Goal: Contribute content: Contribute content

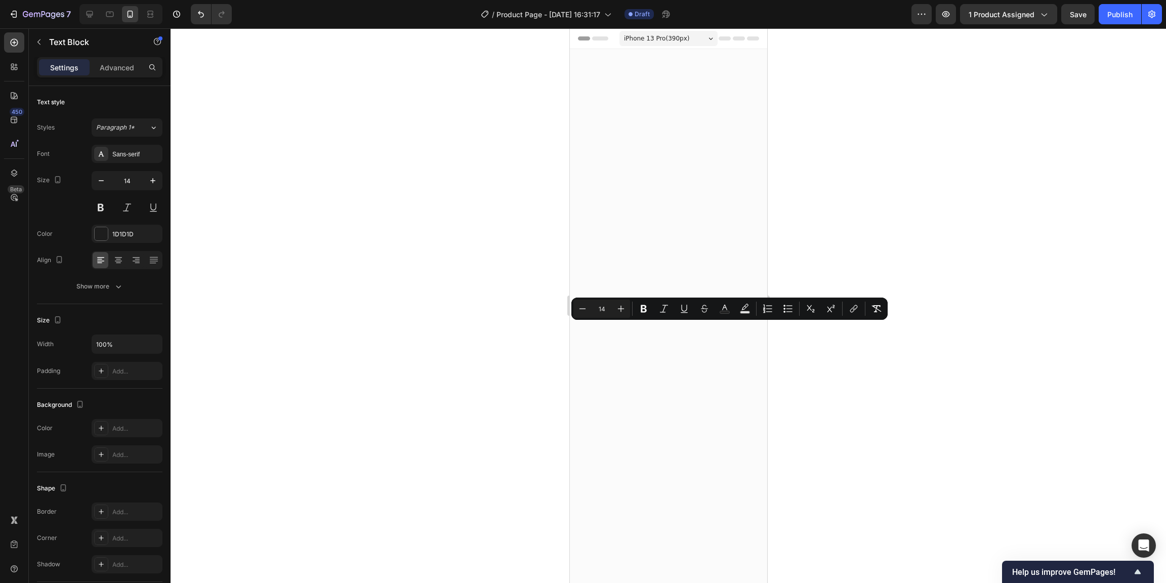
scroll to position [1336, 0]
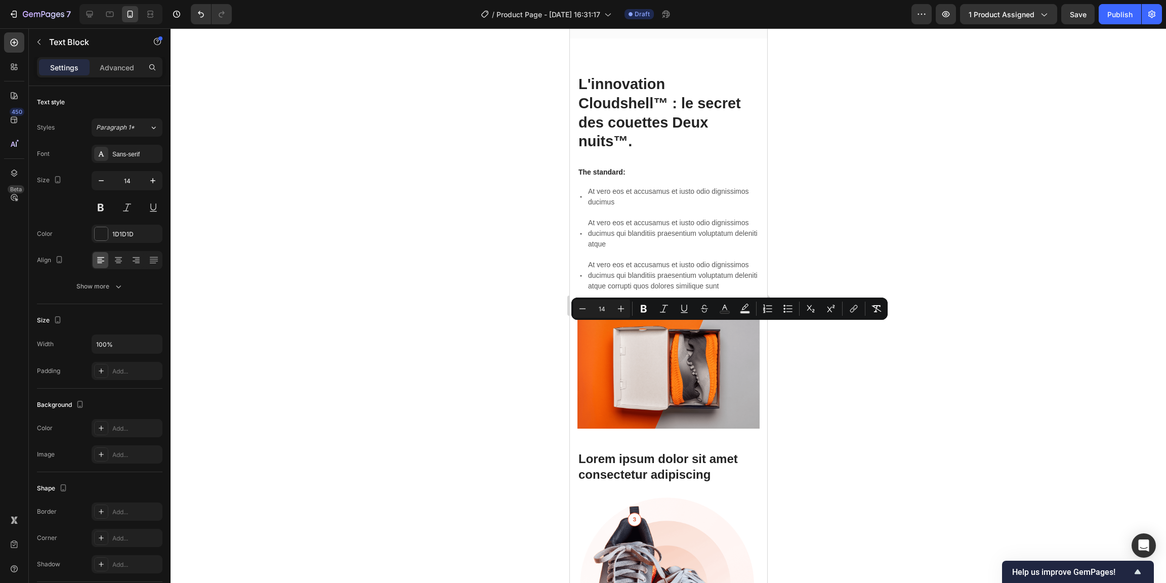
click at [424, 224] on div at bounding box center [668, 305] width 995 height 555
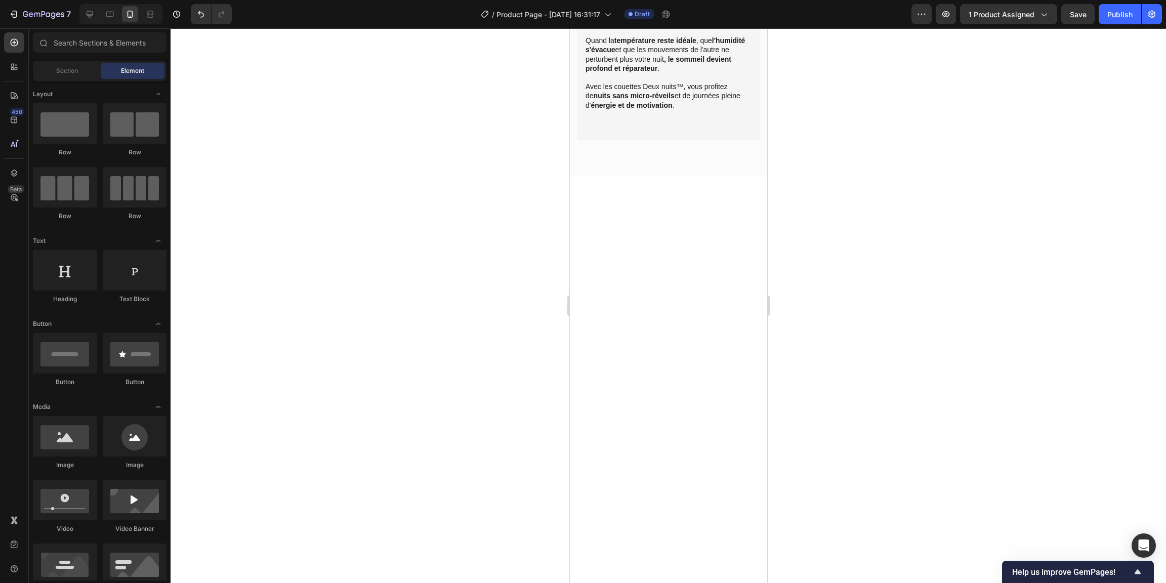
scroll to position [1052, 0]
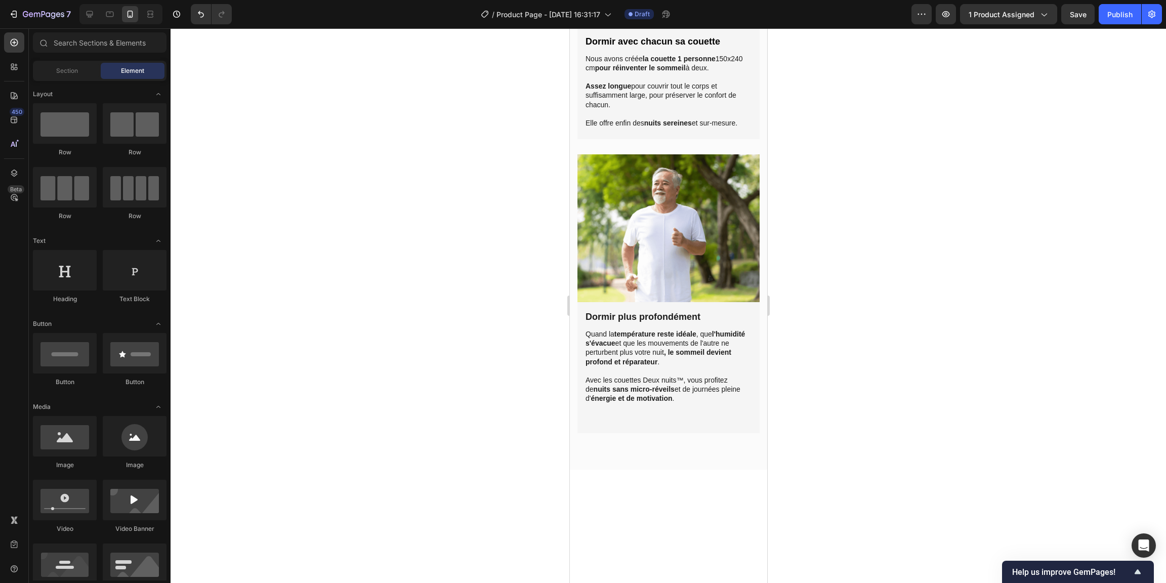
click at [630, 27] on img at bounding box center [668, 27] width 182 height 0
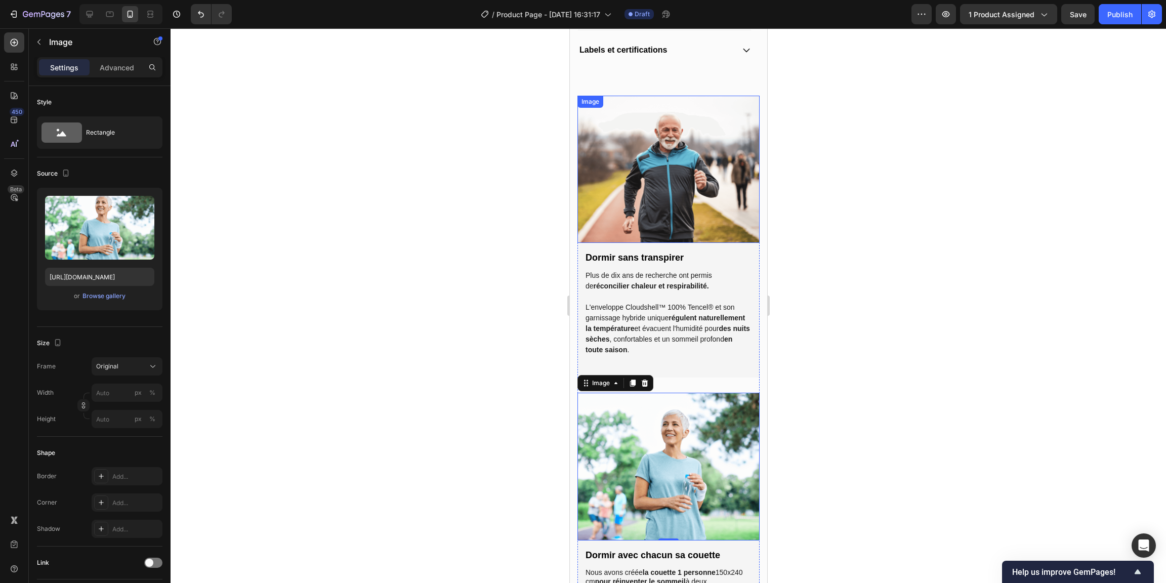
click at [636, 157] on img at bounding box center [668, 170] width 182 height 148
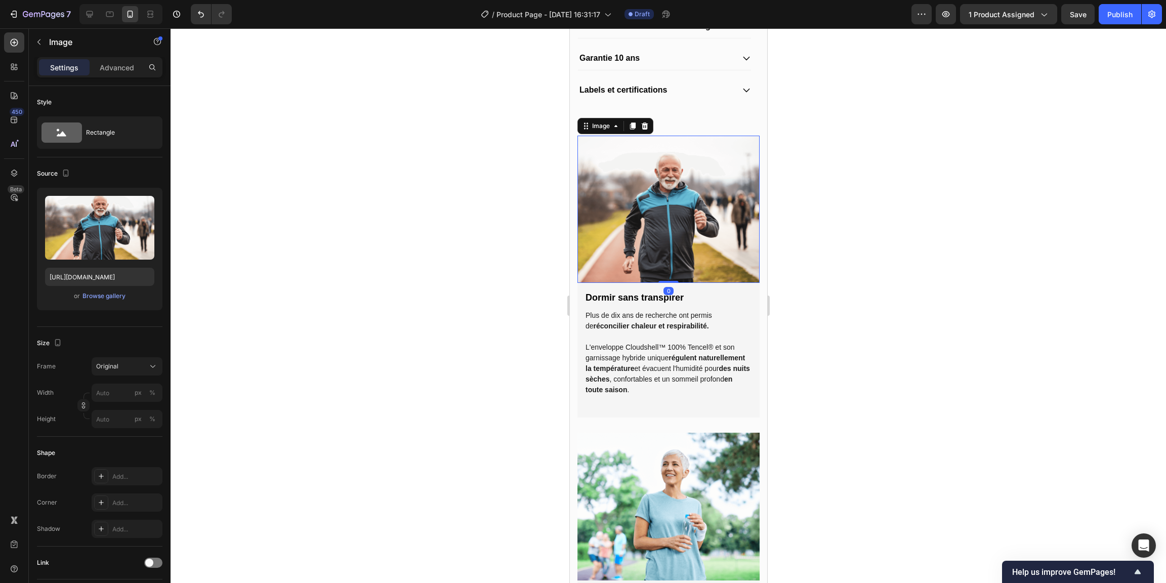
scroll to position [793, 0]
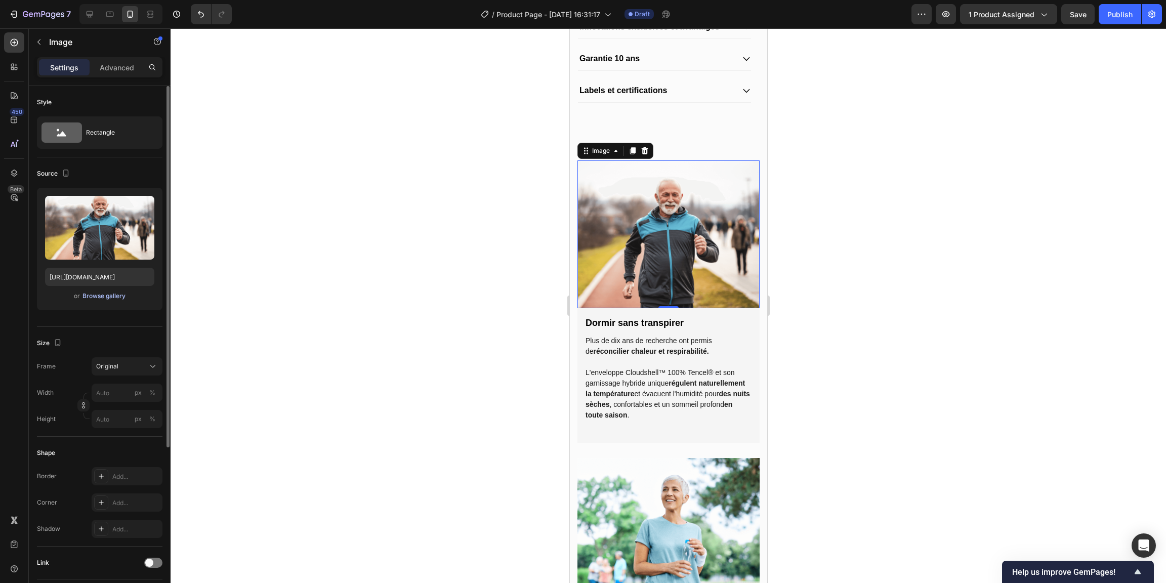
click at [101, 294] on div "Browse gallery" at bounding box center [103, 295] width 43 height 9
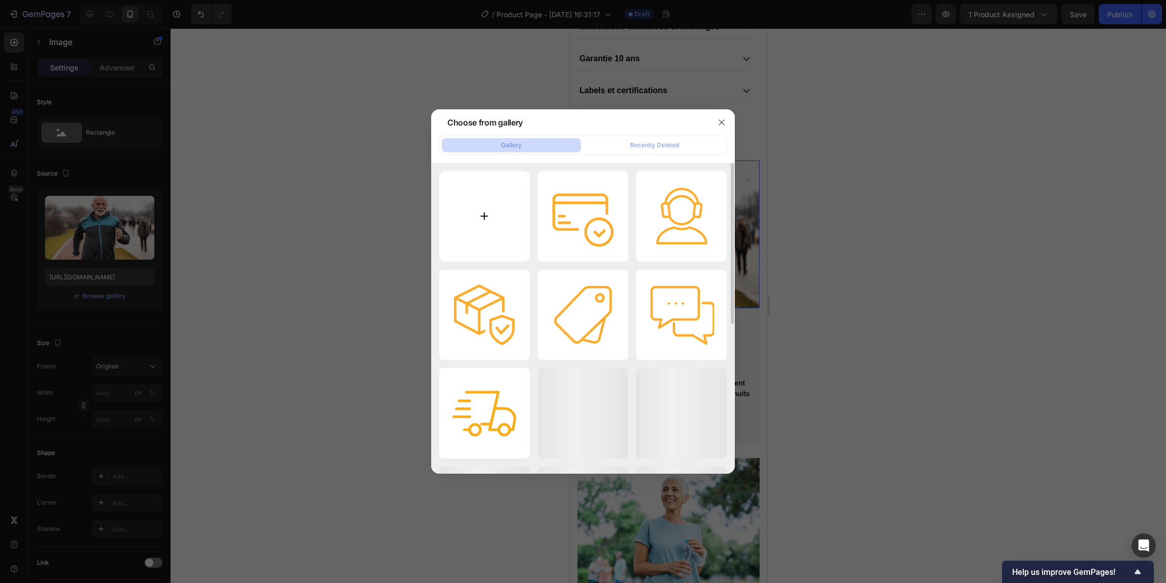
click at [491, 209] on input "file" at bounding box center [484, 216] width 91 height 91
type input "C:\fakepath\Couette-respirante-et-1-personne-deux-nuits.jpg"
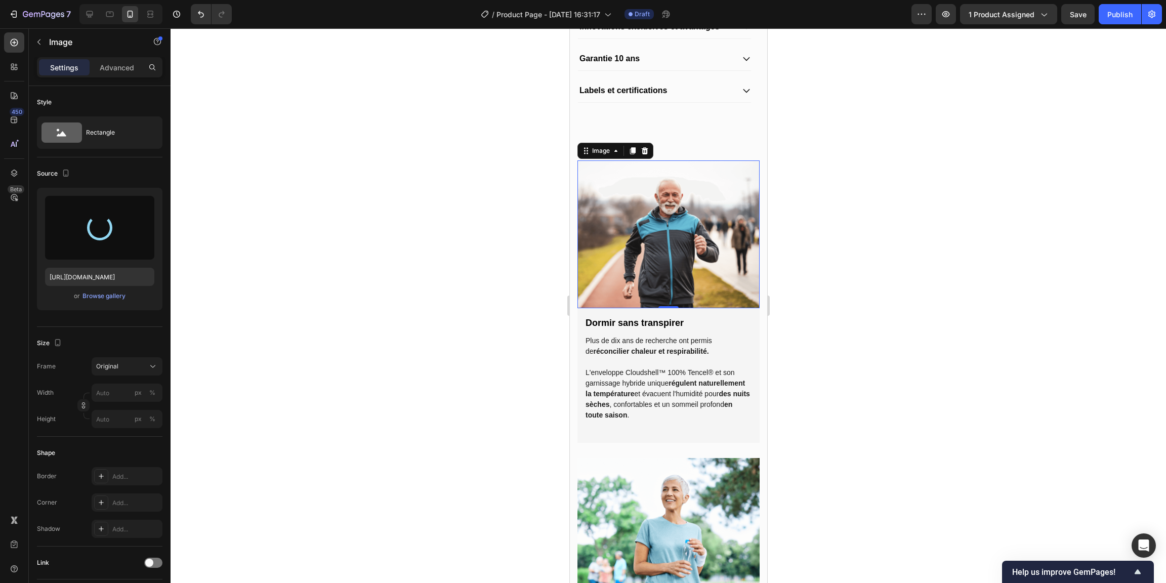
type input "[URL][DOMAIN_NAME]"
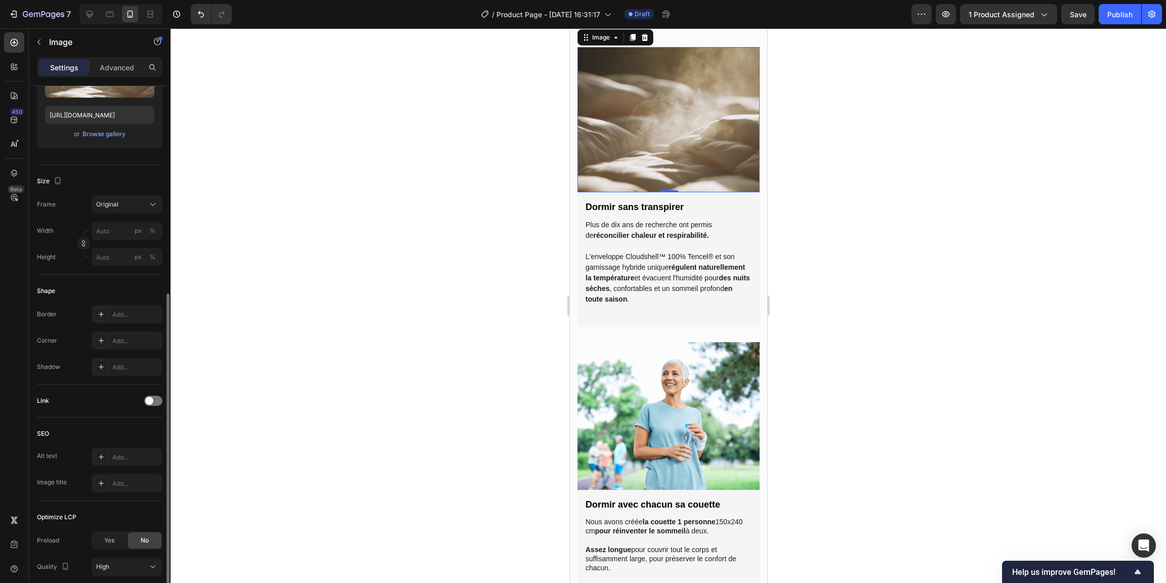
scroll to position [219, 0]
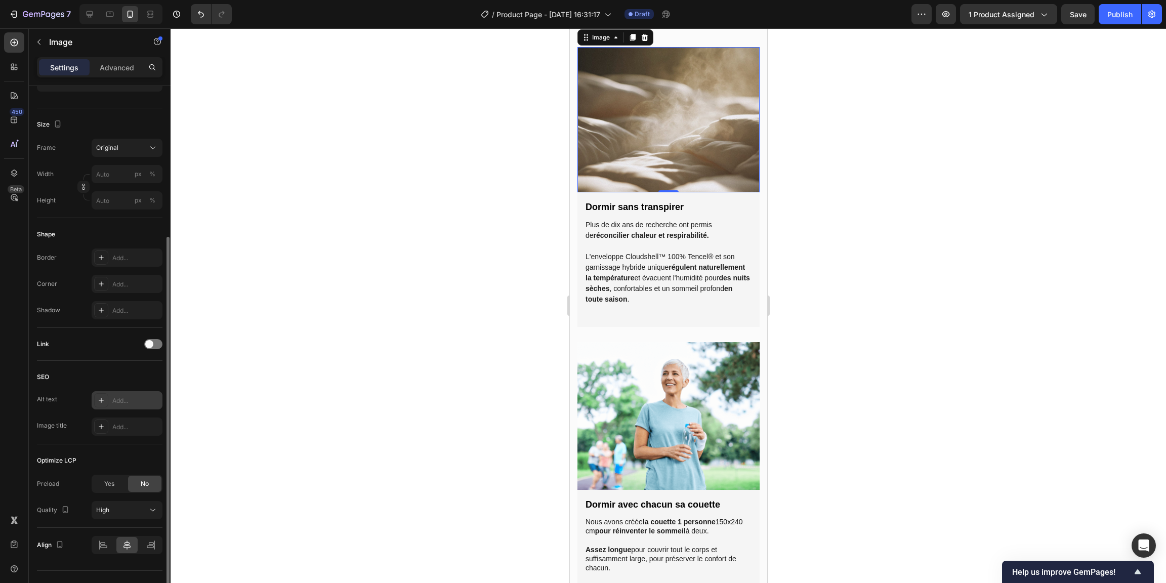
click at [120, 401] on div "Add..." at bounding box center [136, 400] width 48 height 9
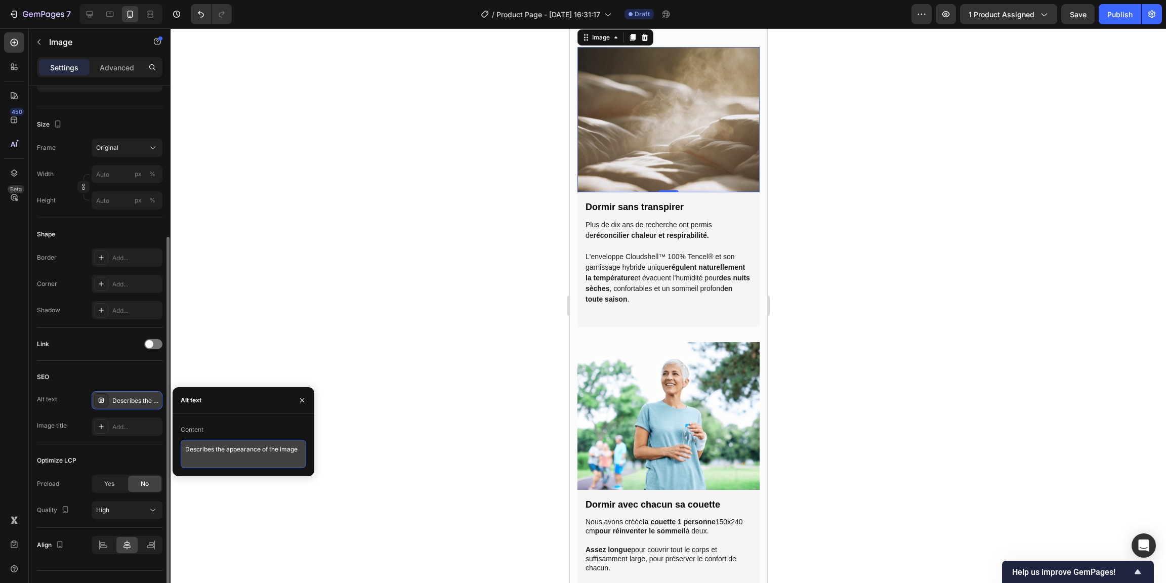
click at [222, 451] on textarea "Describes the appearance of the image" at bounding box center [243, 454] width 125 height 28
type textarea "[PERSON_NAME] qui laisse s'échapper de la vapeur d'eau pour un sommeil sans tra…"
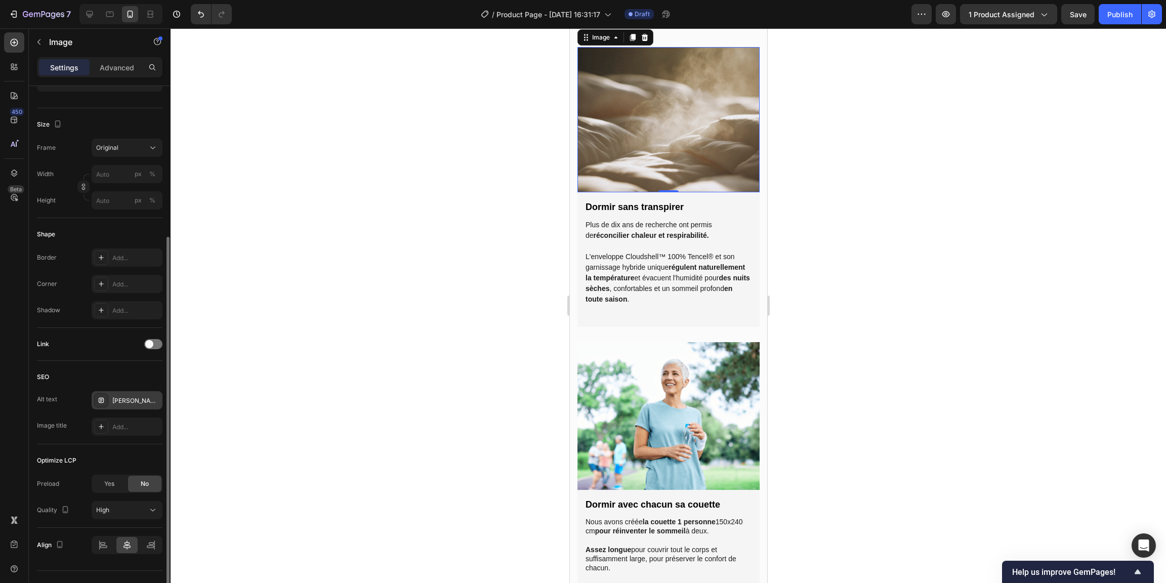
click at [128, 379] on div "SEO" at bounding box center [99, 377] width 125 height 16
click at [128, 424] on div "Add..." at bounding box center [136, 426] width 48 height 9
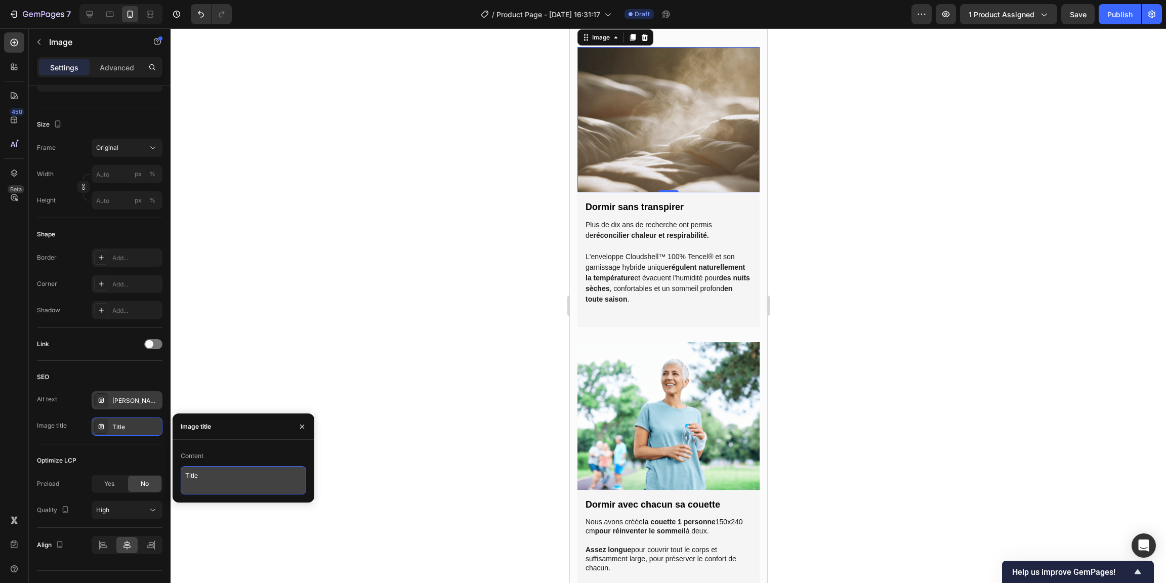
click at [222, 480] on textarea "Title" at bounding box center [243, 480] width 125 height 28
drag, startPoint x: 222, startPoint y: 478, endPoint x: 154, endPoint y: 468, distance: 68.6
click at [181, 468] on textarea "Title" at bounding box center [243, 480] width 125 height 28
type textarea "Couette deux nuits ultra respirante et anti transpiration"
click at [328, 380] on div at bounding box center [668, 305] width 995 height 555
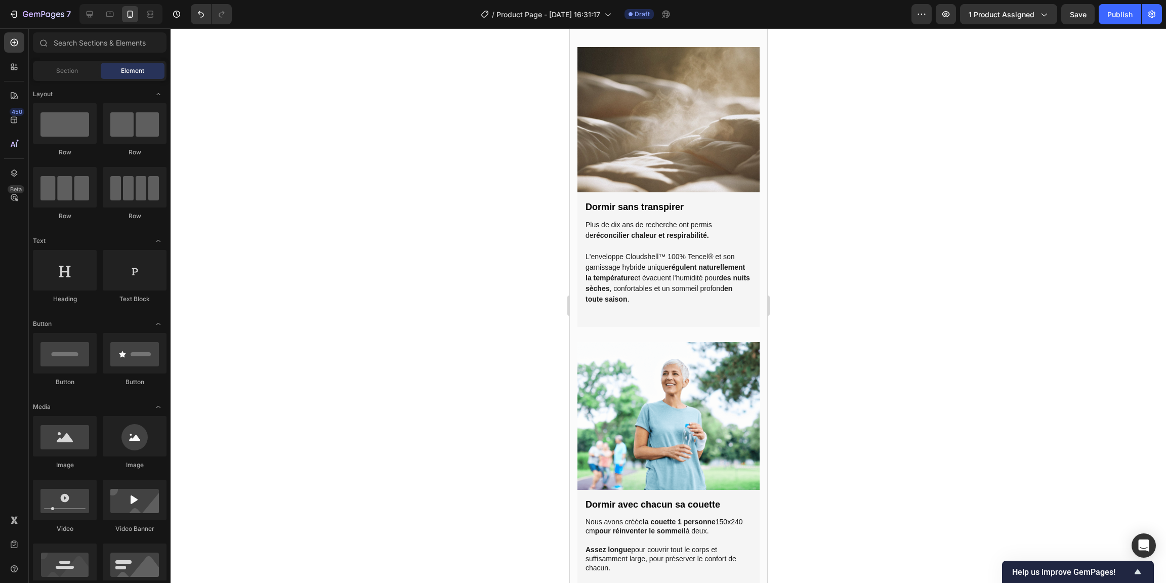
drag, startPoint x: 403, startPoint y: 247, endPoint x: 465, endPoint y: 234, distance: 63.1
click at [408, 245] on div at bounding box center [668, 305] width 995 height 555
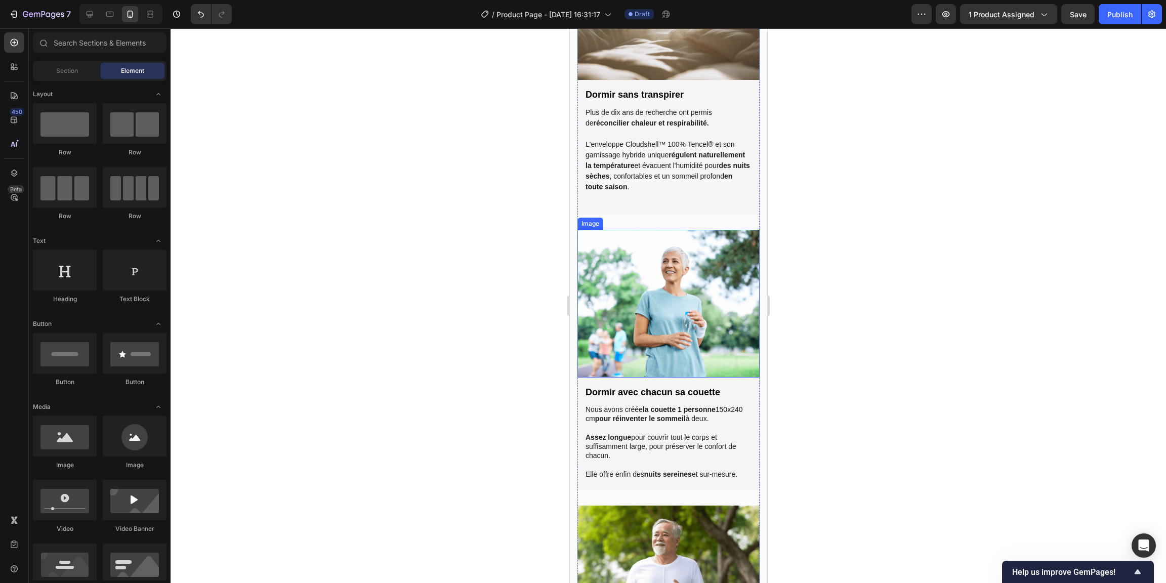
scroll to position [1004, 0]
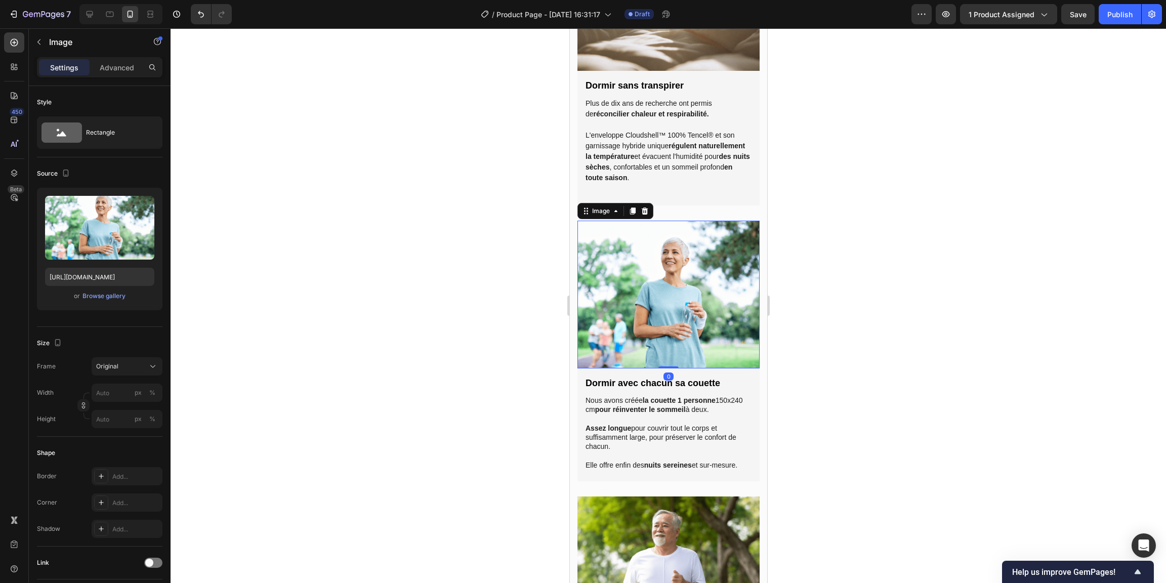
click at [666, 305] on img at bounding box center [668, 295] width 182 height 148
click at [105, 297] on div "Browse gallery" at bounding box center [103, 295] width 43 height 9
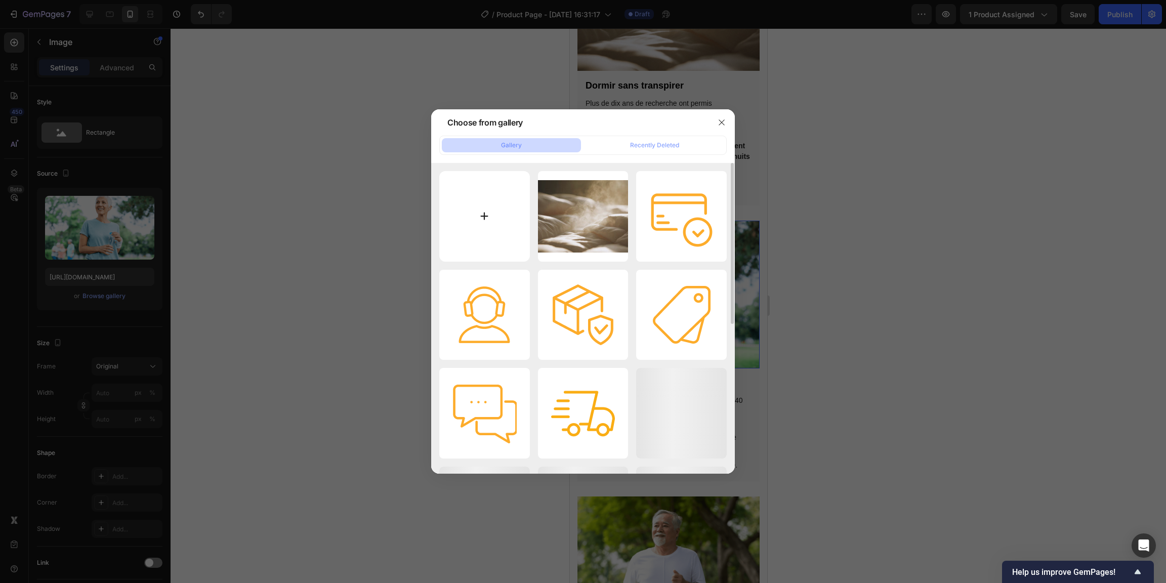
click at [487, 218] on input "file" at bounding box center [484, 216] width 91 height 91
type input "C:\fakepath\couple-heureux-après-avoir-dormi-avec-deux-couettes-deux-nuits.jpg"
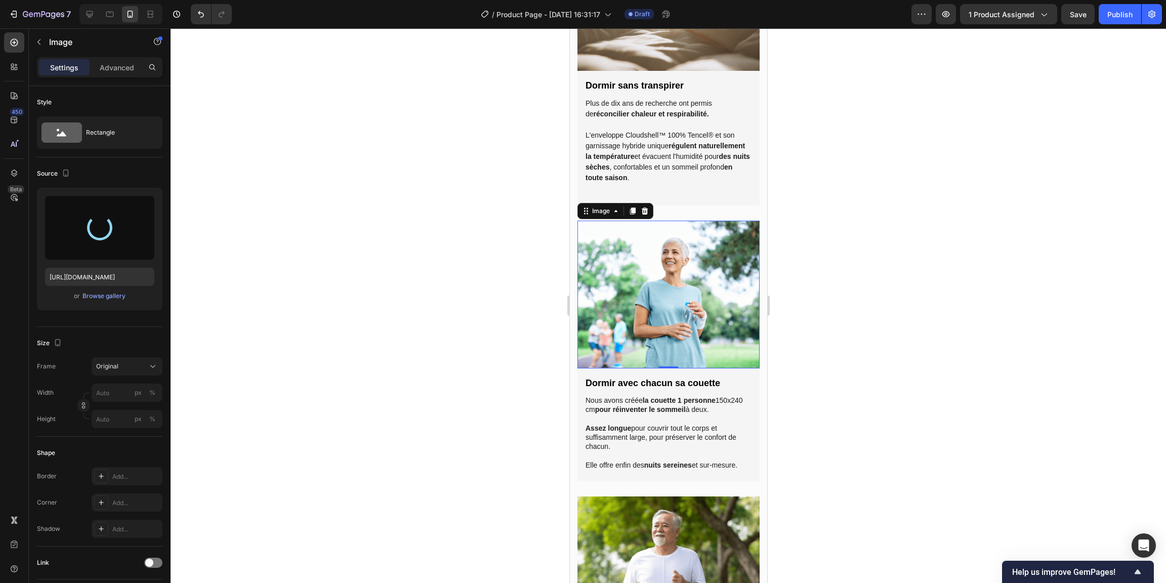
type input "[URL][DOMAIN_NAME]"
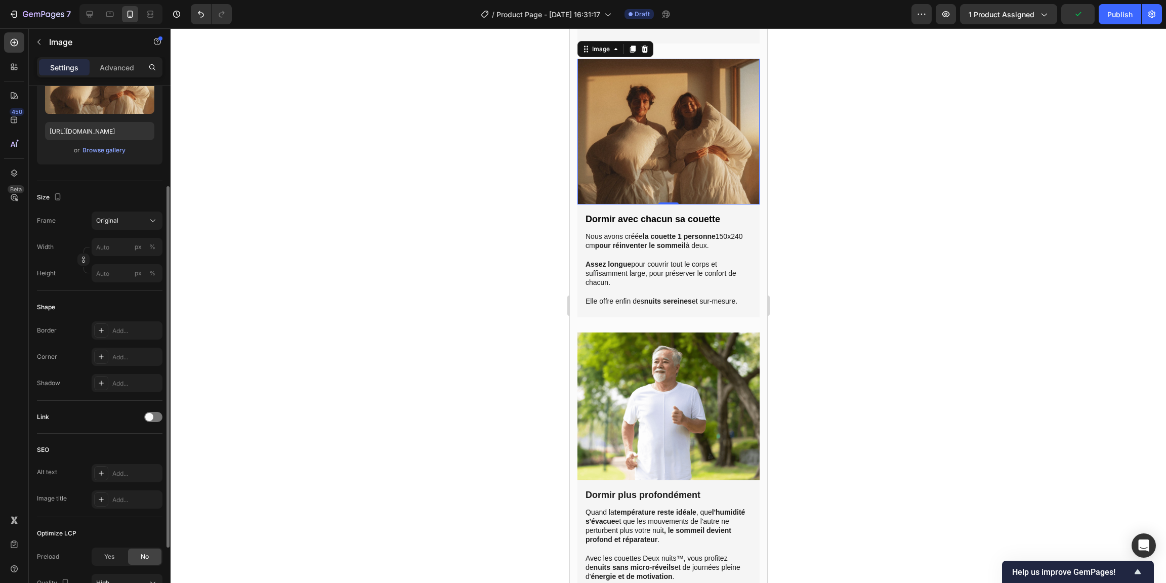
scroll to position [178, 0]
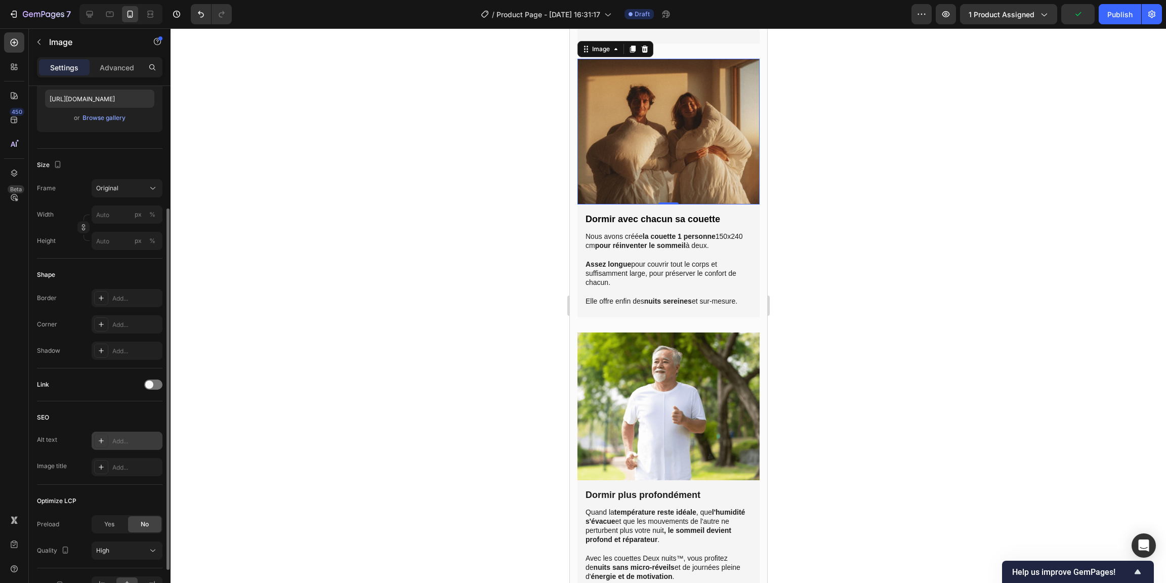
click at [121, 446] on div "Add..." at bounding box center [127, 441] width 71 height 18
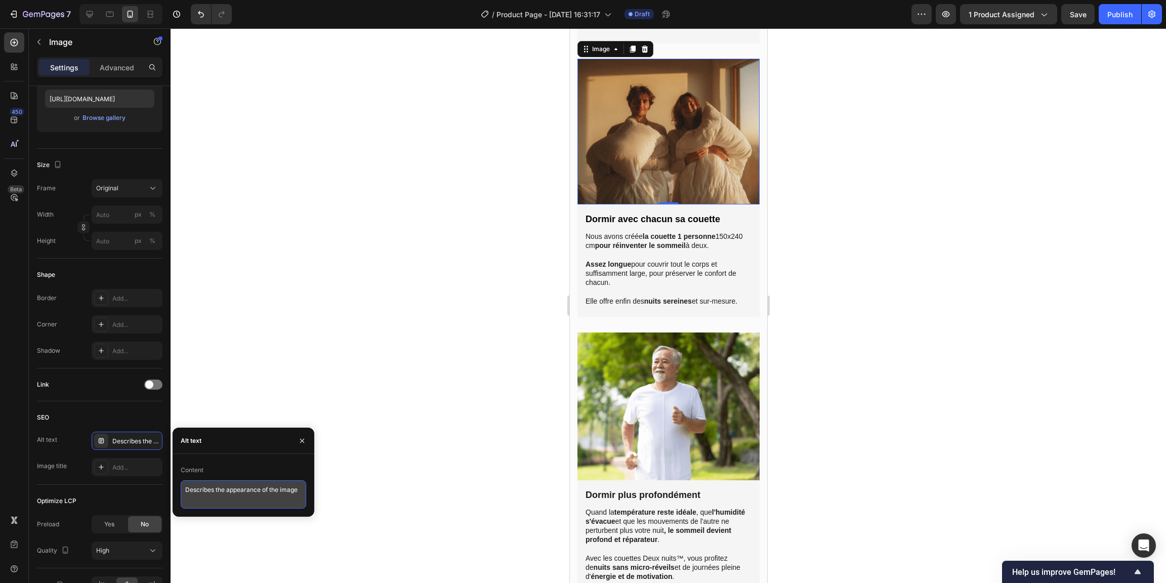
click at [253, 490] on textarea "Describes the appearance of the image" at bounding box center [243, 494] width 125 height 28
type textarea "Couple dans sa chambre avec deux couettes une personne dans les bras"
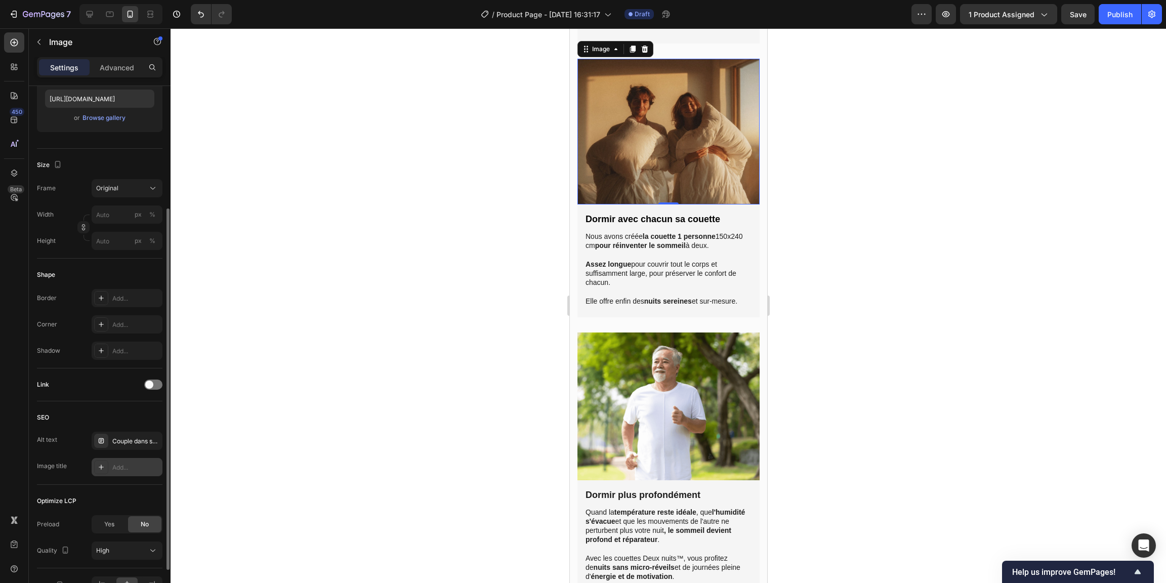
click at [135, 465] on div "Add..." at bounding box center [136, 467] width 48 height 9
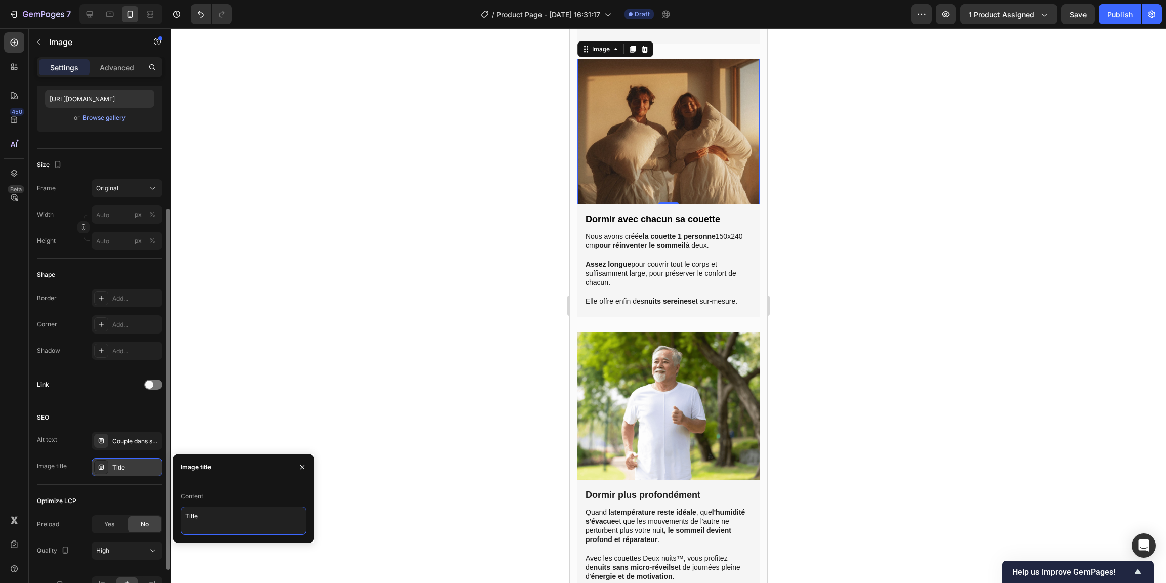
click at [219, 518] on textarea "Title" at bounding box center [243, 520] width 125 height 28
type textarea "couple heureux de dormir avec deux couettes 1 place Deux nuits"
click at [301, 406] on div at bounding box center [668, 305] width 995 height 555
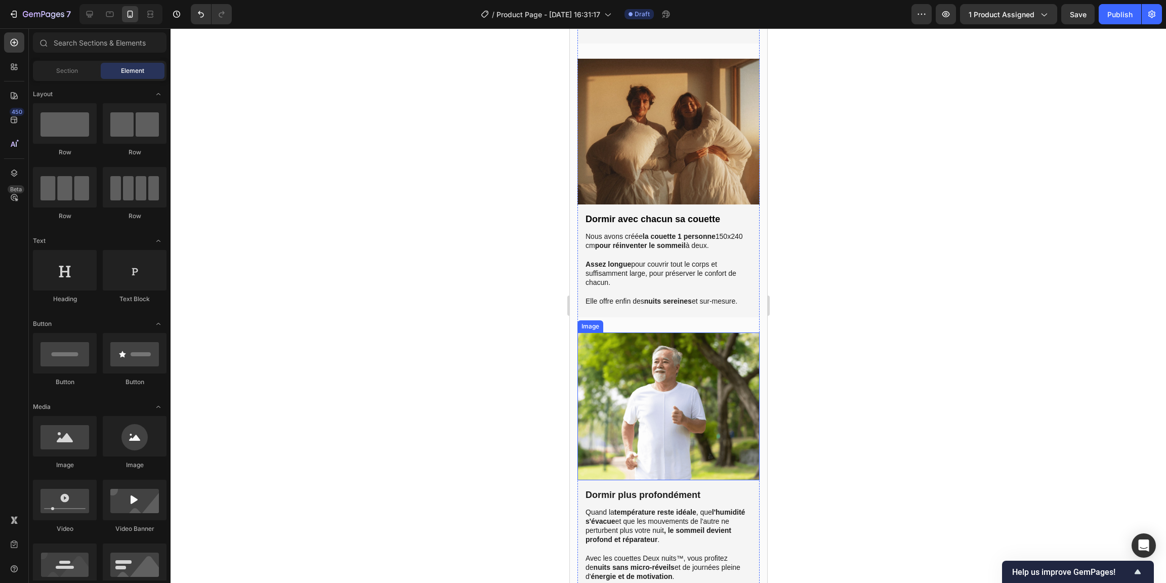
click at [648, 393] on img at bounding box center [668, 406] width 182 height 148
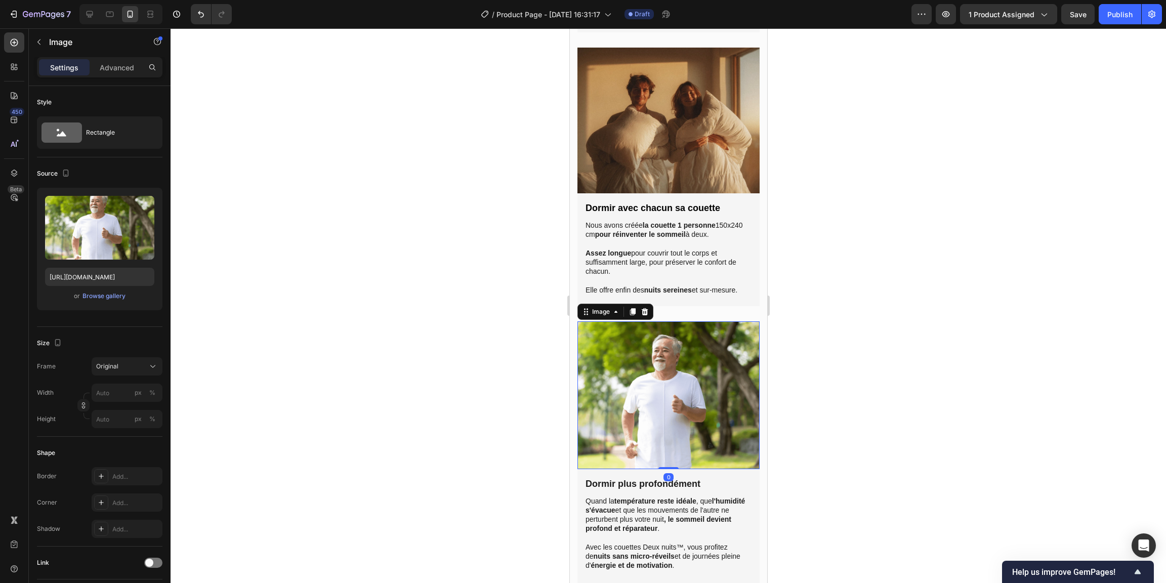
scroll to position [1239, 0]
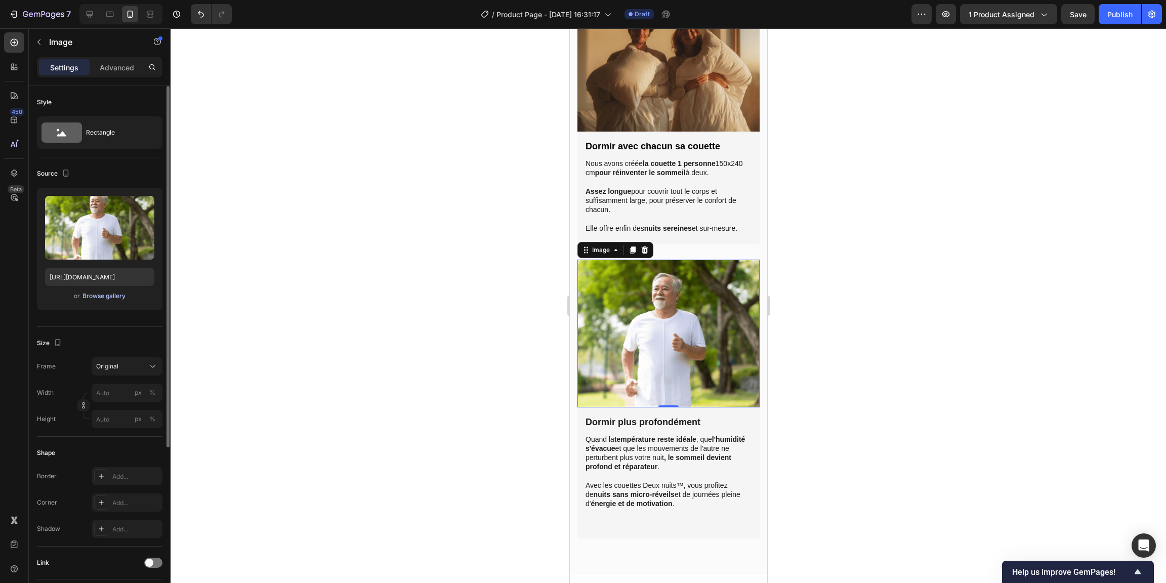
click at [92, 297] on div "Browse gallery" at bounding box center [103, 295] width 43 height 9
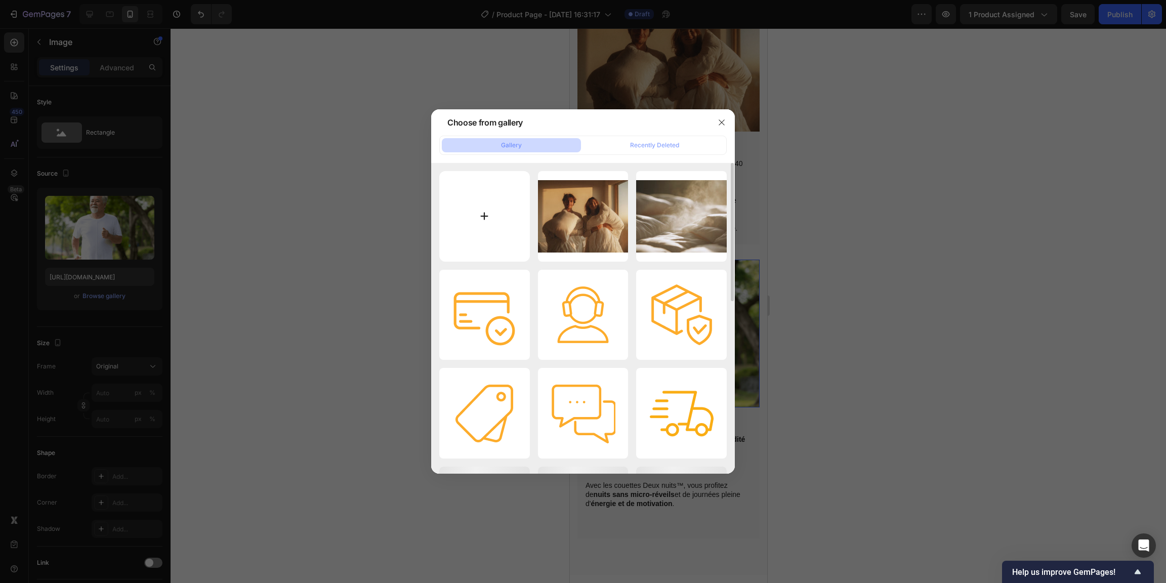
click at [507, 209] on input "file" at bounding box center [484, 216] width 91 height 91
type input "C:\fakepath\femme-qui-dort-profondément-grâce-à-sa-couette-1-place-respirant…"
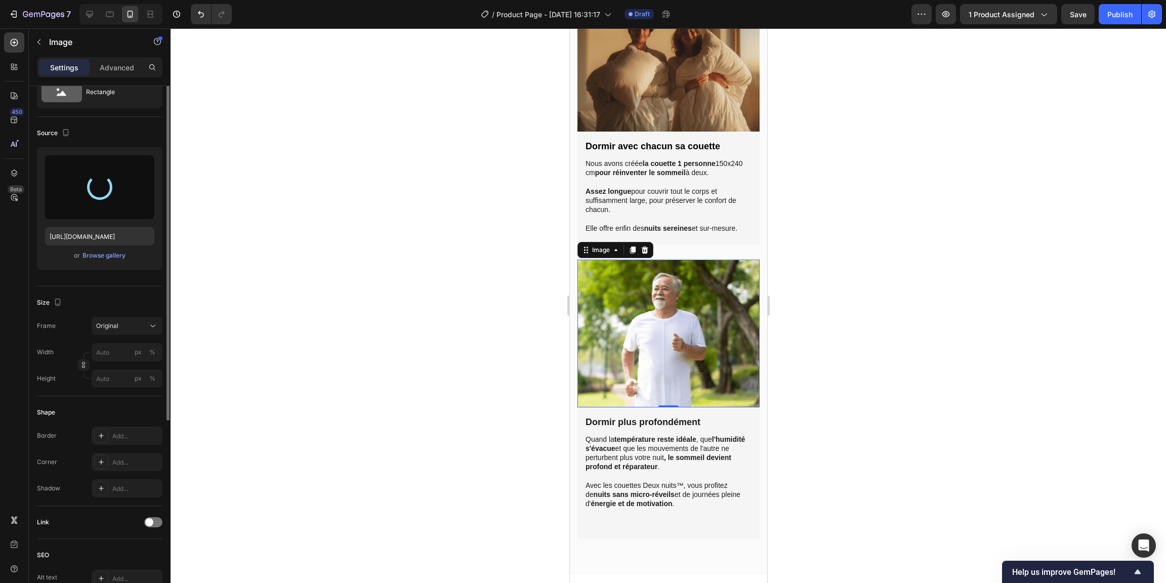
scroll to position [73, 0]
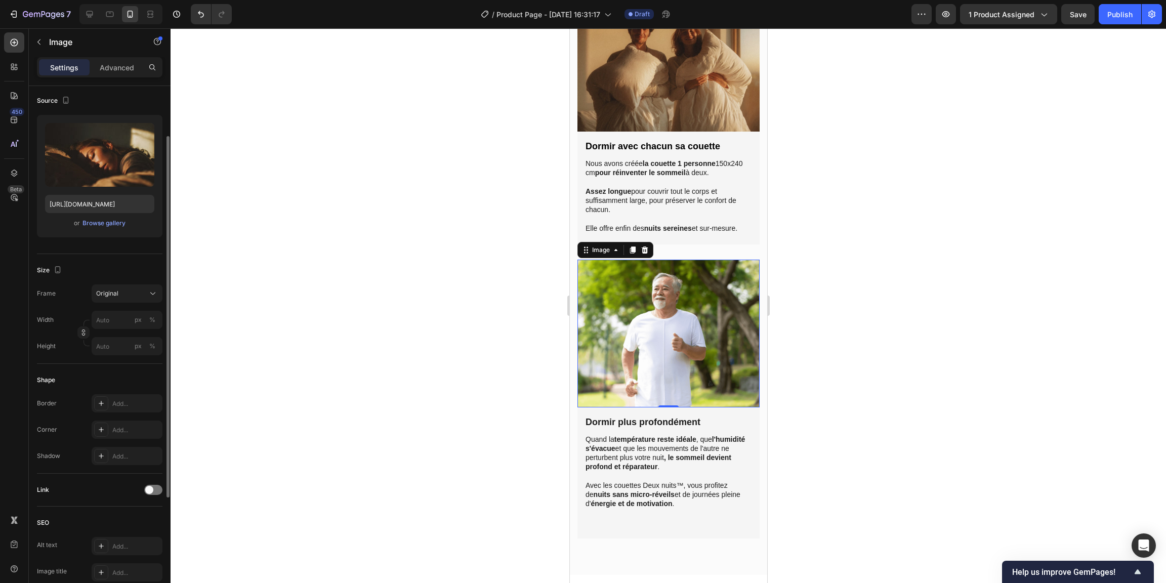
type input "[URL][DOMAIN_NAME]"
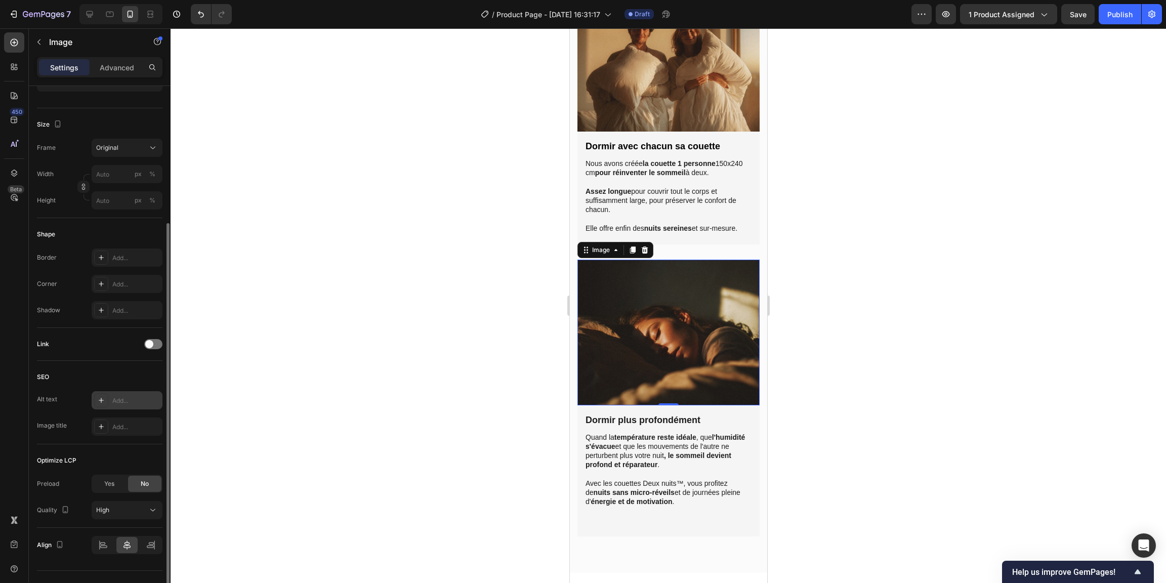
scroll to position [210, 0]
click at [127, 415] on div "Add..." at bounding box center [127, 408] width 71 height 18
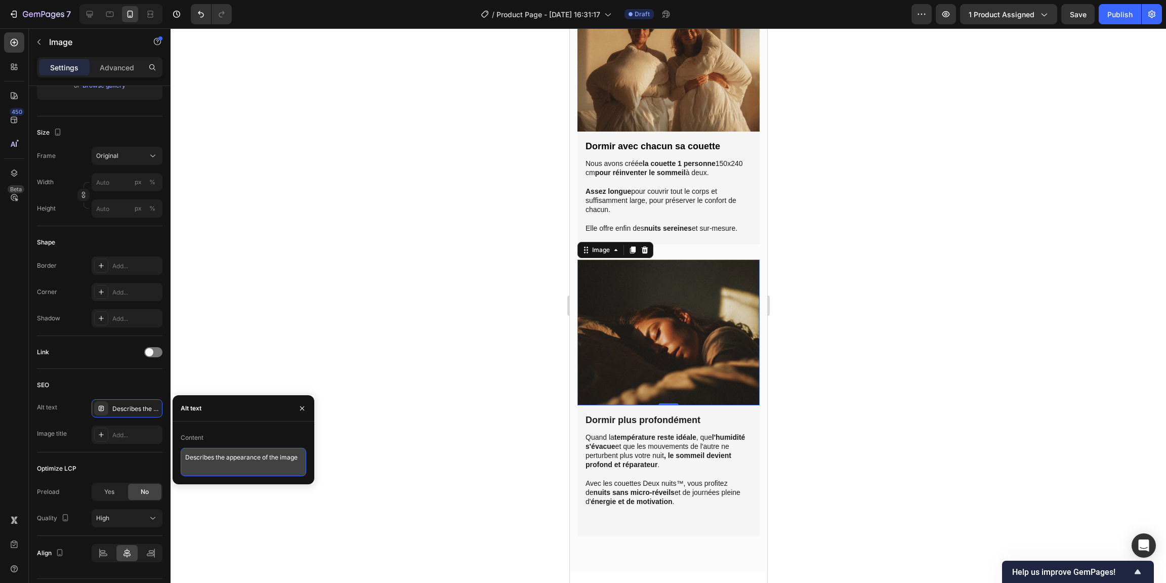
click at [251, 464] on textarea "Describes the appearance of the image" at bounding box center [243, 462] width 125 height 28
type textarea "Femme qui dort profondément dans un lit avec le levé du jour"
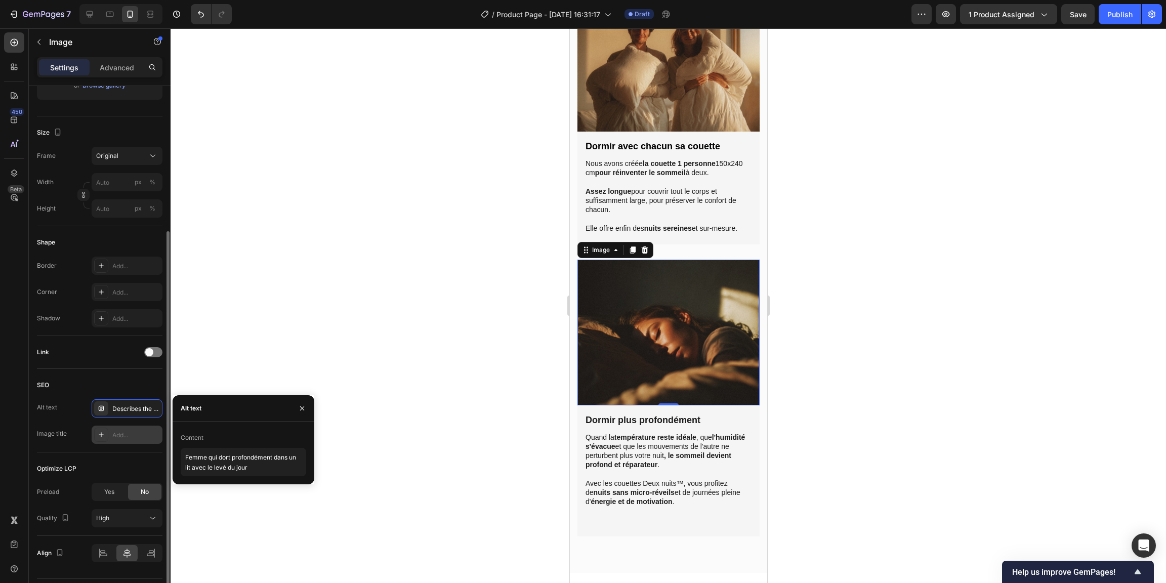
click at [153, 435] on div "Add..." at bounding box center [136, 435] width 48 height 9
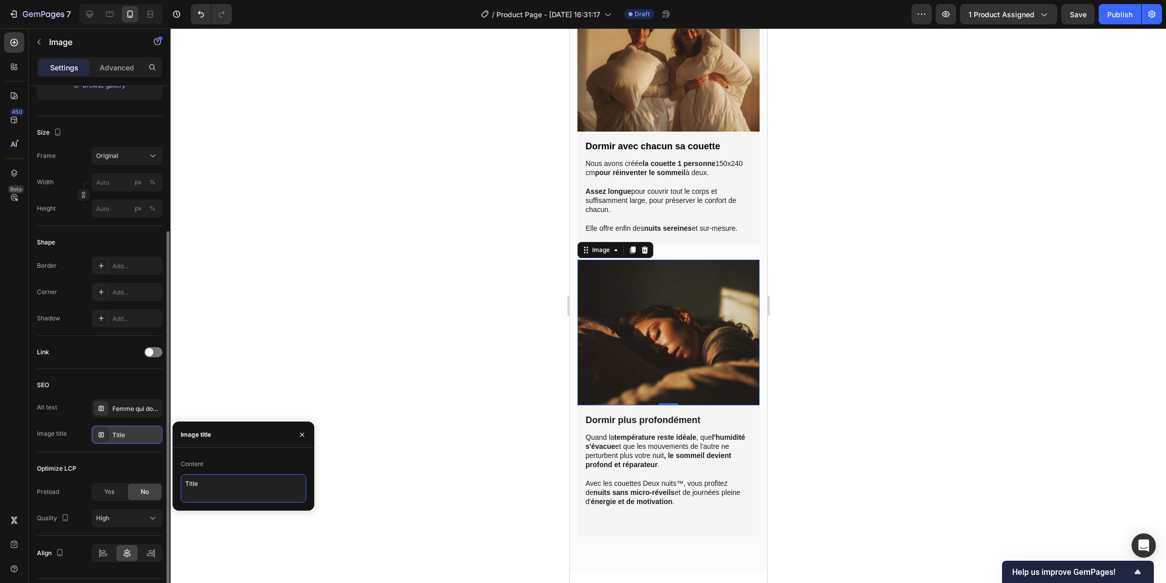
click at [220, 489] on textarea "Title" at bounding box center [243, 488] width 125 height 28
type textarea "Femme qui dort profondément grâce à la couette respirante Deux nuits"
click at [484, 413] on div at bounding box center [668, 305] width 995 height 555
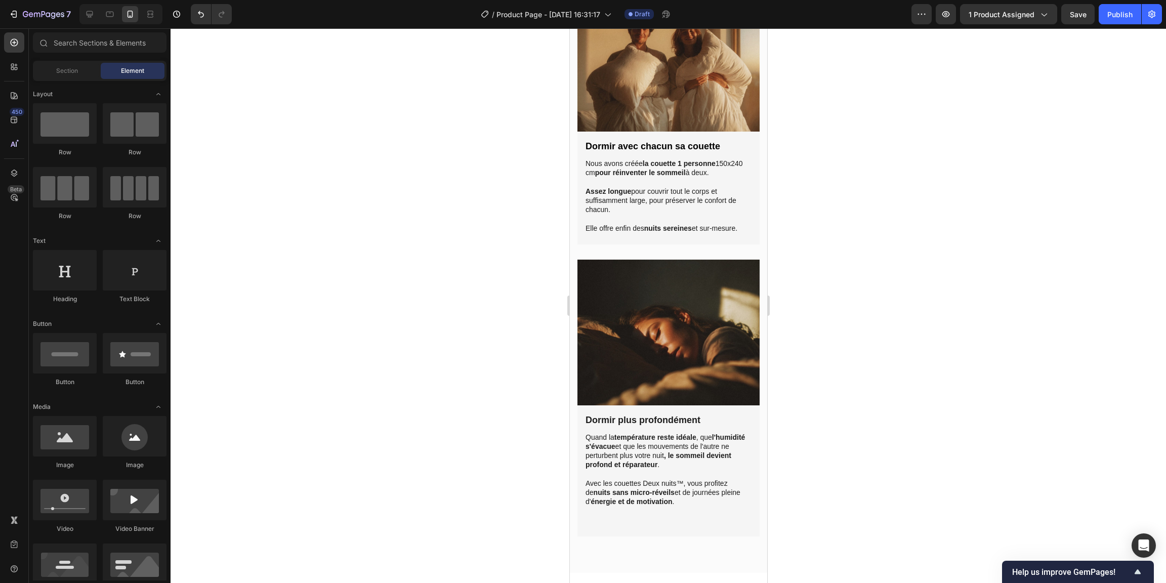
click at [496, 382] on div at bounding box center [668, 305] width 995 height 555
click at [1072, 18] on span "Save" at bounding box center [1078, 14] width 17 height 9
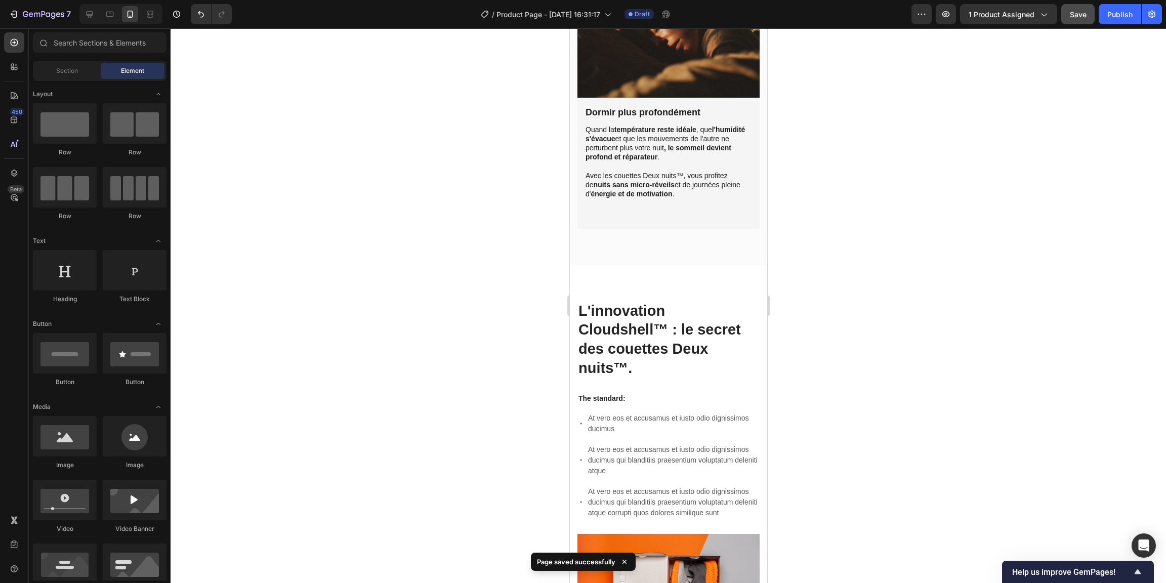
click at [448, 268] on div at bounding box center [668, 305] width 995 height 555
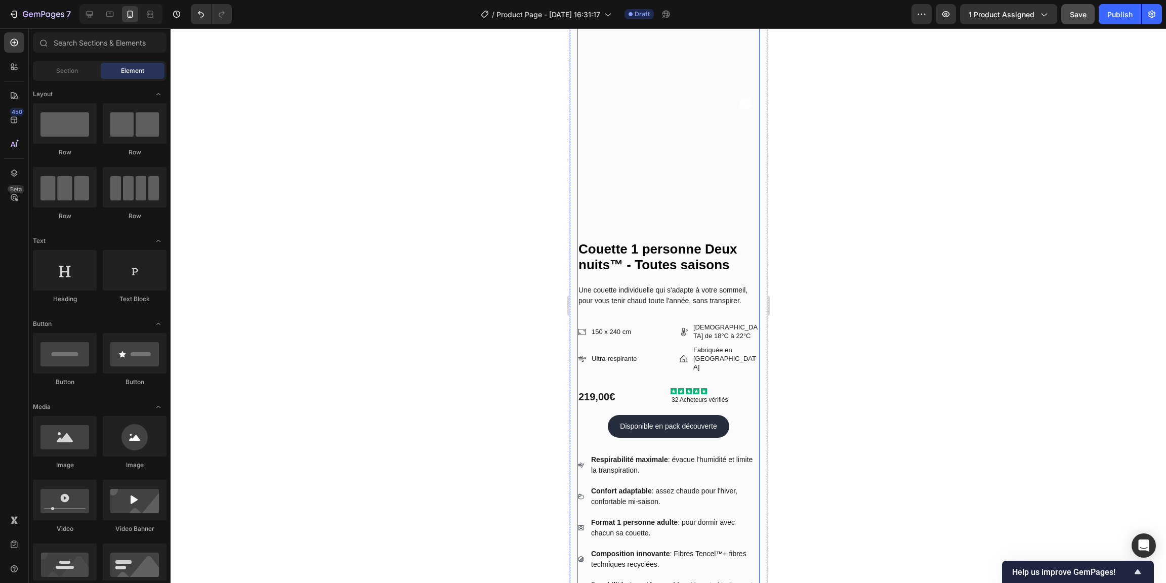
scroll to position [16, 0]
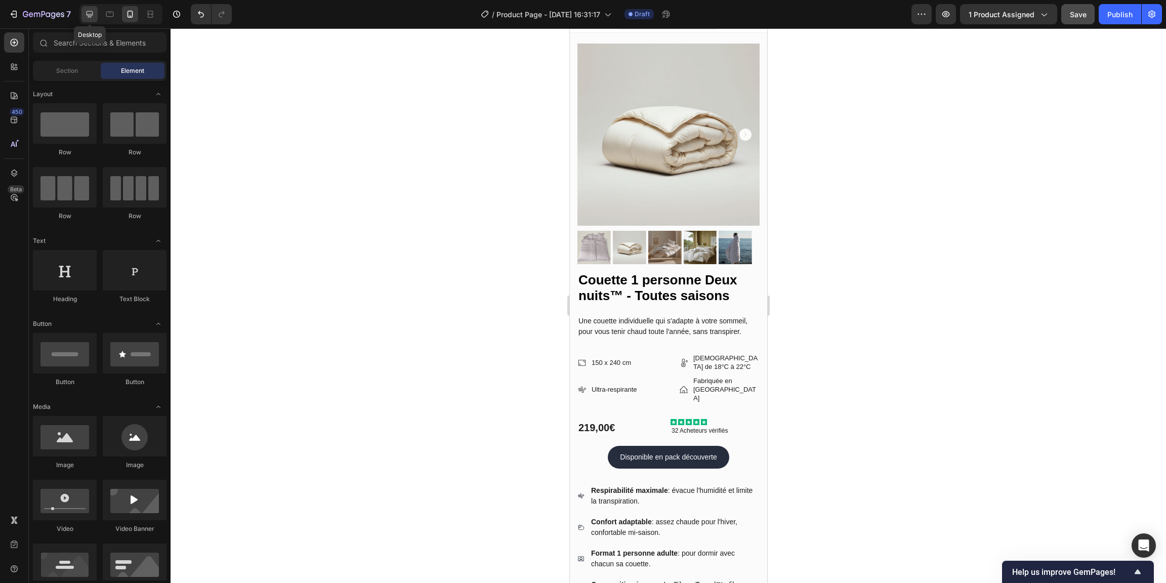
click at [90, 17] on icon at bounding box center [89, 14] width 10 height 10
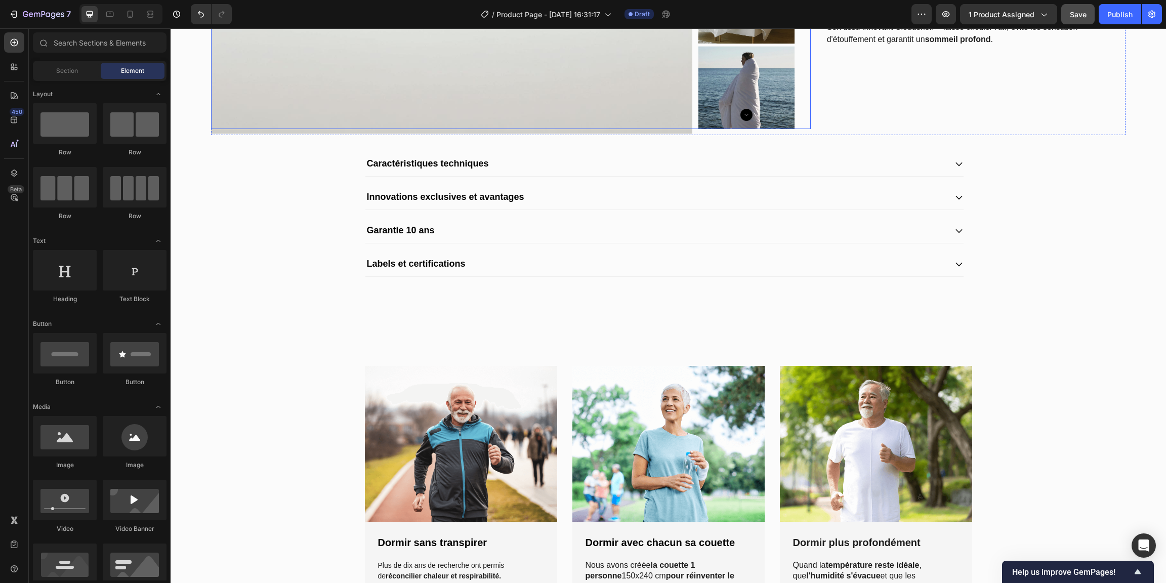
scroll to position [494, 0]
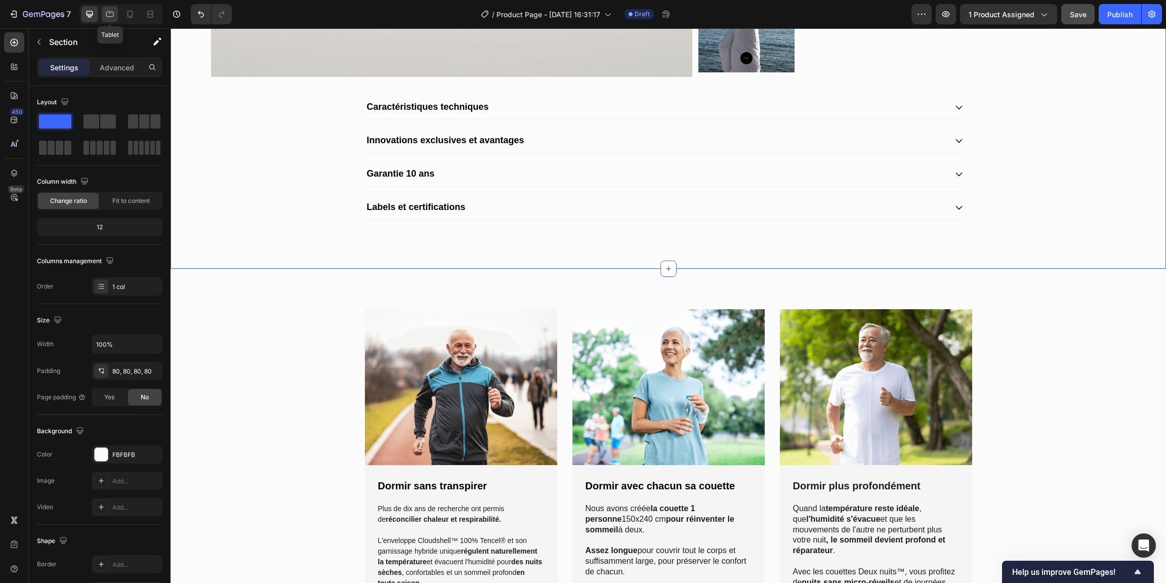
click at [111, 17] on icon at bounding box center [110, 14] width 10 height 10
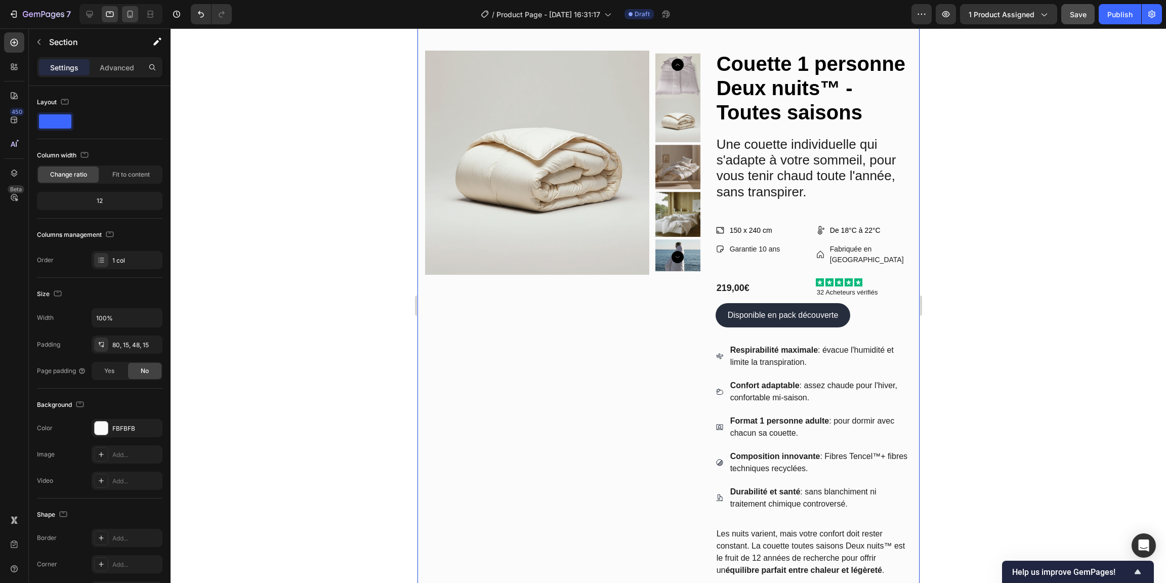
click at [123, 16] on div at bounding box center [130, 14] width 16 height 16
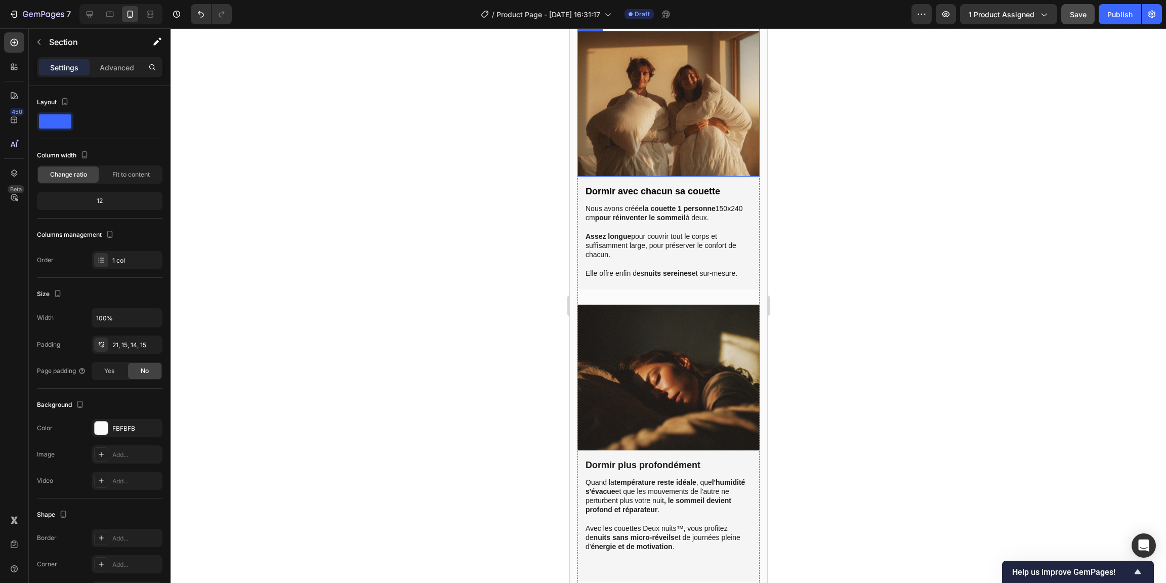
scroll to position [1222, 0]
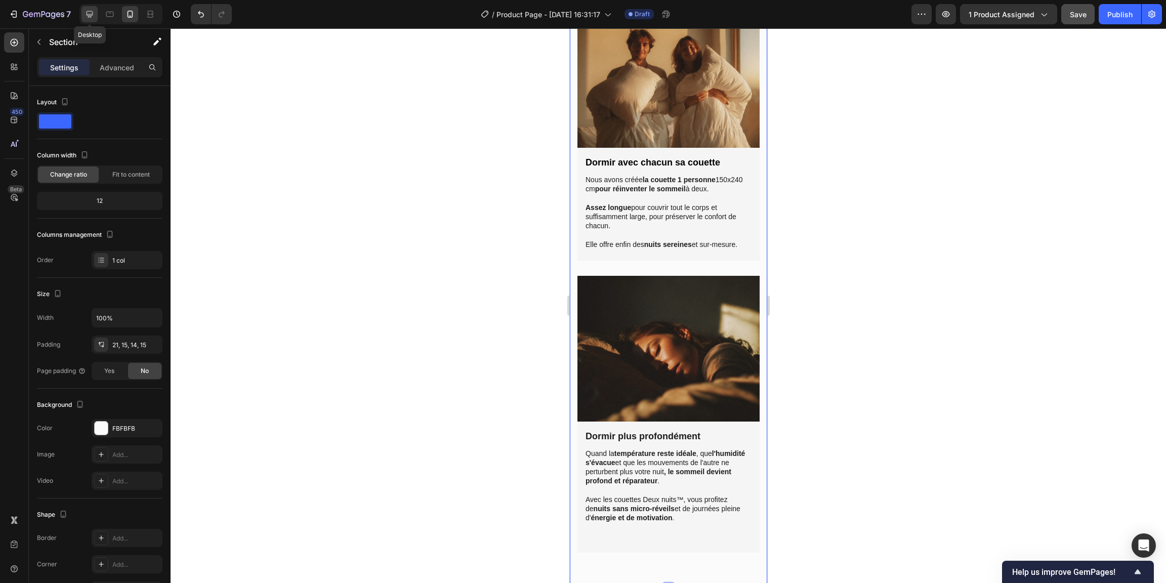
click at [90, 16] on icon at bounding box center [90, 14] width 7 height 7
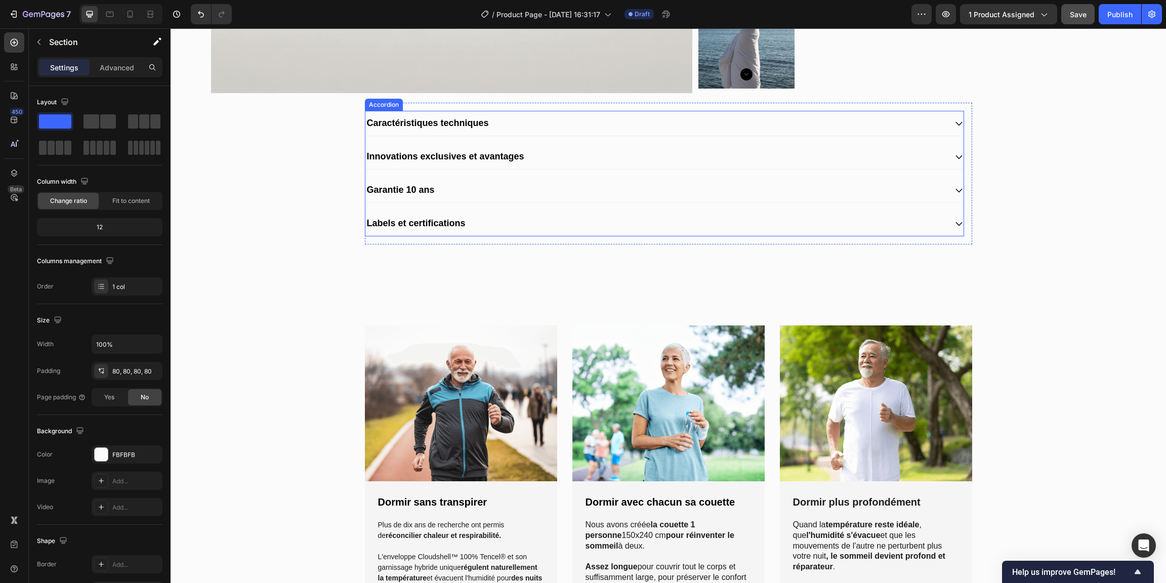
scroll to position [550, 0]
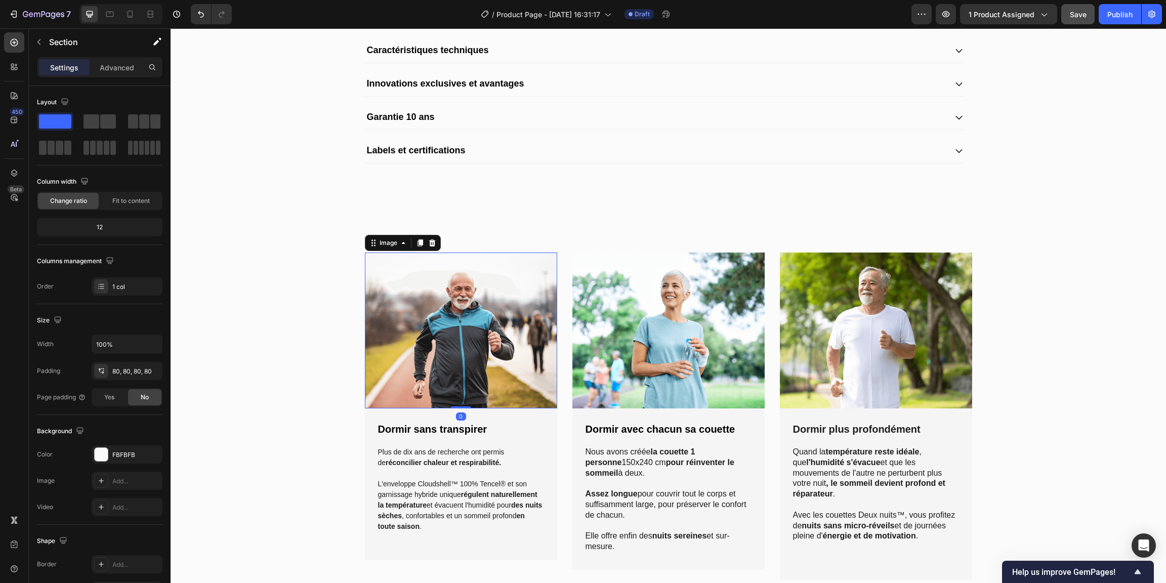
click at [454, 335] on img at bounding box center [461, 330] width 192 height 156
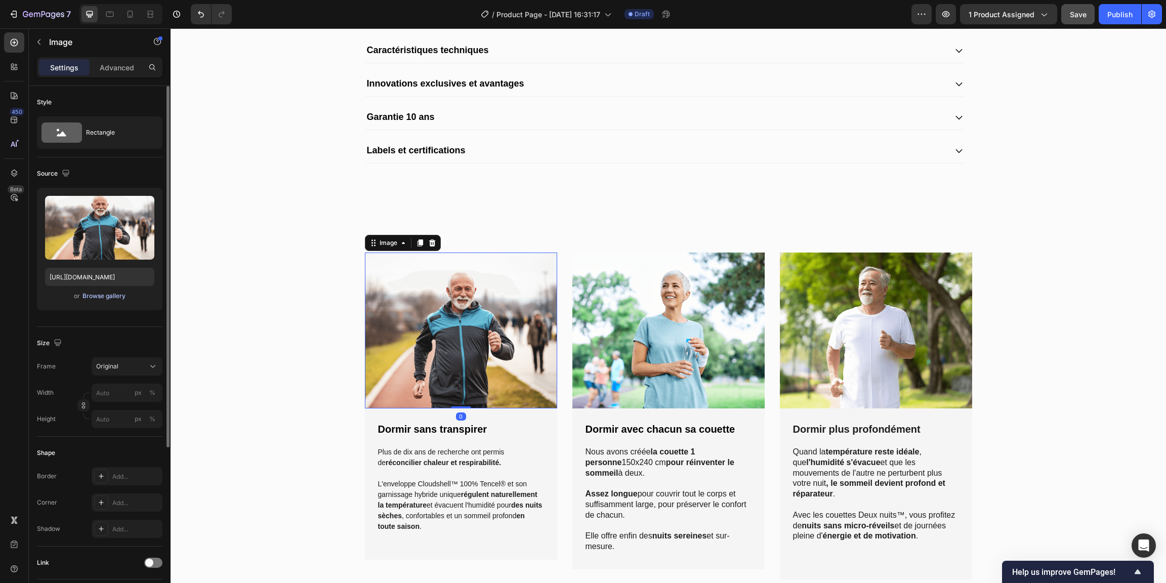
click at [123, 294] on div "Browse gallery" at bounding box center [103, 295] width 43 height 9
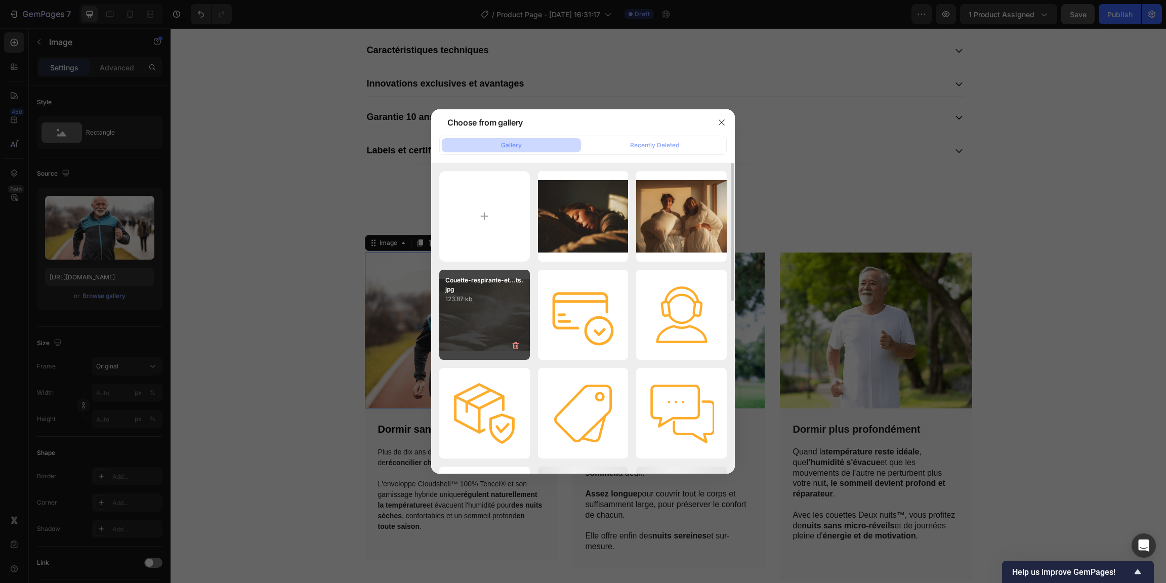
click at [470, 317] on div "Couette-respirante-et...ts.jpg 123.87 kb" at bounding box center [484, 315] width 91 height 91
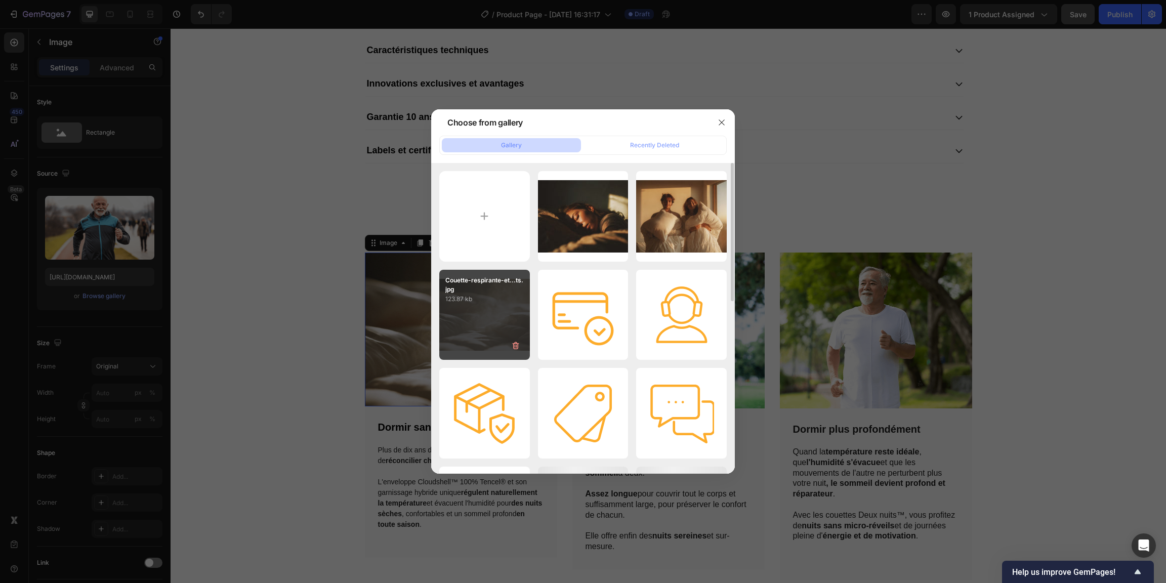
type input "[URL][DOMAIN_NAME]"
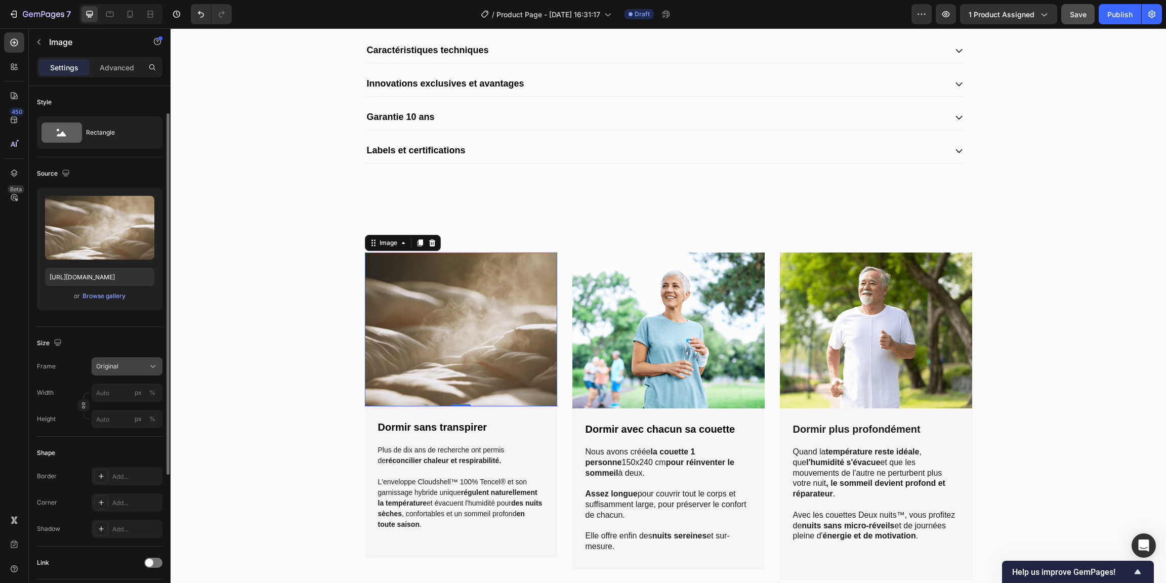
scroll to position [105, 0]
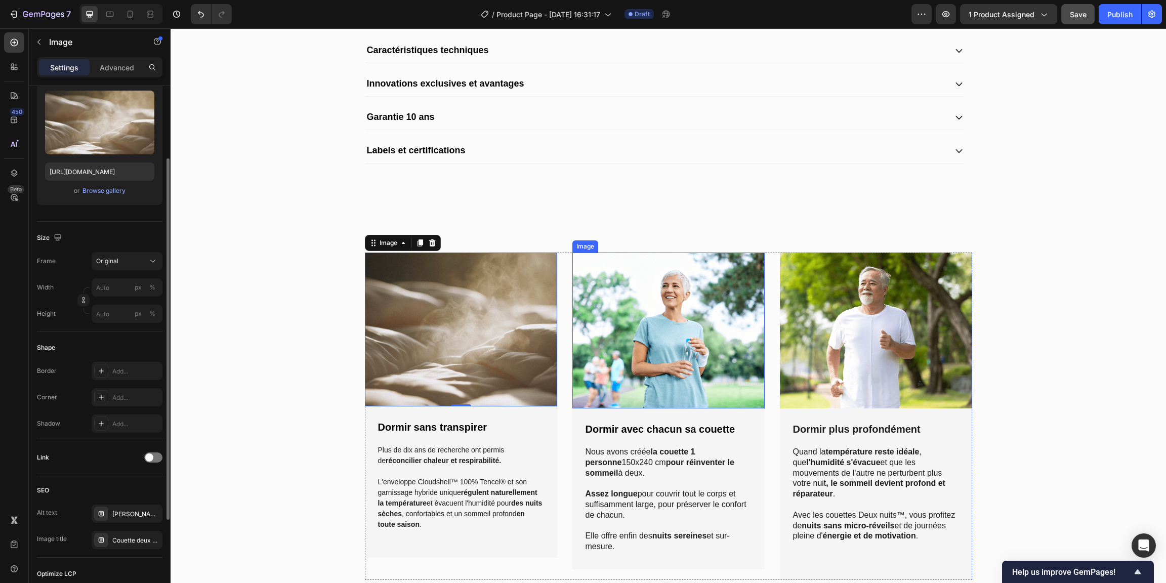
click at [669, 328] on img at bounding box center [668, 330] width 192 height 156
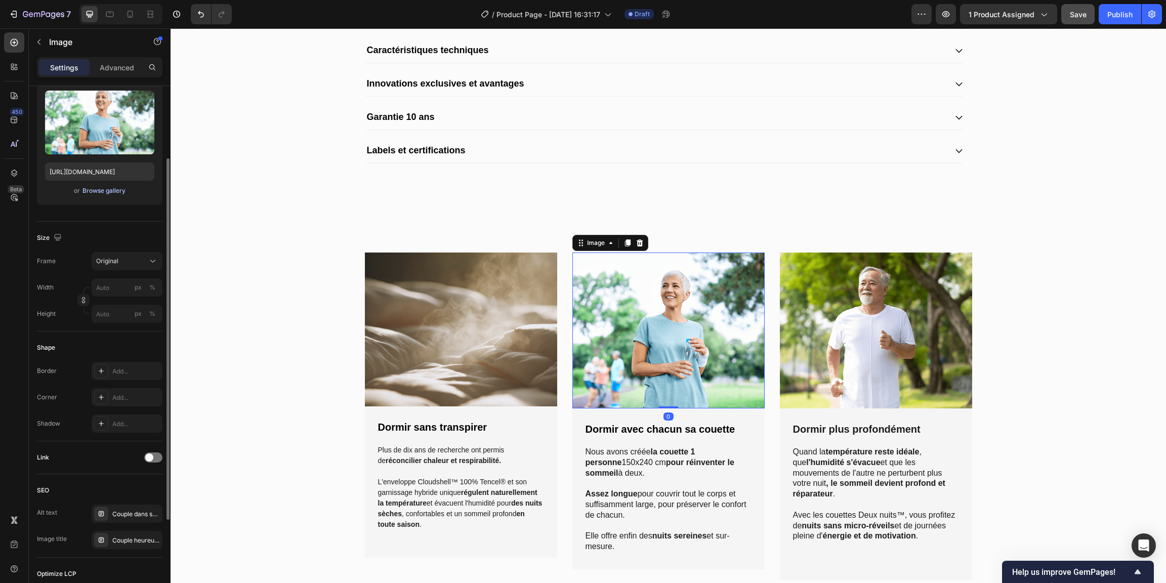
click at [120, 190] on div "Browse gallery" at bounding box center [103, 190] width 43 height 9
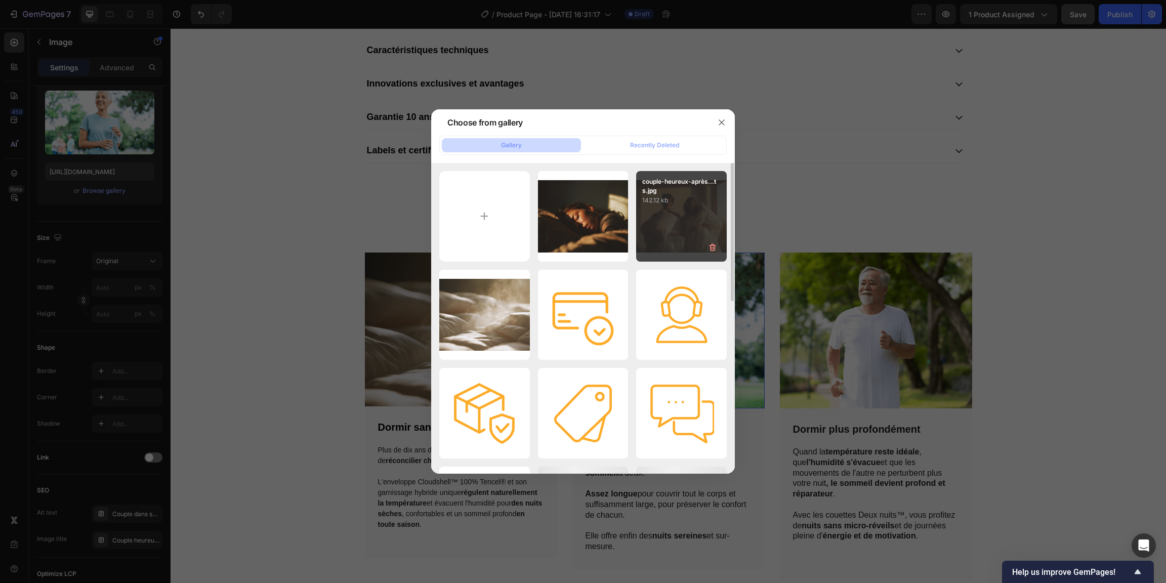
click at [672, 218] on div "couple-heureux-après...ts.jpg 142.12 kb" at bounding box center [681, 216] width 91 height 91
type input "[URL][DOMAIN_NAME]"
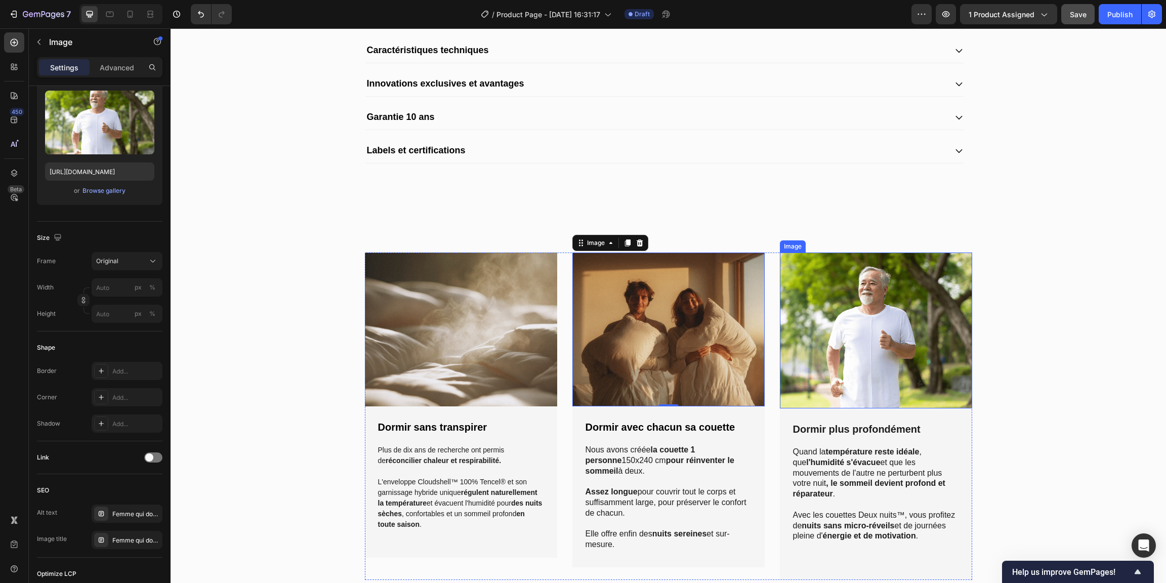
click at [839, 316] on img at bounding box center [876, 330] width 192 height 156
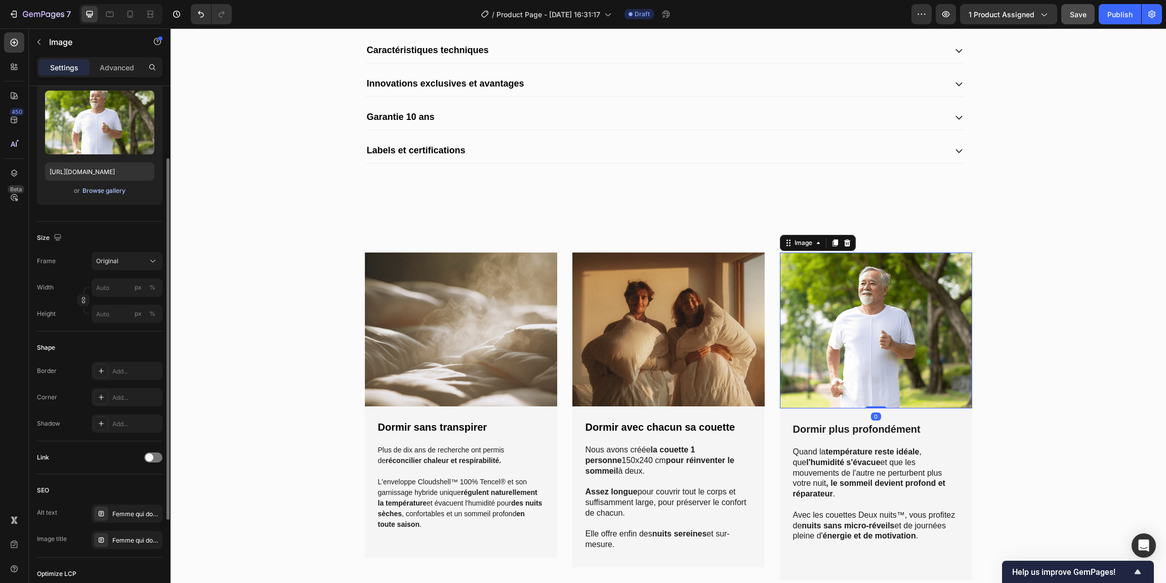
click at [105, 193] on div "Browse gallery" at bounding box center [103, 190] width 43 height 9
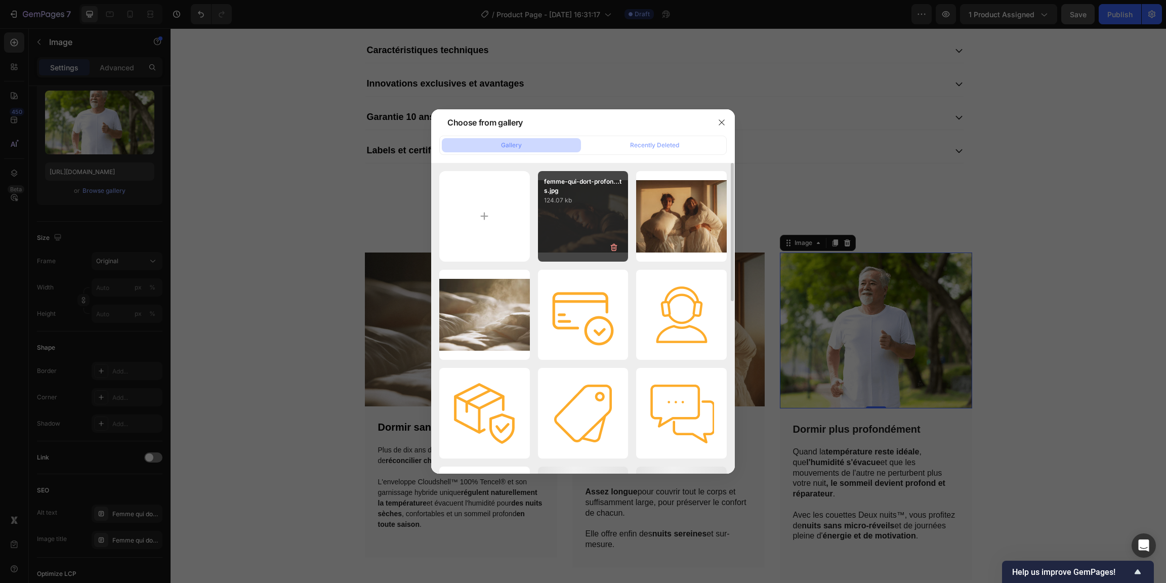
click at [590, 227] on div "femme-qui-dort-profon...ts.jpg 124.07 kb" at bounding box center [583, 216] width 91 height 91
type input "[URL][DOMAIN_NAME]"
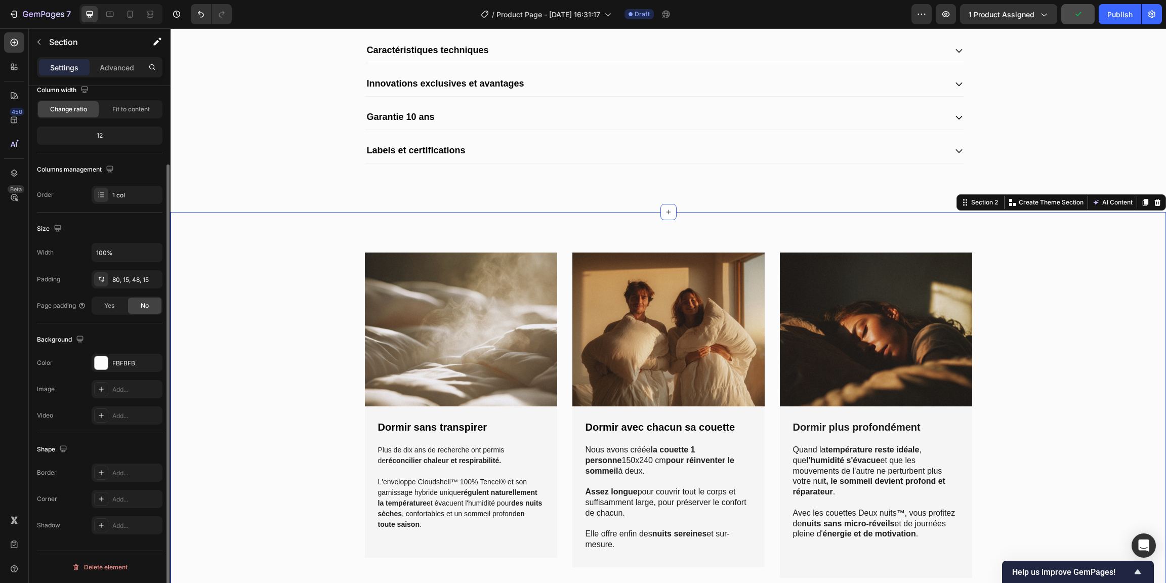
click at [277, 226] on div "Image Dormir sans transpirer Text Block Plus de dix ans de recherche ont permis…" at bounding box center [668, 411] width 995 height 398
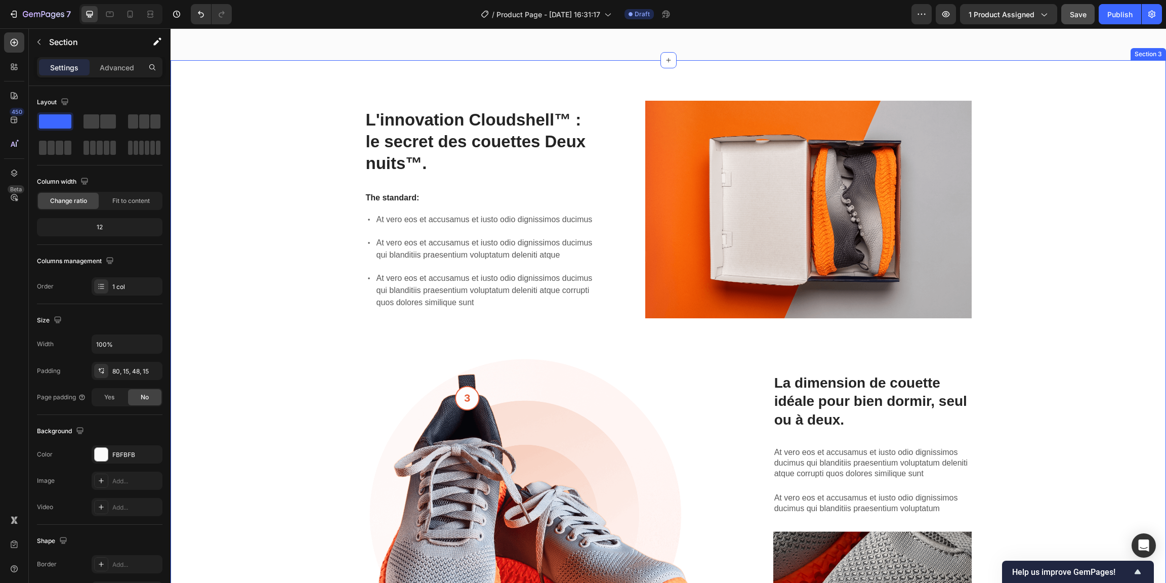
scroll to position [1093, 0]
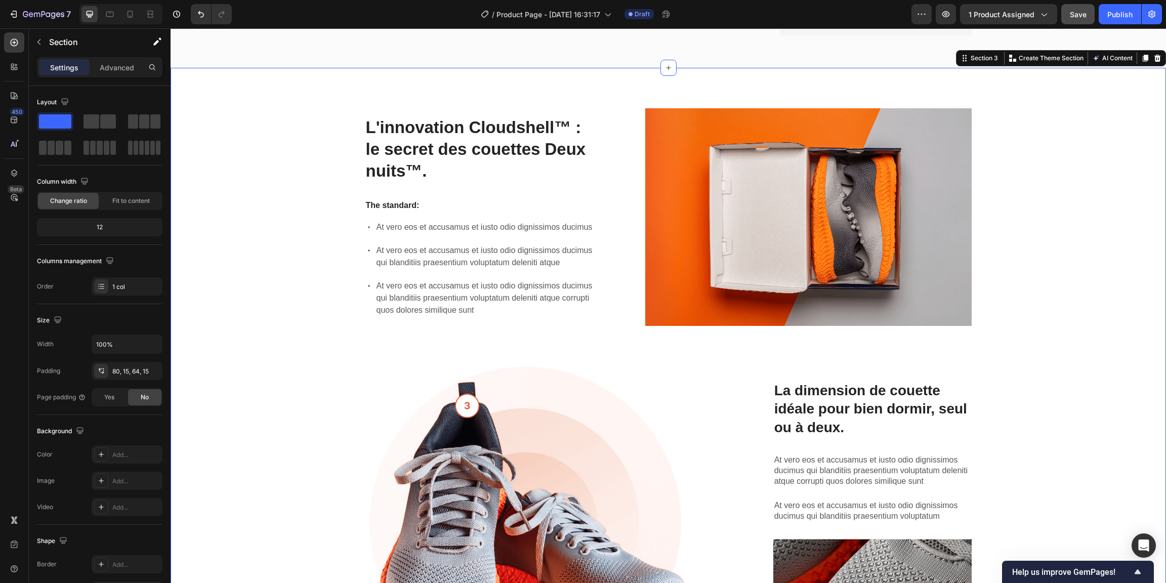
click at [239, 232] on div "L'innovation Cloudshell™ : le secret des couettes Deux nuits™. Heading The stan…" at bounding box center [668, 388] width 980 height 561
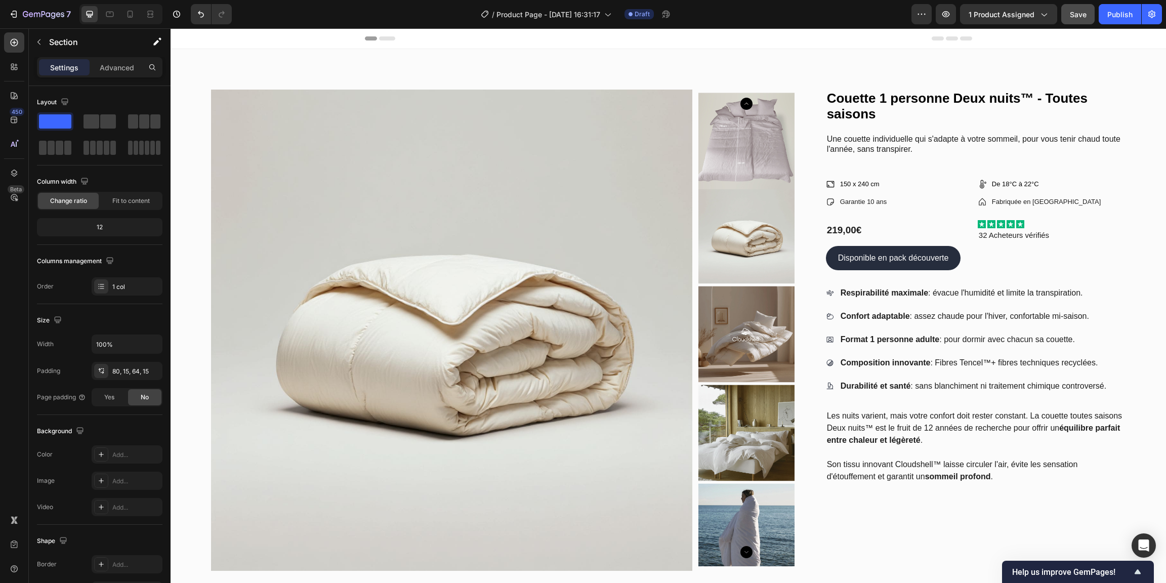
scroll to position [8, 0]
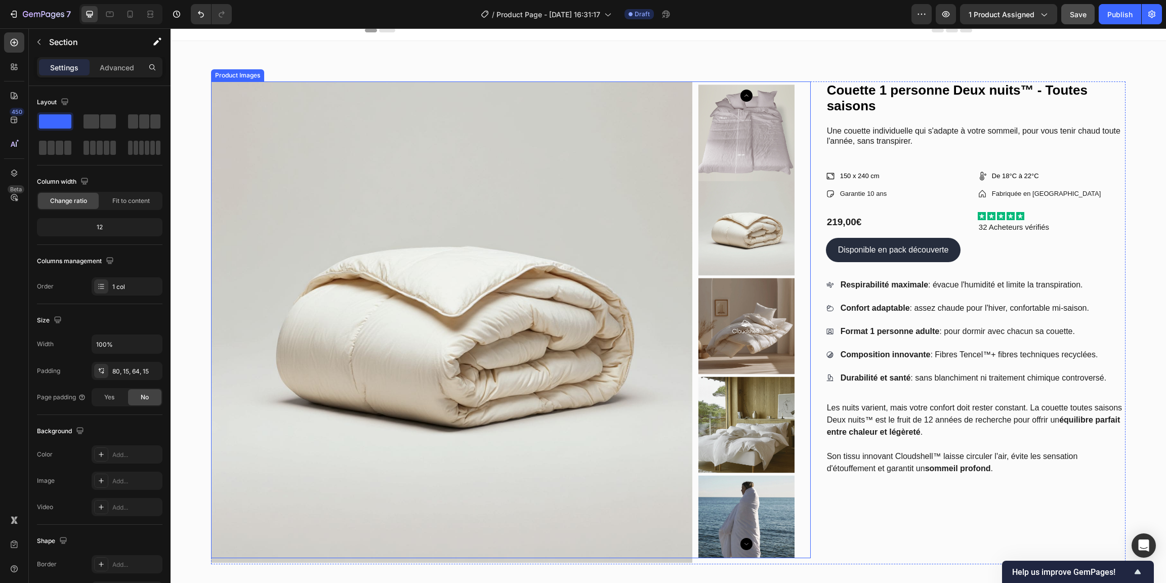
click at [740, 122] on img at bounding box center [746, 133] width 96 height 96
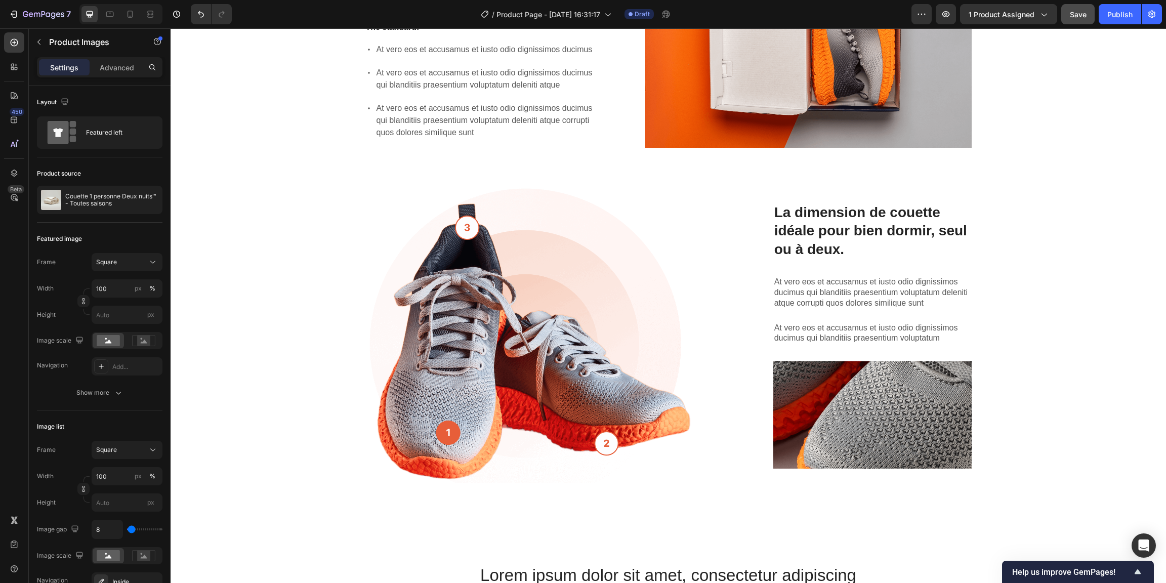
scroll to position [1271, 0]
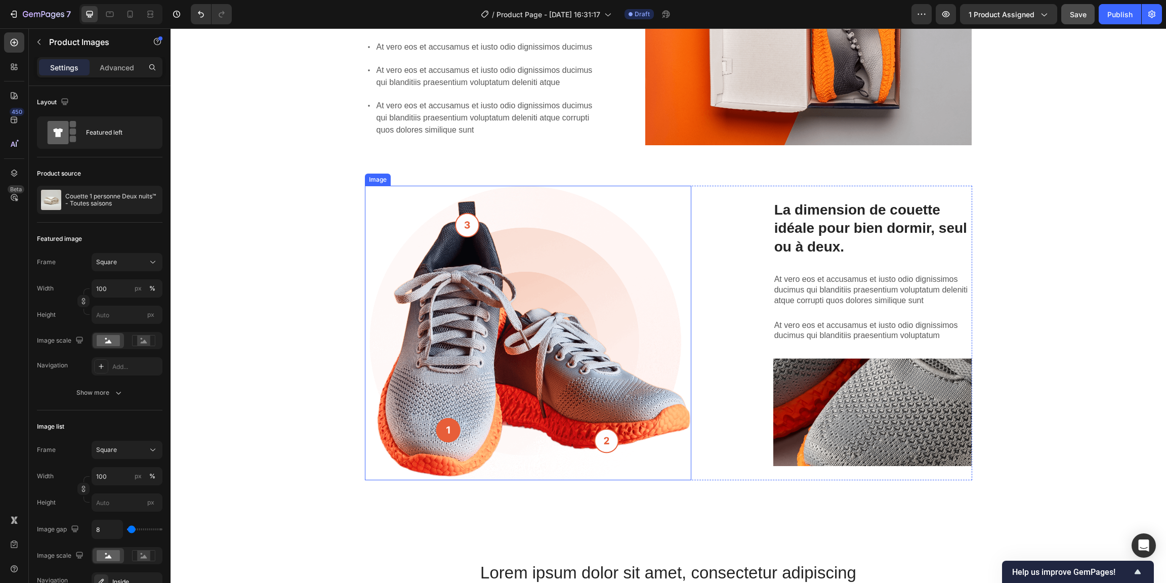
click at [444, 288] on img at bounding box center [528, 333] width 326 height 294
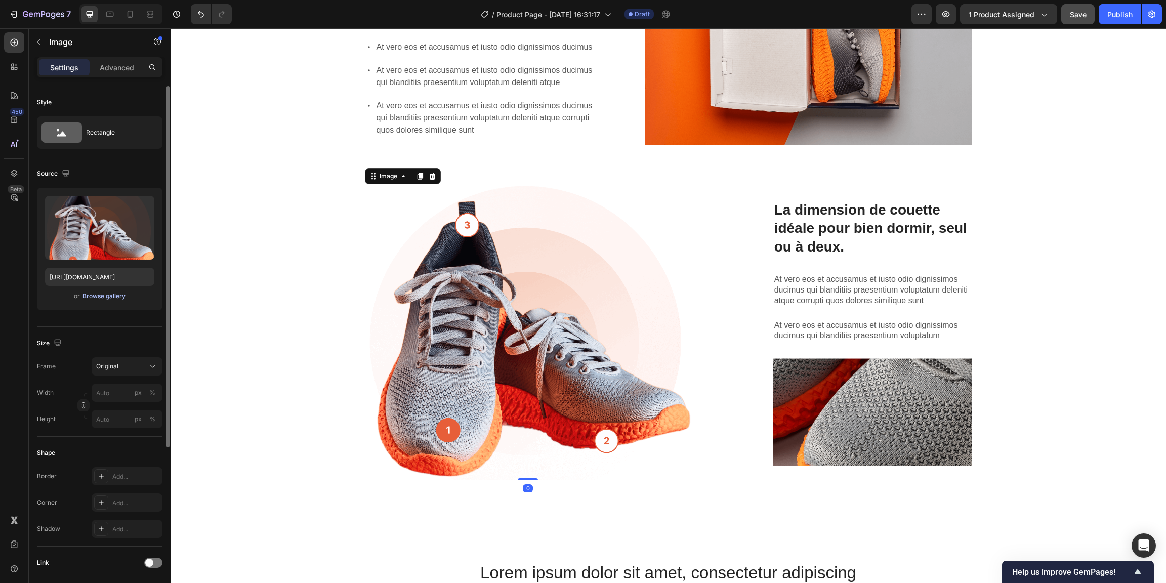
click at [109, 299] on div "Browse gallery" at bounding box center [103, 295] width 43 height 9
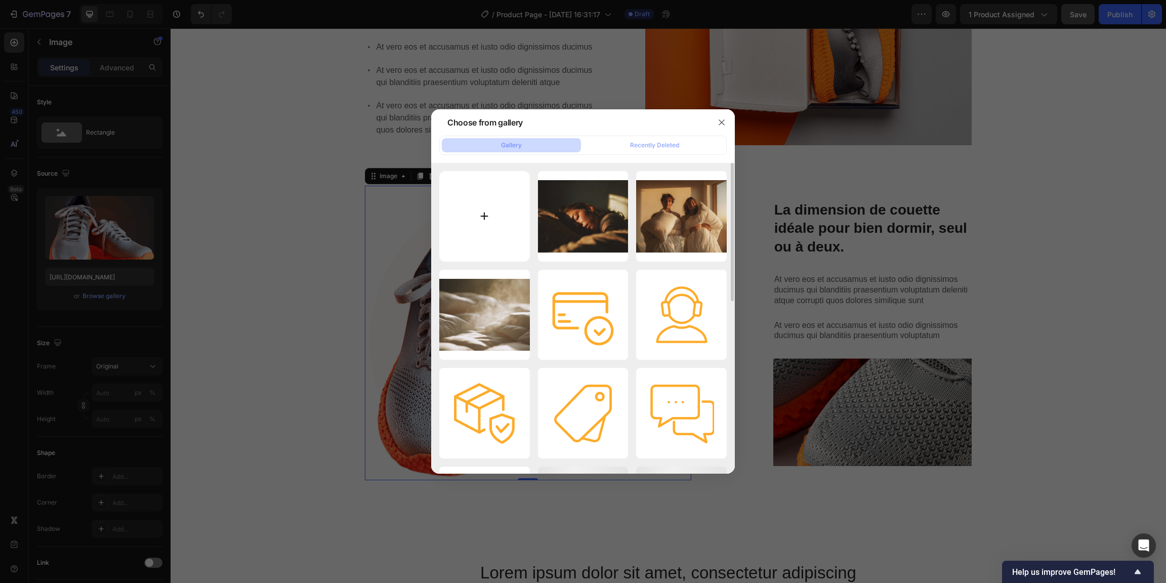
click at [485, 212] on input "file" at bounding box center [484, 216] width 91 height 91
type input "C:\fakepath\Dimension couette Deux nuits.jpg"
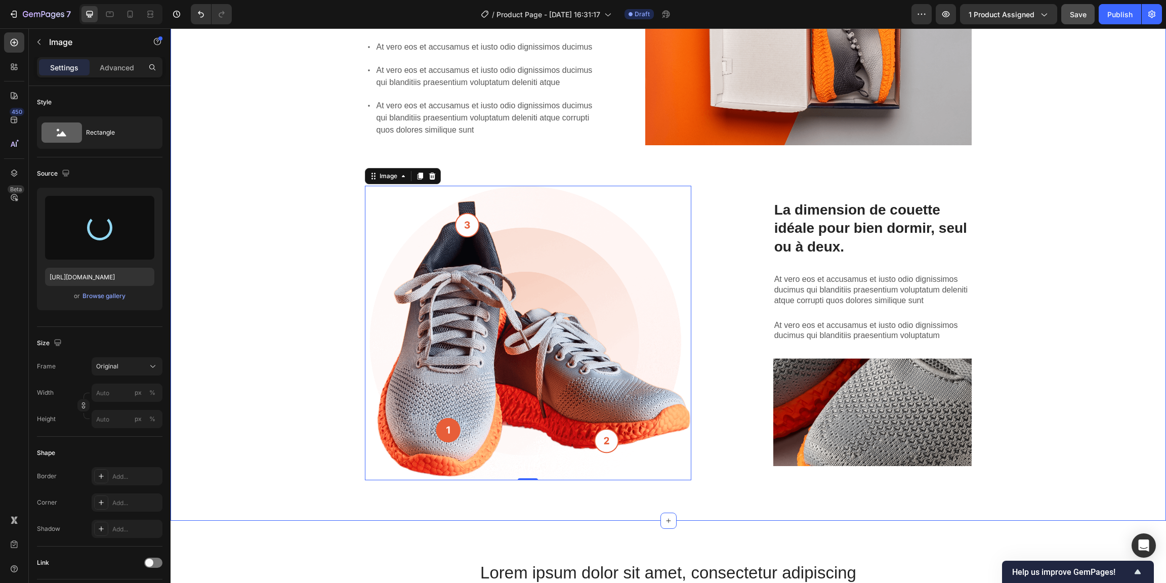
type input "[URL][DOMAIN_NAME]"
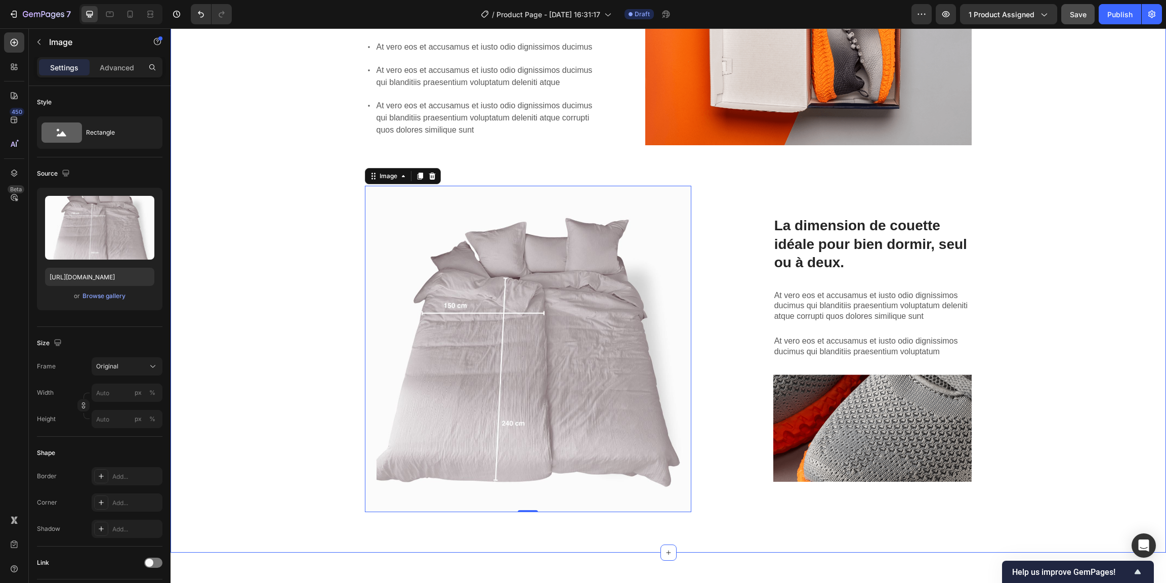
click at [235, 231] on div "L'innovation Cloudshell™ : le secret des couettes Deux nuits™. Heading The stan…" at bounding box center [668, 224] width 980 height 592
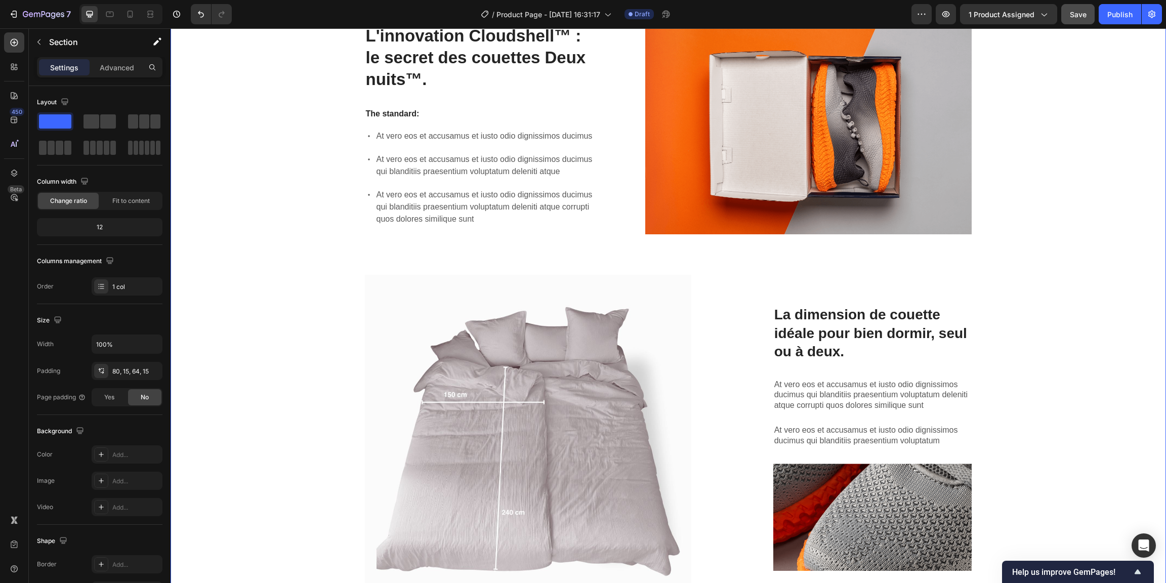
scroll to position [1320, 0]
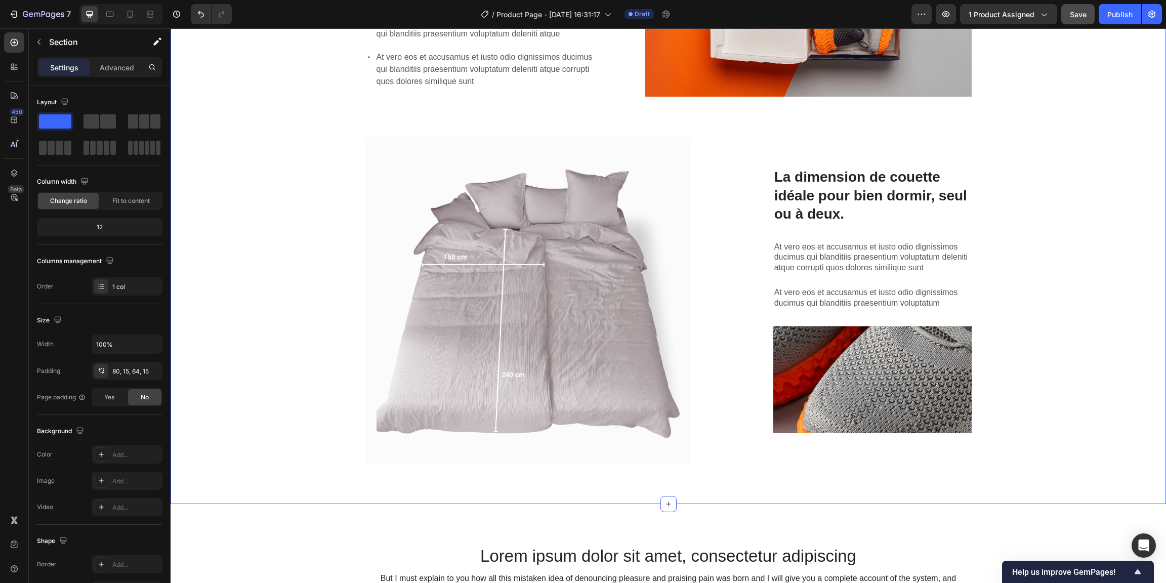
click at [259, 232] on div "L'innovation Cloudshell™ : le secret des couettes Deux nuits™. Heading The stan…" at bounding box center [668, 175] width 980 height 592
click at [307, 222] on div "L'innovation Cloudshell™ : le secret des couettes Deux nuits™. Heading The stan…" at bounding box center [668, 175] width 980 height 592
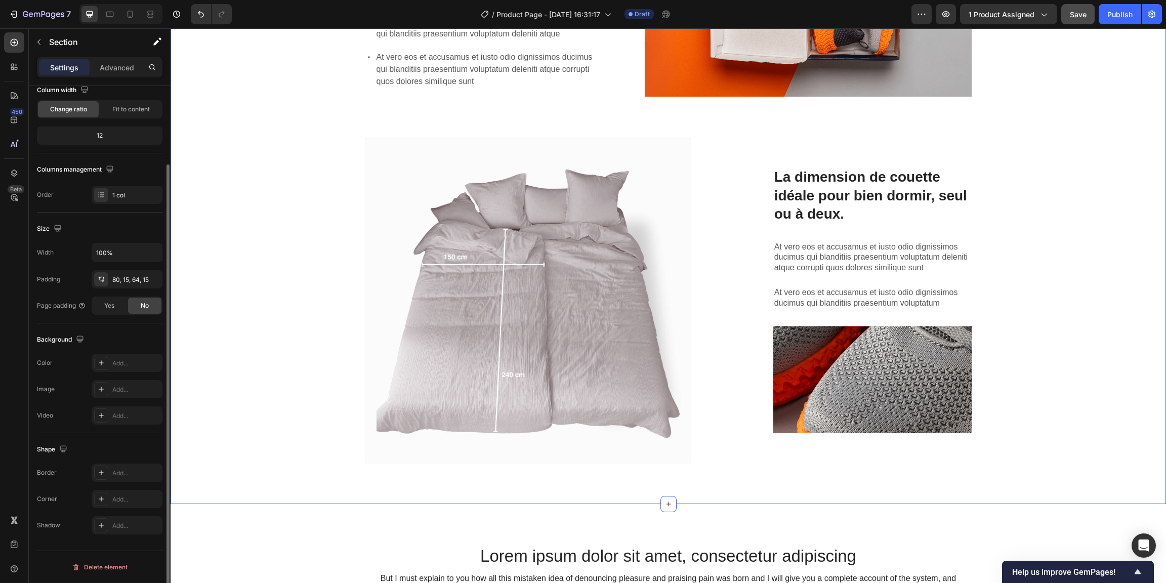
scroll to position [83, 0]
click at [117, 371] on div "Add..." at bounding box center [136, 371] width 48 height 9
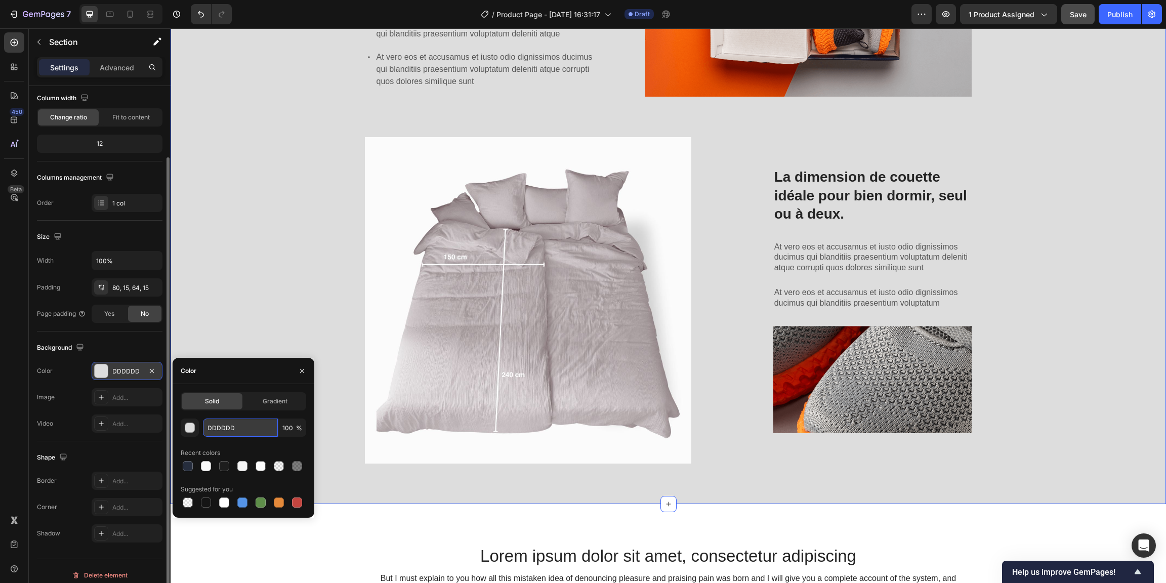
click at [240, 427] on input "DDDDDD" at bounding box center [240, 427] width 75 height 18
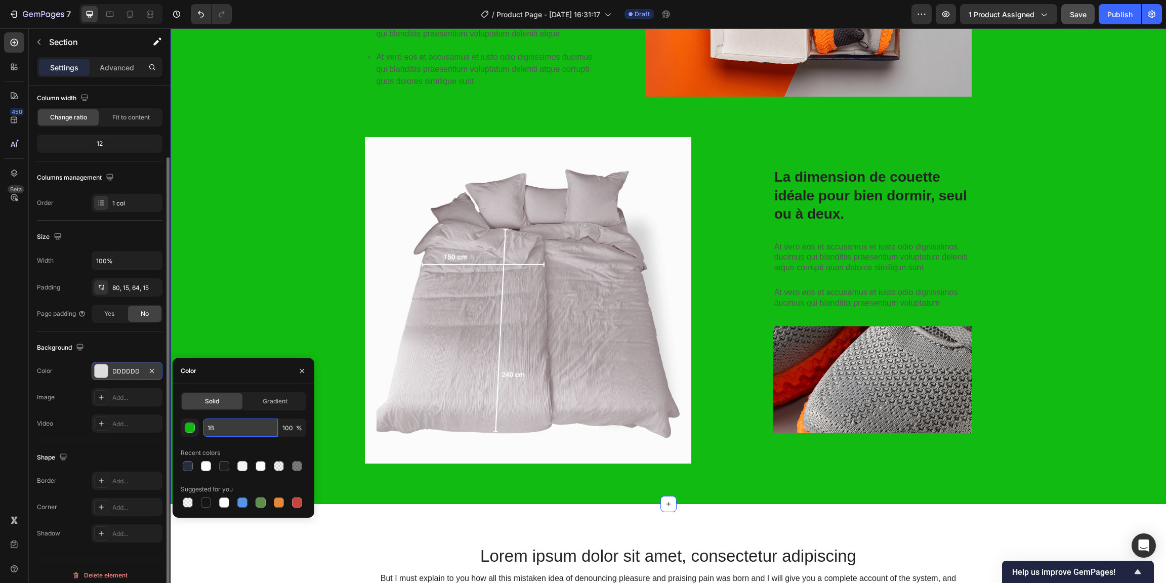
type input "1"
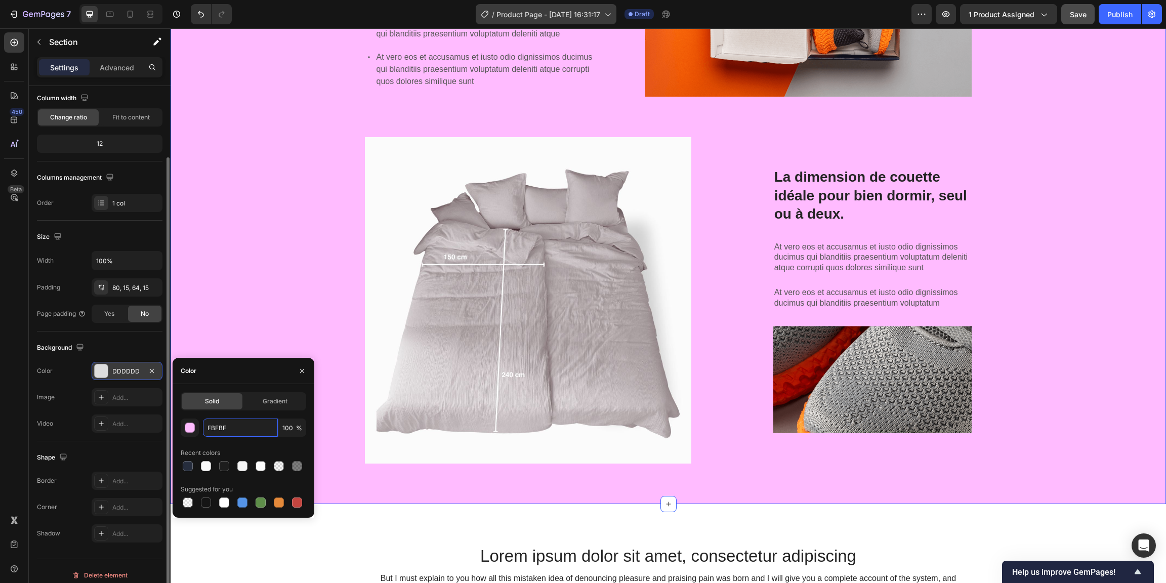
type input "FBFBFB"
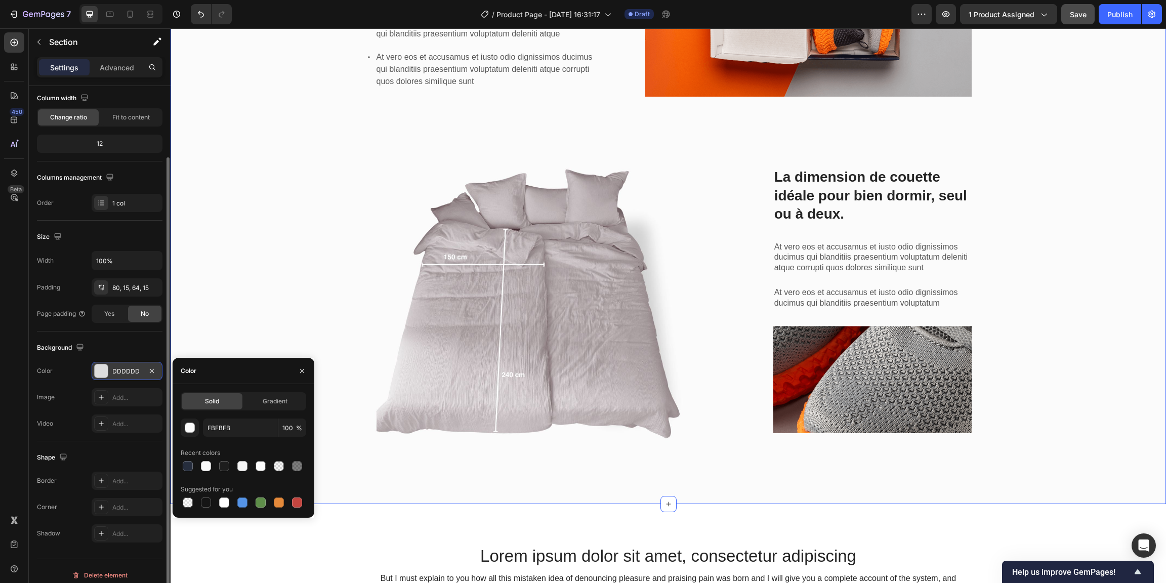
click at [256, 184] on div "L'innovation Cloudshell™ : le secret des couettes Deux nuits™. Heading The stan…" at bounding box center [668, 175] width 980 height 592
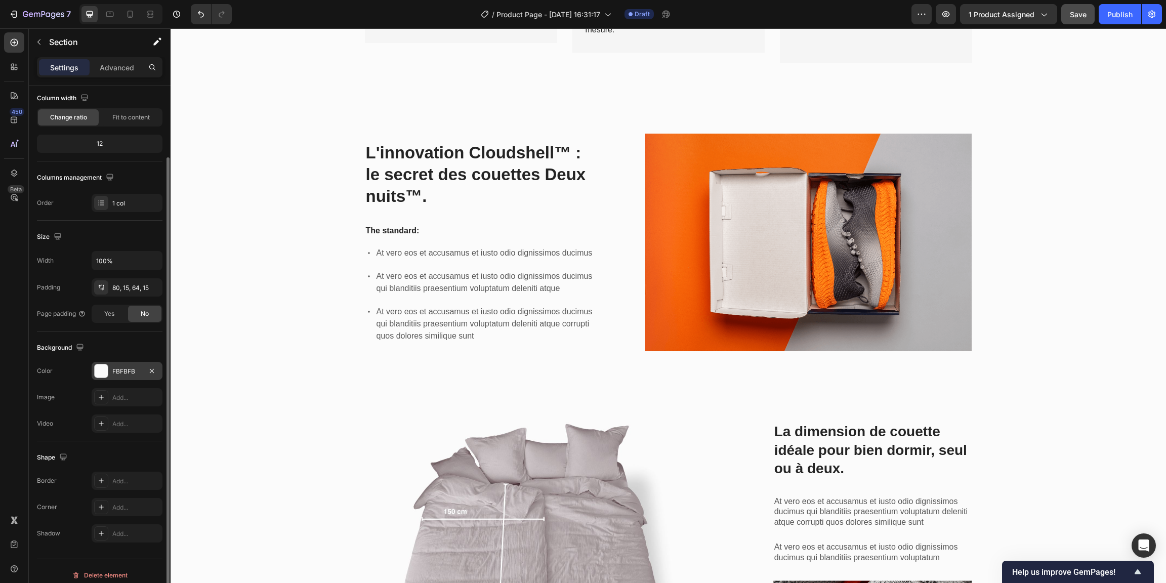
scroll to position [1051, 0]
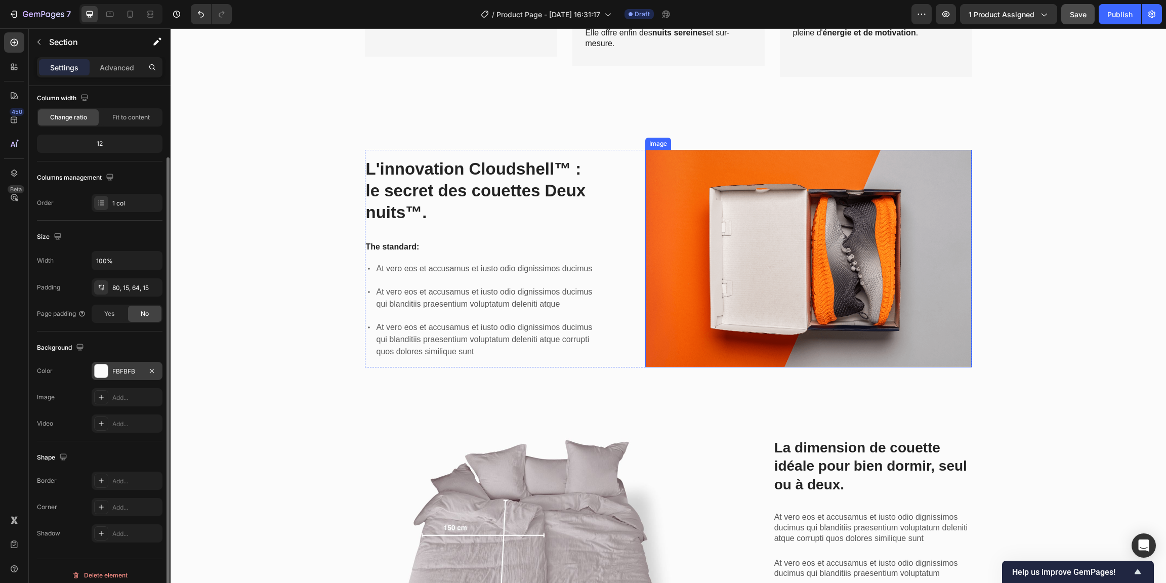
click at [811, 250] on img at bounding box center [808, 259] width 326 height 218
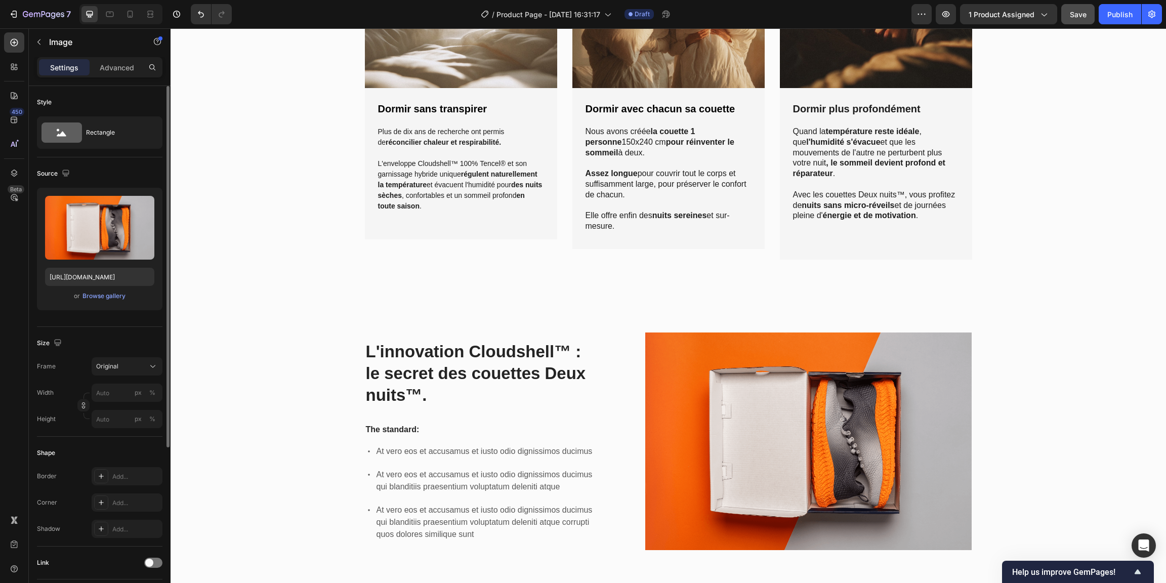
scroll to position [1004, 0]
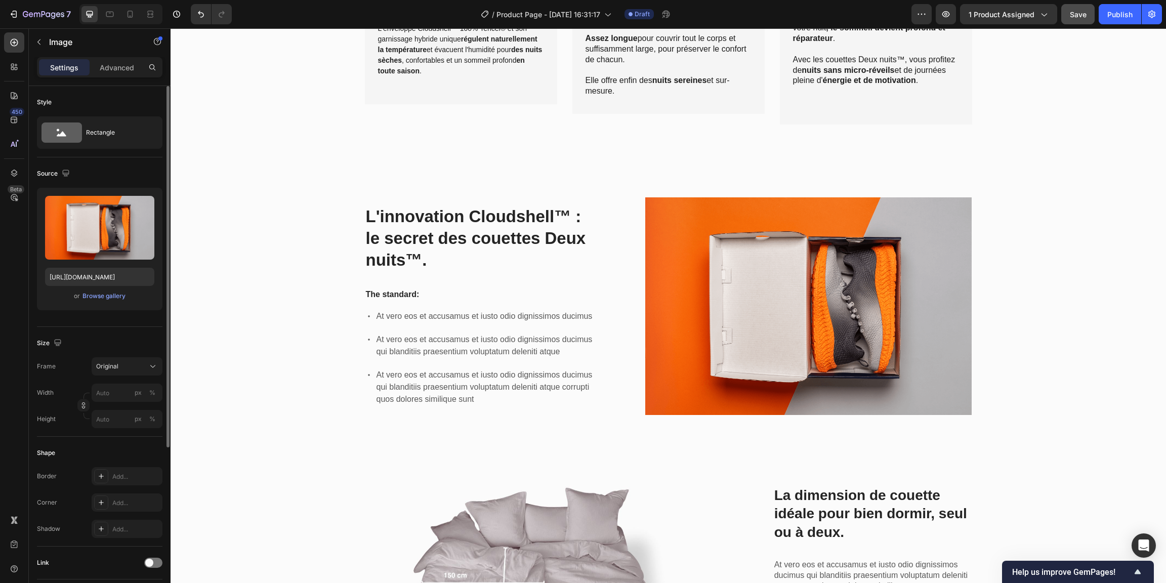
click at [743, 342] on img at bounding box center [808, 306] width 326 height 218
click at [731, 323] on img at bounding box center [808, 306] width 326 height 218
click at [91, 292] on div "Browse gallery" at bounding box center [103, 295] width 43 height 9
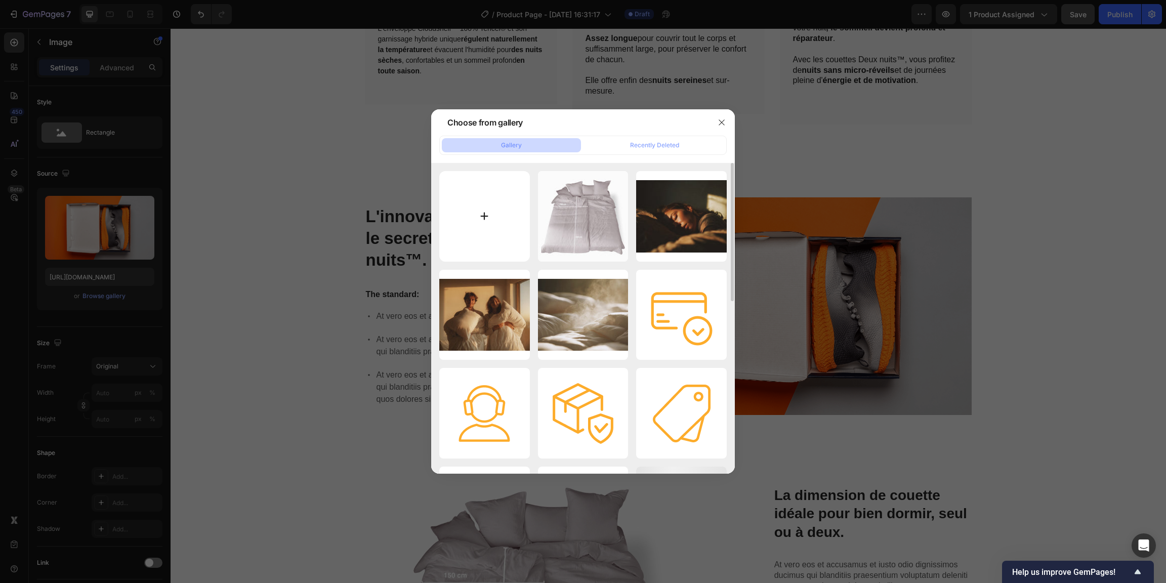
click at [488, 222] on input "file" at bounding box center [484, 216] width 91 height 91
type input "C:\fakepath\Tissu-cloudshell-pour-couettes-et-oreillers-respirants.jpg"
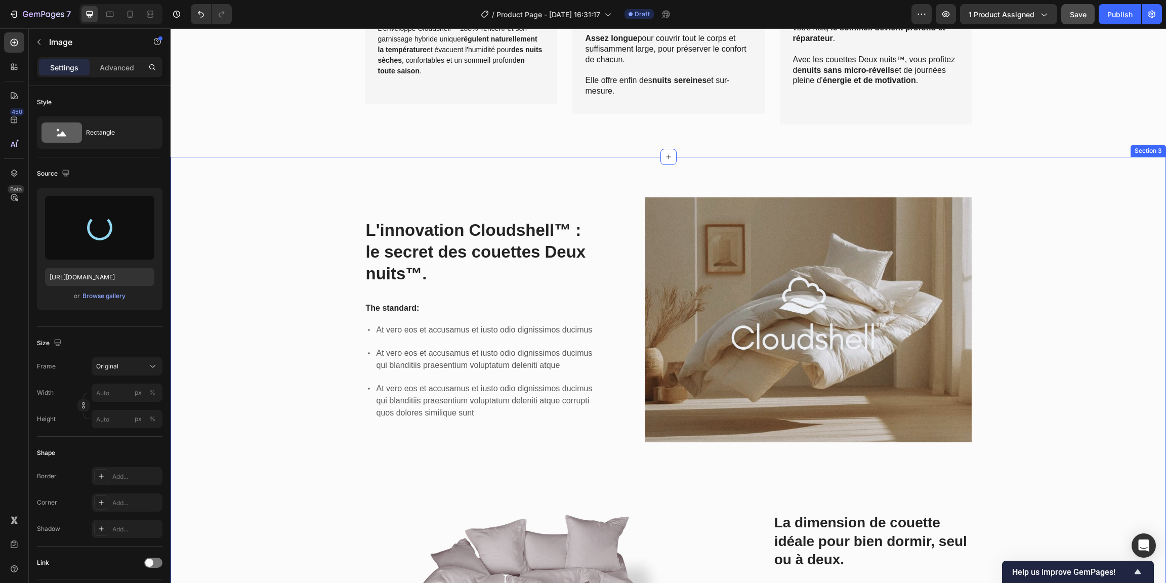
type input "[URL][DOMAIN_NAME]"
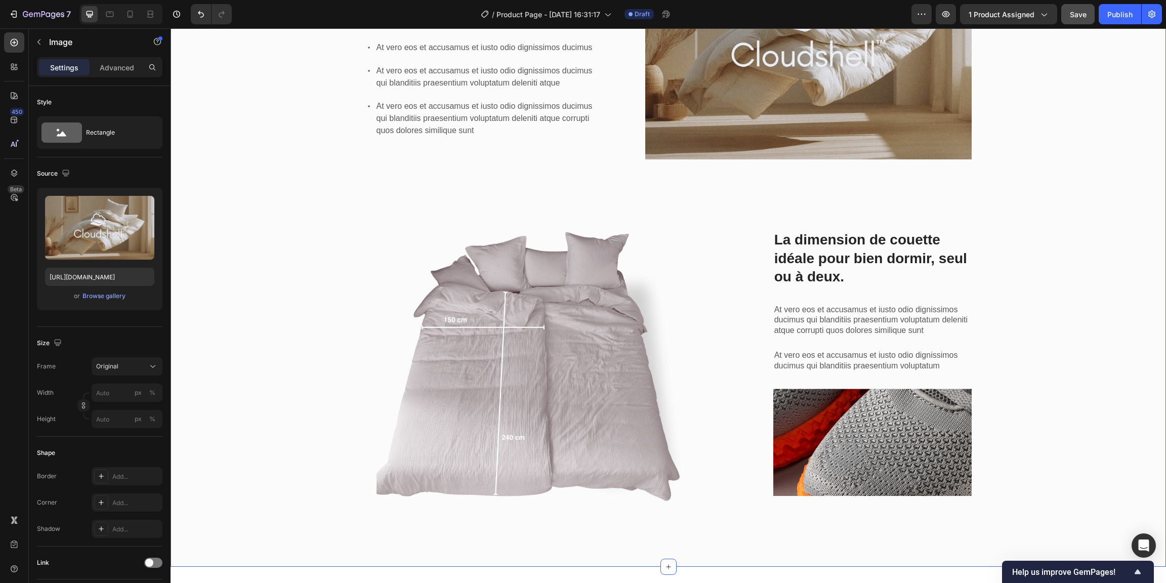
scroll to position [1287, 0]
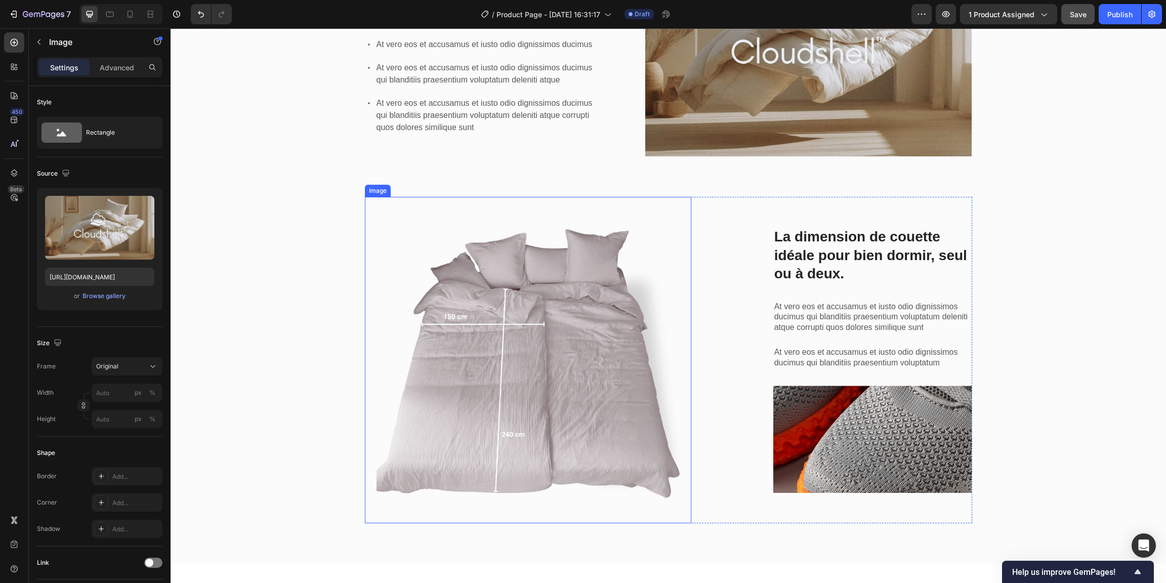
click at [539, 309] on img at bounding box center [528, 360] width 326 height 326
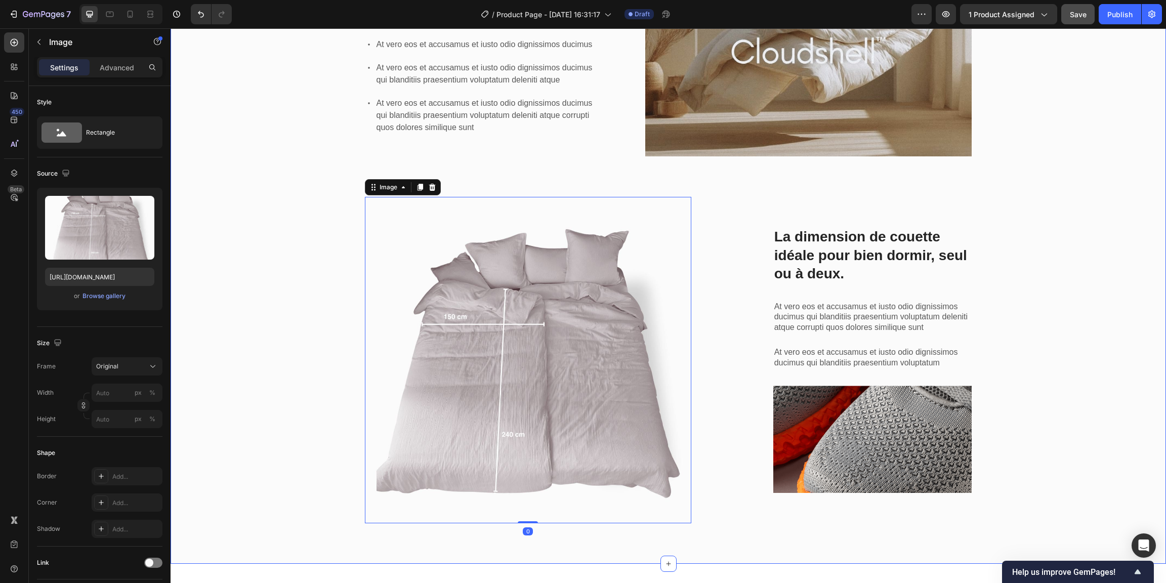
click at [281, 288] on div "L'innovation Cloudshell™ : le secret des couettes Deux nuits™. Heading The stan…" at bounding box center [668, 221] width 980 height 620
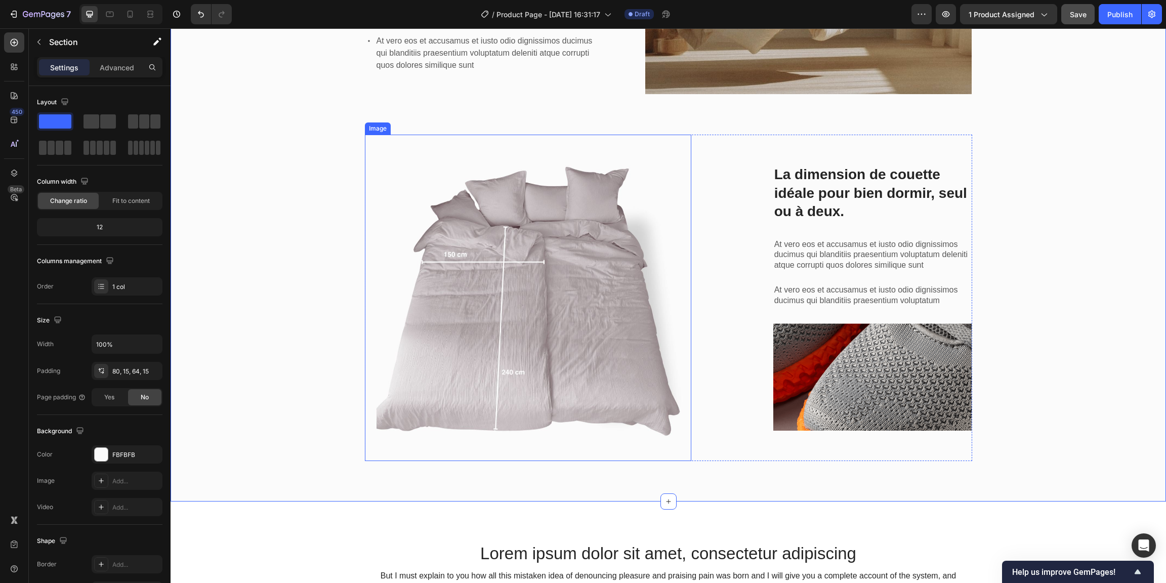
scroll to position [1360, 0]
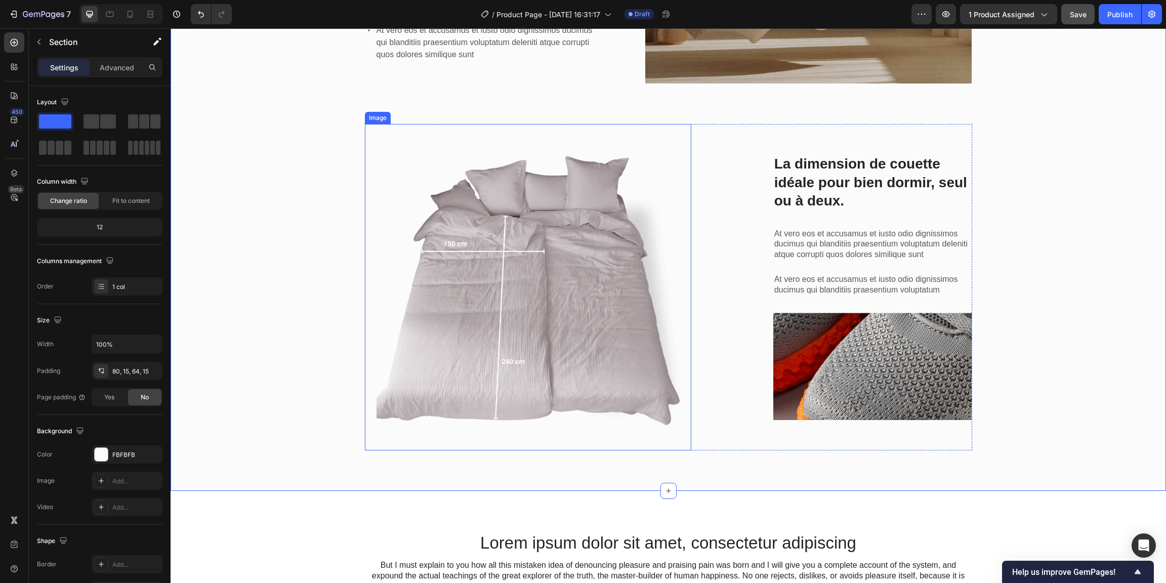
click at [545, 275] on img at bounding box center [528, 287] width 326 height 326
click at [311, 230] on div "L'innovation Cloudshell™ : le secret des couettes Deux nuits™. Heading The stan…" at bounding box center [668, 149] width 980 height 620
click at [582, 242] on img at bounding box center [528, 287] width 326 height 326
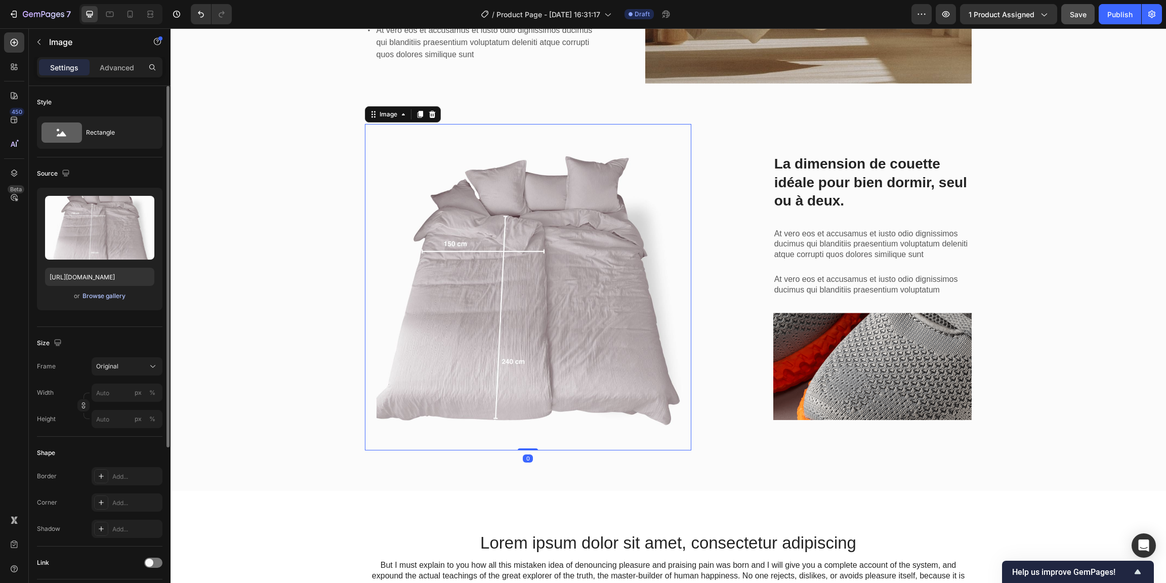
click at [118, 294] on div "Browse gallery" at bounding box center [103, 295] width 43 height 9
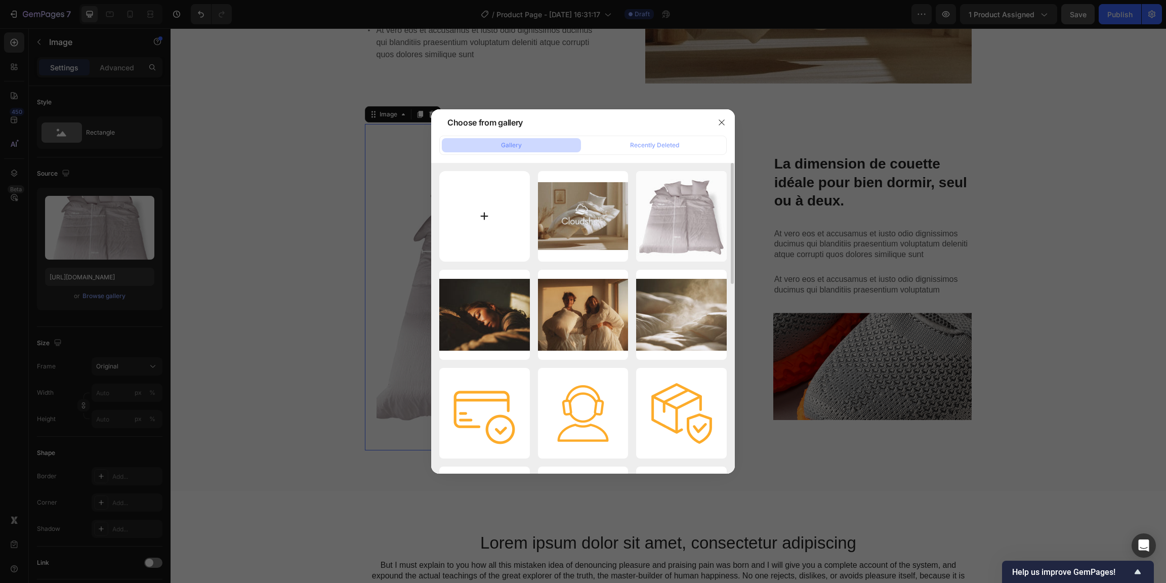
click at [484, 213] on input "file" at bounding box center [484, 216] width 91 height 91
type input "C:\fakepath\Dimension couette Deux nuits-VSCO.jpg"
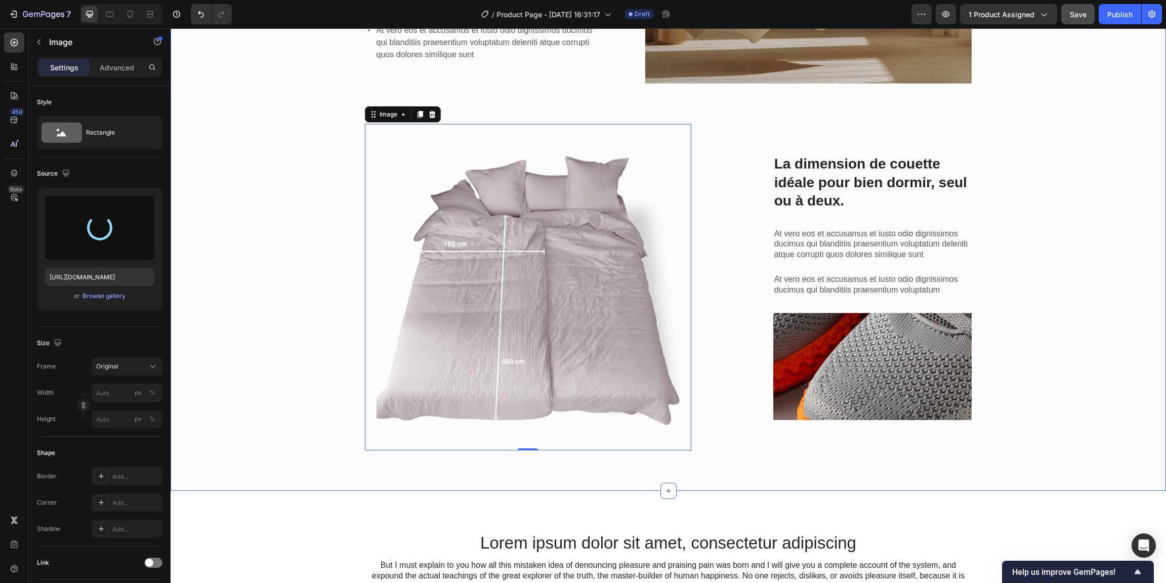
type input "[URL][DOMAIN_NAME]"
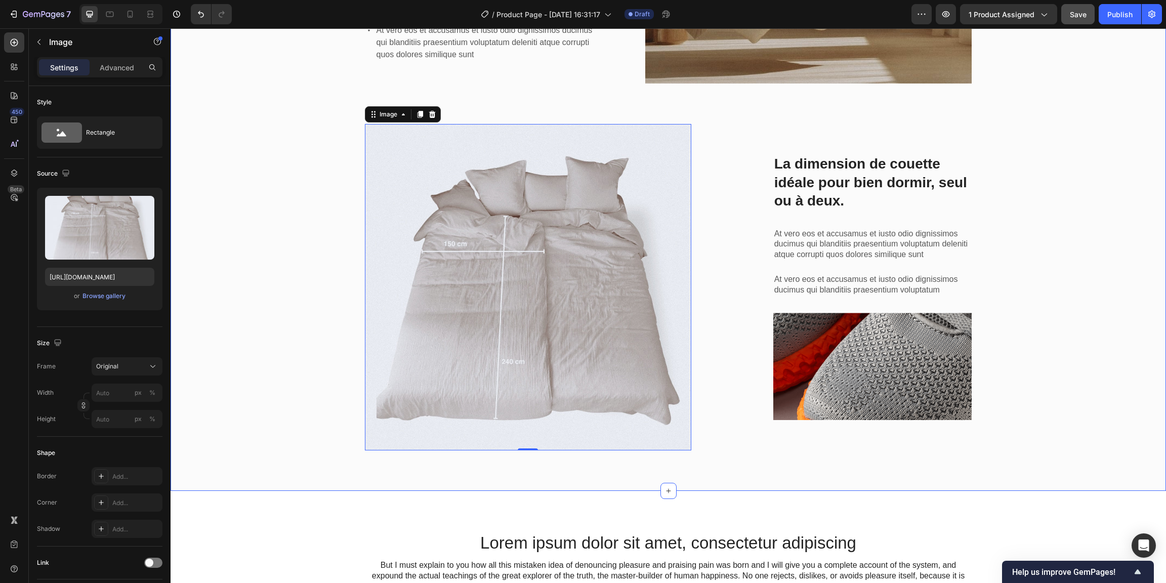
click at [261, 219] on div "L'innovation Cloudshell™ : le secret des couettes Deux nuits™. Heading The stan…" at bounding box center [668, 149] width 980 height 620
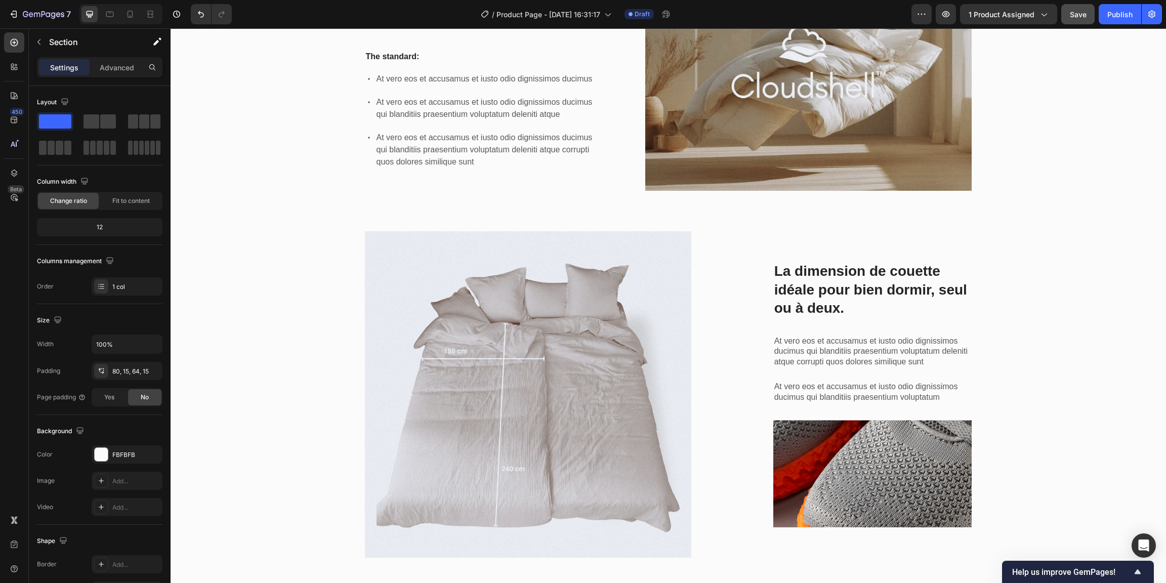
scroll to position [1255, 0]
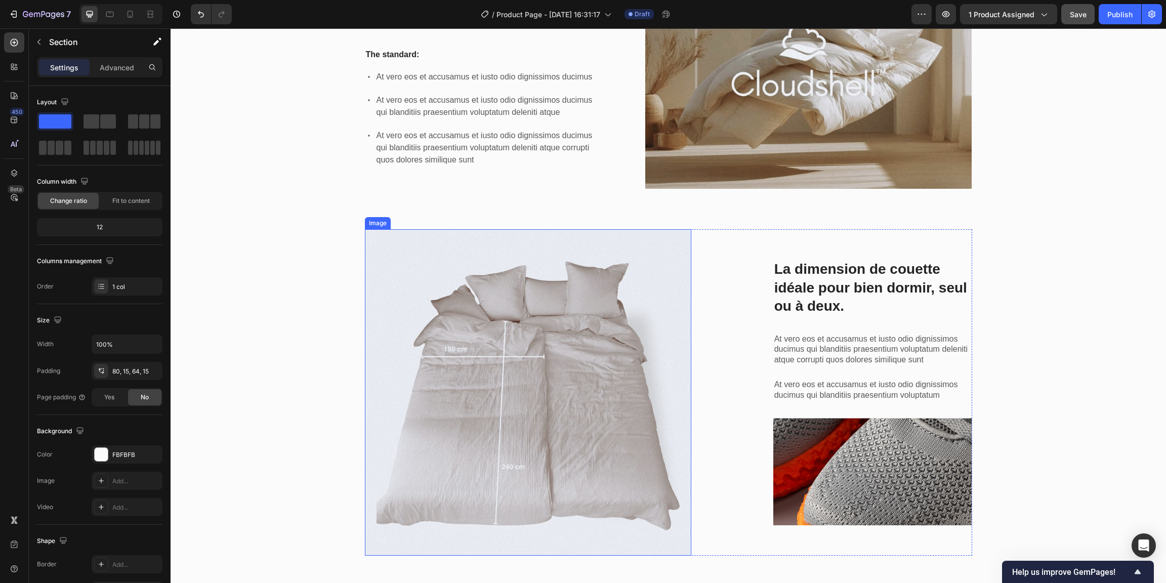
click at [515, 374] on img at bounding box center [528, 392] width 326 height 326
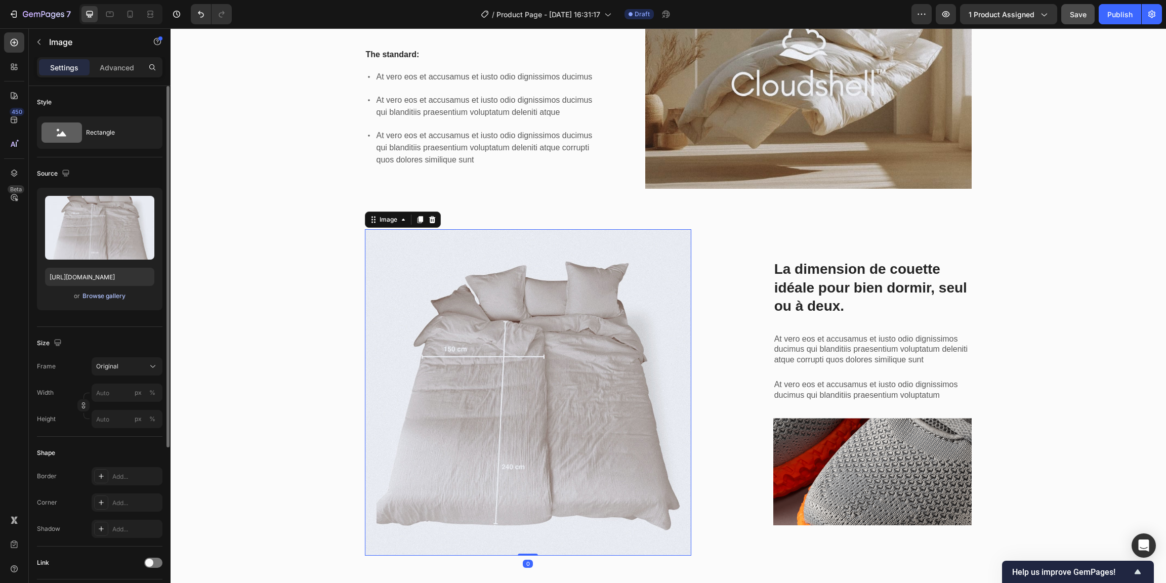
click at [106, 295] on div "Browse gallery" at bounding box center [103, 295] width 43 height 9
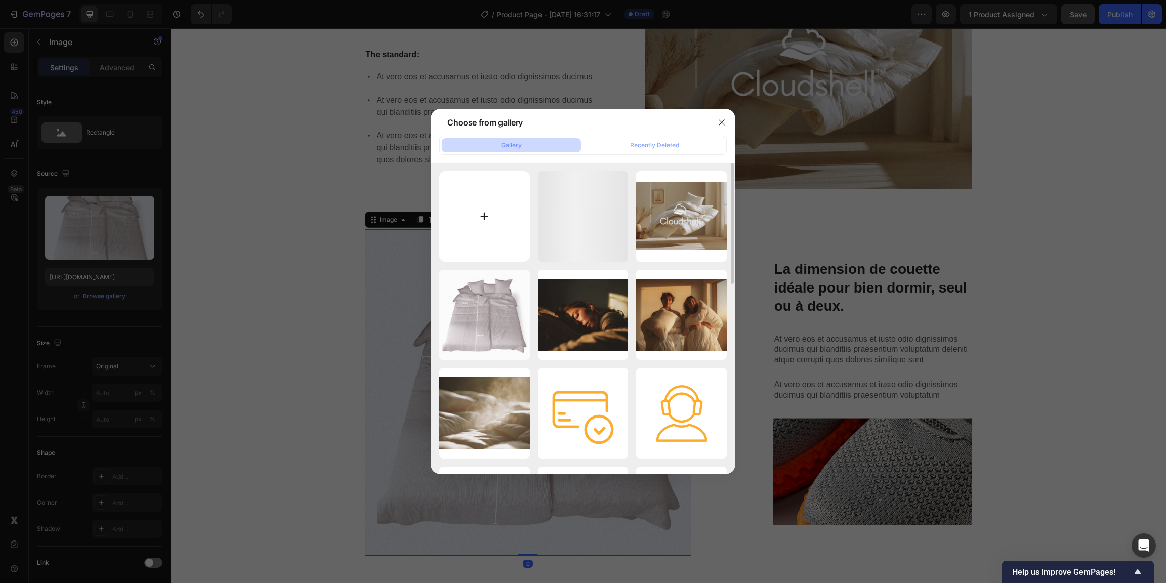
click at [489, 215] on input "file" at bounding box center [484, 216] width 91 height 91
type input "C:\fakepath\Dimension-couette-&-personne-deux-nuits-150-x-240-cm.jpg"
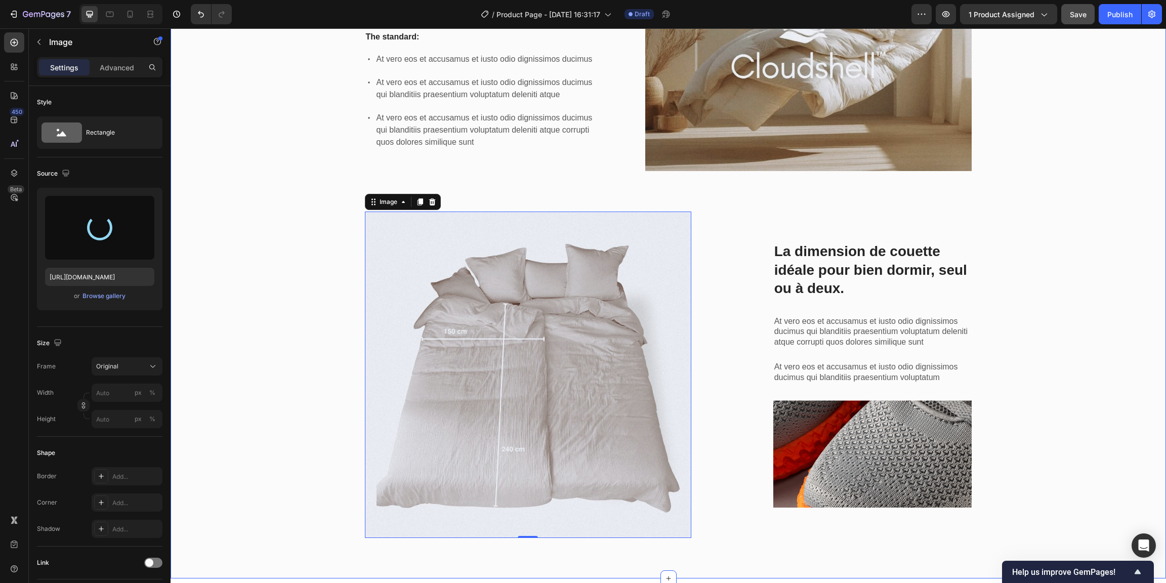
scroll to position [1328, 0]
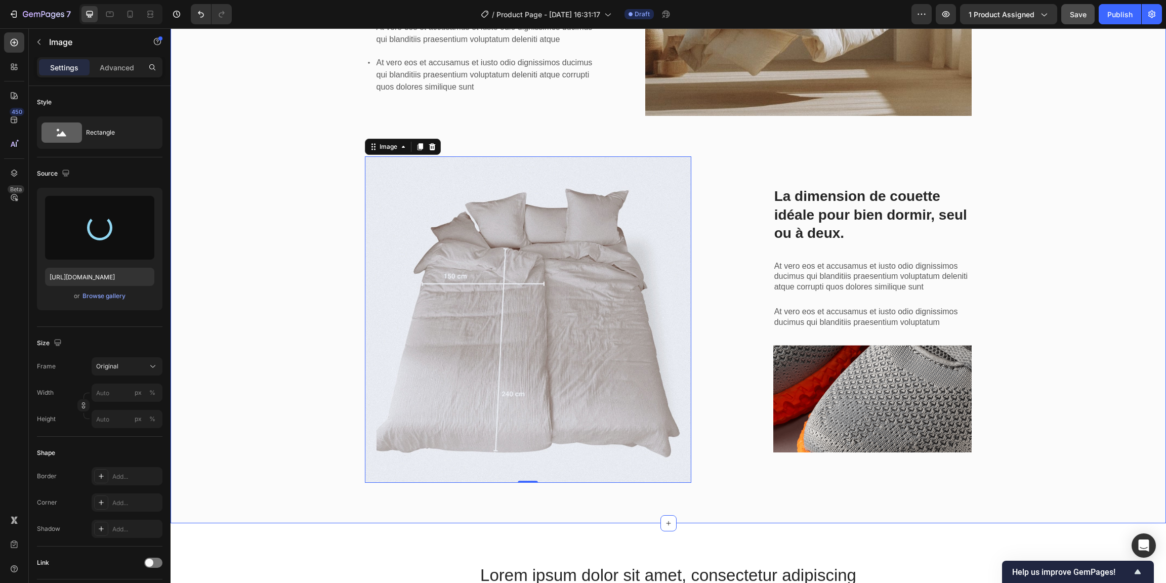
type input "[URL][DOMAIN_NAME]"
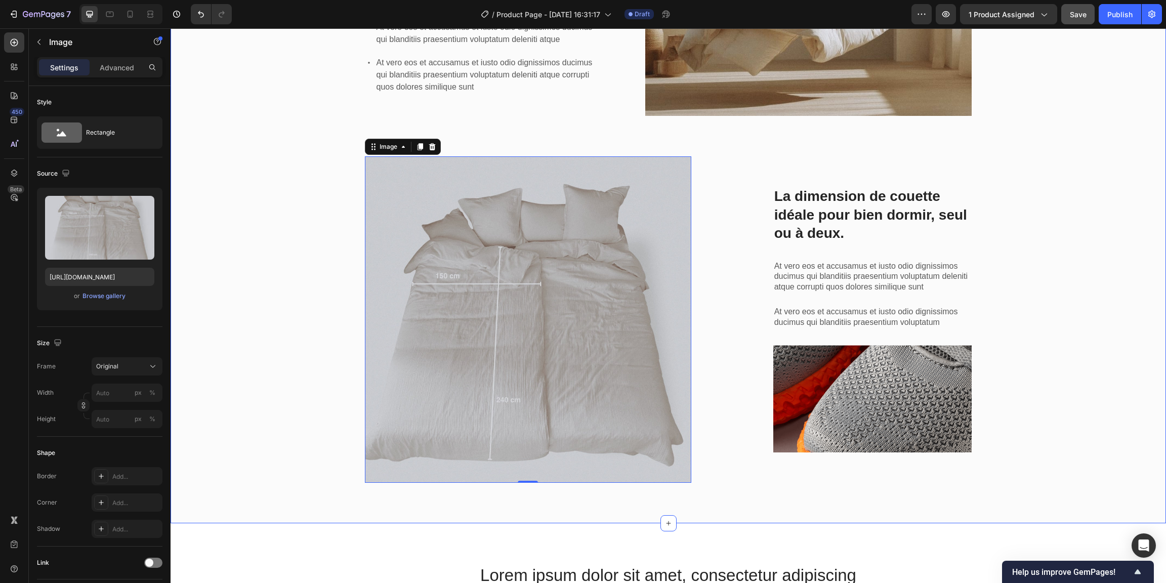
click at [284, 287] on div "L'innovation Cloudshell™ : le secret des couettes Deux nuits™. Heading The stan…" at bounding box center [668, 181] width 980 height 620
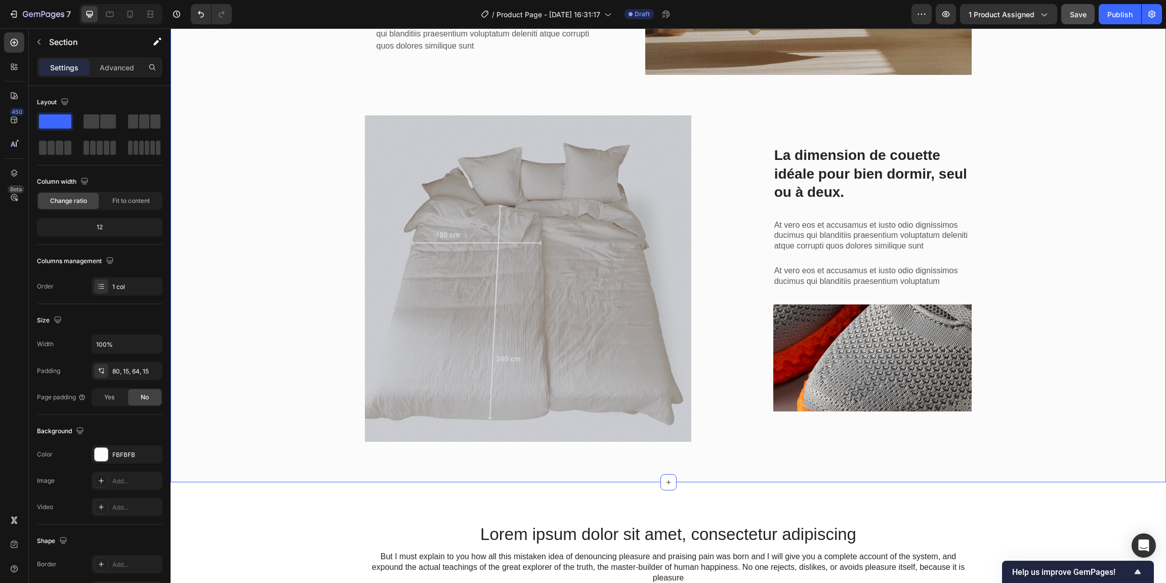
scroll to position [1368, 0]
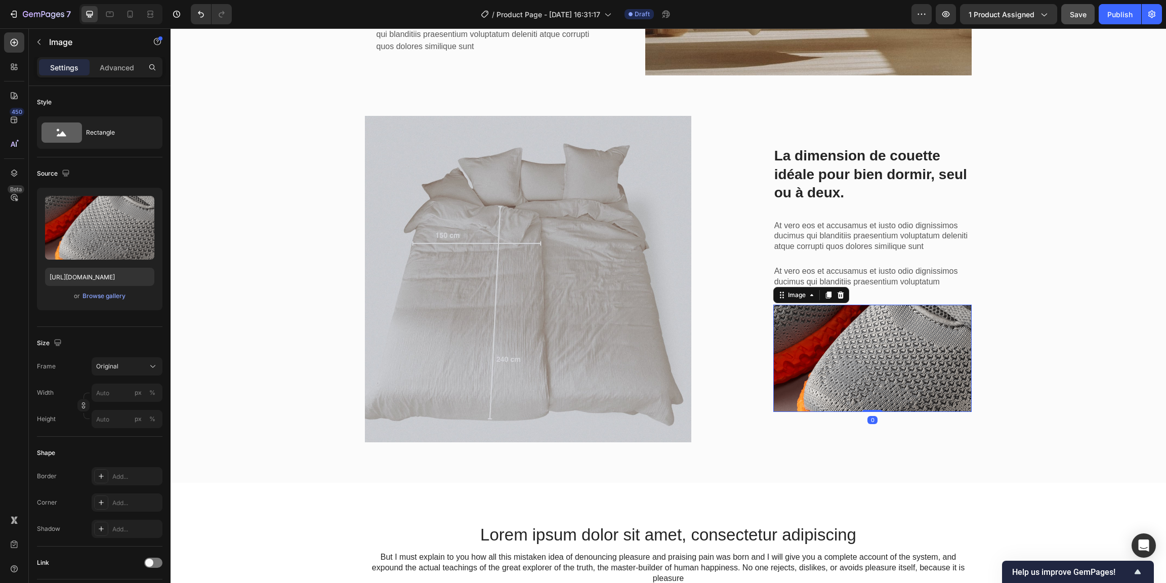
click at [850, 369] on img at bounding box center [872, 359] width 199 height 108
click at [839, 344] on img at bounding box center [872, 359] width 199 height 108
click at [839, 291] on icon at bounding box center [840, 295] width 8 height 8
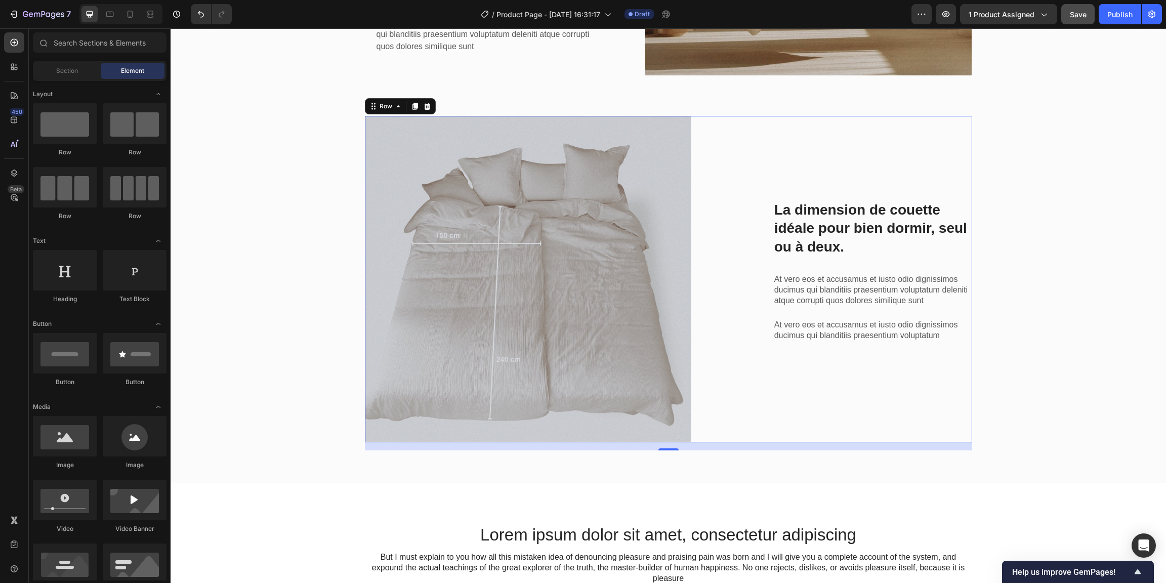
click at [874, 417] on div "La dimension de couette idéale pour bien dormir, seul ou à deux. Heading At ver…" at bounding box center [855, 279] width 233 height 326
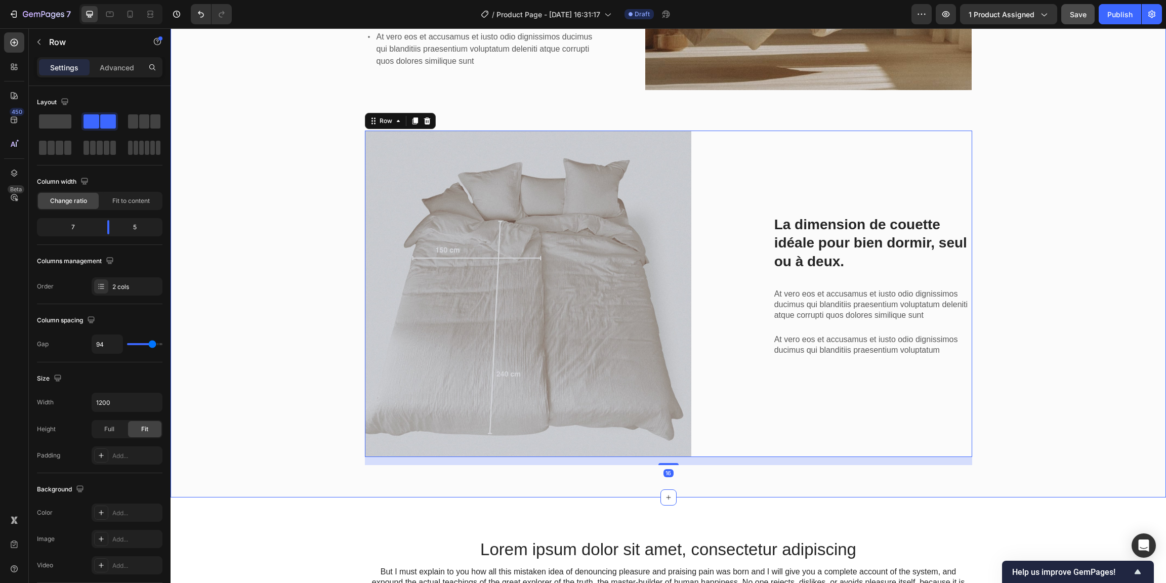
click at [1043, 341] on div "L'innovation Cloudshell™ : le secret des couettes Deux nuits™. Heading The stan…" at bounding box center [668, 155] width 980 height 620
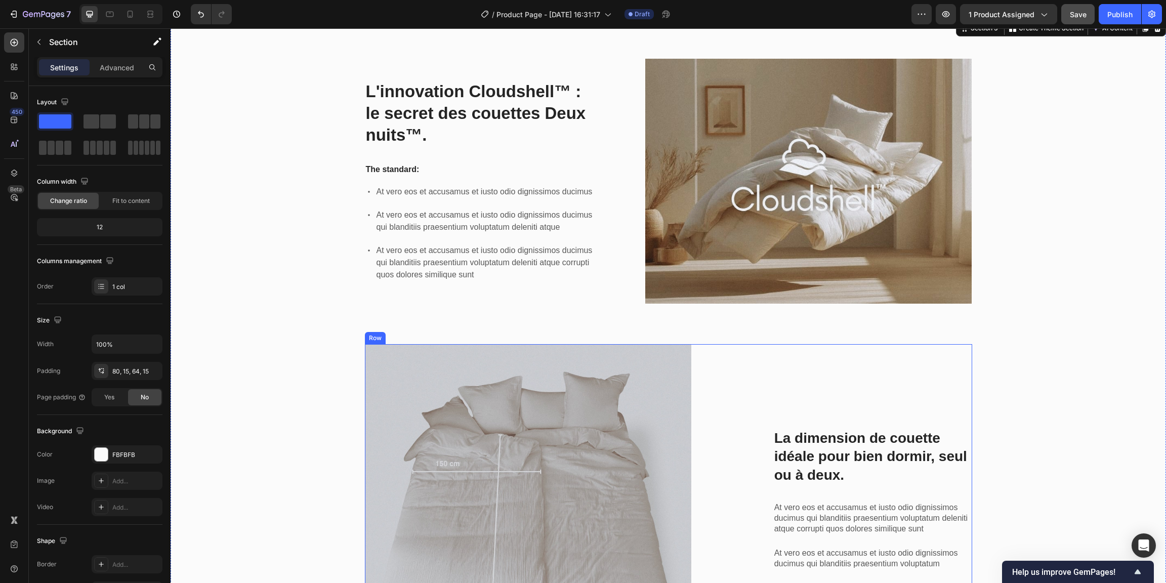
scroll to position [1202, 0]
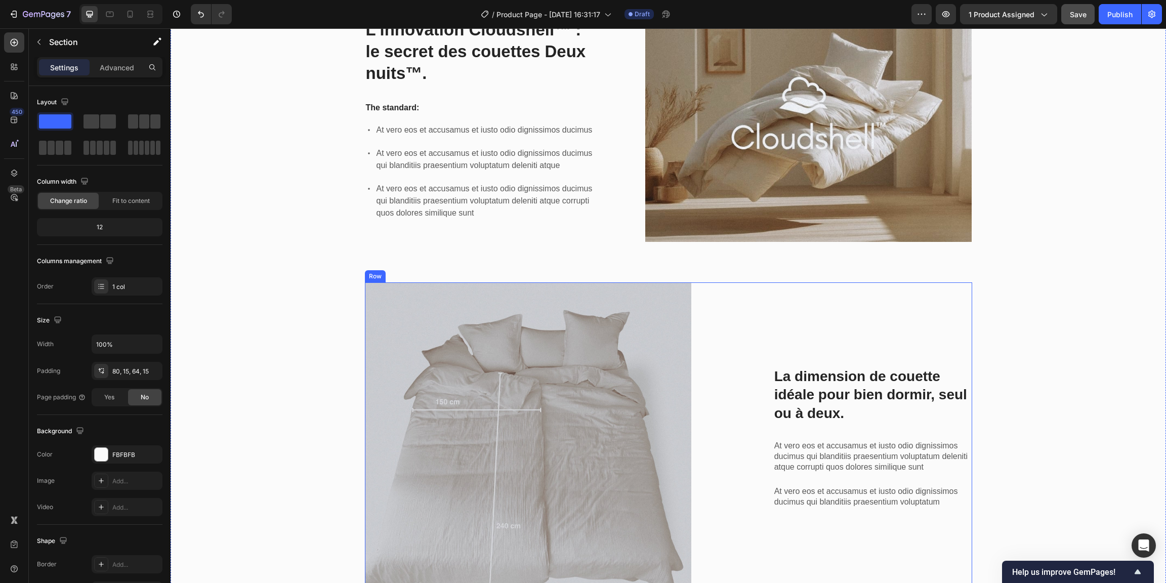
click at [861, 340] on div "La dimension de couette idéale pour bien dormir, seul ou à deux. Heading At ver…" at bounding box center [855, 445] width 233 height 326
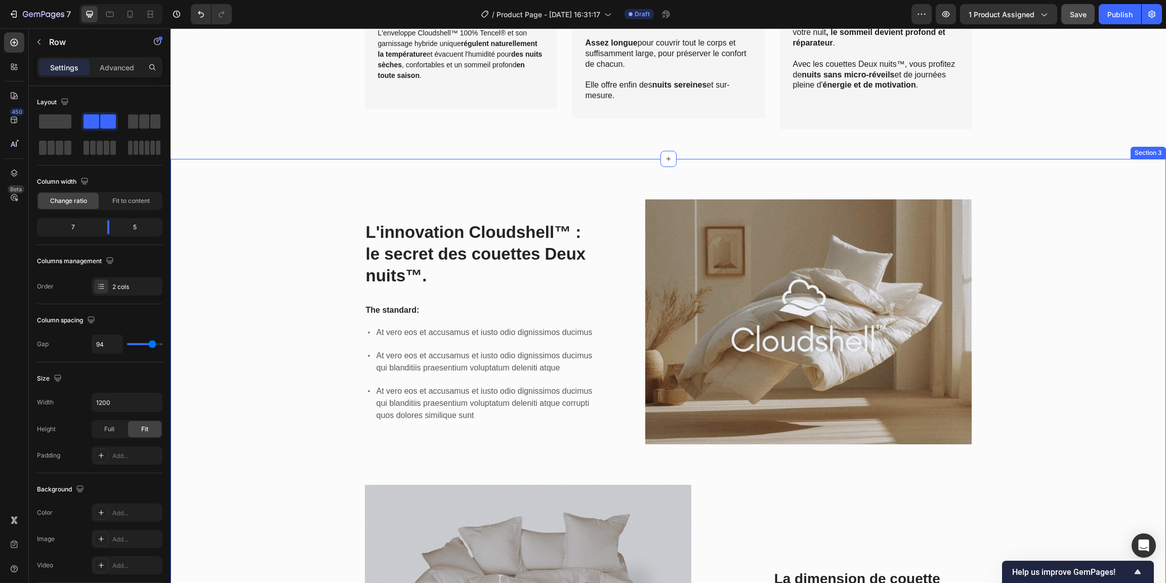
scroll to position [999, 0]
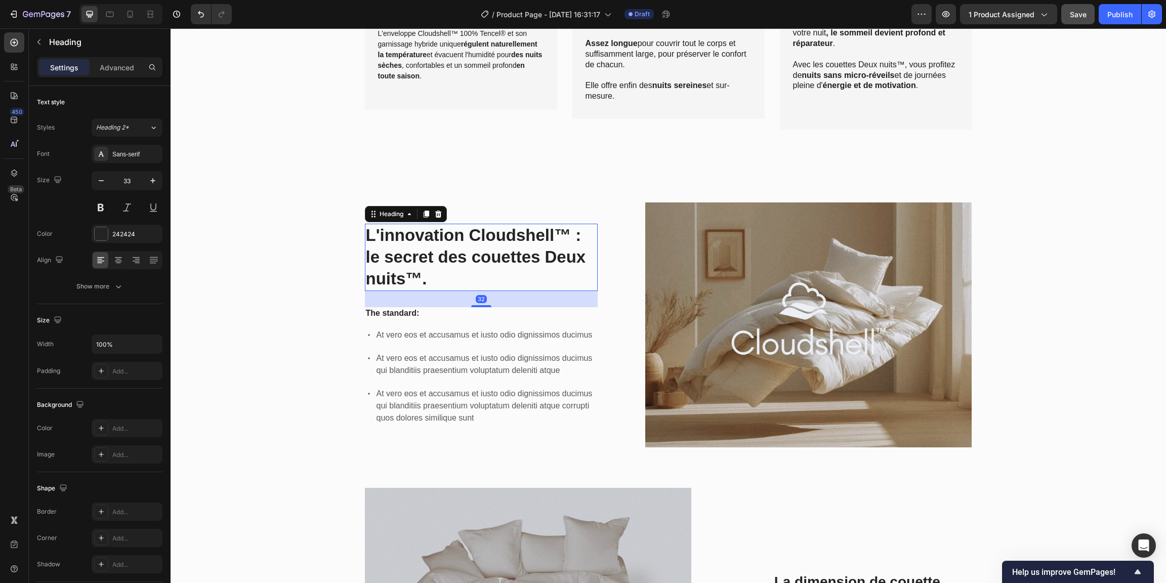
click at [450, 250] on h2 "L'innovation Cloudshell™ : le secret des couettes Deux nuits™." at bounding box center [481, 257] width 233 height 67
click at [140, 233] on div "242424" at bounding box center [126, 234] width 29 height 9
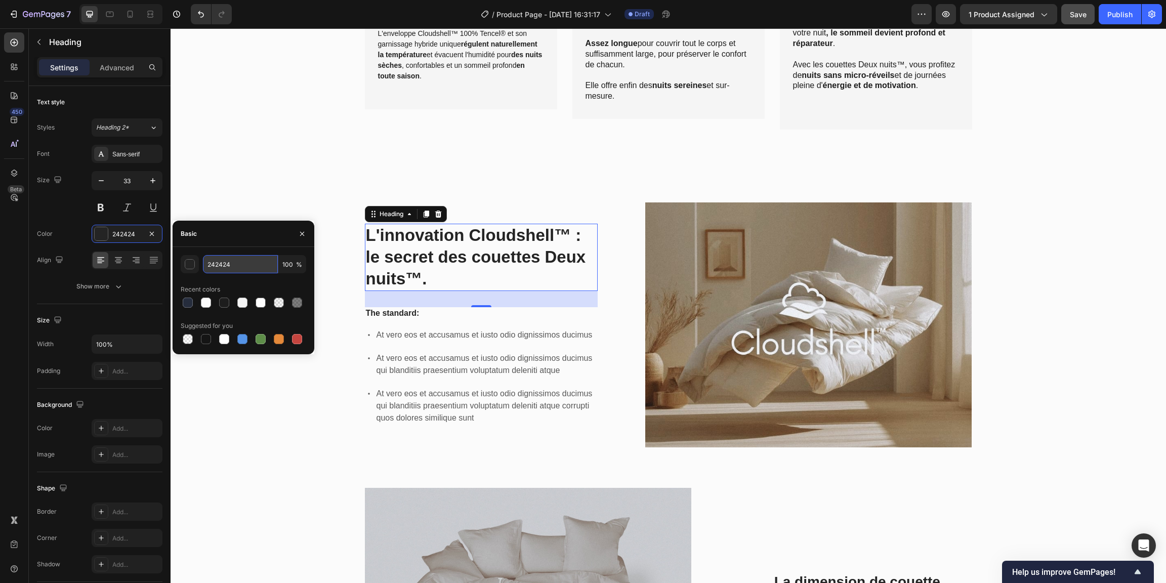
click at [229, 260] on input "242424" at bounding box center [240, 264] width 75 height 18
click at [158, 130] on icon at bounding box center [153, 127] width 9 height 10
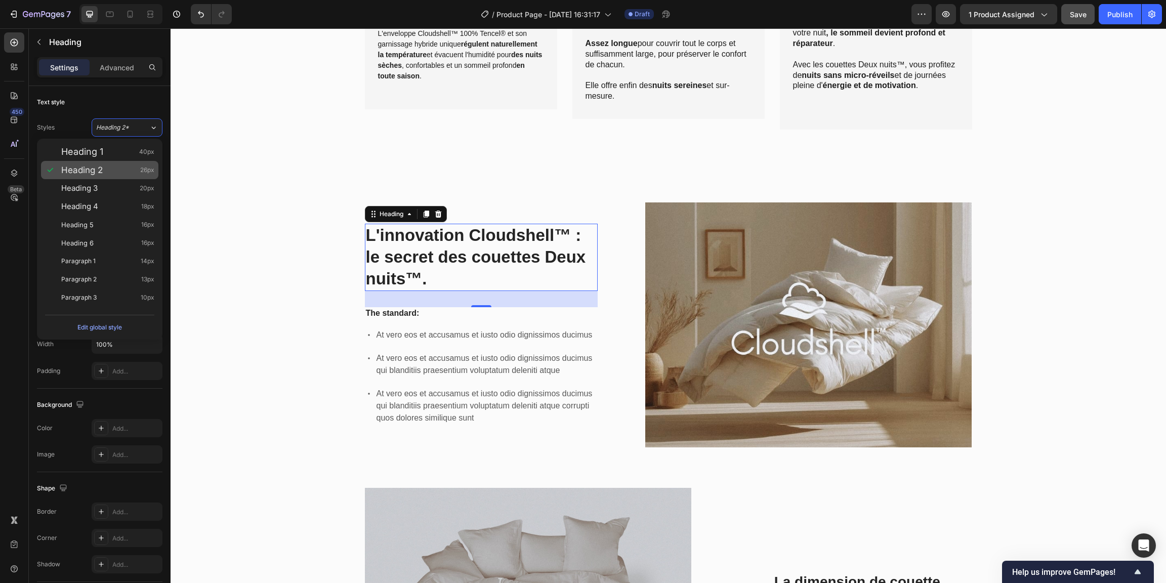
click at [109, 174] on div "Heading 2 26px" at bounding box center [107, 170] width 93 height 10
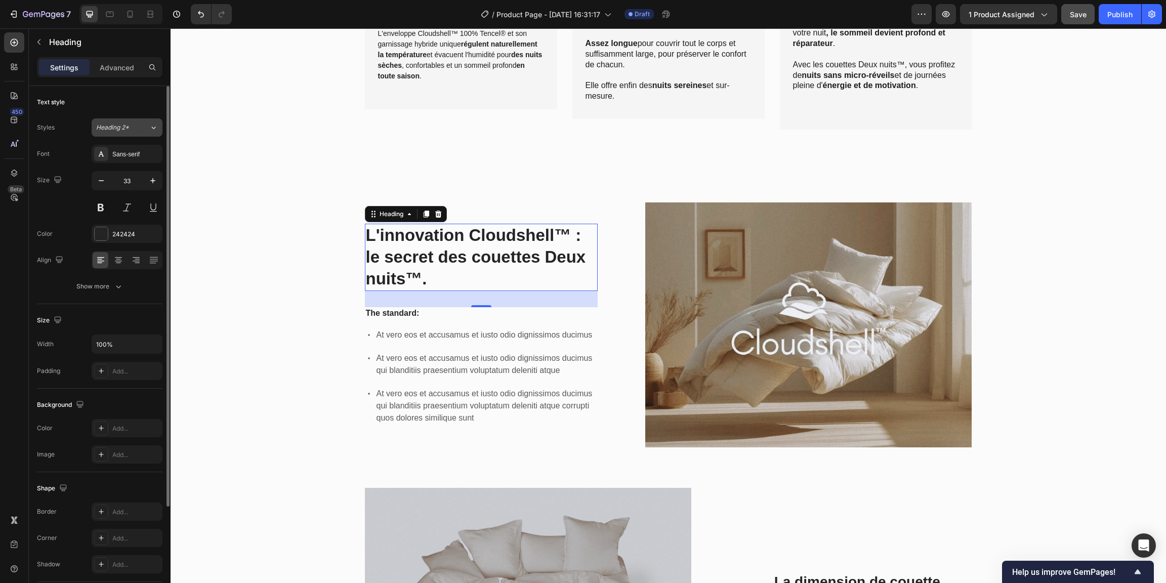
click at [137, 128] on div "Heading 2*" at bounding box center [116, 127] width 41 height 9
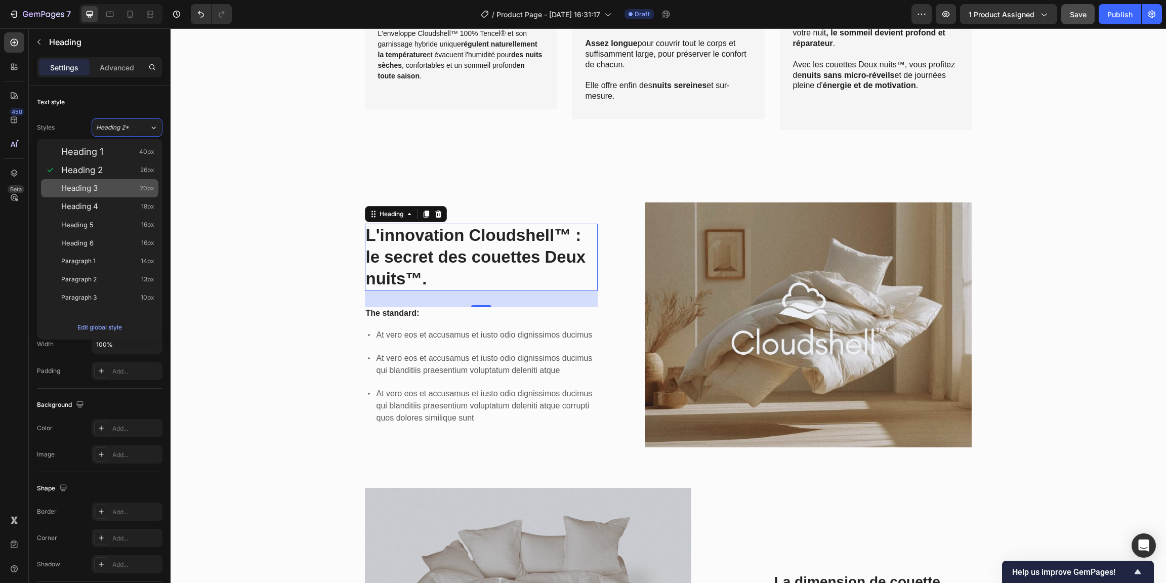
click at [109, 189] on div "Heading 3 20px" at bounding box center [107, 188] width 93 height 10
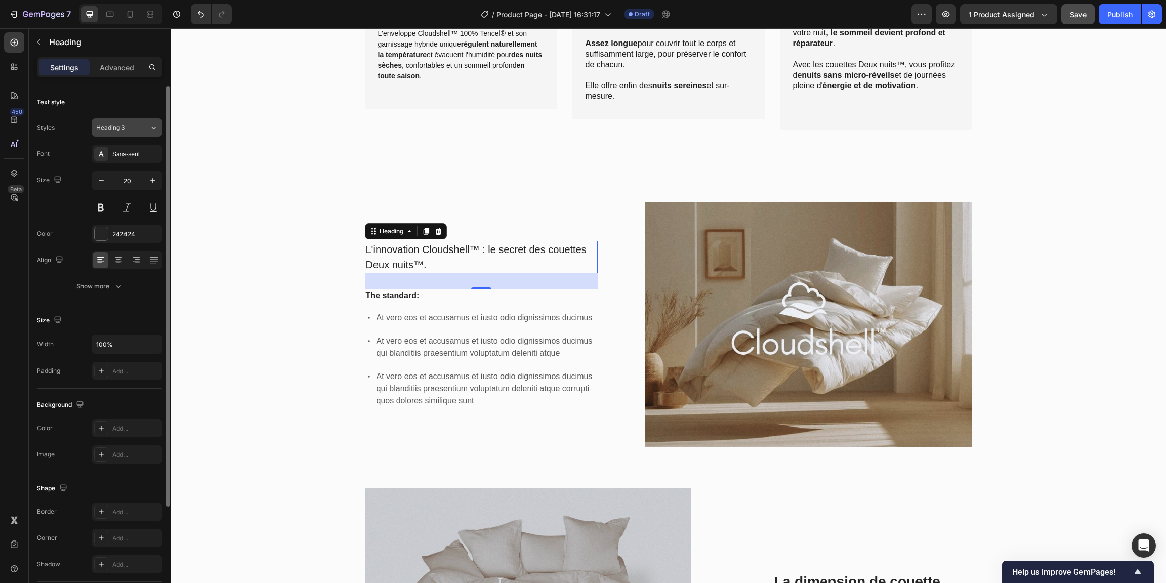
click at [132, 133] on button "Heading 3" at bounding box center [127, 127] width 71 height 18
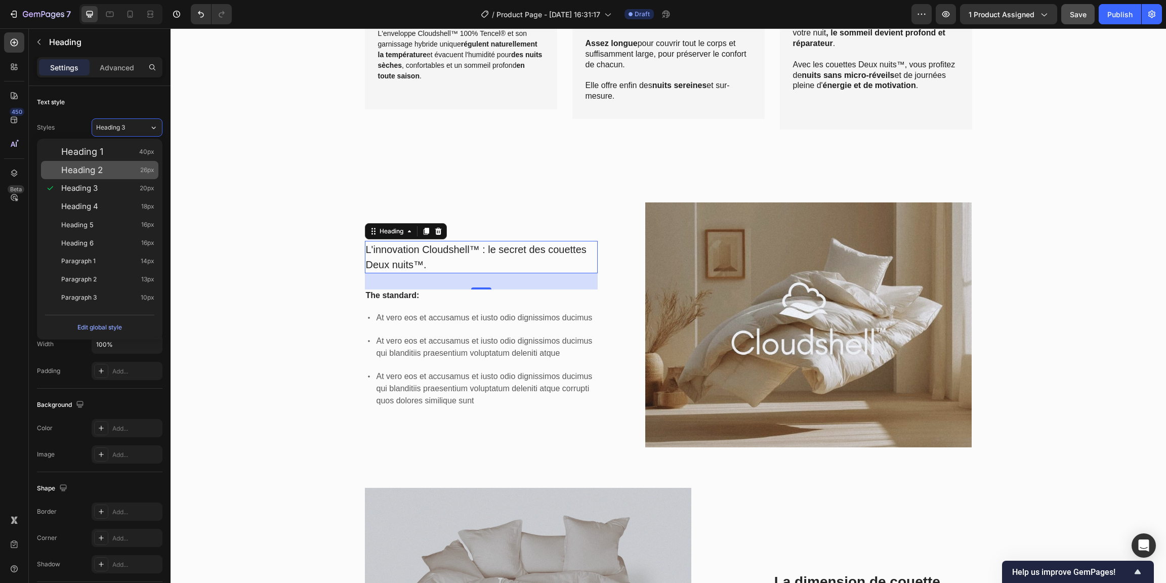
click at [121, 163] on div "Heading 2 26px" at bounding box center [99, 170] width 117 height 18
type input "26"
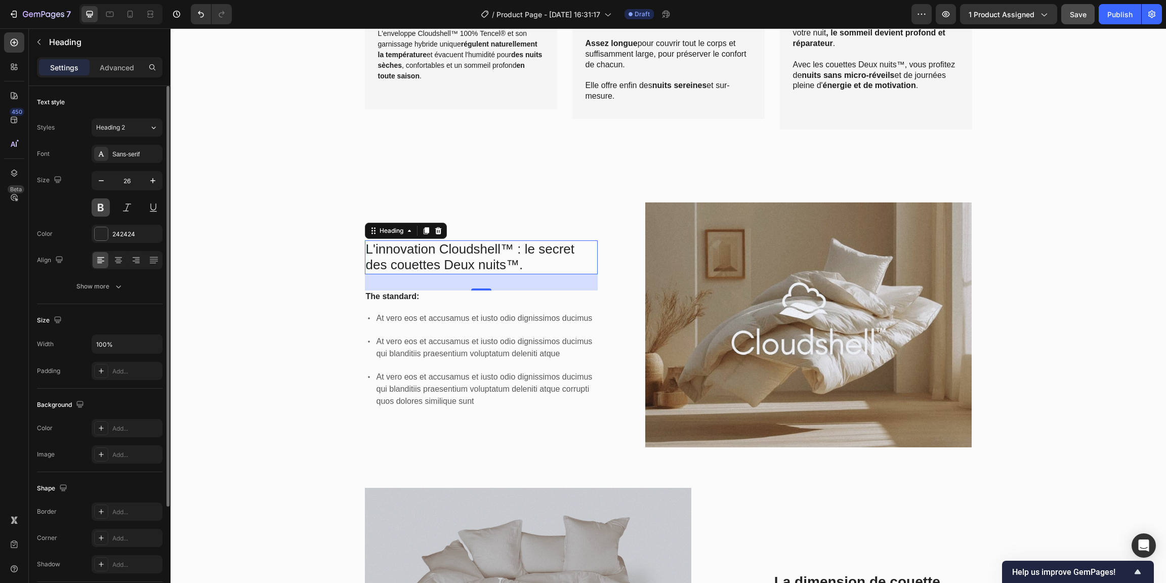
click at [100, 206] on button at bounding box center [101, 207] width 18 height 18
click at [138, 132] on button "Heading 2" at bounding box center [127, 127] width 71 height 18
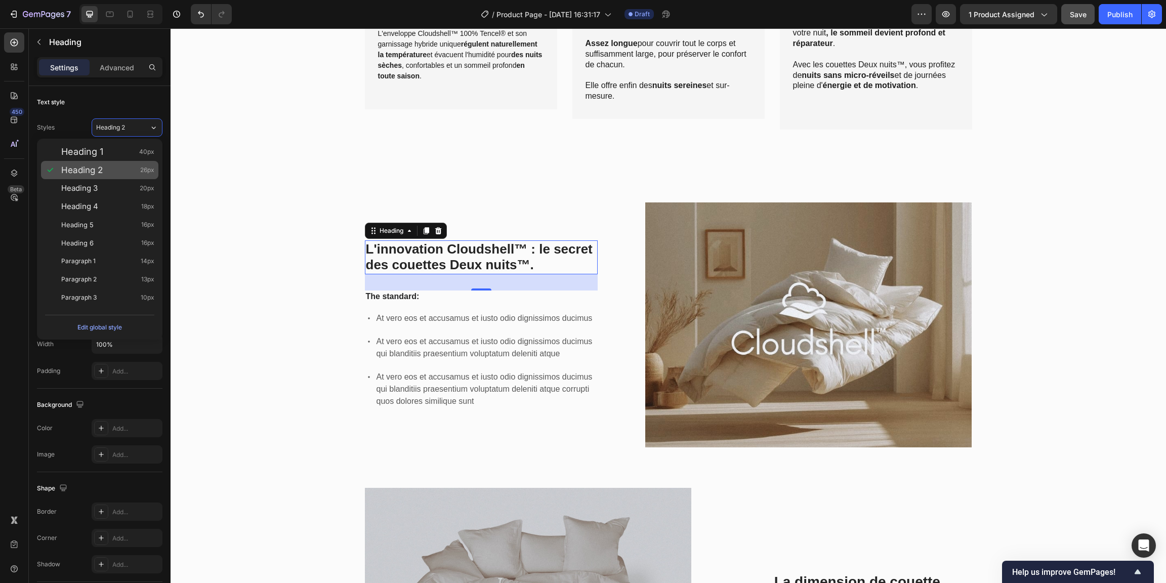
click at [107, 176] on div "Heading 2 26px" at bounding box center [99, 170] width 117 height 18
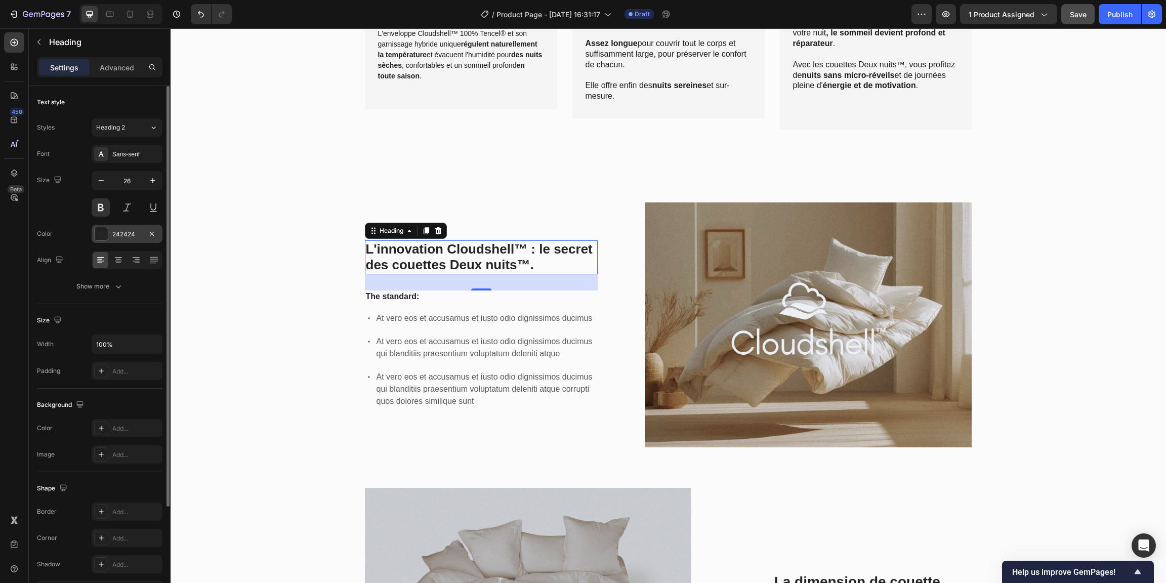
click at [128, 237] on div "242424" at bounding box center [126, 234] width 29 height 9
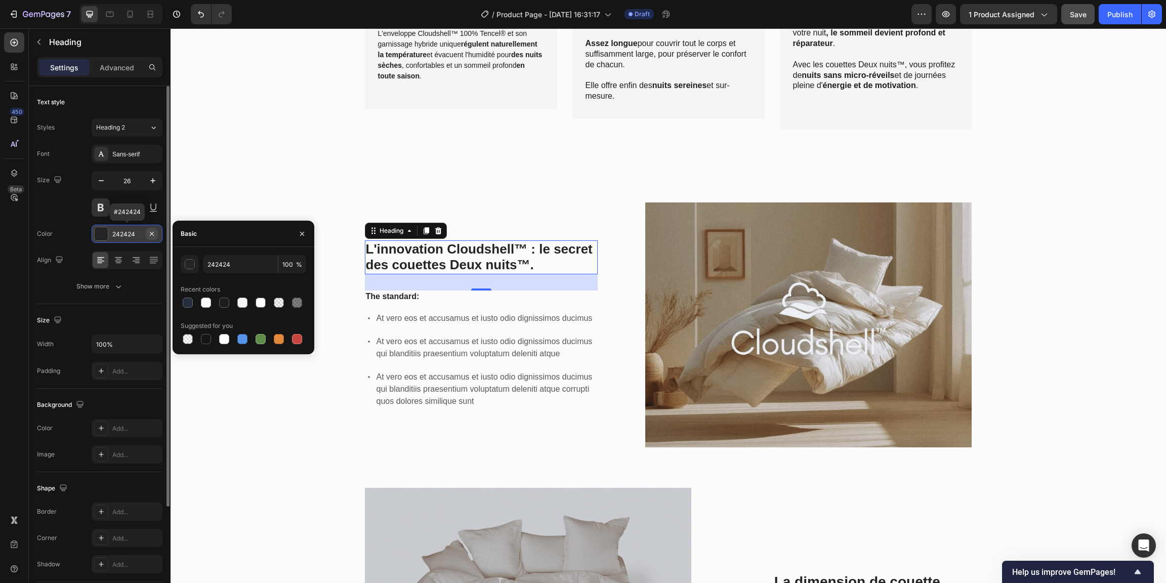
click at [153, 236] on icon "button" at bounding box center [152, 234] width 8 height 8
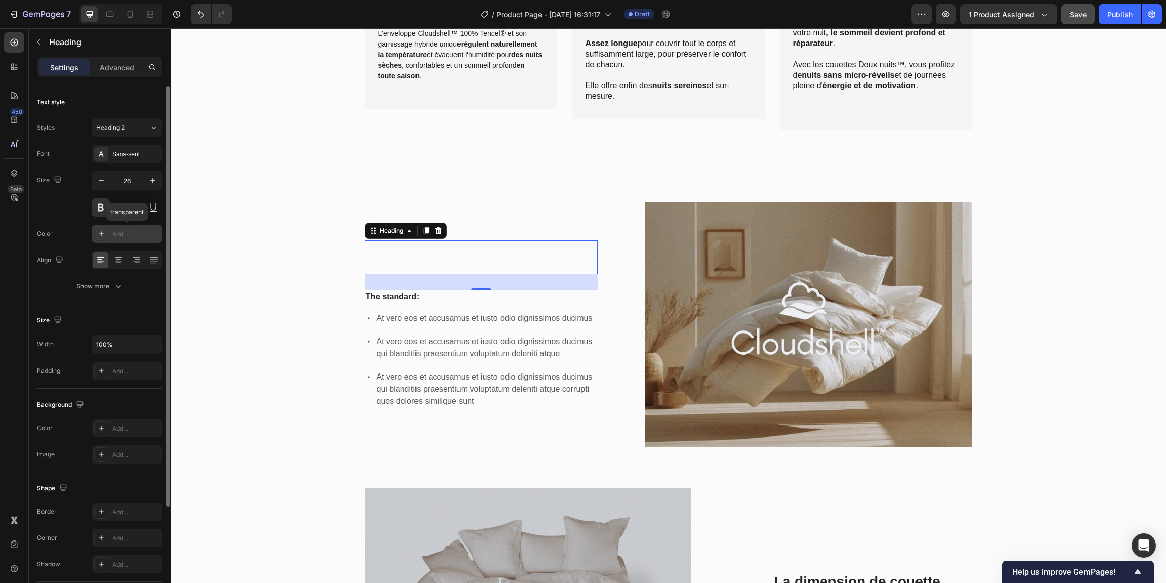
click at [124, 229] on div "Add..." at bounding box center [127, 234] width 71 height 18
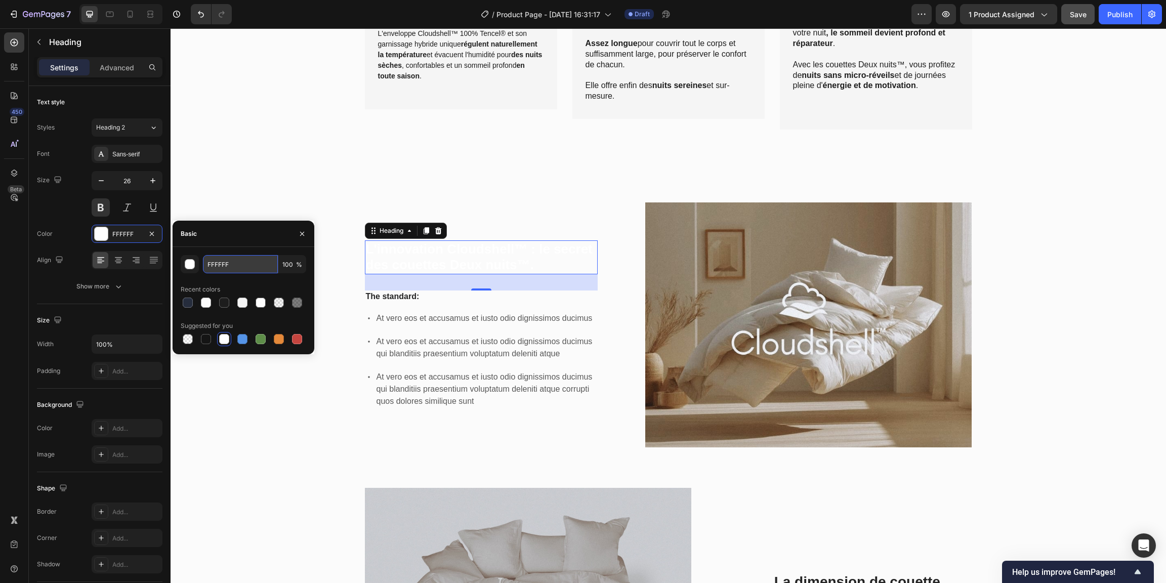
click at [260, 273] on input "FFFFFF" at bounding box center [240, 264] width 75 height 18
type input "1D1D1D"
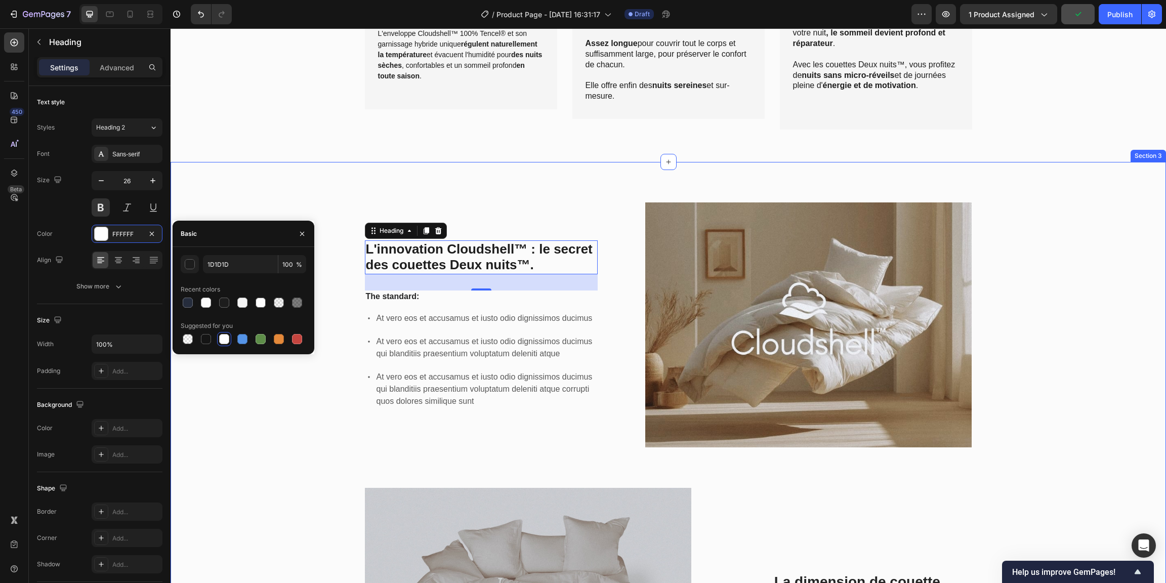
click at [279, 184] on div "L'innovation Cloudshell™ : le secret des couettes Deux nuits™. Heading 32 The s…" at bounding box center [668, 508] width 995 height 693
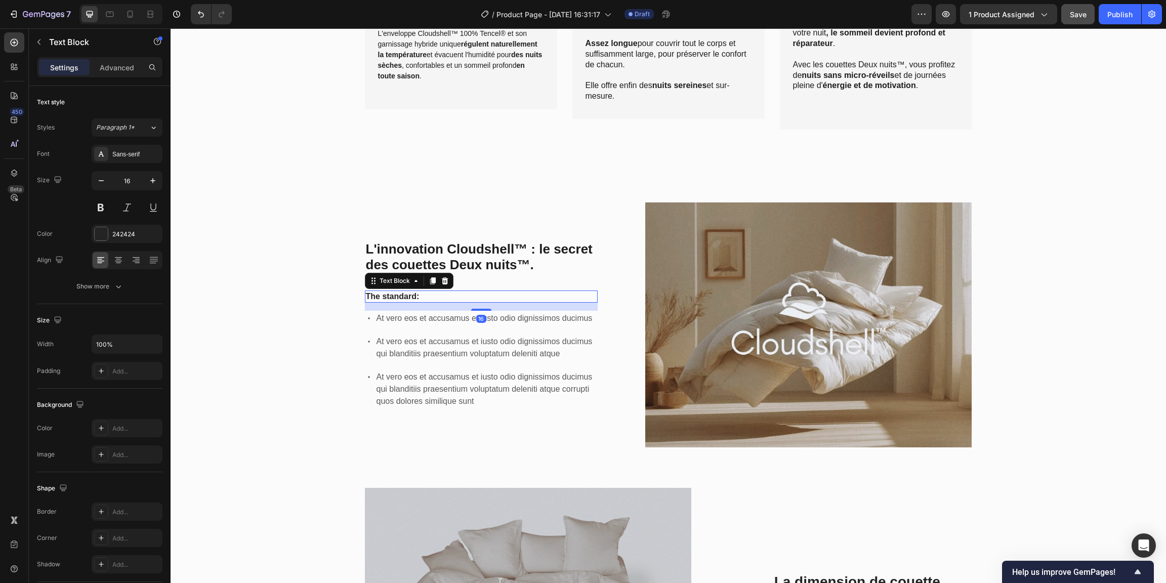
click at [409, 293] on p "The standard:" at bounding box center [481, 296] width 231 height 11
click at [138, 237] on div "242424" at bounding box center [126, 234] width 29 height 9
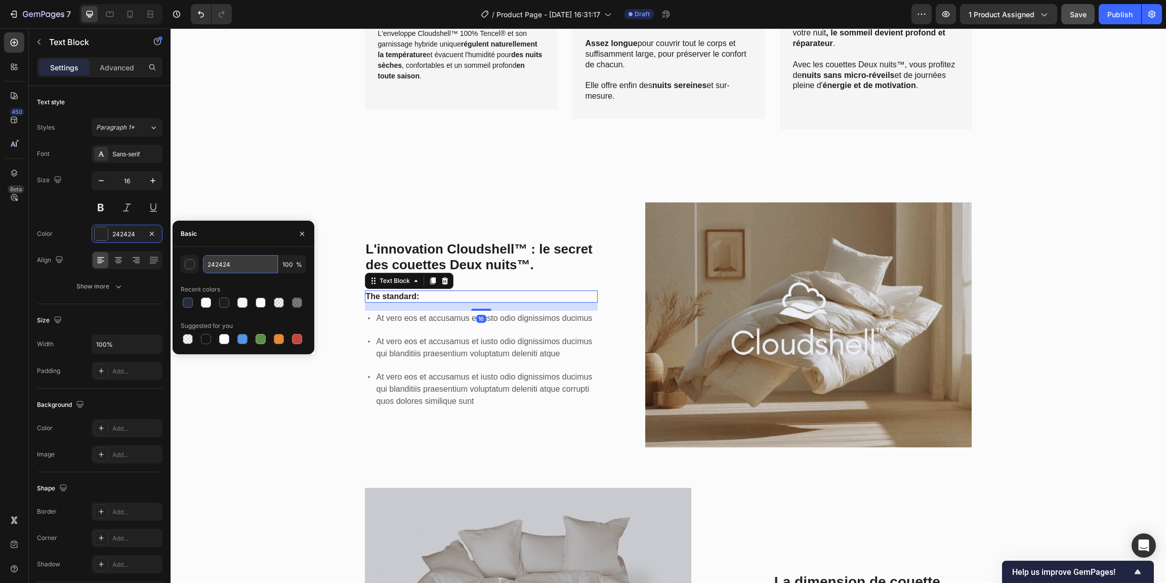
click at [260, 269] on input "242424" at bounding box center [240, 264] width 75 height 18
type input "1D1D1D"
click at [396, 183] on div "L'innovation Cloudshell™ : le secret des couettes Deux nuits™. Heading The stan…" at bounding box center [668, 508] width 995 height 693
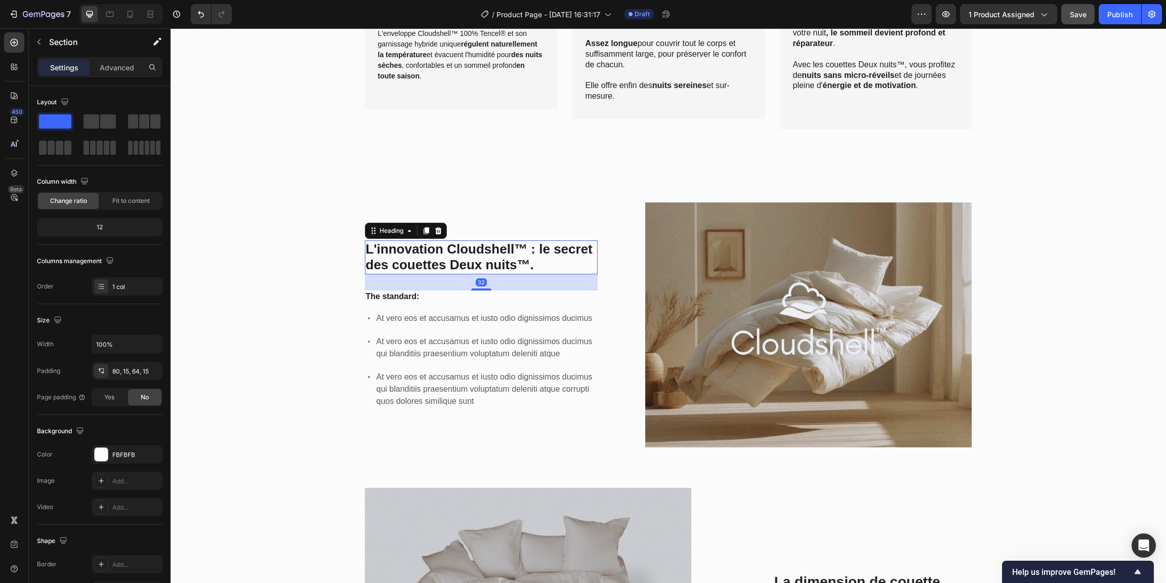
click at [432, 246] on h2 "L'innovation Cloudshell™ : le secret des couettes Deux nuits™." at bounding box center [481, 256] width 233 height 33
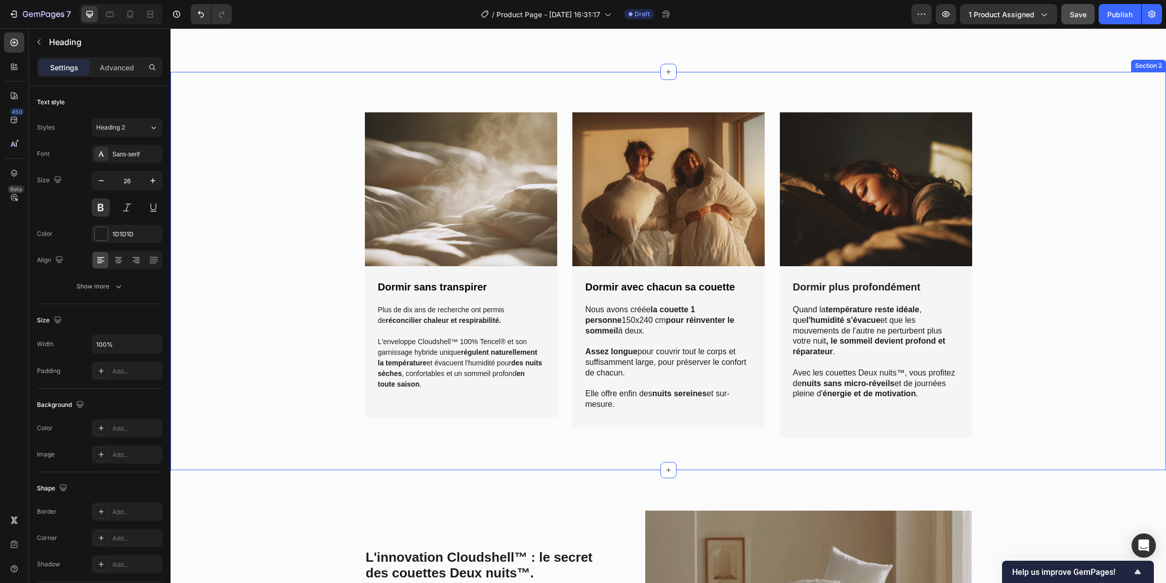
scroll to position [769, 0]
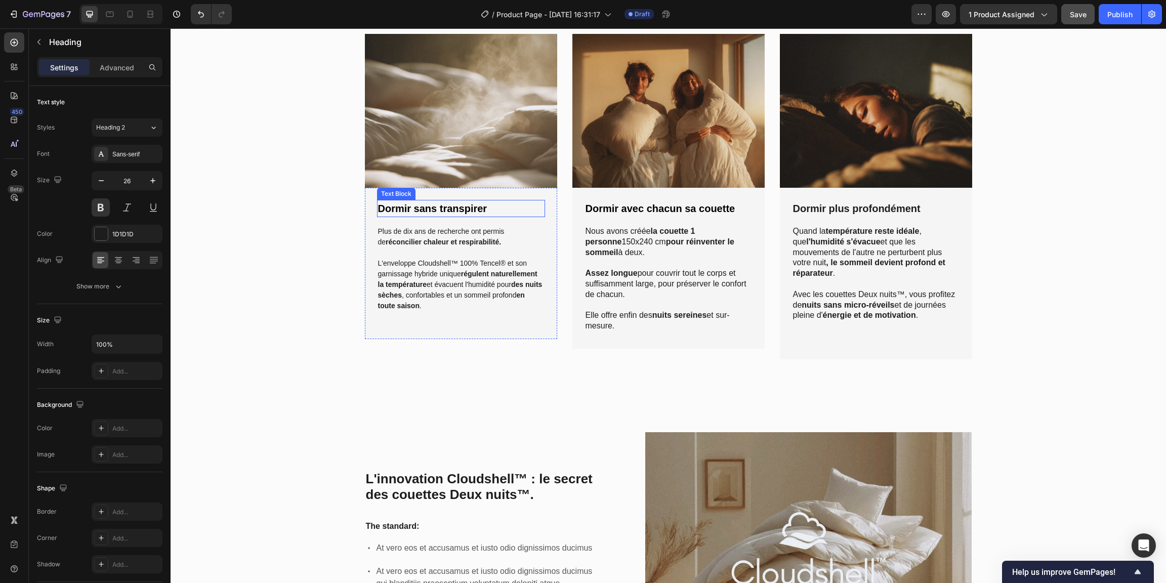
click at [424, 208] on p "Dormir sans transpirer" at bounding box center [461, 208] width 166 height 15
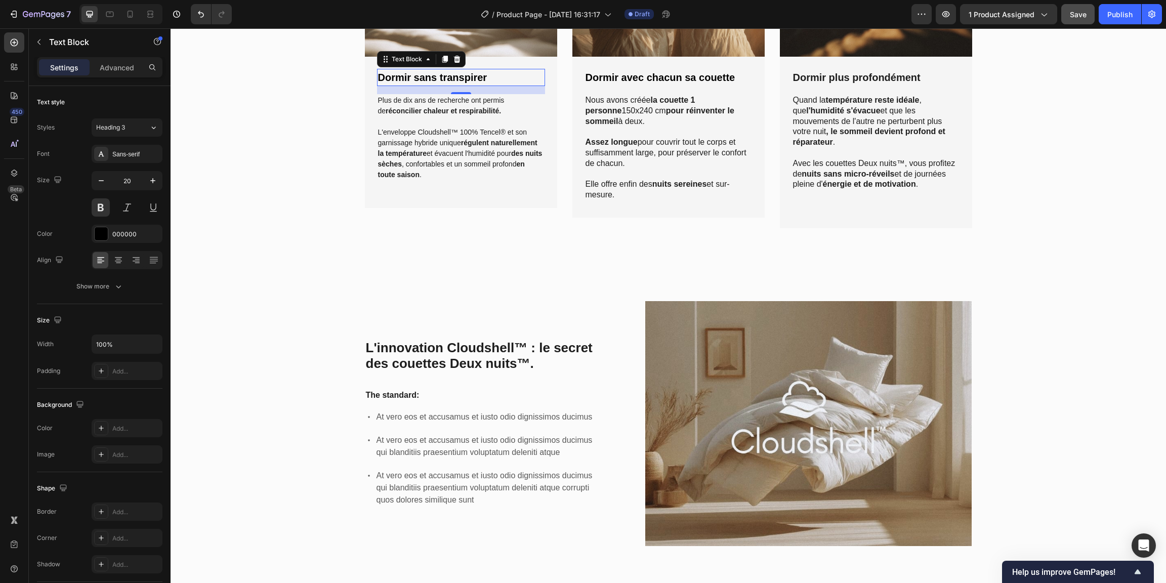
scroll to position [947, 0]
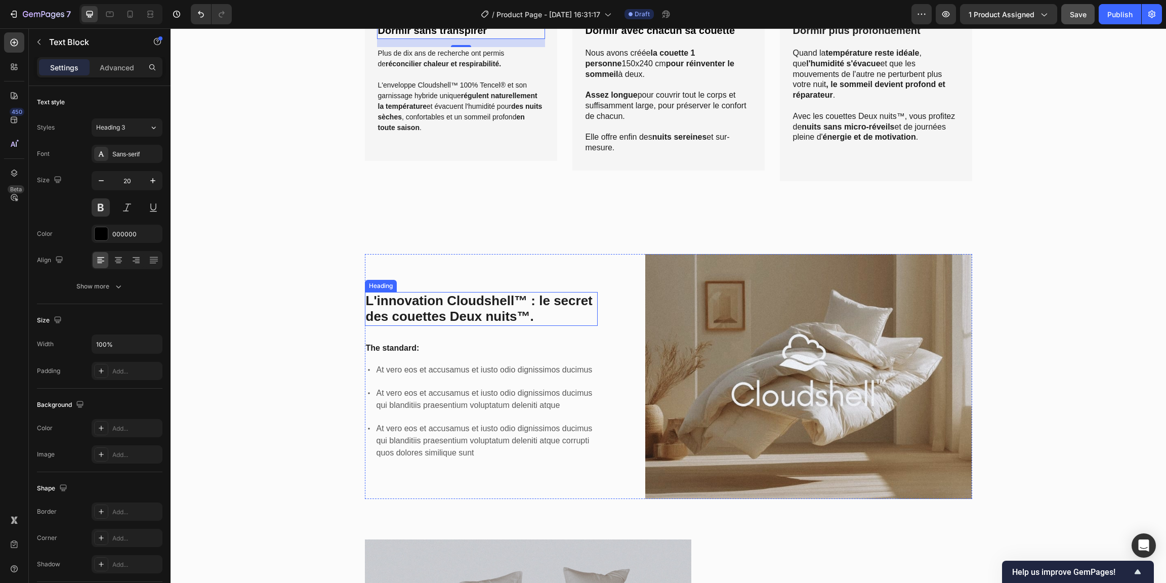
click at [426, 298] on h2 "L'innovation Cloudshell™ : le secret des couettes Deux nuits™." at bounding box center [481, 308] width 233 height 33
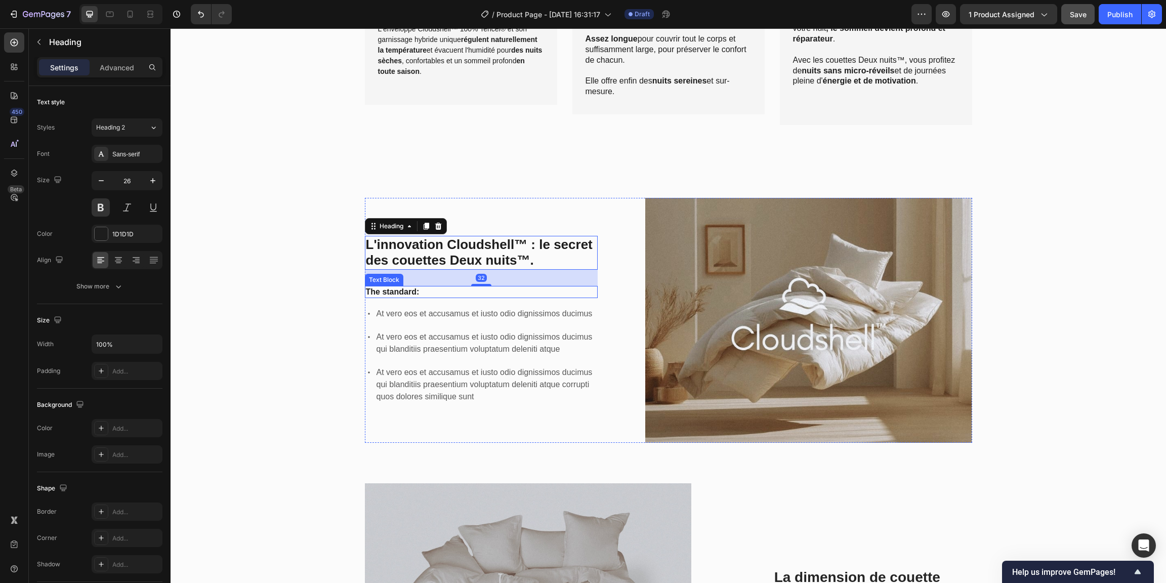
scroll to position [1004, 0]
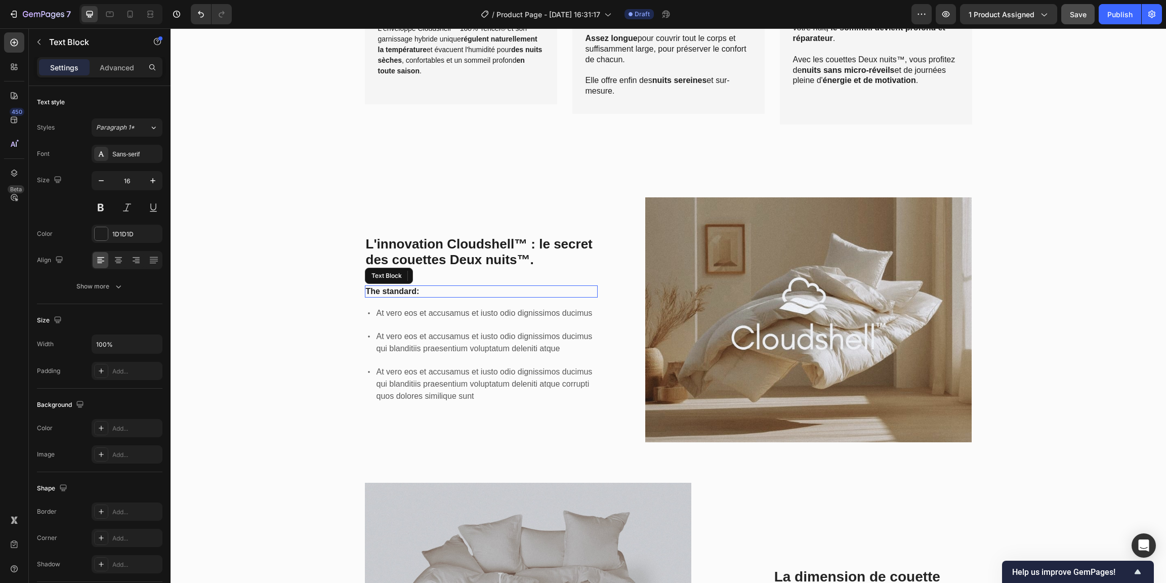
click at [399, 291] on p "The standard:" at bounding box center [481, 291] width 231 height 11
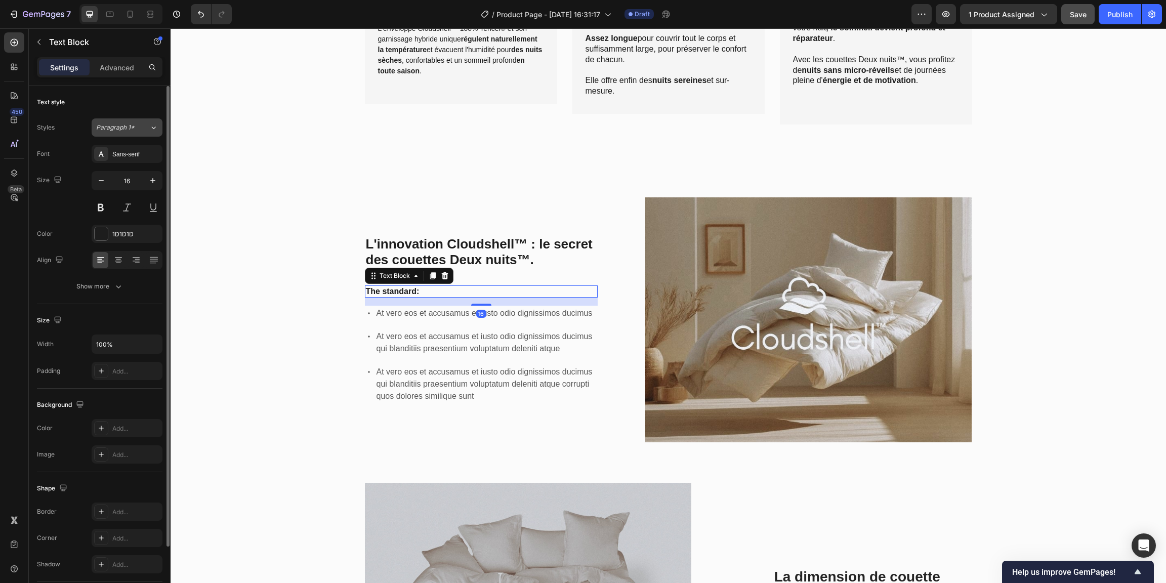
click at [156, 132] on icon at bounding box center [153, 127] width 9 height 10
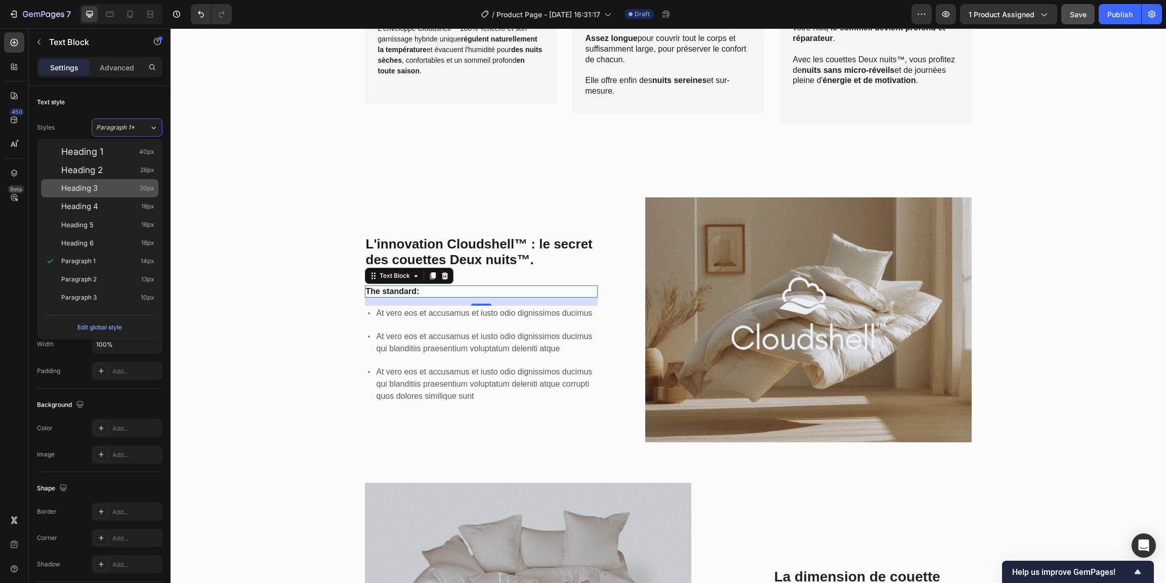
click at [115, 187] on div "Heading 3 20px" at bounding box center [107, 188] width 93 height 10
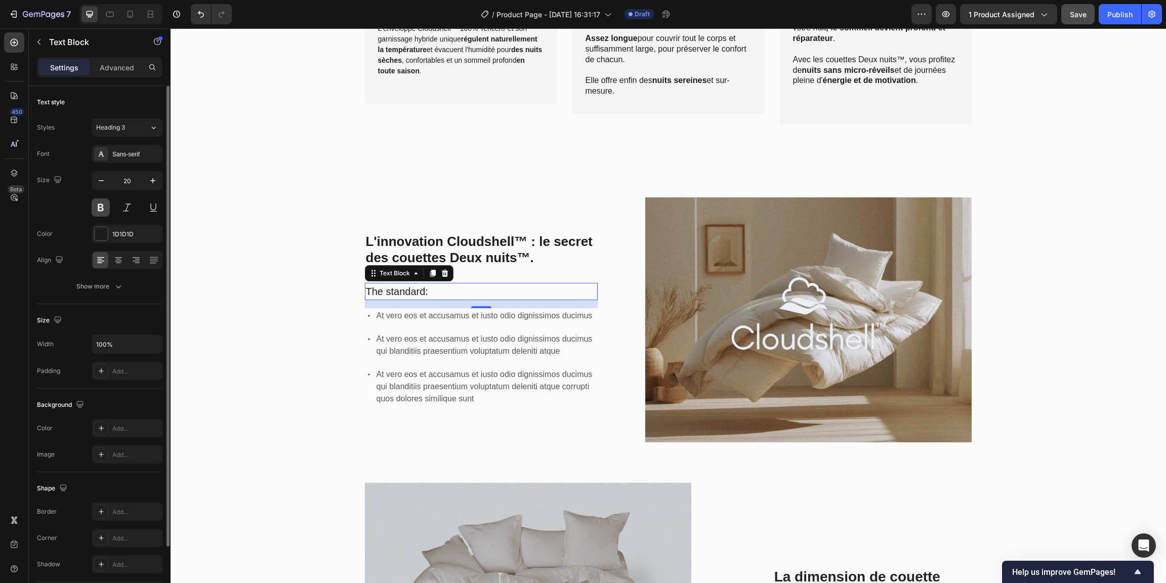
click at [103, 208] on button at bounding box center [101, 207] width 18 height 18
click at [102, 181] on icon "button" at bounding box center [101, 181] width 10 height 10
type input "18"
click at [351, 308] on div "L'innovation Cloudshell™ : le secret des couettes Deux nuits™. Heading The stan…" at bounding box center [668, 507] width 980 height 620
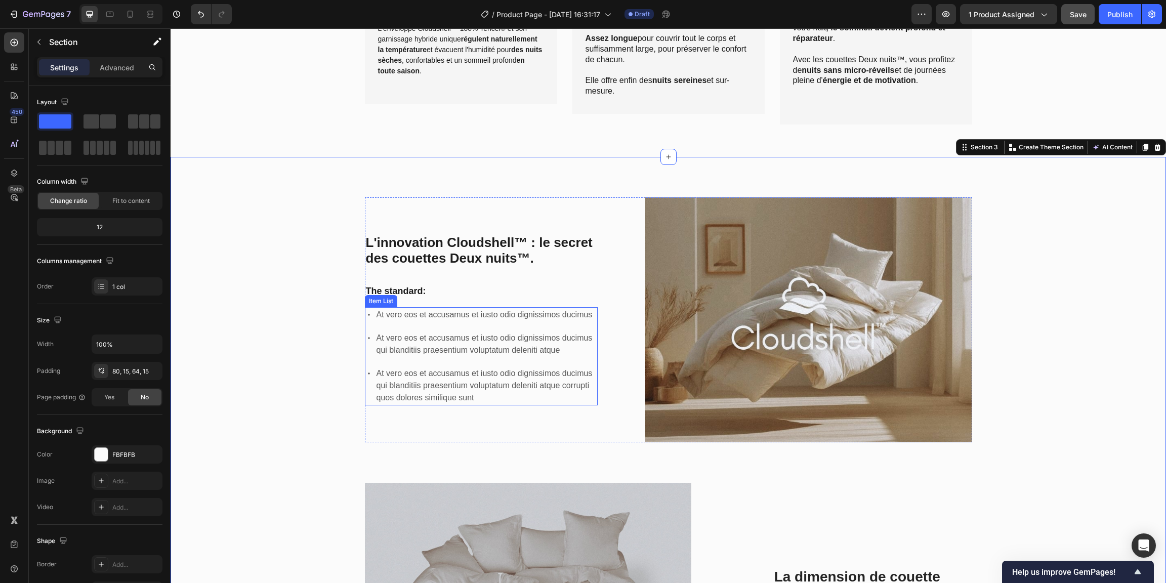
click at [432, 320] on div "At vero eos et accusamus et iusto odio dignissimos ducimus" at bounding box center [486, 314] width 223 height 15
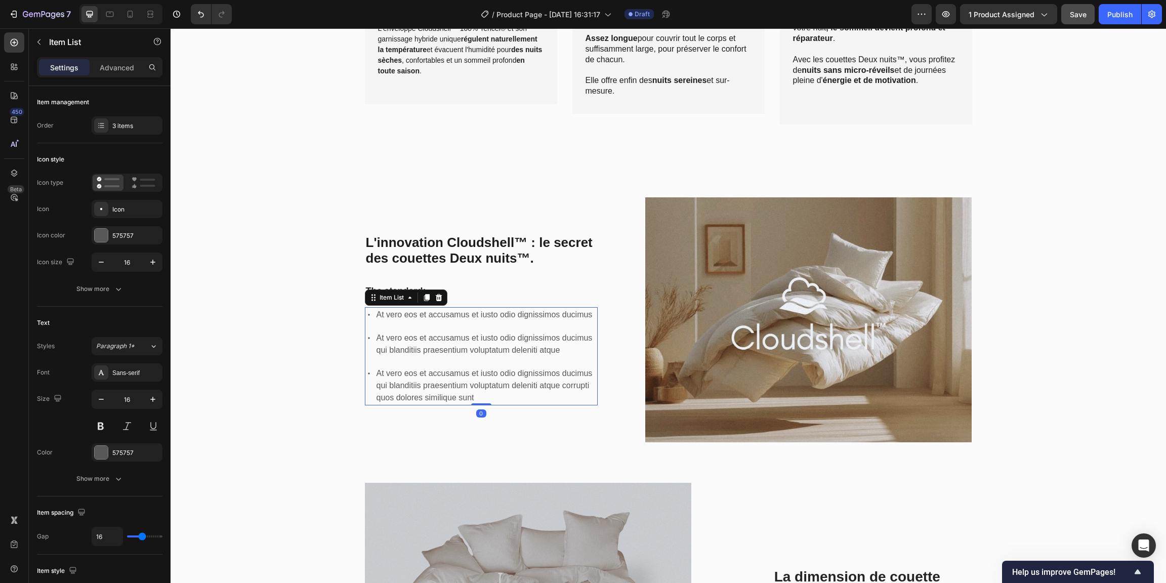
click at [426, 332] on p "At vero eos et accusamus et iusto odio dignissimos ducimus qui blanditiis praes…" at bounding box center [486, 344] width 220 height 24
click at [406, 322] on div "At vero eos et accusamus et iusto odio dignissimos ducimus At vero eos et accus…" at bounding box center [481, 356] width 233 height 98
click at [139, 238] on div "575757" at bounding box center [126, 235] width 29 height 9
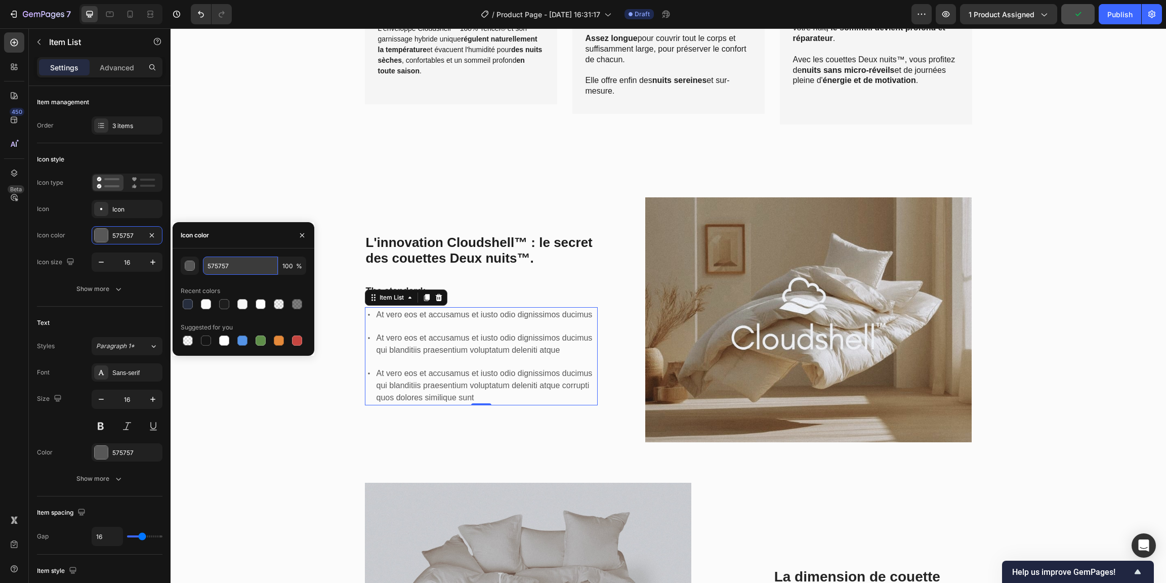
click at [256, 266] on input "575757" at bounding box center [240, 266] width 75 height 18
type input "1D1D1D"
click at [320, 184] on div "L'innovation Cloudshell™ : le secret des couettes Deux nuits™. Heading The stan…" at bounding box center [668, 503] width 995 height 693
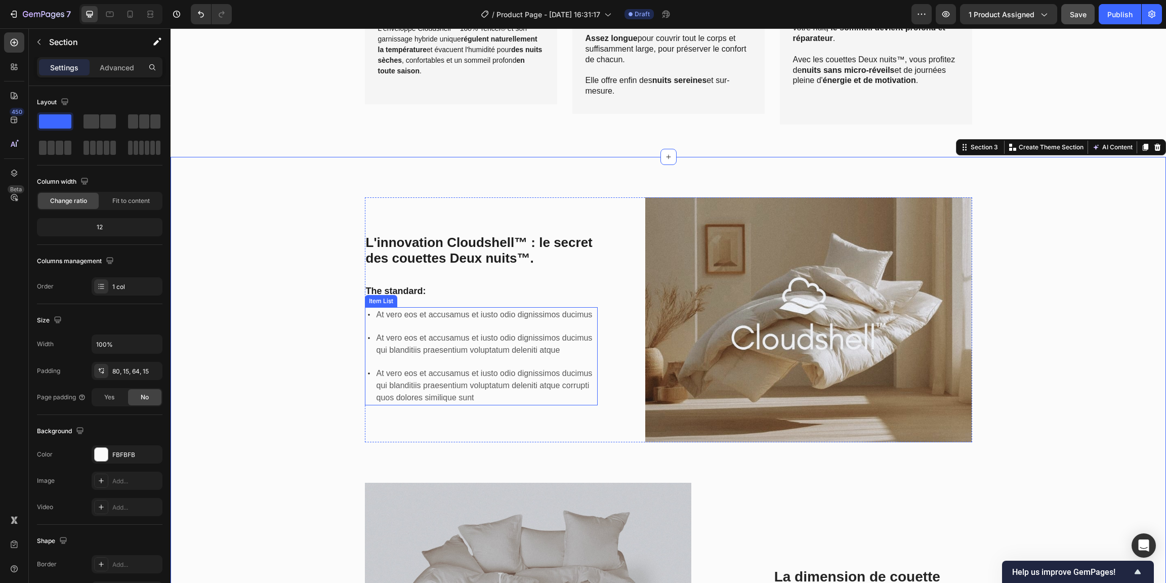
click at [434, 326] on div "At vero eos et accusamus et iusto odio dignissimos ducimus At vero eos et accus…" at bounding box center [481, 356] width 233 height 98
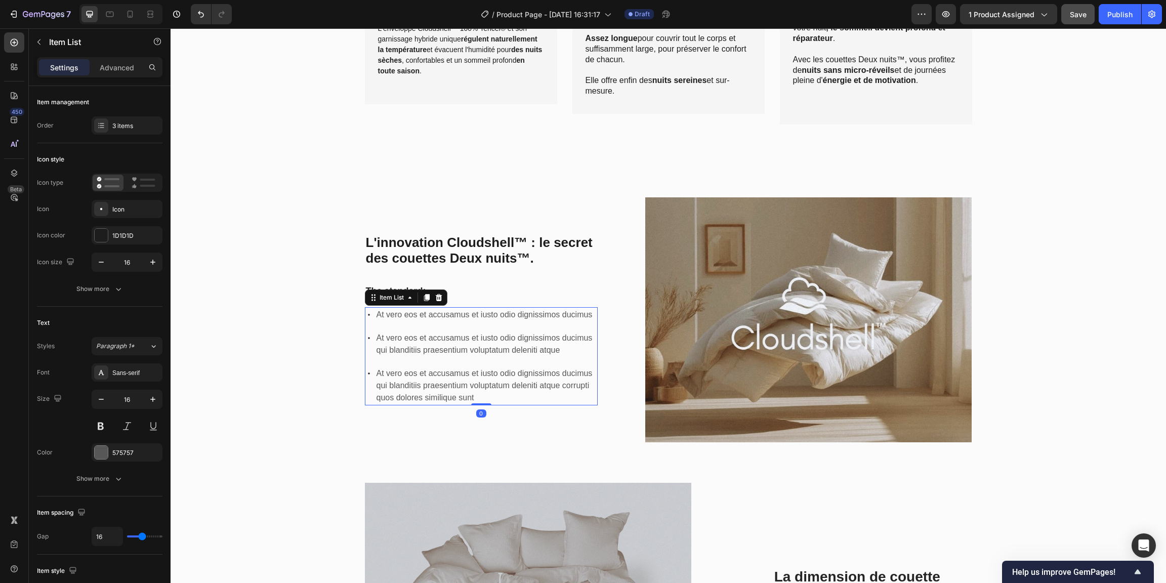
click at [434, 326] on div "At vero eos et accusamus et iusto odio dignissimos ducimus At vero eos et accus…" at bounding box center [481, 356] width 233 height 98
click at [416, 333] on p "At vero eos et accusamus et iusto odio dignissimos ducimus qui blanditiis praes…" at bounding box center [486, 344] width 220 height 24
click at [416, 317] on p "At vero eos et accusamus et iusto odio dignissimos ducimus" at bounding box center [486, 315] width 220 height 12
click at [417, 313] on p "At vero eos et accusamus et iusto odio dignissimos ducimus" at bounding box center [486, 315] width 220 height 12
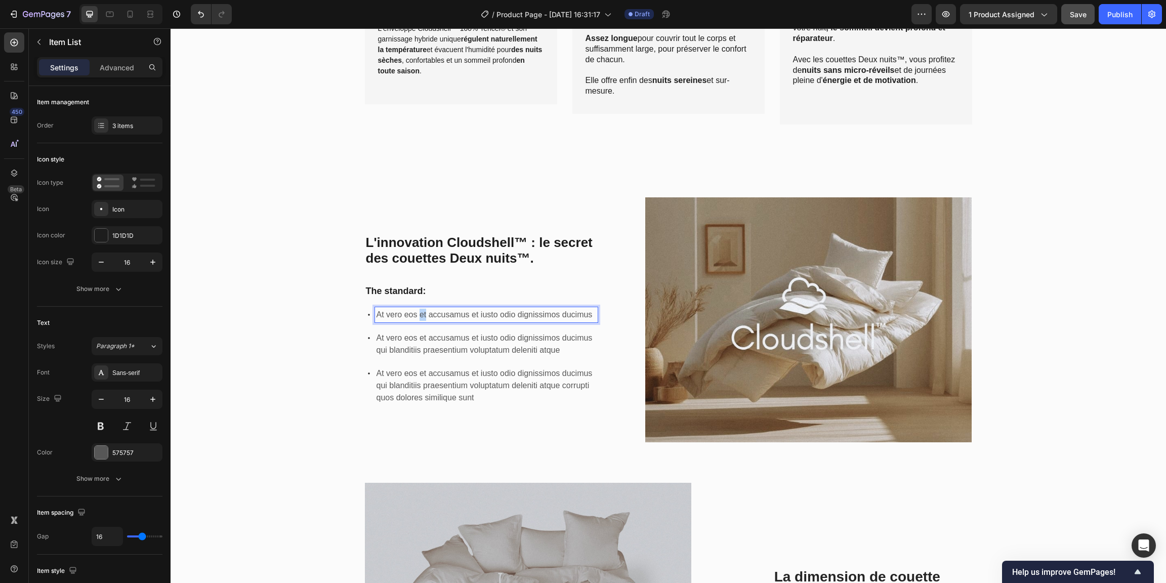
click at [417, 313] on p "At vero eos et accusamus et iusto odio dignissimos ducimus" at bounding box center [486, 315] width 220 height 12
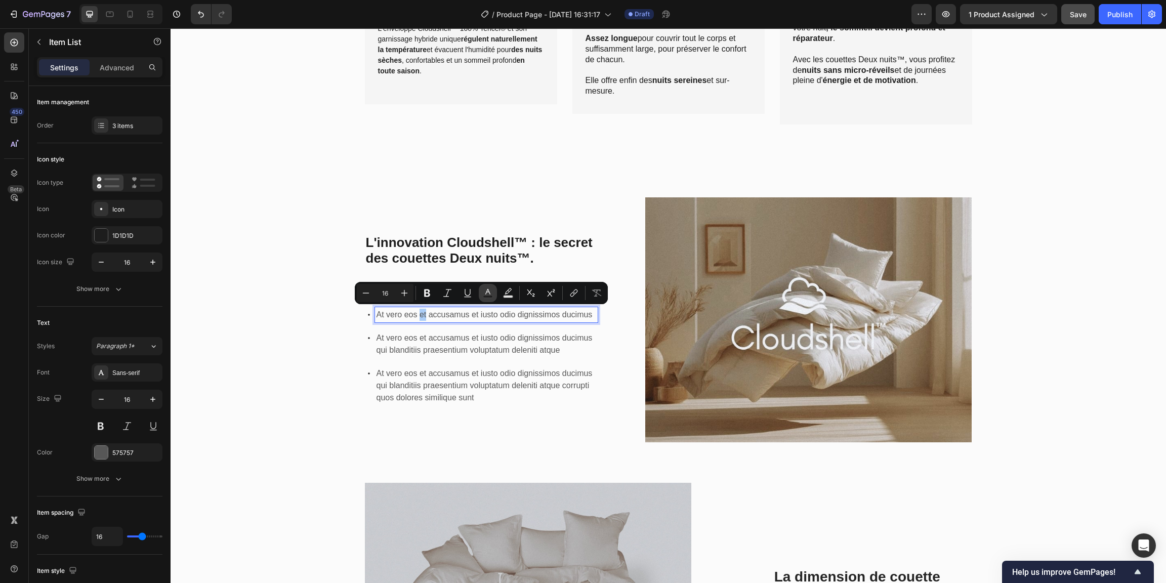
click at [489, 293] on icon "Editor contextual toolbar" at bounding box center [488, 293] width 10 height 10
type input "575757"
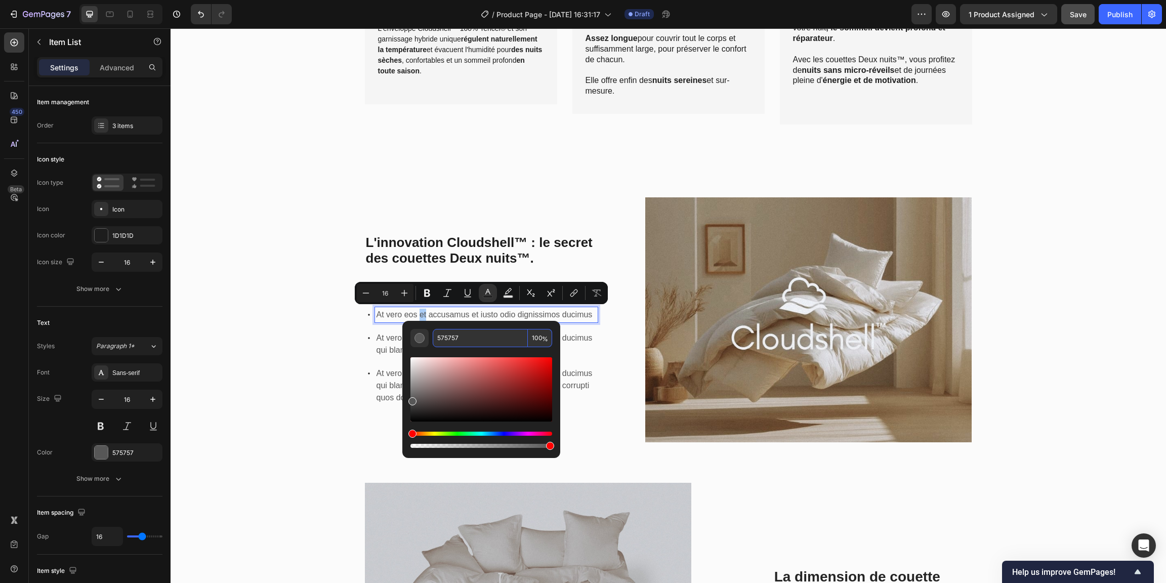
drag, startPoint x: 305, startPoint y: 290, endPoint x: 464, endPoint y: 344, distance: 167.7
click at [464, 344] on input "575757" at bounding box center [480, 338] width 95 height 18
type input "1D1D1D"
click at [390, 338] on p "At vero eos et accusamus et iusto odio dignissimos ducimus qui blanditiis praes…" at bounding box center [486, 344] width 220 height 24
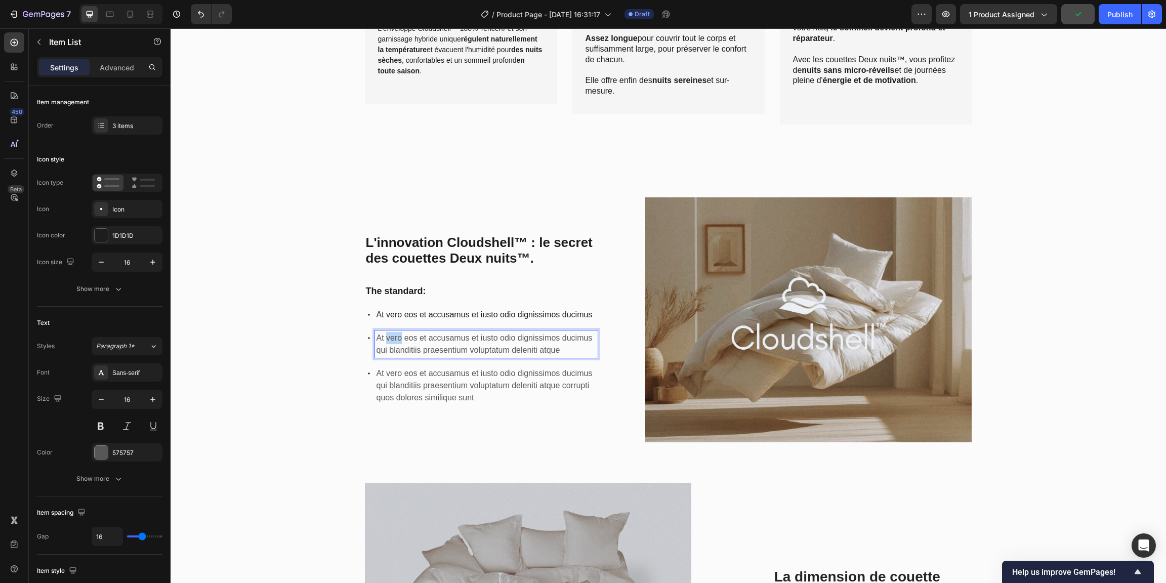
click at [390, 338] on p "At vero eos et accusamus et iusto odio dignissimos ducimus qui blanditiis praes…" at bounding box center [486, 344] width 220 height 24
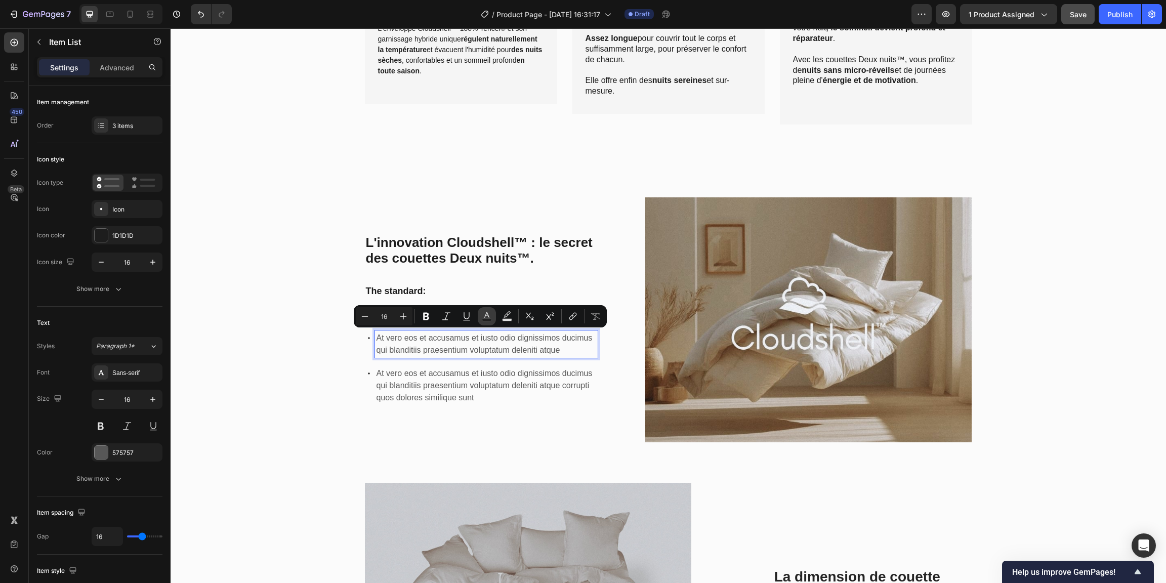
click at [491, 317] on icon "Editor contextual toolbar" at bounding box center [487, 316] width 10 height 10
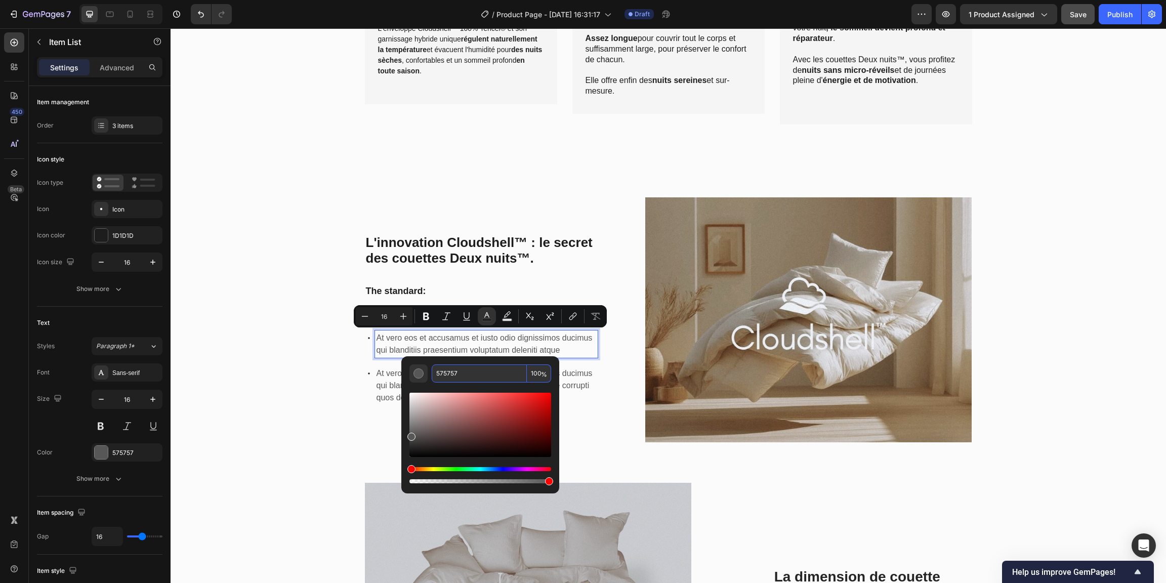
click at [482, 372] on input "575757" at bounding box center [479, 373] width 95 height 18
type input "1D1D1D"
click at [379, 385] on p "At vero eos et accusamus et iusto odio dignissimos ducimus qui blanditiis praes…" at bounding box center [486, 385] width 220 height 36
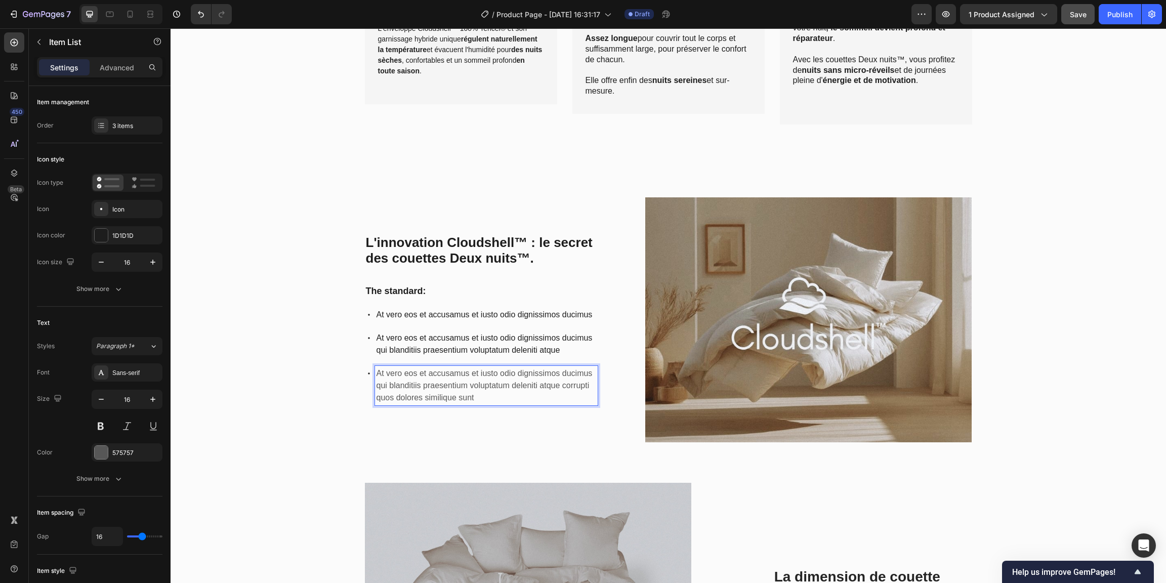
click at [382, 384] on p "At vero eos et accusamus et iusto odio dignissimos ducimus qui blanditiis praes…" at bounding box center [486, 385] width 220 height 36
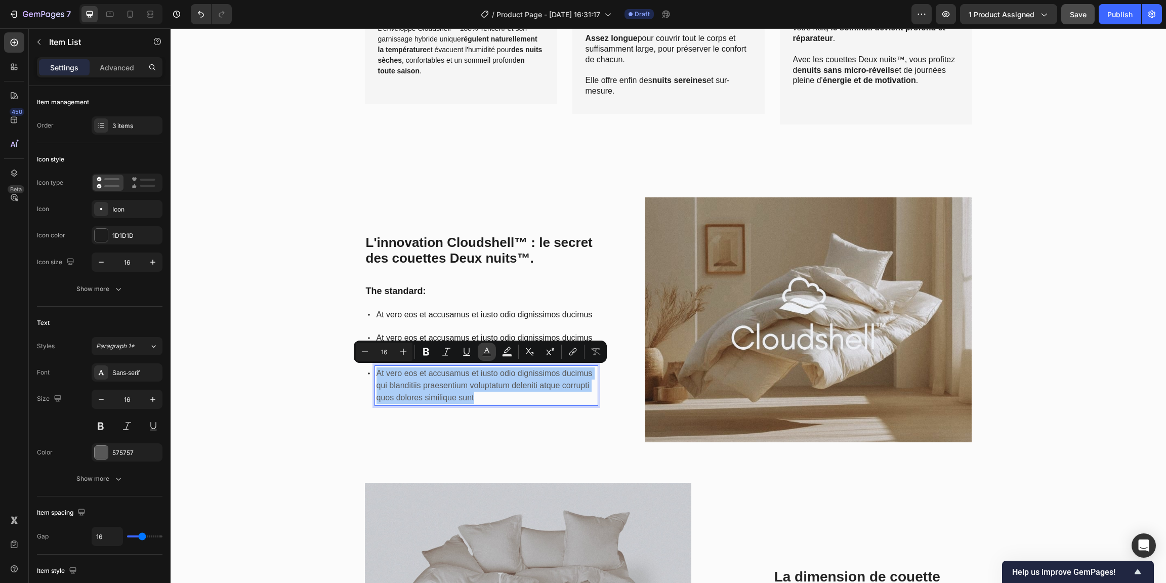
click at [490, 350] on icon "Editor contextual toolbar" at bounding box center [487, 352] width 10 height 10
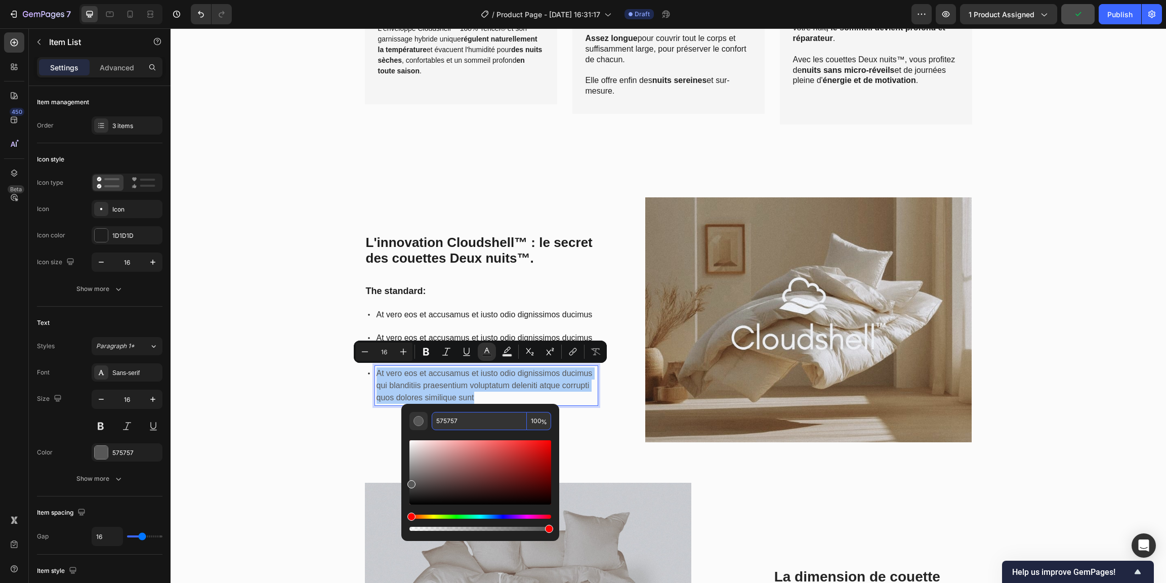
click at [471, 422] on input "575757" at bounding box center [479, 421] width 95 height 18
type input "A"
type input "1D1D1D"
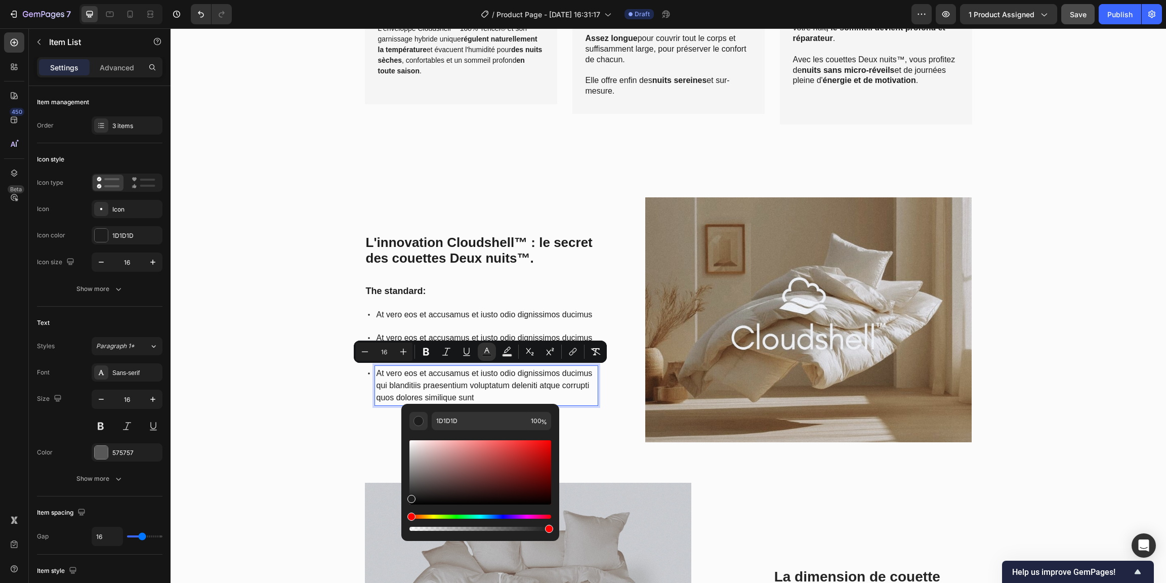
click at [545, 397] on p "At vero eos et accusamus et iusto odio dignissimos ducimus qui blanditiis praes…" at bounding box center [486, 385] width 220 height 36
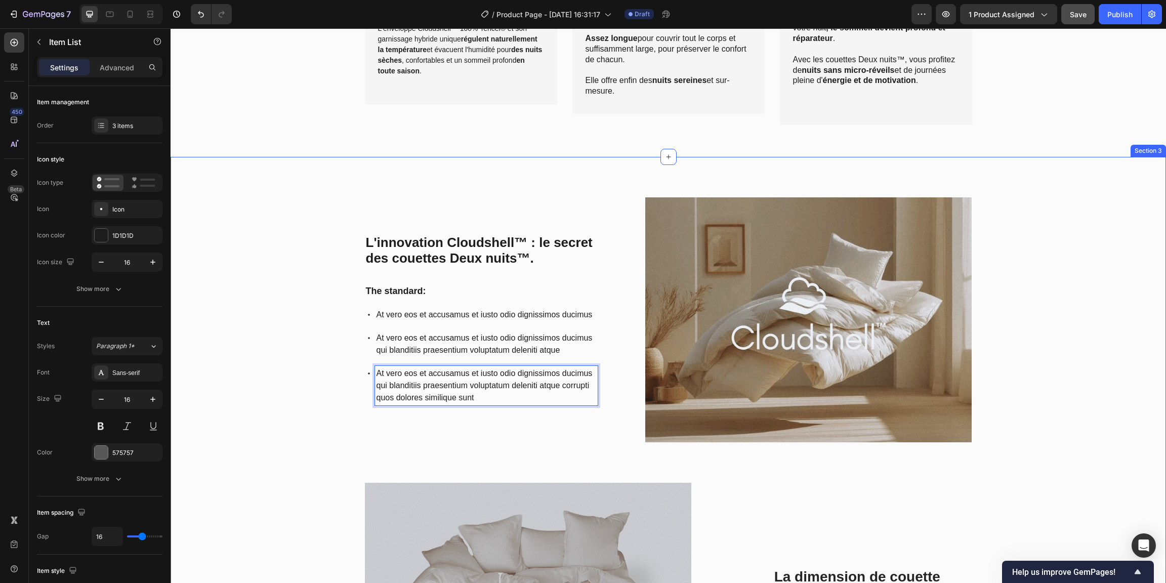
click at [312, 306] on div "L'innovation Cloudshell™ : le secret des couettes Deux nuits™. Heading The stan…" at bounding box center [668, 507] width 980 height 620
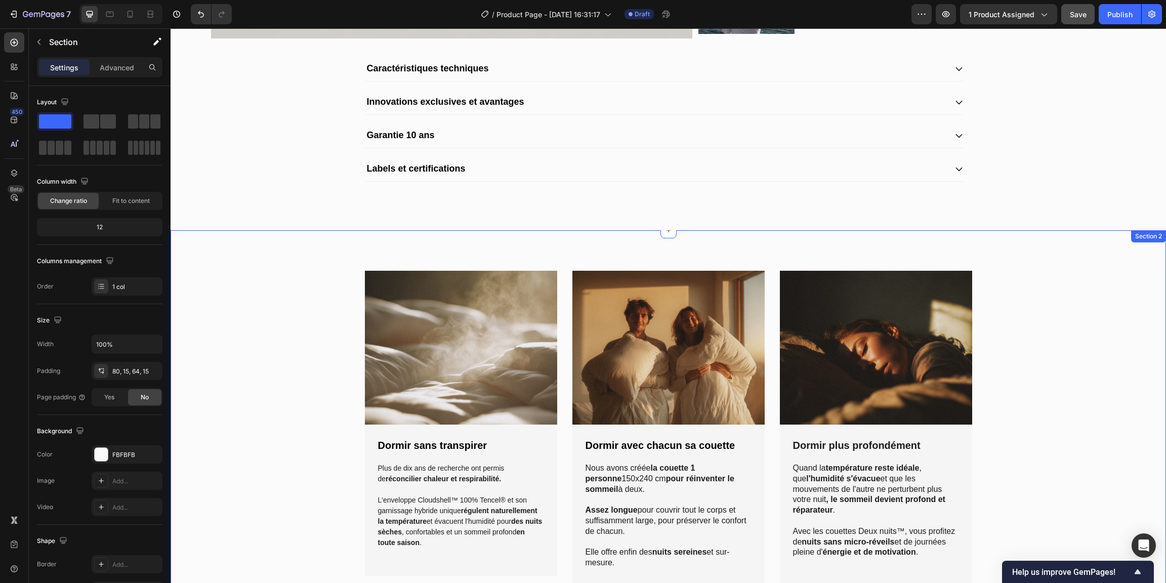
scroll to position [1012, 0]
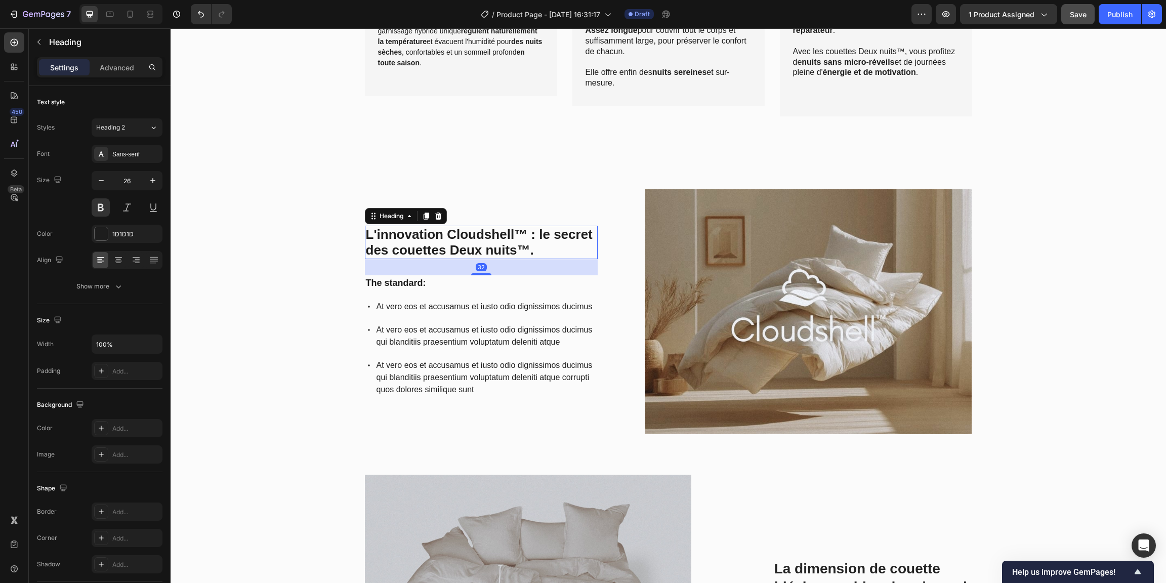
click at [531, 238] on h2 "L'innovation Cloudshell™ : le secret des couettes Deux nuits™." at bounding box center [481, 242] width 233 height 33
click at [545, 243] on h2 "L'innovation Cloudshell™ : le secret des couettes Deux nuits™." at bounding box center [481, 242] width 233 height 33
click at [534, 238] on p "L'innovation Cloudshell™ : le secret des couettes Deux nuits™." at bounding box center [481, 242] width 231 height 31
click at [534, 249] on p "L'innovation Cloudshell™ le secret des couettes Deux nuits™." at bounding box center [481, 242] width 231 height 31
click at [525, 234] on p "L'innovation Cloudshell™ le secret des couettes Deux nuits™." at bounding box center [481, 242] width 231 height 31
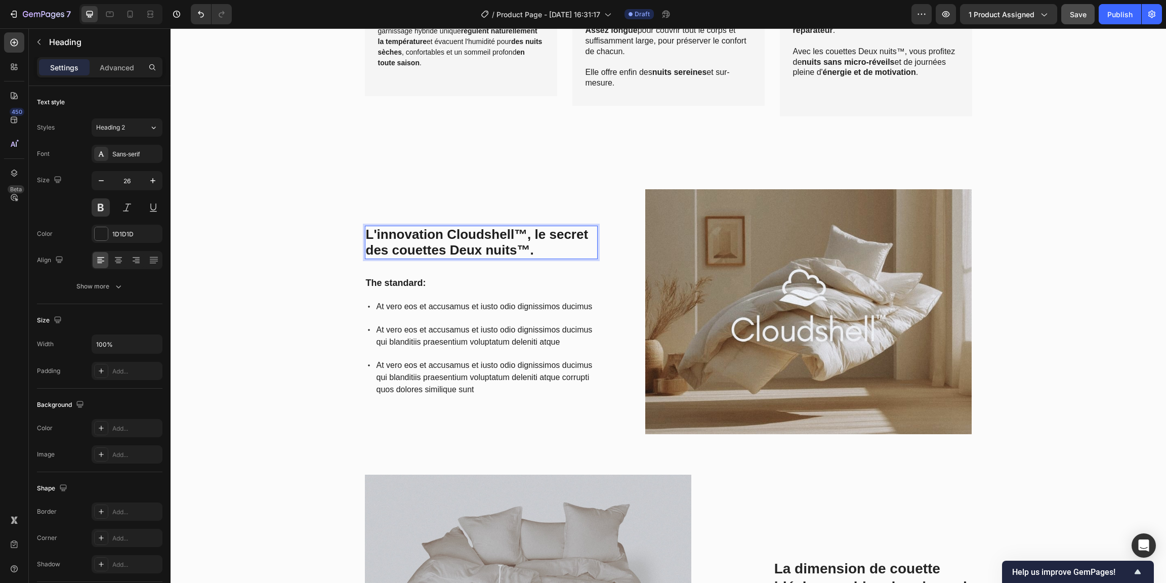
click at [557, 245] on p "L'innovation Cloudshell™, le secret des couettes Deux nuits™." at bounding box center [481, 242] width 231 height 31
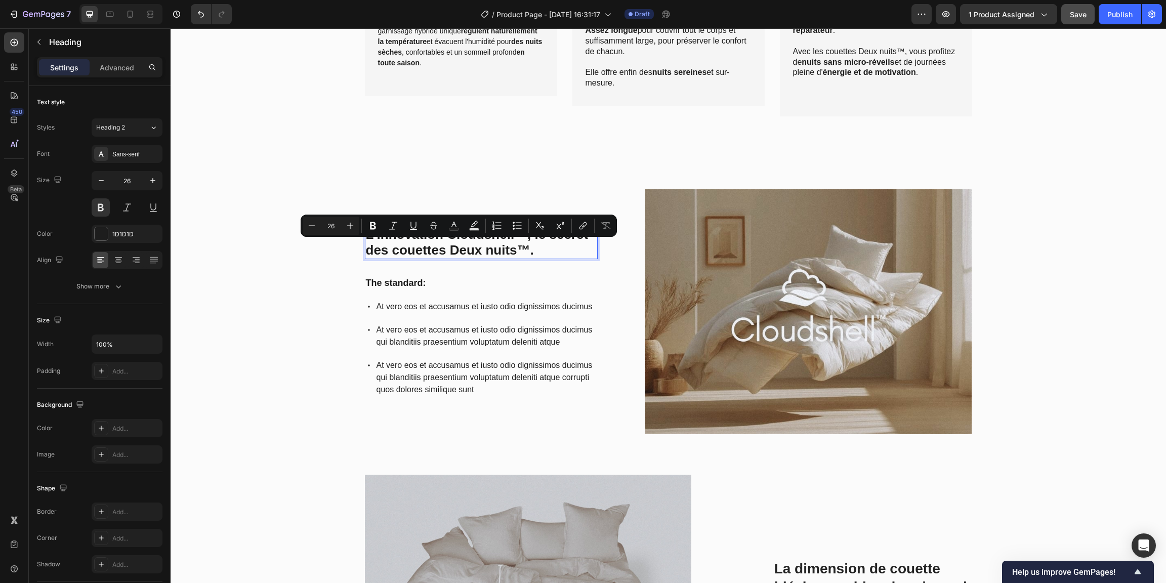
drag, startPoint x: 552, startPoint y: 247, endPoint x: 378, endPoint y: 249, distance: 173.1
click at [378, 249] on p "L'innovation Cloudshell™, le secret des couettes Deux nuits™." at bounding box center [481, 242] width 231 height 31
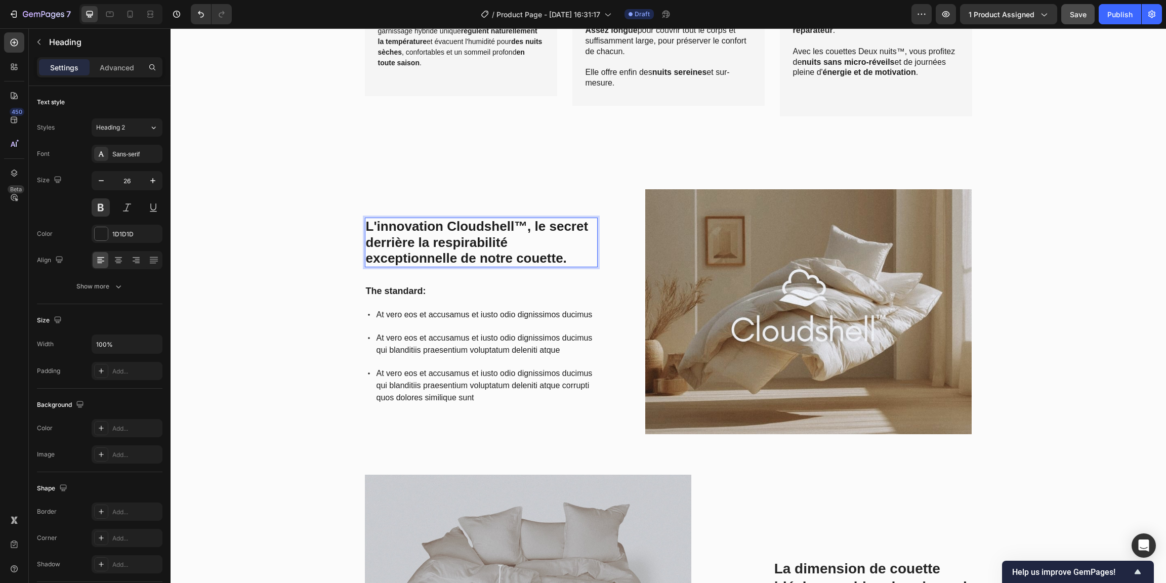
click at [486, 246] on p "L'innovation Cloudshell™, le secret derrière la respirabilité exceptionnelle de…" at bounding box center [481, 243] width 231 height 48
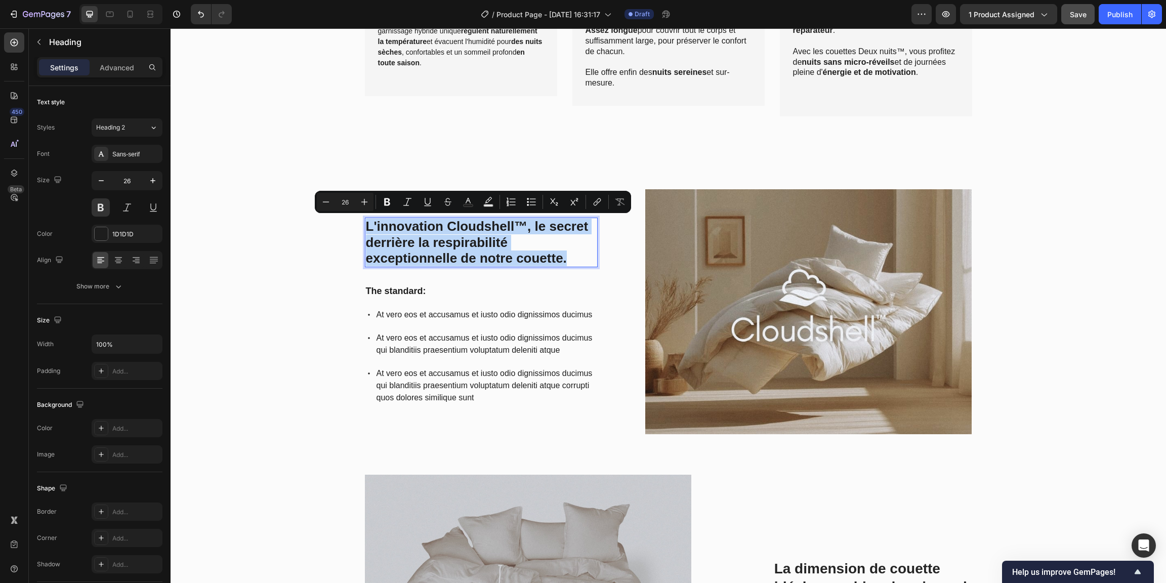
copy p "L'innovation Cloudshell™, le secret derrière la respirabilité exceptionnelle de…"
click at [443, 229] on p "L'innovation Cloudshell™, le secret derrière la respirabilité exceptionnelle de…" at bounding box center [481, 243] width 231 height 48
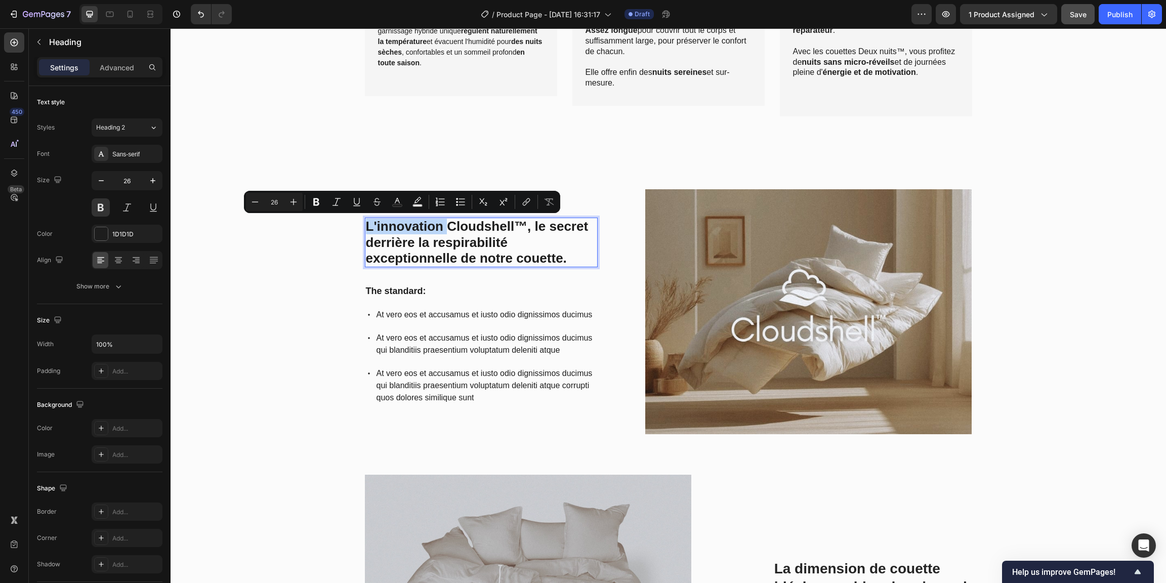
drag, startPoint x: 445, startPoint y: 225, endPoint x: 341, endPoint y: 223, distance: 103.8
click at [365, 223] on h2 "L'innovation Cloudshell™, le secret derrière la respirabilité exceptionnelle de…" at bounding box center [481, 243] width 233 height 50
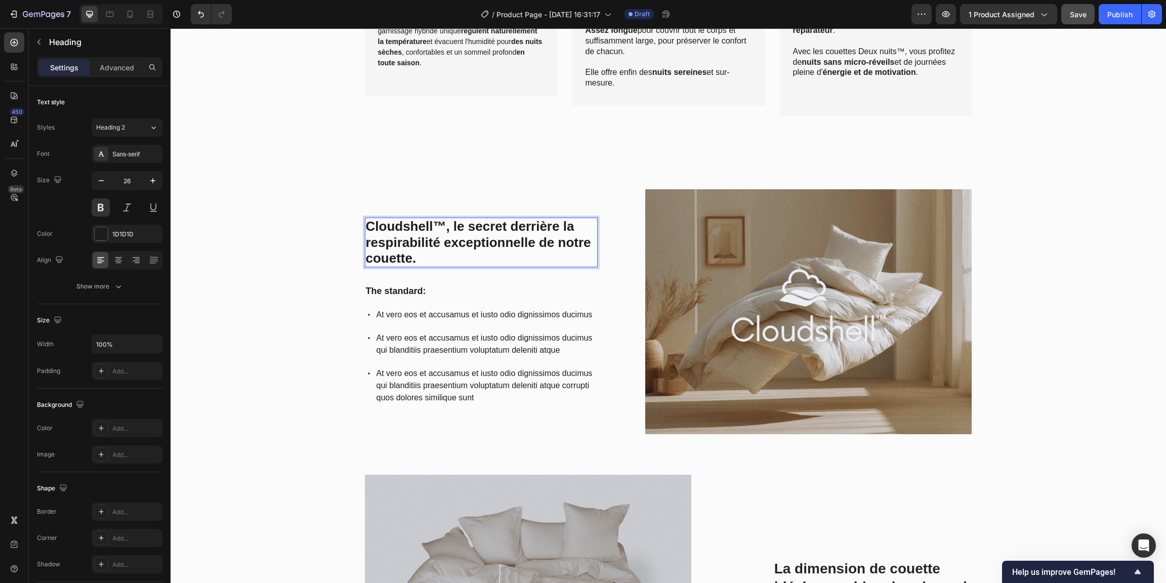
click at [448, 228] on p "Cloudshell™, le secret derrière la respirabilité exceptionnelle de notre couett…" at bounding box center [481, 243] width 231 height 48
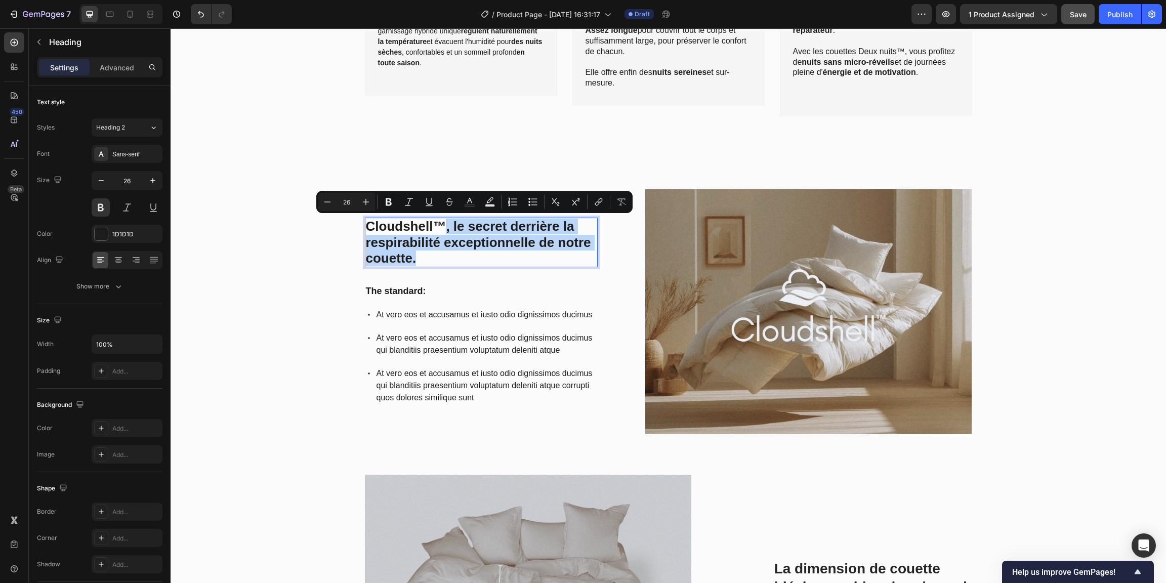
drag, startPoint x: 442, startPoint y: 227, endPoint x: 475, endPoint y: 253, distance: 42.1
click at [475, 253] on p "Cloudshell™, le secret derrière la respirabilité exceptionnelle de notre couett…" at bounding box center [481, 243] width 231 height 48
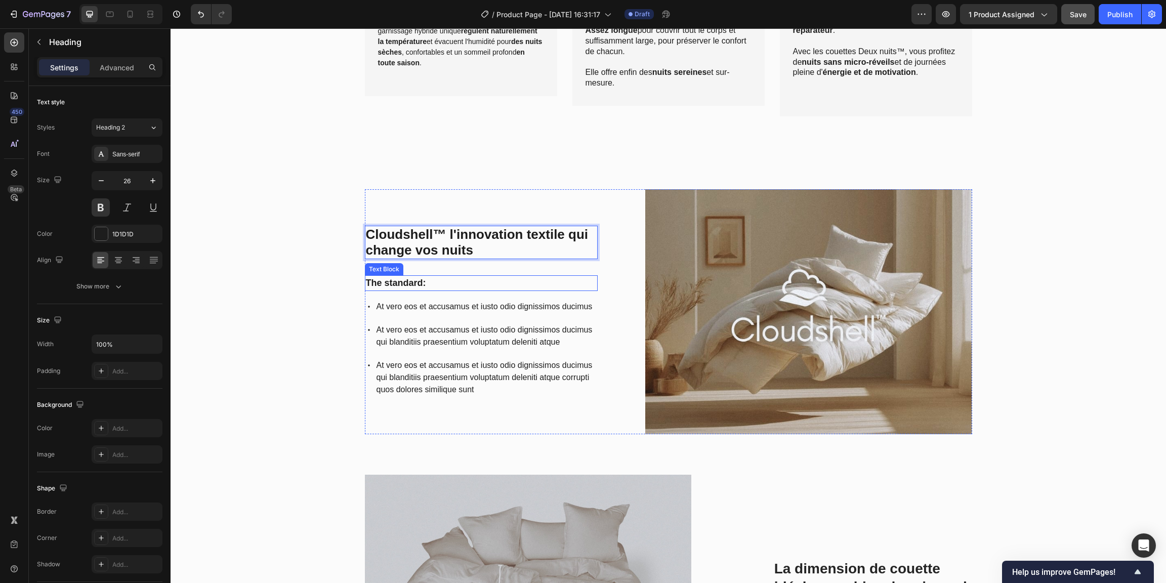
click at [391, 283] on p "The standard:" at bounding box center [481, 283] width 231 height 14
click at [396, 284] on p "The standard:" at bounding box center [481, 283] width 231 height 14
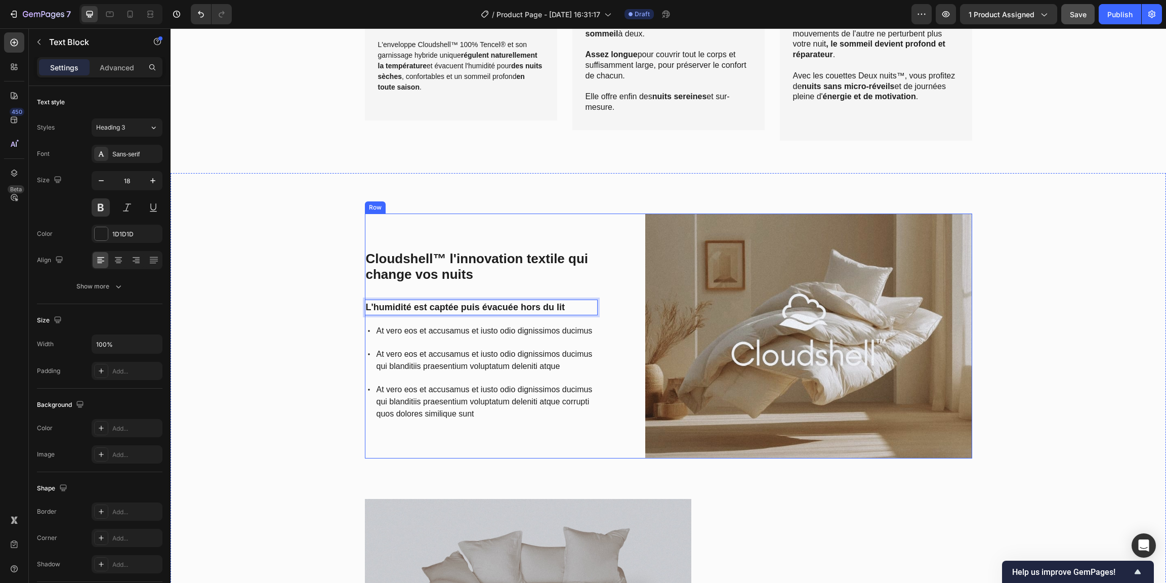
scroll to position [996, 0]
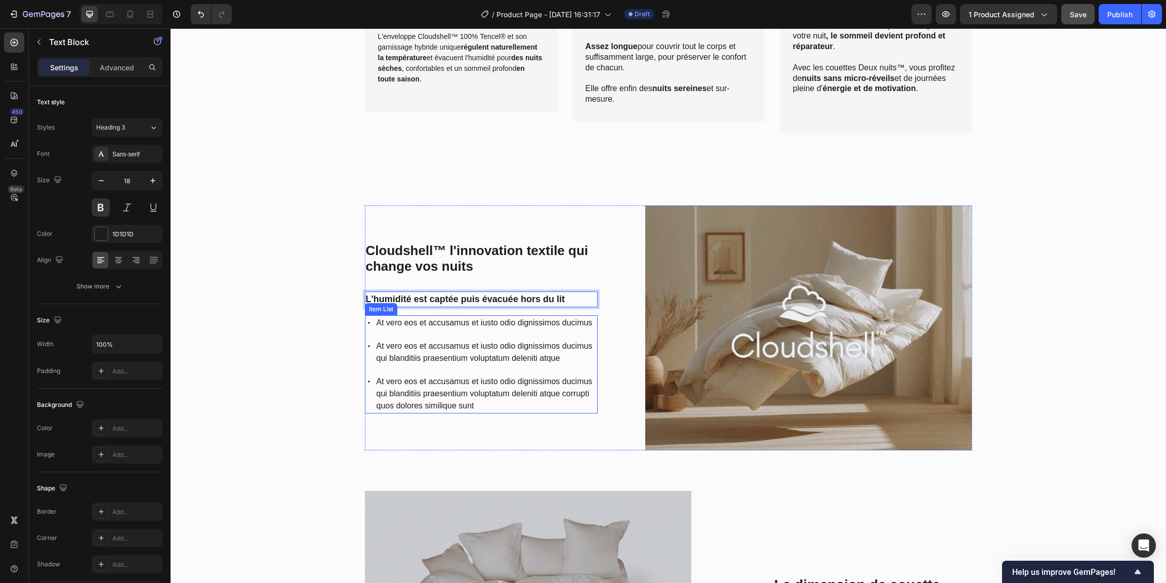
click at [390, 323] on span "At vero eos et accusamus et iusto odio dignissimos ducimus" at bounding box center [484, 322] width 216 height 9
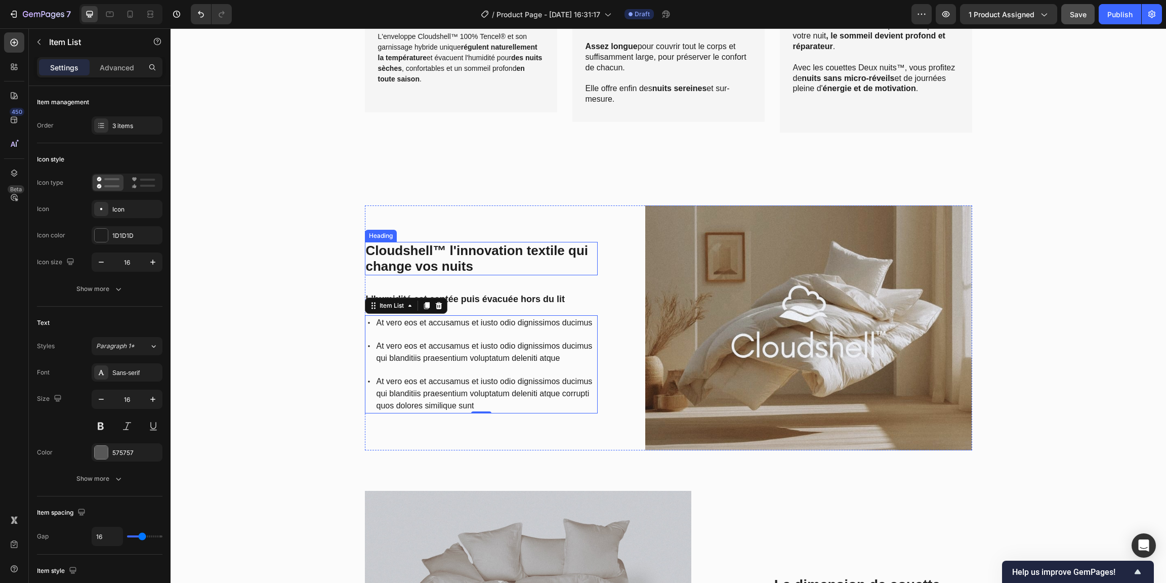
click at [459, 265] on p "Cloudshell™ l'innovation textile qui change vos nuits" at bounding box center [481, 258] width 231 height 31
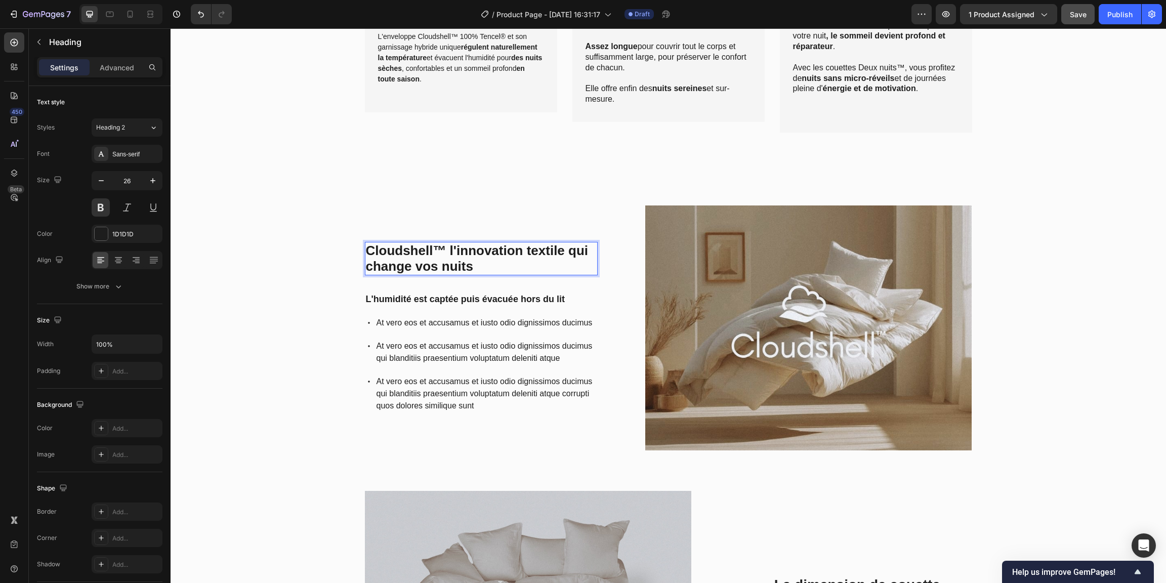
click at [494, 263] on p "Cloudshell™ l'innovation textile qui change vos nuits" at bounding box center [481, 258] width 231 height 31
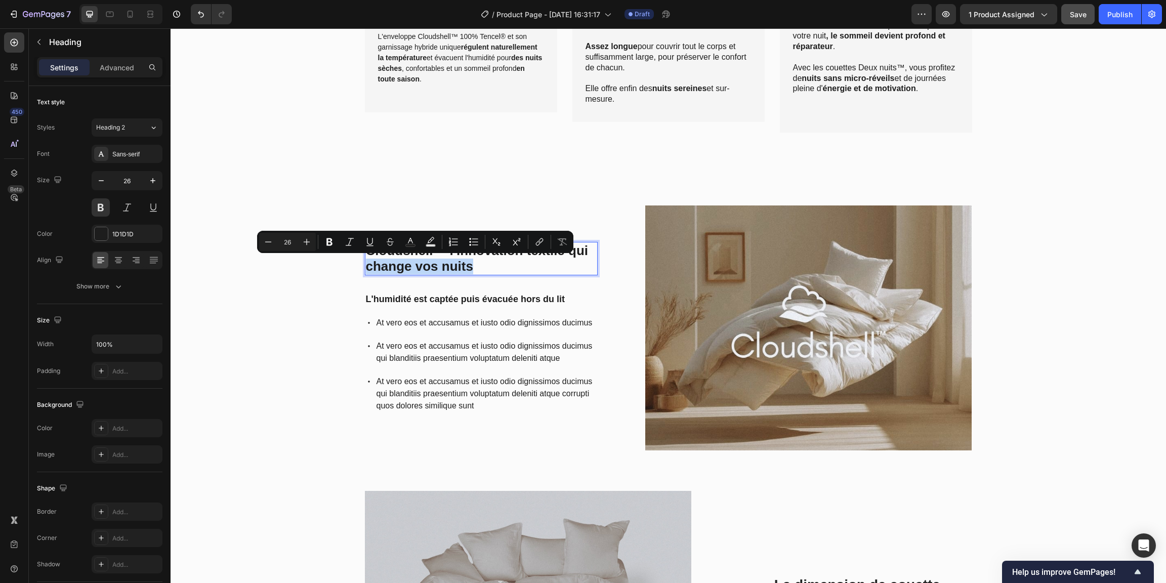
drag, startPoint x: 493, startPoint y: 264, endPoint x: 364, endPoint y: 265, distance: 129.5
click at [366, 265] on p "Cloudshell™ l'innovation textile qui change vos nuits" at bounding box center [481, 258] width 231 height 31
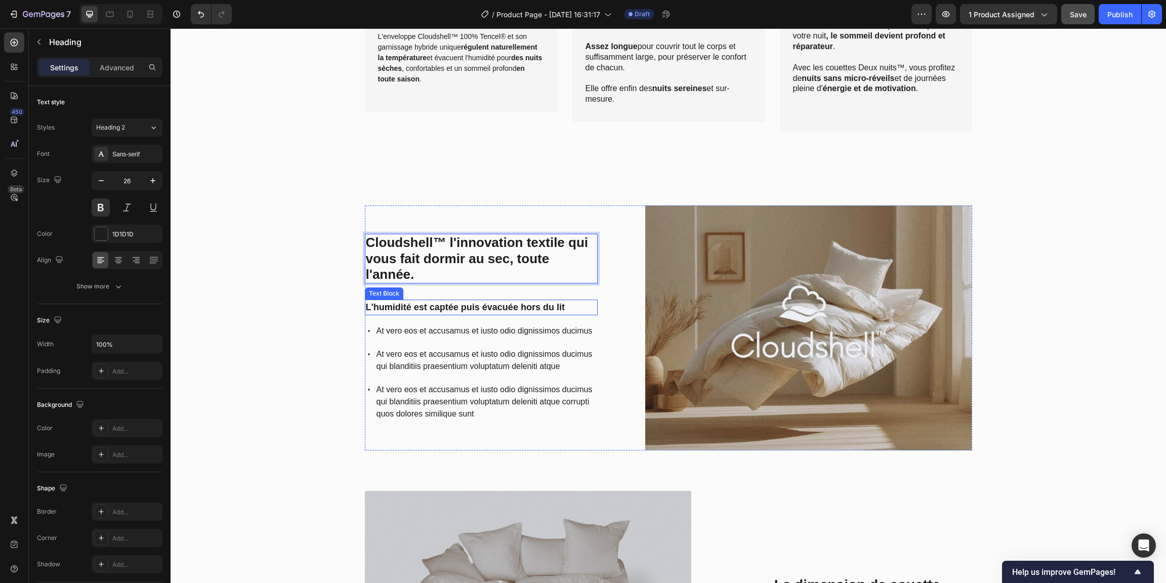
click at [411, 308] on p "L'humidité est captée puis évacuée hors du lit" at bounding box center [481, 308] width 231 height 14
click at [411, 306] on p "L'humidité est captée puis évacuée hors du lit" at bounding box center [481, 308] width 231 height 14
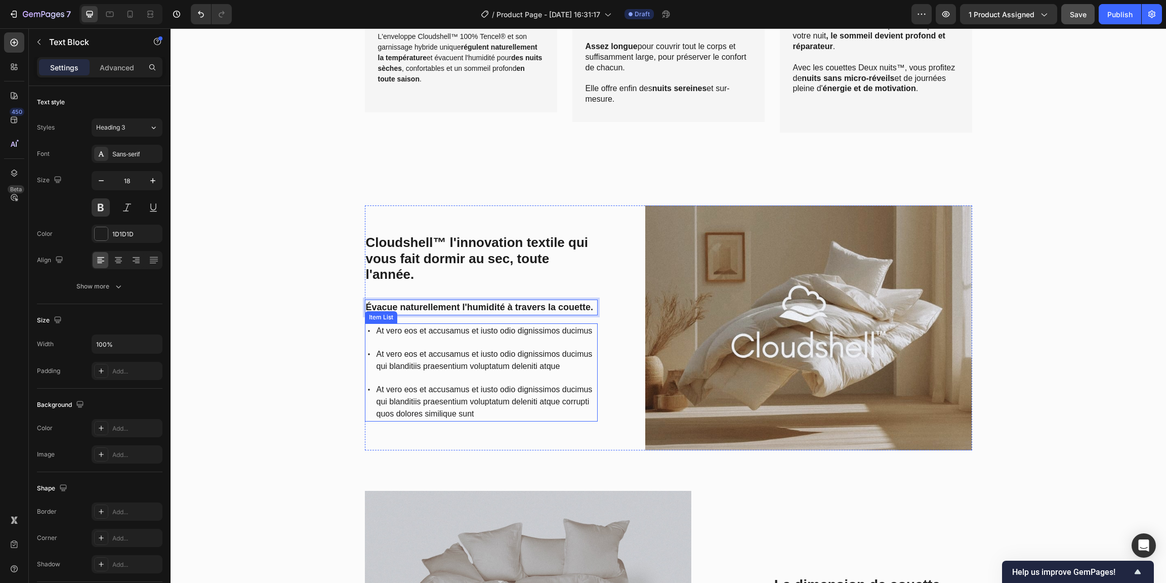
click at [418, 331] on span "At vero eos et accusamus et iusto odio dignissimos ducimus" at bounding box center [484, 330] width 216 height 9
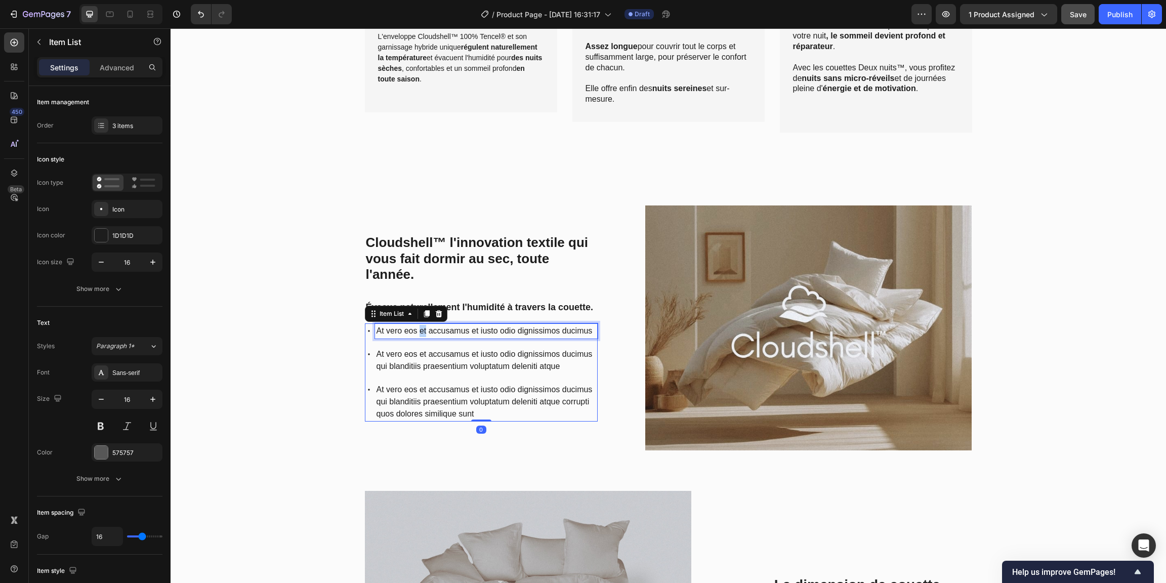
click at [418, 331] on span "At vero eos et accusamus et iusto odio dignissimos ducimus" at bounding box center [484, 330] width 216 height 9
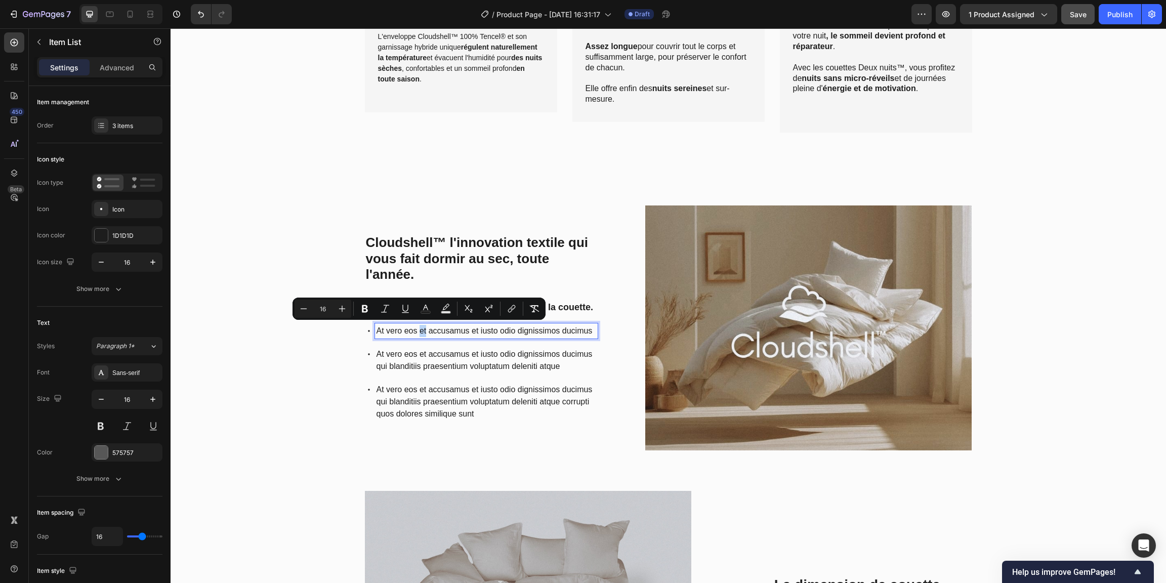
click at [420, 331] on span "At vero eos et accusamus et iusto odio dignissimos ducimus" at bounding box center [484, 330] width 216 height 9
click at [460, 331] on span "At vero eos et accusamus et iusto odio dignissimos ducimus" at bounding box center [484, 330] width 216 height 9
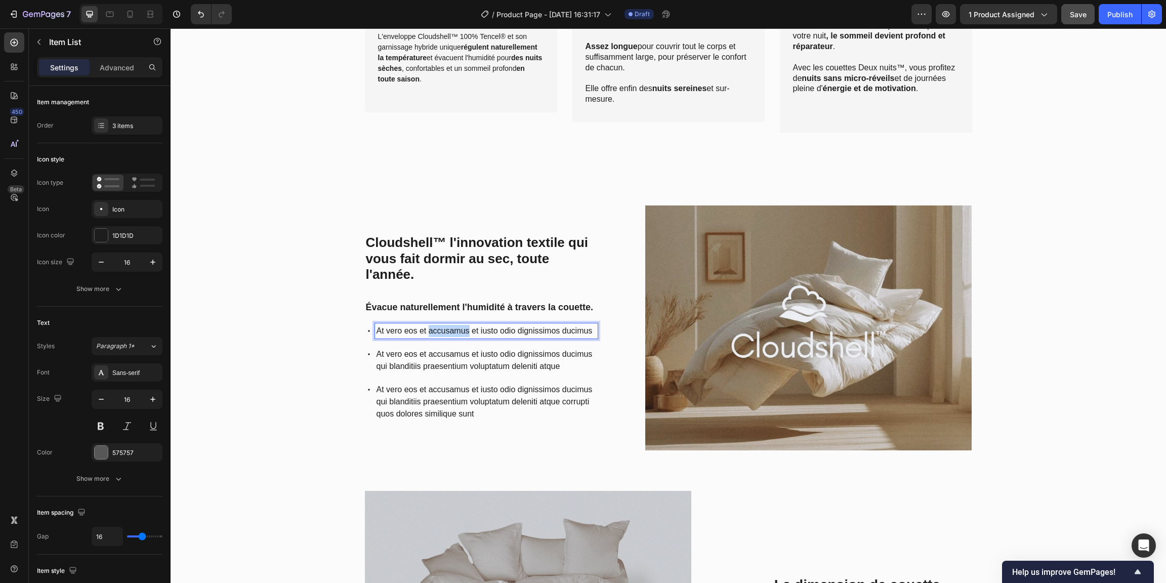
click at [460, 331] on span "At vero eos et accusamus et iusto odio dignissimos ducimus" at bounding box center [484, 330] width 216 height 9
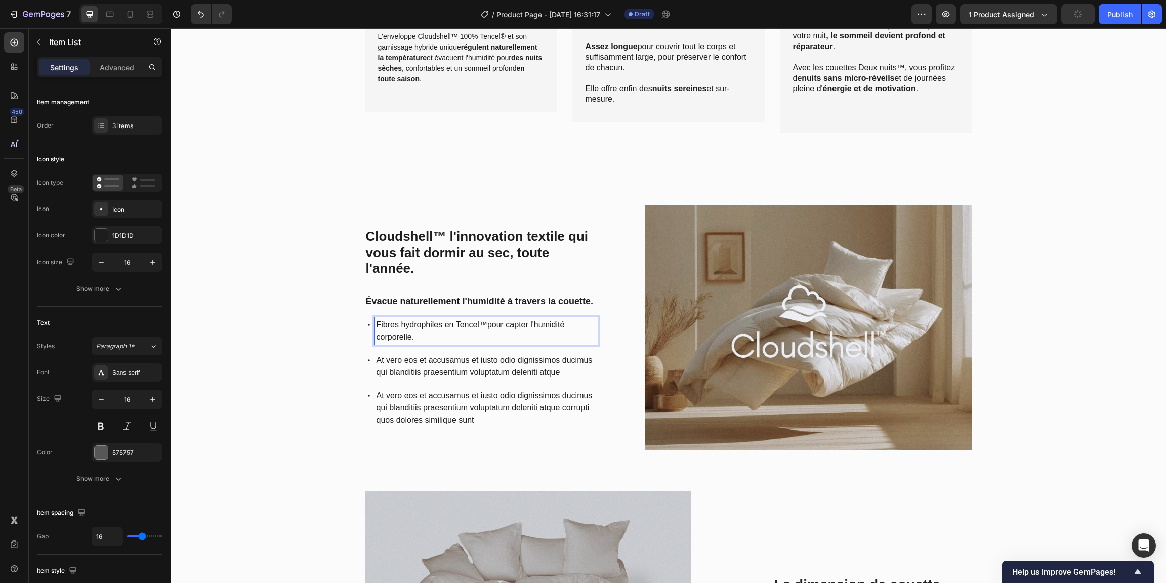
click at [452, 323] on span "Fibres hydrophiles en Tencel™pour capter l'humidité corporelle." at bounding box center [470, 330] width 188 height 21
drag, startPoint x: 450, startPoint y: 324, endPoint x: 443, endPoint y: 323, distance: 7.6
click at [443, 323] on span "Fibres hydrophiles en Tencel™pour capter l'humidité corporelle." at bounding box center [470, 330] width 188 height 21
click at [399, 325] on span "Fibres hydrophiles 100% Tencel™pour capter l'humidité corporelle." at bounding box center [476, 330] width 200 height 21
click at [442, 323] on span "Fibres hydrophiles 100% Tencel™pour capter l'humidité corporelle." at bounding box center [476, 330] width 200 height 21
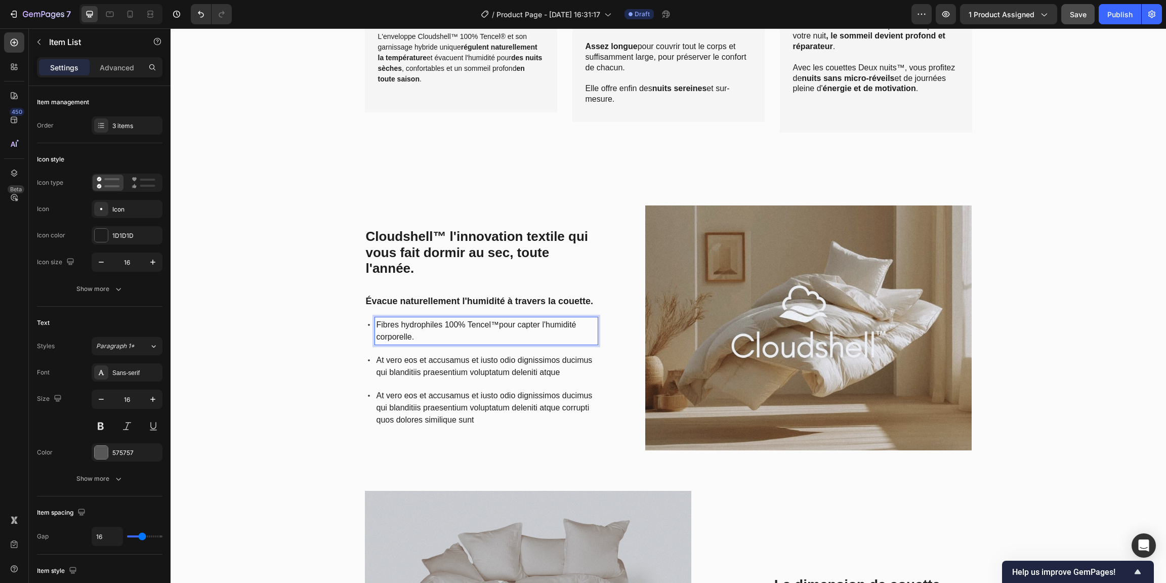
click at [434, 359] on span "At vero eos et accusamus et iusto odio dignissimos ducimus qui blanditiis praes…" at bounding box center [484, 366] width 216 height 21
click at [442, 408] on span "At vero eos et accusamus et iusto odio dignissimos ducimus qui blanditiis praes…" at bounding box center [484, 407] width 216 height 33
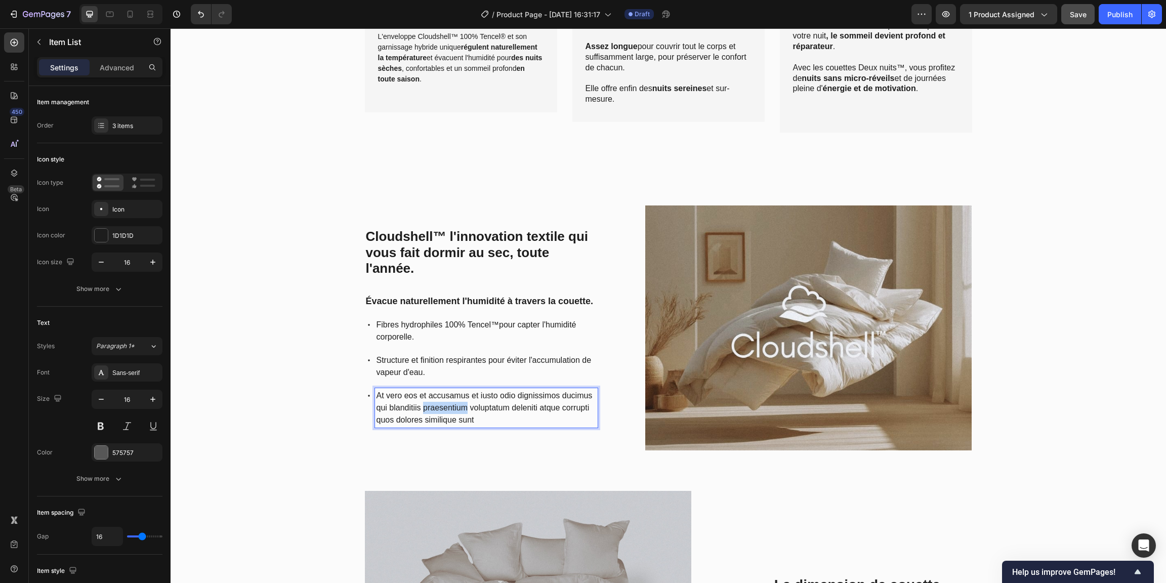
click at [442, 408] on span "At vero eos et accusamus et iusto odio dignissimos ducimus qui blanditiis praes…" at bounding box center [484, 407] width 216 height 33
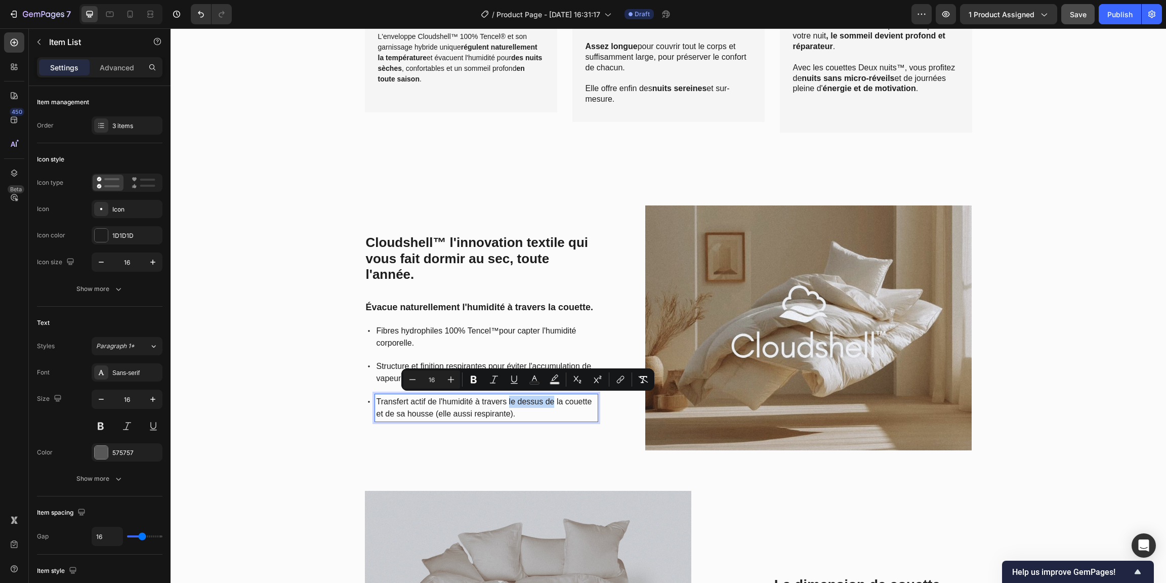
drag, startPoint x: 551, startPoint y: 400, endPoint x: 505, endPoint y: 400, distance: 46.0
click at [505, 400] on span "Transfert actif de l'humidité à travers le dessus de la couette et de sa housse…" at bounding box center [484, 407] width 216 height 21
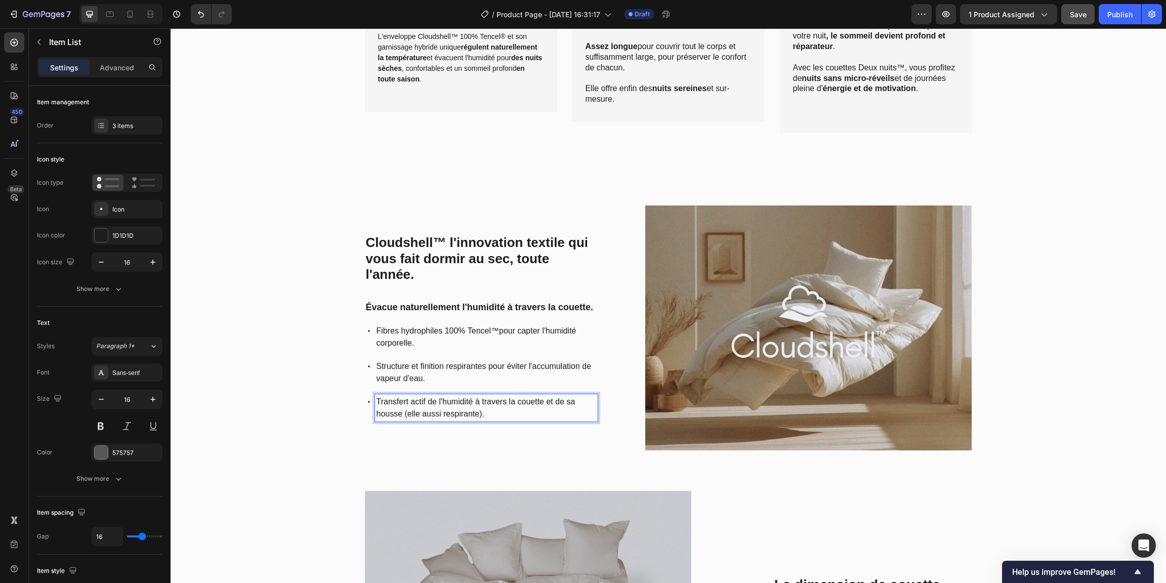
click at [559, 401] on span "Transfert actif de l'humidité à travers la couette et de sa housse (elle aussi …" at bounding box center [475, 407] width 199 height 21
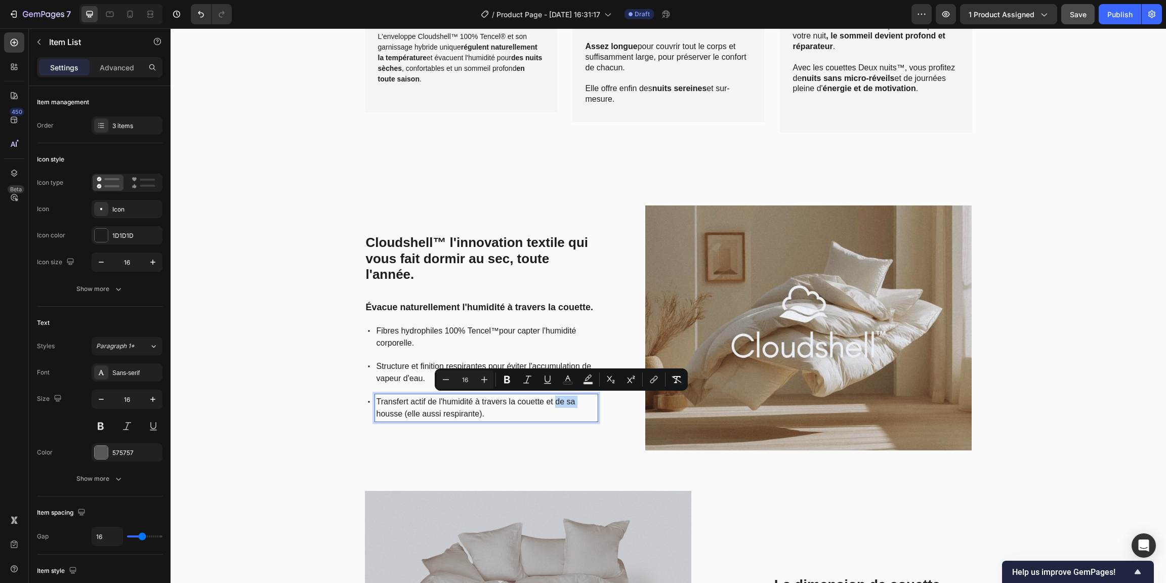
drag, startPoint x: 577, startPoint y: 401, endPoint x: 553, endPoint y: 402, distance: 24.3
click at [553, 402] on p "Transfert actif de l'humidité à travers la couette et de sa housse (elle aussi …" at bounding box center [486, 408] width 220 height 24
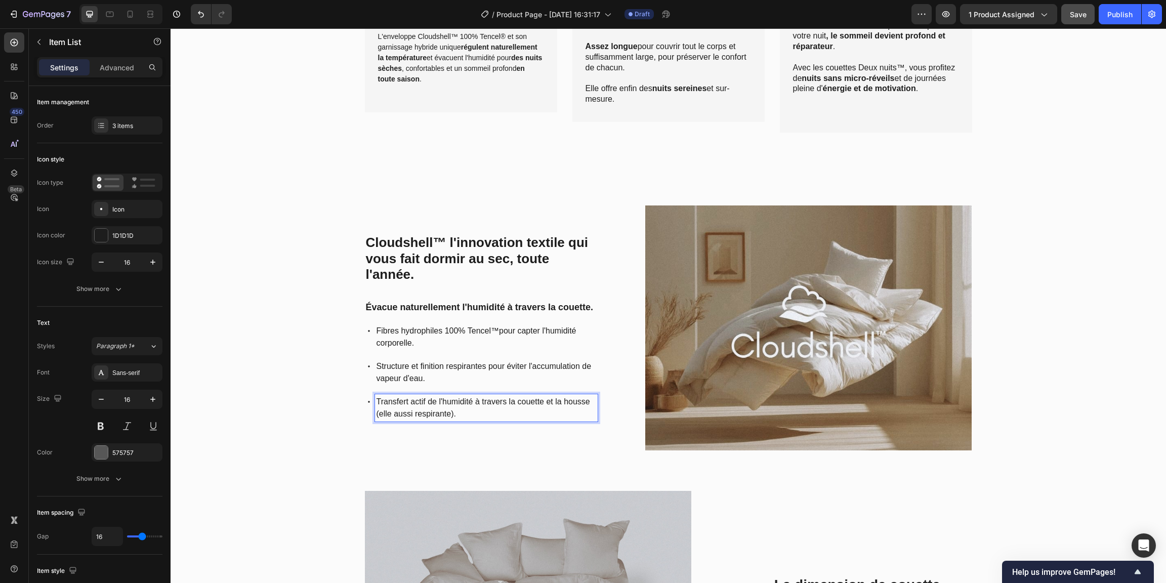
click at [587, 401] on p "Transfert actif de l'humidité à travers la couette et la housse (elle aussi res…" at bounding box center [486, 408] width 220 height 24
click at [452, 413] on span "Transfert actif de l'humidité à travers la couette et la housse de couette (ell…" at bounding box center [483, 407] width 214 height 21
click at [463, 433] on div "Cloudshell™ l'innovation textile qui vous fait dormir au sec, toute l'année. He…" at bounding box center [481, 327] width 233 height 245
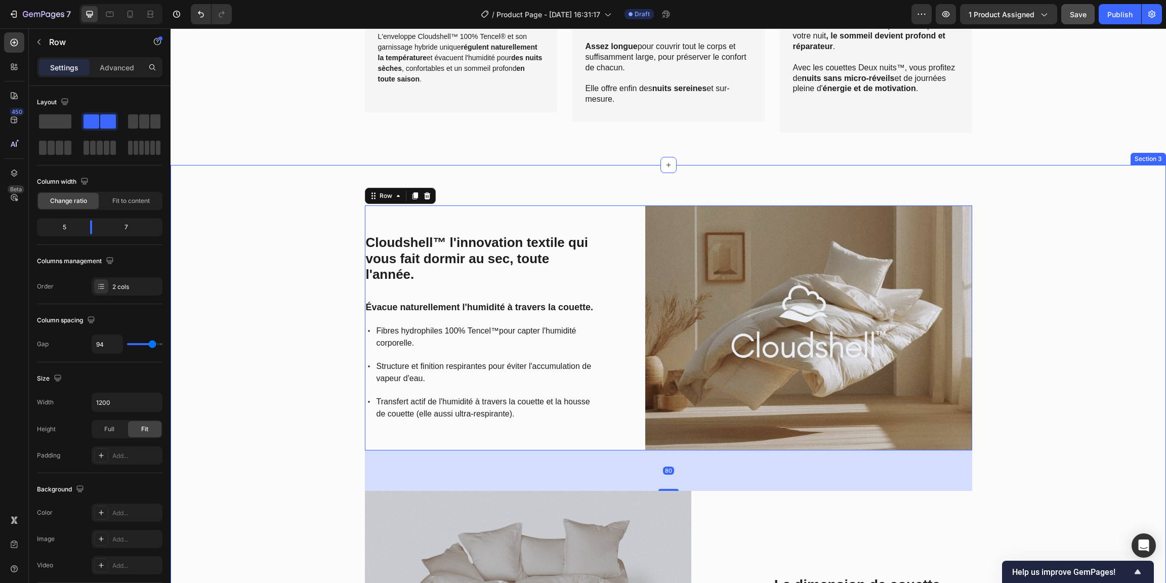
click at [285, 435] on div "Cloudshell™ l'innovation textile qui vous fait dormir au sec, toute l'année. He…" at bounding box center [668, 515] width 980 height 620
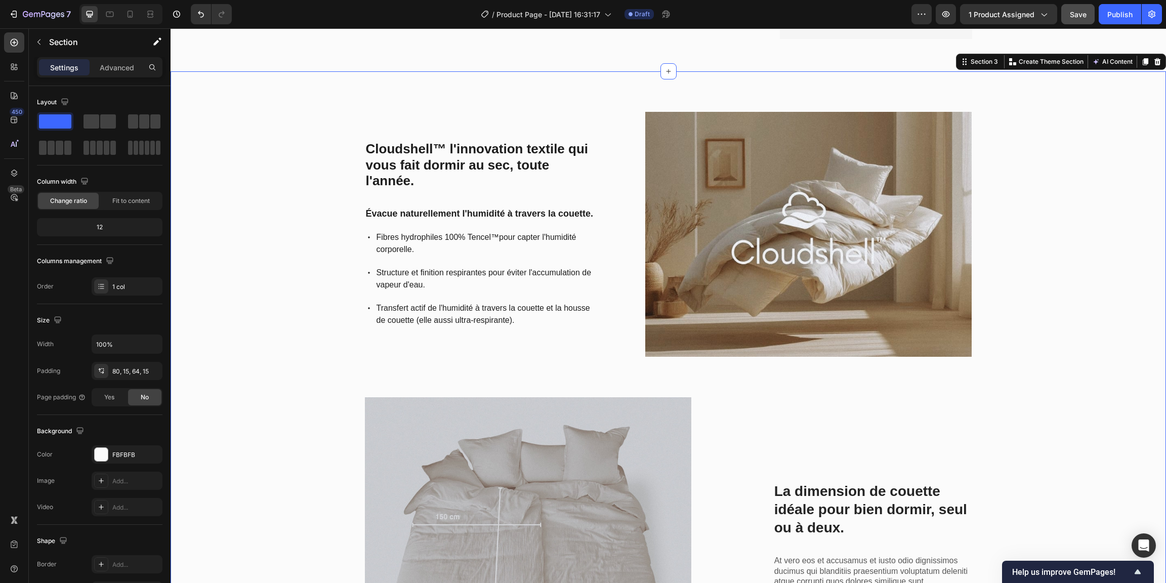
scroll to position [1117, 0]
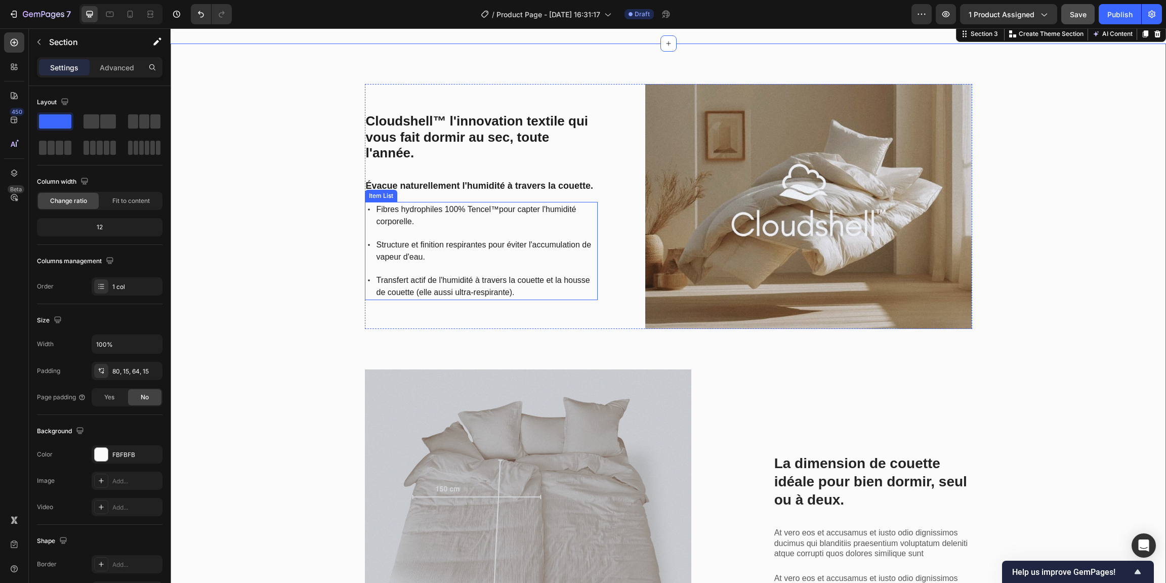
click at [397, 291] on span "Transfert actif de l'humidité à travers la couette et la housse de couette (ell…" at bounding box center [483, 286] width 214 height 21
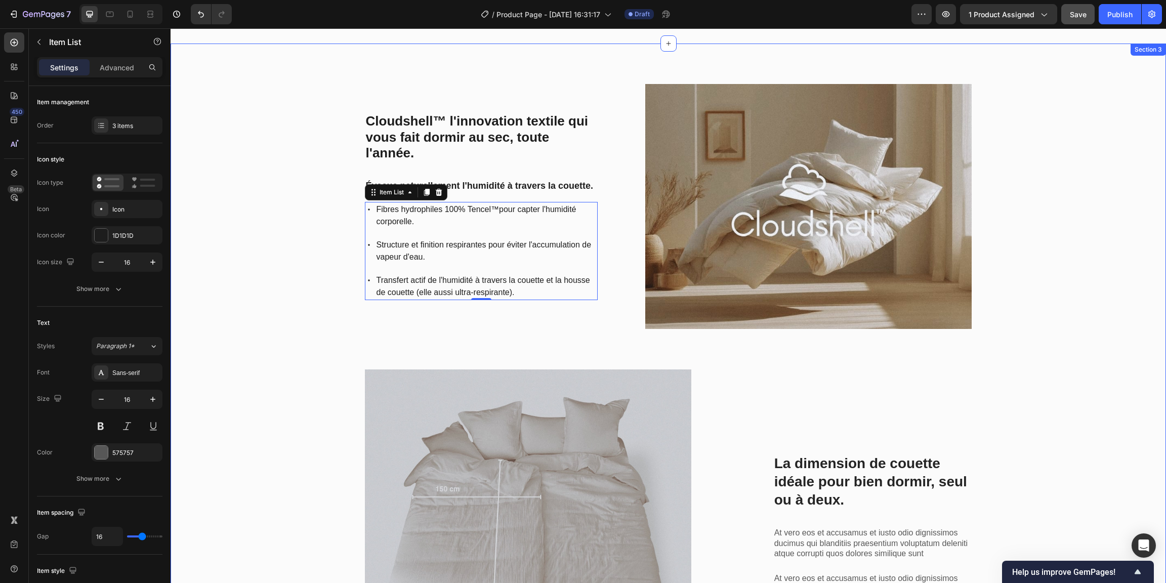
click at [303, 324] on div "Cloudshell™ l'innovation textile qui vous fait dormir au sec, toute l'année. He…" at bounding box center [668, 394] width 980 height 620
click at [479, 213] on p "Fibres hydrophiles 100% Tencel™pour capter l'humidité corporelle." at bounding box center [486, 215] width 220 height 24
click at [513, 208] on span "Fibres hydrophiles 100% Tencel™pour capter l'humidité corporelle." at bounding box center [476, 215] width 200 height 21
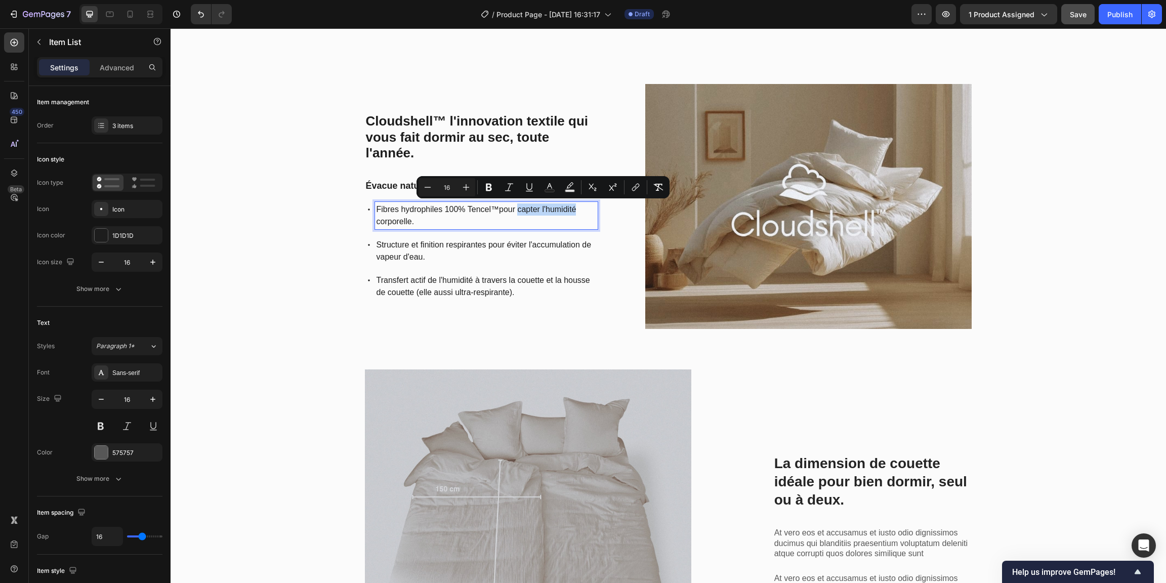
drag, startPoint x: 516, startPoint y: 207, endPoint x: 571, endPoint y: 211, distance: 55.8
click at [571, 211] on p "Fibres hydrophiles 100% Tencel™pour capter l'humidité corporelle." at bounding box center [486, 215] width 220 height 24
click at [518, 246] on span "Structure et finition respirantes pour éviter l'accumulation de vapeur d'eau." at bounding box center [483, 250] width 215 height 21
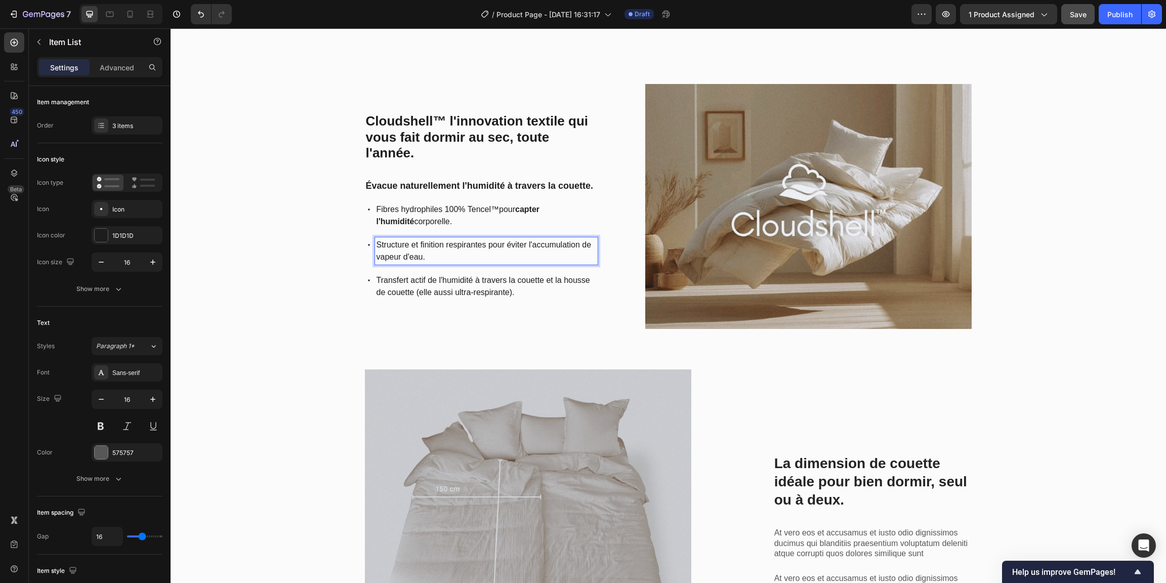
click at [513, 246] on span "Structure et finition respirantes pour éviter l'accumulation de vapeur d'eau." at bounding box center [483, 250] width 215 height 21
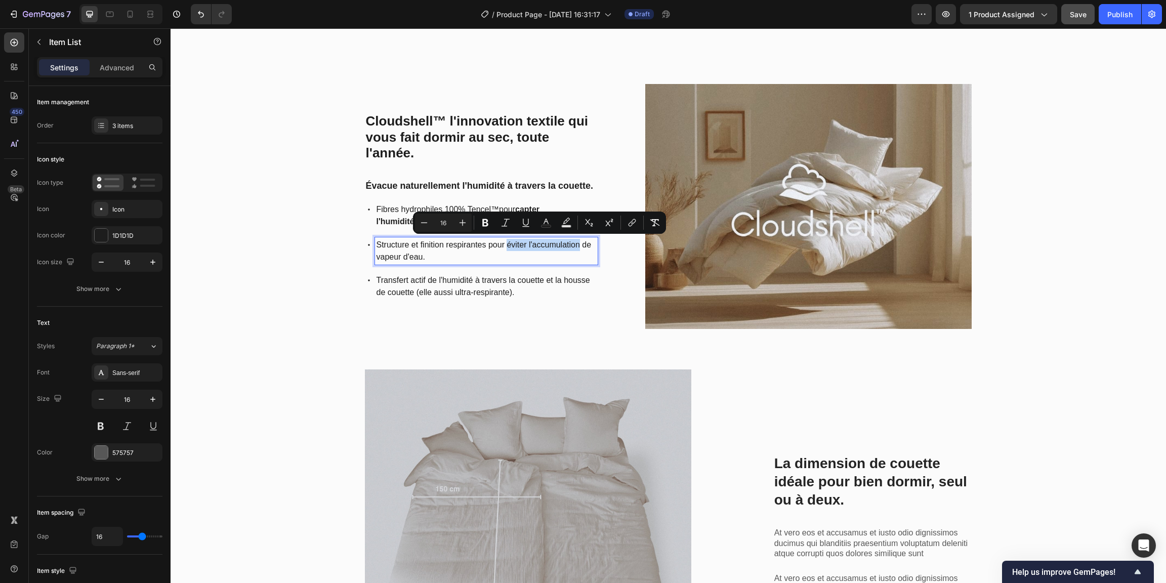
drag, startPoint x: 504, startPoint y: 244, endPoint x: 575, endPoint y: 245, distance: 70.3
click at [575, 246] on span "Structure et finition respirantes pour éviter l'accumulation de vapeur d'eau." at bounding box center [483, 250] width 215 height 21
click at [415, 279] on span "Transfert actif de l'humidité à travers la couette et la housse de couette (ell…" at bounding box center [483, 286] width 214 height 21
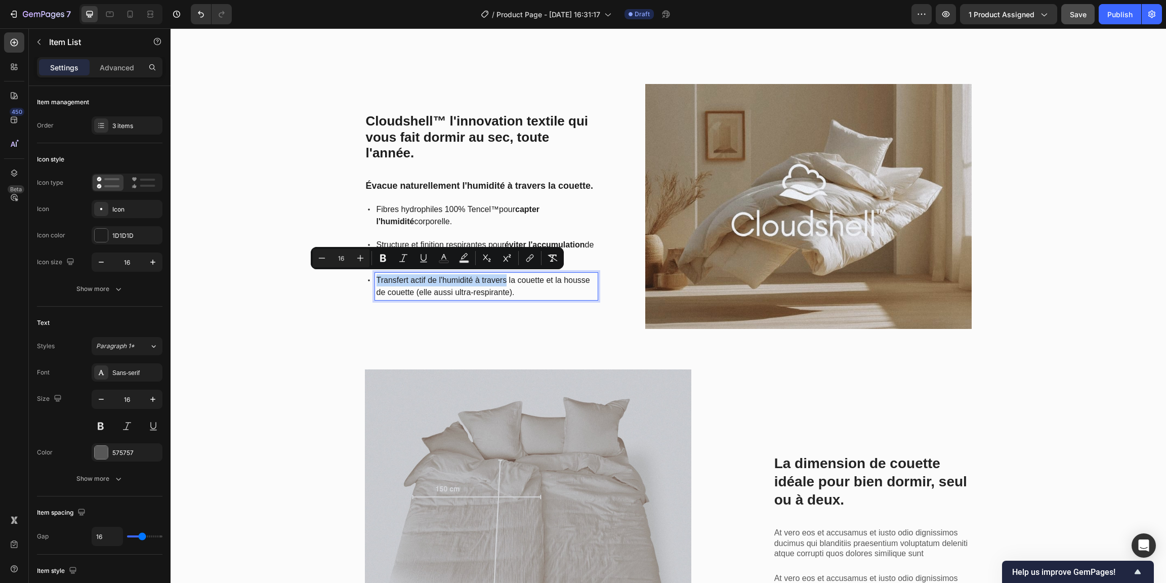
drag, startPoint x: 503, startPoint y: 279, endPoint x: 368, endPoint y: 279, distance: 134.6
click at [375, 279] on div "Transfert actif de l'humidité à travers la couette et la housse de couette (ell…" at bounding box center [486, 286] width 223 height 27
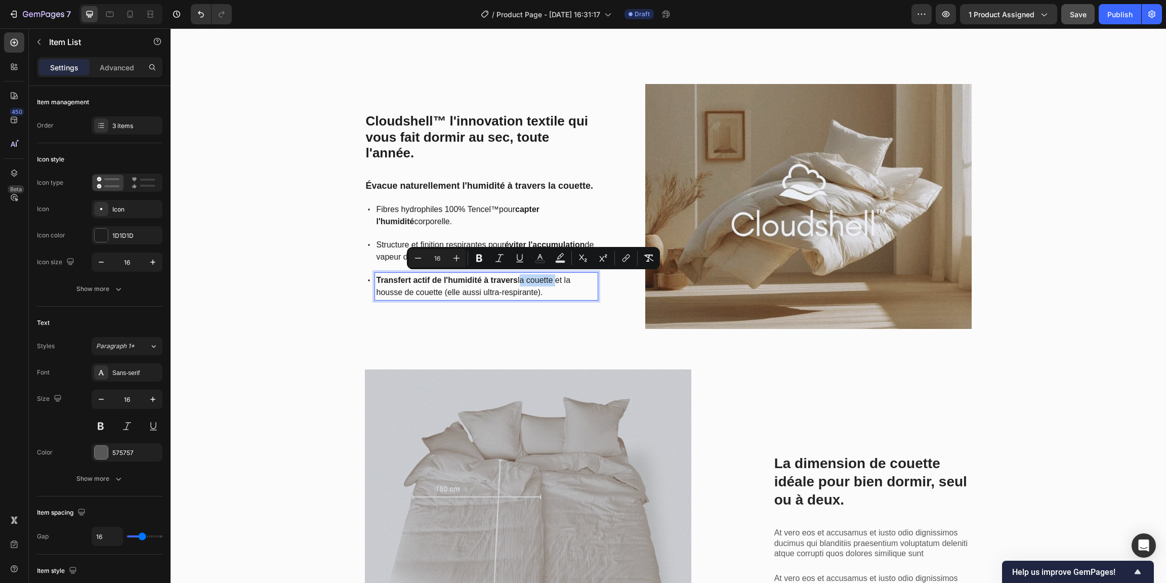
drag, startPoint x: 552, startPoint y: 279, endPoint x: 516, endPoint y: 280, distance: 36.4
click at [516, 280] on span "Transfert actif de l'humidité à travers la couette et la housse de couette (ell…" at bounding box center [473, 286] width 194 height 21
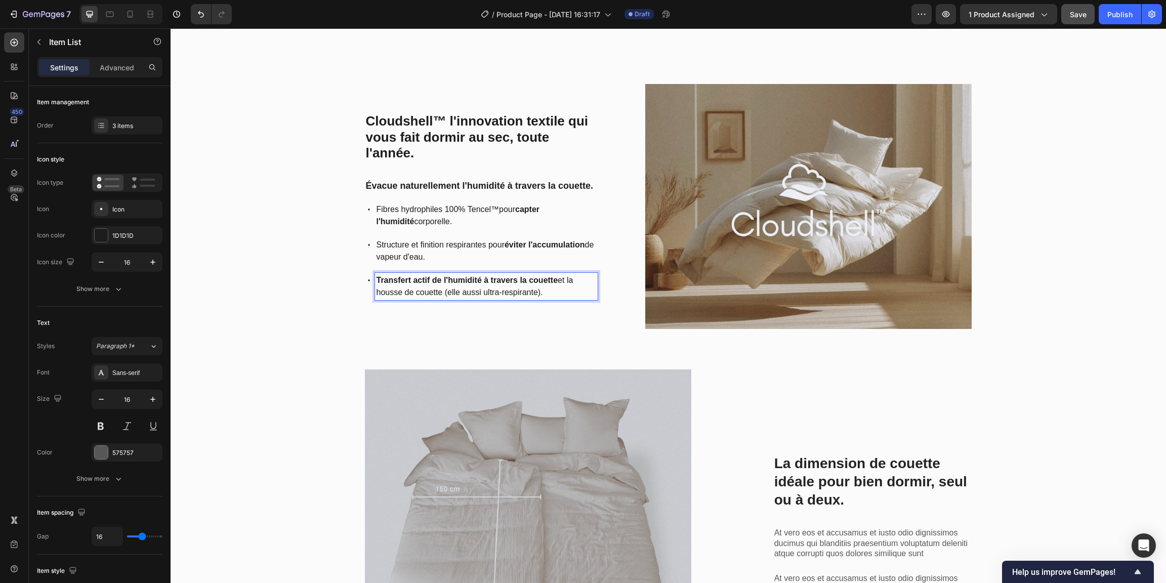
click at [411, 280] on strong "Transfert actif de l'humidité à travers" at bounding box center [446, 280] width 141 height 9
click at [302, 304] on div "Cloudshell™ l'innovation textile qui vous fait dormir au sec, toute l'année. He…" at bounding box center [668, 394] width 980 height 620
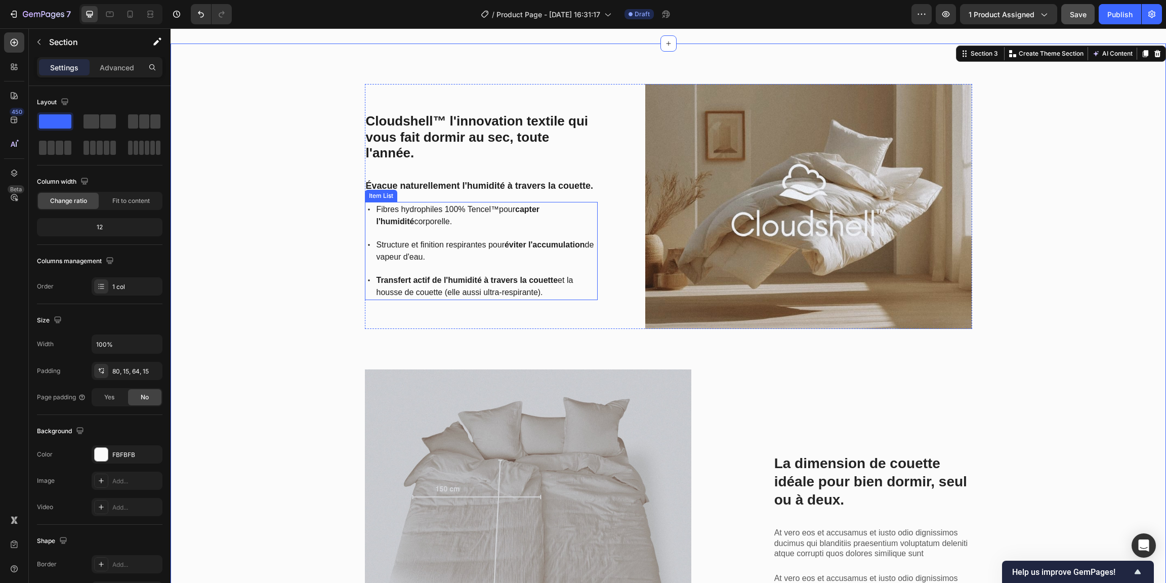
click at [479, 279] on strong "Transfert actif de l'humidité à travers" at bounding box center [446, 280] width 141 height 9
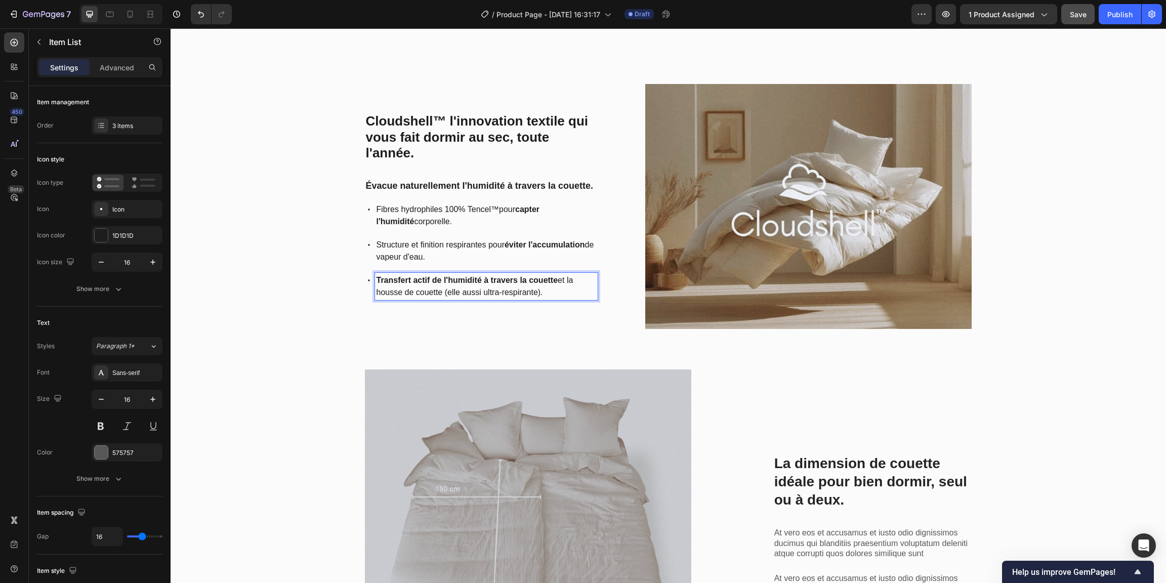
click at [480, 278] on strong "Transfert actif de l'humidité à travers" at bounding box center [446, 280] width 141 height 9
drag, startPoint x: 480, startPoint y: 278, endPoint x: 427, endPoint y: 279, distance: 53.1
click at [427, 279] on strong "Transfert actif de l'humidité à travers" at bounding box center [446, 280] width 141 height 9
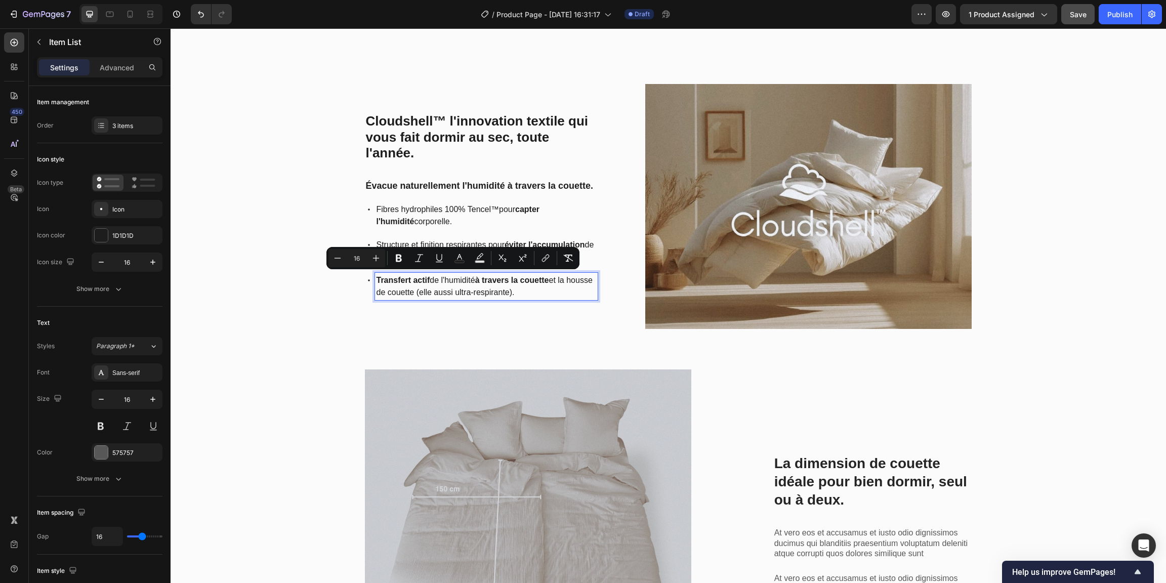
click at [446, 321] on div "Cloudshell™ l'innovation textile qui vous fait dormir au sec, toute l'année. He…" at bounding box center [481, 206] width 233 height 245
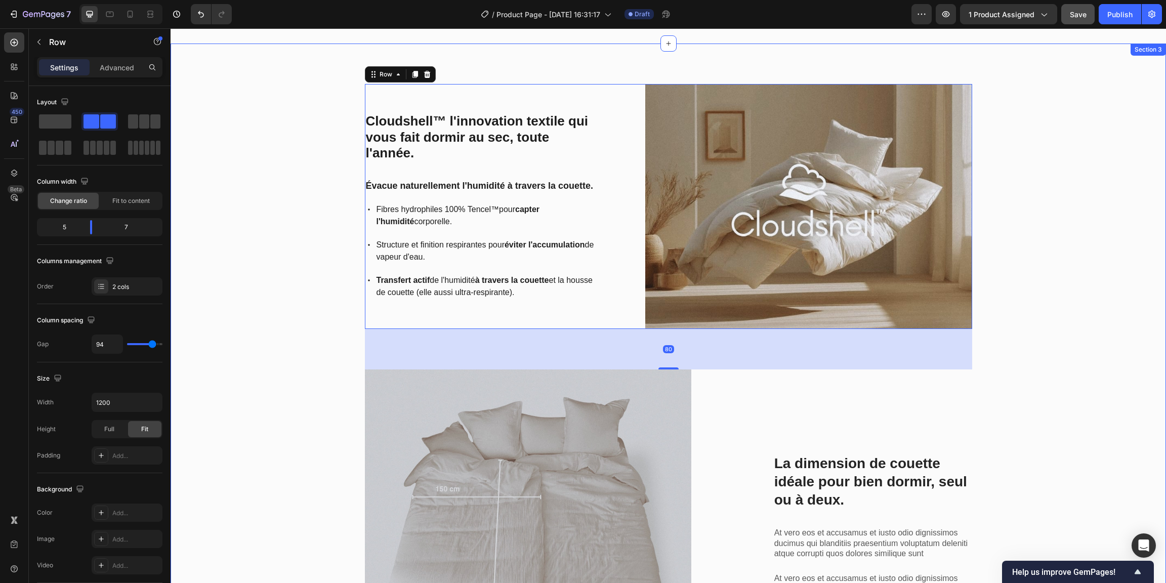
click at [325, 304] on div "Cloudshell™ l'innovation textile qui vous fait dormir au sec, toute l'année. He…" at bounding box center [668, 394] width 980 height 620
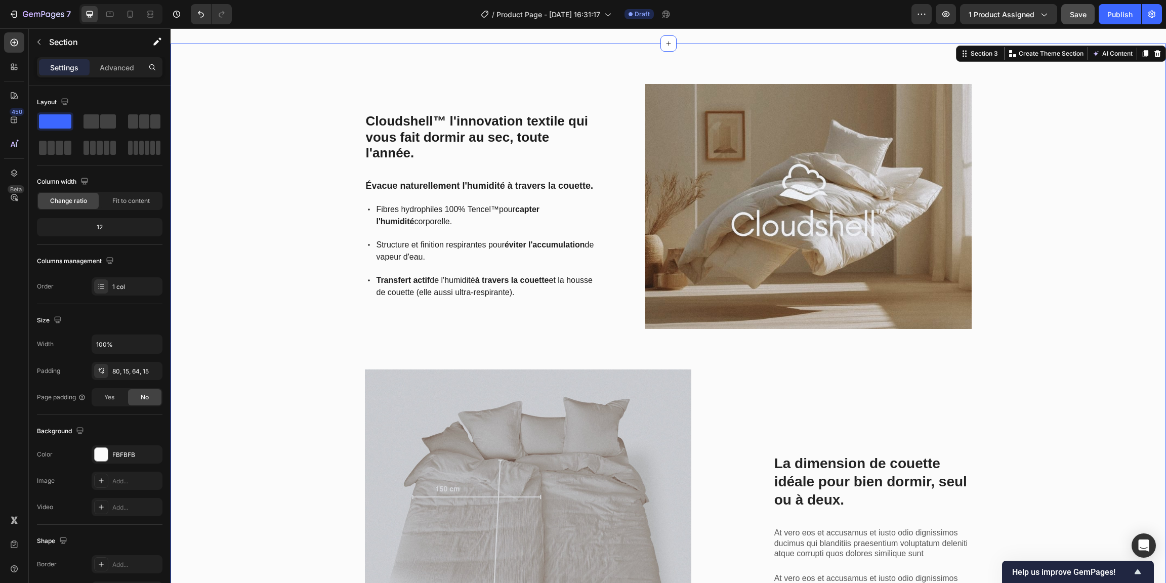
click at [319, 301] on div "Cloudshell™ l'innovation textile qui vous fait dormir au sec, toute l'année. He…" at bounding box center [668, 394] width 980 height 620
drag, startPoint x: 315, startPoint y: 287, endPoint x: 324, endPoint y: 281, distance: 11.2
click at [315, 287] on div "Cloudshell™ l'innovation textile qui vous fait dormir au sec, toute l'année. He…" at bounding box center [668, 394] width 980 height 620
click at [456, 242] on span "Structure et finition respirantes pour éviter l'accumulation de vapeur d'eau." at bounding box center [485, 250] width 218 height 21
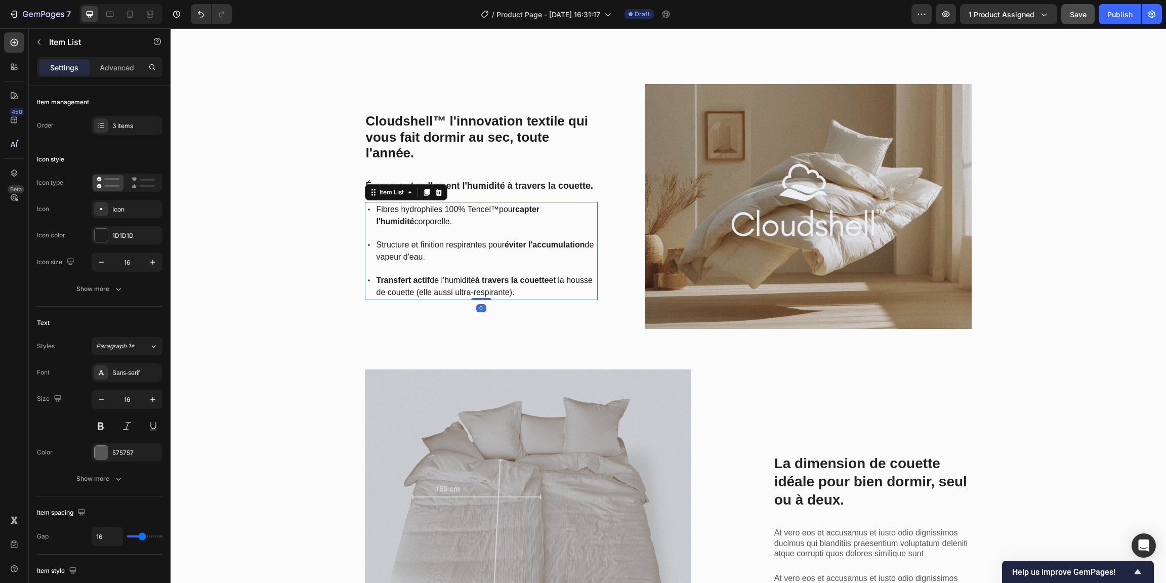
click at [311, 241] on div "Cloudshell™ l'innovation textile qui vous fait dormir au sec, toute l'année. He…" at bounding box center [668, 394] width 980 height 620
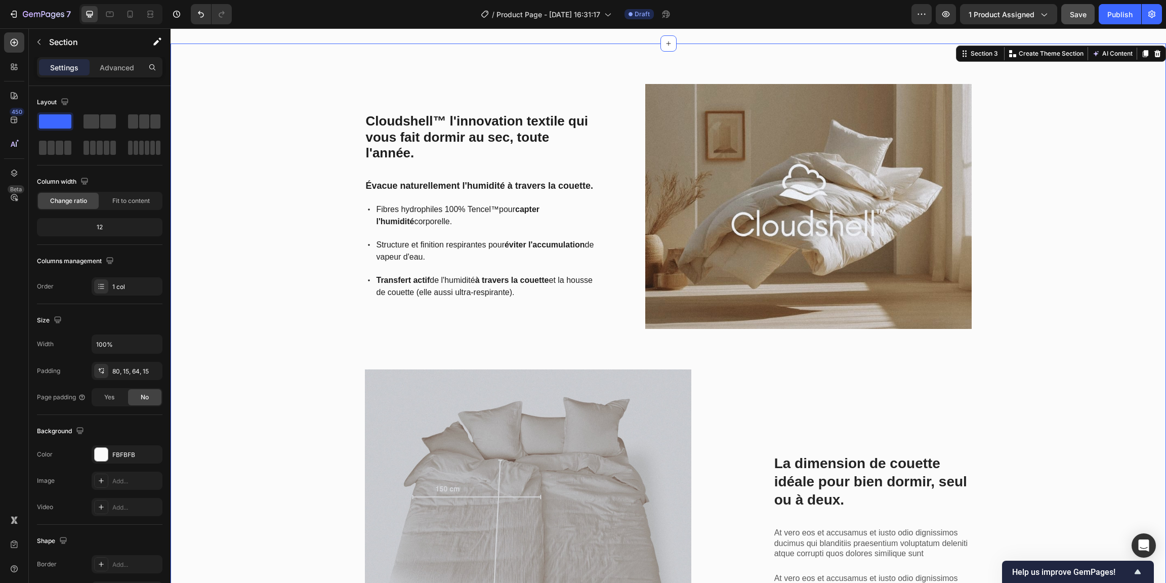
click at [311, 241] on div "Cloudshell™ l'innovation textile qui vous fait dormir au sec, toute l'année. He…" at bounding box center [668, 394] width 980 height 620
click at [1033, 371] on div "Cloudshell™ l'innovation textile qui vous fait dormir au sec, toute l'année. He…" at bounding box center [668, 394] width 980 height 620
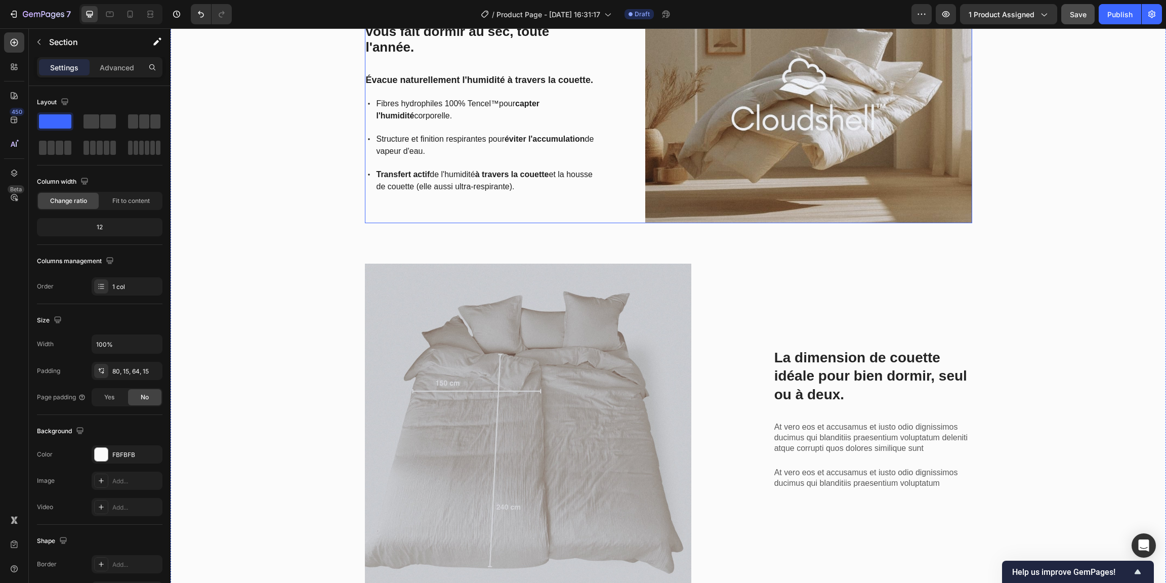
scroll to position [1239, 0]
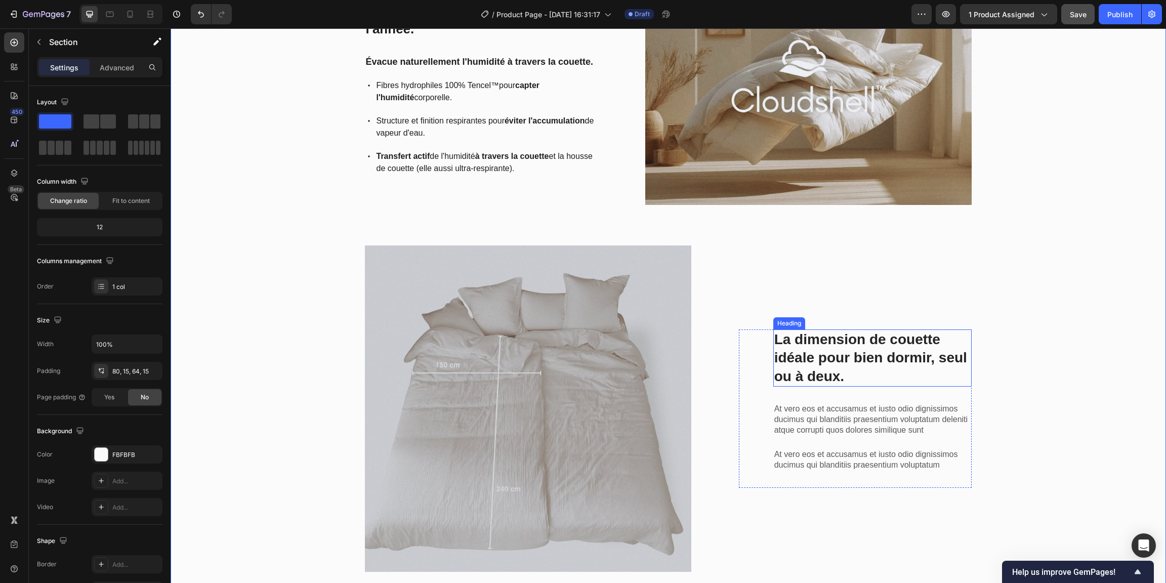
click at [832, 352] on h3 "La dimension de couette idéale pour bien dormir, seul ou à deux." at bounding box center [872, 357] width 199 height 57
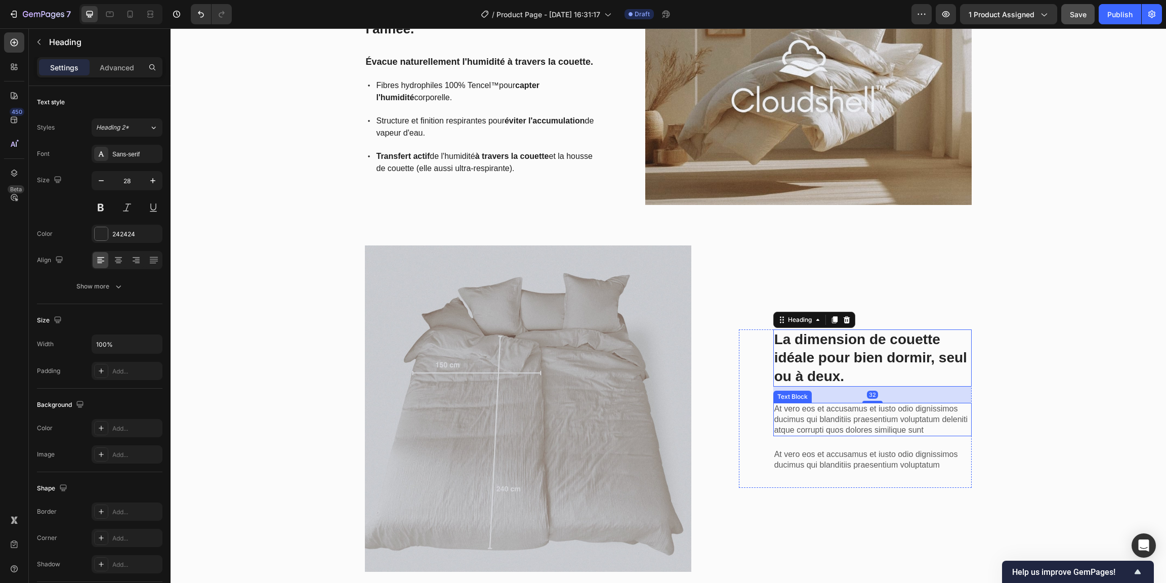
click at [826, 415] on p "At vero eos et accusamus et iusto odio dignissimos ducimus qui blanditiis praes…" at bounding box center [872, 419] width 197 height 31
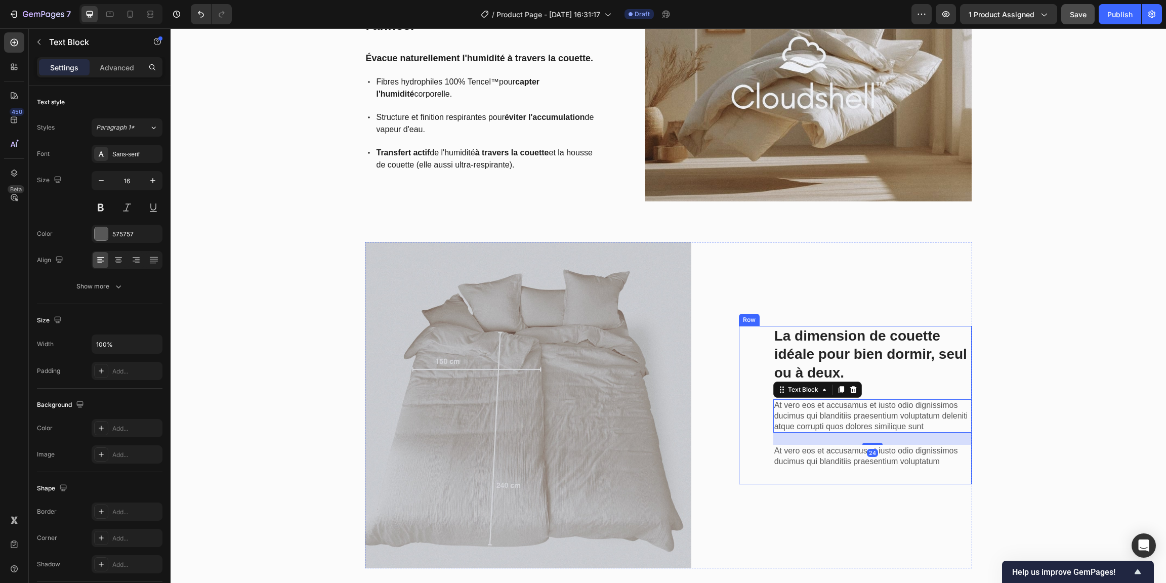
scroll to position [1311, 0]
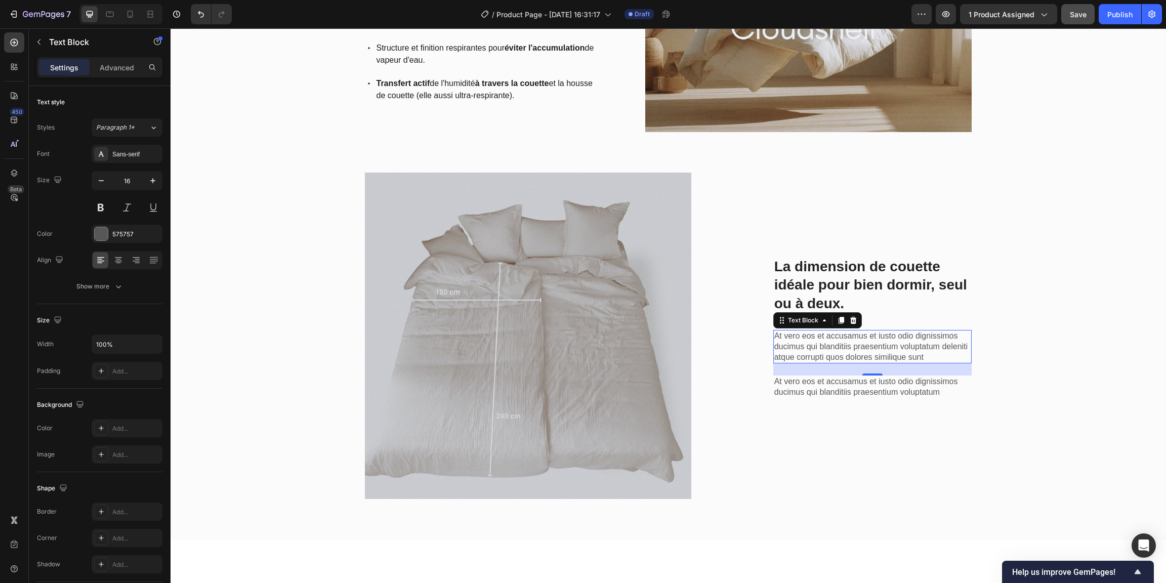
click at [837, 351] on p "At vero eos et accusamus et iusto odio dignissimos ducimus qui blanditiis praes…" at bounding box center [872, 346] width 197 height 31
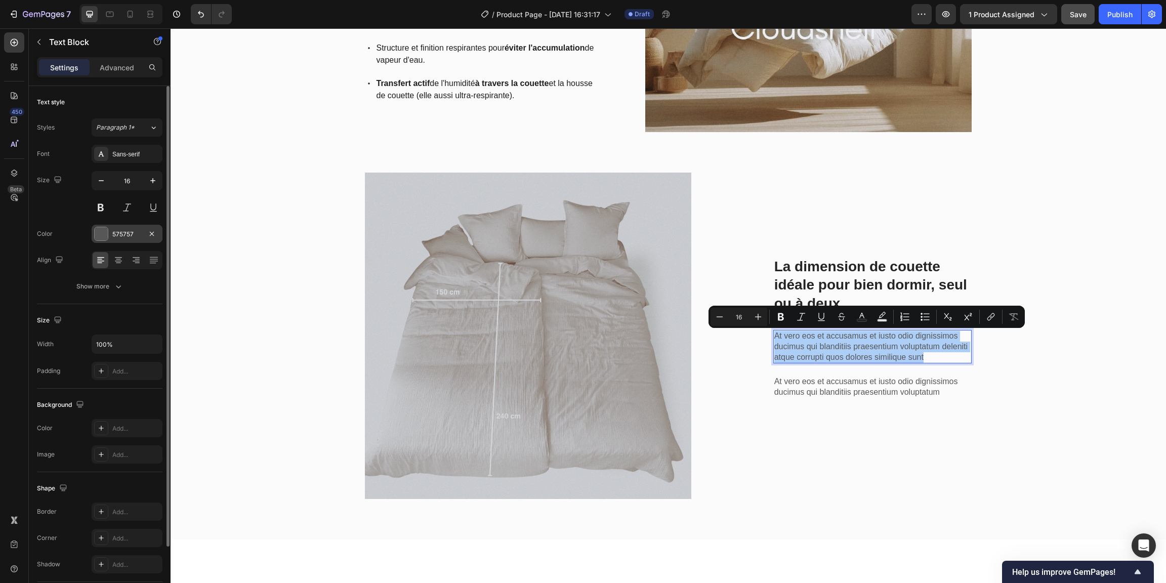
click at [118, 230] on div "575757" at bounding box center [126, 234] width 29 height 9
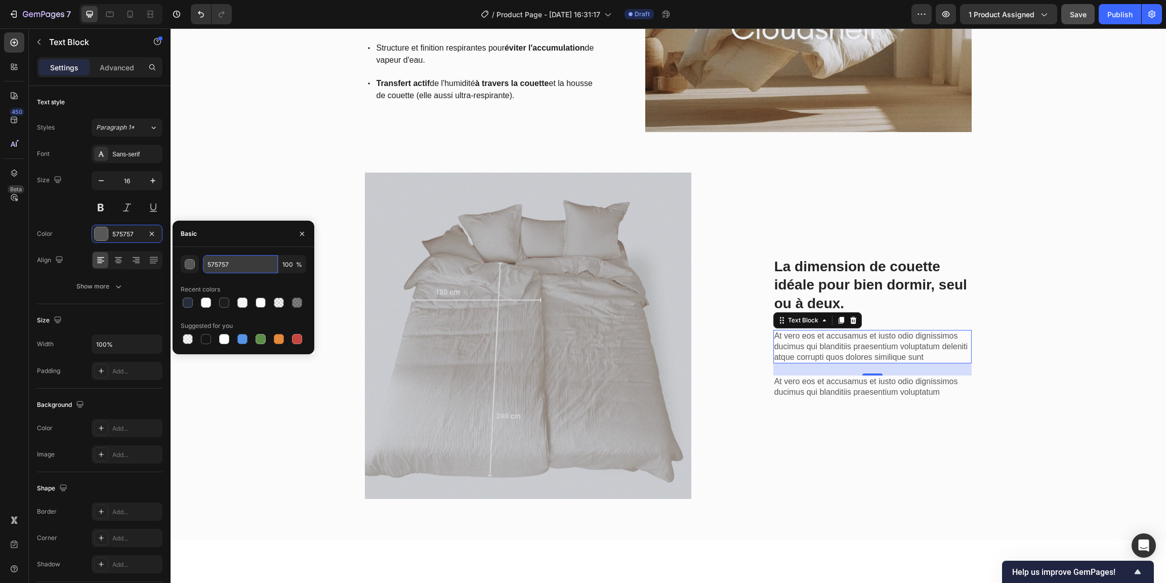
click at [235, 261] on input "575757" at bounding box center [240, 264] width 75 height 18
type input "1D1D1D"
click at [800, 389] on p "At vero eos et accusamus et iusto odio dignissimos ducimus qui blanditiis praes…" at bounding box center [872, 386] width 197 height 21
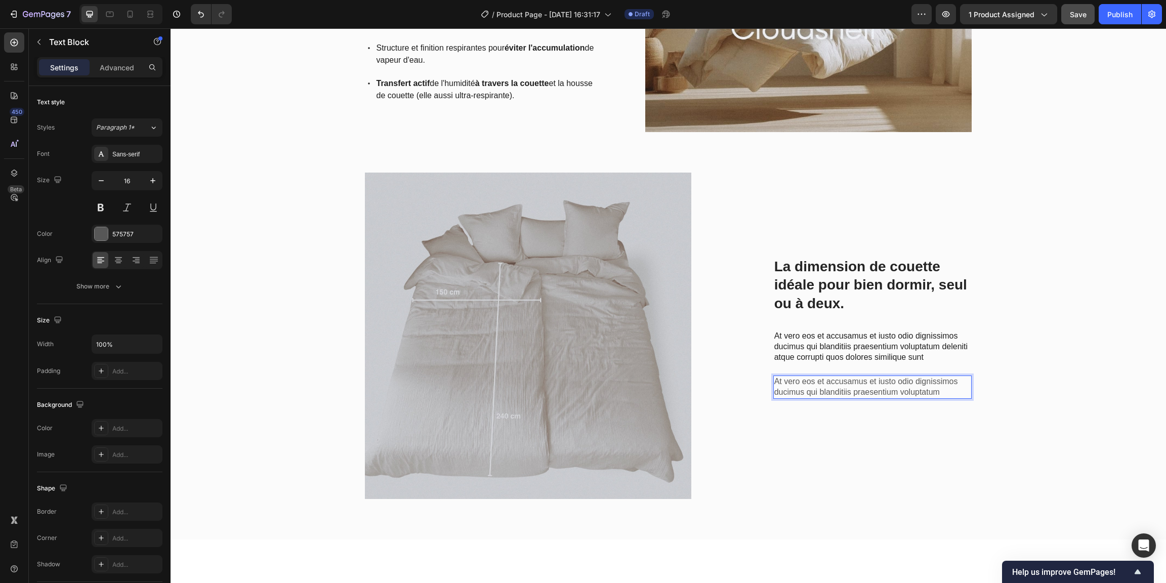
click at [802, 388] on p "At vero eos et accusamus et iusto odio dignissimos ducimus qui blanditiis praes…" at bounding box center [872, 386] width 197 height 21
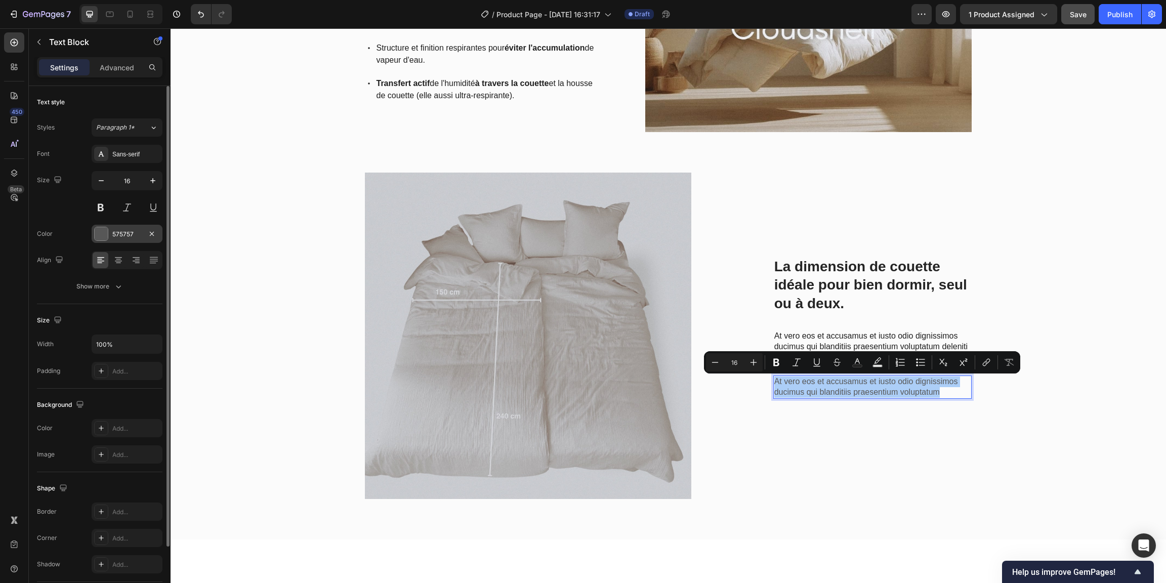
click at [126, 238] on div "575757" at bounding box center [126, 234] width 29 height 9
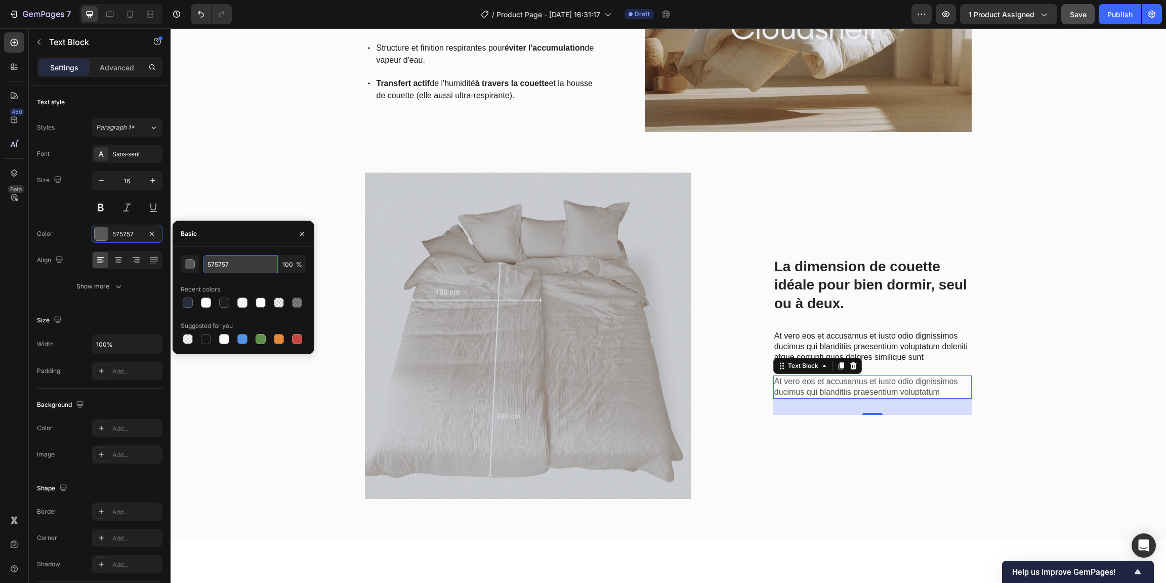
click at [242, 265] on input "575757" at bounding box center [240, 264] width 75 height 18
type input "A"
type input "1D1D1D"
click at [819, 348] on p "At vero eos et accusamus et iusto odio dignissimos ducimus qui blanditiis praes…" at bounding box center [872, 346] width 197 height 31
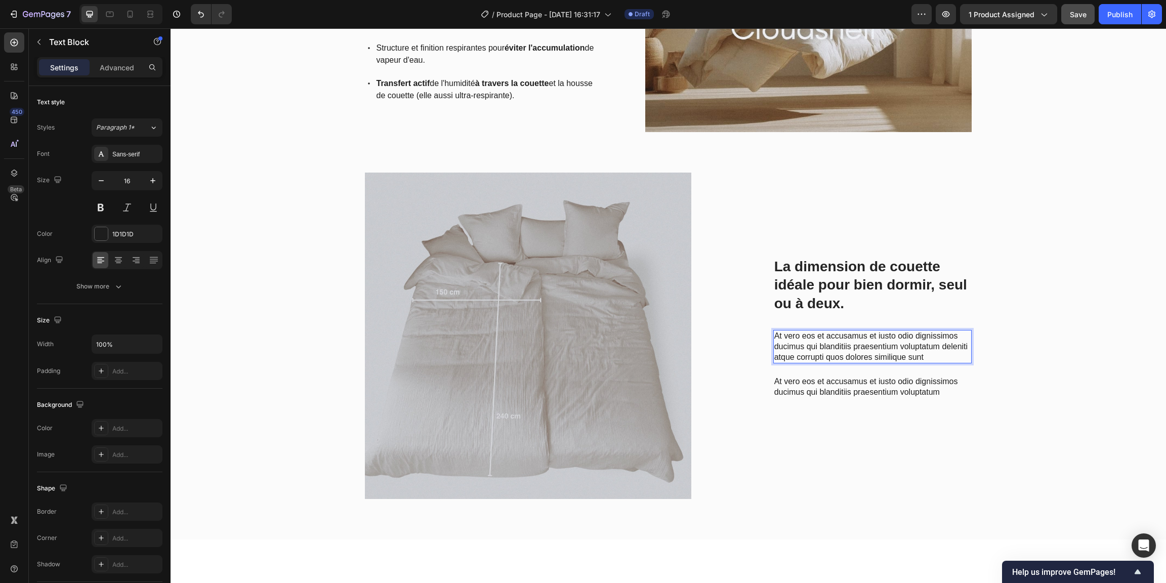
click at [819, 348] on p "At vero eos et accusamus et iusto odio dignissimos ducimus qui blanditiis praes…" at bounding box center [872, 346] width 197 height 31
click at [830, 388] on p "At vero eos et accusamus et iusto odio dignissimos ducimus qui blanditiis praes…" at bounding box center [872, 386] width 197 height 21
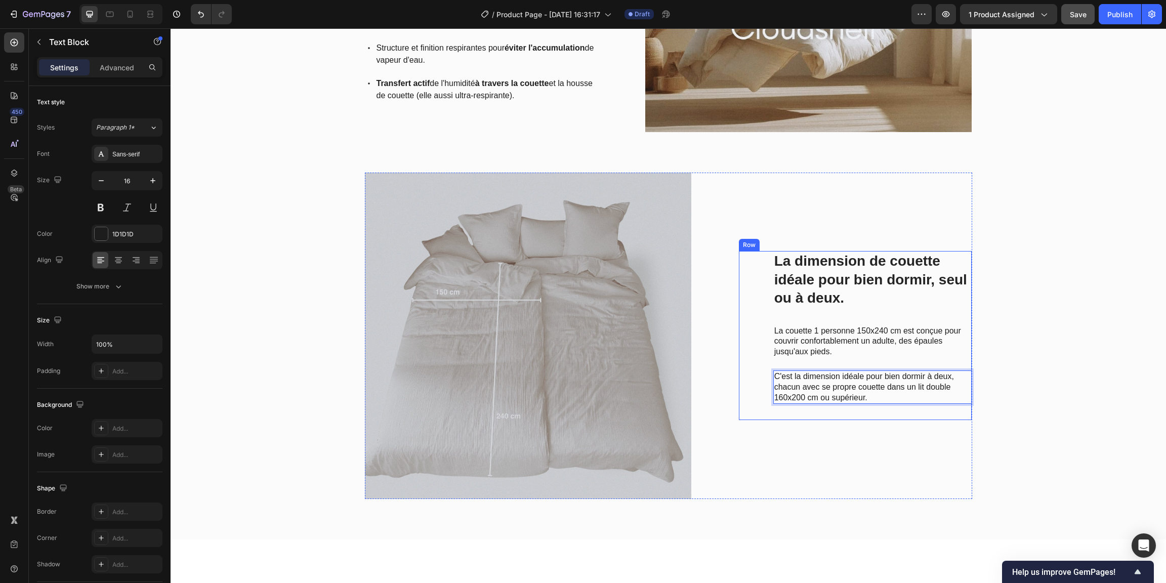
click at [858, 440] on div "La dimension de couette idéale pour bien dormir, seul ou à deux. Heading La cou…" at bounding box center [855, 336] width 233 height 326
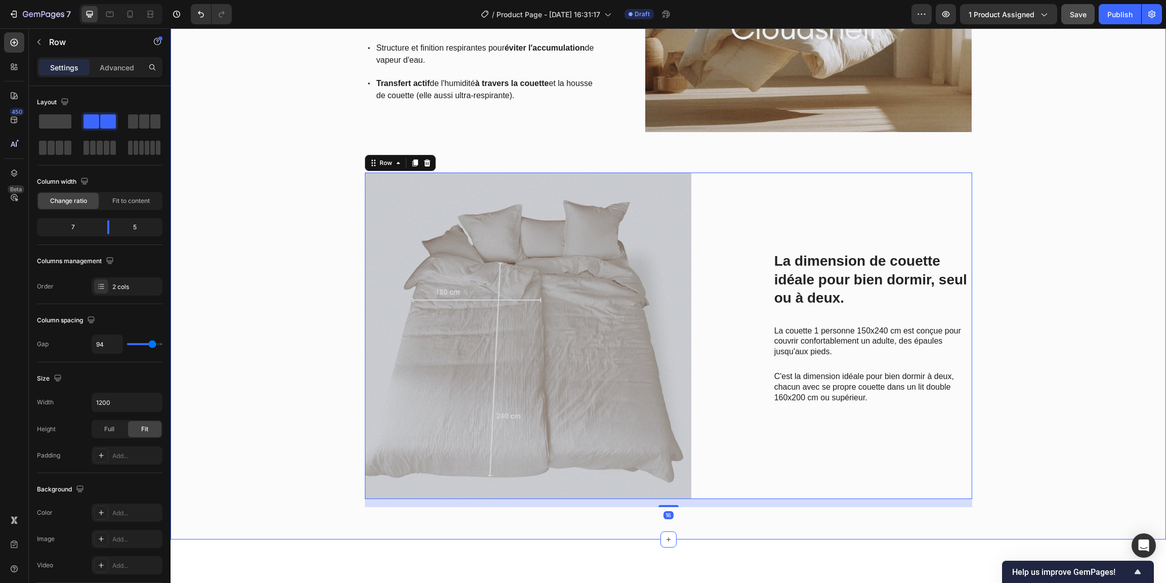
click at [1090, 405] on div "Cloudshell™ l'innovation textile qui vous fait dormir au sec, toute l'année. He…" at bounding box center [668, 197] width 980 height 620
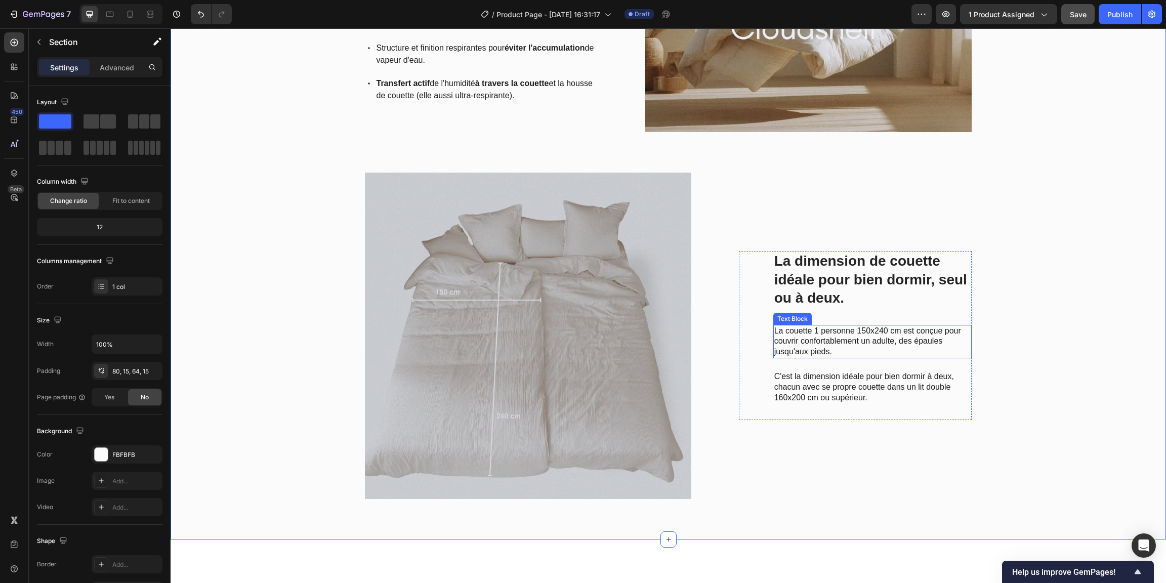
click at [884, 346] on p "La couette 1 personne 150x240 cm est conçue pour couvrir confortablement un adu…" at bounding box center [872, 341] width 197 height 31
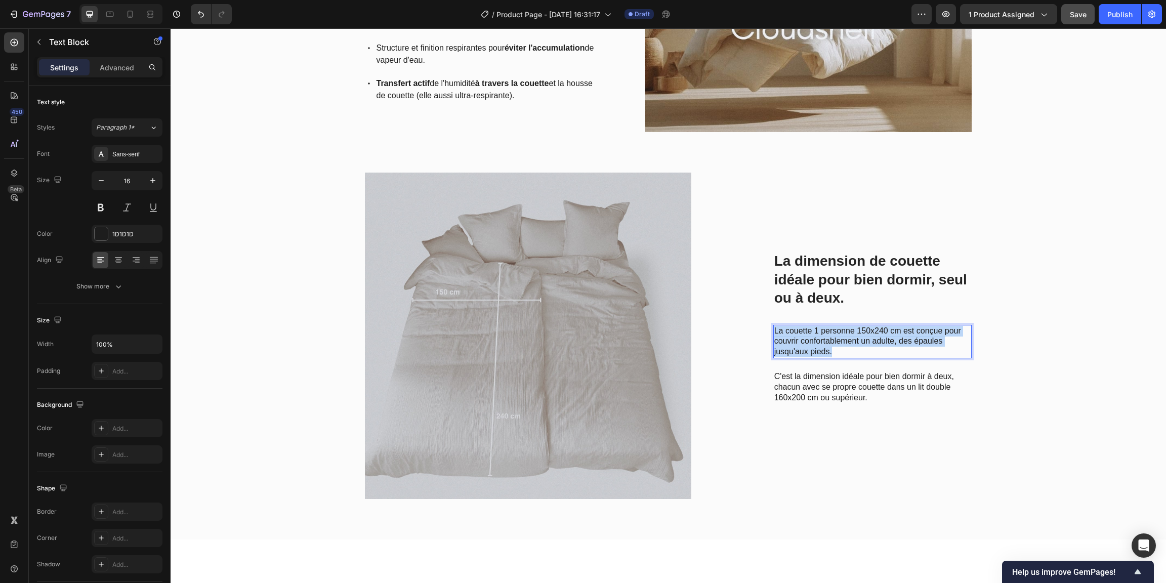
click at [879, 347] on p "La couette 1 personne 150x240 cm est conçue pour couvrir confortablement un adu…" at bounding box center [872, 341] width 197 height 31
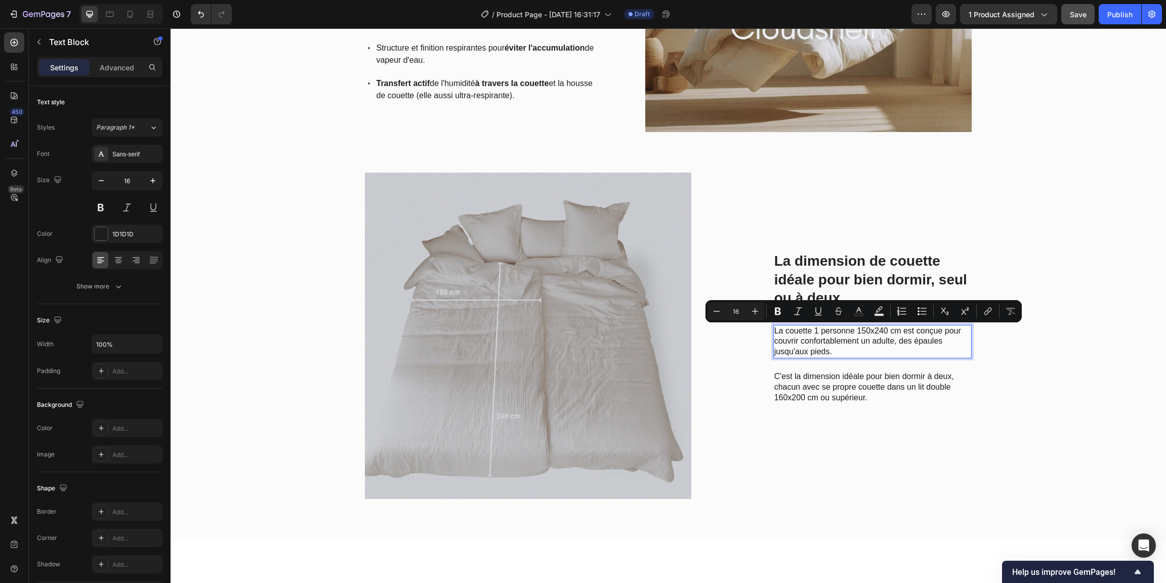
click at [860, 349] on p "La couette 1 personne 150x240 cm est conçue pour couvrir confortablement un adu…" at bounding box center [872, 341] width 197 height 31
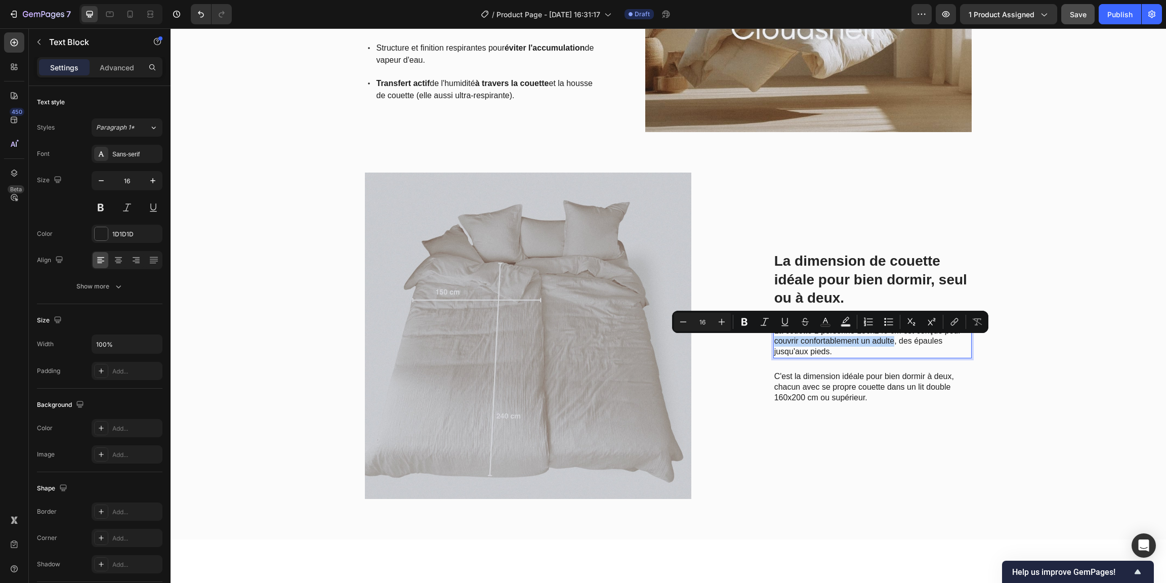
drag, startPoint x: 772, startPoint y: 342, endPoint x: 890, endPoint y: 346, distance: 118.0
click at [890, 346] on p "La couette 1 personne 150x240 cm est conçue pour couvrir confortablement un adu…" at bounding box center [872, 341] width 197 height 31
click at [838, 397] on p "C'est la dimension idéale pour bien dormir à deux, chacun avec se propre couett…" at bounding box center [872, 386] width 197 height 31
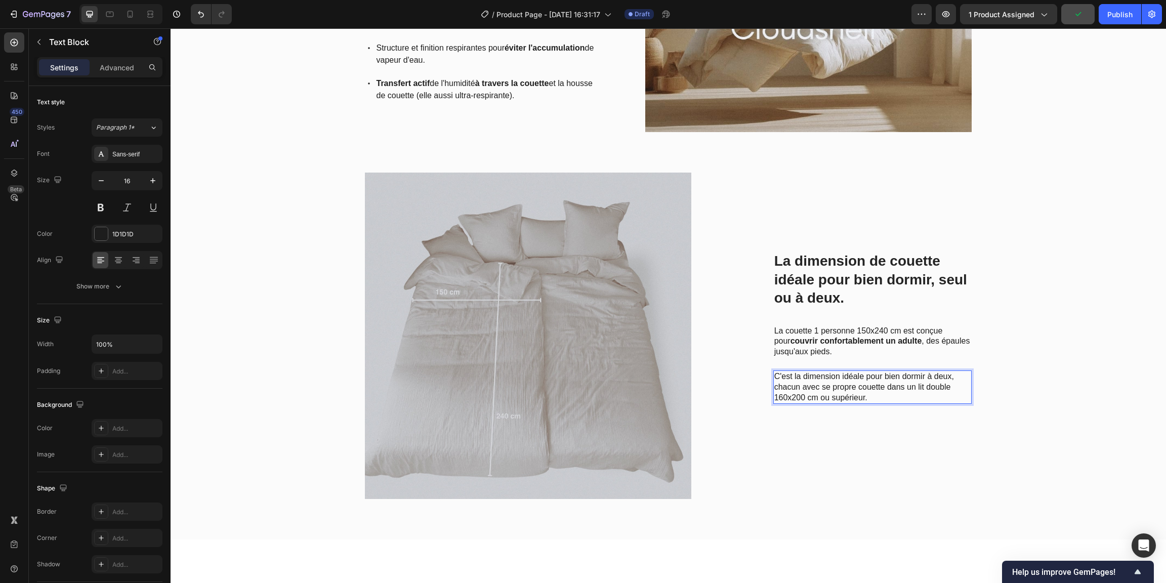
click at [873, 376] on p "C'est la dimension idéale pour bien dormir à deux, chacun avec se propre couett…" at bounding box center [872, 386] width 197 height 31
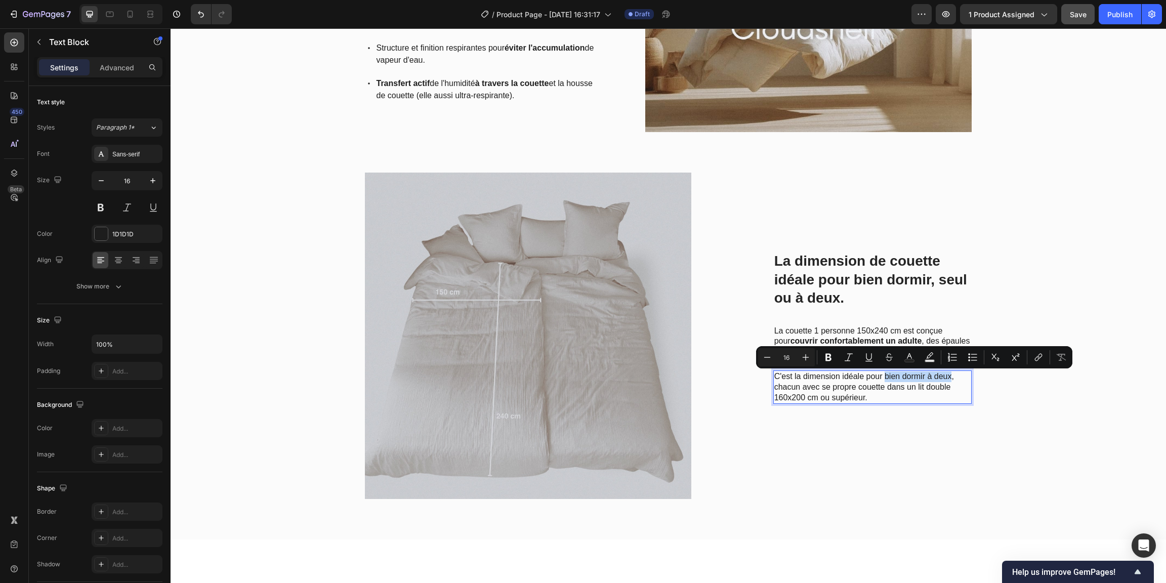
drag, startPoint x: 881, startPoint y: 378, endPoint x: 947, endPoint y: 379, distance: 66.3
click at [947, 379] on p "C'est la dimension idéale pour bien dormir à deux, chacun avec se propre couett…" at bounding box center [872, 386] width 197 height 31
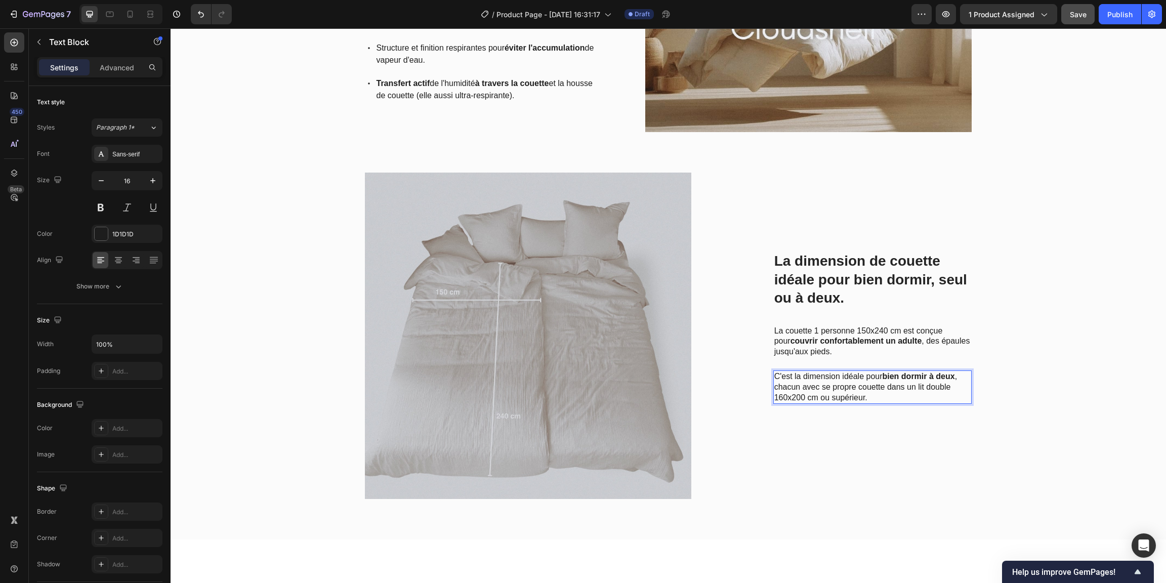
click at [922, 399] on p "C'est la dimension idéale pour bien dormir à deux , chacun avec se propre couet…" at bounding box center [872, 386] width 197 height 31
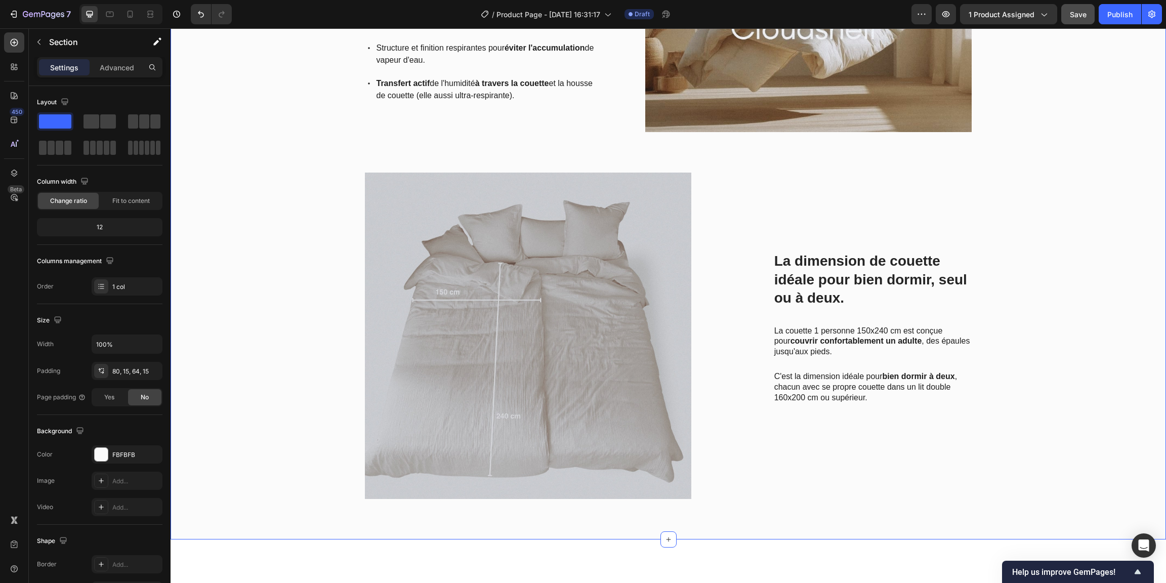
click at [1032, 414] on div "Cloudshell™ l'innovation textile qui vous fait dormir au sec, toute l'année. He…" at bounding box center [668, 197] width 980 height 620
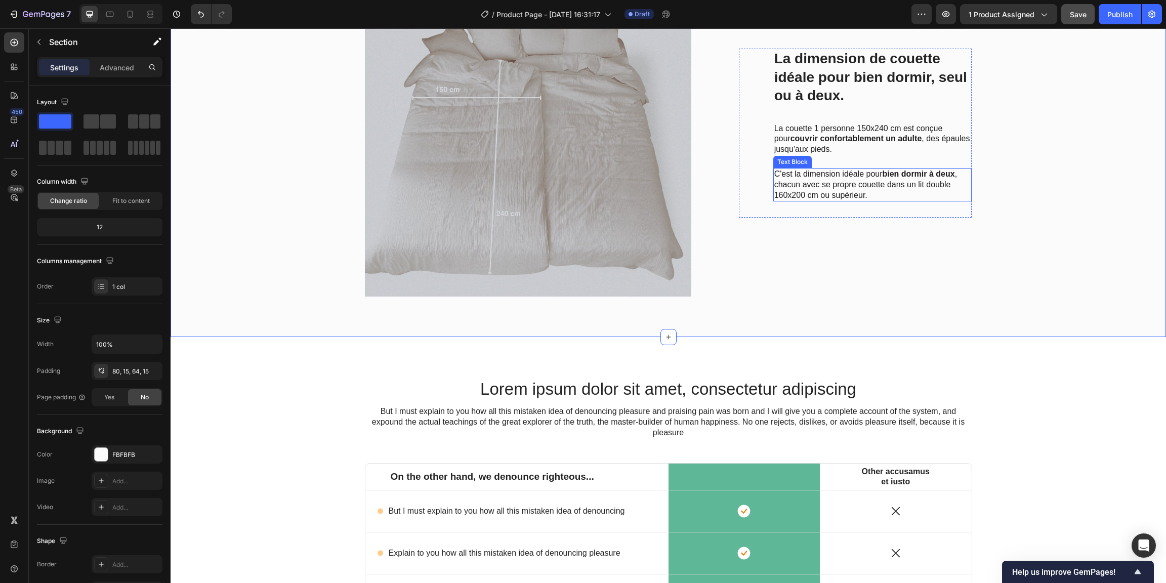
scroll to position [1433, 0]
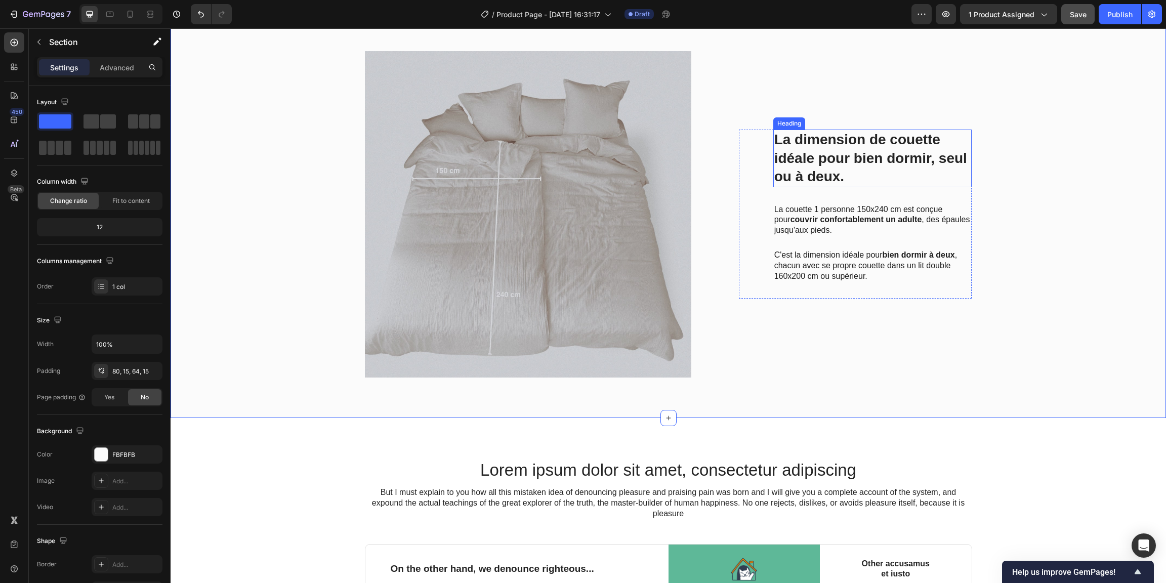
click at [839, 166] on h3 "La dimension de couette idéale pour bien dormir, seul ou à deux." at bounding box center [872, 158] width 199 height 57
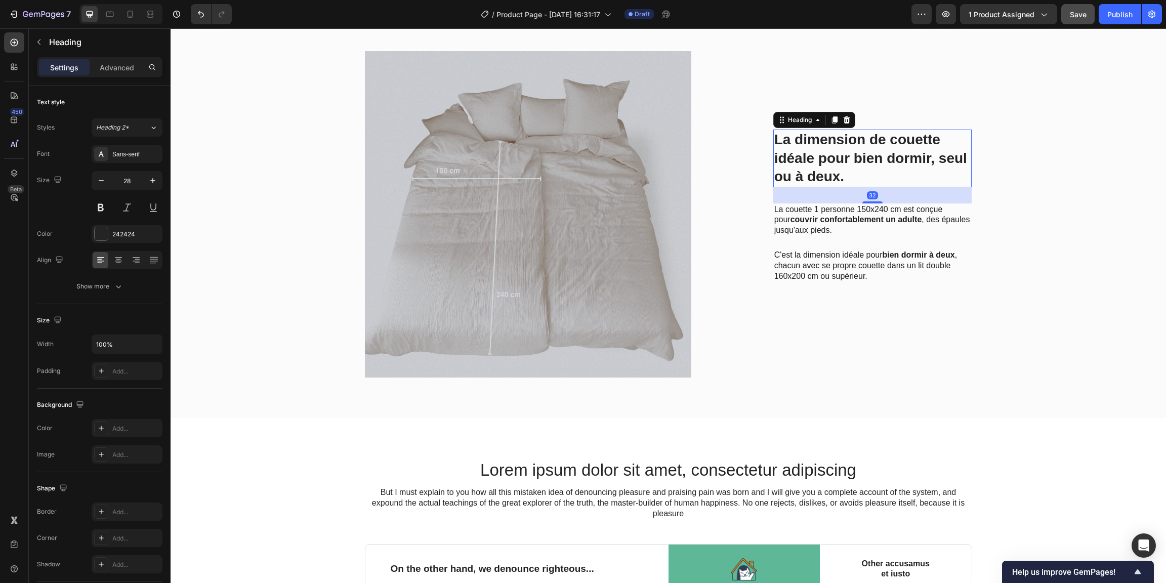
click at [868, 173] on h3 "La dimension de couette idéale pour bien dormir, seul ou à deux." at bounding box center [872, 158] width 199 height 57
click at [851, 176] on p "La dimension de couette idéale pour bien dormir, seul ou à deux." at bounding box center [872, 158] width 197 height 55
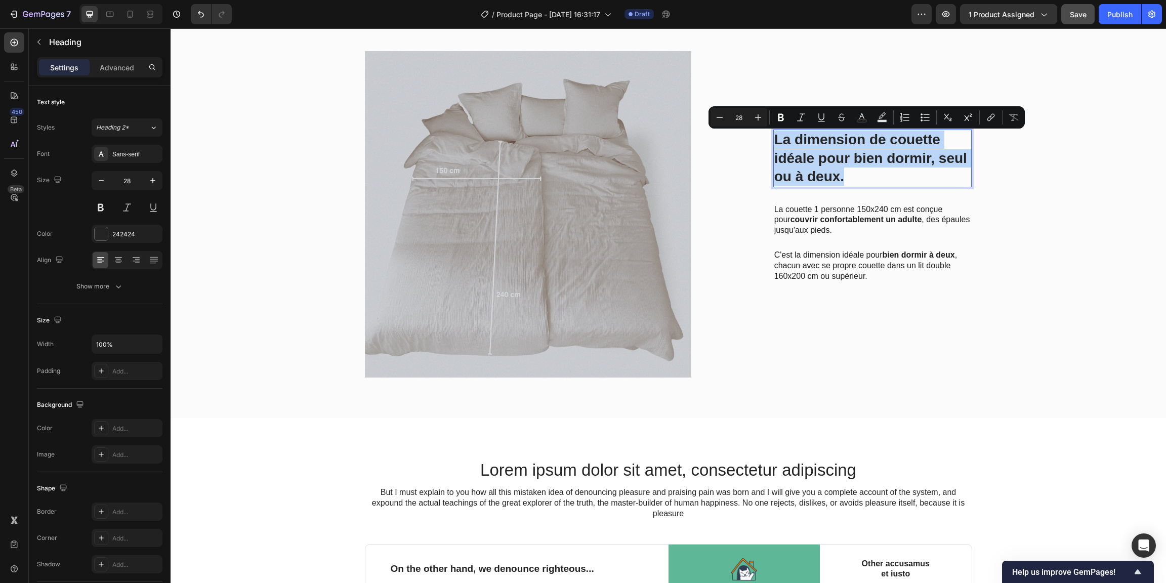
drag, startPoint x: 851, startPoint y: 176, endPoint x: 835, endPoint y: 172, distance: 16.2
click at [825, 170] on p "La dimension de couette idéale pour bien dormir, seul ou à deux." at bounding box center [872, 158] width 197 height 55
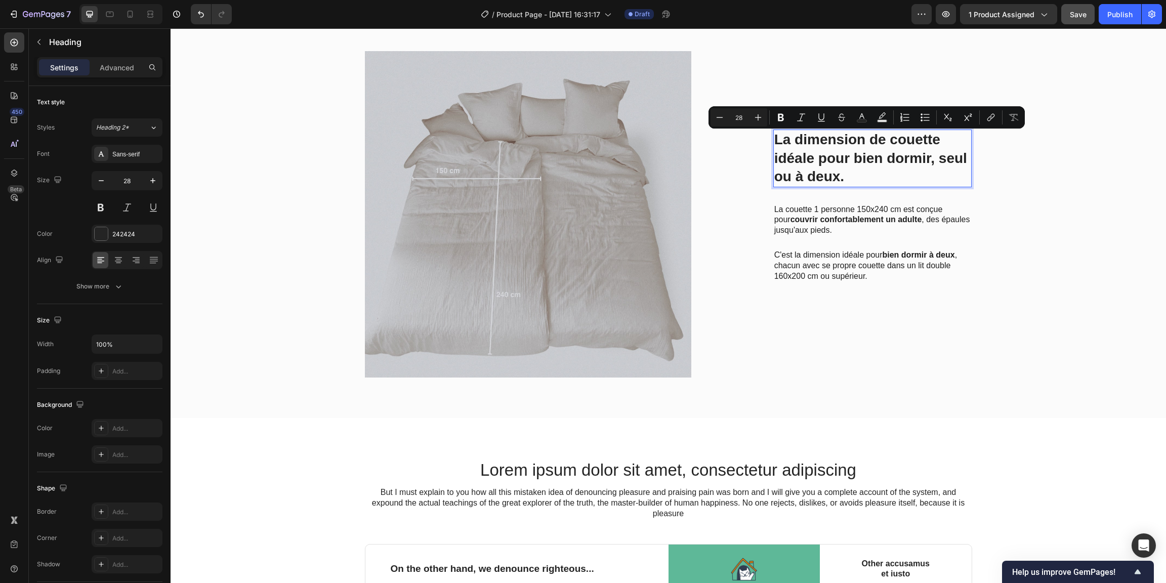
click at [858, 173] on p "La dimension de couette idéale pour bien dormir, seul ou à deux." at bounding box center [872, 158] width 197 height 55
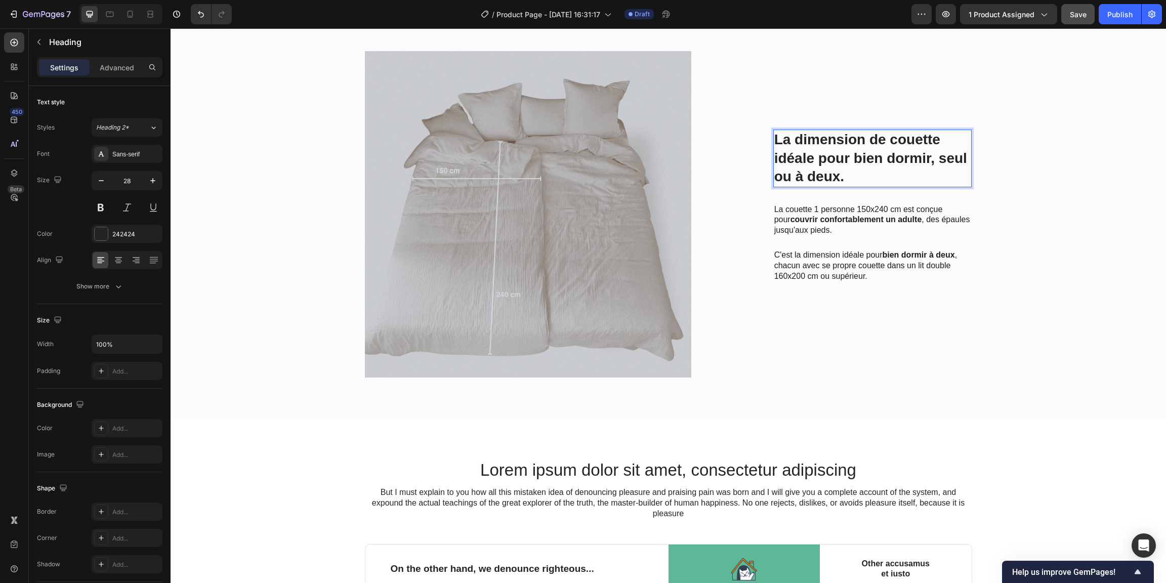
click at [943, 139] on p "La dimension de couette idéale pour bien dormir, seul ou à deux." at bounding box center [872, 158] width 197 height 55
click at [937, 143] on p "La dimension de couette idéale pour bien dormir, seul ou à deux." at bounding box center [872, 158] width 197 height 55
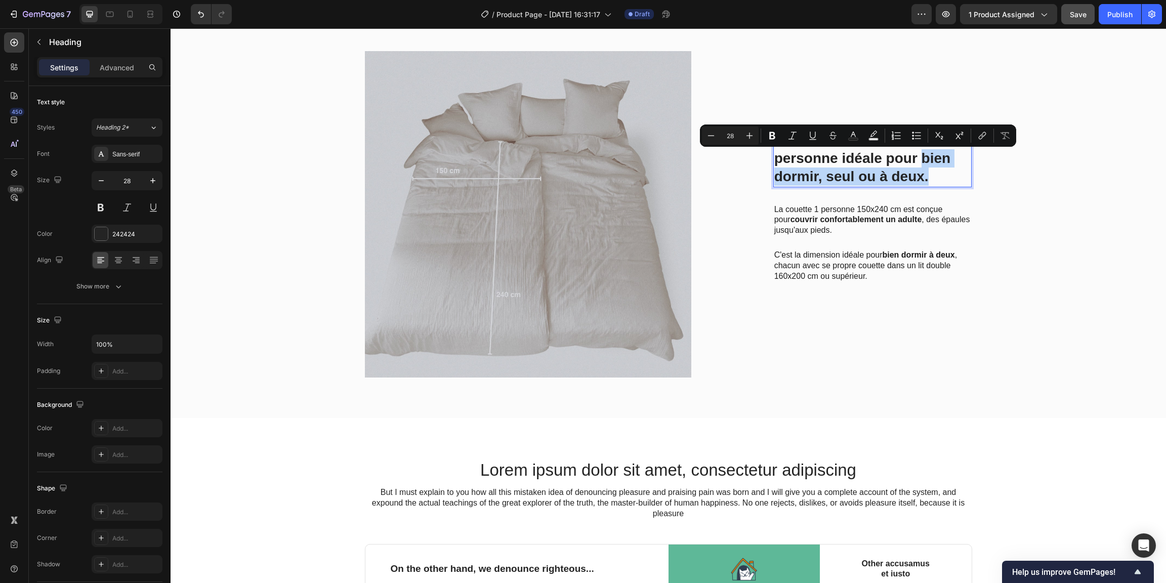
drag, startPoint x: 928, startPoint y: 176, endPoint x: 916, endPoint y: 161, distance: 19.0
click at [916, 161] on p "La dimension de couette 1 personne idéale pour bien dormir, seul ou à deux." at bounding box center [872, 158] width 197 height 55
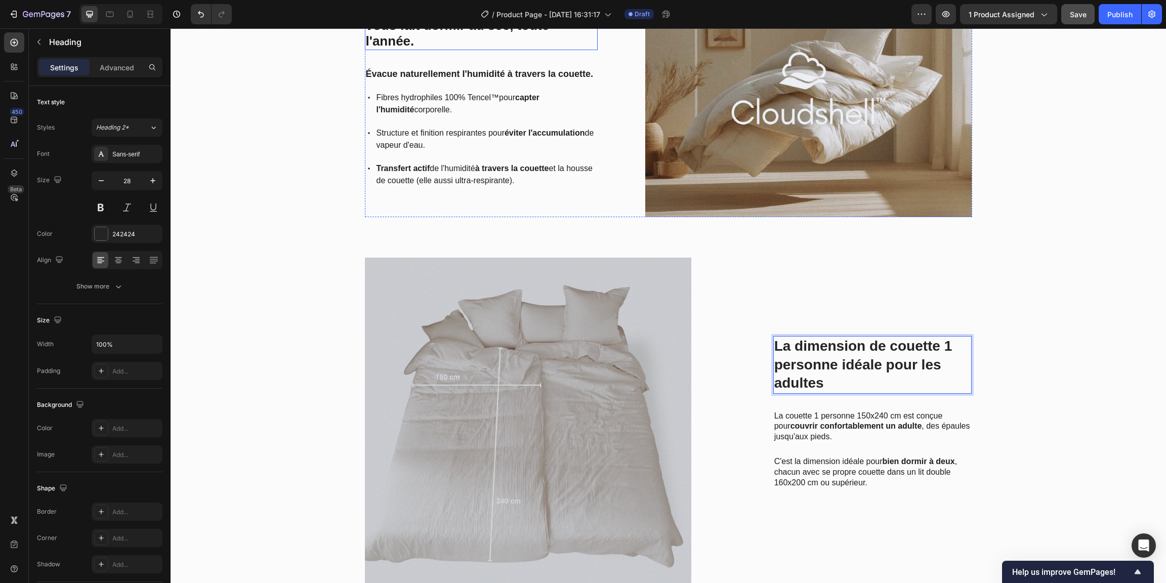
scroll to position [1093, 0]
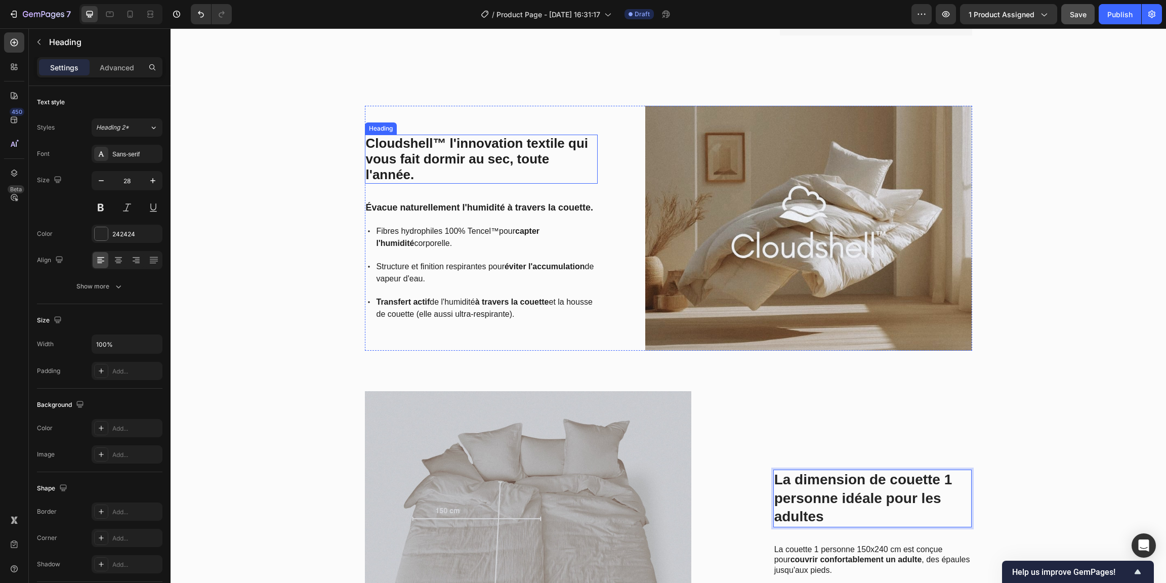
click at [463, 172] on p "Cloudshell™ l'innovation textile qui vous fait dormir au sec, toute l'année." at bounding box center [481, 160] width 231 height 48
click at [442, 176] on p "Cloudshell™ l'innovation textile qui vous fait dormir au sec, toute l'année." at bounding box center [481, 160] width 231 height 48
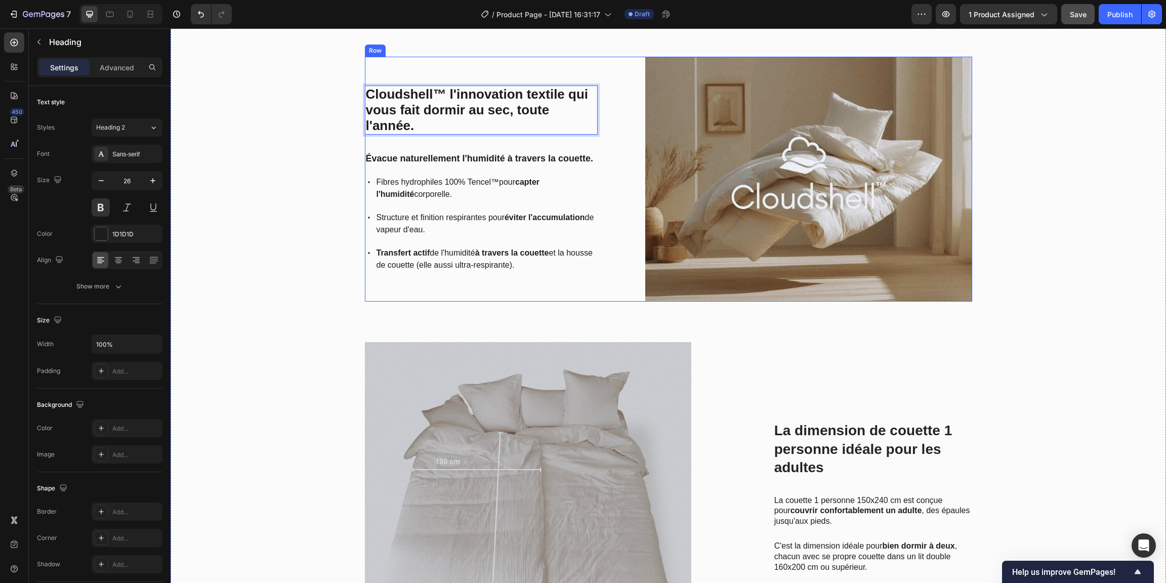
scroll to position [988, 0]
click at [421, 129] on p "Cloudshell™ l'innovation textile qui vous fait dormir au sec, toute l'année." at bounding box center [481, 111] width 231 height 48
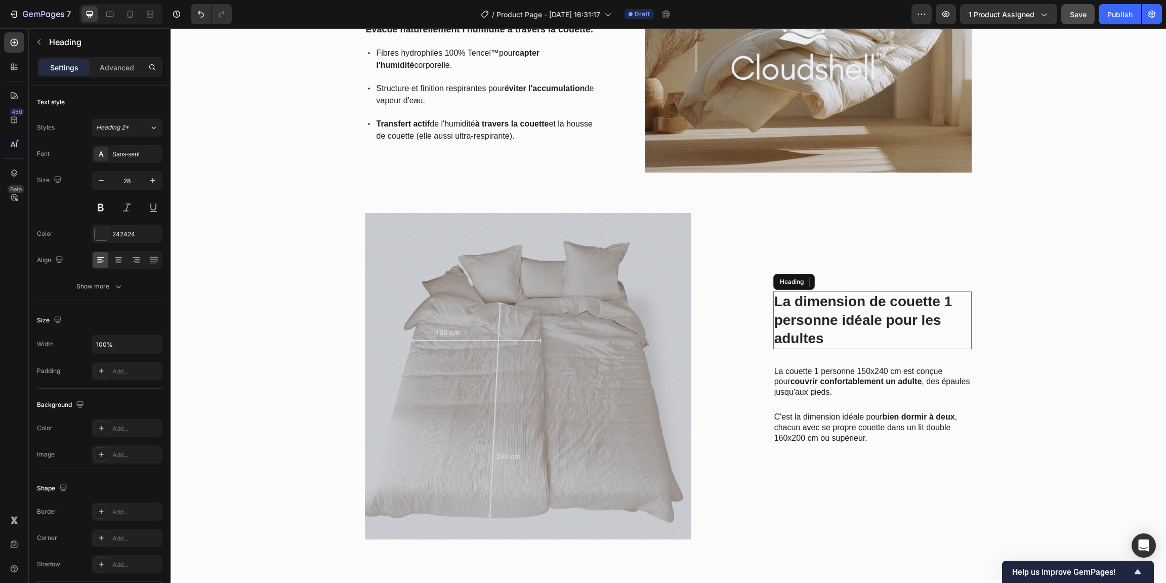
click at [818, 297] on p "La dimension de couette 1 personne idéale pour les adultes" at bounding box center [872, 319] width 197 height 55
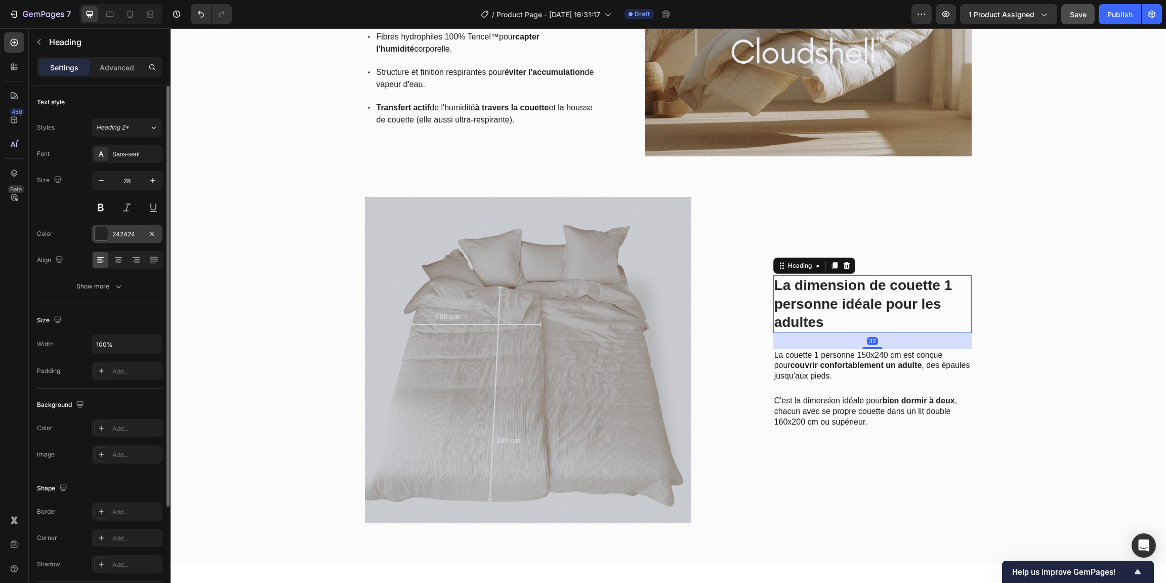
click at [144, 238] on div "242424" at bounding box center [127, 234] width 71 height 18
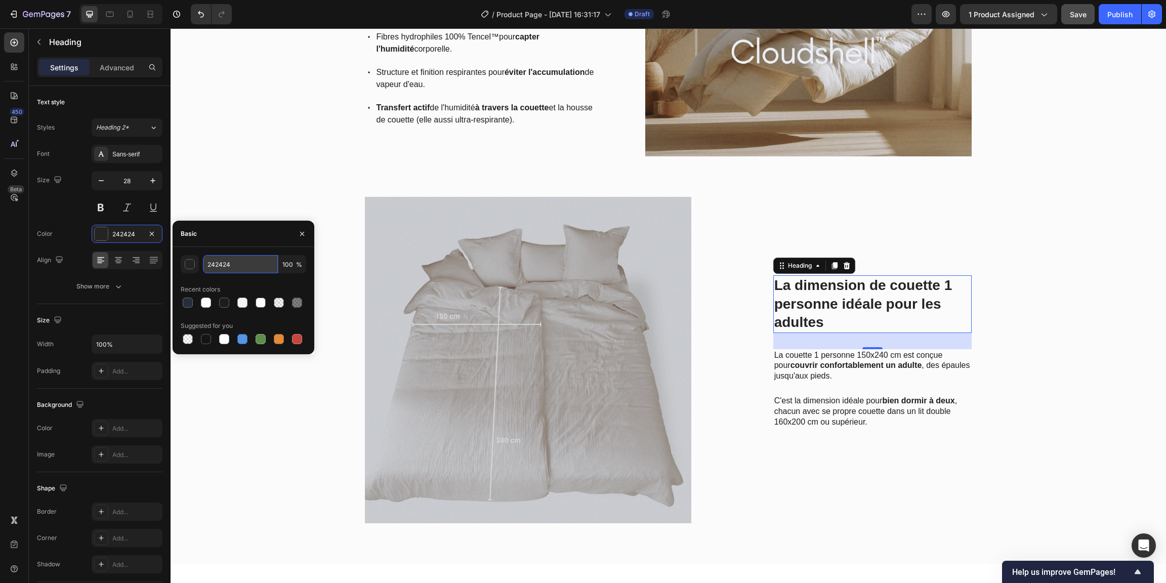
click at [235, 260] on input "242424" at bounding box center [240, 264] width 75 height 18
type input "1D1D1D"
click at [289, 192] on div "Cloudshell™ l'innovation textile qui vous fait dormir au sec, toute l'année Hea…" at bounding box center [668, 221] width 980 height 620
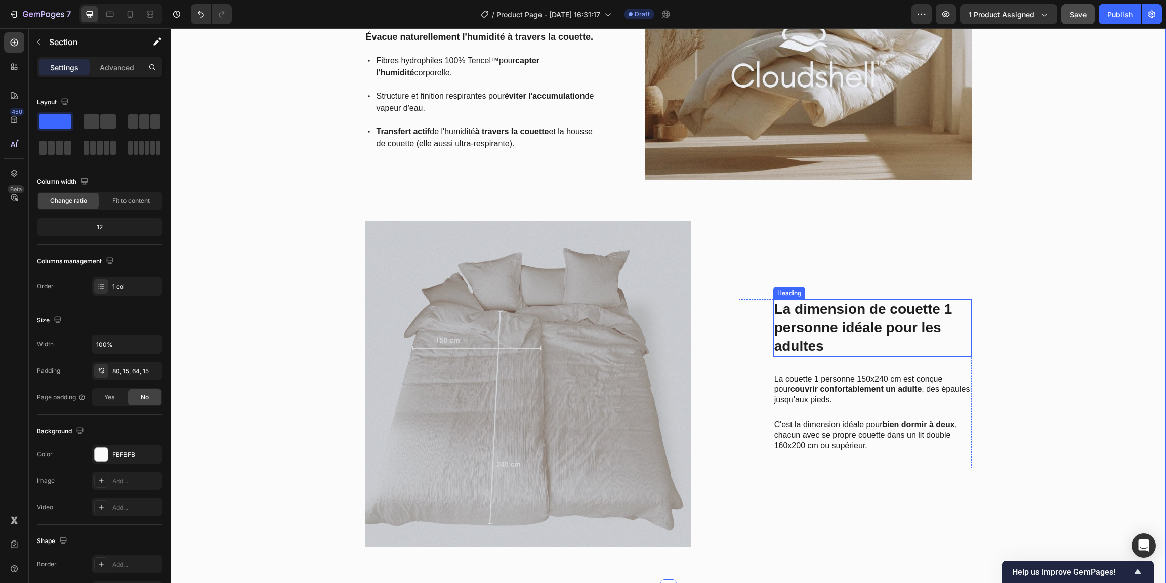
scroll to position [1044, 0]
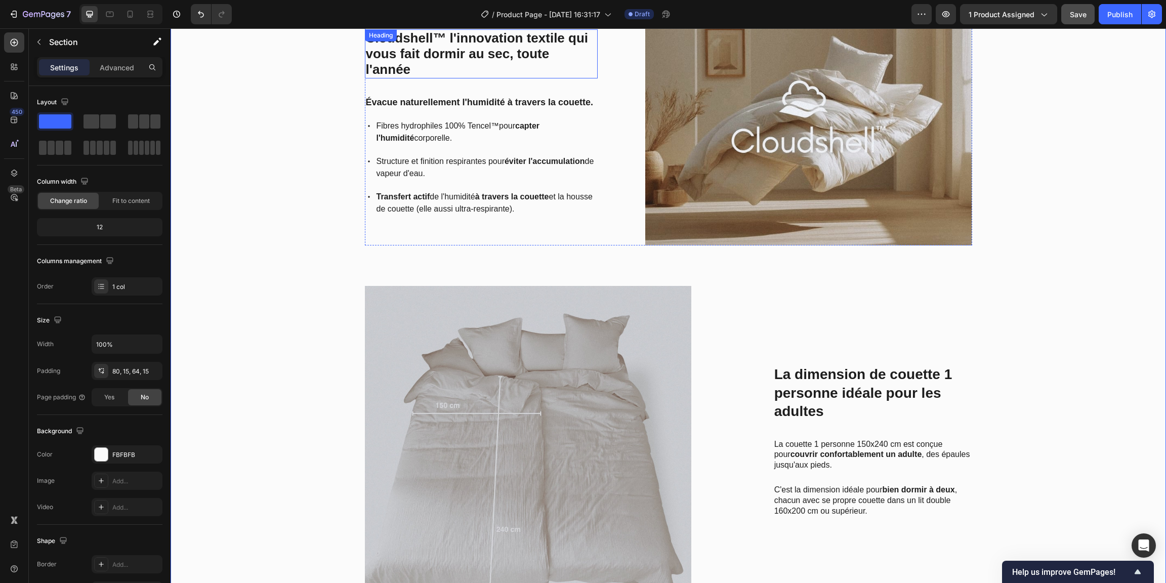
click at [465, 56] on p "Cloudshell™ l'innovation textile qui vous fait dormir au sec, toute l'année" at bounding box center [481, 54] width 231 height 48
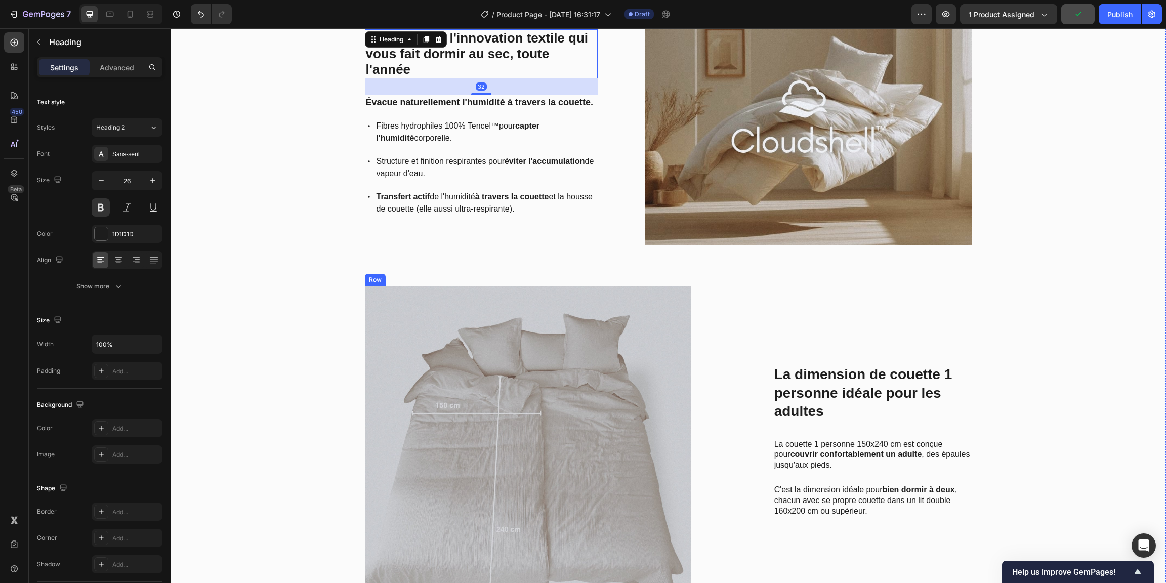
click at [844, 376] on p "La dimension de couette 1 personne idéale pour les adultes" at bounding box center [872, 392] width 197 height 55
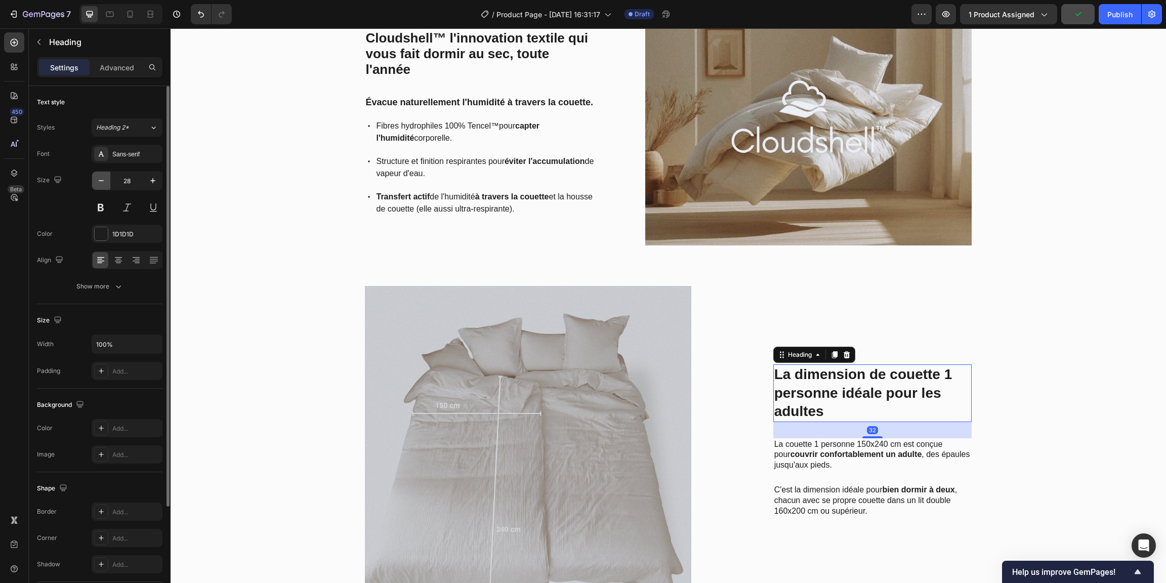
click at [103, 183] on icon "button" at bounding box center [101, 181] width 10 height 10
type input "26"
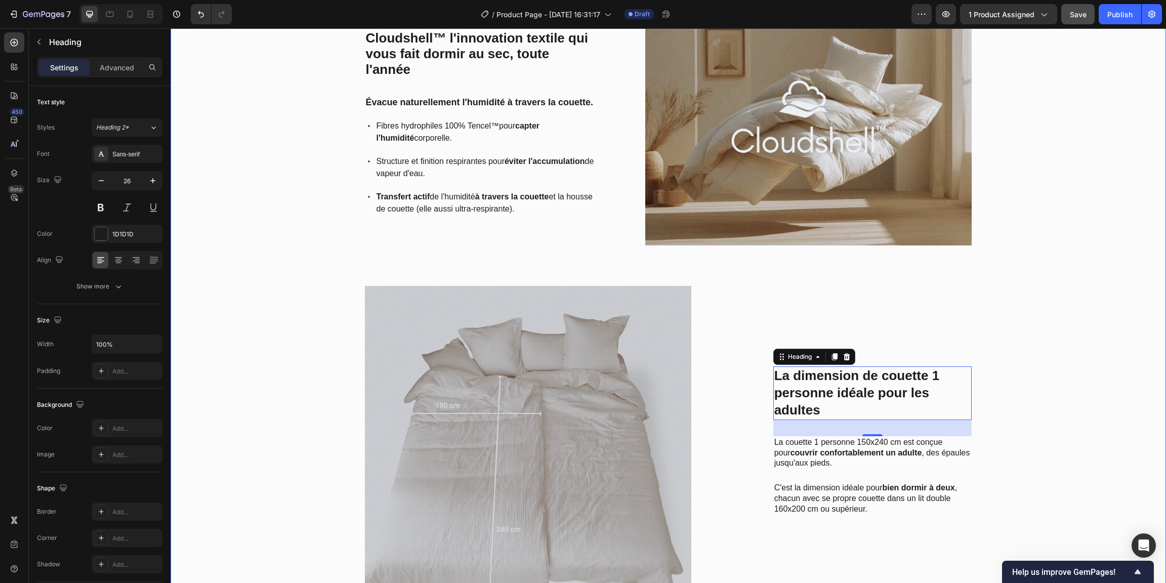
click at [284, 215] on div "Cloudshell™ l'innovation textile qui vous fait dormir au sec, toute l'année Hea…" at bounding box center [668, 311] width 980 height 620
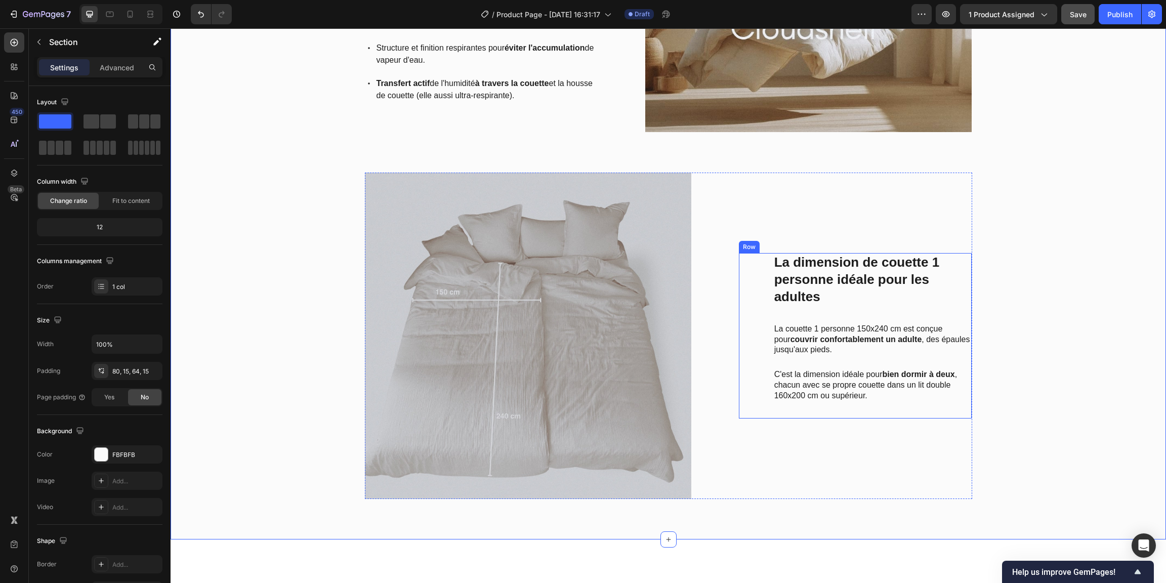
click at [813, 352] on p "La couette 1 personne 150x240 cm est conçue pour couvrir confortablement un adu…" at bounding box center [872, 339] width 197 height 31
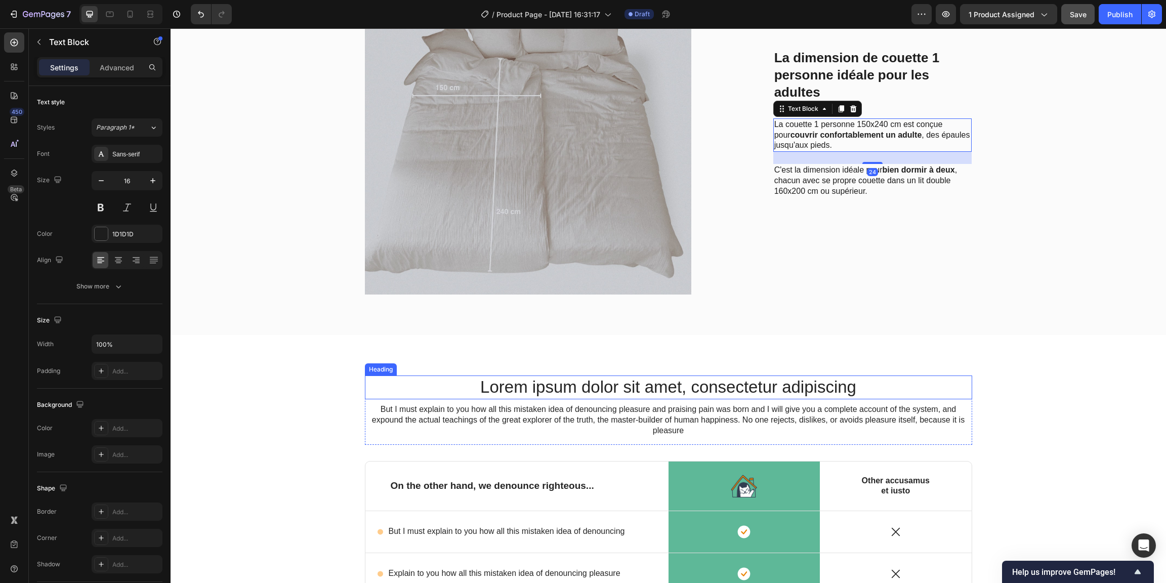
scroll to position [1417, 0]
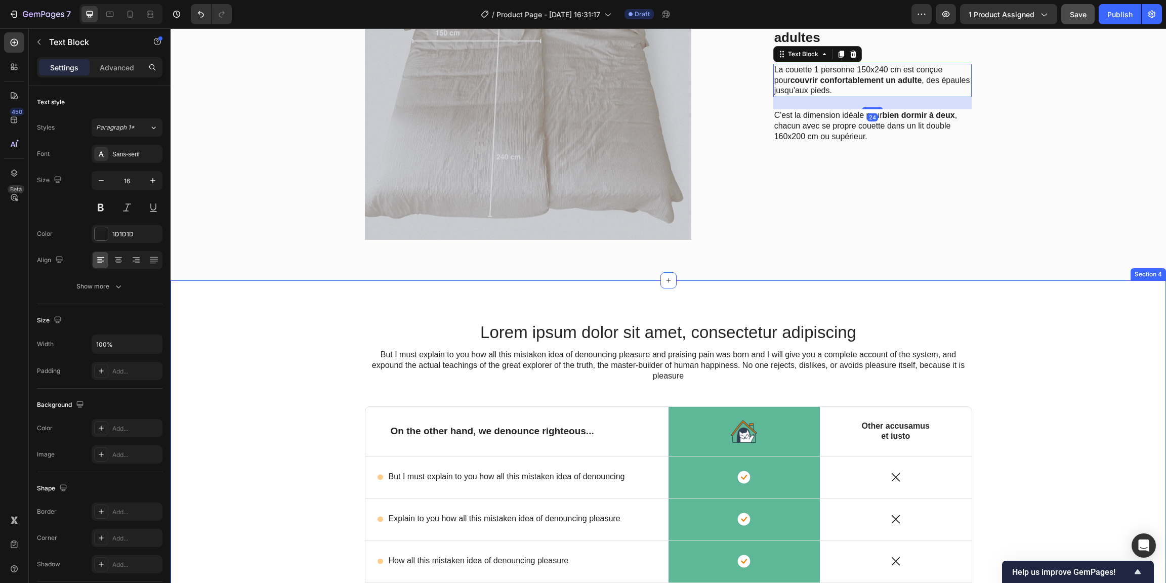
click at [413, 298] on div "Lorem ipsum dolor sit amet, consectetur adipiscing Heading But I must explain t…" at bounding box center [668, 527] width 995 height 494
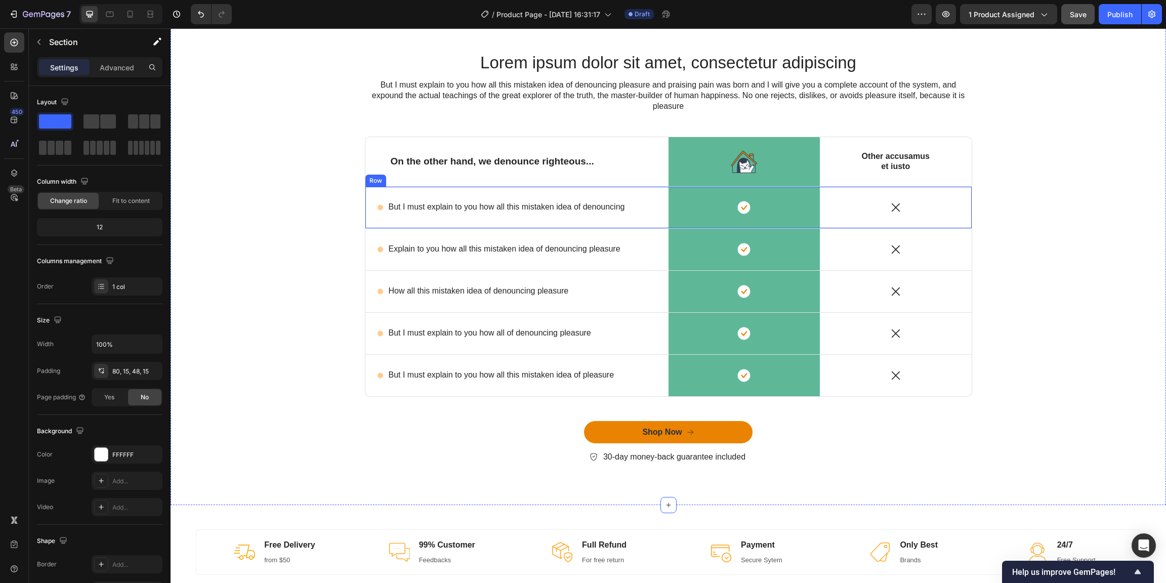
scroll to position [1684, 0]
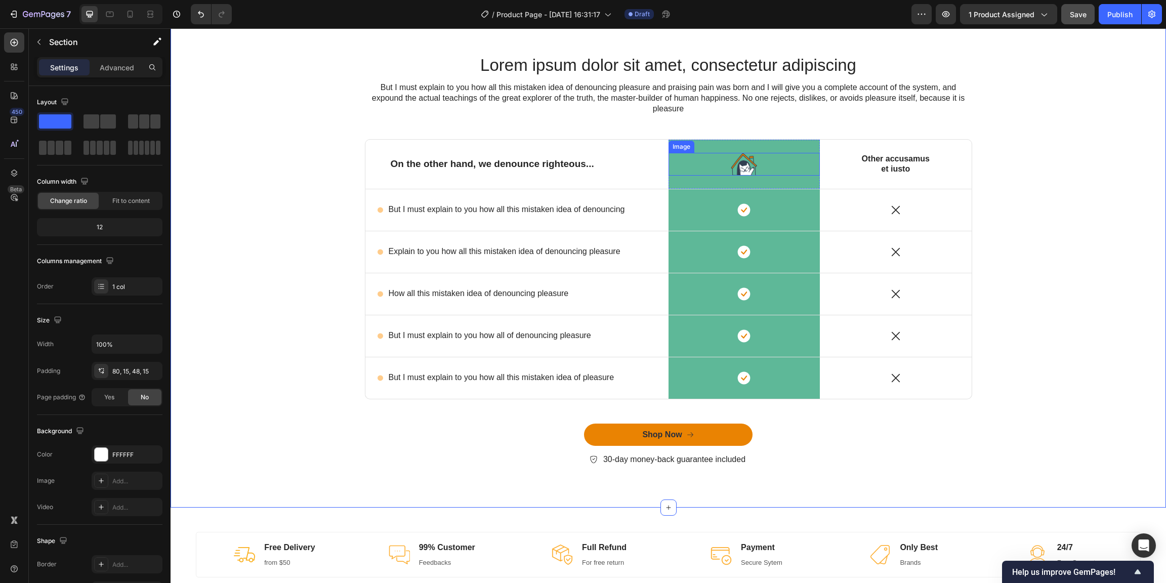
click at [731, 169] on img at bounding box center [744, 164] width 26 height 22
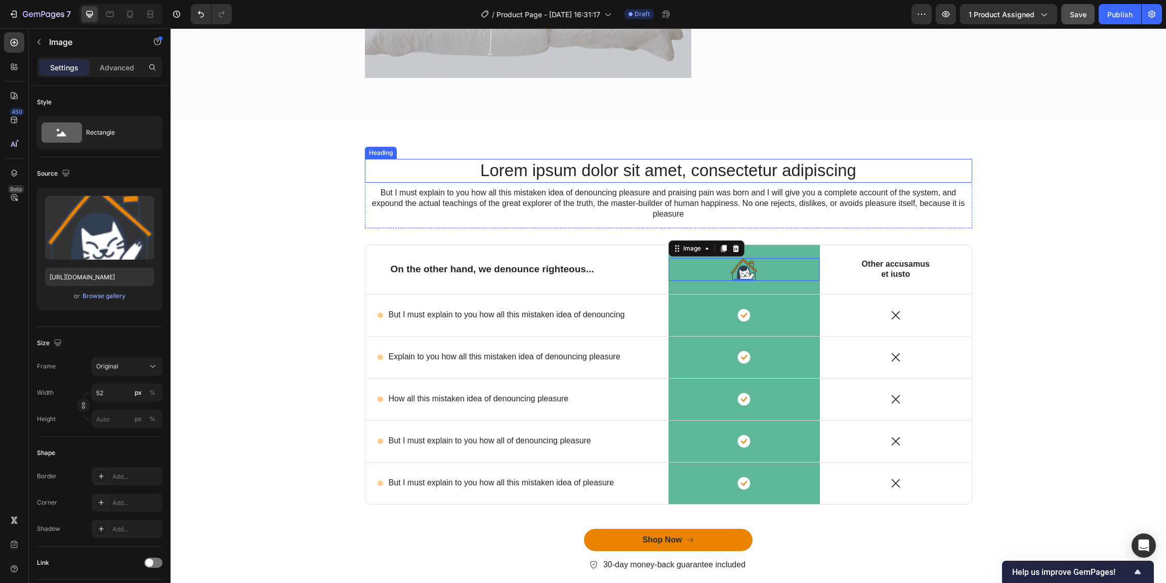
scroll to position [1660, 0]
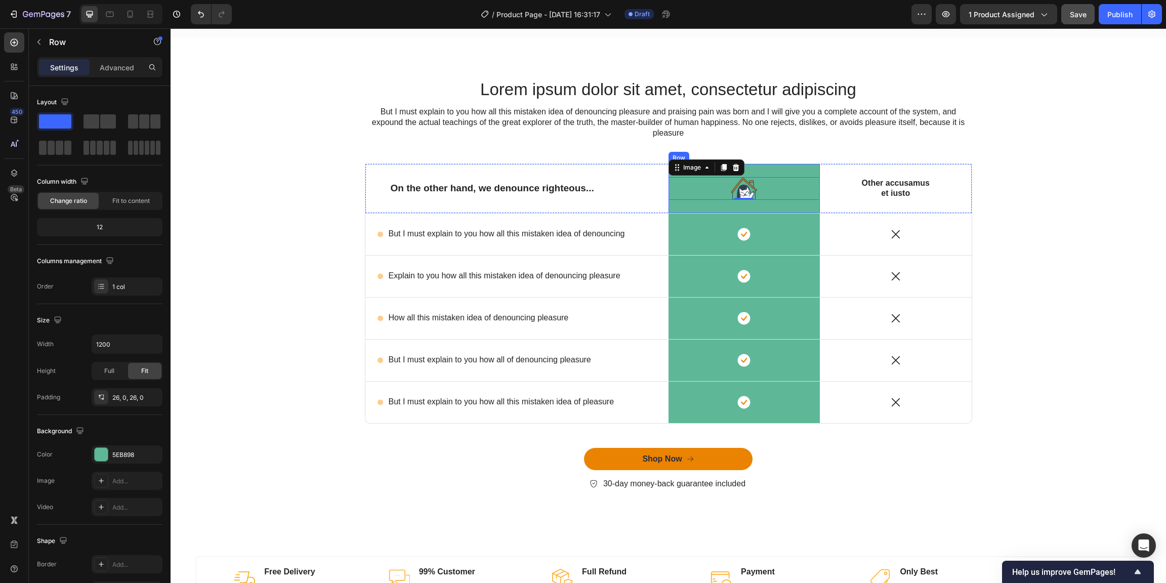
click at [672, 207] on div "Image 0 Row" at bounding box center [744, 188] width 152 height 49
click at [38, 44] on icon "button" at bounding box center [39, 42] width 8 height 8
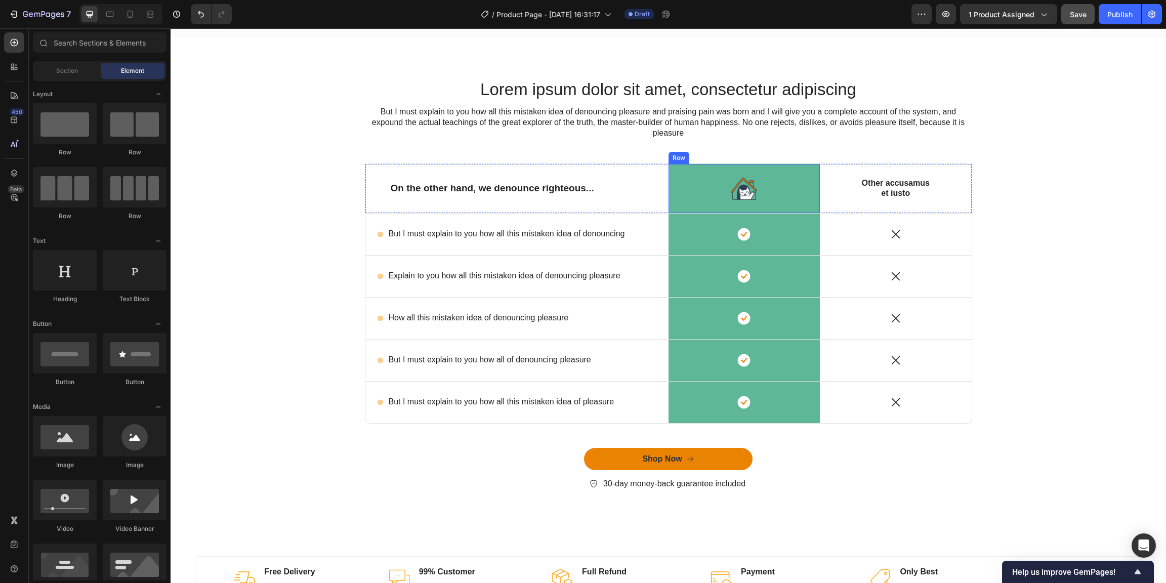
click at [682, 206] on div "Image Row" at bounding box center [744, 188] width 152 height 49
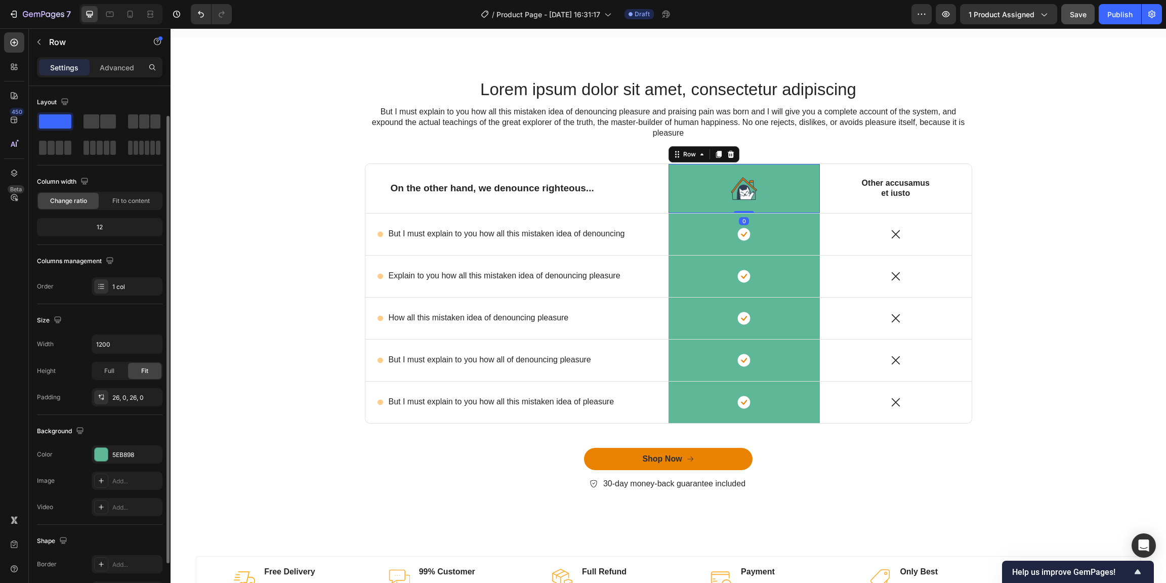
scroll to position [92, 0]
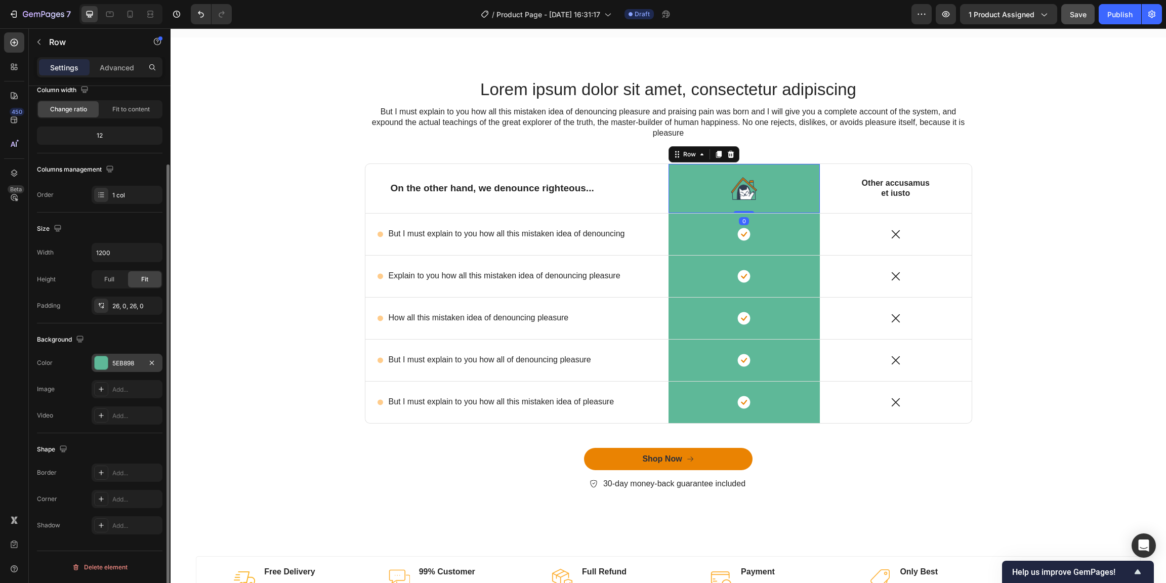
click at [136, 362] on div "5EB898" at bounding box center [126, 363] width 29 height 9
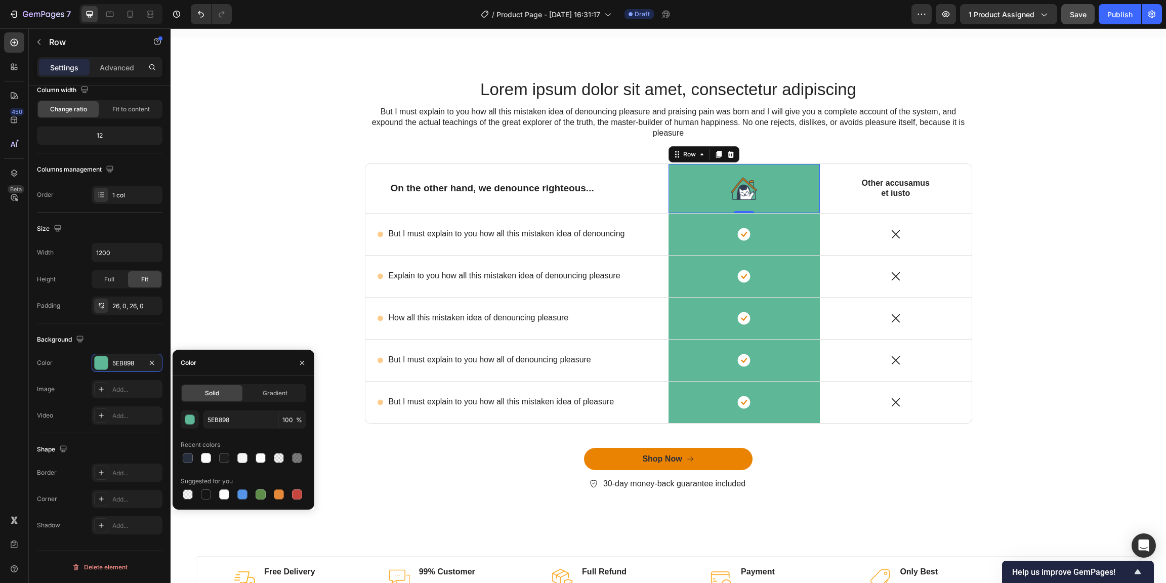
click at [257, 431] on div "5EB898 100 % Recent colors Suggested for you" at bounding box center [243, 455] width 125 height 91
click at [257, 425] on input "5EB898" at bounding box center [240, 419] width 75 height 18
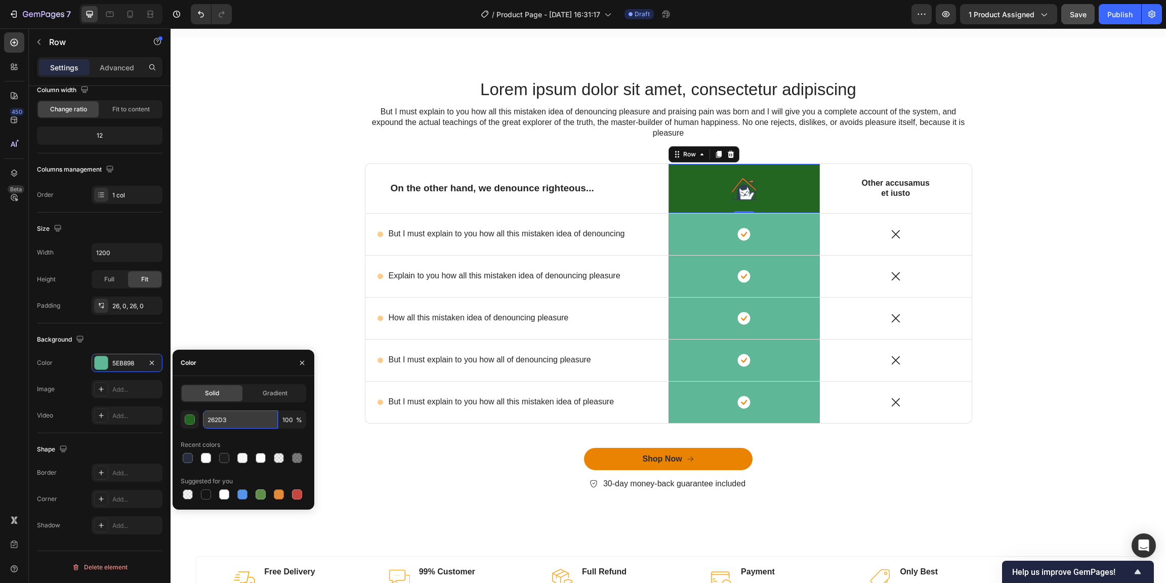
type input "262D3D"
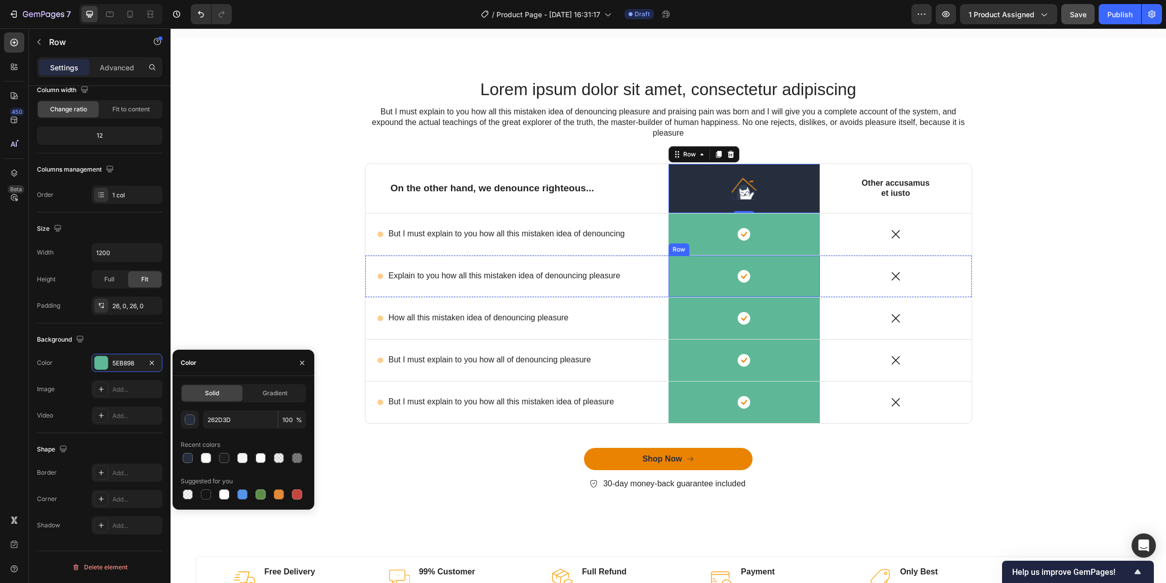
click at [694, 237] on div "Icon" at bounding box center [744, 234] width 152 height 13
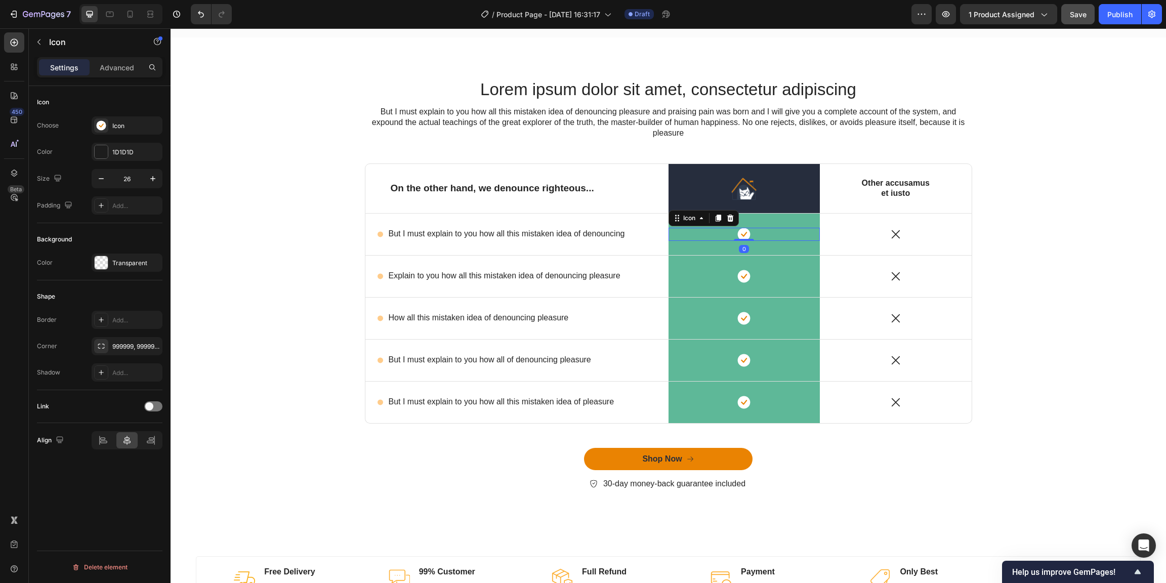
scroll to position [0, 0]
click at [684, 251] on div "Icon 0 Row" at bounding box center [744, 234] width 152 height 41
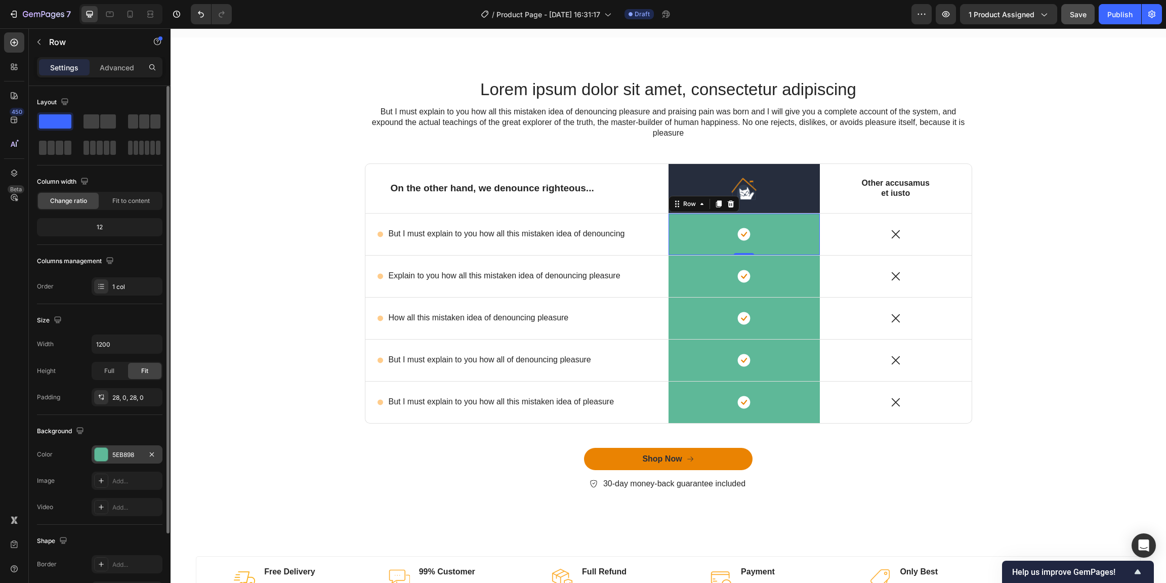
click at [136, 453] on div "5EB898" at bounding box center [126, 454] width 29 height 9
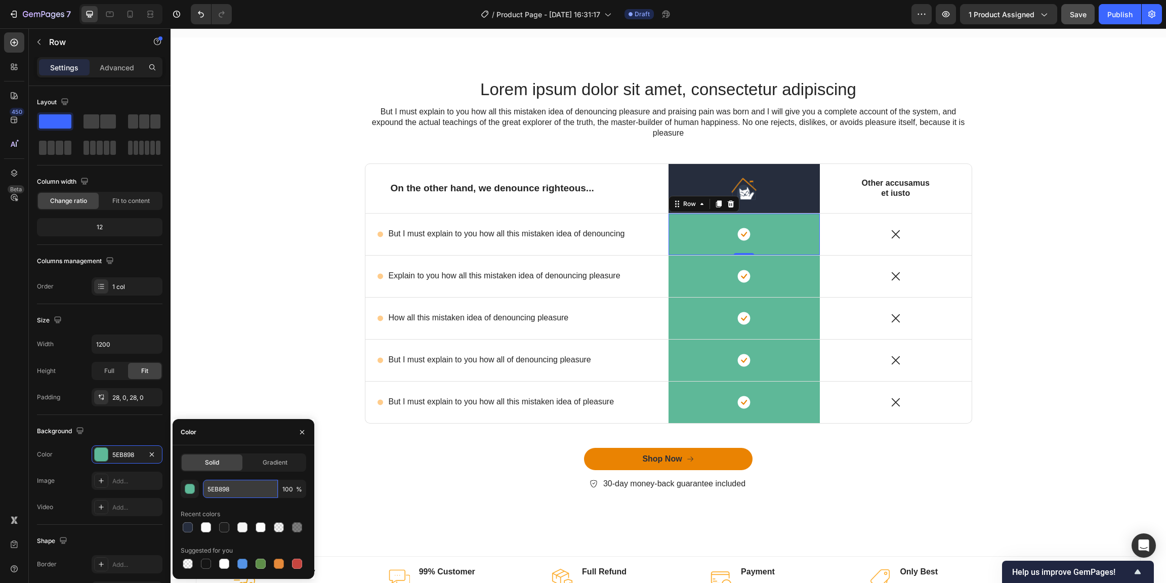
click at [264, 489] on input "5EB898" at bounding box center [240, 489] width 75 height 18
type input "262D3D"
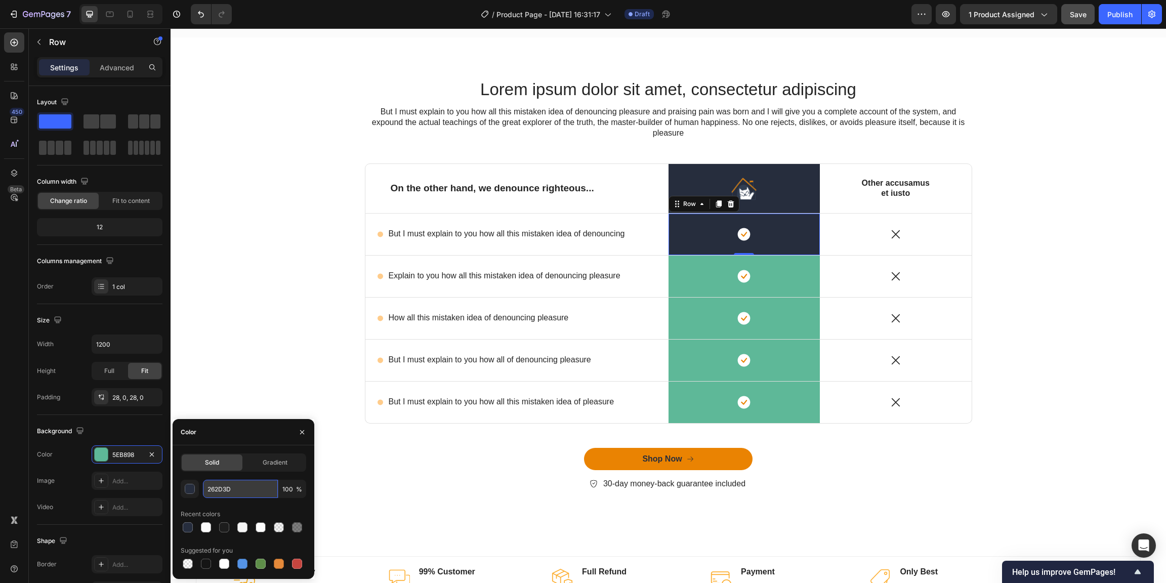
drag, startPoint x: 253, startPoint y: 490, endPoint x: 184, endPoint y: 489, distance: 69.3
click at [203, 489] on input "262D3D" at bounding box center [240, 489] width 75 height 18
click at [677, 281] on div "Icon" at bounding box center [744, 276] width 152 height 13
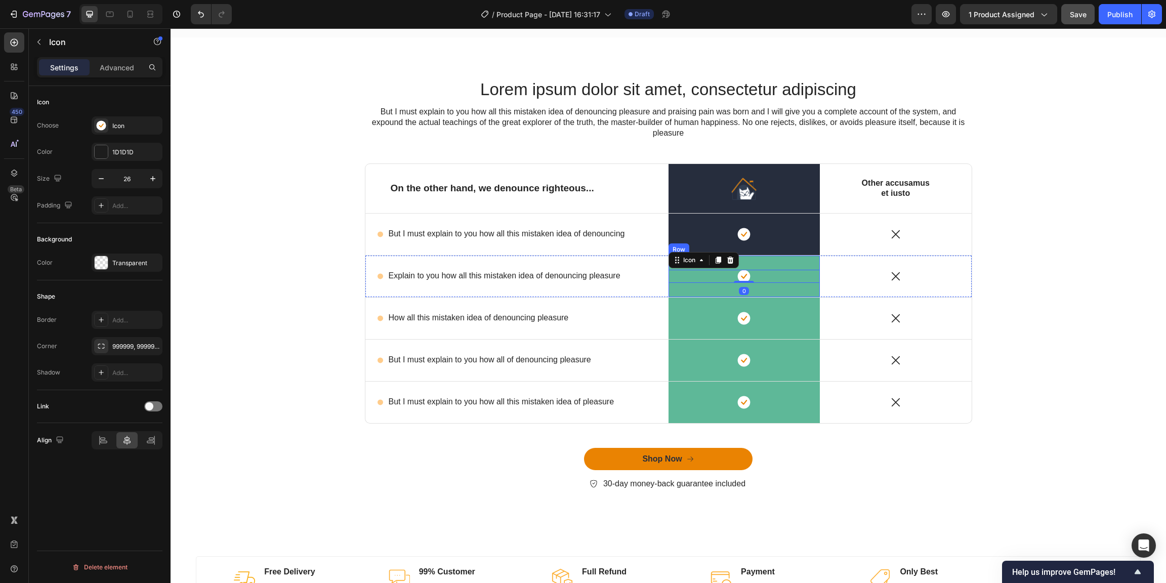
click at [677, 288] on div "Icon 0 Row" at bounding box center [744, 276] width 152 height 41
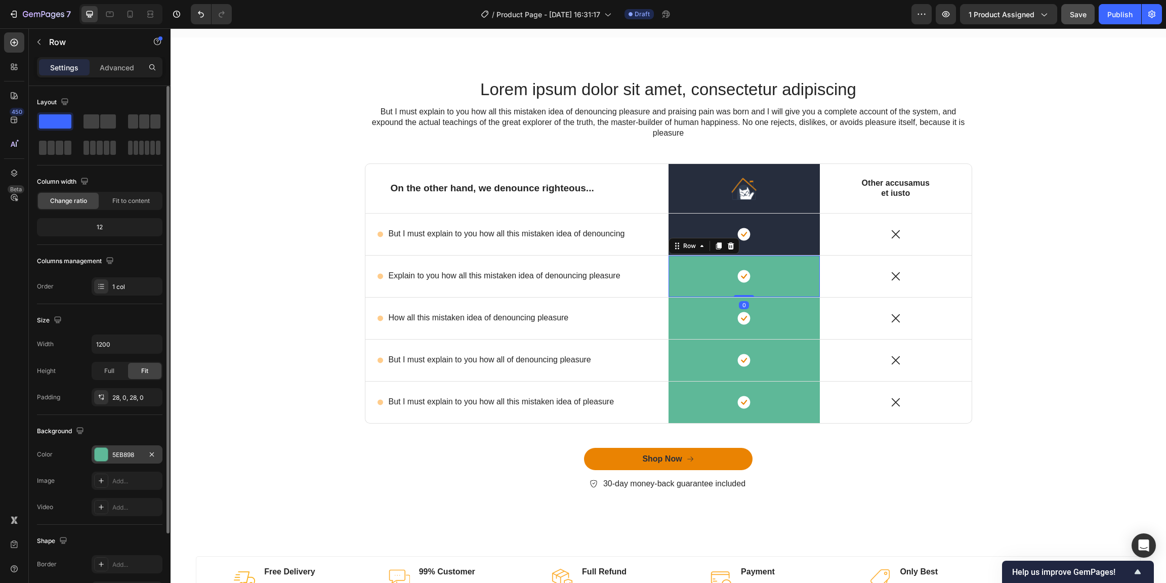
click at [123, 450] on div "5EB898" at bounding box center [127, 454] width 71 height 18
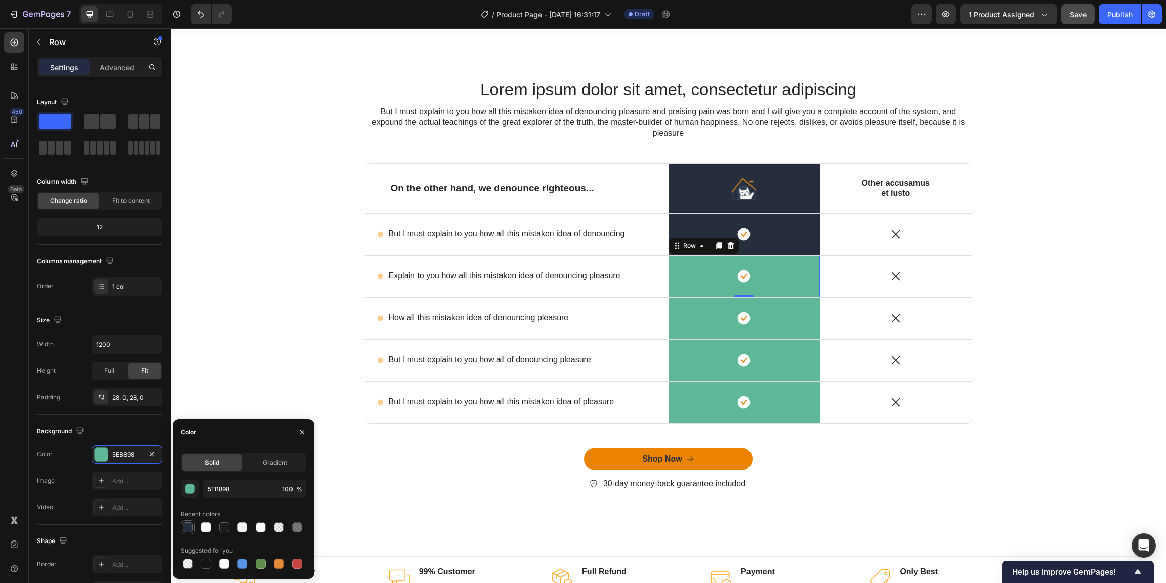
click at [188, 530] on div at bounding box center [188, 527] width 10 height 10
type input "262D3D"
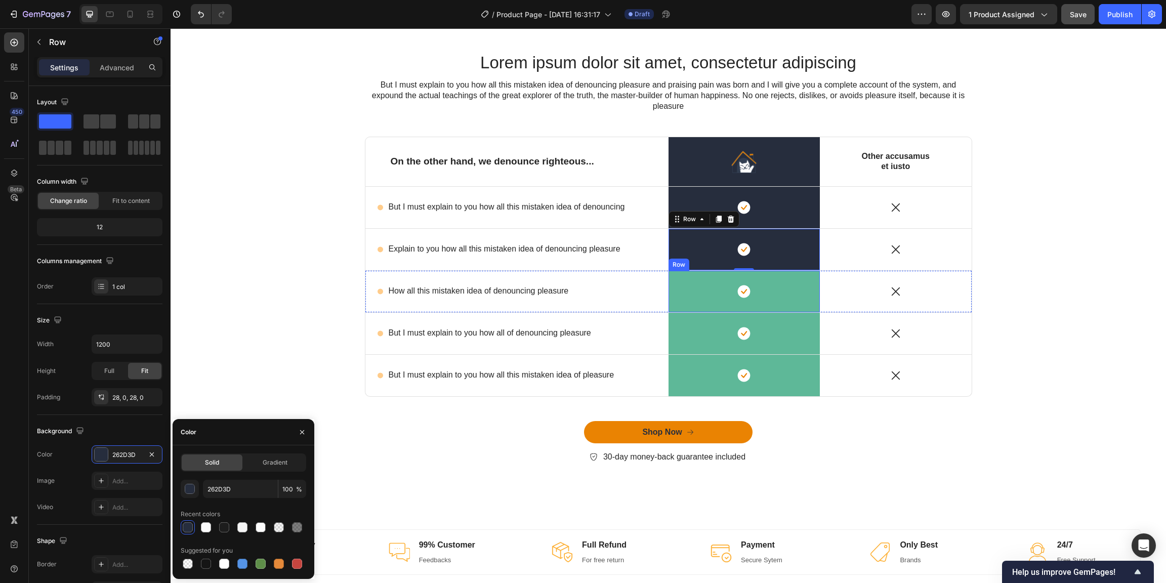
scroll to position [1741, 0]
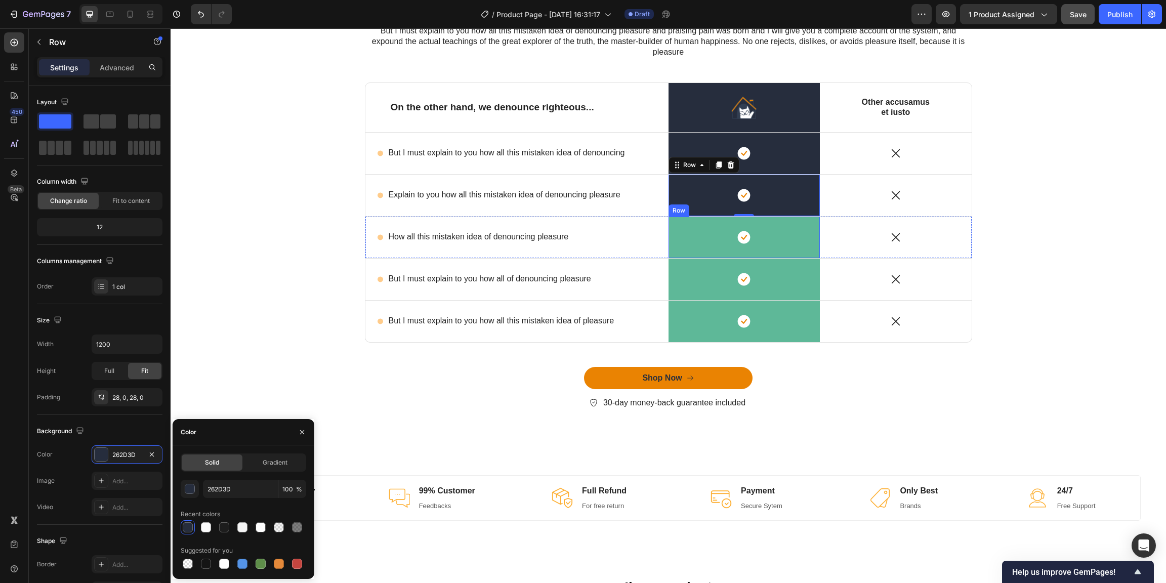
click at [684, 248] on div "Icon Row" at bounding box center [744, 237] width 152 height 41
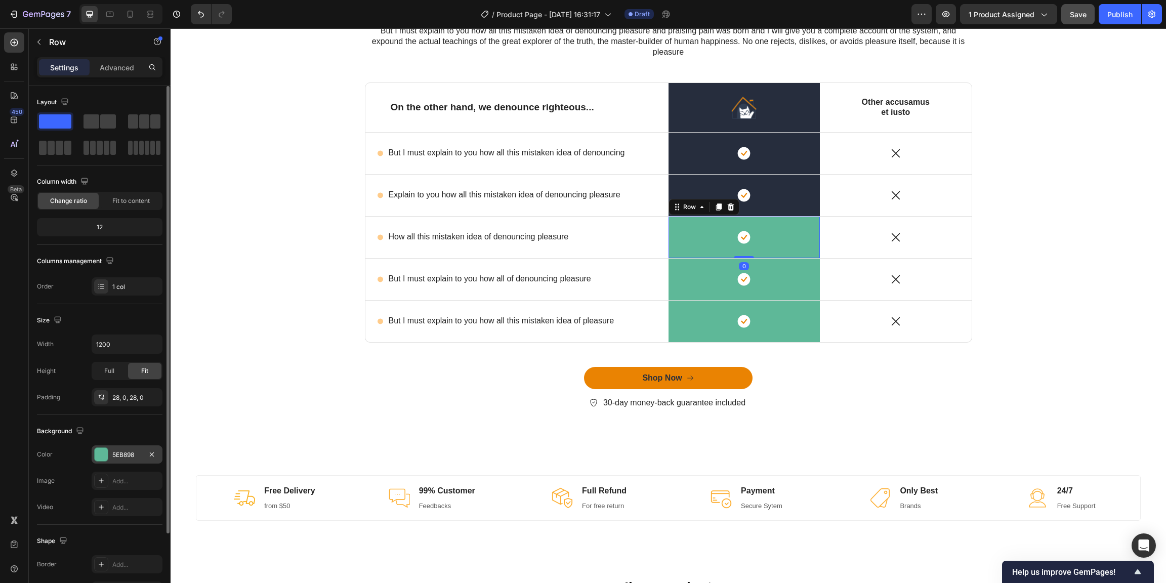
click at [124, 454] on div "5EB898" at bounding box center [126, 454] width 29 height 9
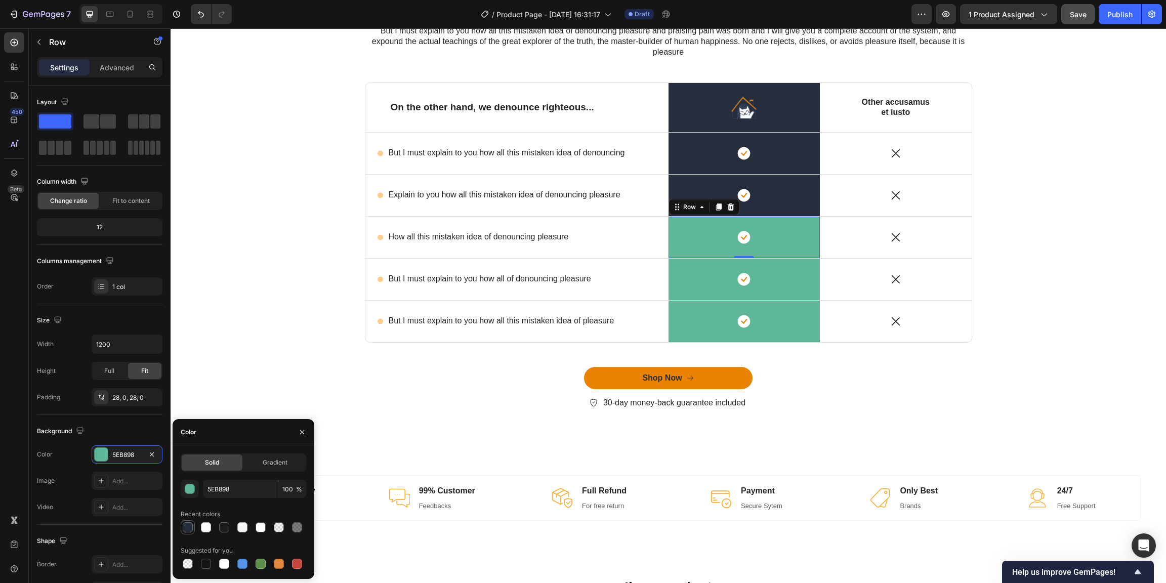
click at [185, 529] on div at bounding box center [188, 527] width 10 height 10
type input "262D3D"
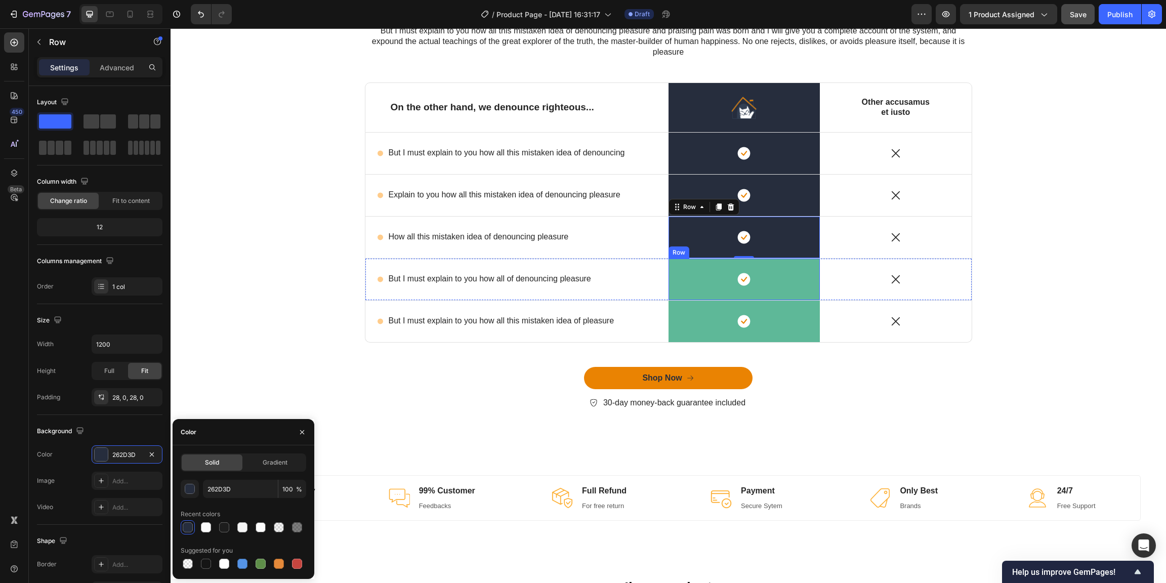
click at [693, 288] on div "Icon Row" at bounding box center [744, 279] width 152 height 41
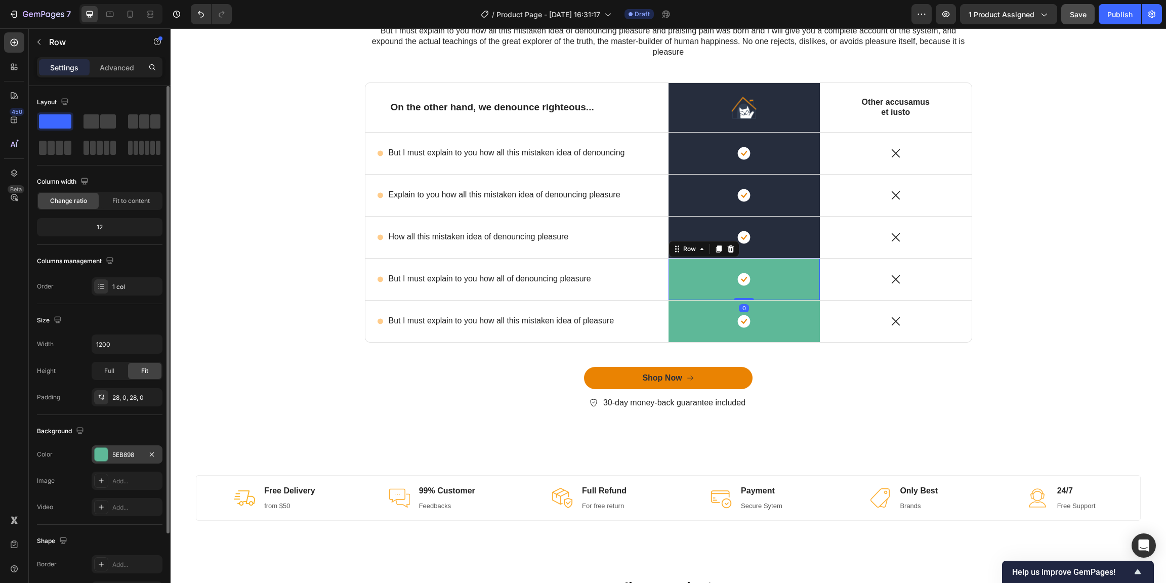
click at [122, 451] on div "5EB898" at bounding box center [126, 454] width 29 height 9
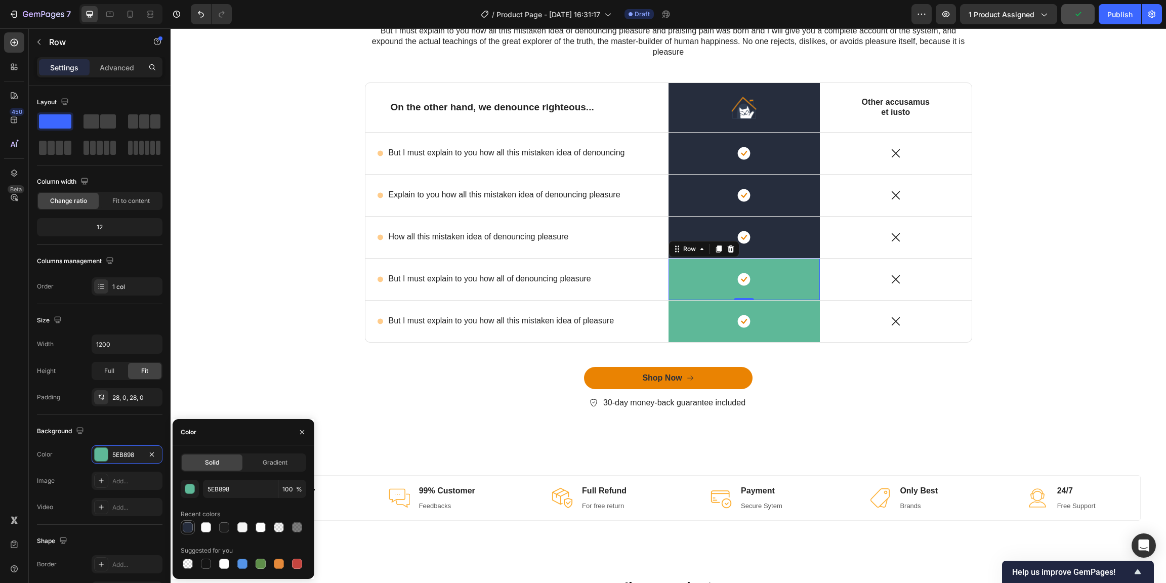
click at [188, 529] on div at bounding box center [188, 527] width 10 height 10
type input "262D3D"
click at [688, 331] on div "Icon Row" at bounding box center [744, 321] width 152 height 41
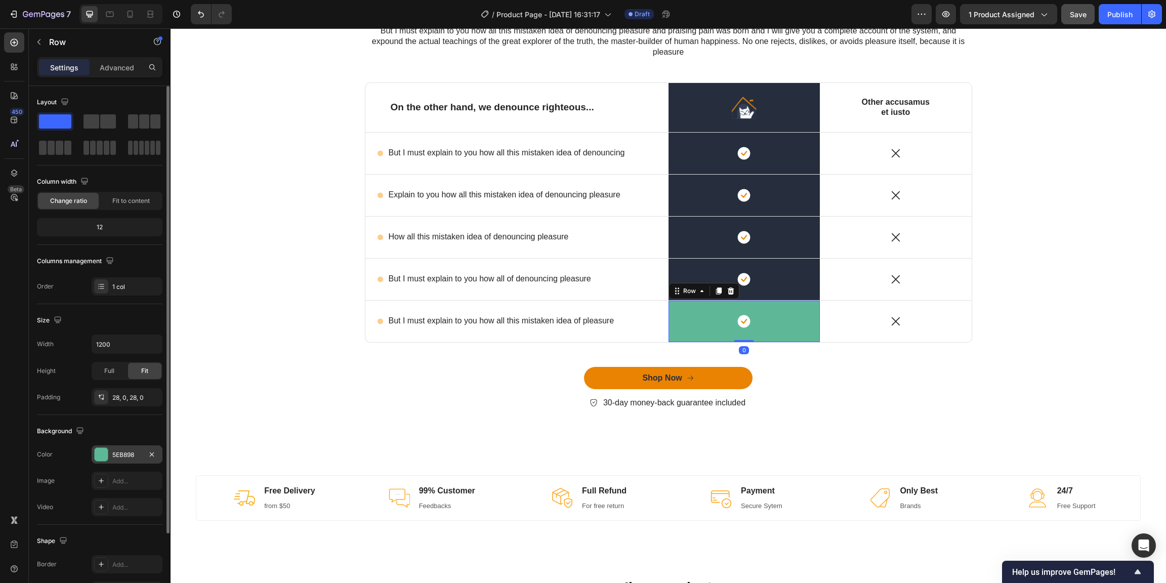
click at [125, 454] on div "5EB898" at bounding box center [126, 454] width 29 height 9
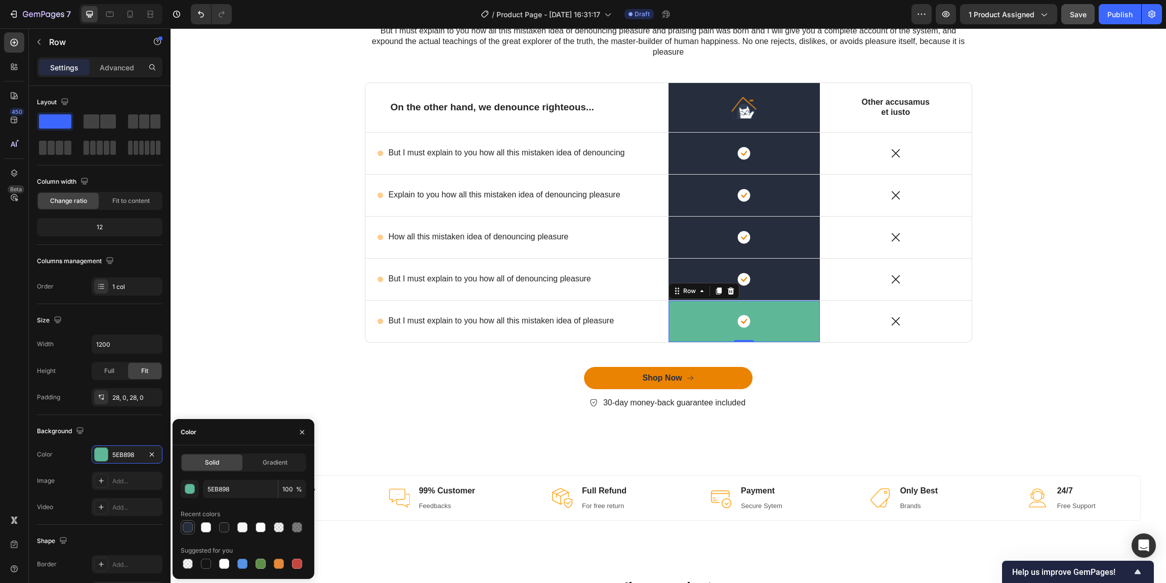
click at [189, 531] on div at bounding box center [188, 527] width 10 height 10
type input "262D3D"
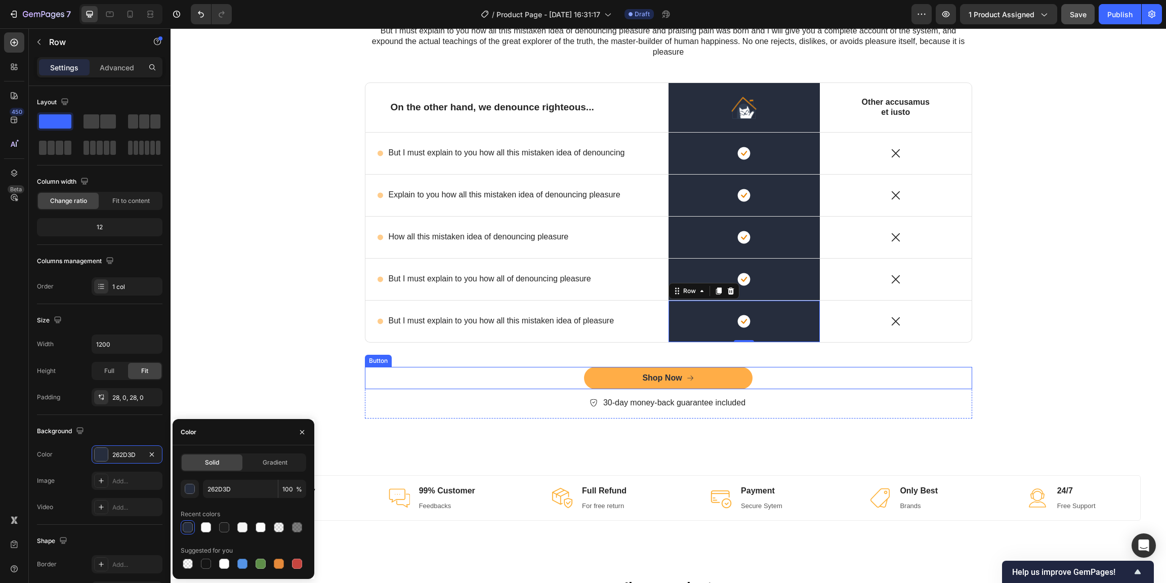
click at [603, 380] on button "Shop Now" at bounding box center [668, 378] width 168 height 23
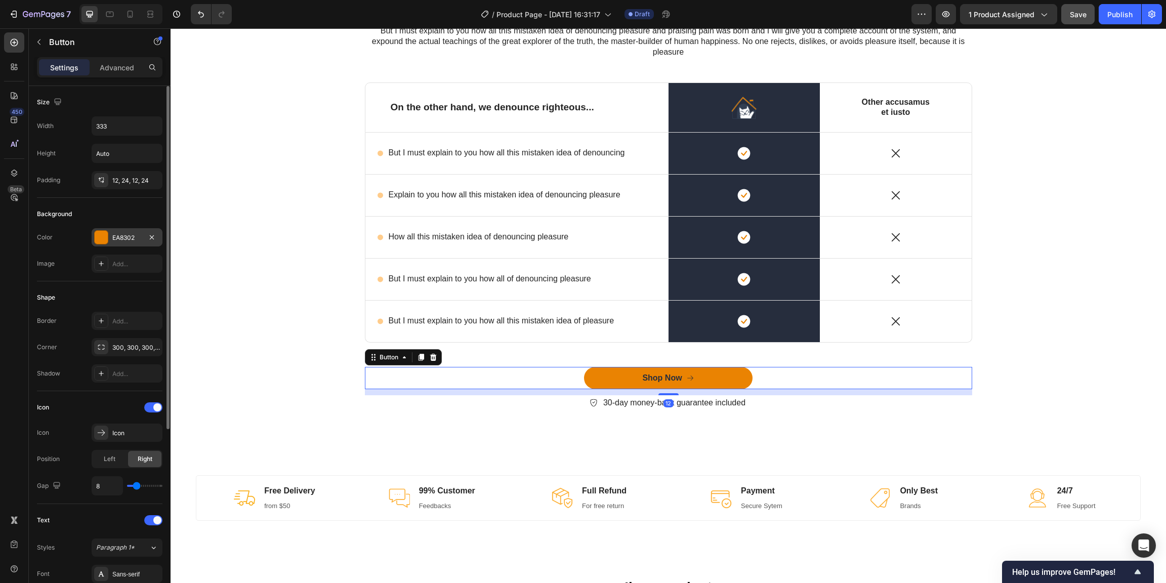
click at [124, 237] on div "EA8302" at bounding box center [126, 237] width 29 height 9
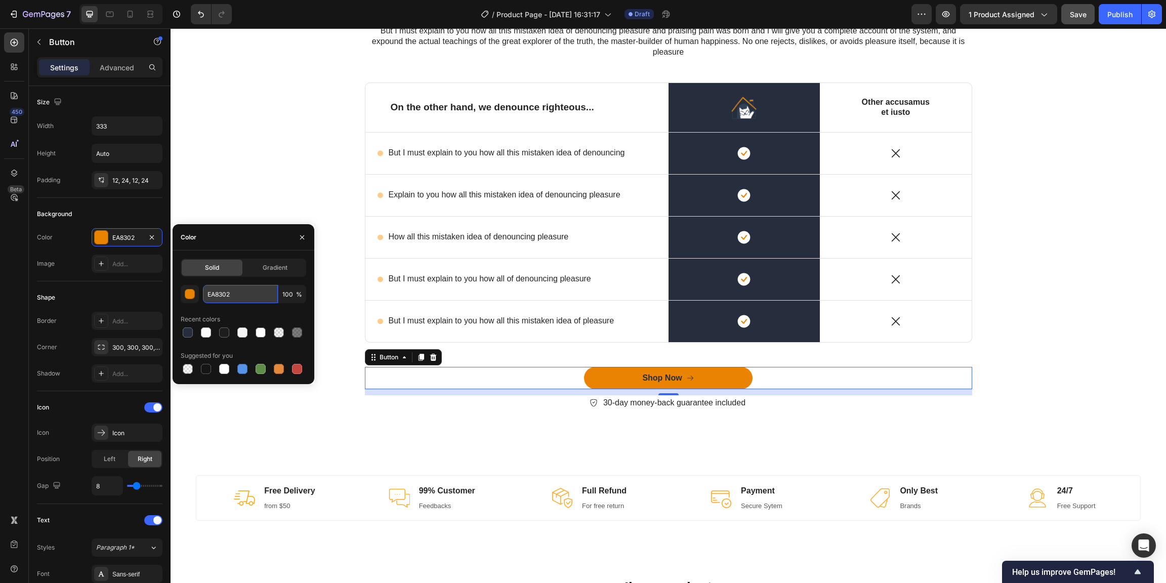
click at [244, 295] on input "EA8302" at bounding box center [240, 294] width 75 height 18
type input "F2542D"
click at [273, 429] on div "Lorem ipsum dolor sit amet, consectetur adipiscing Heading But I must explain t…" at bounding box center [668, 203] width 995 height 494
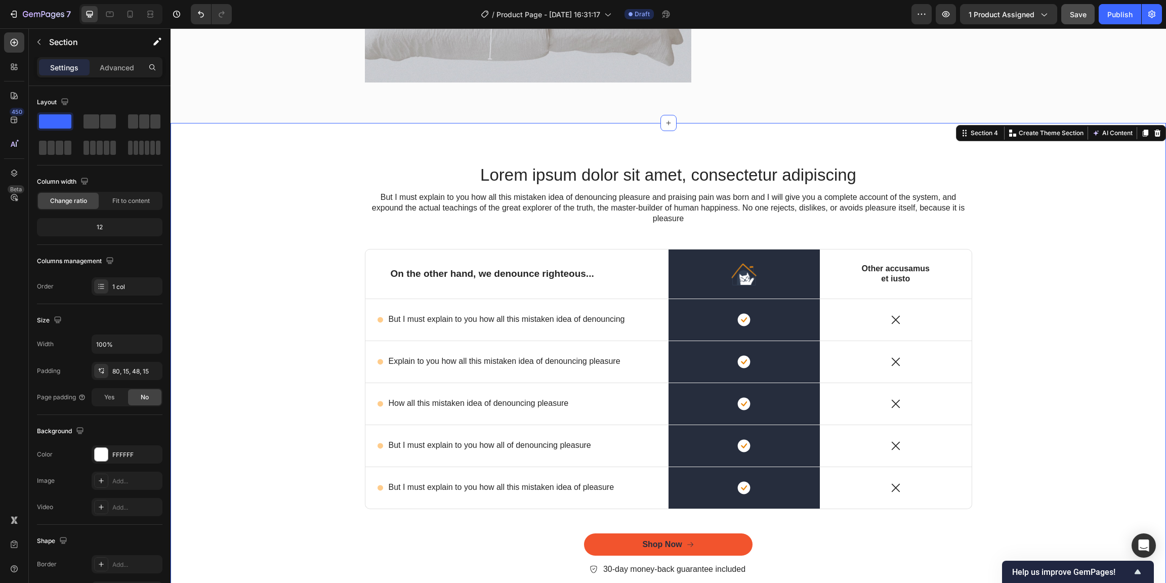
scroll to position [1676, 0]
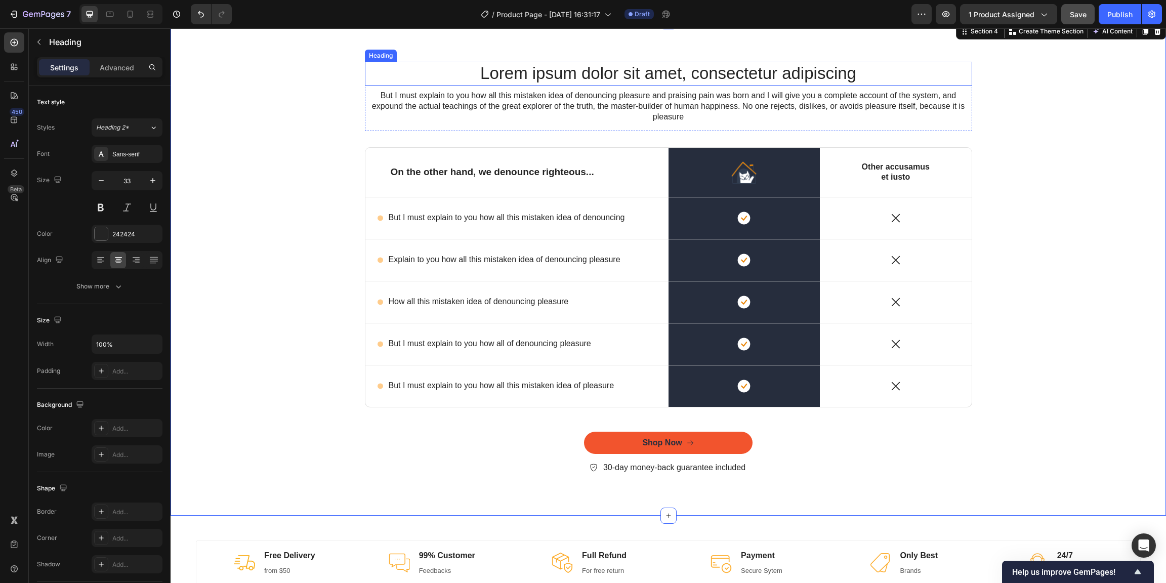
click at [536, 75] on h2 "Lorem ipsum dolor sit amet, consectetur adipiscing" at bounding box center [668, 74] width 607 height 24
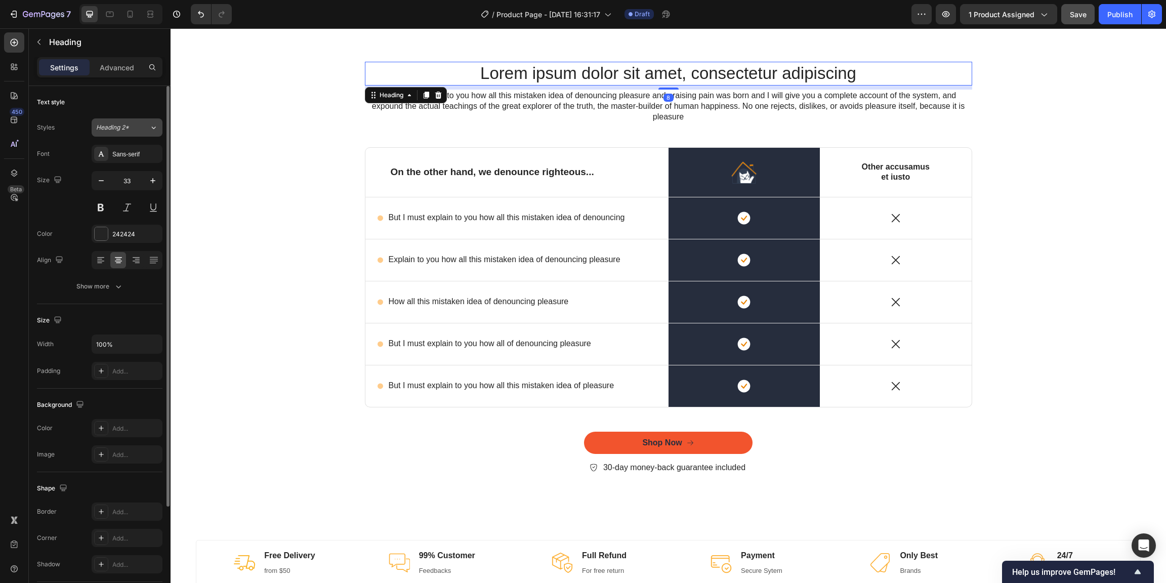
click at [157, 128] on icon at bounding box center [153, 127] width 9 height 10
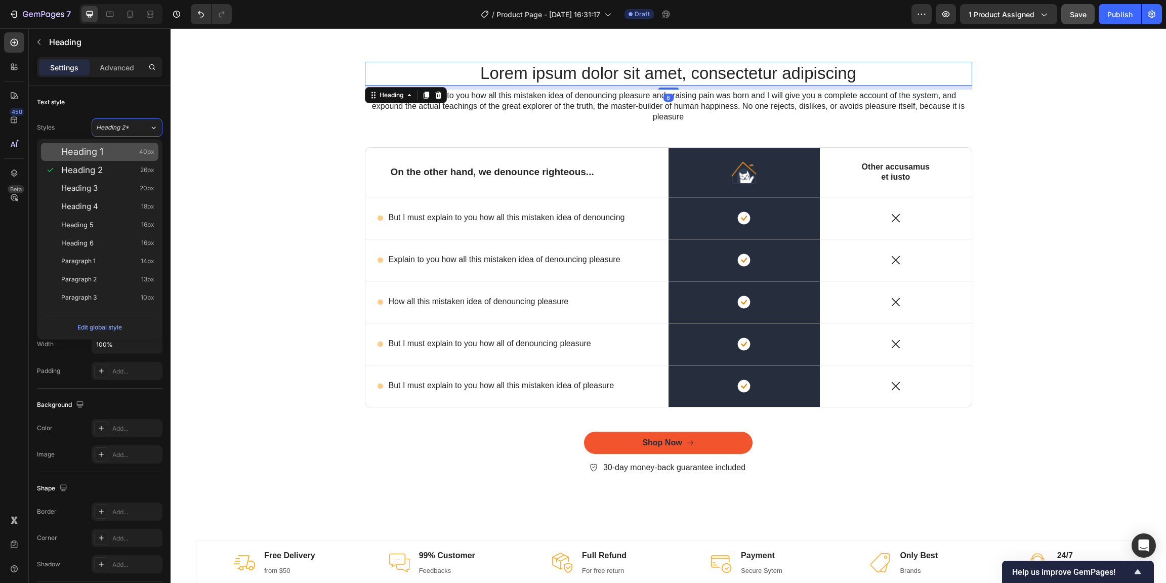
click at [132, 152] on div "Heading 1 40px" at bounding box center [107, 152] width 93 height 10
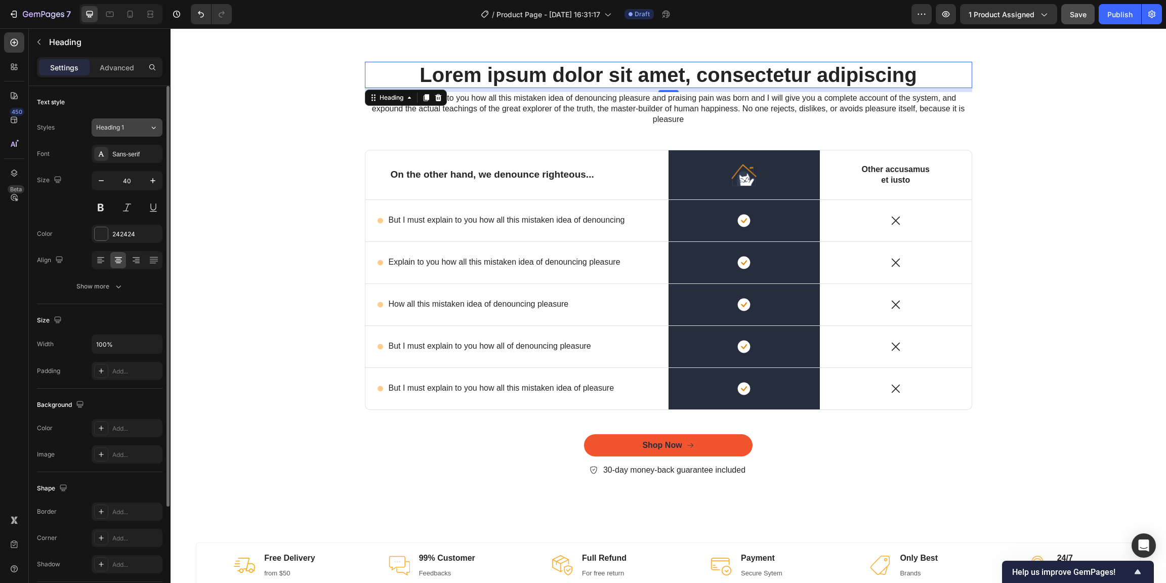
click at [155, 129] on icon at bounding box center [153, 127] width 9 height 10
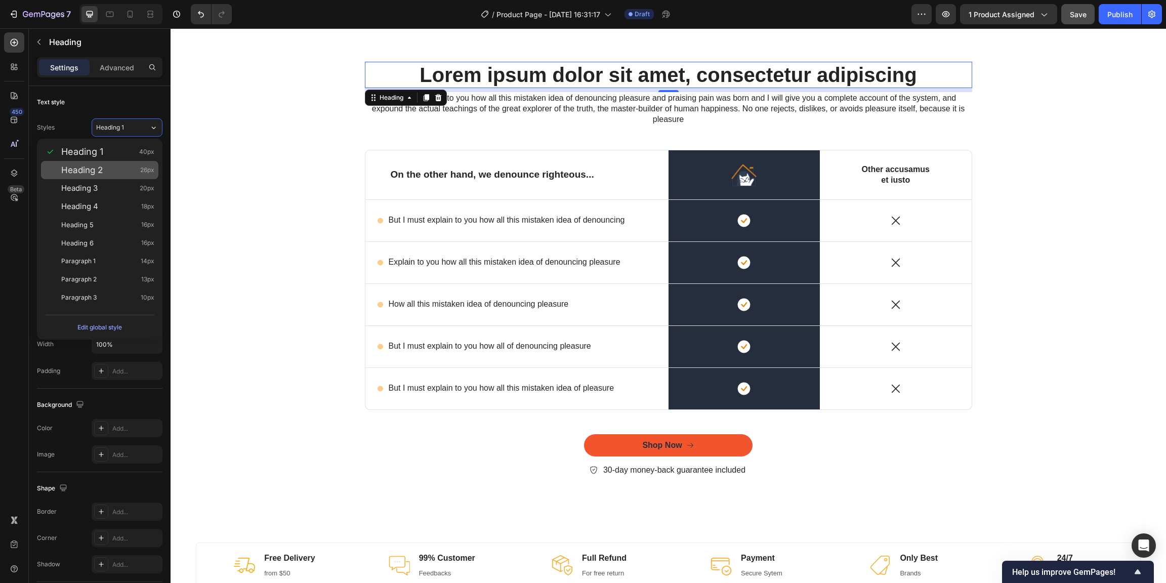
click at [115, 171] on div "Heading 2 26px" at bounding box center [107, 170] width 93 height 10
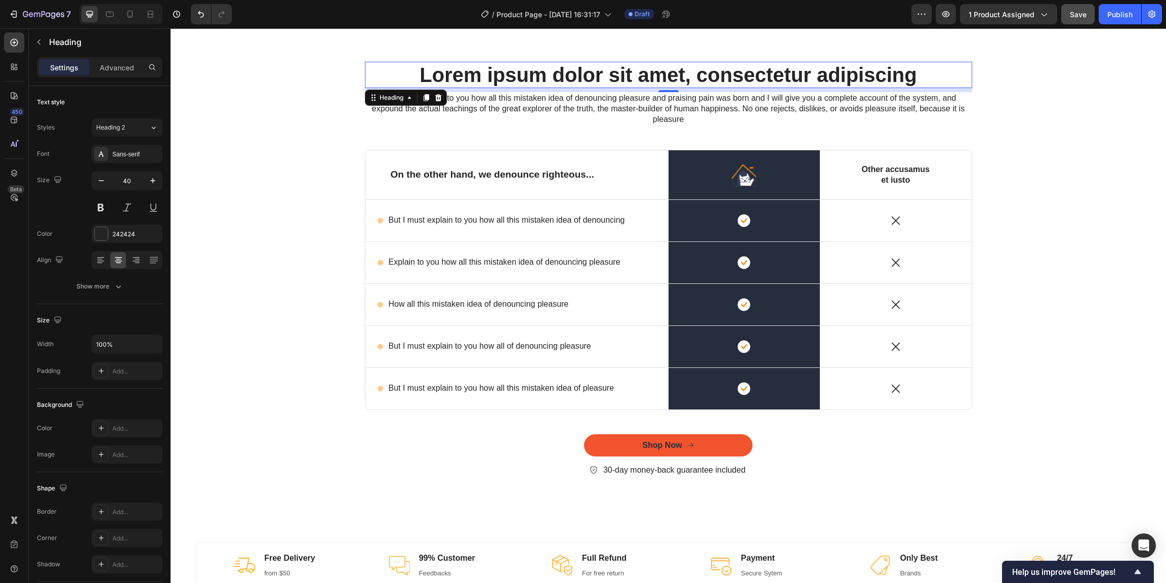
type input "26"
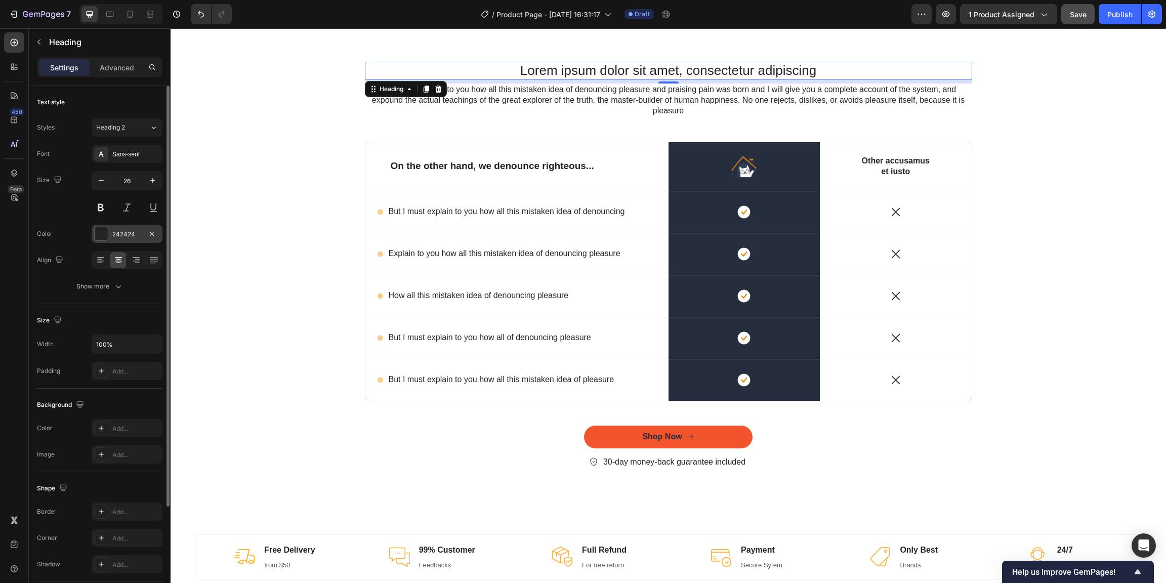
click at [136, 235] on div "242424" at bounding box center [126, 234] width 29 height 9
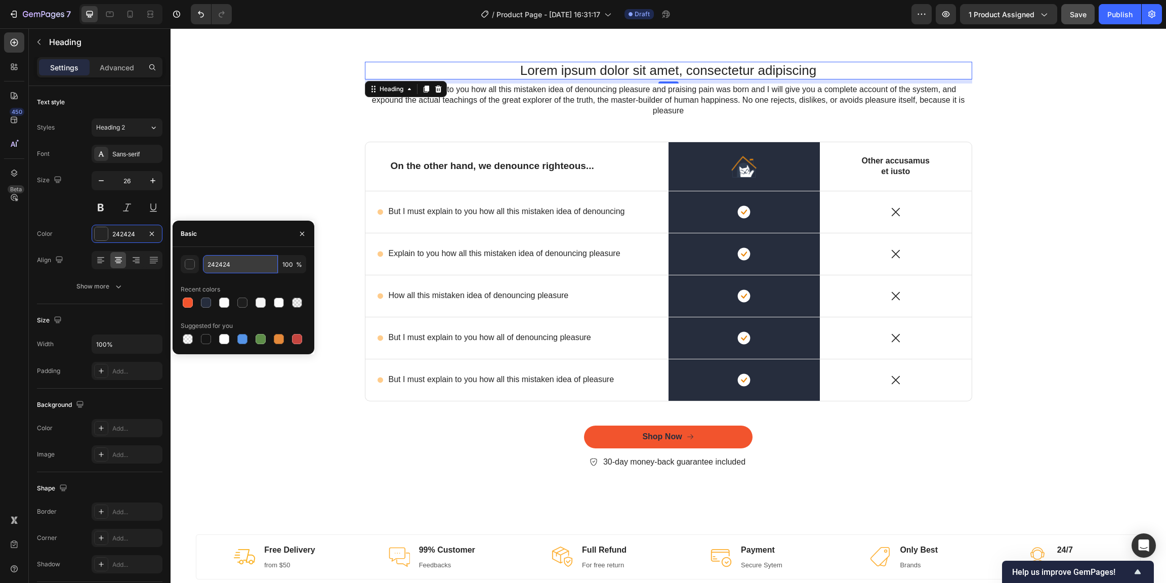
click at [242, 257] on input "242424" at bounding box center [240, 264] width 75 height 18
type input "1D1D1D"
click at [560, 97] on p "But I must explain to you how all this mistaken idea of denouncing pleasure and…" at bounding box center [668, 99] width 605 height 31
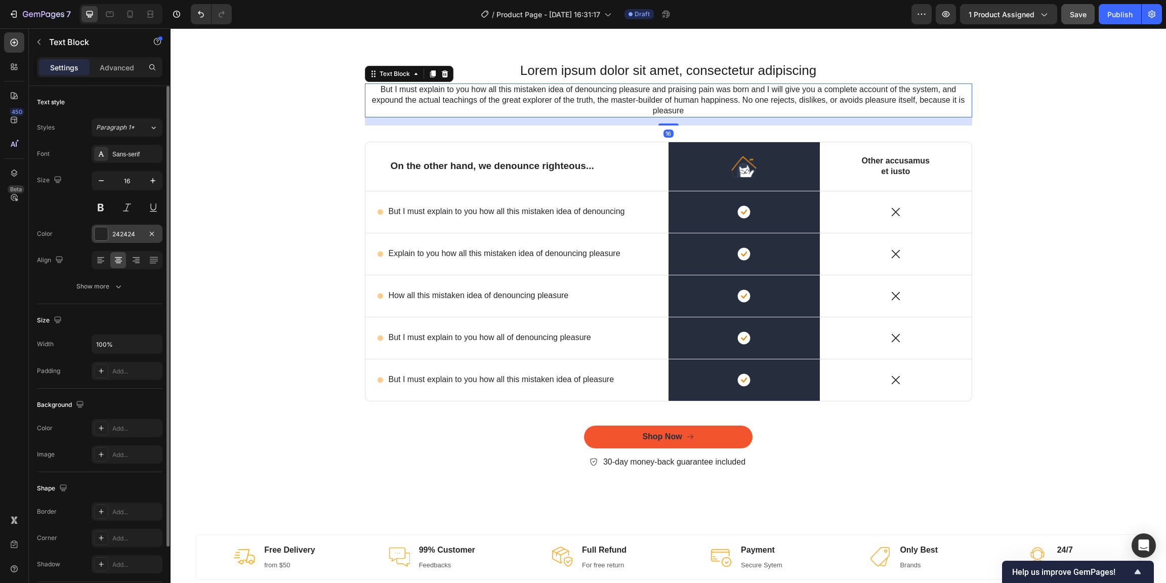
click at [134, 240] on div "242424" at bounding box center [127, 234] width 71 height 18
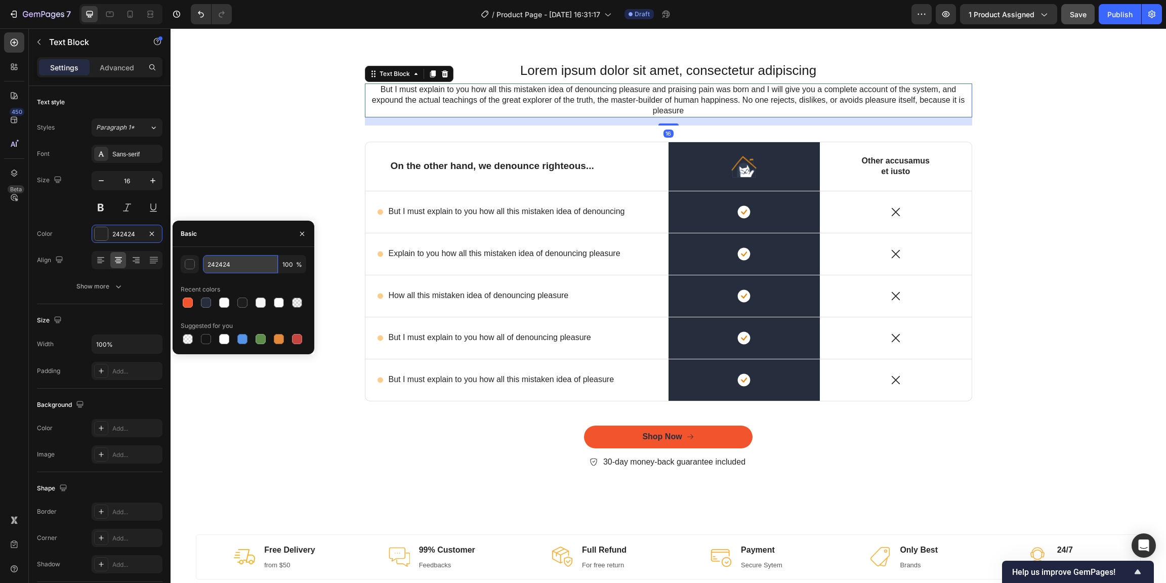
click at [255, 269] on input "242424" at bounding box center [240, 264] width 75 height 18
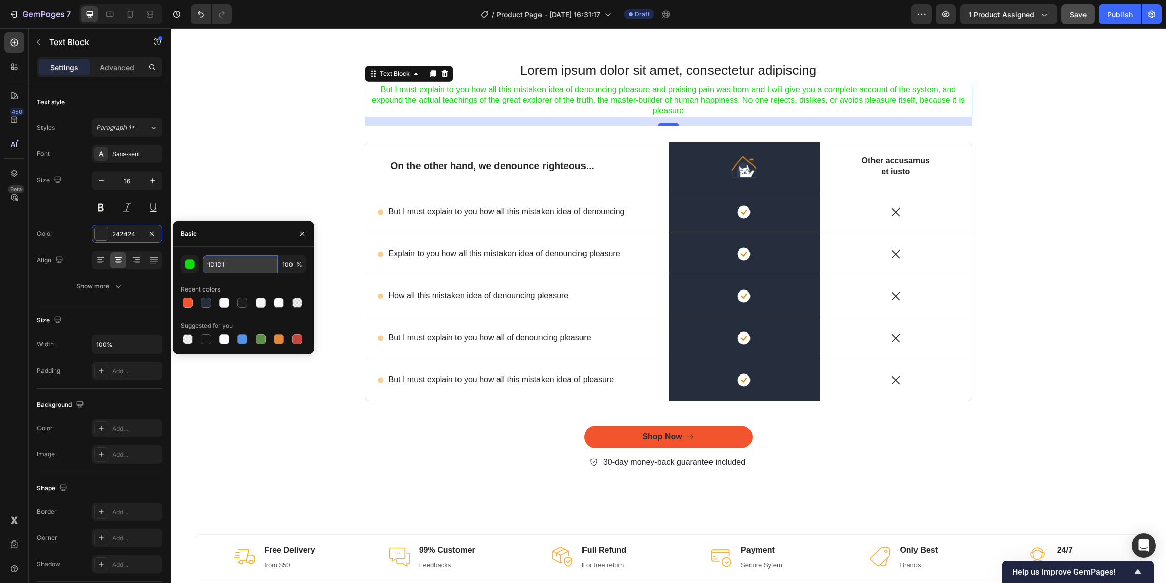
type input "1D1D1D"
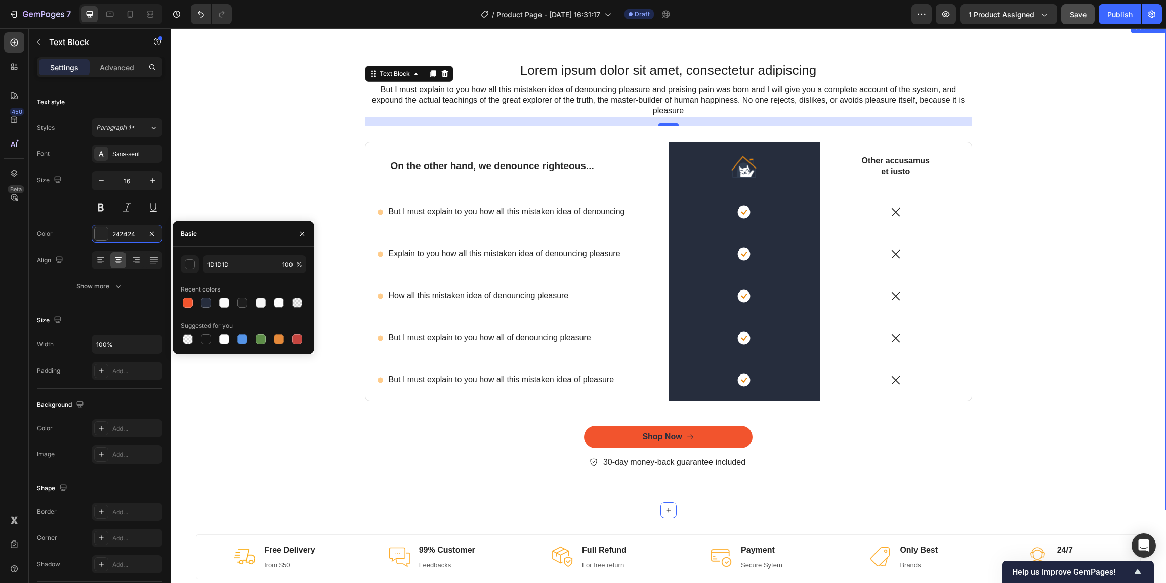
click at [296, 102] on div "Lorem ipsum dolor sit amet, consectetur adipiscing Heading But I must explain t…" at bounding box center [668, 274] width 980 height 424
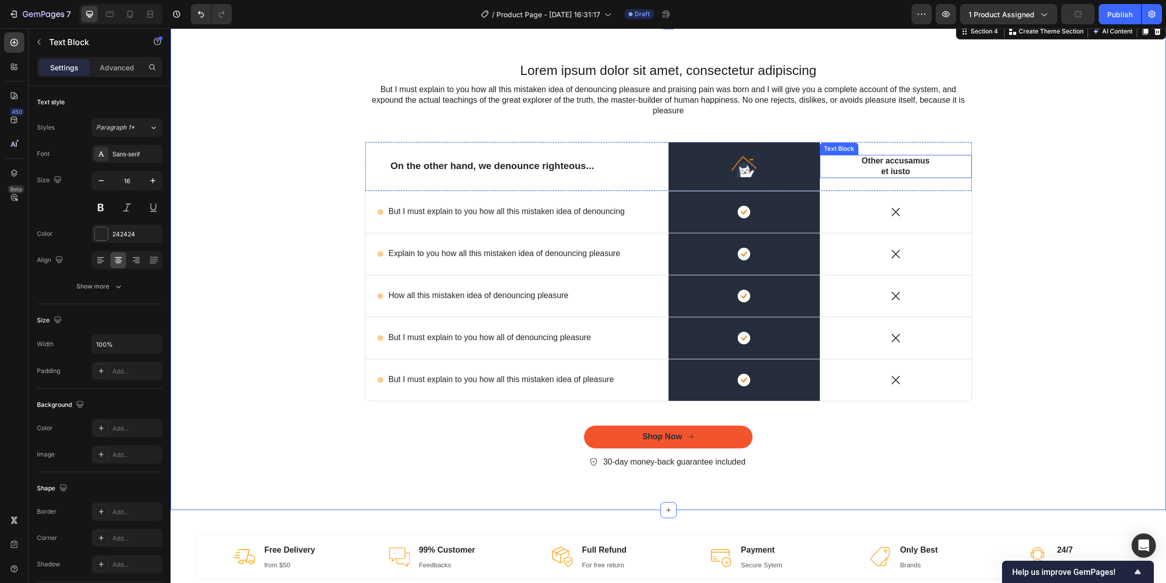
click at [889, 167] on p "Other accusamus et iusto" at bounding box center [895, 166] width 77 height 21
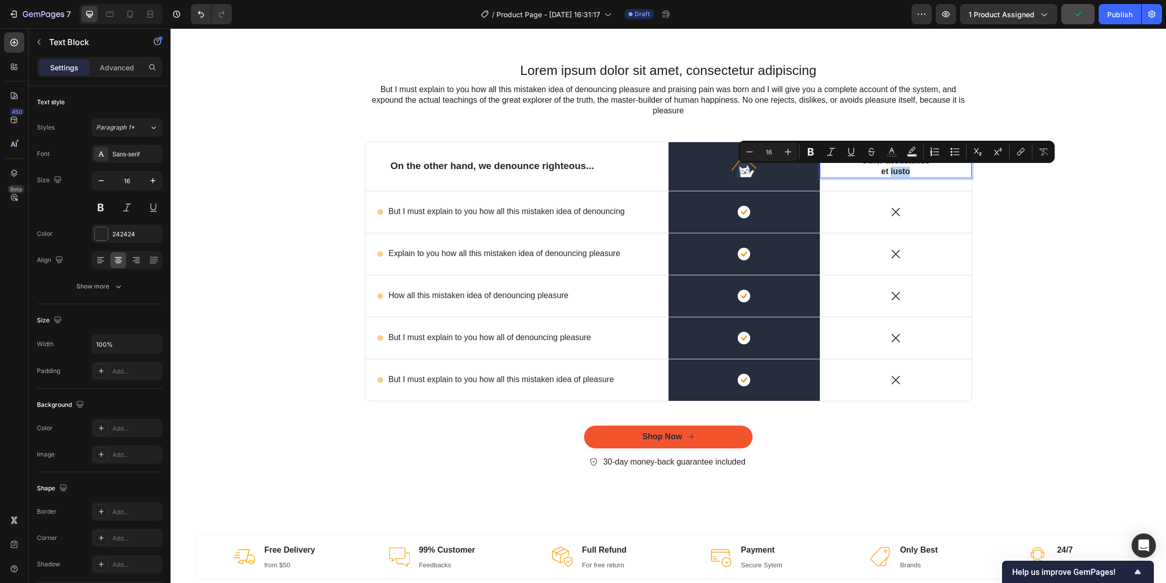
click at [932, 171] on div "Other accusamus et iusto Text Block 0" at bounding box center [896, 166] width 152 height 23
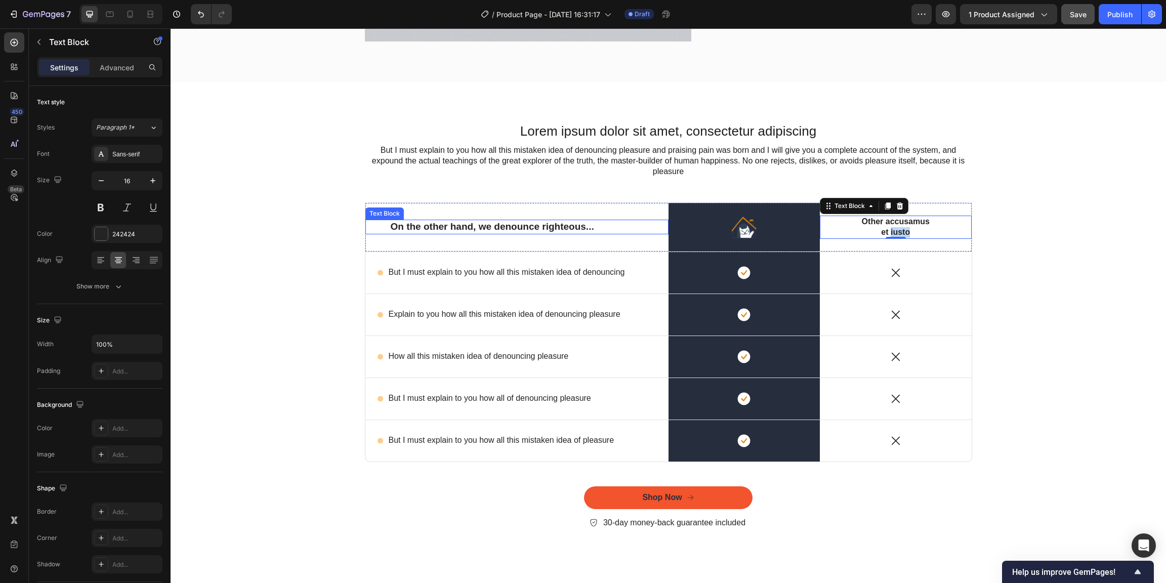
scroll to position [1611, 0]
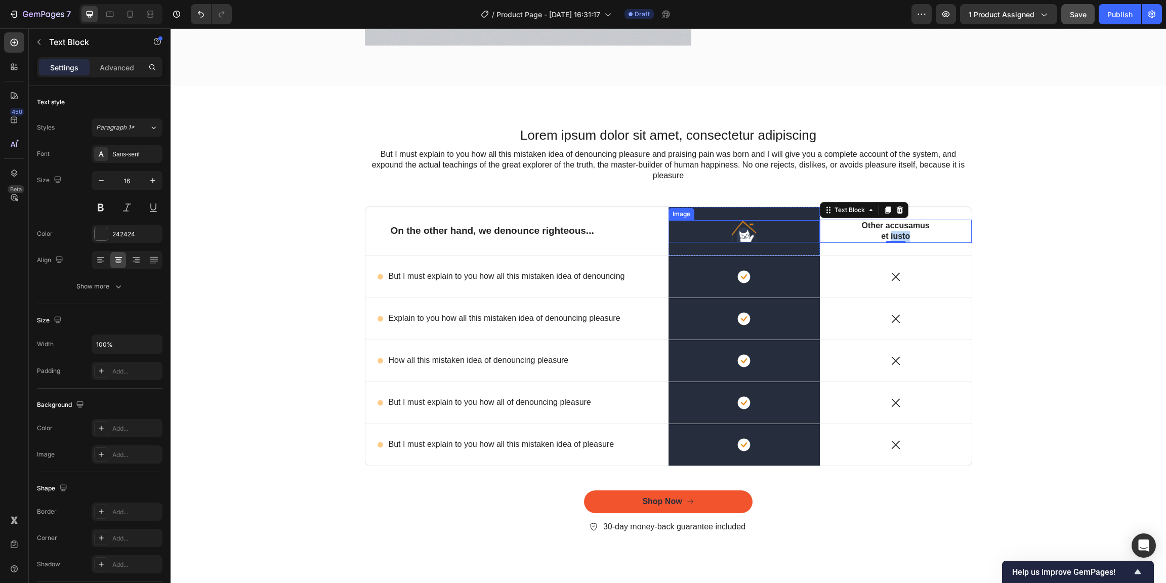
click at [739, 236] on img at bounding box center [744, 231] width 26 height 22
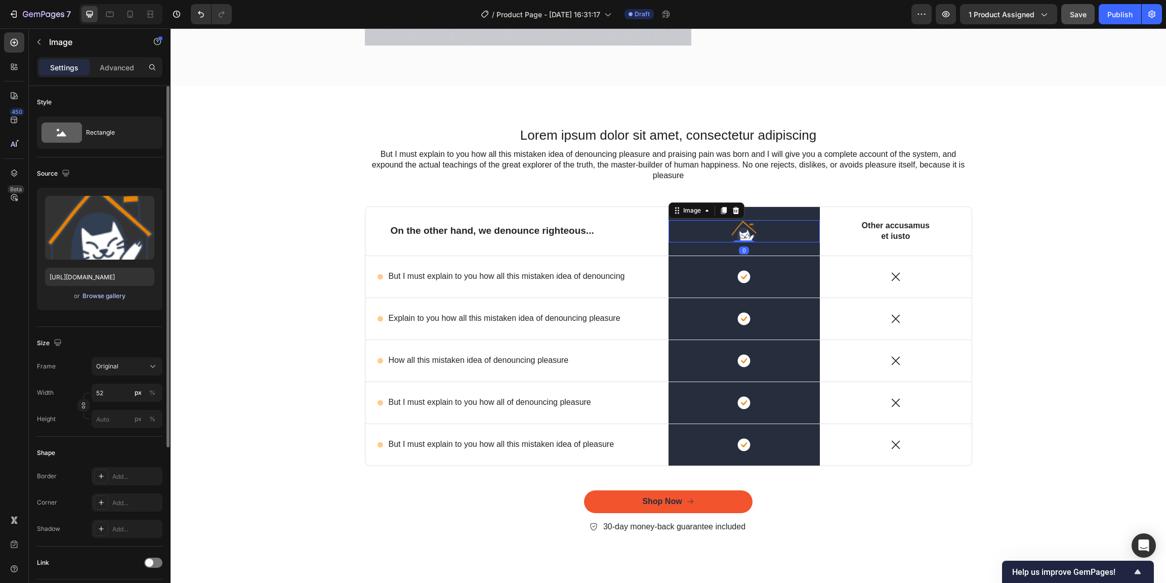
click at [108, 296] on div "Browse gallery" at bounding box center [103, 295] width 43 height 9
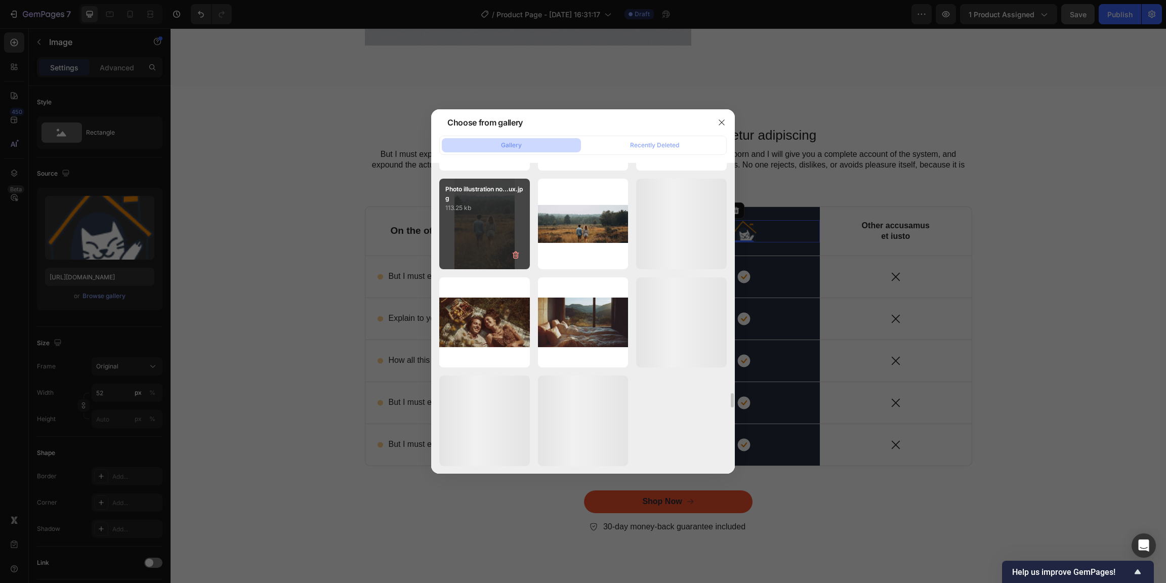
scroll to position [6494, 0]
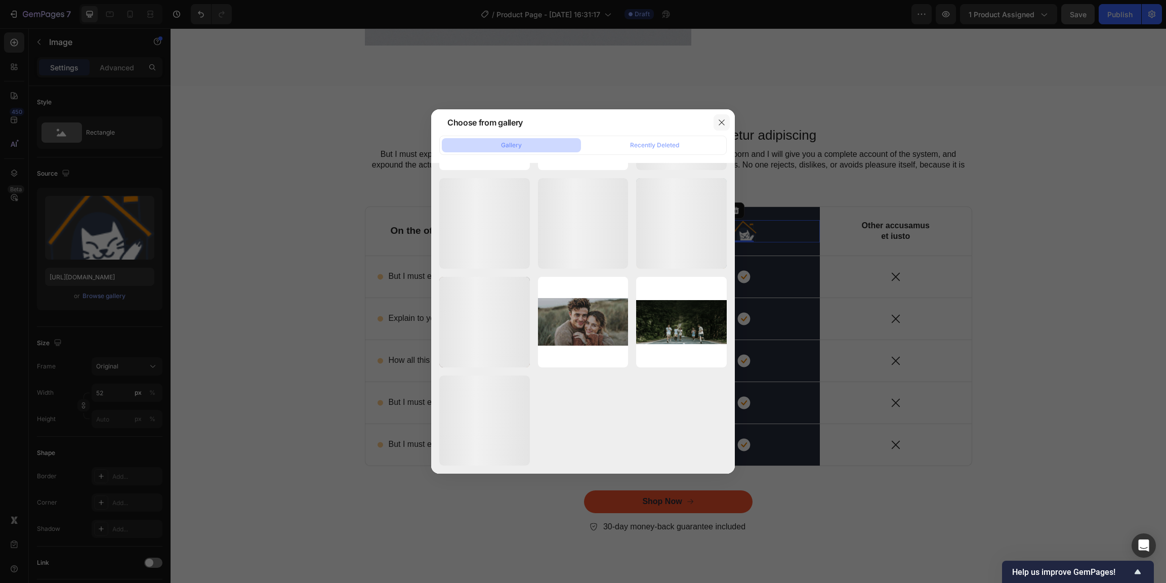
click at [722, 117] on button "button" at bounding box center [721, 122] width 16 height 16
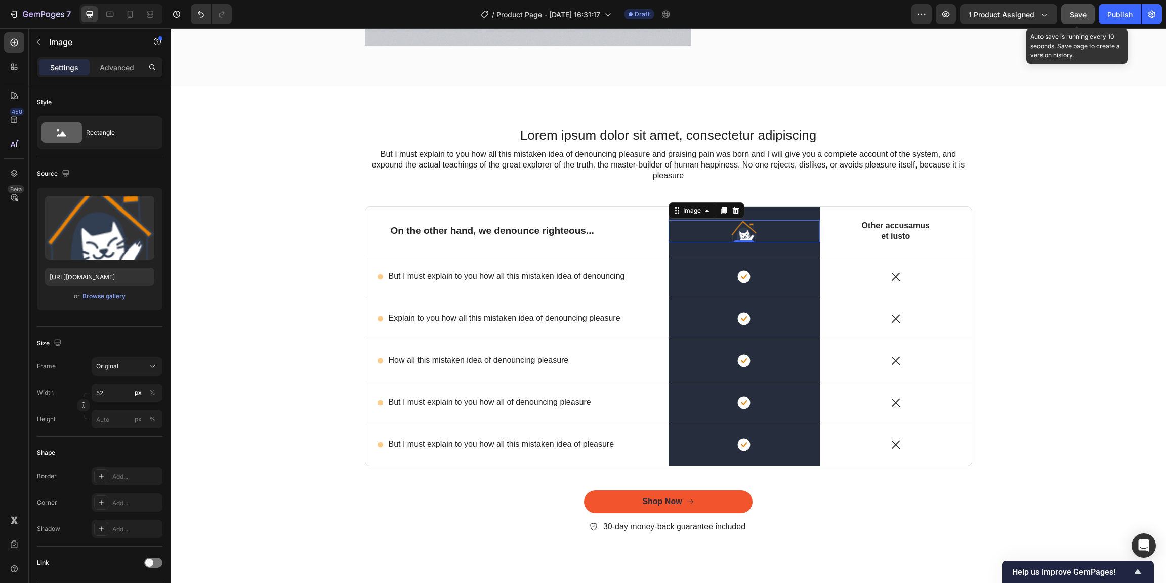
click at [1069, 15] on button "Save" at bounding box center [1077, 14] width 33 height 20
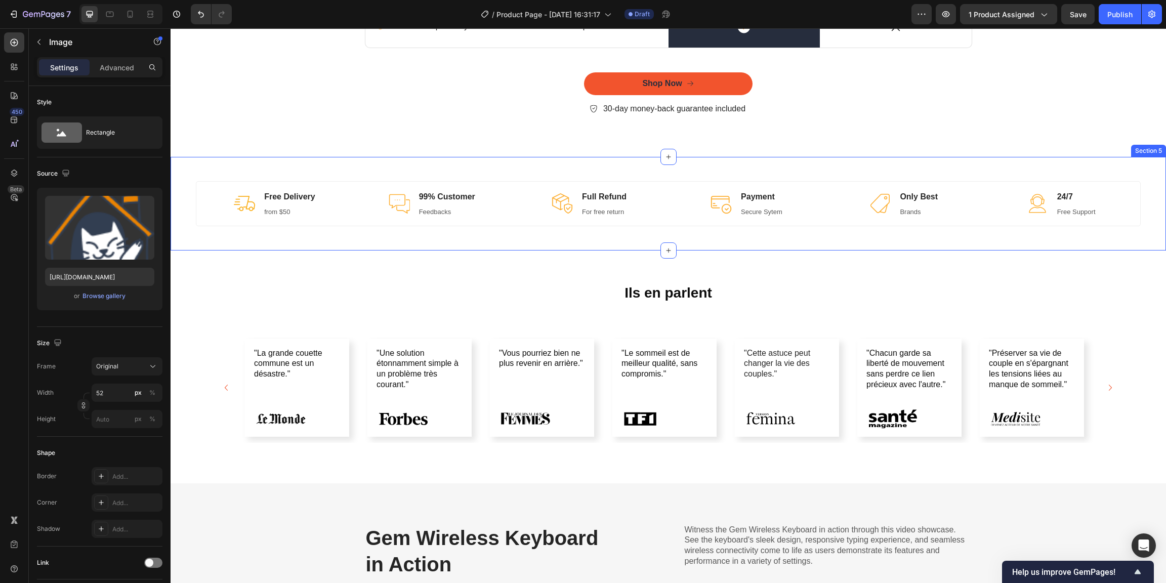
scroll to position [2186, 0]
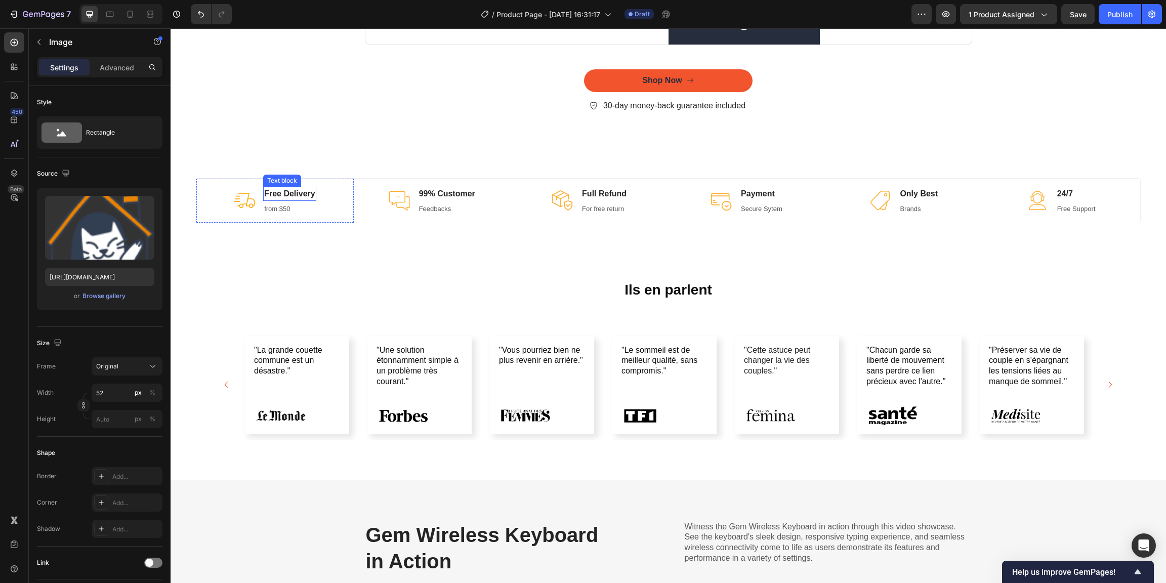
click at [306, 194] on p "Free Delivery" at bounding box center [289, 194] width 51 height 12
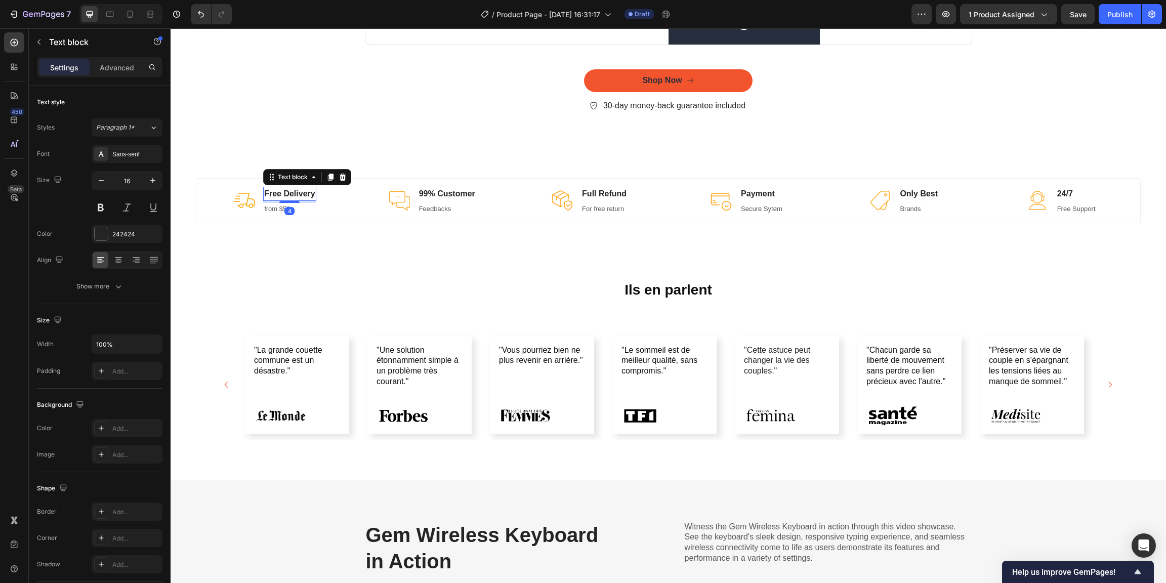
click at [306, 194] on p "Free Delivery" at bounding box center [289, 194] width 51 height 12
click at [274, 209] on p "from $50" at bounding box center [290, 209] width 68 height 10
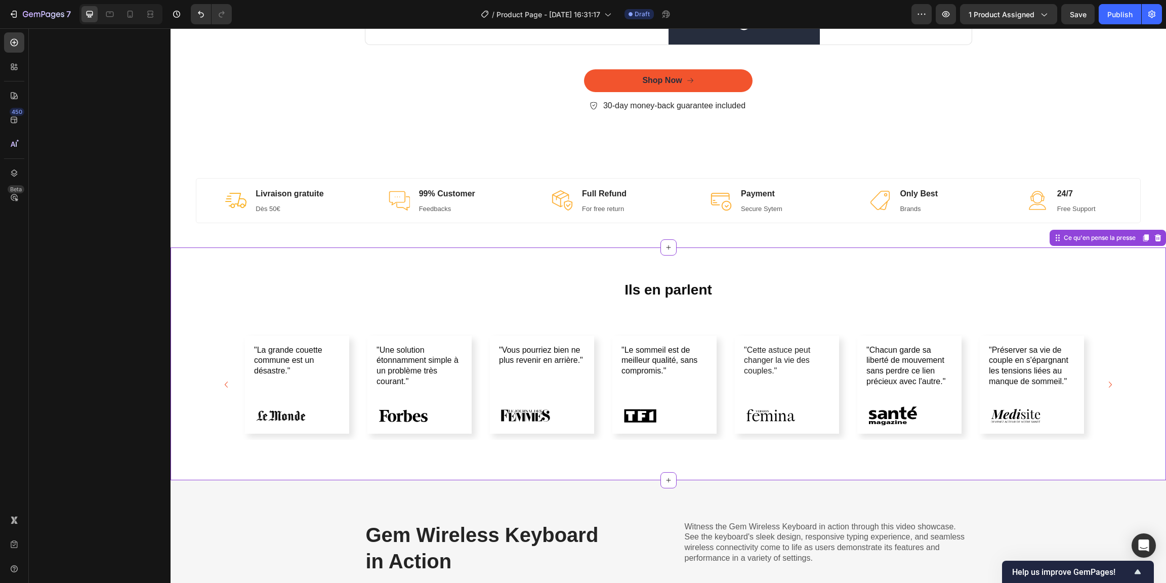
click at [280, 259] on div "Ils en parlent Heading "[GEOGRAPHIC_DATA] commune est un désastre." Text Block …" at bounding box center [668, 363] width 995 height 232
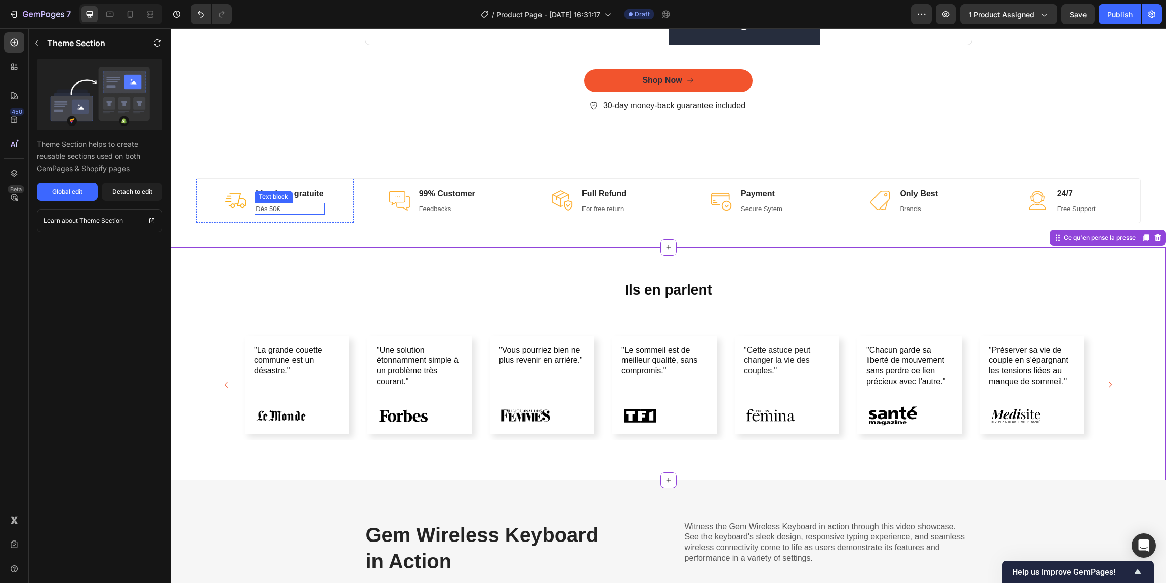
click at [283, 209] on p "Dès 50€" at bounding box center [290, 209] width 68 height 10
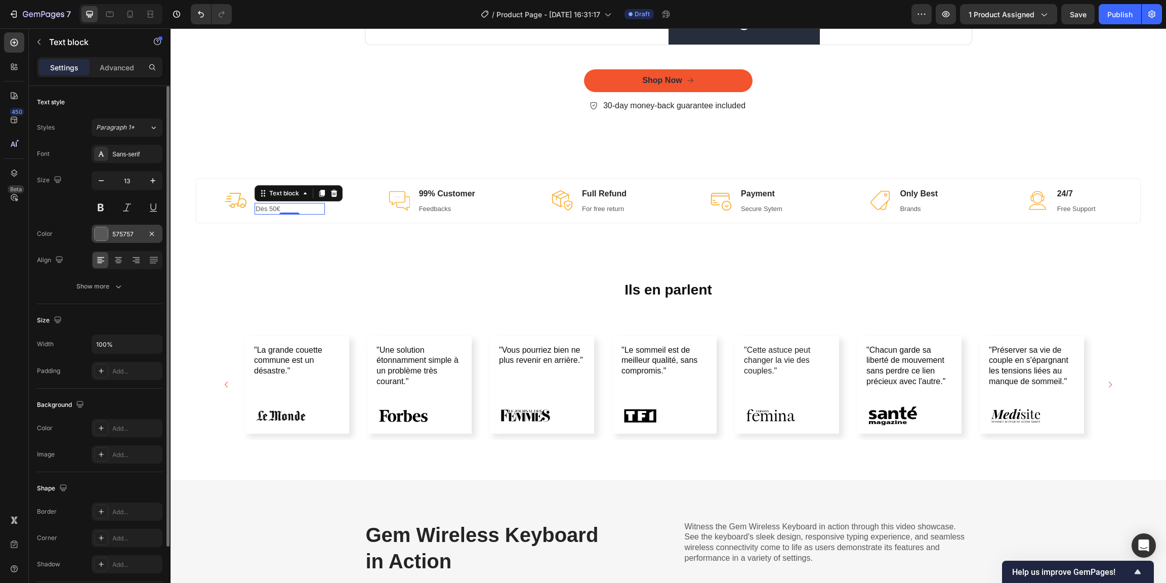
click at [124, 241] on div "575757" at bounding box center [127, 234] width 71 height 18
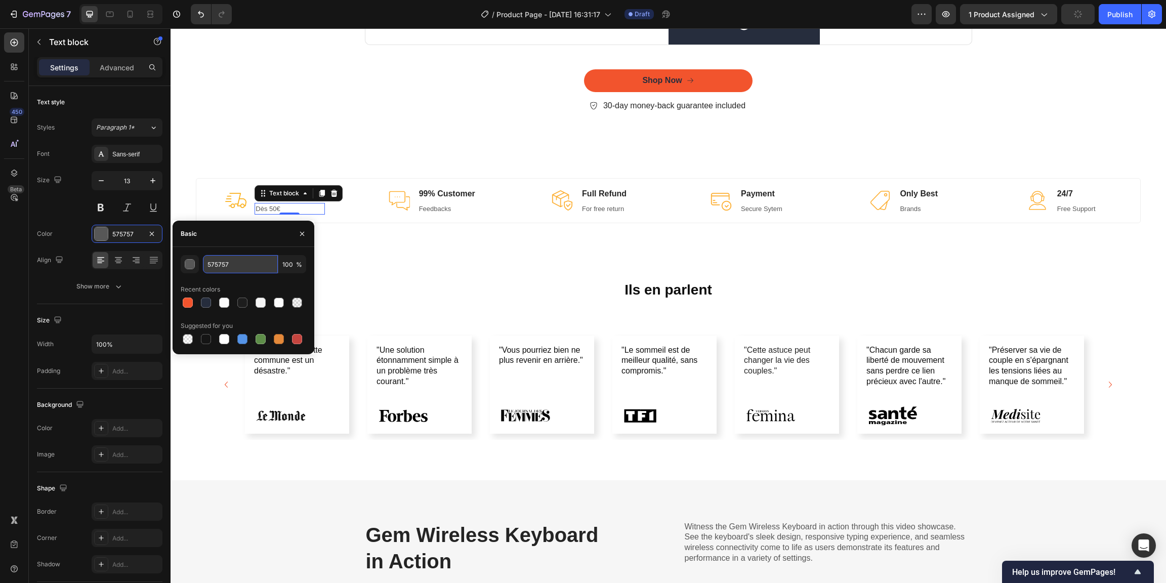
click at [225, 266] on input "575757" at bounding box center [240, 264] width 75 height 18
type input "1D1D1D"
drag, startPoint x: 387, startPoint y: 270, endPoint x: 328, endPoint y: 227, distance: 72.1
click at [387, 270] on div "Ils en parlent Heading "[GEOGRAPHIC_DATA] commune est un désastre." Text Block …" at bounding box center [668, 363] width 995 height 232
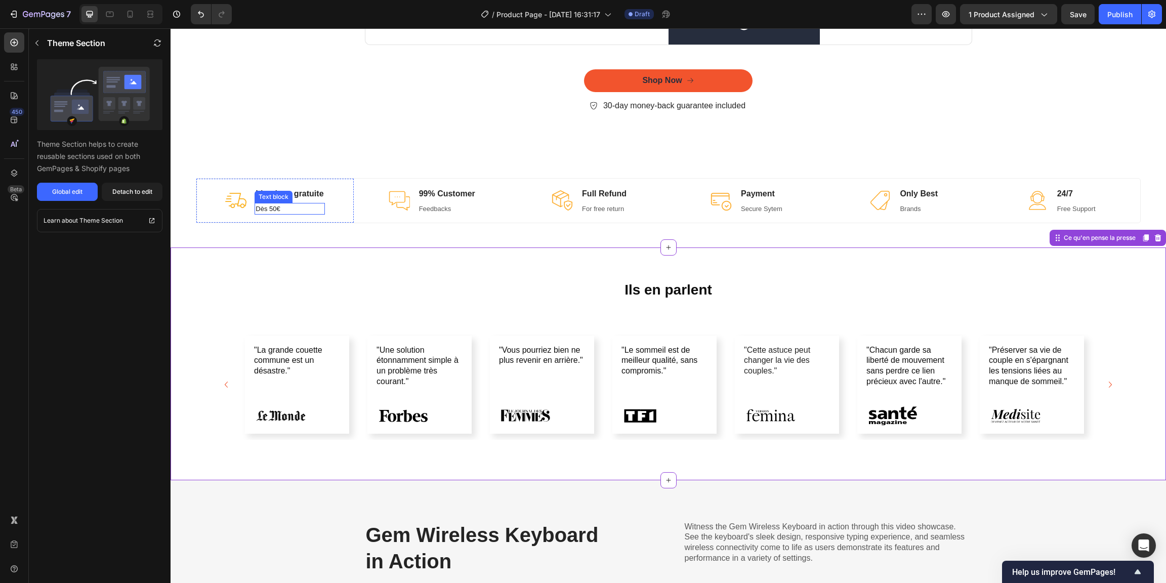
click at [293, 194] on p "Livraison gratuite" at bounding box center [290, 194] width 68 height 12
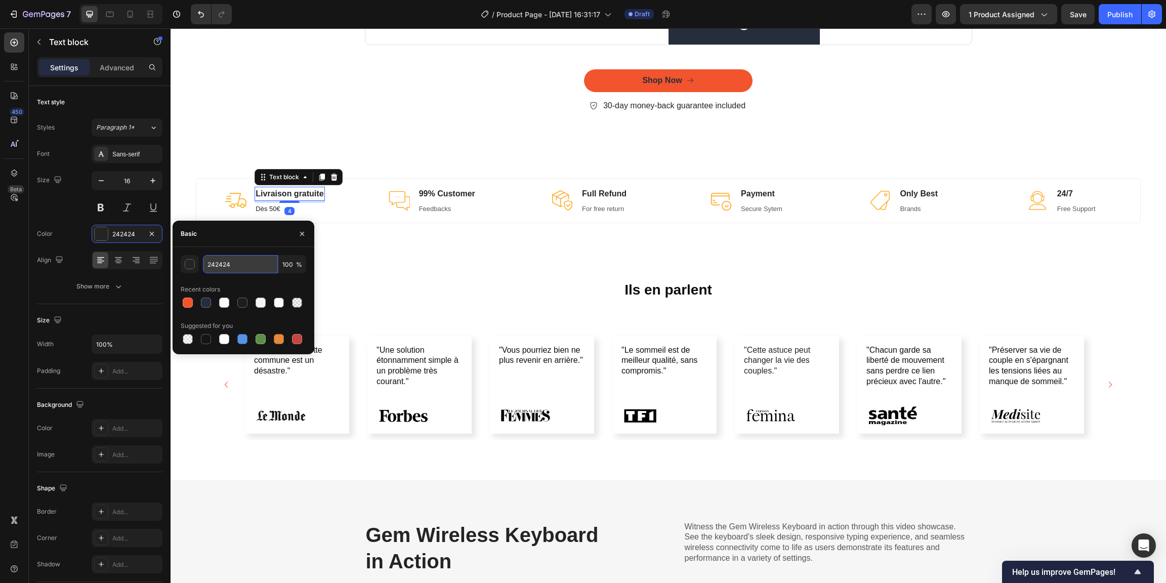
click at [257, 258] on input "242424" at bounding box center [240, 264] width 75 height 18
type input "1D1D1D"
click at [393, 276] on div "Ils en parlent Heading "[GEOGRAPHIC_DATA] commune est un désastre." Text Block …" at bounding box center [668, 364] width 980 height 184
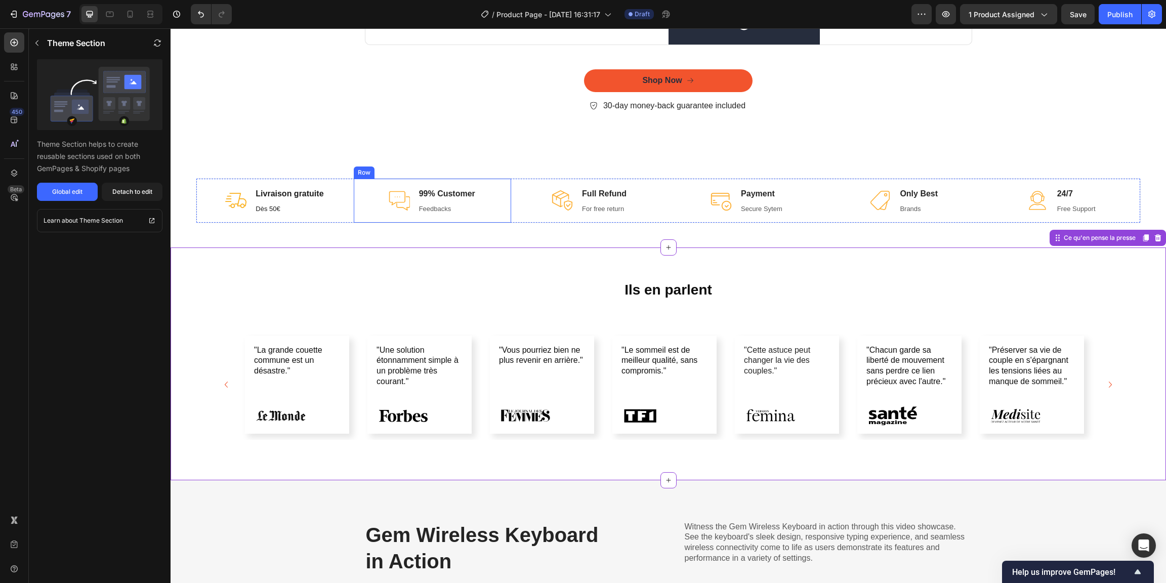
click at [497, 199] on div "Image 99% Customer Text block Feedbacks Text block Row" at bounding box center [432, 201] width 157 height 45
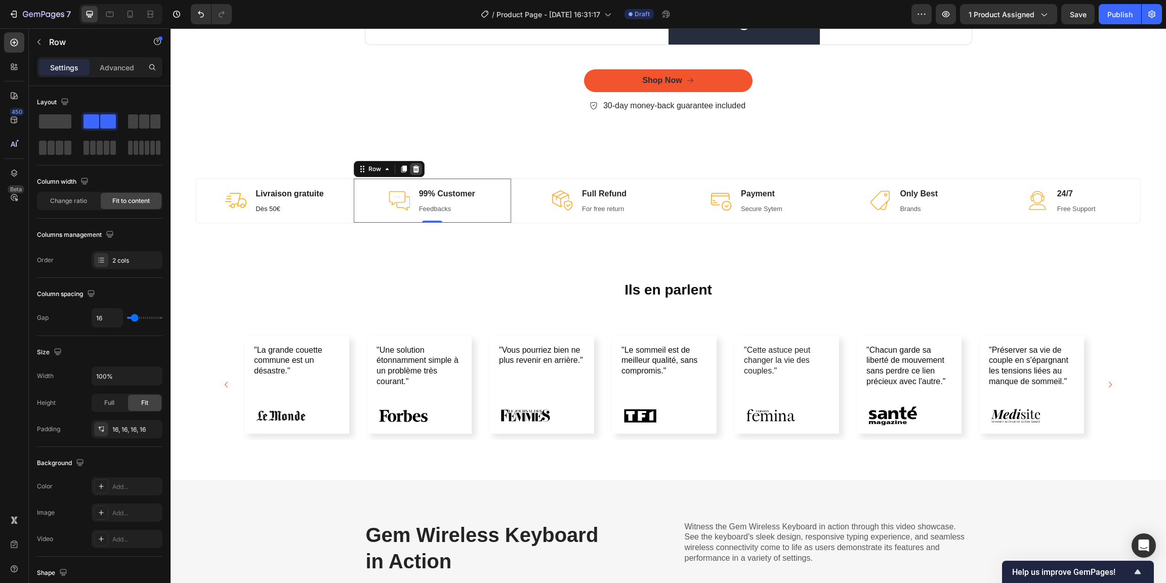
click at [416, 169] on icon at bounding box center [415, 168] width 7 height 7
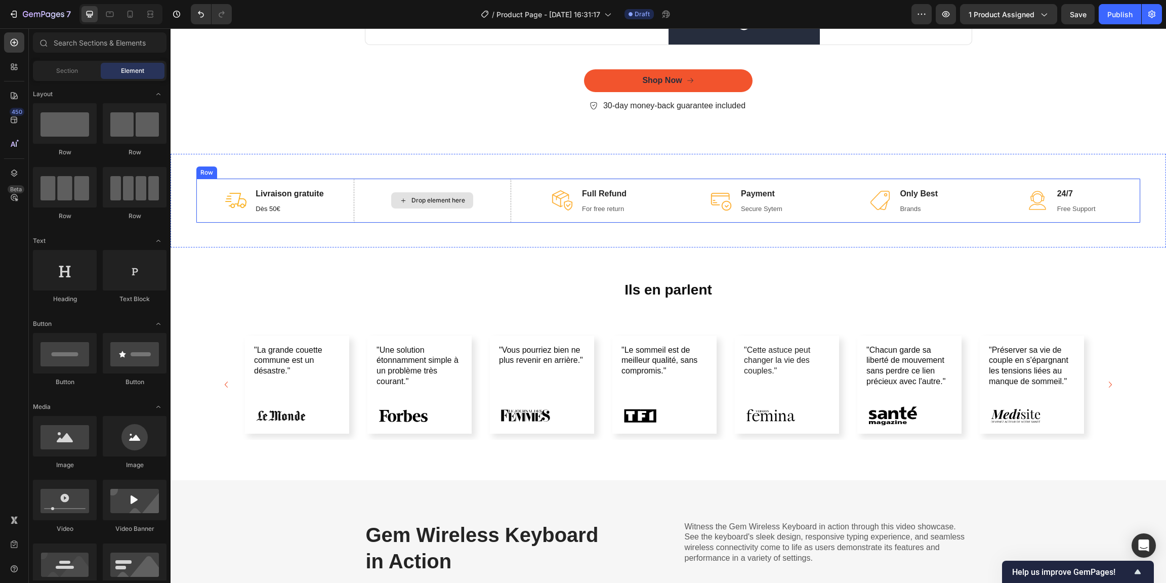
click at [433, 198] on div "Drop element here" at bounding box center [438, 200] width 54 height 8
click at [435, 187] on div "Drop element here" at bounding box center [432, 201] width 157 height 45
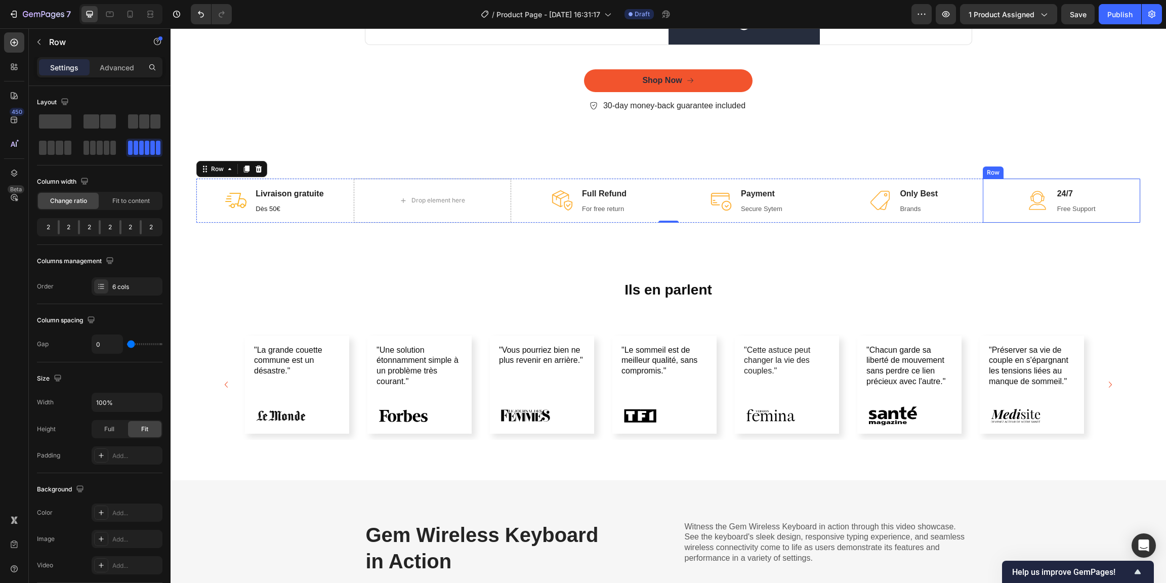
click at [1006, 192] on div "Image 24/7 Text block Free Support Text block Row" at bounding box center [1061, 201] width 157 height 45
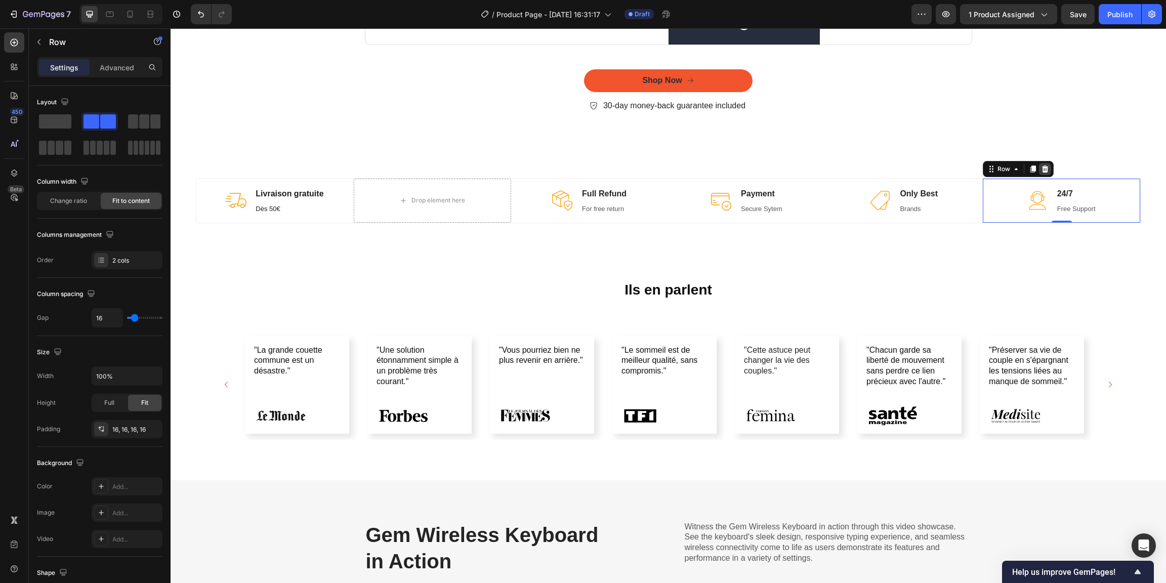
click at [1042, 166] on icon at bounding box center [1045, 168] width 7 height 7
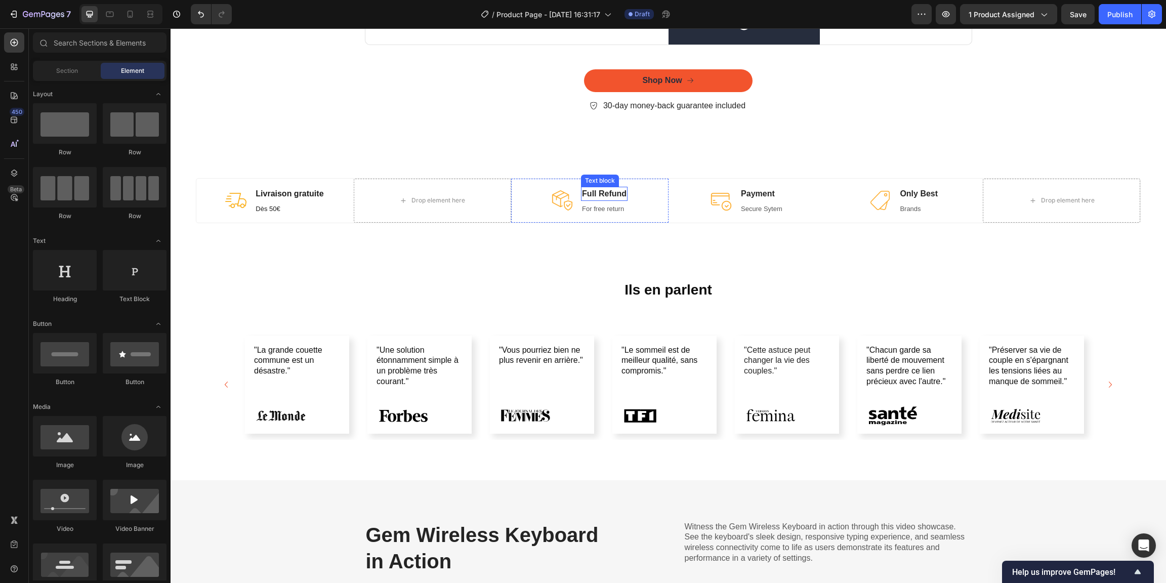
click at [610, 191] on p "Full Refund" at bounding box center [604, 194] width 45 height 12
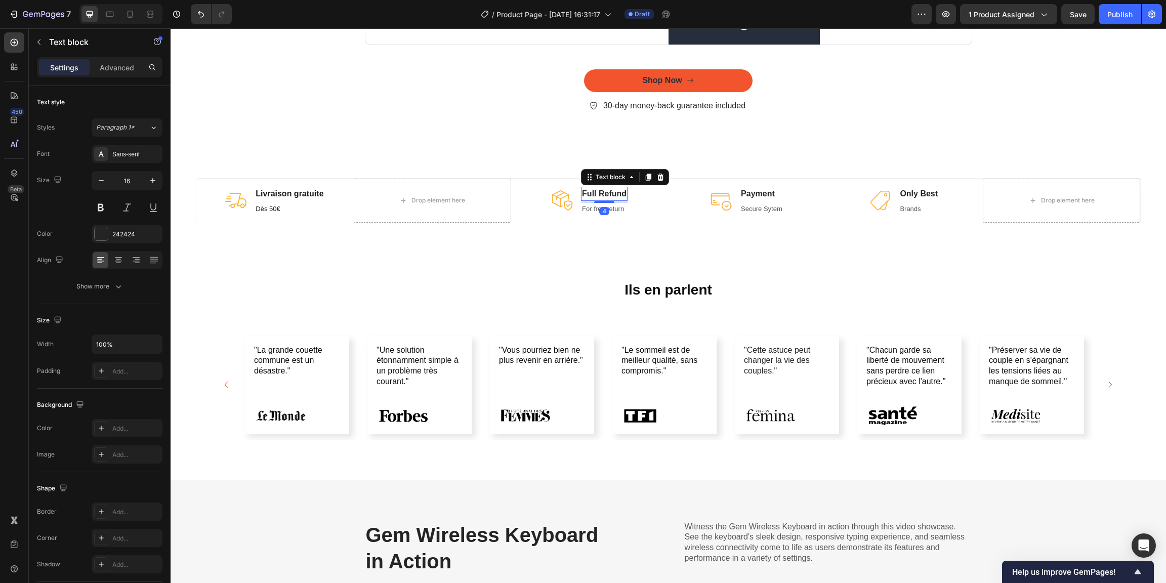
click at [610, 191] on p "Full Refund" at bounding box center [604, 194] width 45 height 12
click at [609, 194] on p "Full Refund" at bounding box center [604, 194] width 45 height 12
click at [594, 205] on p "For free return" at bounding box center [604, 209] width 63 height 10
click at [594, 210] on p "For free return" at bounding box center [604, 209] width 63 height 10
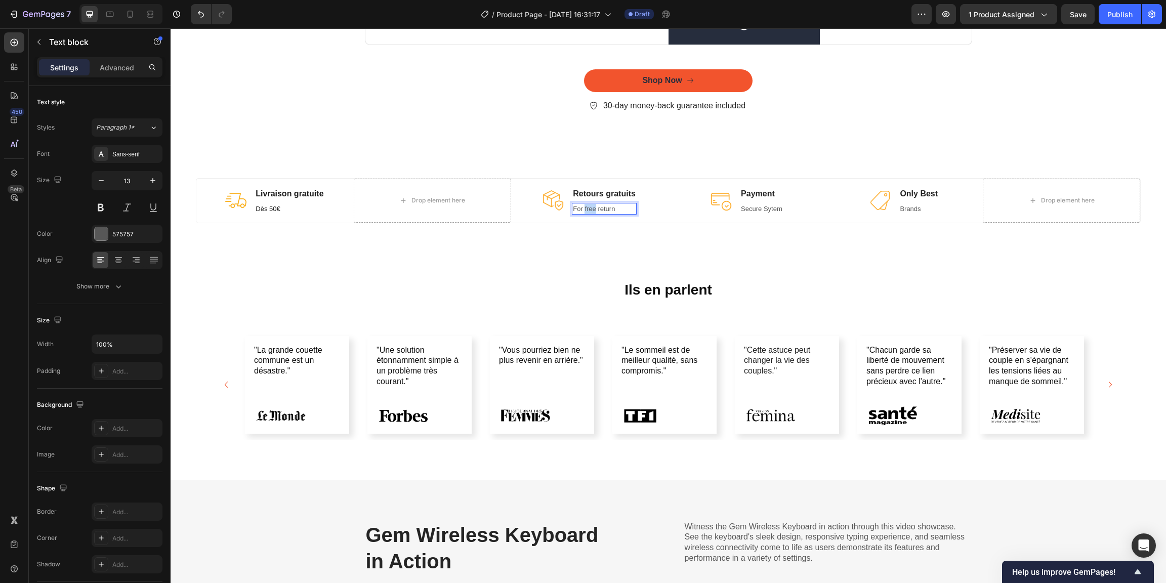
click at [594, 210] on p "For free return" at bounding box center [604, 209] width 63 height 10
click at [601, 193] on p "Retours gratuits" at bounding box center [604, 194] width 63 height 12
click at [598, 208] on p "Pendant 102 nuits" at bounding box center [604, 209] width 69 height 10
click at [678, 243] on div "Image Livraison gratuite Text block Dès 50€ Text block Row Drop element here Im…" at bounding box center [668, 201] width 995 height 94
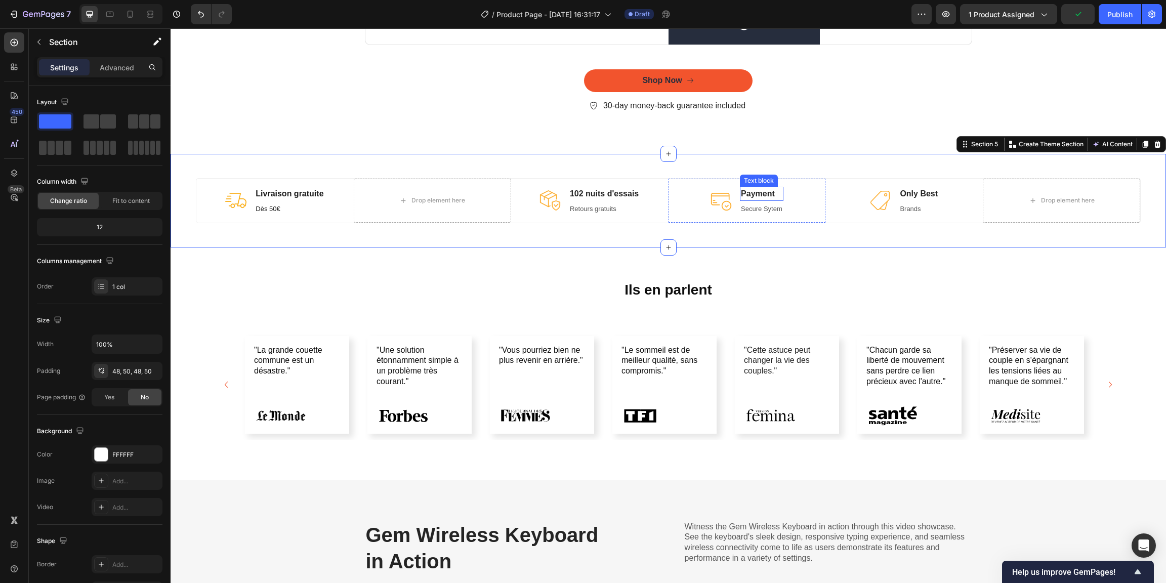
click at [764, 194] on p "Payment" at bounding box center [761, 194] width 41 height 12
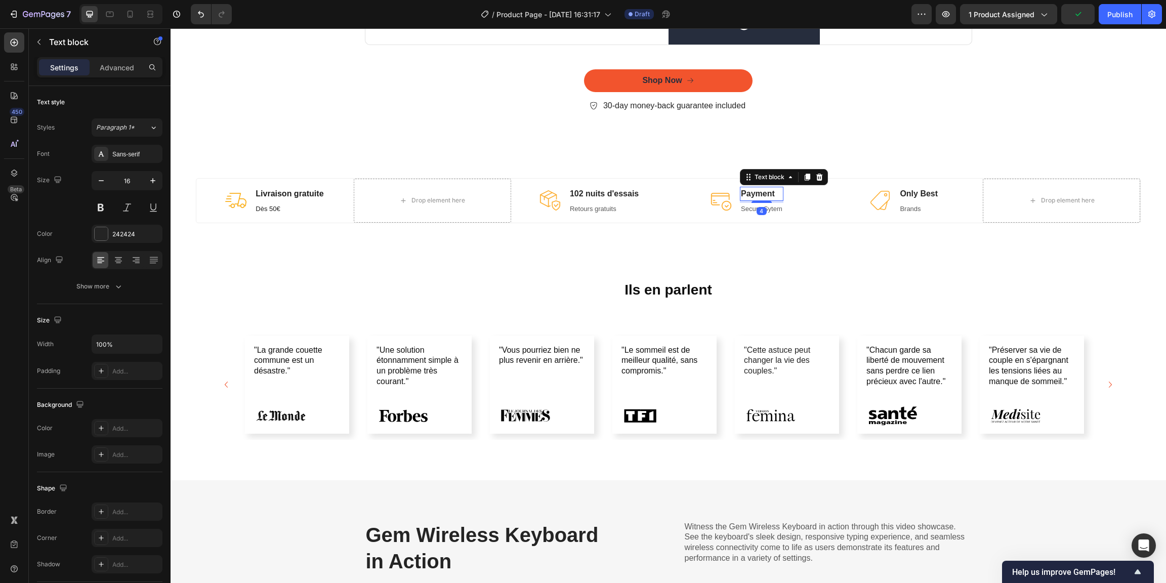
click at [767, 195] on p "Payment" at bounding box center [761, 194] width 41 height 12
click at [772, 197] on p "Payment" at bounding box center [761, 194] width 41 height 12
click at [740, 209] on p "Secure Sytem" at bounding box center [761, 209] width 97 height 10
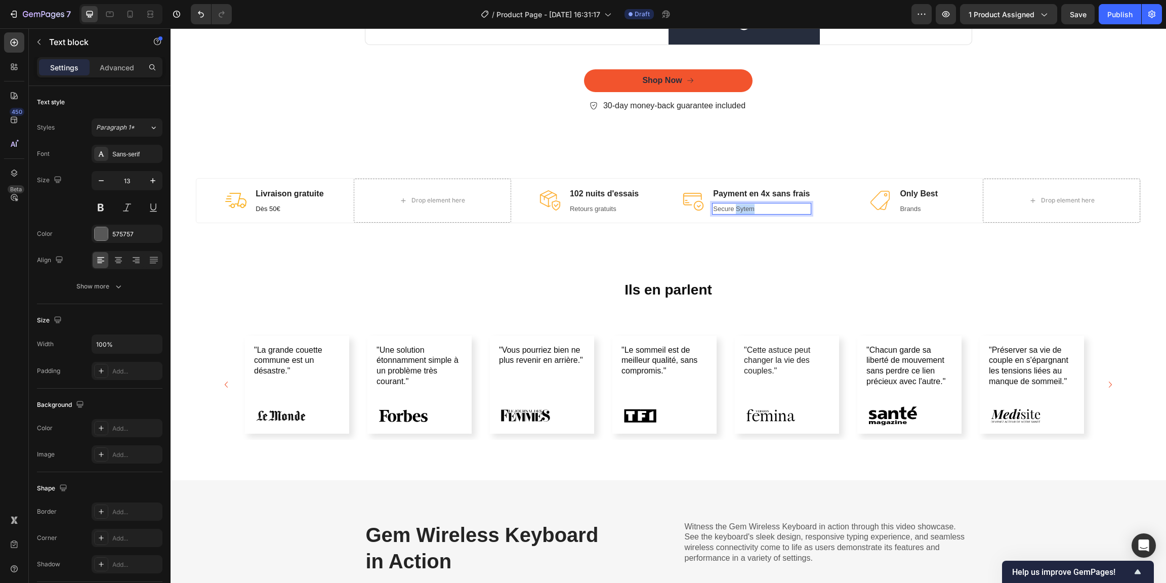
click at [740, 209] on p "Secure Sytem" at bounding box center [761, 209] width 97 height 10
click at [858, 206] on div "Image Only Best Text block Brands Text block Row" at bounding box center [903, 201] width 157 height 45
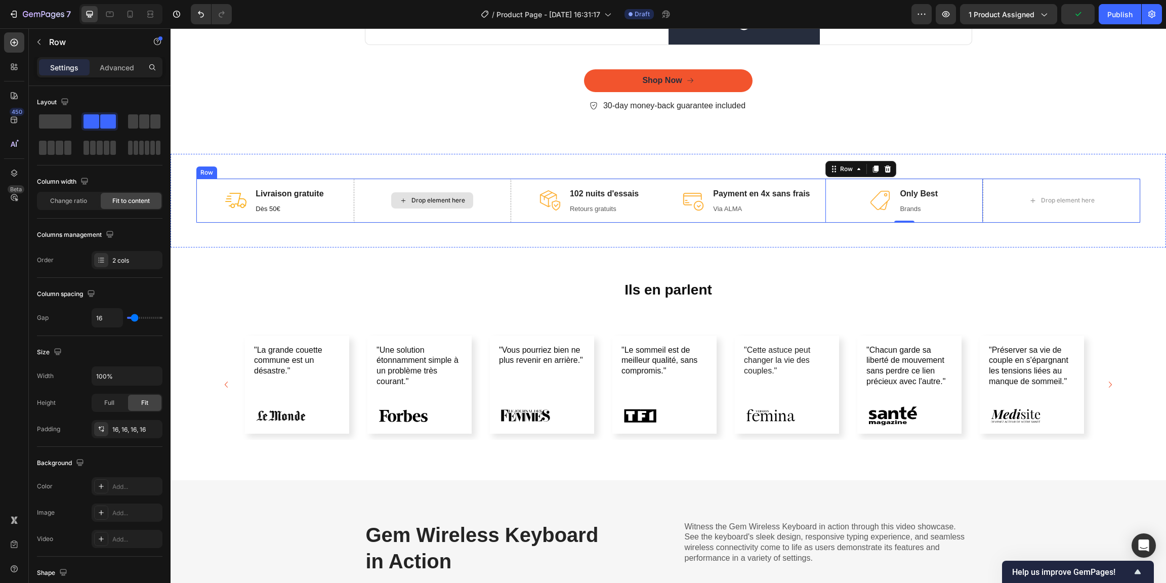
click at [423, 195] on div "Drop element here" at bounding box center [432, 200] width 82 height 16
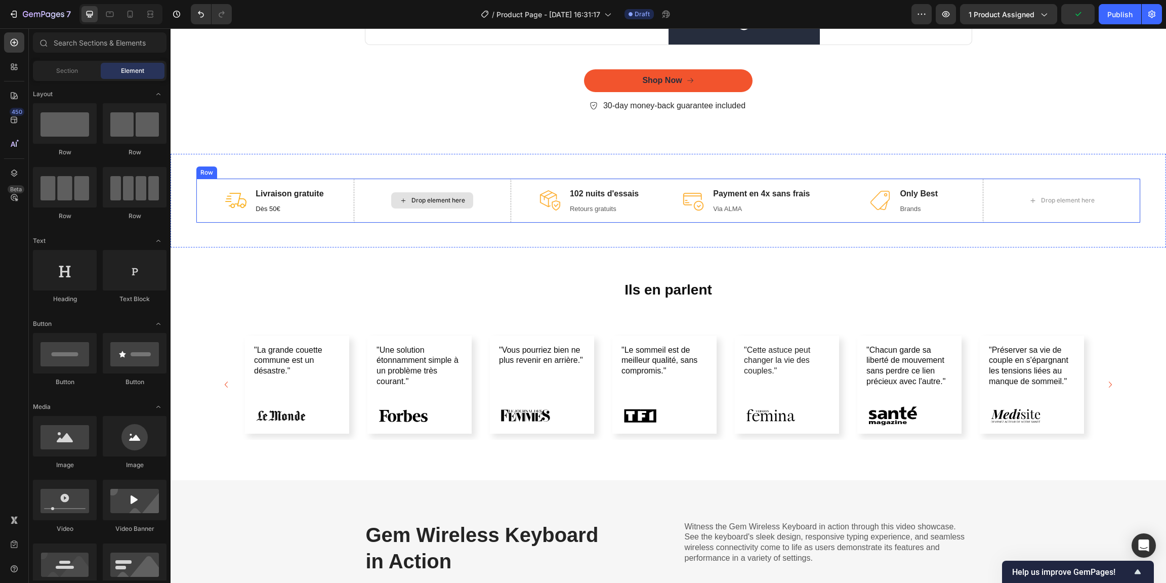
click at [519, 210] on div "Image 102 nuits d'essais Text block Retours gratuits Text block Row" at bounding box center [589, 201] width 157 height 45
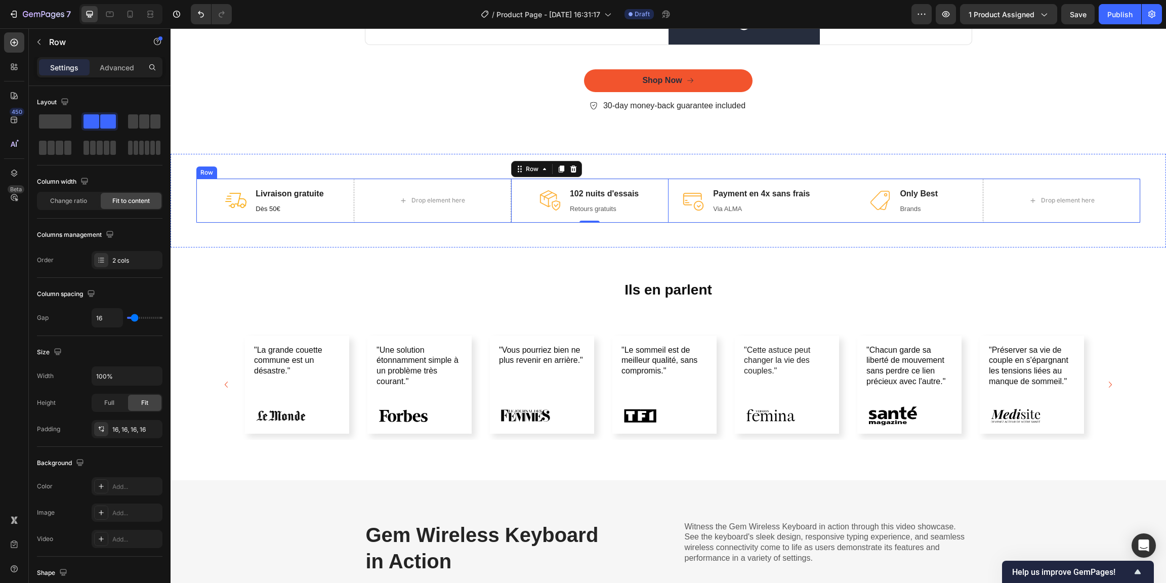
click at [513, 225] on div "Image Livraison gratuite Text block Dès 50€ Text block Row Drop element here Im…" at bounding box center [668, 201] width 995 height 94
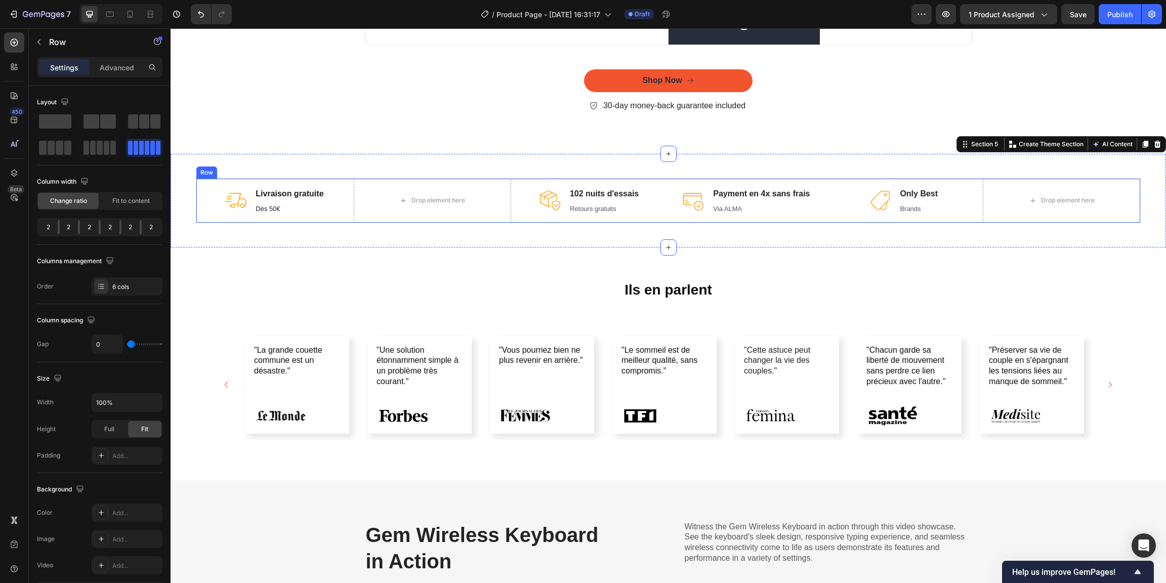
click at [502, 223] on div "Drop element here" at bounding box center [432, 201] width 157 height 45
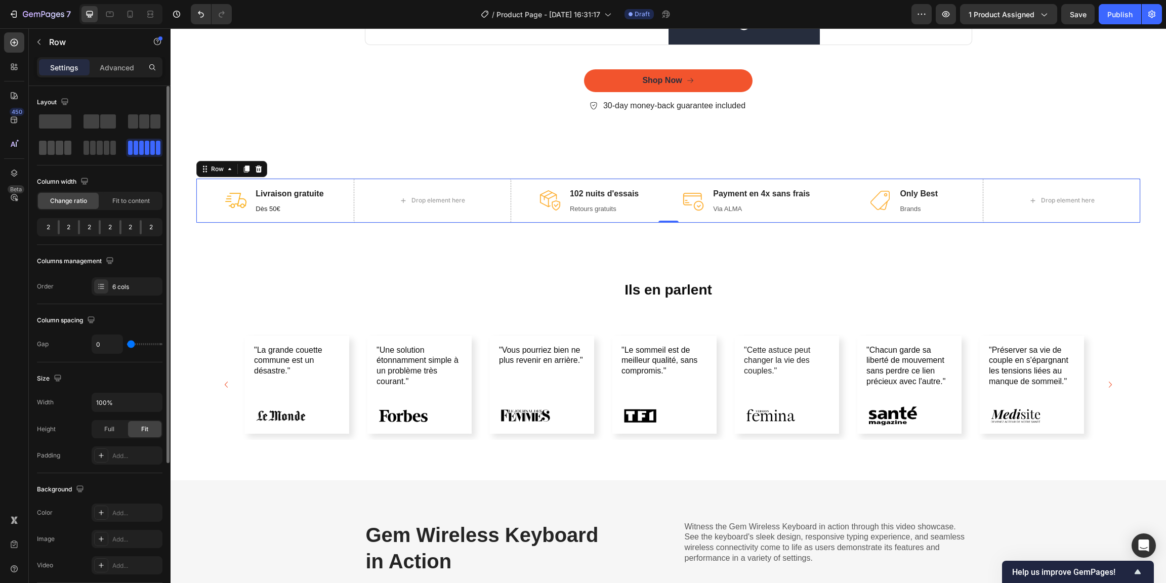
click at [63, 147] on div at bounding box center [55, 148] width 32 height 14
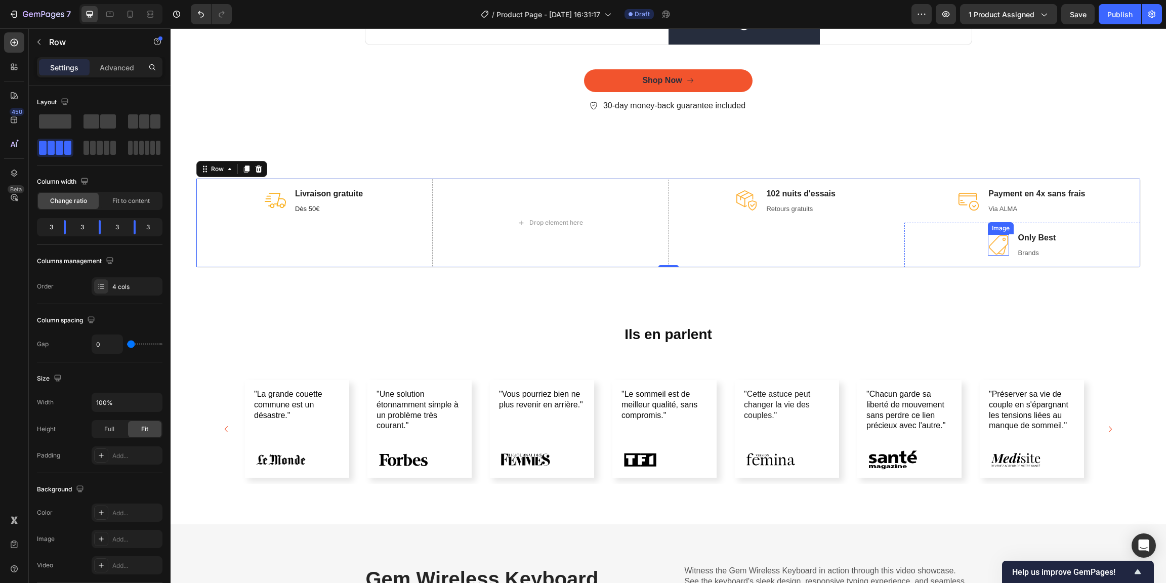
click at [988, 238] on img at bounding box center [998, 244] width 21 height 21
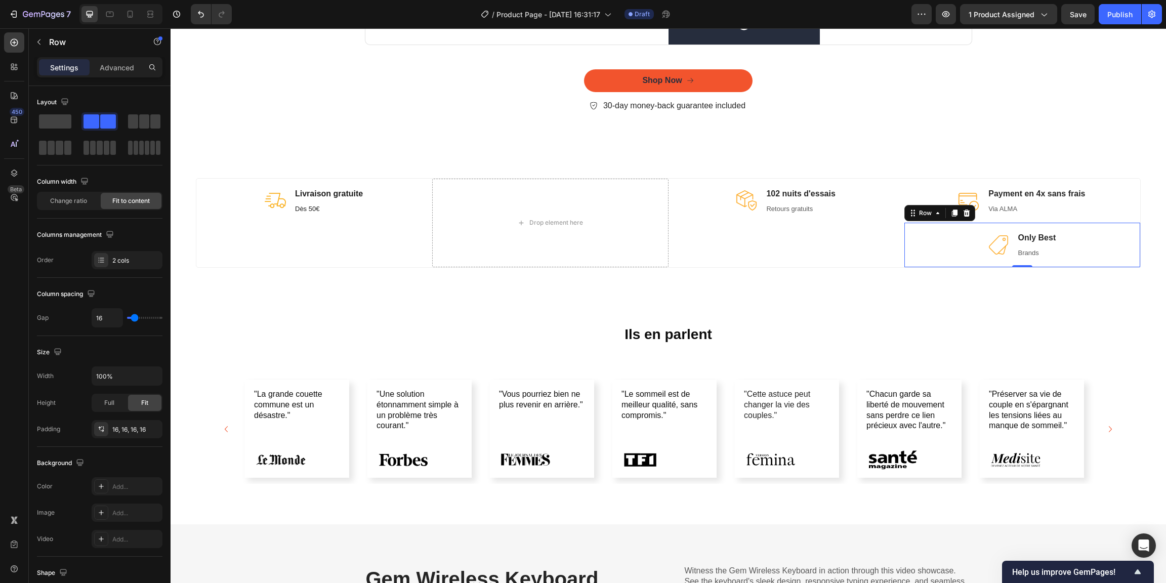
click at [955, 234] on div "Image Only Best Text block Brands Text block Row 0" at bounding box center [1022, 245] width 236 height 45
click at [963, 217] on icon at bounding box center [966, 212] width 7 height 7
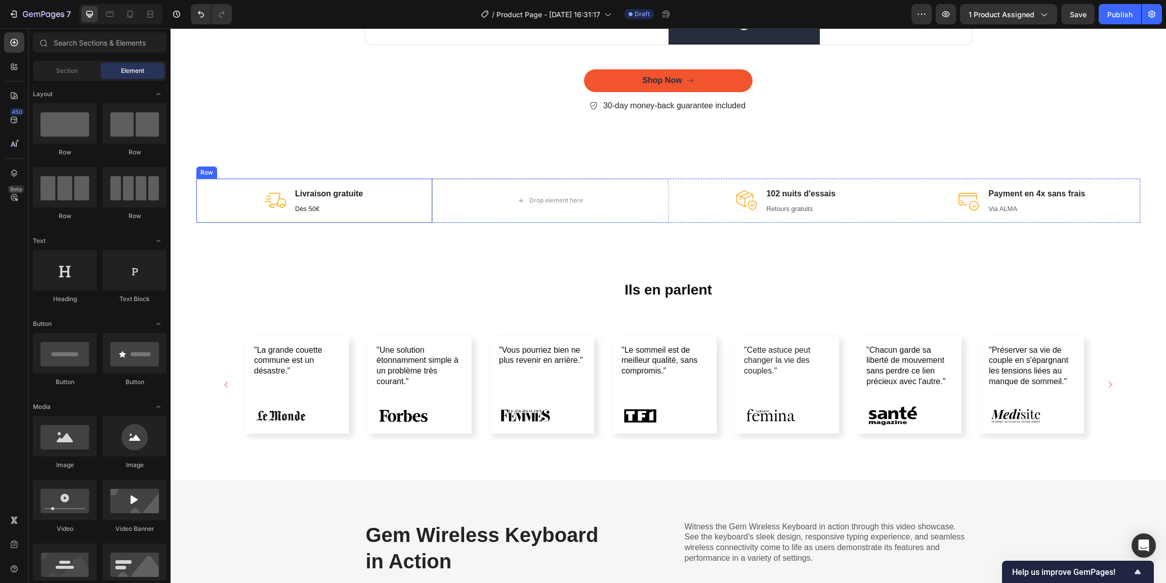
click at [386, 223] on div "Image Livraison gratuite Text block Dès 50€ Text block Row" at bounding box center [314, 201] width 236 height 45
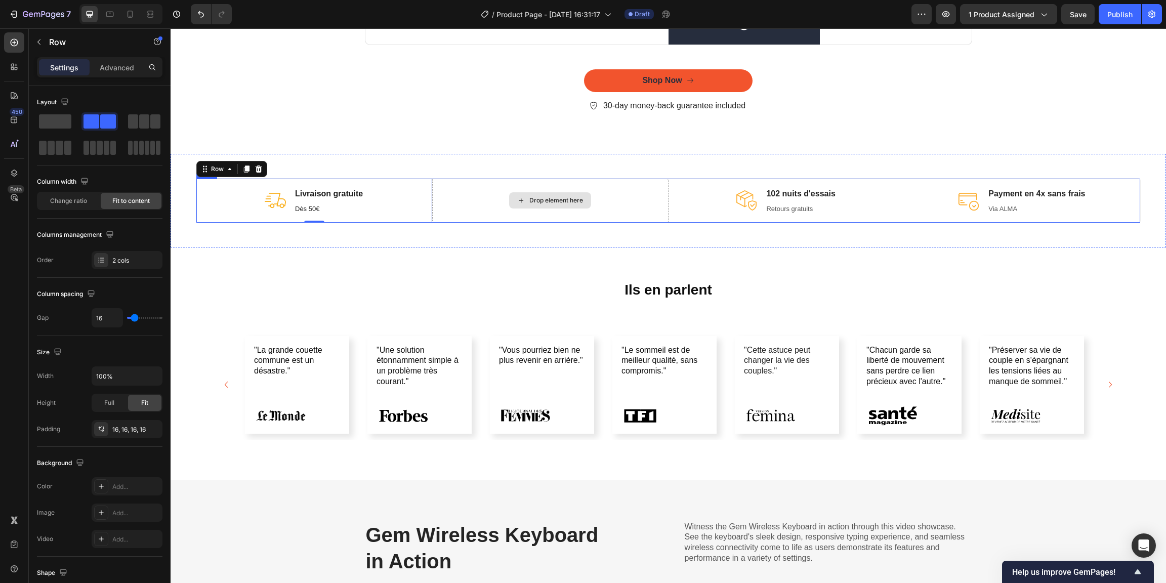
click at [495, 221] on div "Drop element here" at bounding box center [550, 201] width 236 height 45
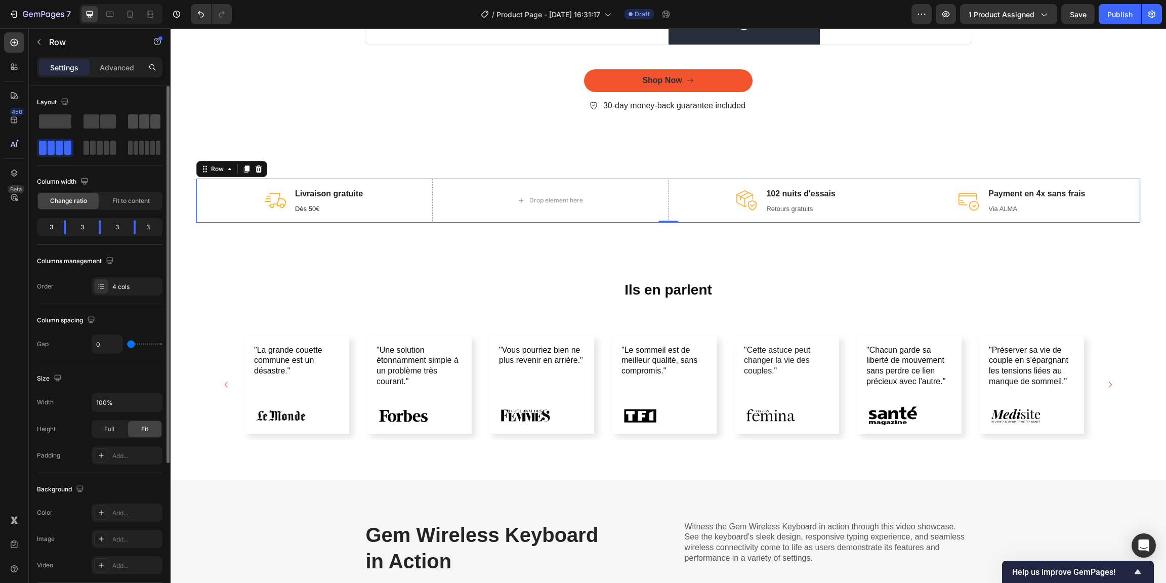
click at [161, 119] on div at bounding box center [144, 121] width 36 height 18
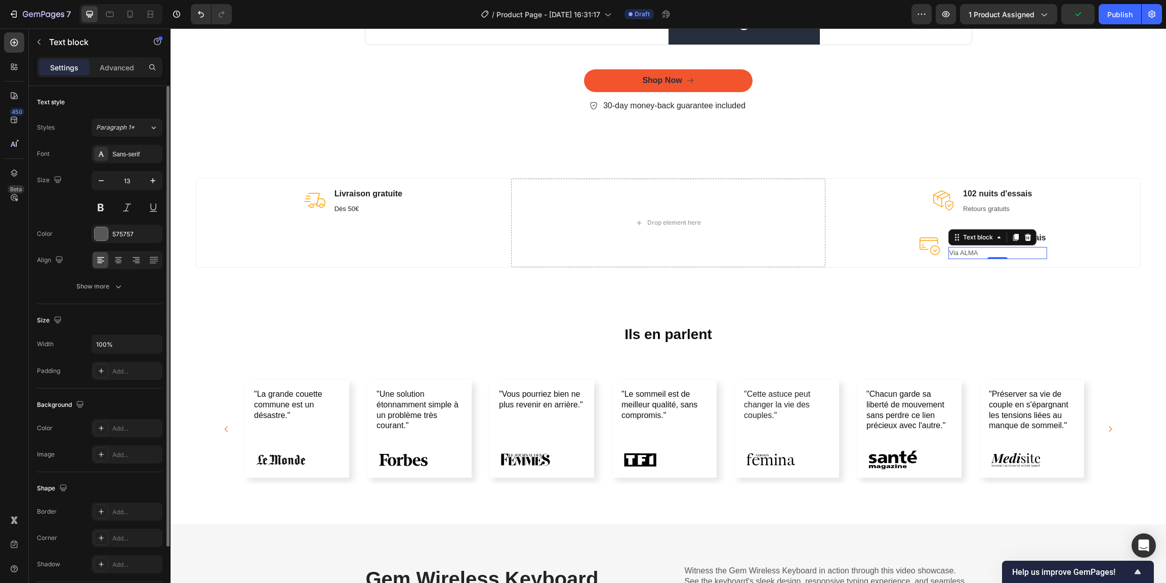
click at [1002, 253] on p "Via ALMA" at bounding box center [997, 253] width 97 height 10
click at [1074, 245] on div "Image Payment en 4x sans frais Text block Via ALMA Text block 0 Row" at bounding box center [982, 245] width 315 height 45
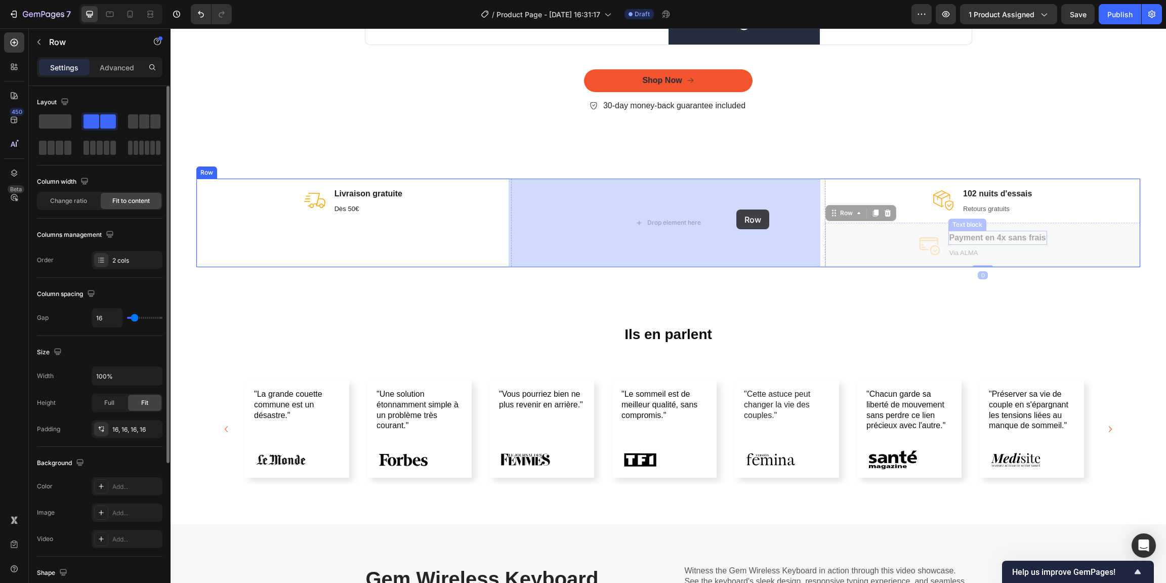
drag, startPoint x: 1079, startPoint y: 243, endPoint x: 736, endPoint y: 209, distance: 344.2
click at [736, 209] on div "Header Lorem ipsum dolor sit amet, consectetur adipiscing Heading But I must ex…" at bounding box center [668, 443] width 995 height 5200
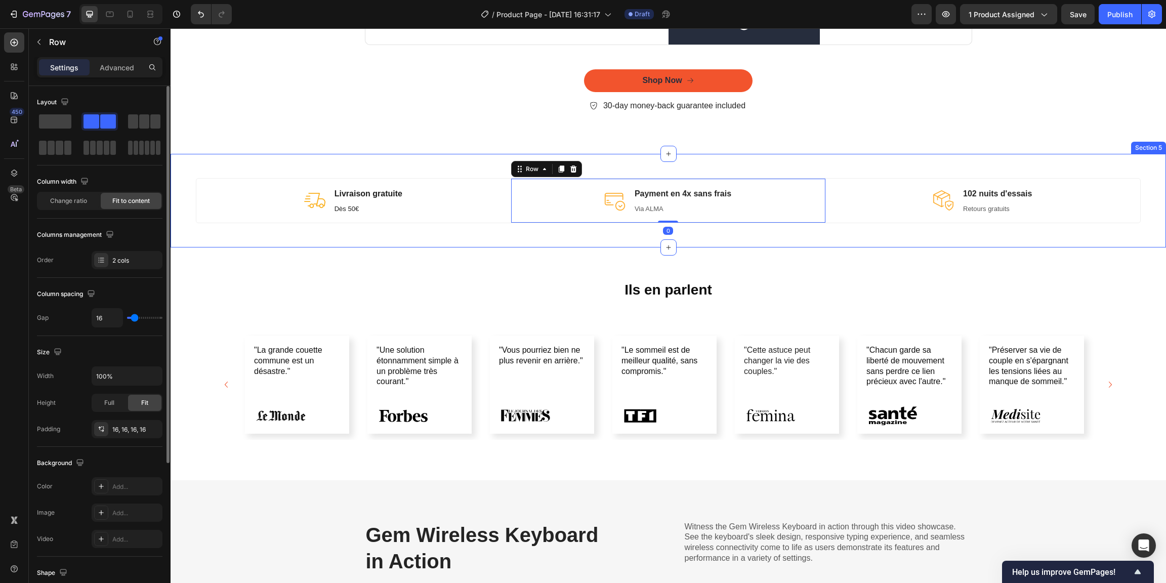
click at [757, 247] on div "Image Livraison gratuite Text block Dès 50€ Text block Row Image Payment en 4x …" at bounding box center [668, 201] width 995 height 94
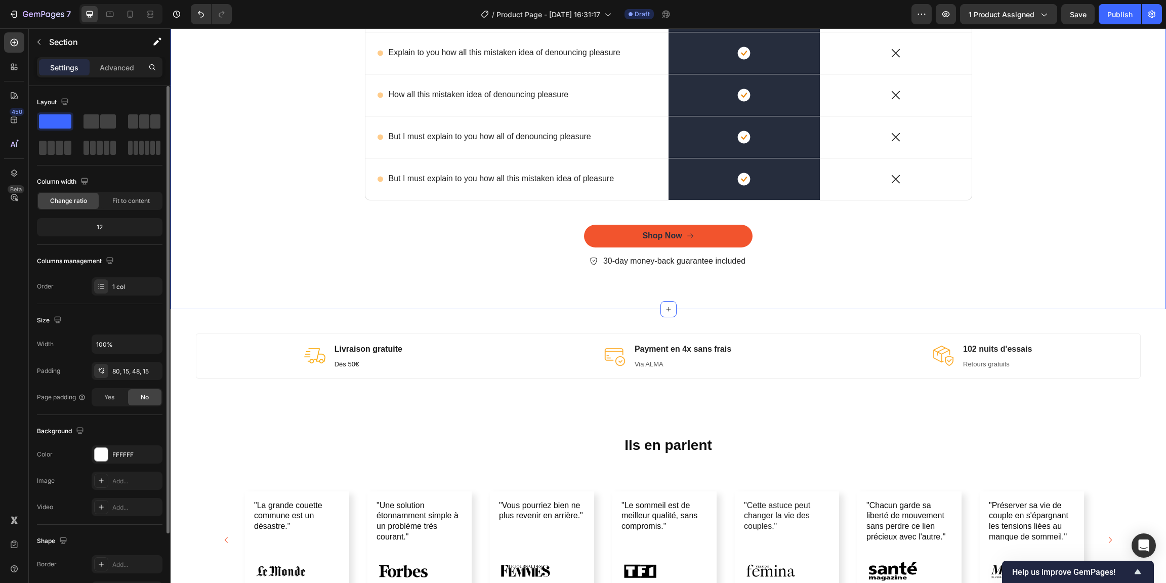
scroll to position [2024, 0]
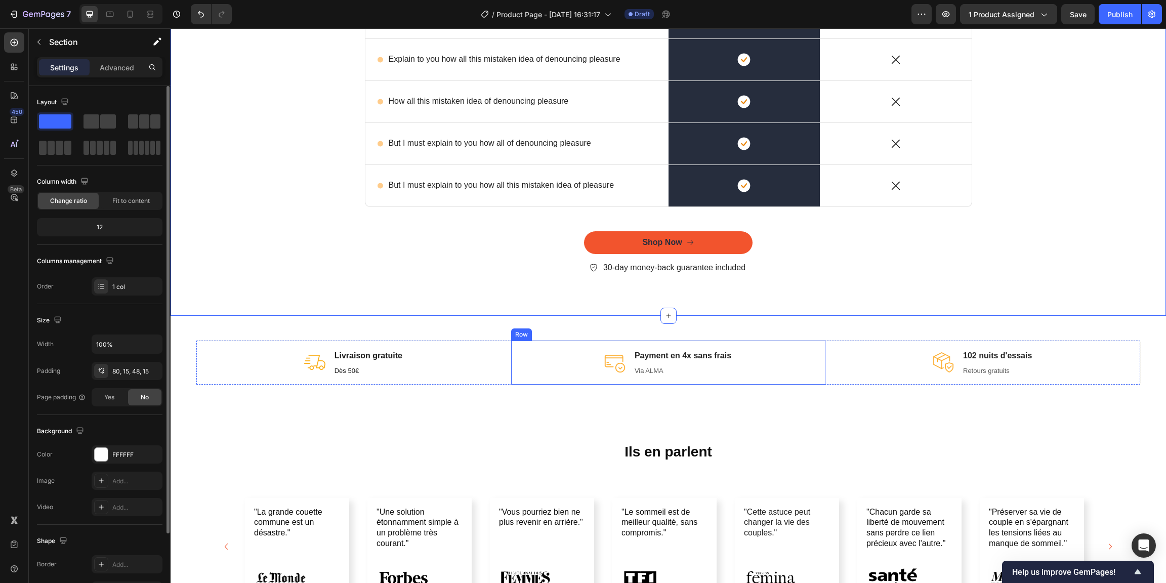
click at [659, 346] on div "Image Payment en 4x sans frais Text block Via ALMA Text block Row" at bounding box center [668, 363] width 315 height 45
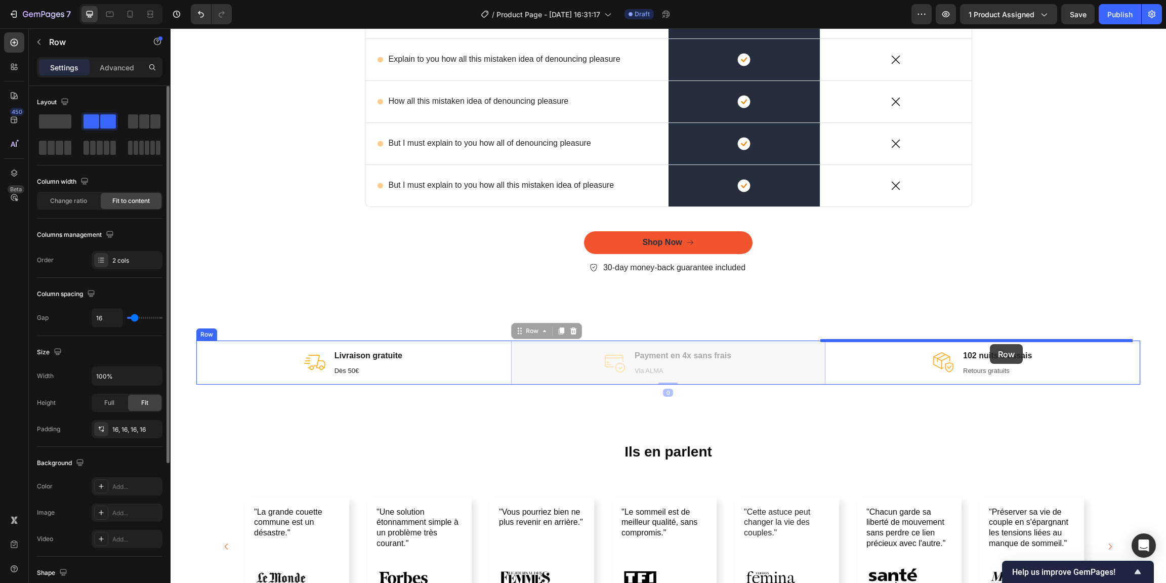
drag, startPoint x: 655, startPoint y: 346, endPoint x: 990, endPoint y: 344, distance: 335.0
click at [990, 344] on div "Header Lorem ipsum dolor sit amet, consectetur adipiscing Heading But I must ex…" at bounding box center [668, 582] width 995 height 5156
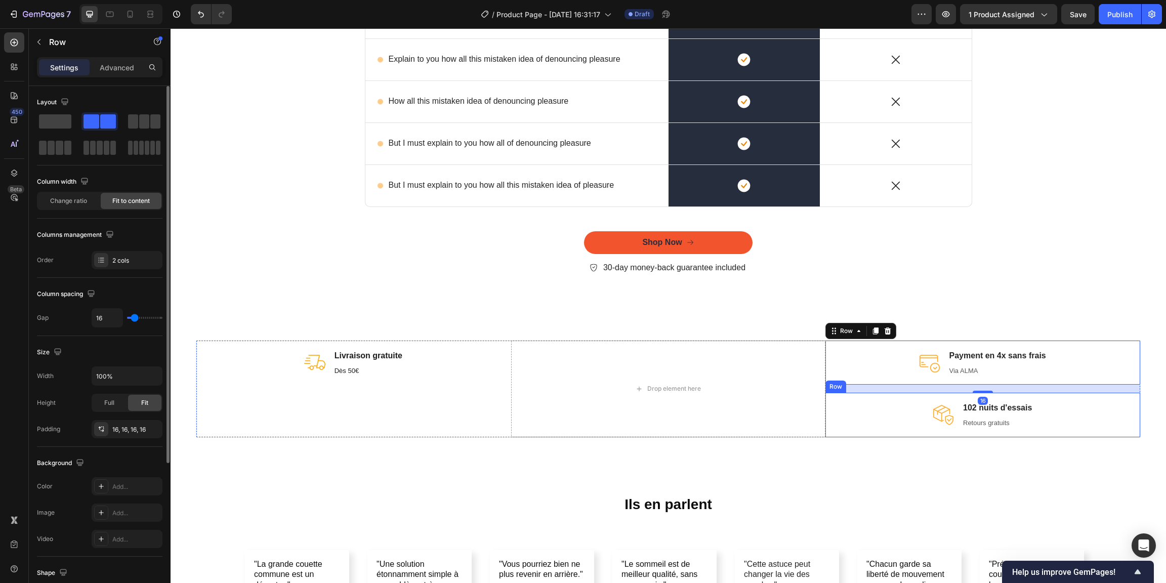
click at [885, 407] on div "Image 102 nuits d'essais Text block Retours gratuits Text block Row" at bounding box center [982, 415] width 315 height 45
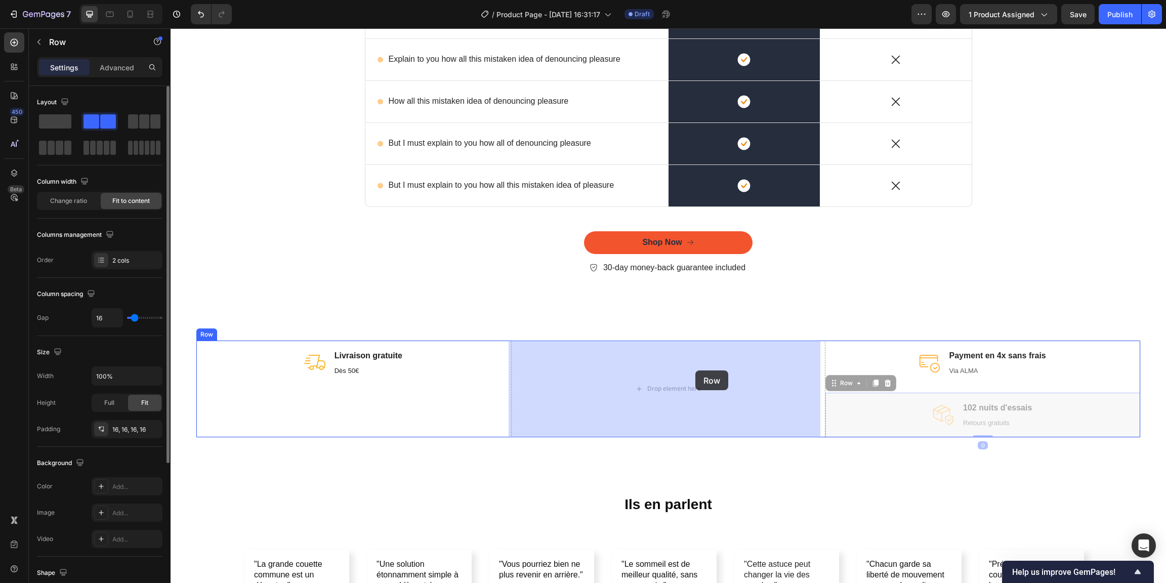
drag, startPoint x: 882, startPoint y: 402, endPoint x: 695, endPoint y: 370, distance: 189.4
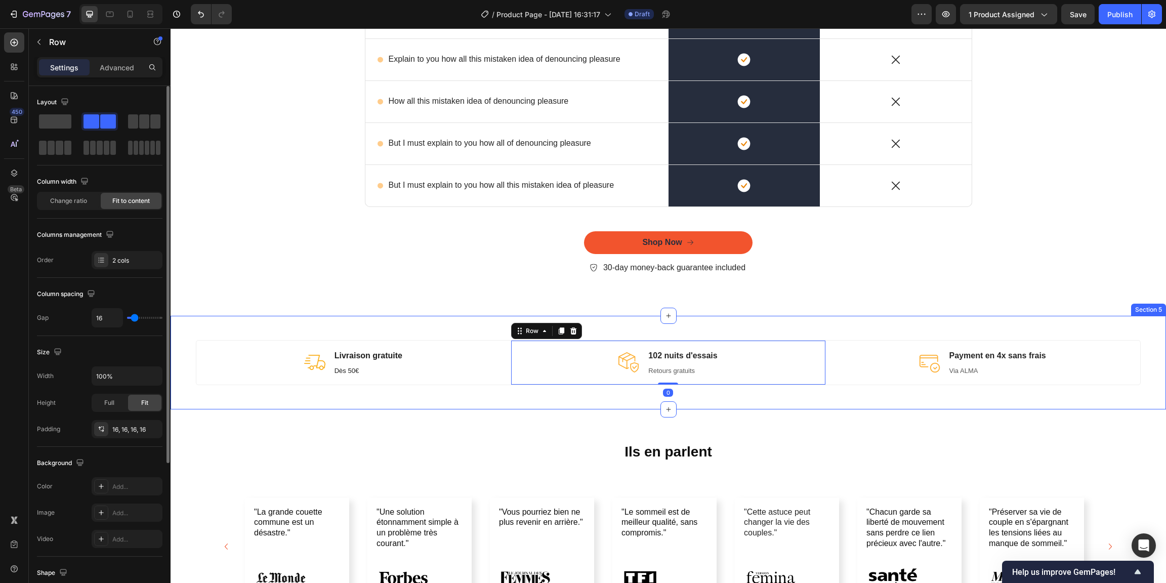
click at [355, 325] on div "Image Livraison gratuite Text block Dès 50€ Text block Row Image 102 nuits d'es…" at bounding box center [668, 363] width 995 height 94
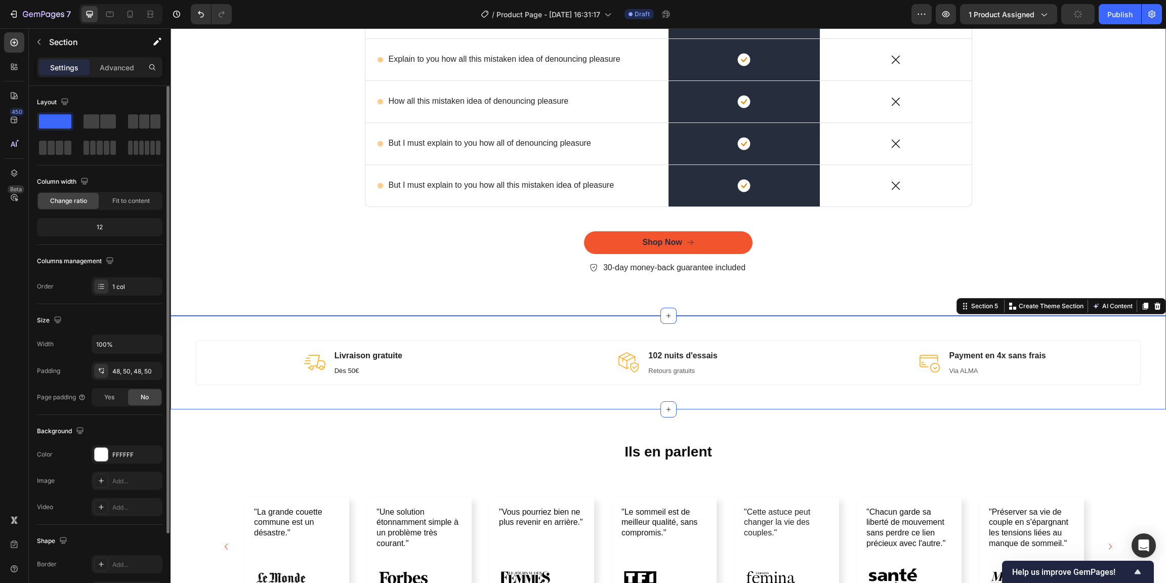
click at [321, 279] on div "Lorem ipsum dolor sit amet, consectetur adipiscing Heading But I must explain t…" at bounding box center [668, 79] width 980 height 424
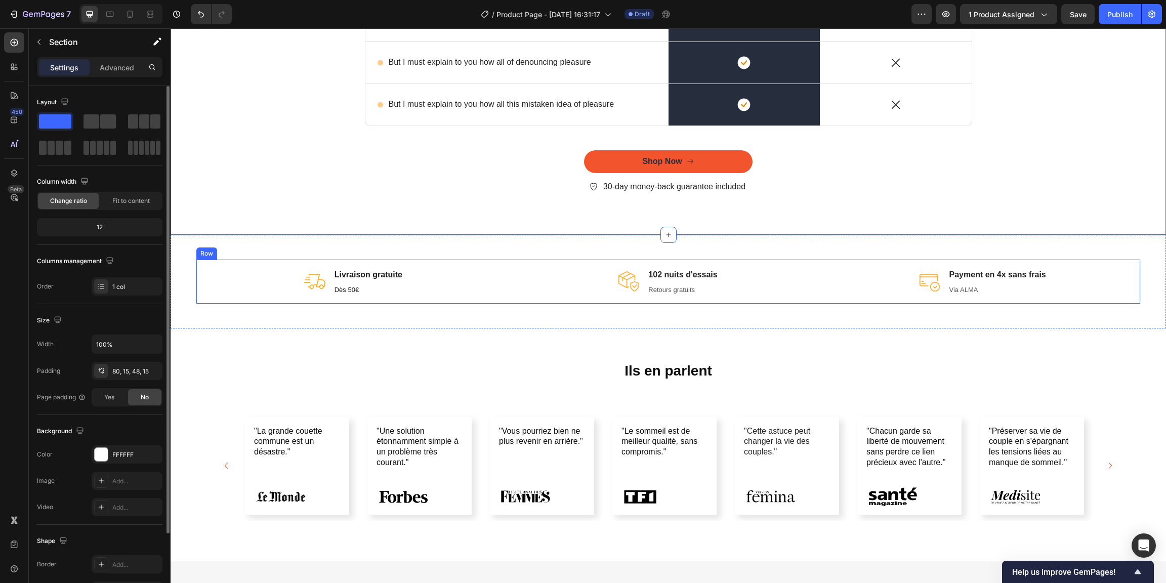
scroll to position [2016, 0]
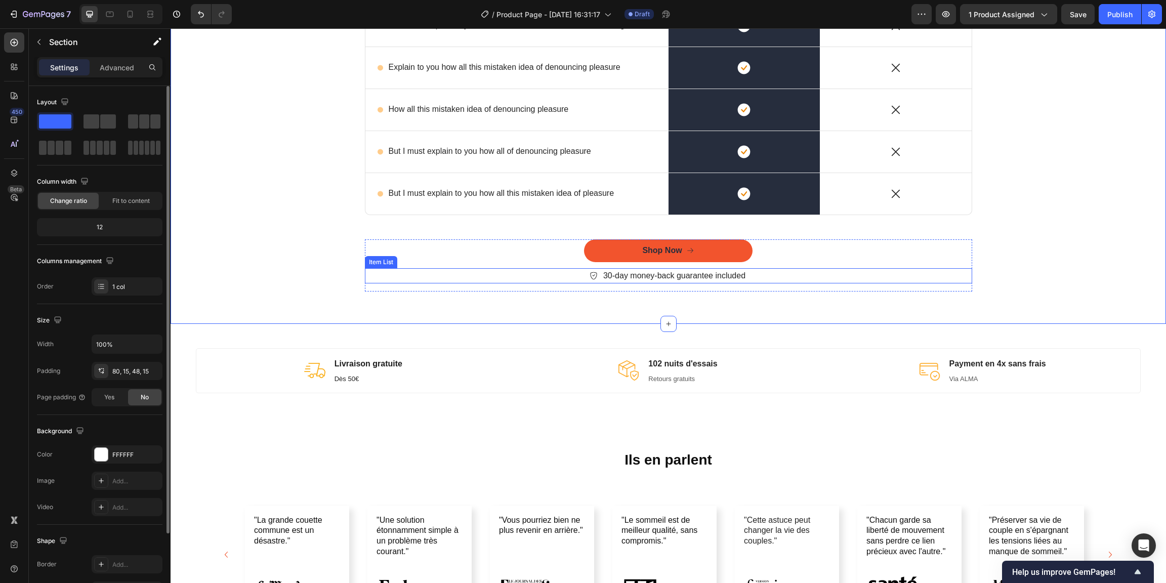
click at [574, 276] on div "30-day money-back guarantee included" at bounding box center [668, 275] width 607 height 15
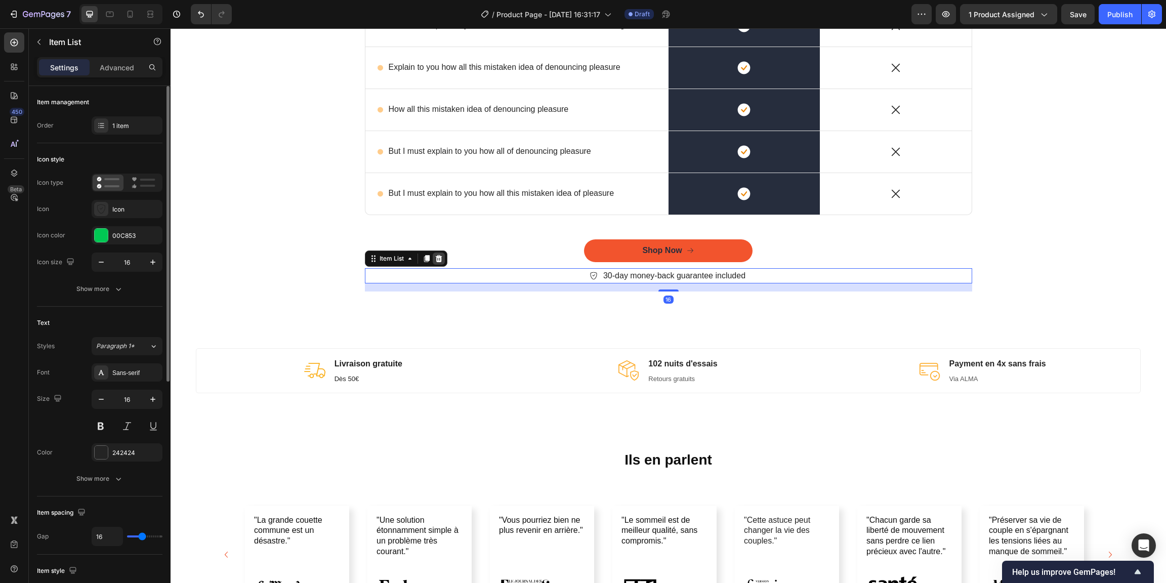
click at [439, 260] on icon at bounding box center [439, 259] width 8 height 8
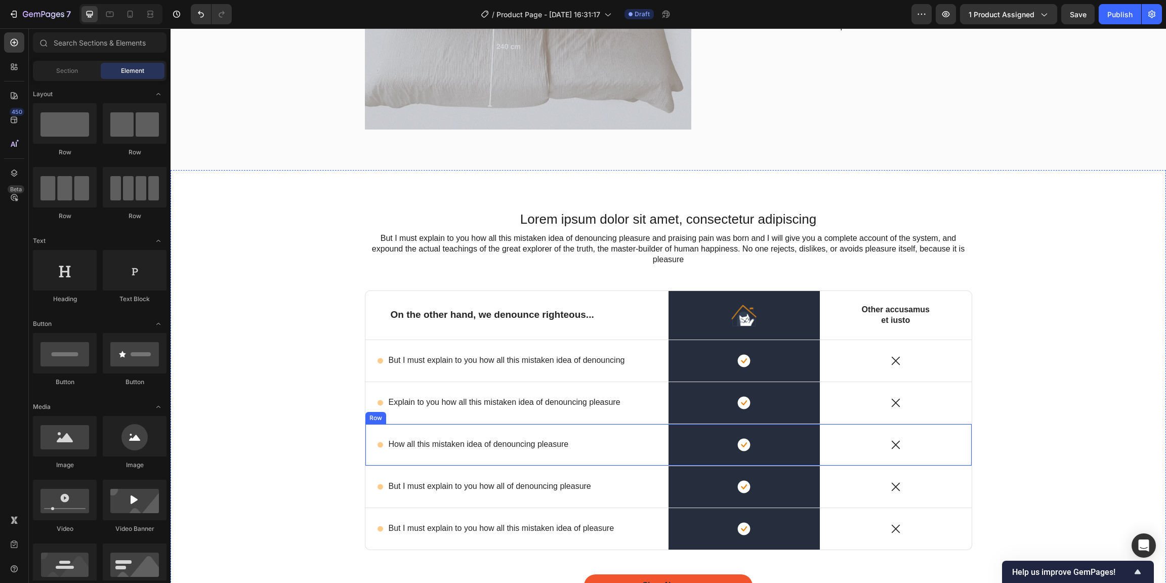
scroll to position [1700, 0]
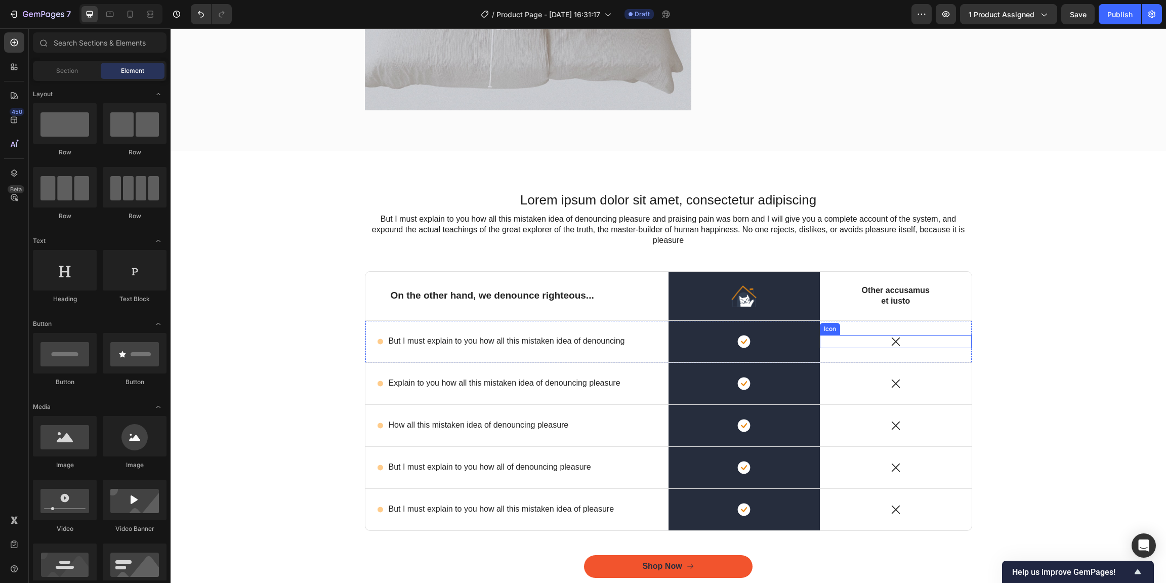
click at [967, 342] on div "Icon" at bounding box center [896, 341] width 152 height 13
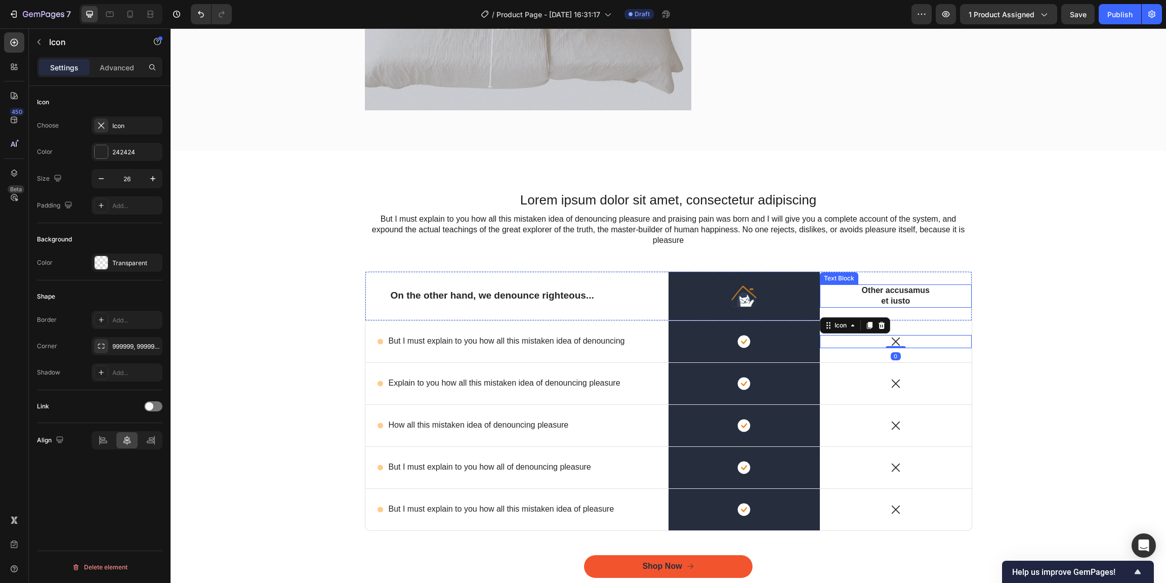
click at [955, 297] on div "Other accusamus et iusto Text Block" at bounding box center [896, 295] width 152 height 23
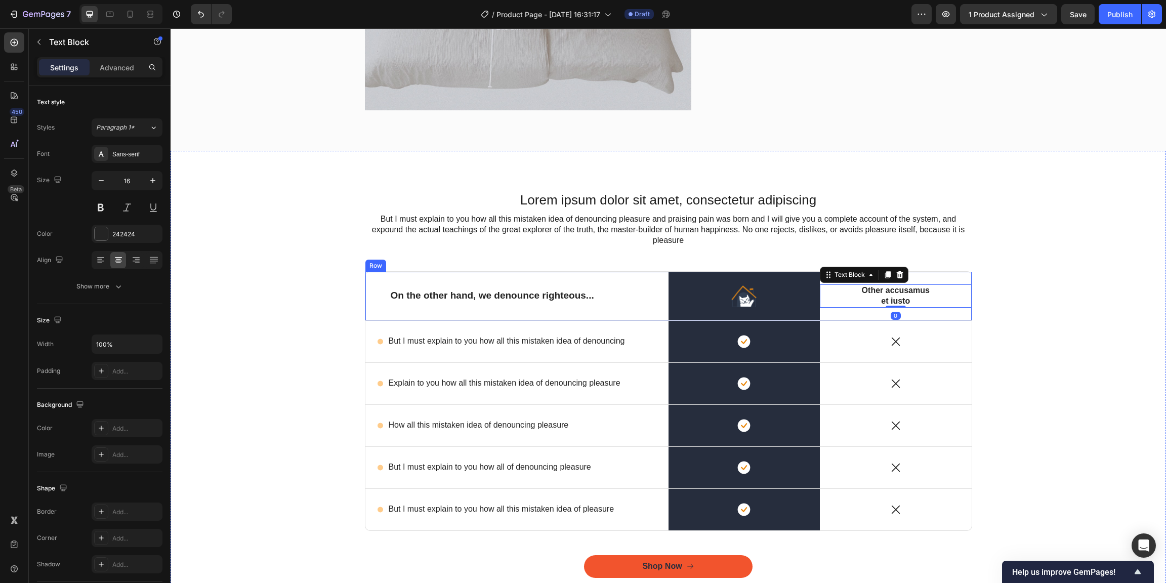
click at [635, 273] on div "On the other hand, we denounce righteous... Text Block" at bounding box center [516, 296] width 303 height 49
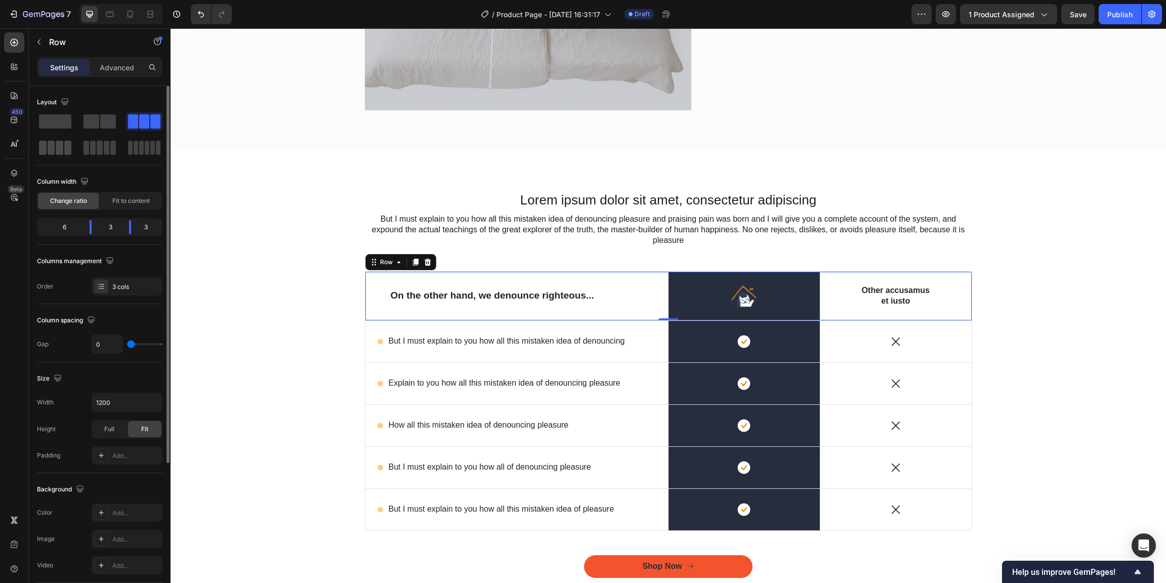
click at [65, 146] on span at bounding box center [68, 148] width 8 height 14
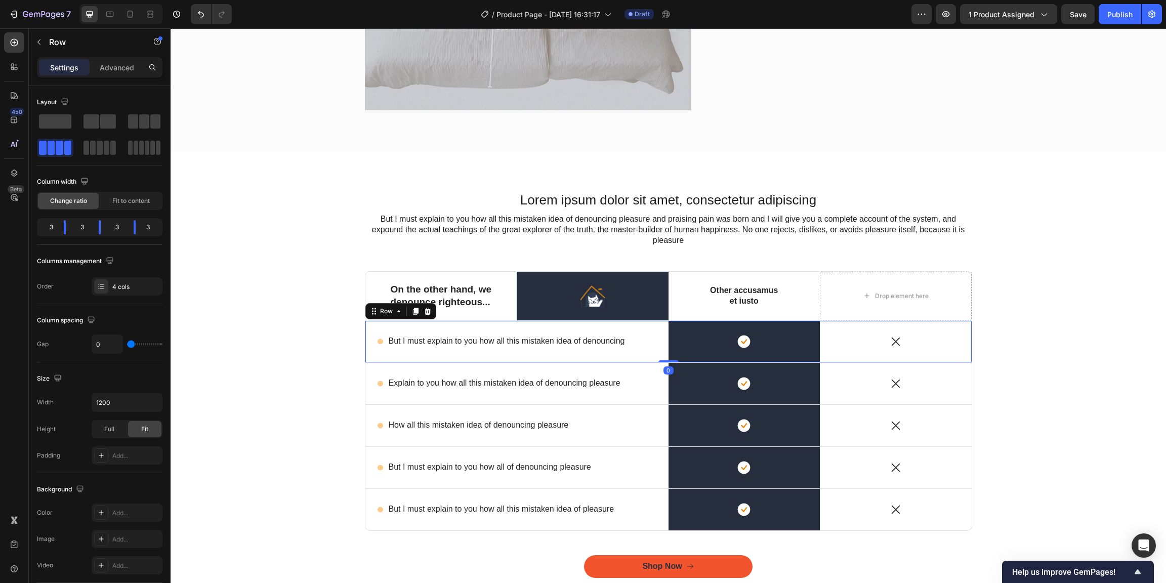
click at [553, 328] on div "Icon But I must explain to you how all this mistaken idea of denouncing Text Bl…" at bounding box center [516, 341] width 303 height 41
click at [48, 151] on span at bounding box center [52, 148] width 8 height 14
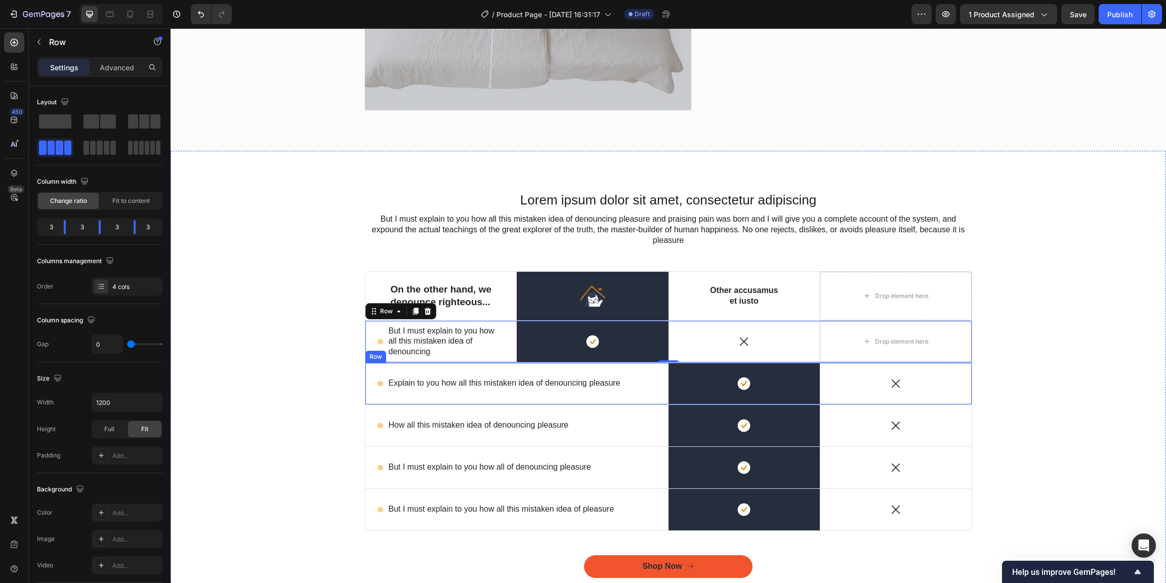
click at [484, 371] on div "Icon Explain to you how all this mistaken idea of denouncing pleasure Text Bloc…" at bounding box center [516, 383] width 303 height 41
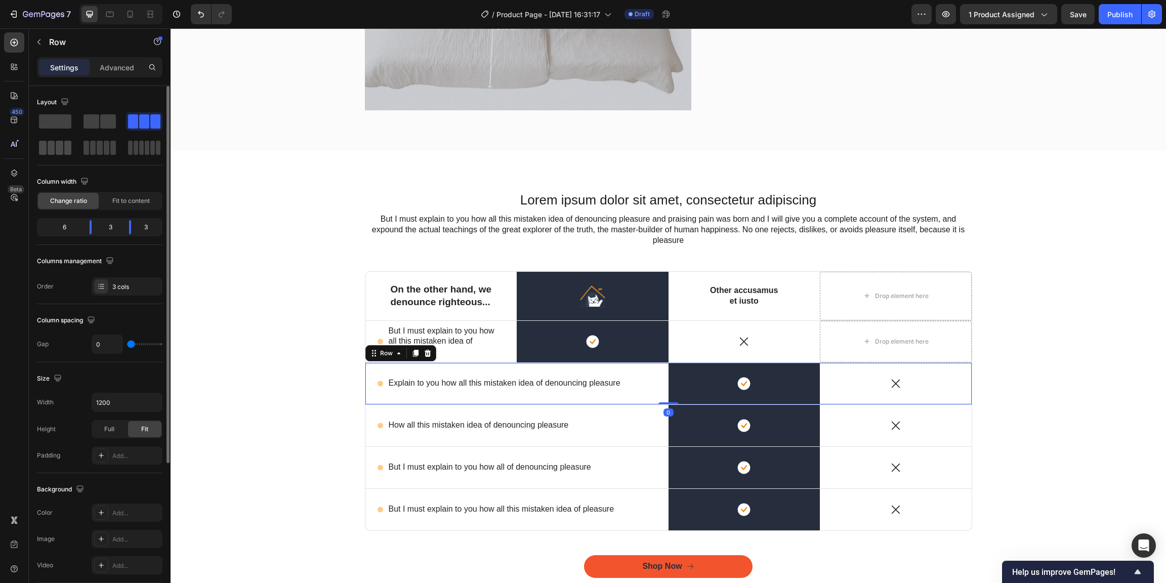
click at [67, 149] on span at bounding box center [68, 148] width 8 height 14
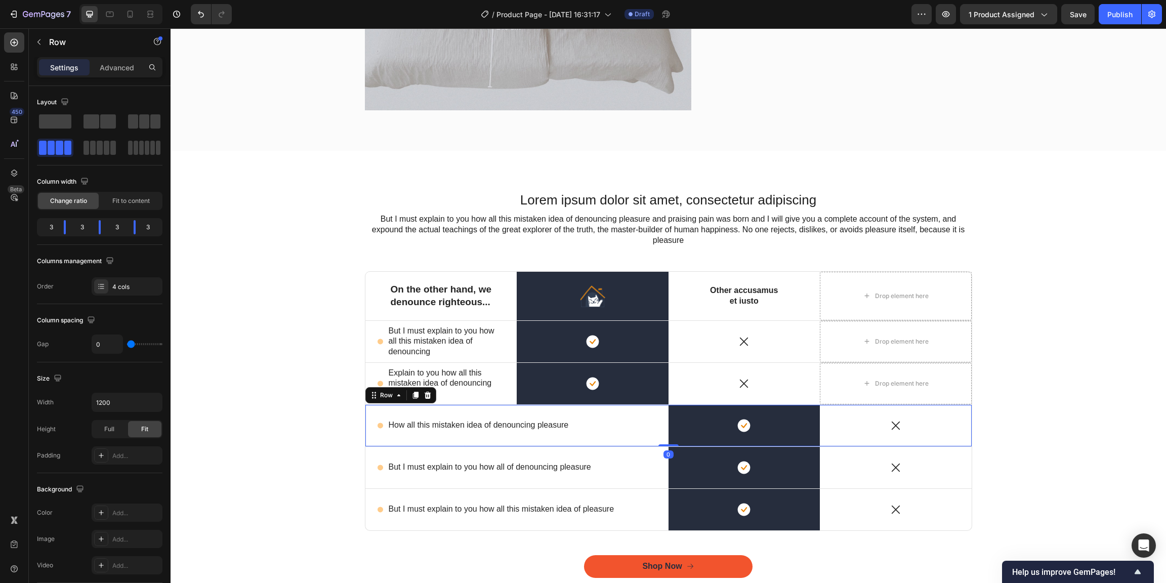
click at [483, 413] on div "Icon How all this mistaken idea of denouncing pleasure Text Block Row" at bounding box center [516, 425] width 303 height 41
click at [65, 142] on span at bounding box center [68, 148] width 8 height 14
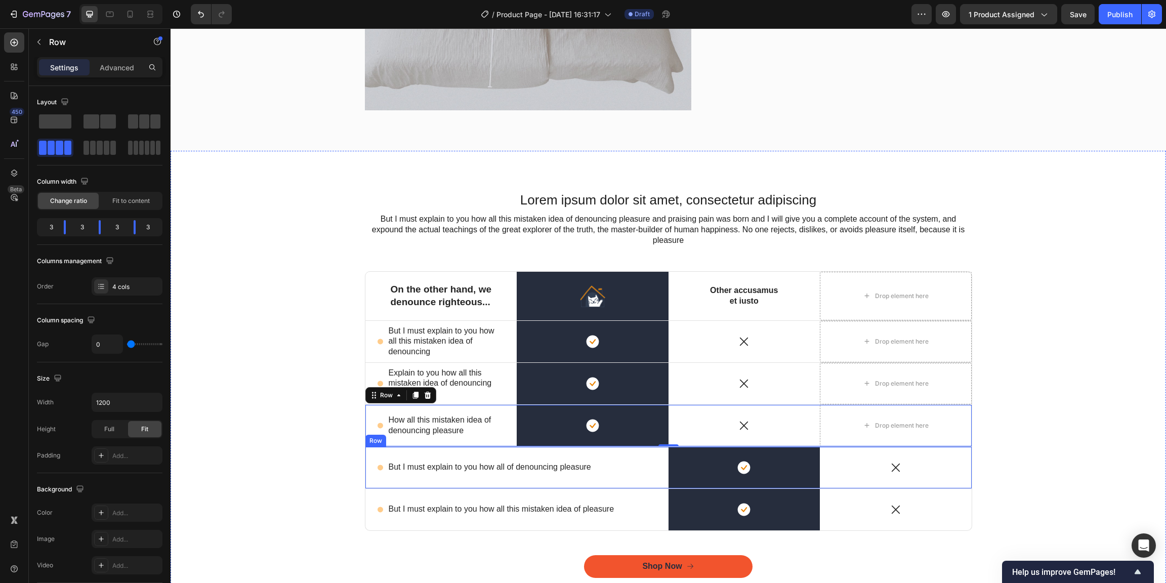
click at [486, 453] on div "Icon But I must explain to you how all of denouncing pleasure Text Block Row" at bounding box center [516, 467] width 303 height 41
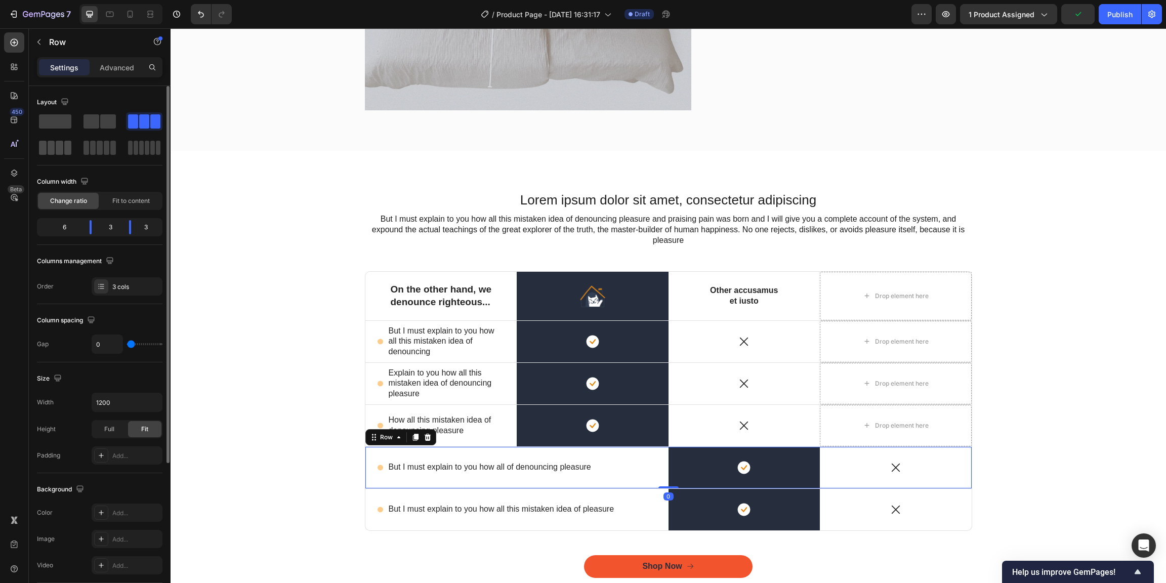
click at [61, 140] on div at bounding box center [55, 148] width 36 height 18
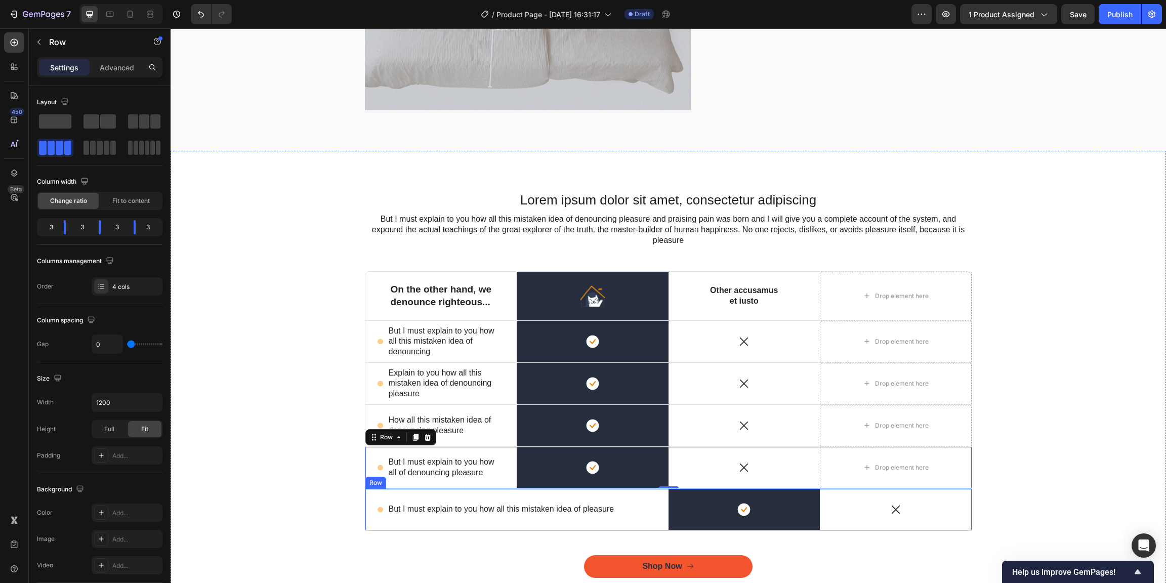
click at [458, 494] on div "Icon But I must explain to you how all this mistaken idea of pleasure Text Bloc…" at bounding box center [516, 509] width 303 height 41
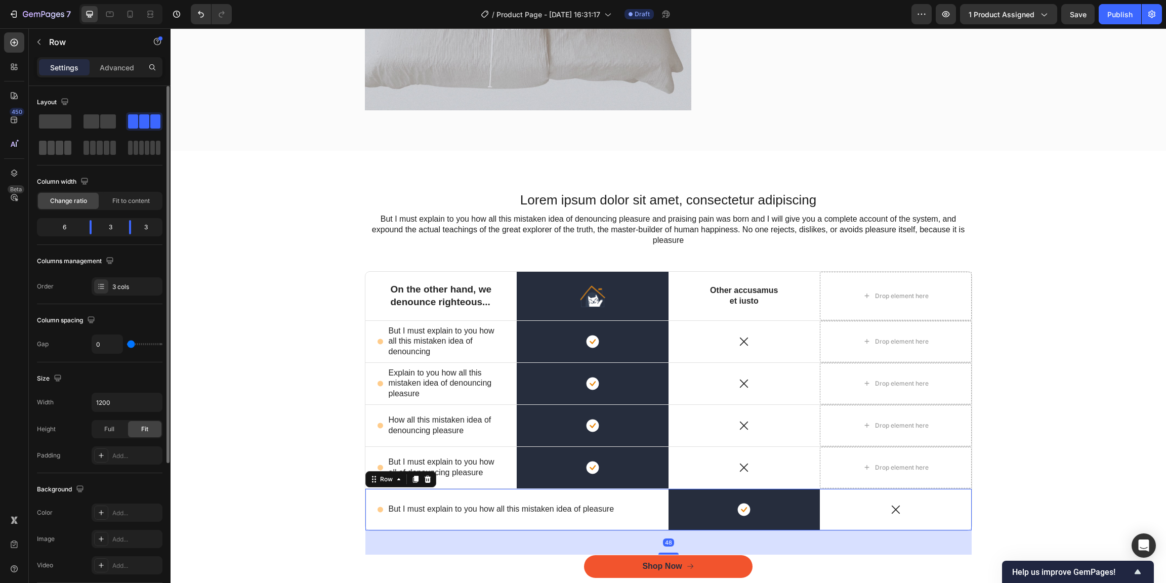
click at [65, 143] on span at bounding box center [68, 148] width 8 height 14
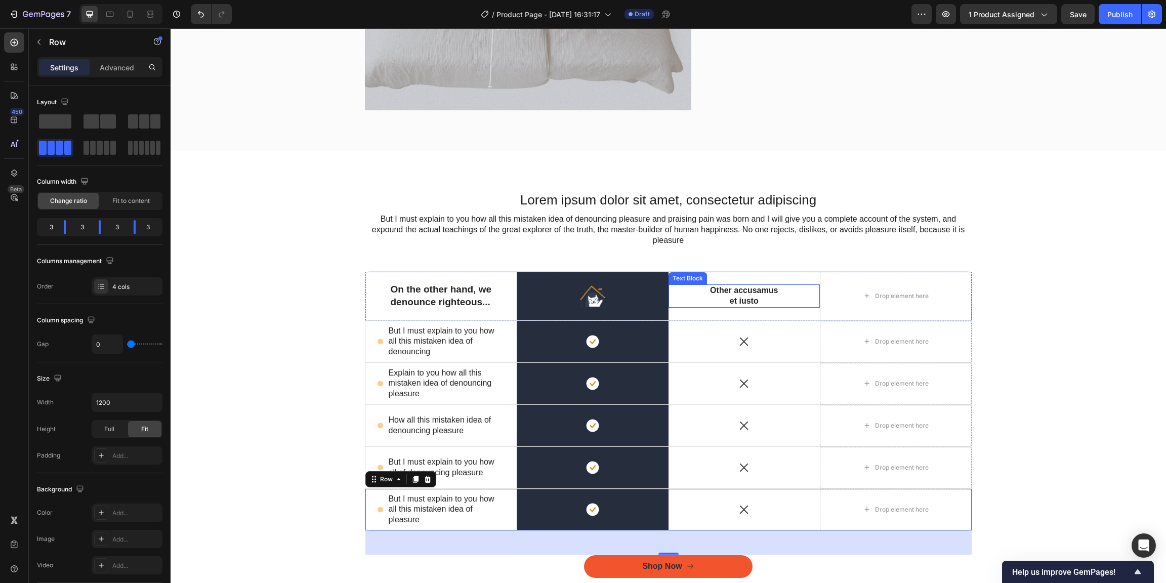
click at [734, 292] on p "Other accusamus et iusto" at bounding box center [744, 295] width 77 height 21
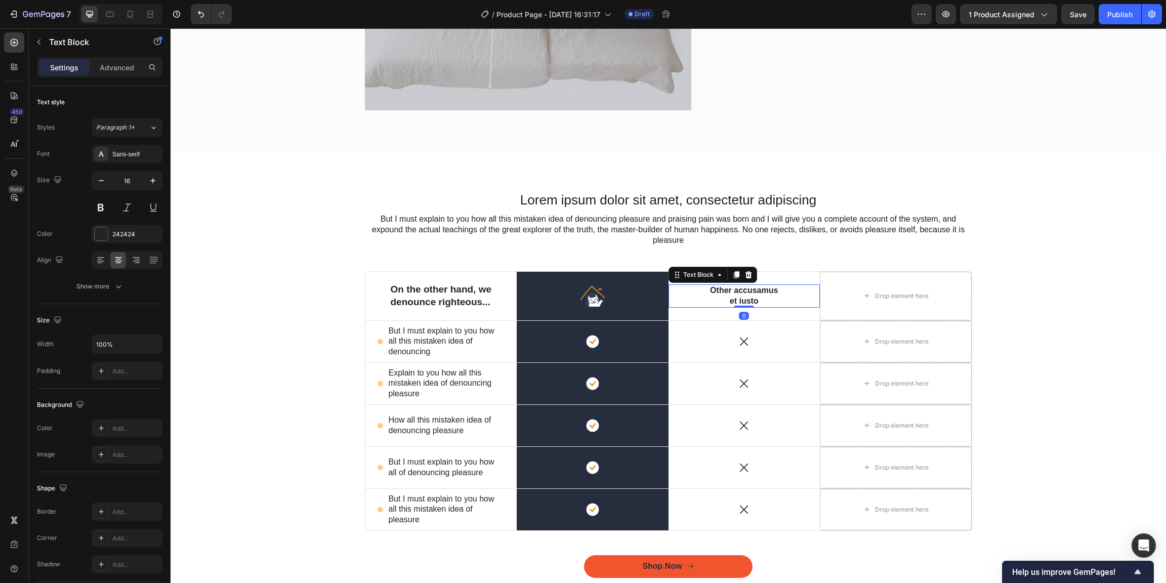
click at [743, 300] on p "Other accusamus et iusto" at bounding box center [744, 295] width 77 height 21
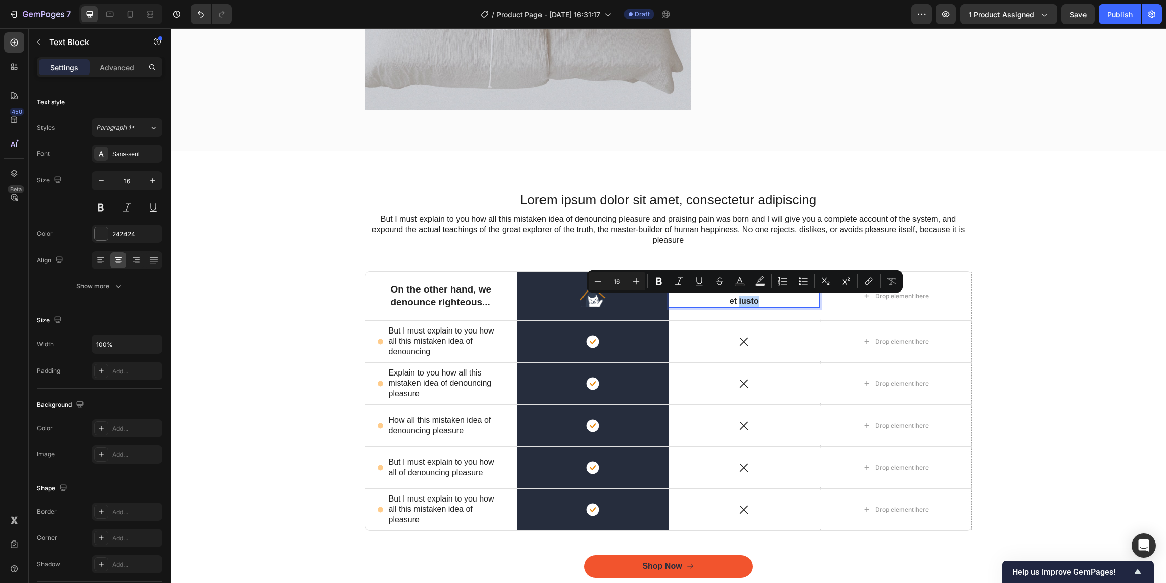
click at [748, 299] on p "Other accusamus et iusto" at bounding box center [744, 295] width 77 height 21
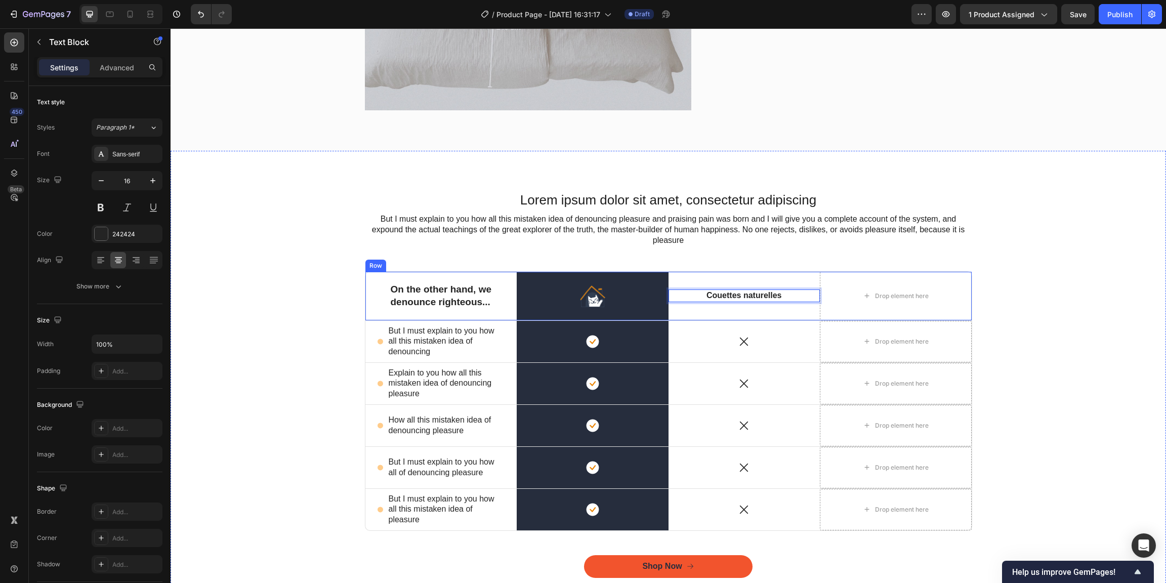
click at [793, 315] on div "Couettes naturelles Text Block 0" at bounding box center [744, 296] width 152 height 49
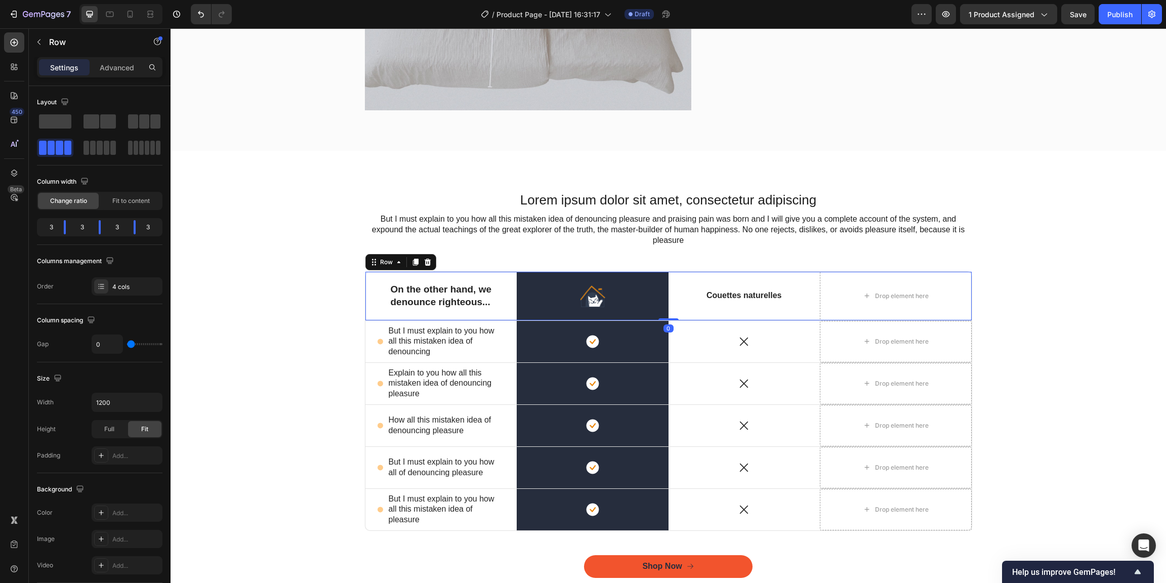
click at [789, 310] on div "Couettes naturelles Text Block" at bounding box center [744, 296] width 152 height 49
click at [775, 295] on p "Couettes naturelles" at bounding box center [744, 295] width 77 height 11
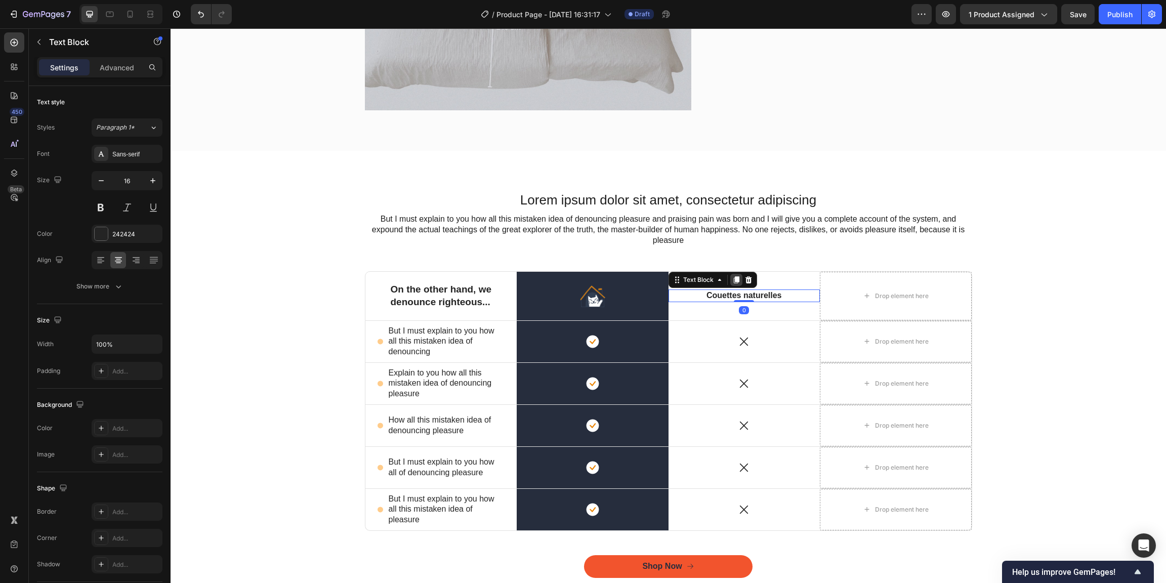
click at [733, 282] on icon at bounding box center [736, 280] width 6 height 7
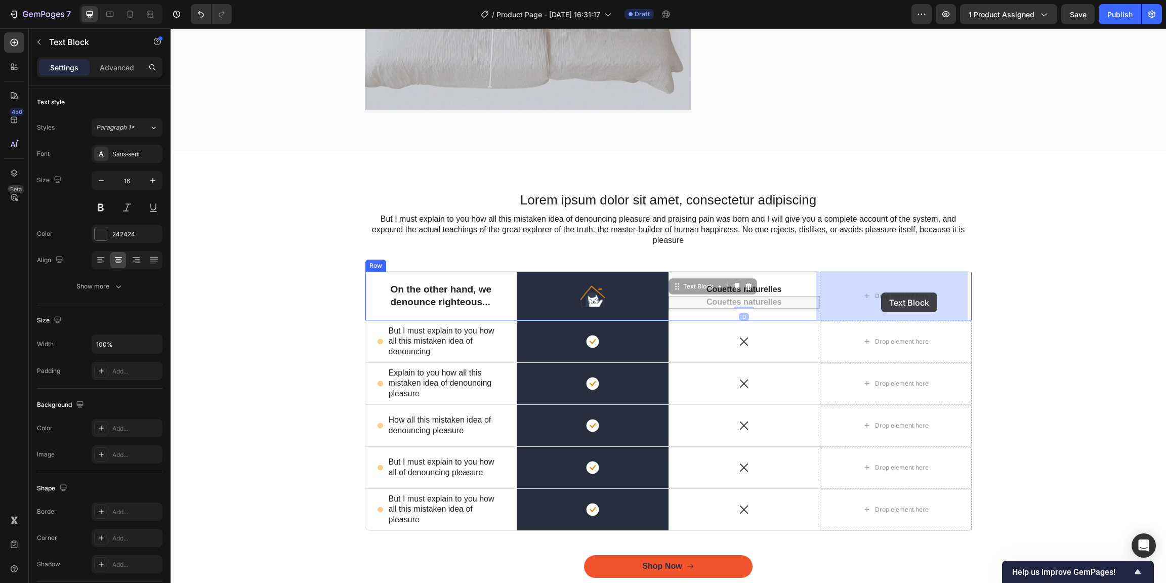
drag, startPoint x: 743, startPoint y: 300, endPoint x: 881, endPoint y: 292, distance: 137.8
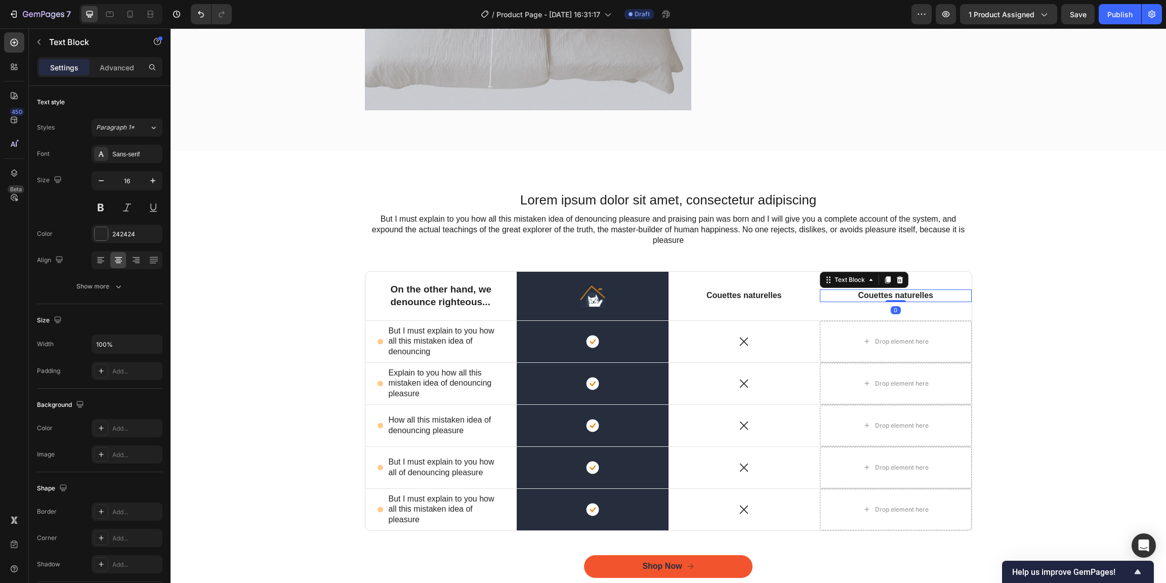
click at [875, 295] on p "Couettes naturelles" at bounding box center [895, 295] width 77 height 11
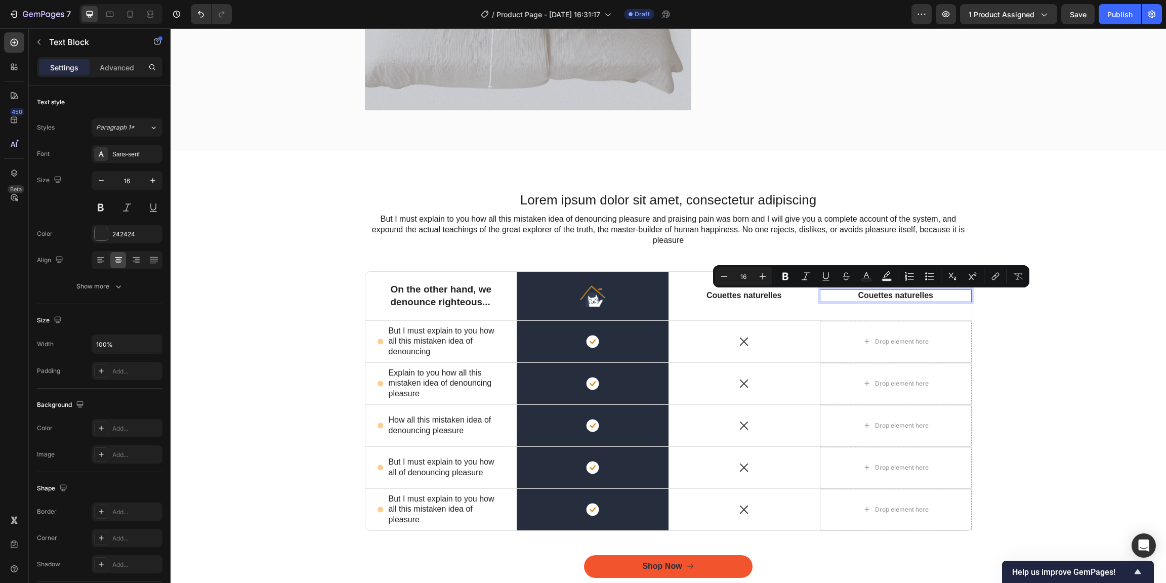
click at [909, 298] on p "Couettes naturelles" at bounding box center [895, 295] width 77 height 11
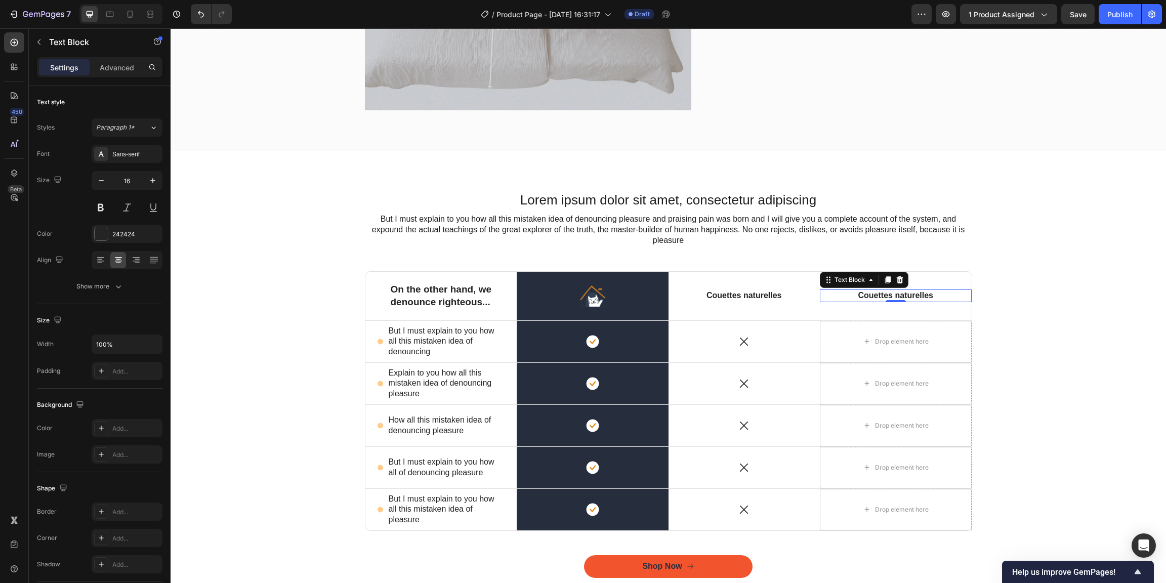
drag, startPoint x: 931, startPoint y: 296, endPoint x: 898, endPoint y: 294, distance: 33.4
click at [898, 294] on div "Couettes naturelles Text Block 0" at bounding box center [896, 295] width 152 height 13
click at [900, 297] on p "Couettes naturelles" at bounding box center [895, 295] width 77 height 11
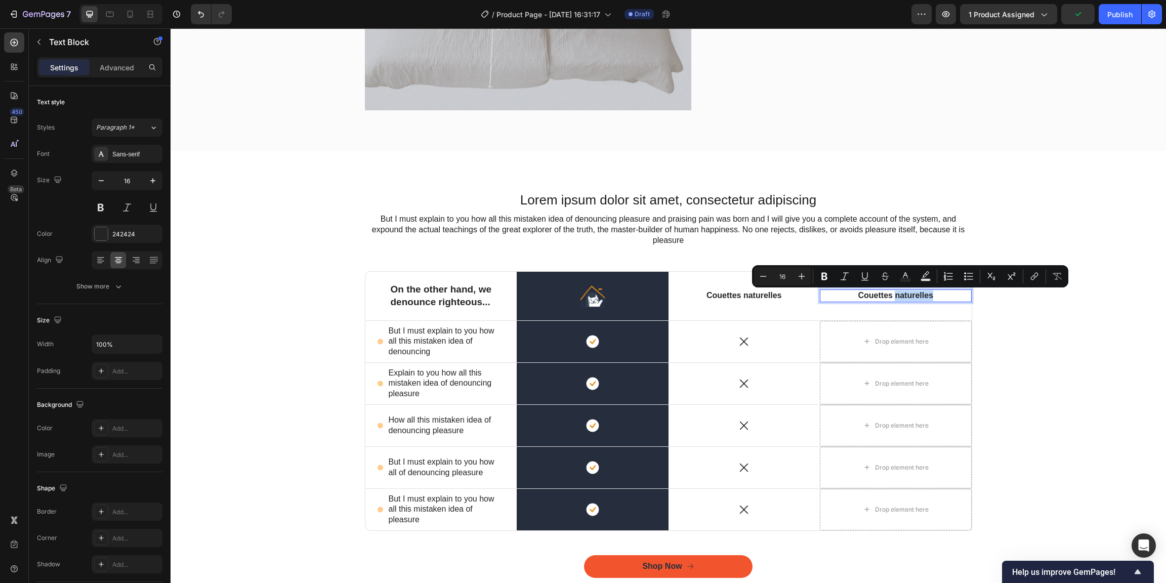
drag, startPoint x: 893, startPoint y: 297, endPoint x: 930, endPoint y: 299, distance: 37.0
click at [930, 299] on p "Couettes naturelles" at bounding box center [895, 295] width 77 height 11
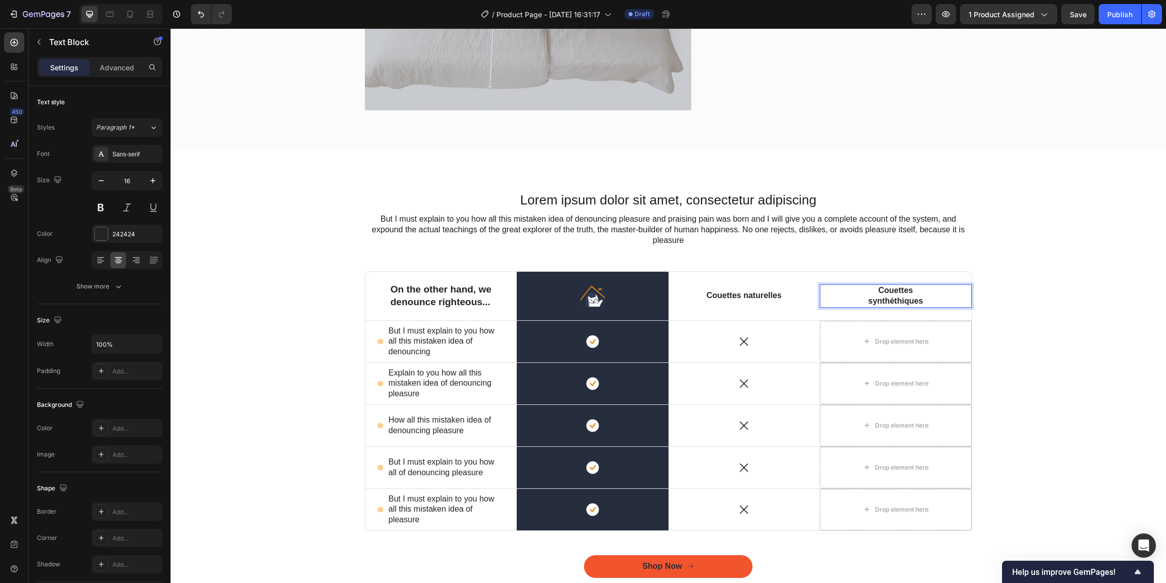
click at [908, 301] on p "Couettes synthéthiques" at bounding box center [895, 295] width 77 height 21
click at [1048, 293] on div "Lorem ipsum dolor sit amet, consectetur adipiscing Heading But I must explain t…" at bounding box center [668, 391] width 980 height 401
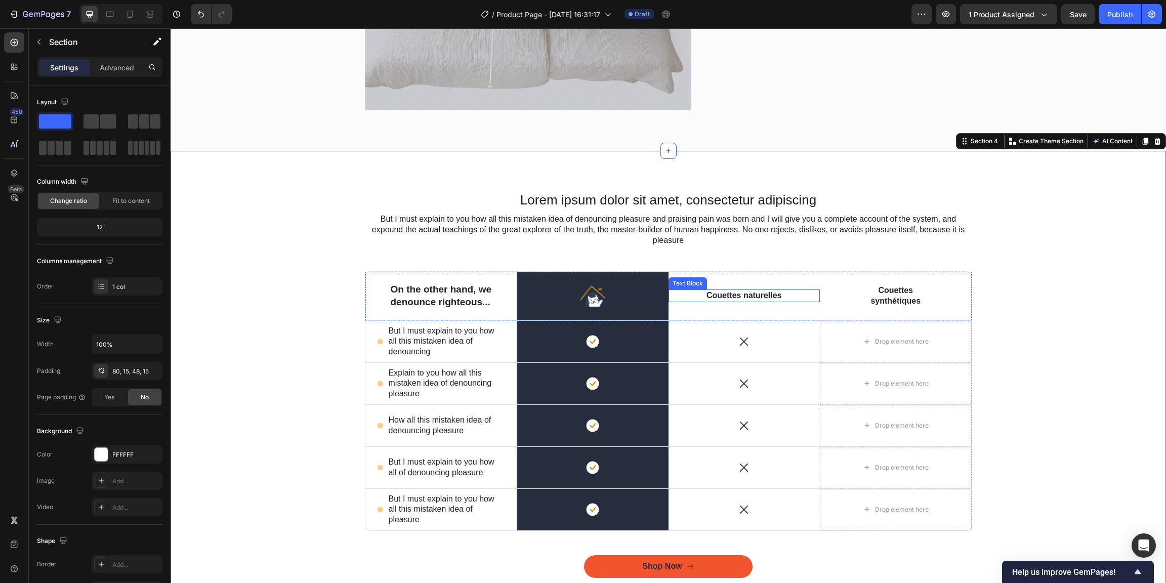
click at [760, 298] on p "Couettes naturelles" at bounding box center [744, 295] width 77 height 11
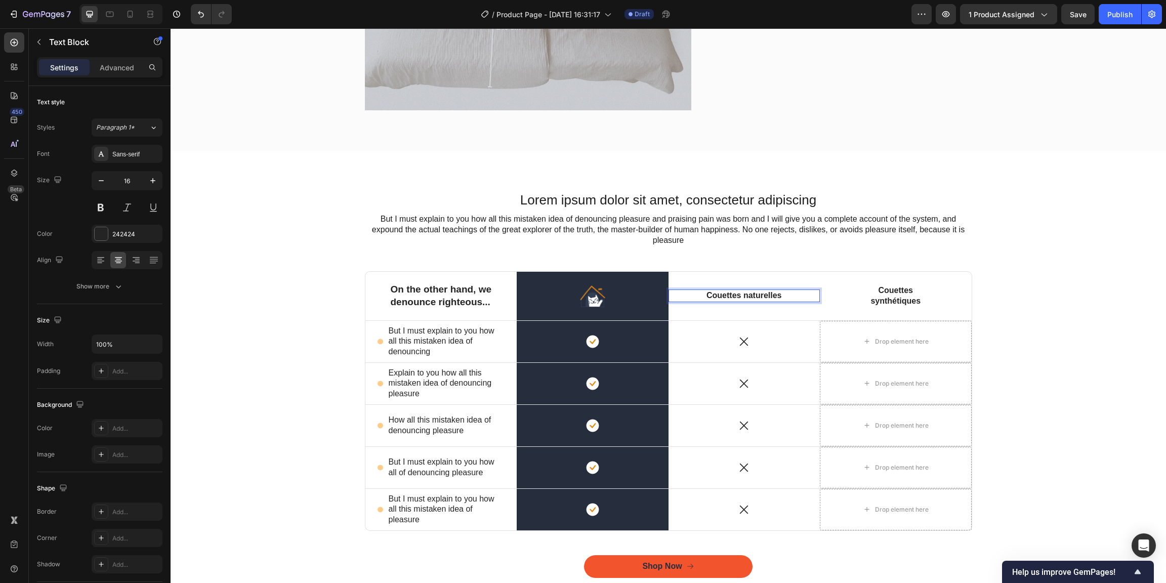
click at [787, 298] on div "Couettes naturelles Text Block 0" at bounding box center [744, 295] width 152 height 13
click at [780, 298] on div "Couettes naturelles Text Block 0" at bounding box center [744, 295] width 152 height 13
click at [778, 297] on p "Couettes naturelles" at bounding box center [744, 295] width 77 height 11
drag, startPoint x: 906, startPoint y: 299, endPoint x: 918, endPoint y: 302, distance: 11.9
click at [906, 299] on p "Couettes synthétiques" at bounding box center [895, 295] width 77 height 21
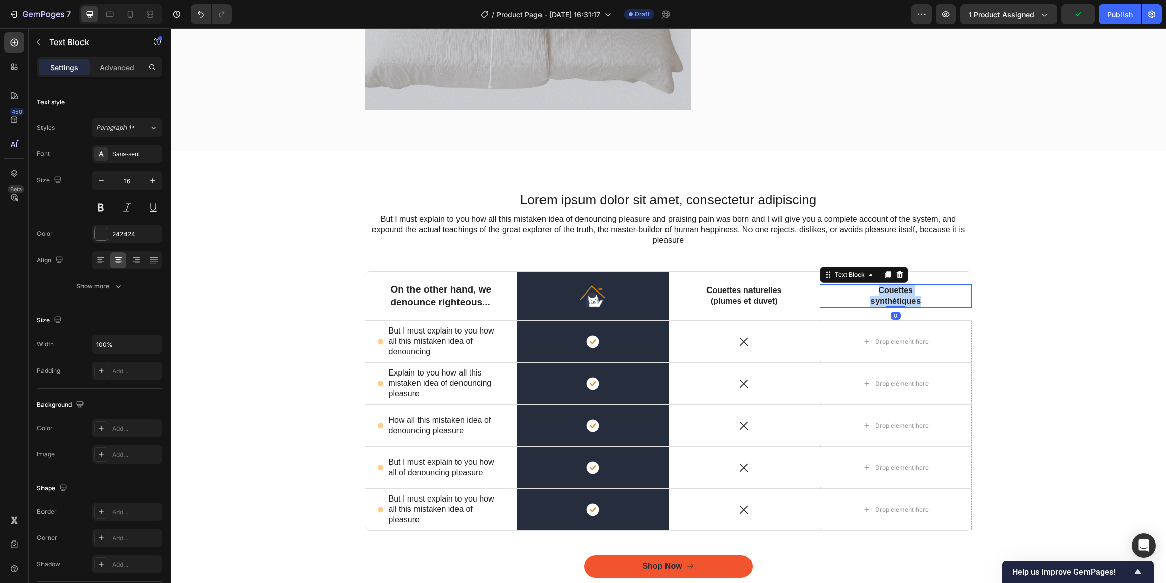
click at [923, 303] on p "Couettes synthétiques" at bounding box center [895, 295] width 77 height 21
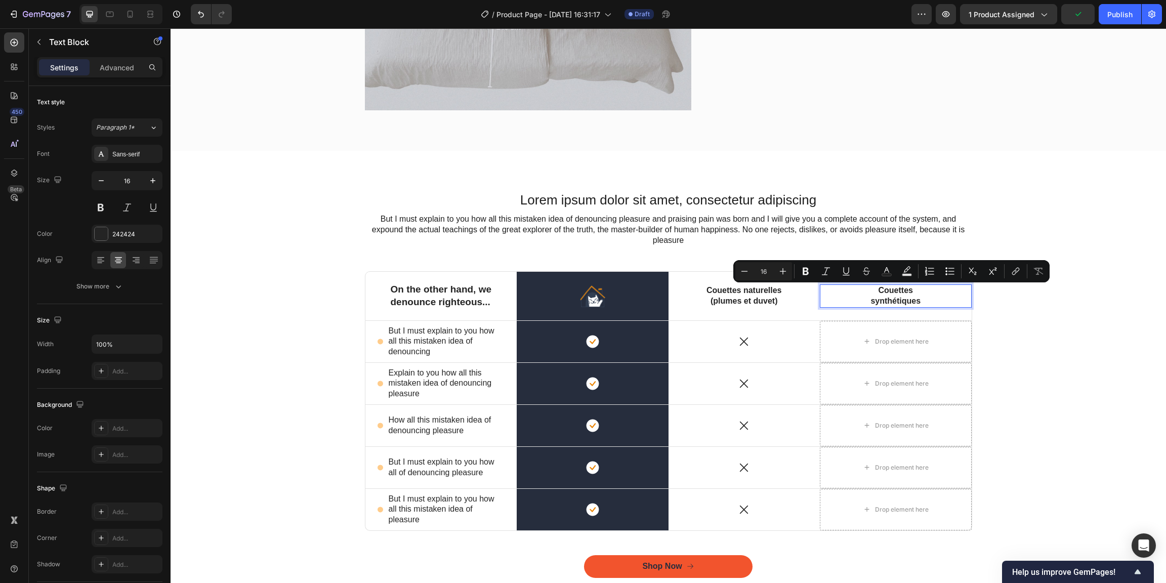
click at [922, 302] on p "Couettes synthétiques" at bounding box center [895, 295] width 77 height 21
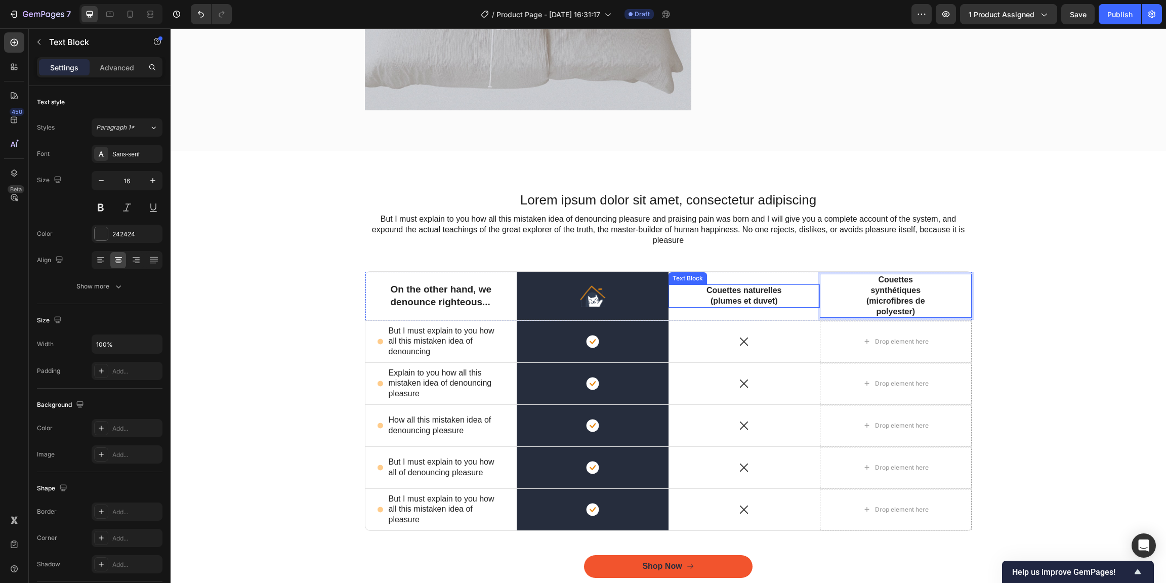
click at [747, 293] on p "Couettes naturelles (plumes et duvet)" at bounding box center [744, 295] width 77 height 21
click at [733, 276] on icon at bounding box center [736, 274] width 6 height 7
click at [878, 300] on p "Couettes synthétiques (microfibres de polyester)" at bounding box center [895, 296] width 77 height 42
click at [934, 308] on div "Couettes synthétiques (microfibres de polyester) Text Block 0" at bounding box center [896, 296] width 152 height 44
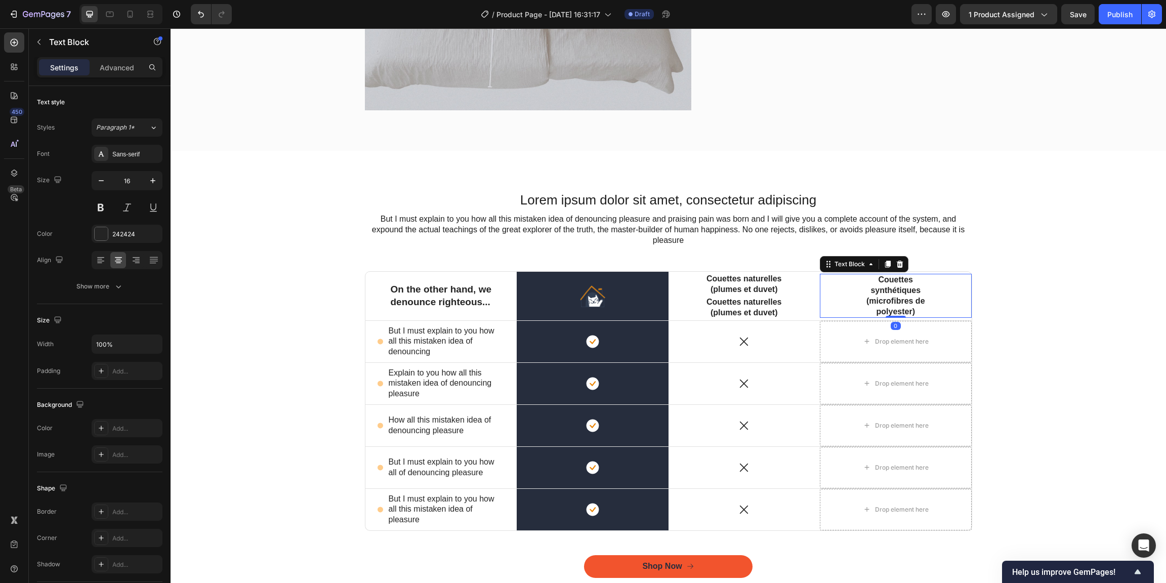
click at [925, 309] on p "Couettes synthétiques (microfibres de polyester)" at bounding box center [895, 296] width 77 height 42
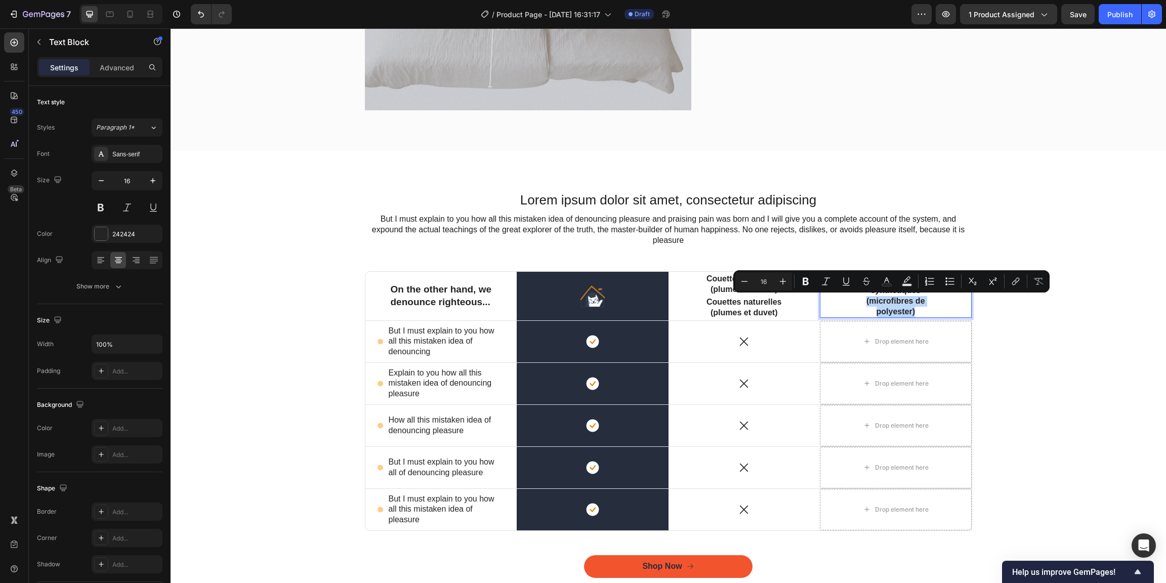
drag, startPoint x: 922, startPoint y: 310, endPoint x: 856, endPoint y: 300, distance: 67.1
click at [857, 300] on p "Couettes synthétiques (microfibres de polyester)" at bounding box center [895, 296] width 77 height 42
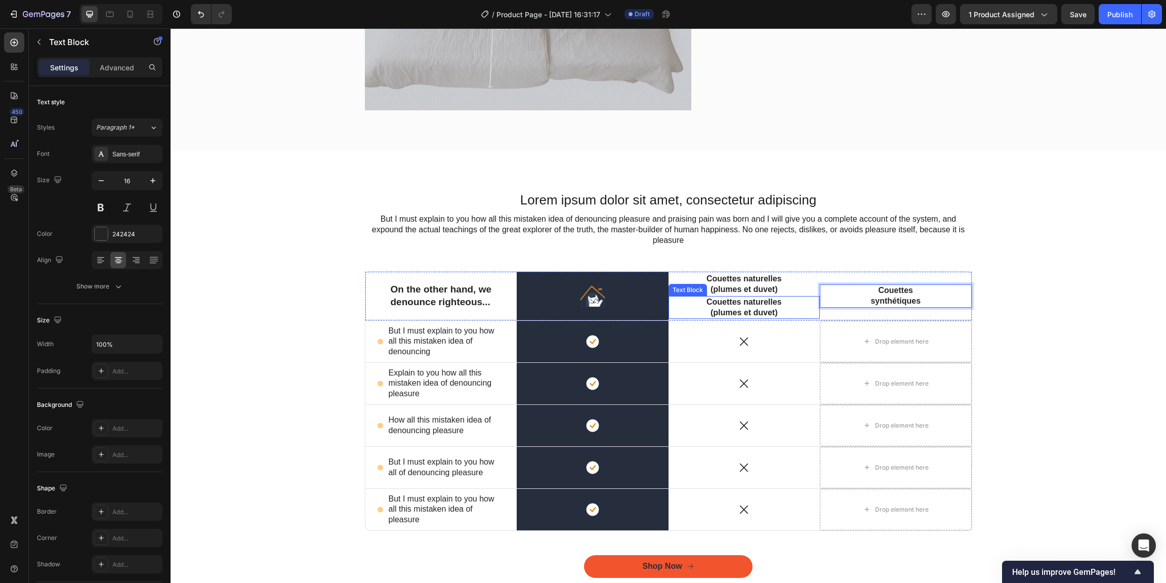
click at [761, 310] on p "Couettes naturelles (plumes et duvet)" at bounding box center [744, 307] width 77 height 21
click at [738, 307] on p "Couettes naturelles (plumes et duvet)" at bounding box center [744, 307] width 77 height 21
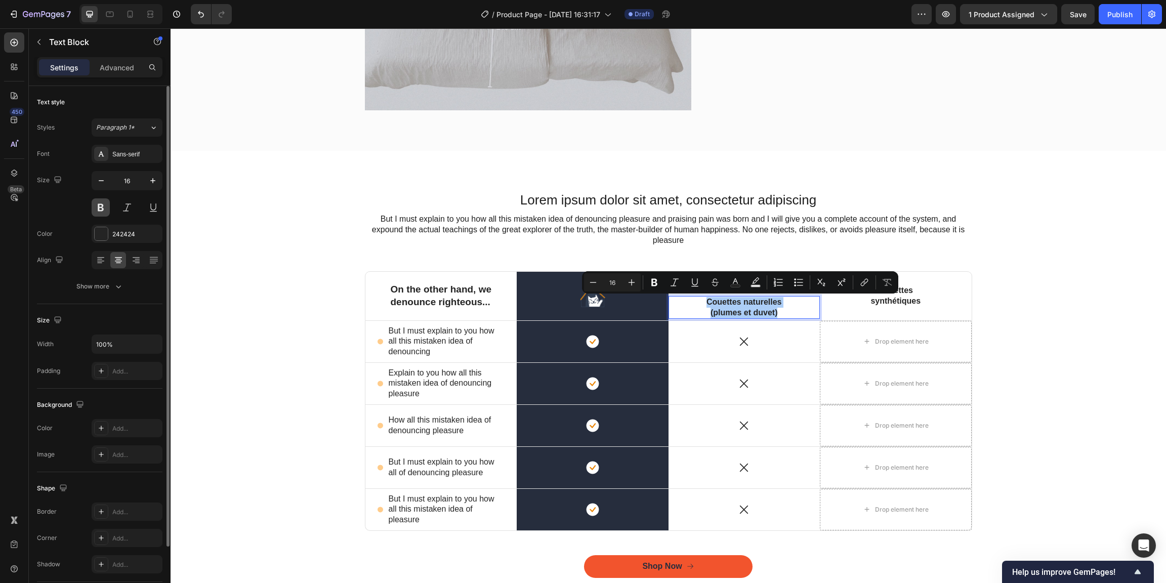
click at [102, 211] on button at bounding box center [101, 207] width 18 height 18
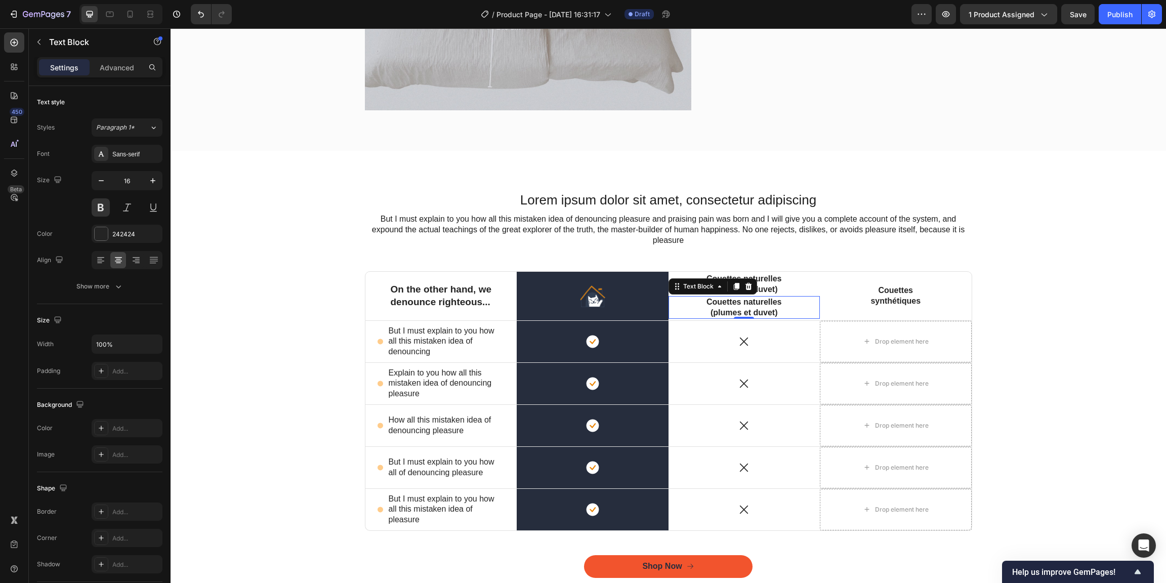
click at [755, 308] on p "Couettes naturelles (plumes et duvet)" at bounding box center [744, 307] width 77 height 21
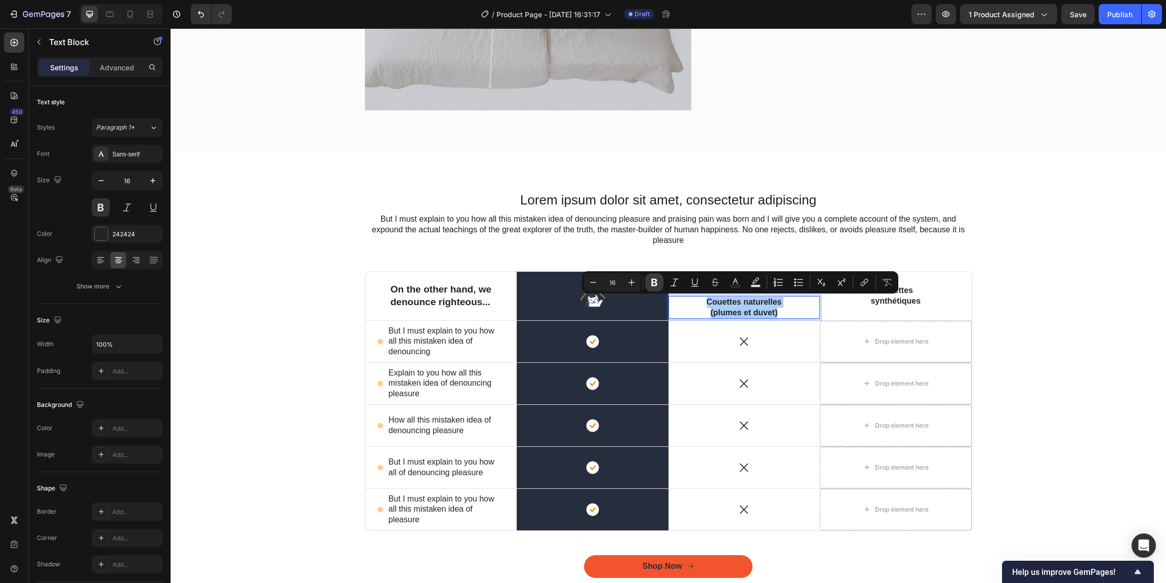
click at [649, 282] on button "Bold" at bounding box center [654, 282] width 18 height 18
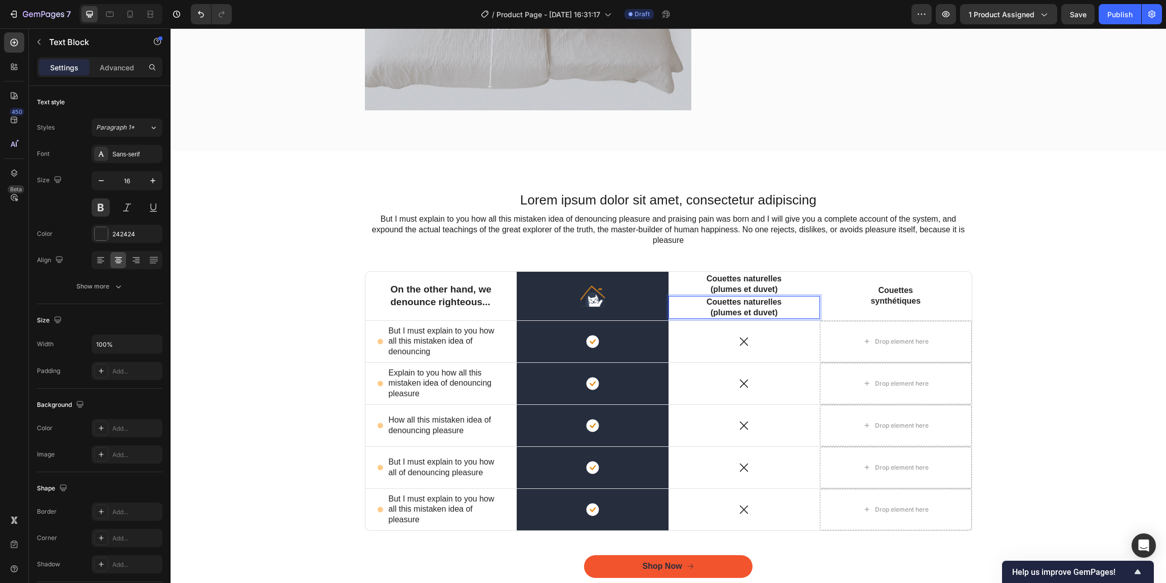
click at [739, 307] on p "Couettes naturelles (plumes et duvet)" at bounding box center [744, 307] width 77 height 21
click at [146, 131] on div "Paragraph 1*" at bounding box center [122, 127] width 53 height 9
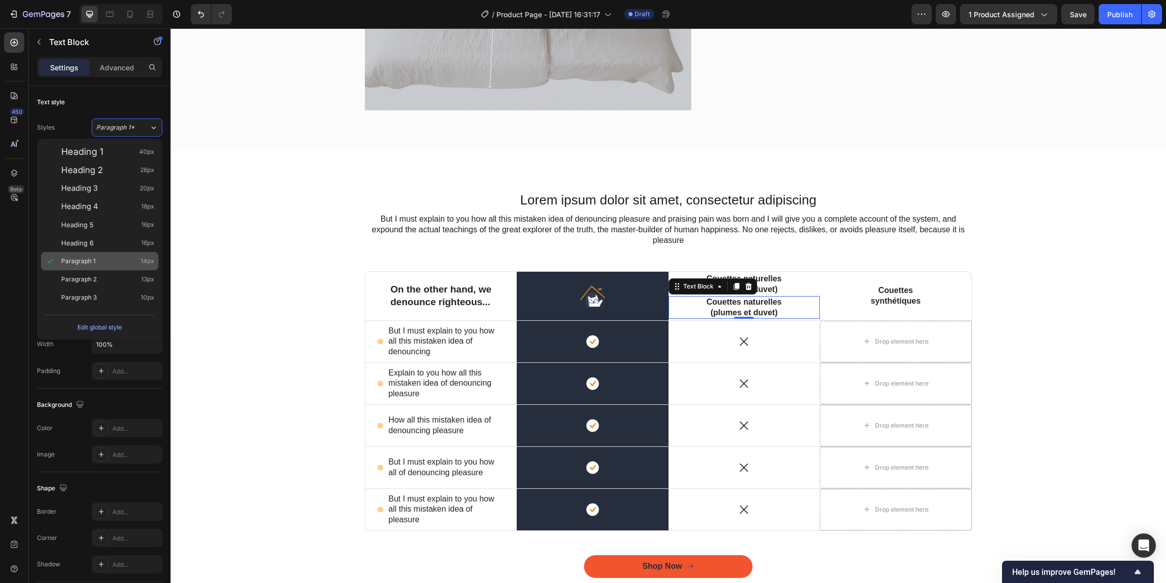
click at [106, 262] on div "Paragraph 1 14px" at bounding box center [107, 261] width 93 height 10
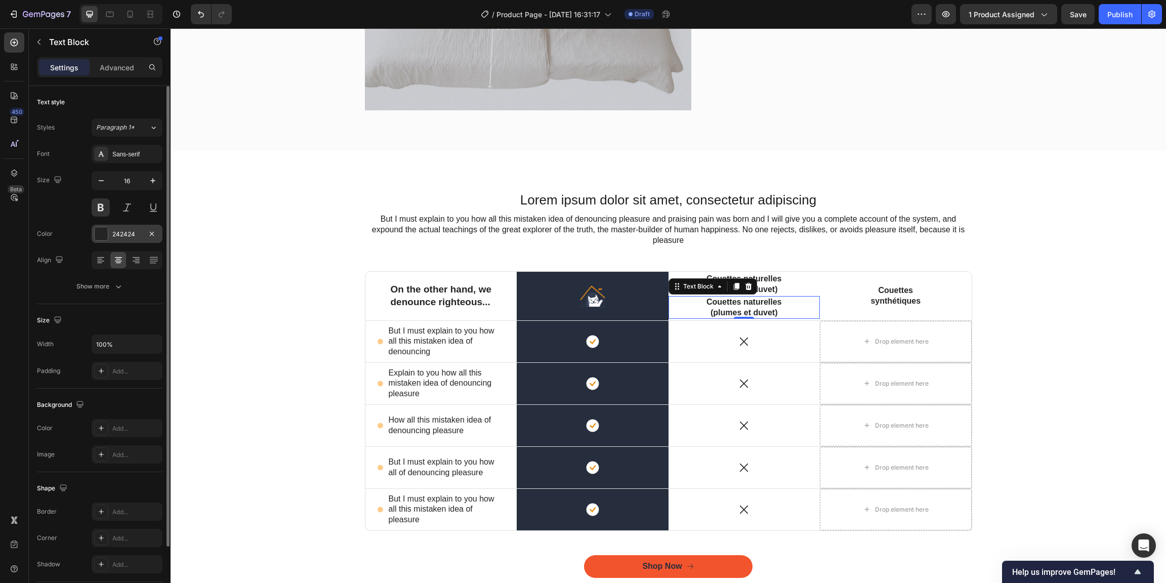
click at [141, 235] on div "242424" at bounding box center [126, 234] width 29 height 9
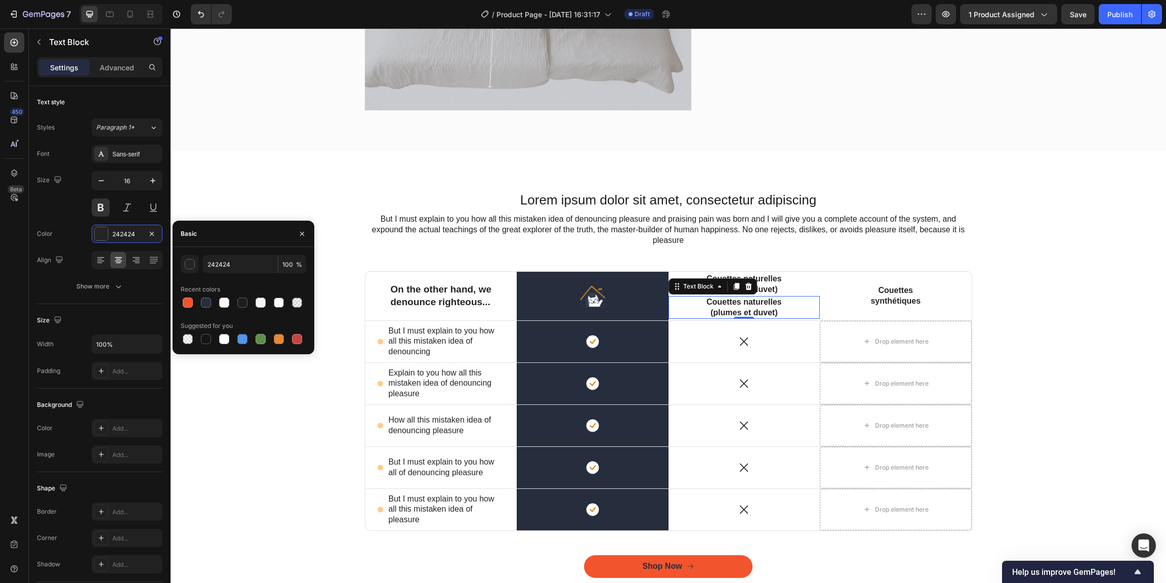
click at [268, 275] on div "242424 100 % Recent colors Suggested for you" at bounding box center [243, 300] width 125 height 91
click at [258, 264] on input "242424" at bounding box center [240, 264] width 75 height 18
type input "1D1D1D"
click at [302, 236] on icon "button" at bounding box center [302, 234] width 8 height 8
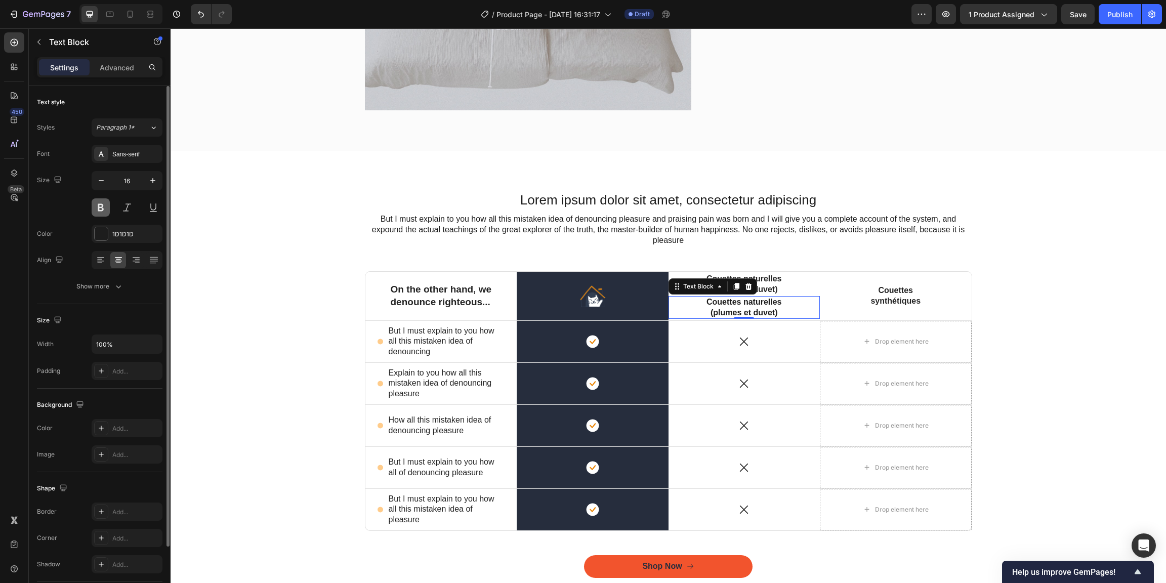
click at [100, 207] on button at bounding box center [101, 207] width 18 height 18
click at [101, 207] on button at bounding box center [101, 207] width 18 height 18
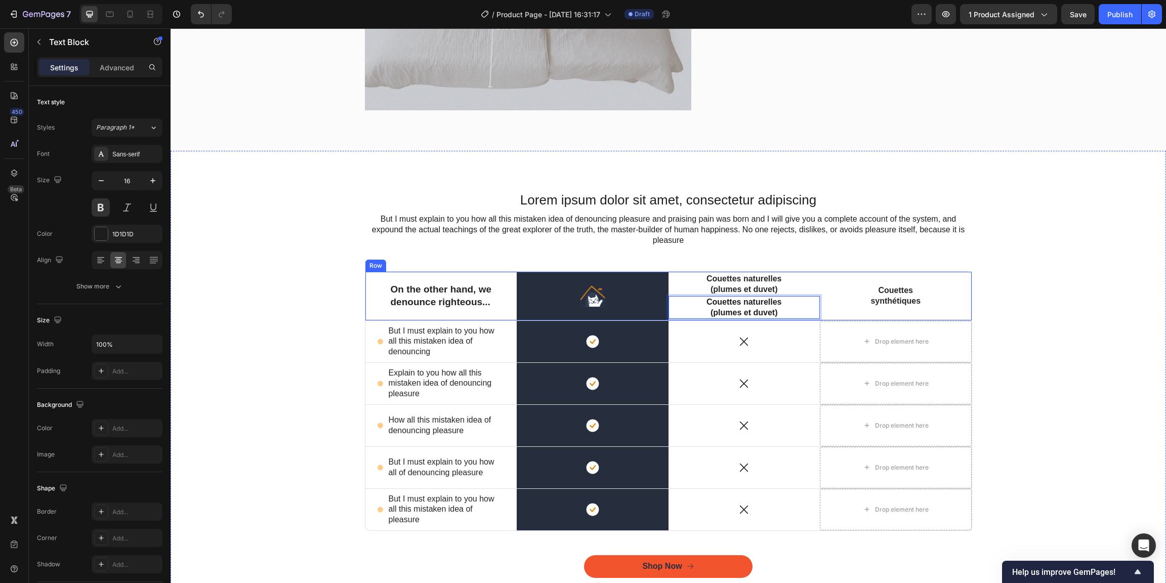
click at [1048, 317] on div "Lorem ipsum dolor sit amet, consectetur adipiscing Heading But I must explain t…" at bounding box center [668, 391] width 980 height 401
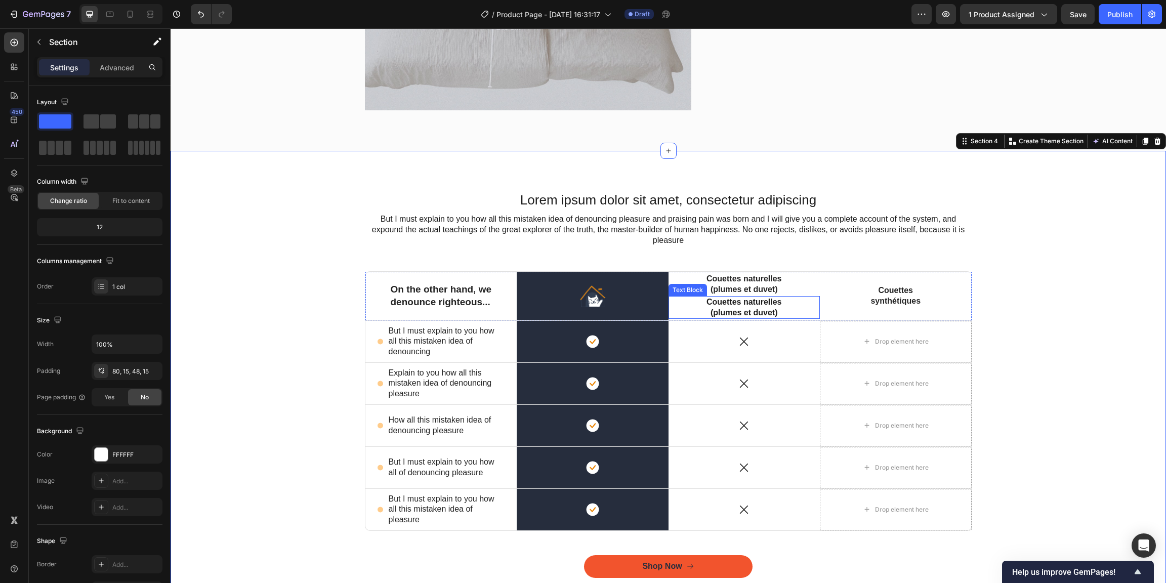
click at [773, 313] on strong "Couettes naturelles (plumes et duvet)" at bounding box center [743, 307] width 75 height 19
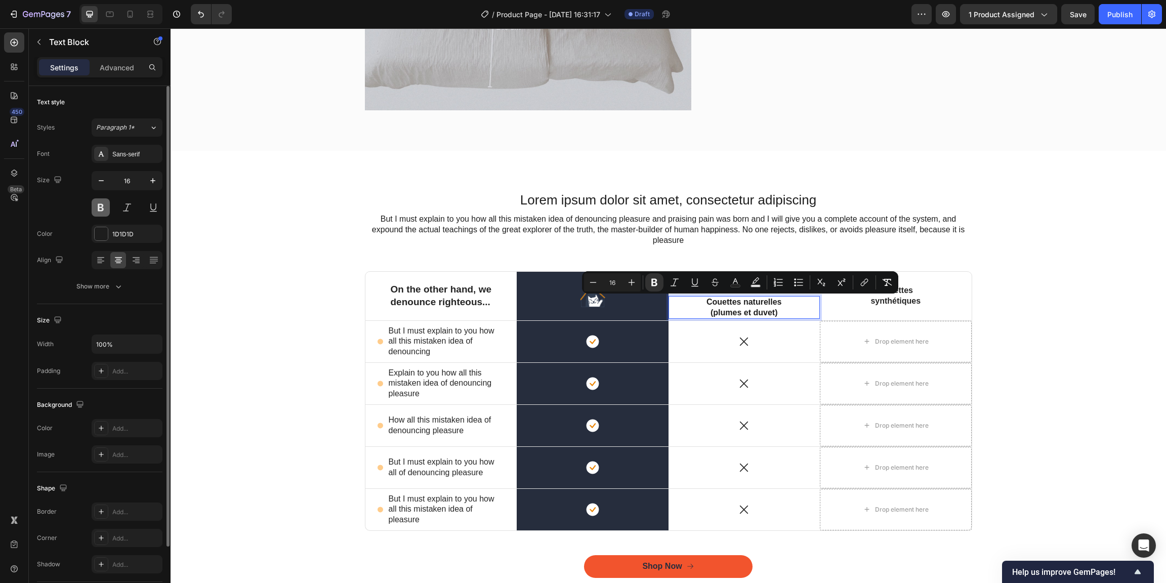
click at [95, 207] on button at bounding box center [101, 207] width 18 height 18
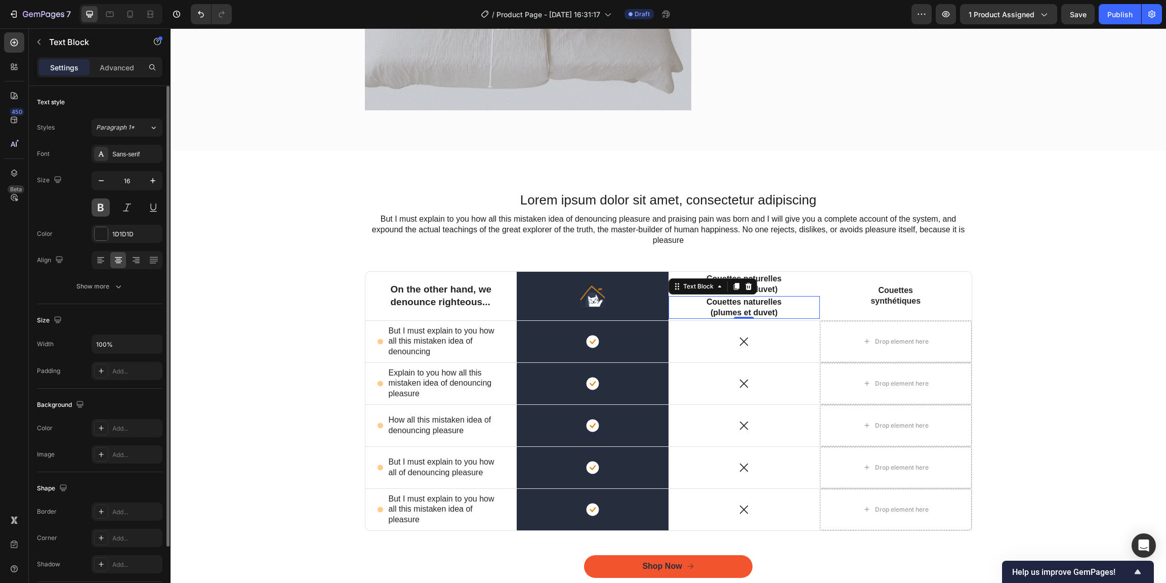
click at [96, 208] on button at bounding box center [101, 207] width 18 height 18
click at [98, 207] on button at bounding box center [101, 207] width 18 height 18
click at [681, 307] on div "Couettes naturelles (plumes et duvet) Text Block 0" at bounding box center [744, 307] width 152 height 23
click at [723, 308] on p "Couettes naturelles (plumes et duvet)" at bounding box center [744, 307] width 77 height 21
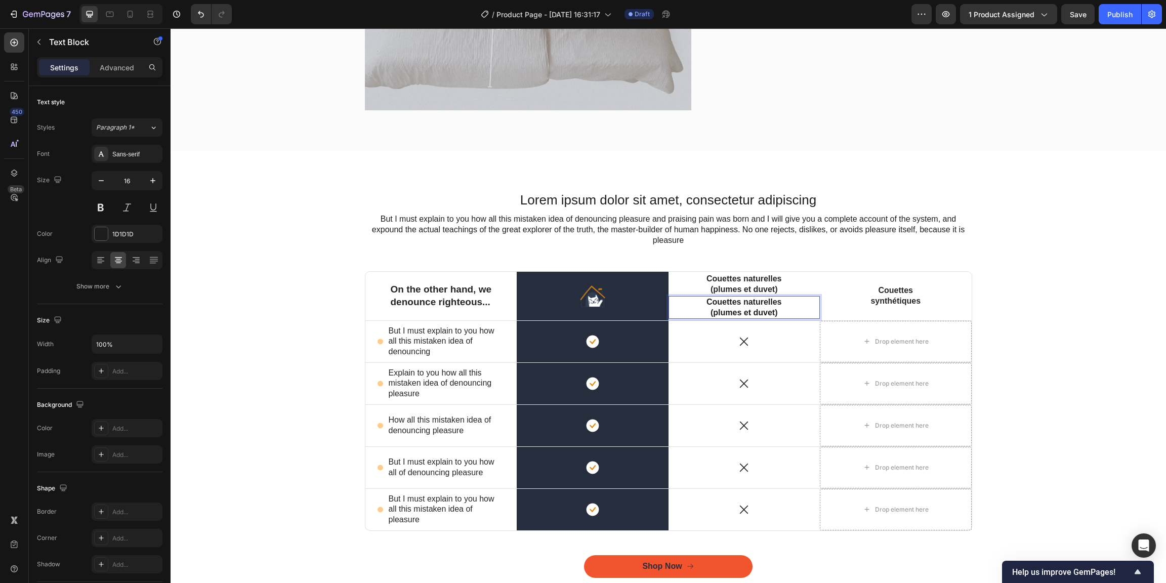
click at [723, 308] on p "Couettes naturelles (plumes et duvet)" at bounding box center [744, 307] width 77 height 21
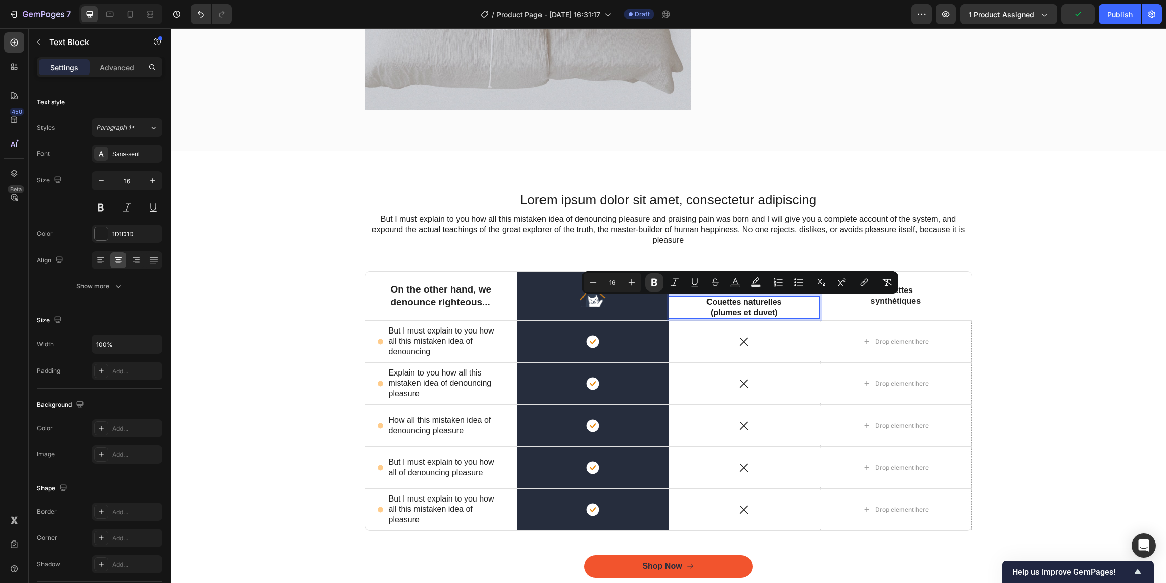
click at [684, 285] on div "Minus 16 Plus Bold Italic Underline Strikethrough Text Color Text Background Co…" at bounding box center [740, 282] width 312 height 18
click at [670, 285] on icon "Editor contextual toolbar" at bounding box center [674, 282] width 10 height 10
click at [657, 283] on icon "Editor contextual toolbar" at bounding box center [654, 283] width 6 height 8
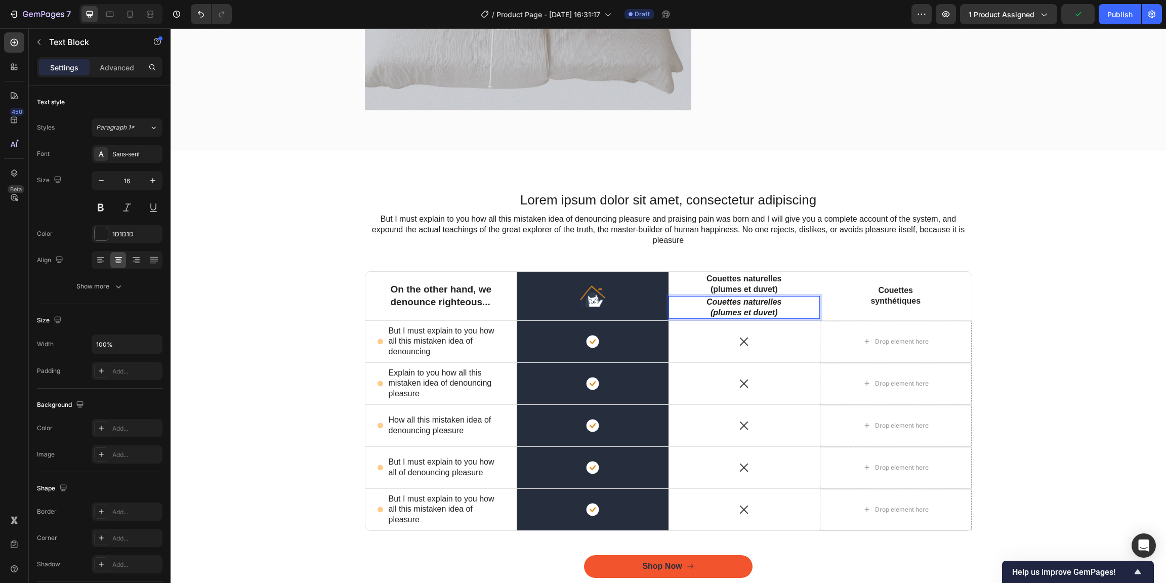
click at [657, 283] on div "Image Row" at bounding box center [593, 296] width 152 height 49
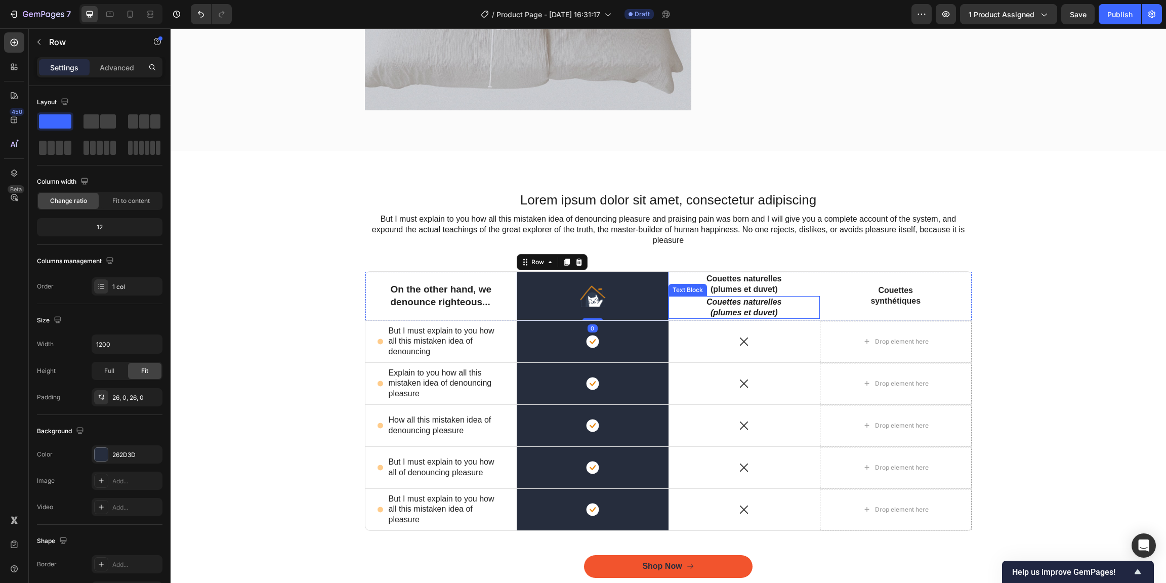
click at [735, 310] on icon "Couettes naturelles (plumes et duvet)" at bounding box center [743, 307] width 75 height 19
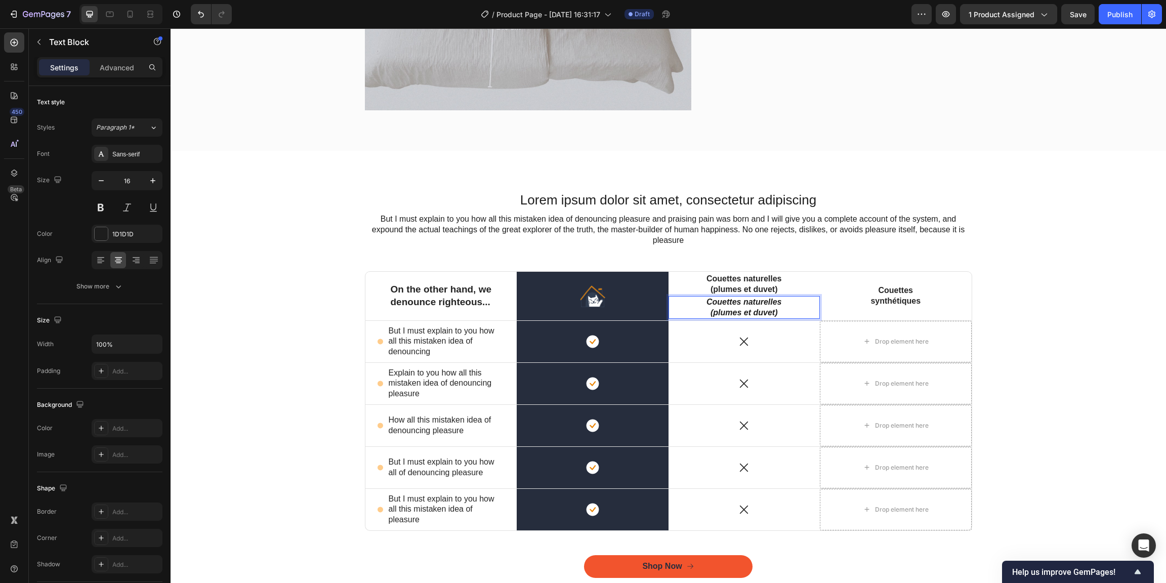
click at [726, 308] on p "Couettes naturelles (plumes et duvet)" at bounding box center [744, 307] width 77 height 21
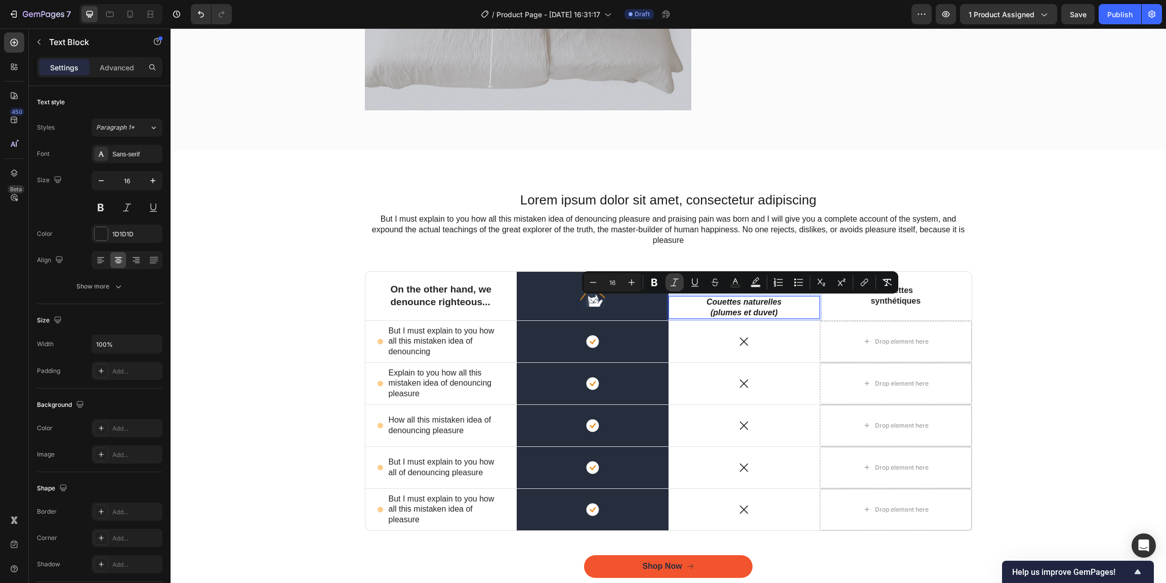
click at [679, 283] on icon "Editor contextual toolbar" at bounding box center [674, 282] width 10 height 10
click at [354, 213] on div "Lorem ipsum dolor sit amet, consectetur adipiscing Heading But I must explain t…" at bounding box center [668, 391] width 980 height 401
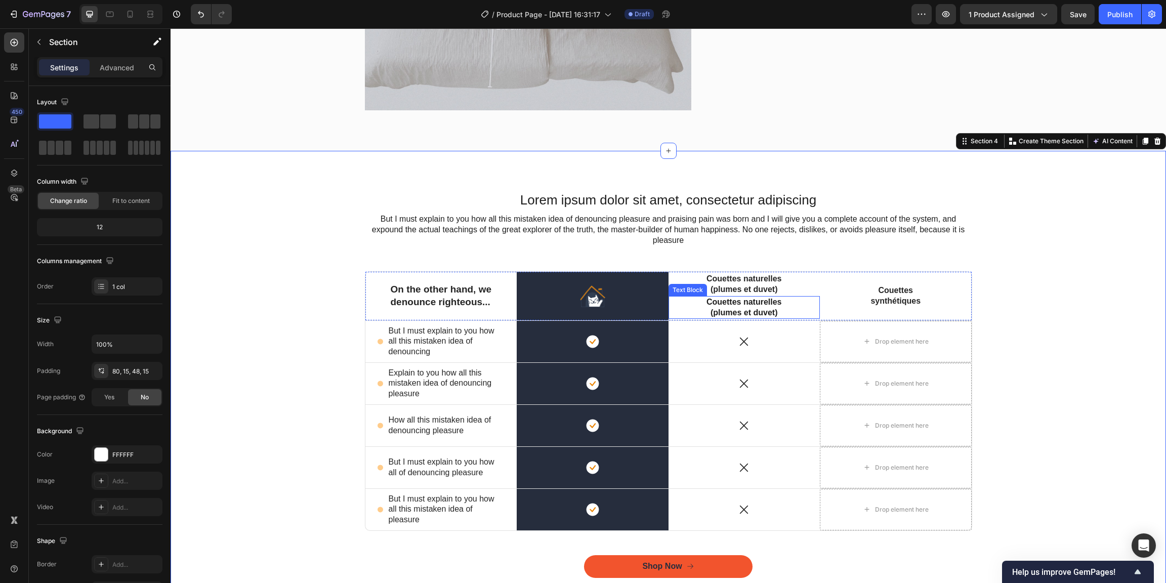
click at [680, 306] on div "Couettes naturelles (plumes et duvet) Text Block" at bounding box center [744, 307] width 152 height 23
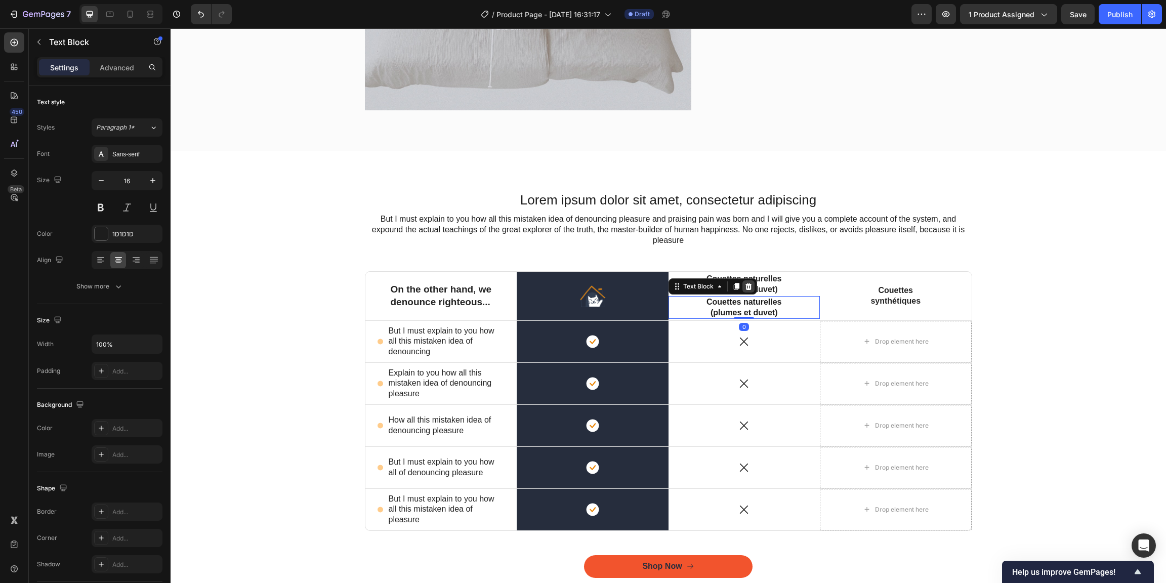
click at [745, 287] on icon at bounding box center [748, 286] width 7 height 7
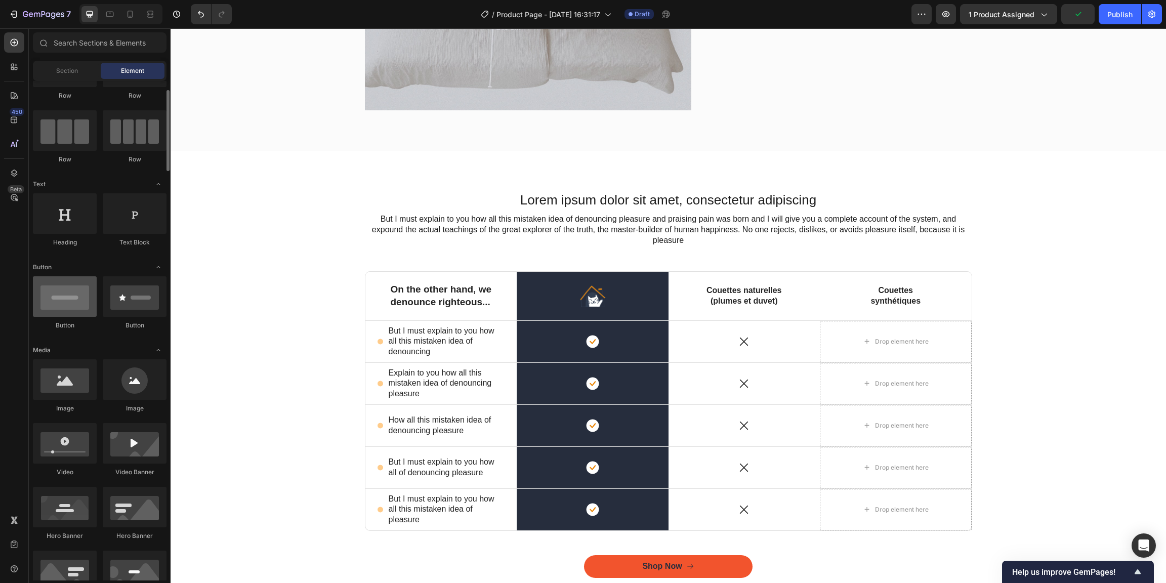
scroll to position [73, 0]
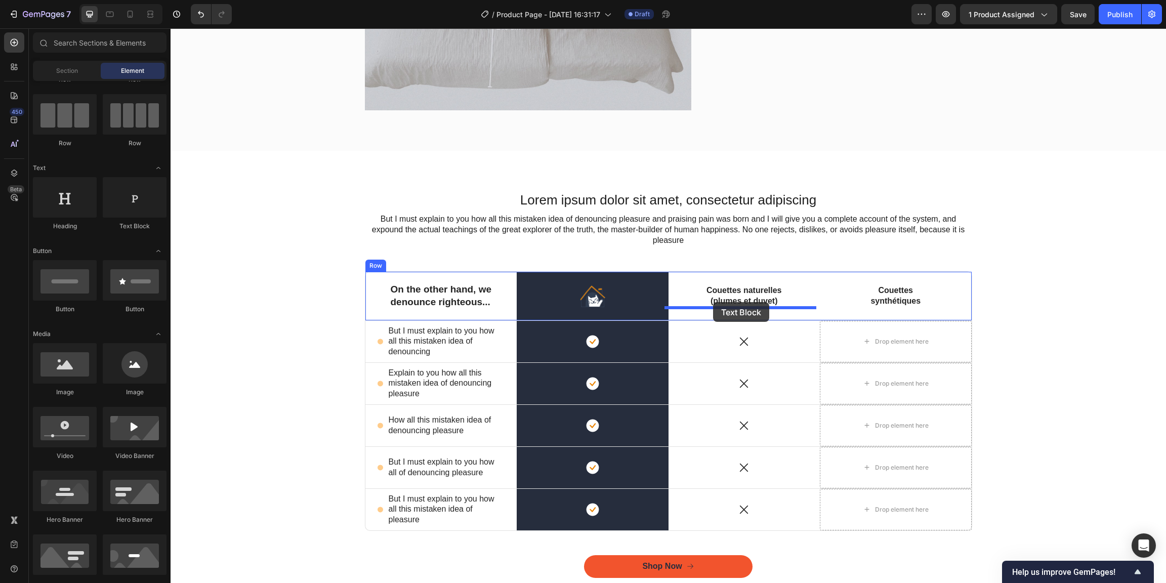
drag, startPoint x: 303, startPoint y: 223, endPoint x: 713, endPoint y: 302, distance: 417.9
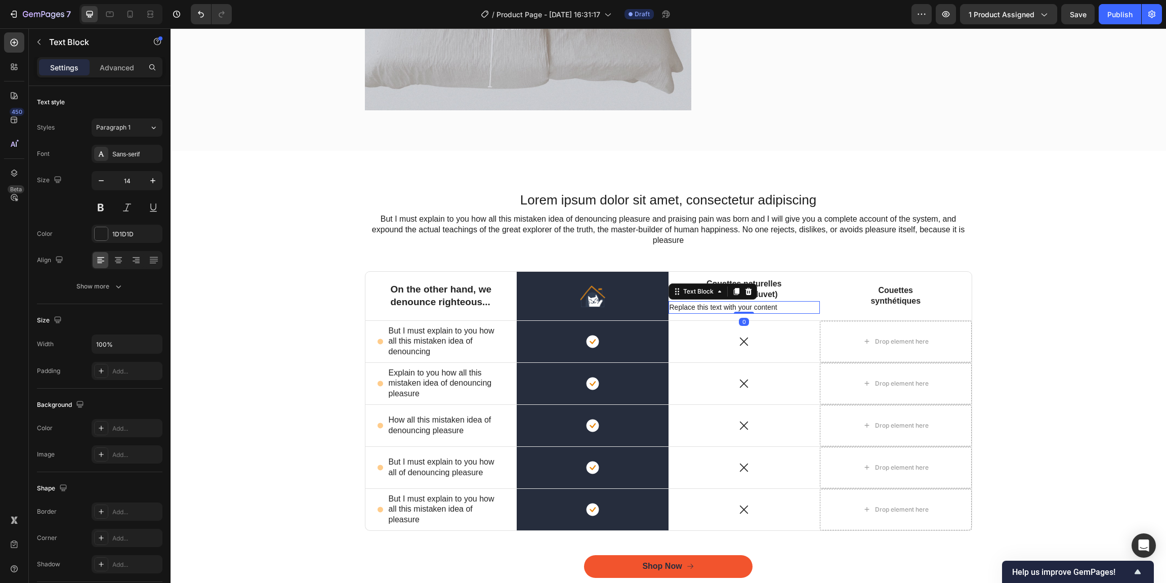
click at [735, 306] on div "Replace this text with your content" at bounding box center [744, 307] width 152 height 13
click at [795, 309] on p "Replace this text with your content" at bounding box center [744, 307] width 150 height 11
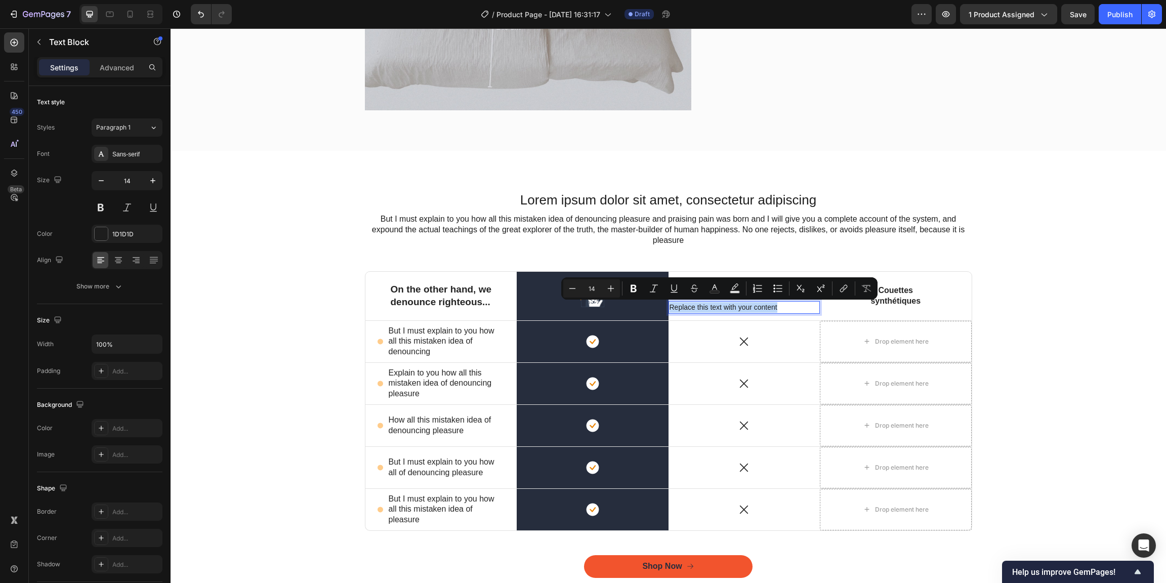
click at [736, 309] on p "Replace this text with your content" at bounding box center [744, 307] width 150 height 11
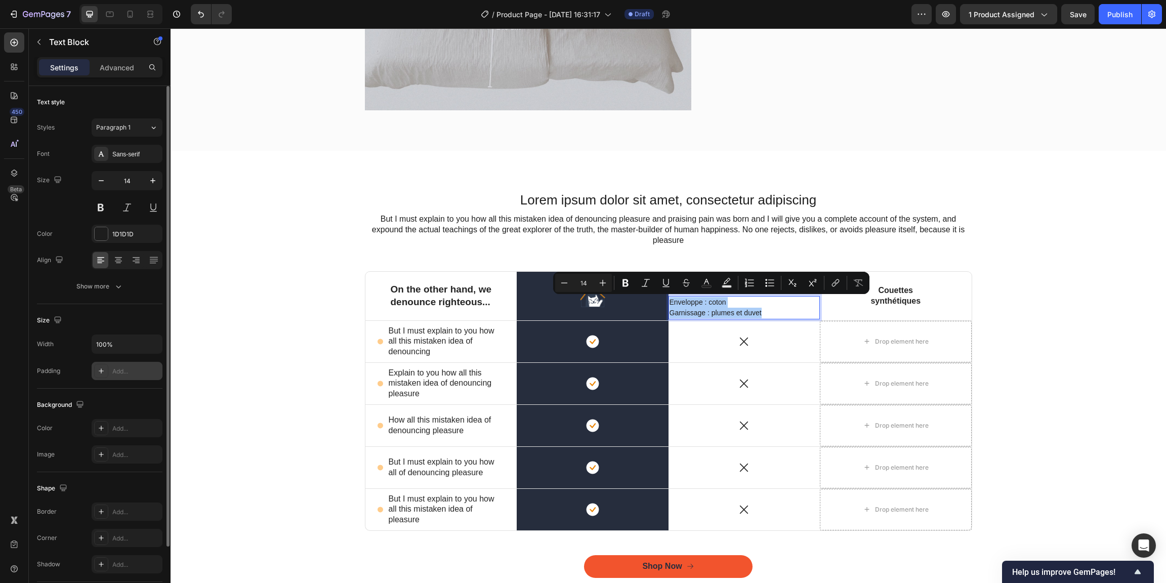
click at [126, 366] on div "Add..." at bounding box center [127, 371] width 71 height 18
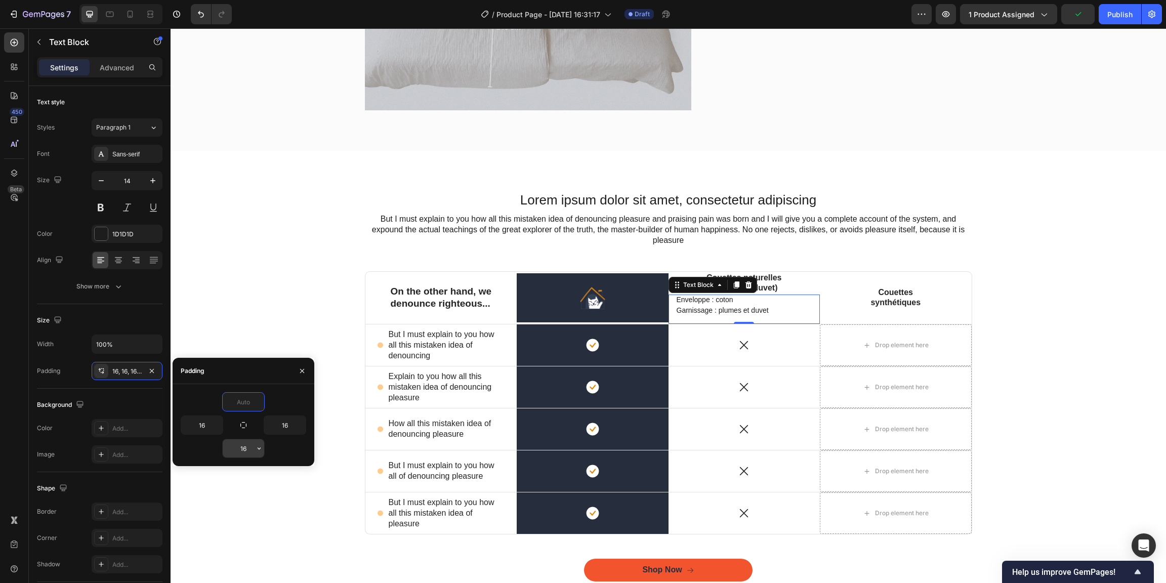
click at [250, 444] on input "16" at bounding box center [243, 448] width 41 height 18
type input "0"
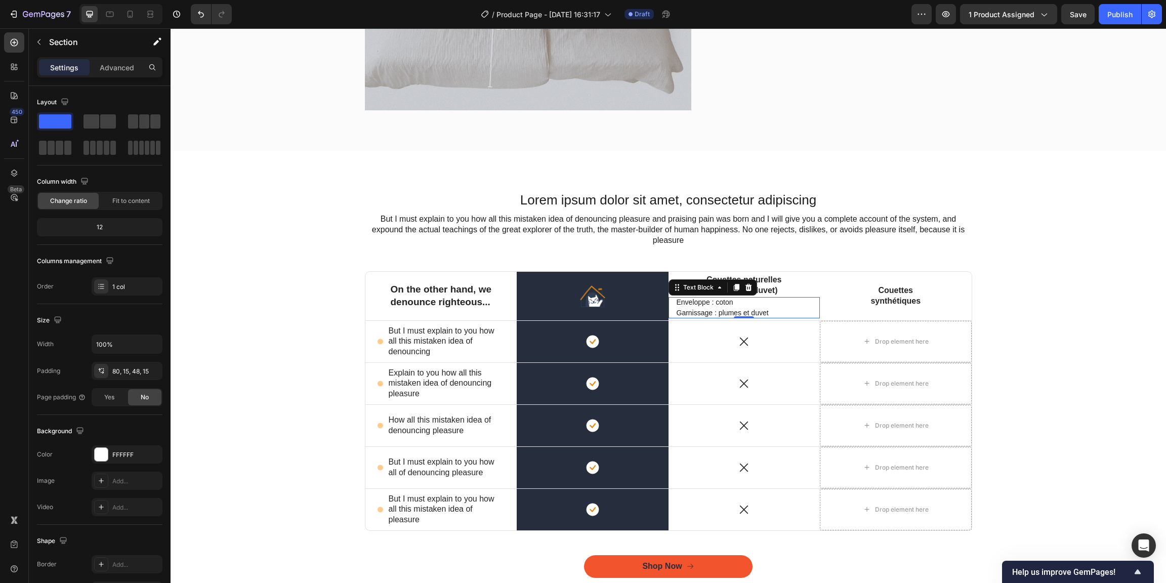
click at [288, 323] on div "Lorem ipsum dolor sit amet, consectetur adipiscing Heading But I must explain t…" at bounding box center [668, 391] width 980 height 401
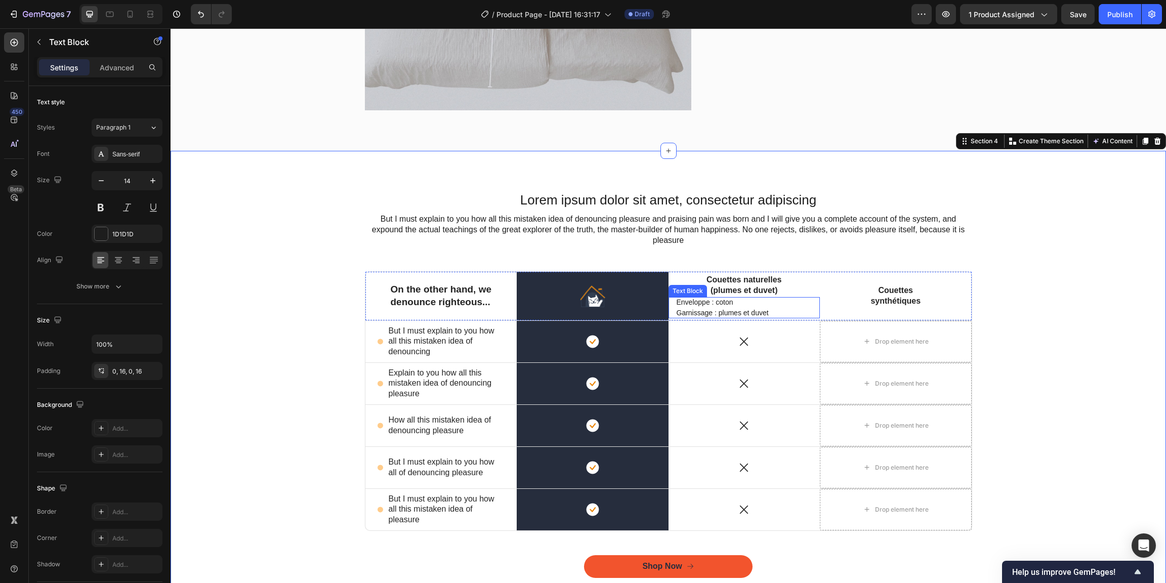
click at [768, 308] on p "Enveloppe : coton Garnissage : plumes et duvet" at bounding box center [744, 307] width 136 height 21
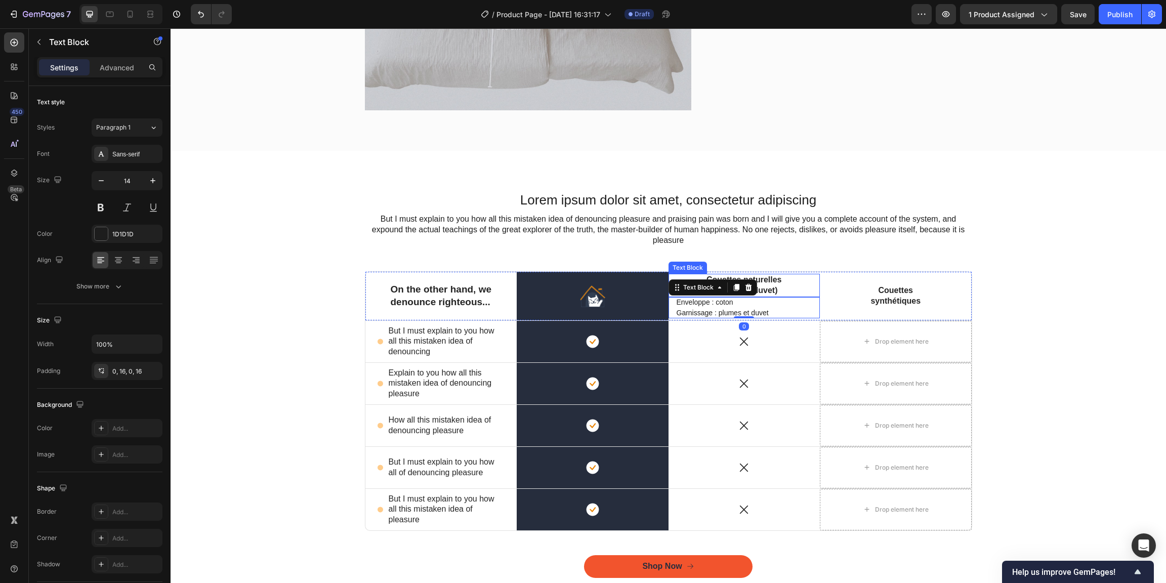
click at [780, 286] on div "Couettes naturelles (plumes et duvet) Text Block" at bounding box center [744, 285] width 152 height 23
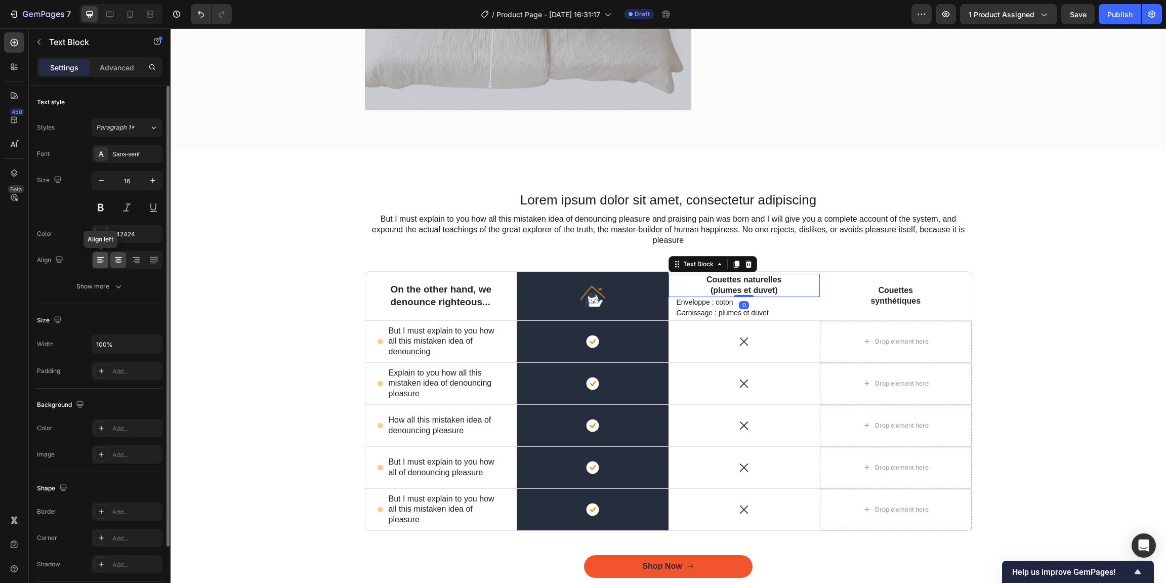
click at [106, 263] on div at bounding box center [101, 260] width 16 height 16
click at [116, 262] on icon at bounding box center [118, 260] width 10 height 10
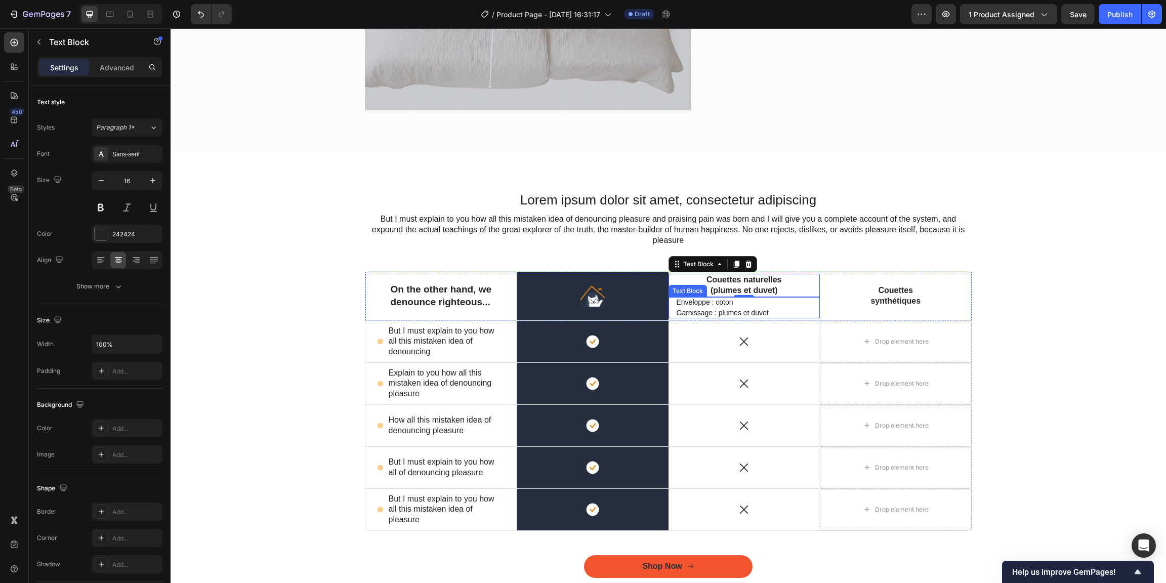
click at [759, 306] on p "Enveloppe : coton Garnissage : plumes et duvet" at bounding box center [744, 307] width 136 height 21
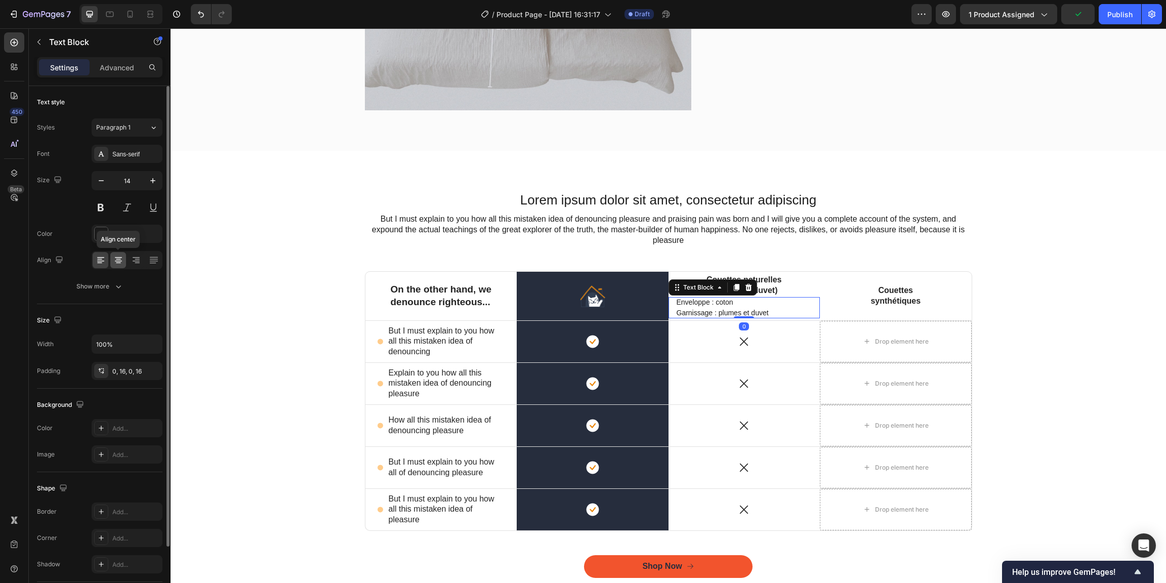
click at [122, 262] on icon at bounding box center [118, 260] width 10 height 10
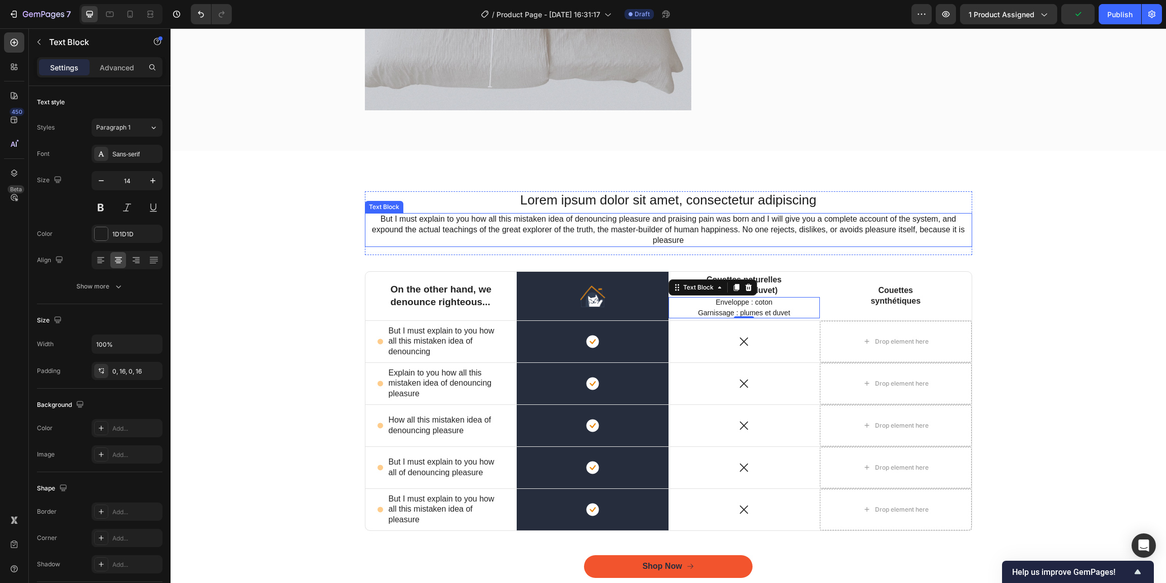
click at [913, 235] on p "But I must explain to you how all this mistaken idea of denouncing pleasure and…" at bounding box center [668, 229] width 605 height 31
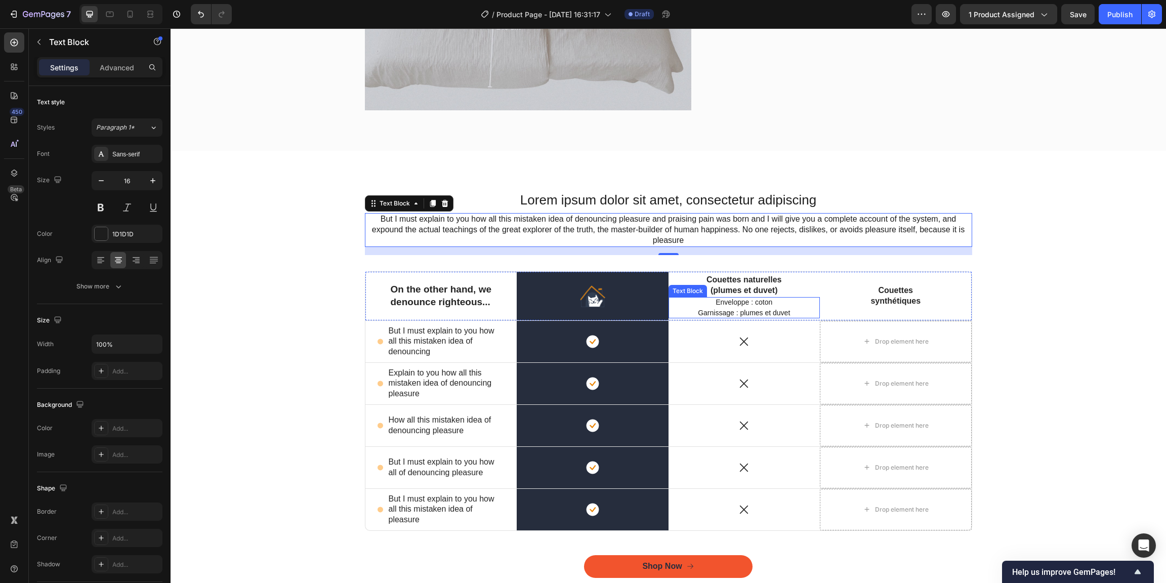
click at [802, 306] on p "Enveloppe : coton Garnissage : plumes et duvet" at bounding box center [744, 307] width 136 height 21
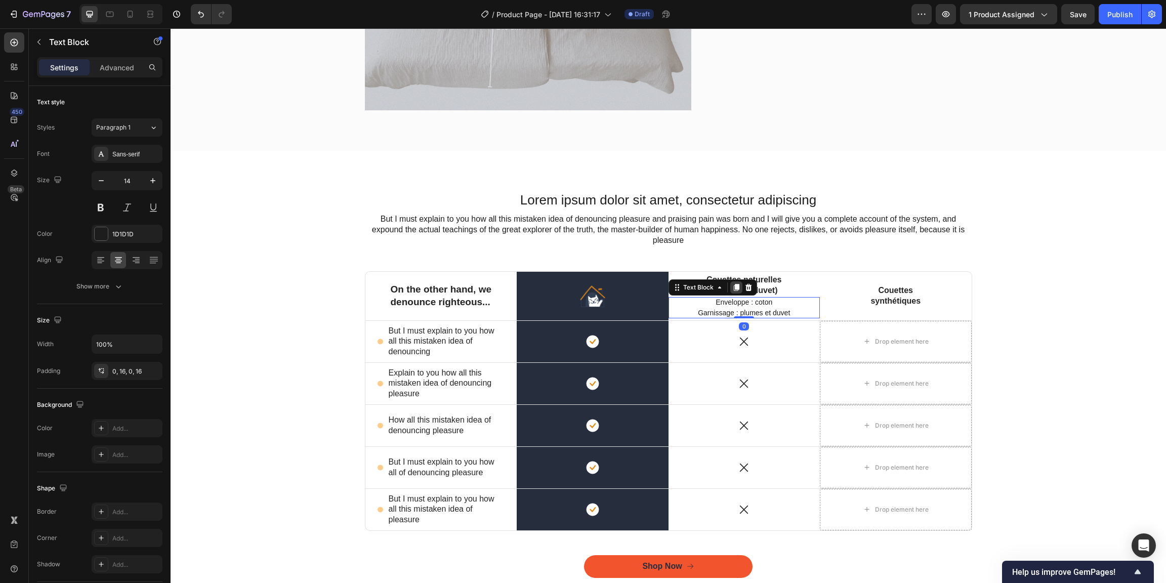
click at [734, 288] on icon at bounding box center [736, 287] width 6 height 7
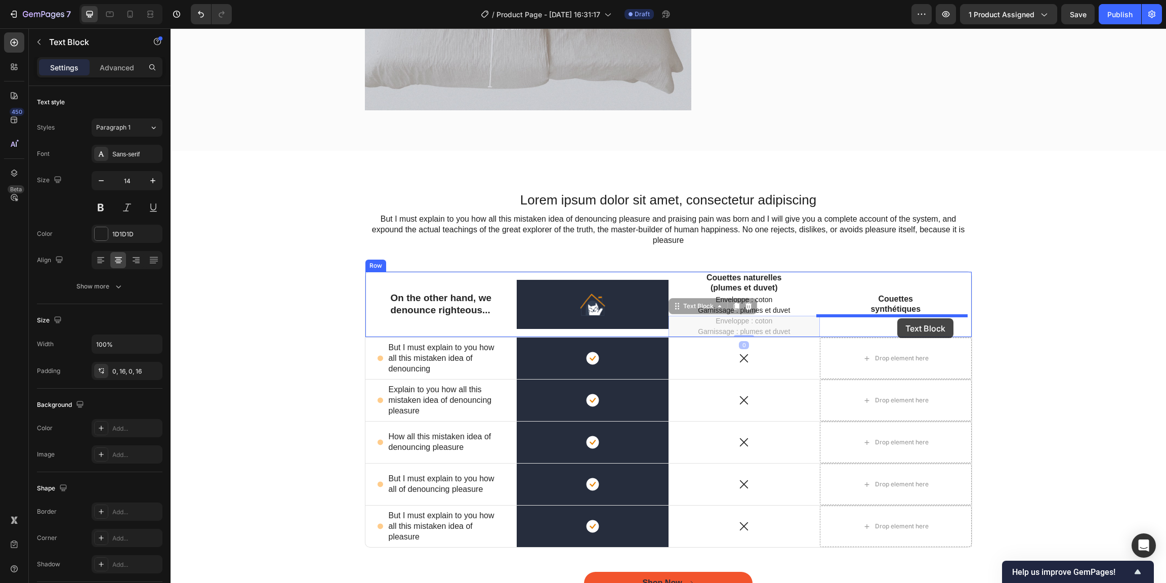
drag, startPoint x: 782, startPoint y: 321, endPoint x: 897, endPoint y: 318, distance: 115.4
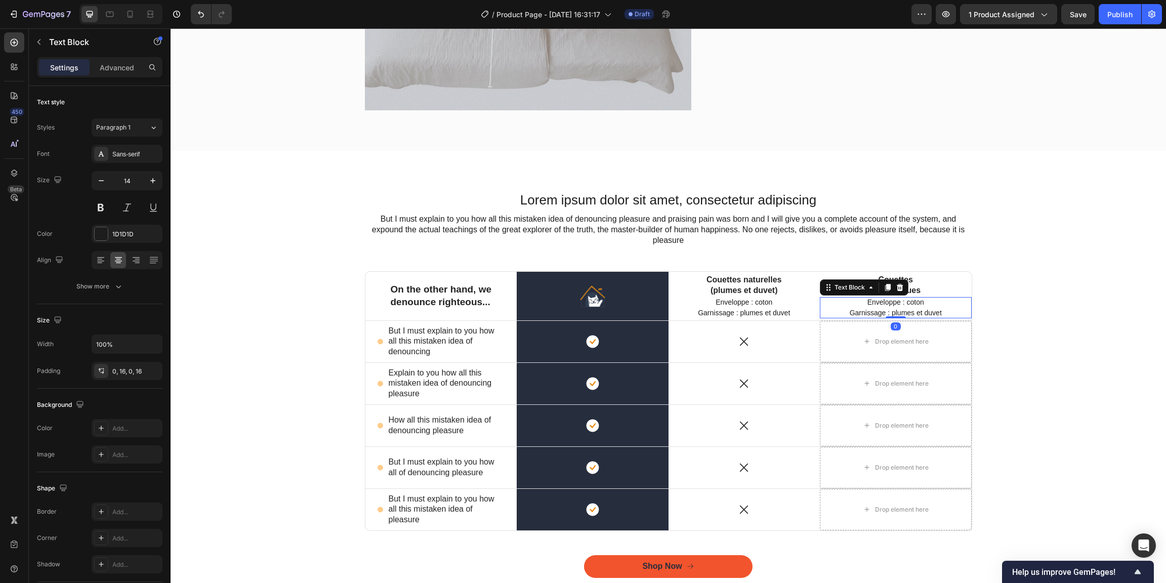
click at [895, 308] on p "Enveloppe : coton Garnissage : plumes et duvet" at bounding box center [896, 307] width 136 height 21
click at [916, 302] on p "Enveloppe : coton Garnissage : plumes et duvet" at bounding box center [896, 307] width 136 height 21
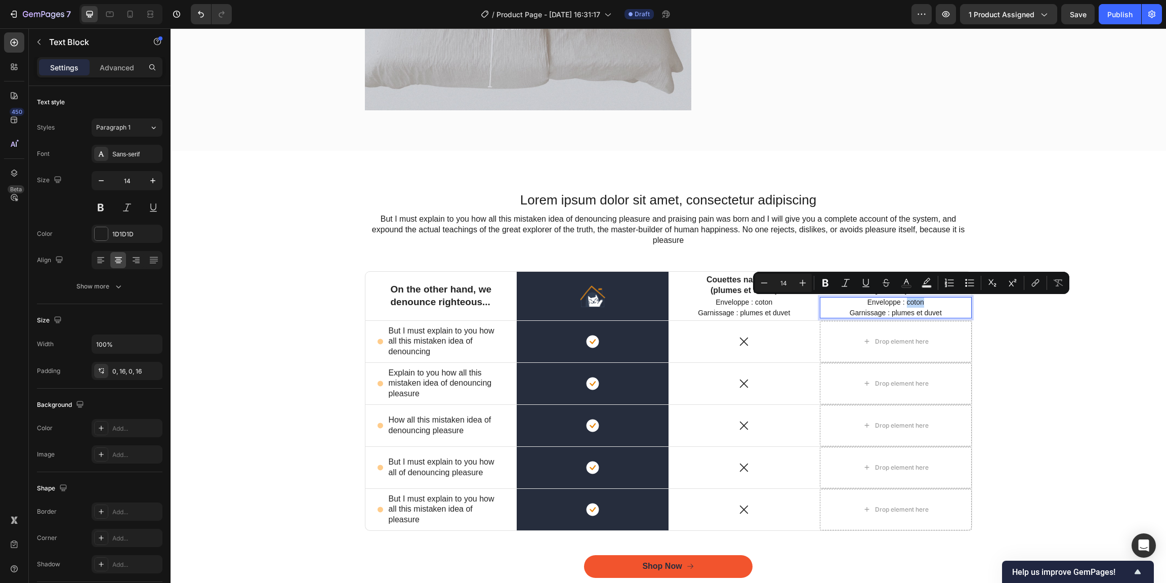
drag, startPoint x: 919, startPoint y: 303, endPoint x: 904, endPoint y: 304, distance: 15.7
click at [904, 304] on p "Enveloppe : coton Garnissage : plumes et duvet" at bounding box center [896, 307] width 136 height 21
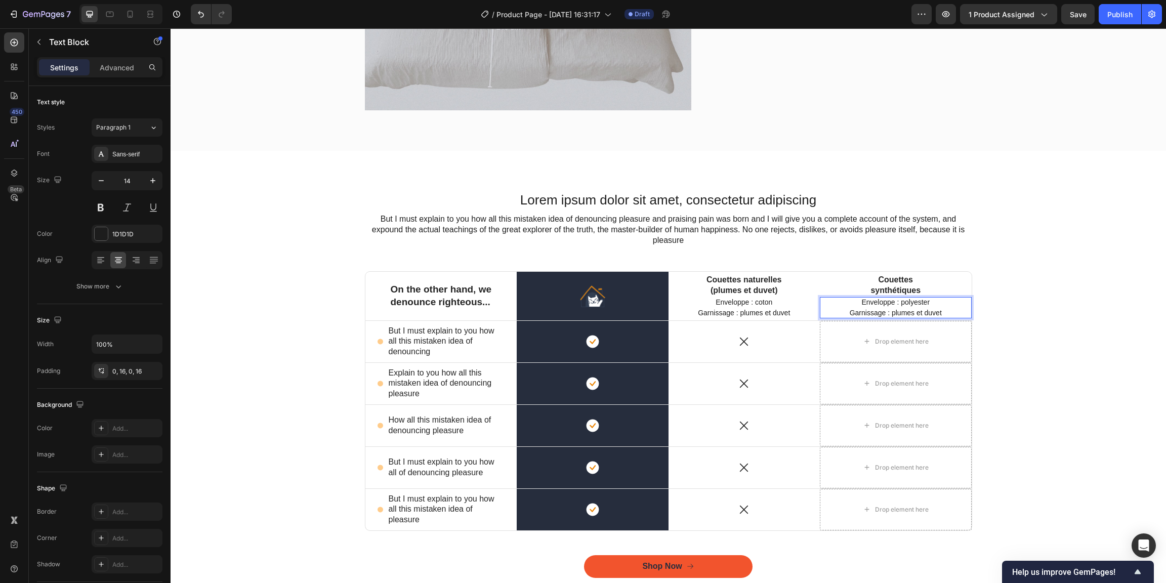
click at [899, 304] on p "Enveloppe : polyester Garnissage : plumes et duvet" at bounding box center [896, 307] width 136 height 21
click at [897, 304] on p "Enveloppe : polyester Garnissage : plumes et duvet" at bounding box center [896, 307] width 136 height 21
click at [933, 305] on p "Enveloppe : polyester Garnissage : plumes et duvet" at bounding box center [896, 307] width 136 height 21
click at [901, 312] on p "Enveloppe : coton ou polyester Garnissage : plumes et duvet" at bounding box center [896, 307] width 136 height 21
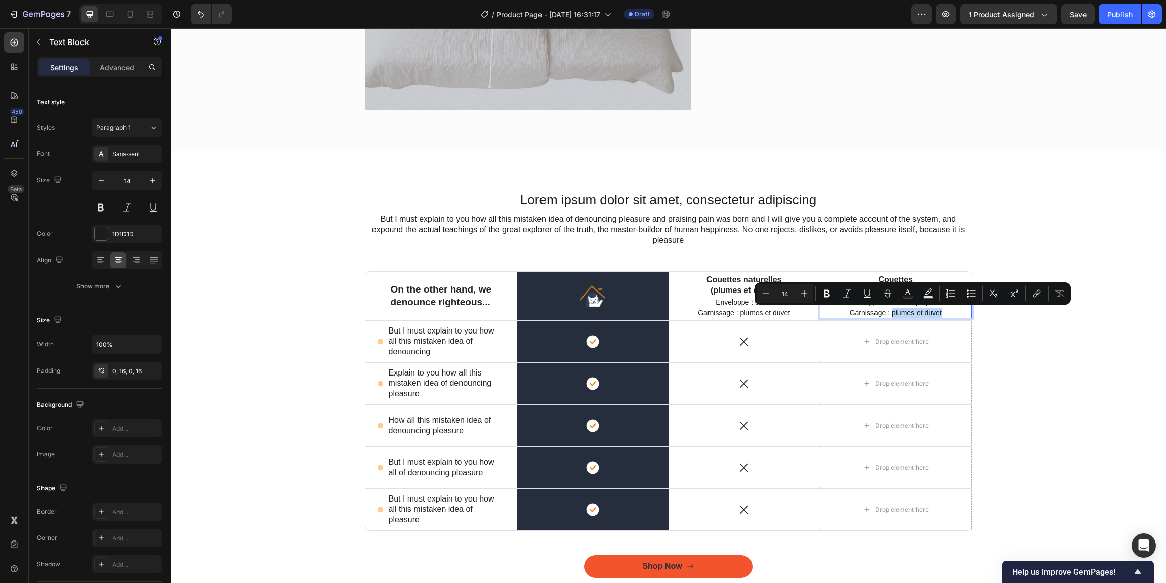
drag, startPoint x: 943, startPoint y: 315, endPoint x: 889, endPoint y: 315, distance: 53.6
click at [889, 315] on p "Enveloppe : coton ou polyester Garnissage : plumes et duvet" at bounding box center [896, 307] width 136 height 21
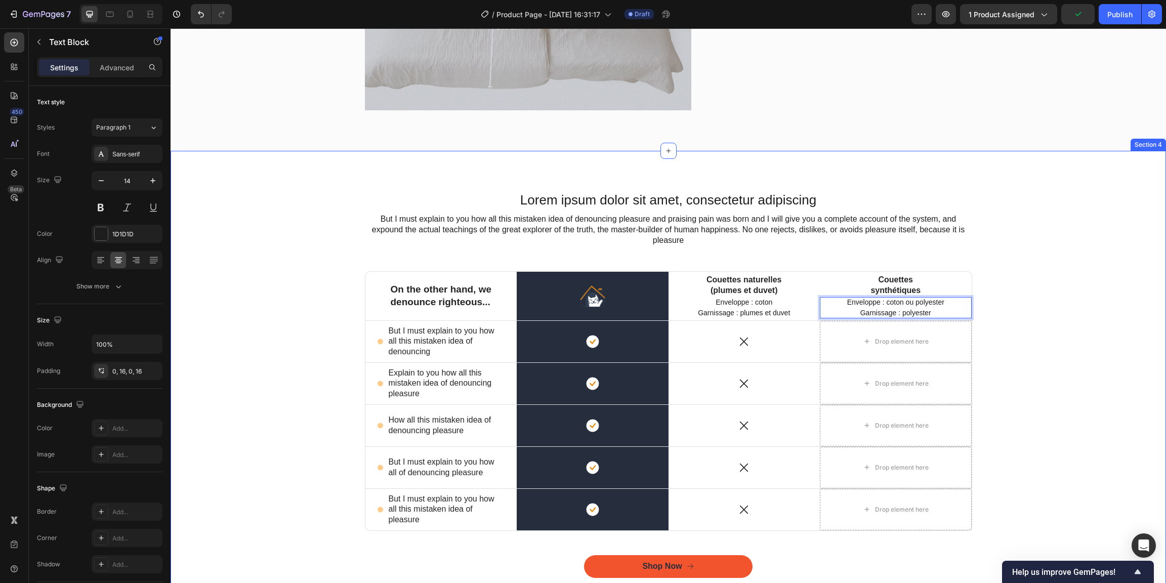
click at [1028, 320] on div "Lorem ipsum dolor sit amet, consectetur adipiscing Heading But I must explain t…" at bounding box center [668, 391] width 980 height 401
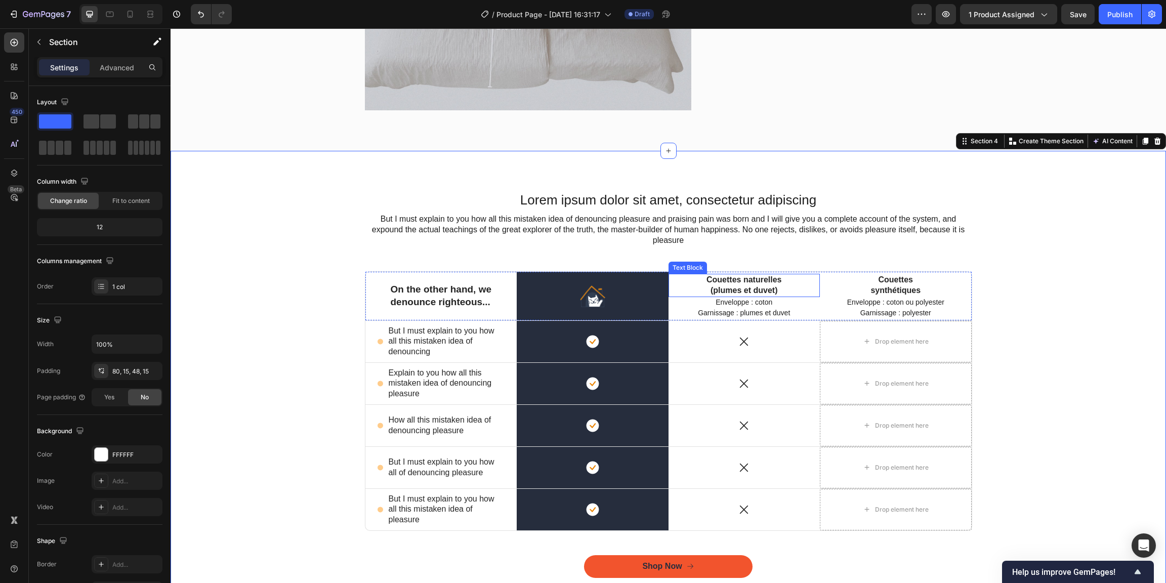
click at [767, 279] on p "Couettes naturelles (plumes et duvet)" at bounding box center [744, 285] width 77 height 21
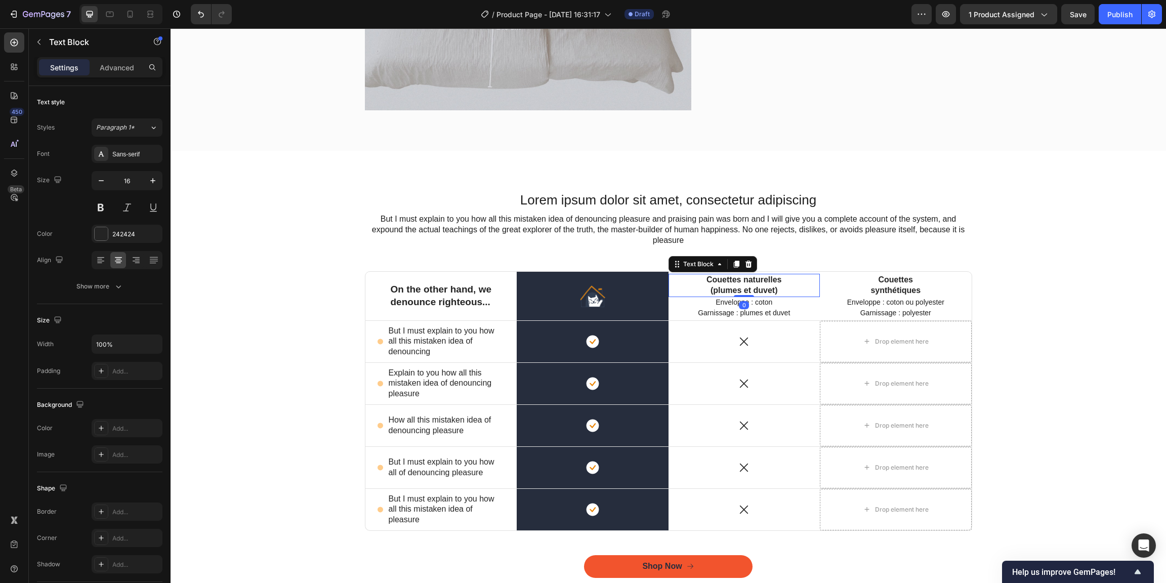
click at [786, 291] on div "Couettes naturelles (plumes et duvet) Text Block 0" at bounding box center [744, 285] width 152 height 23
click at [784, 291] on div "Couettes naturelles (plumes et duvet) Text Block 0" at bounding box center [744, 285] width 152 height 23
click at [795, 290] on div "Couettes naturelles (plumes et duvet) Text Block 0" at bounding box center [744, 285] width 152 height 23
click at [794, 290] on div "Couettes naturelles (plumes et duvet) Text Block 0" at bounding box center [744, 285] width 152 height 23
click at [785, 290] on div "Couettes naturelles (plumes et duvet) Text Block 0" at bounding box center [744, 285] width 152 height 23
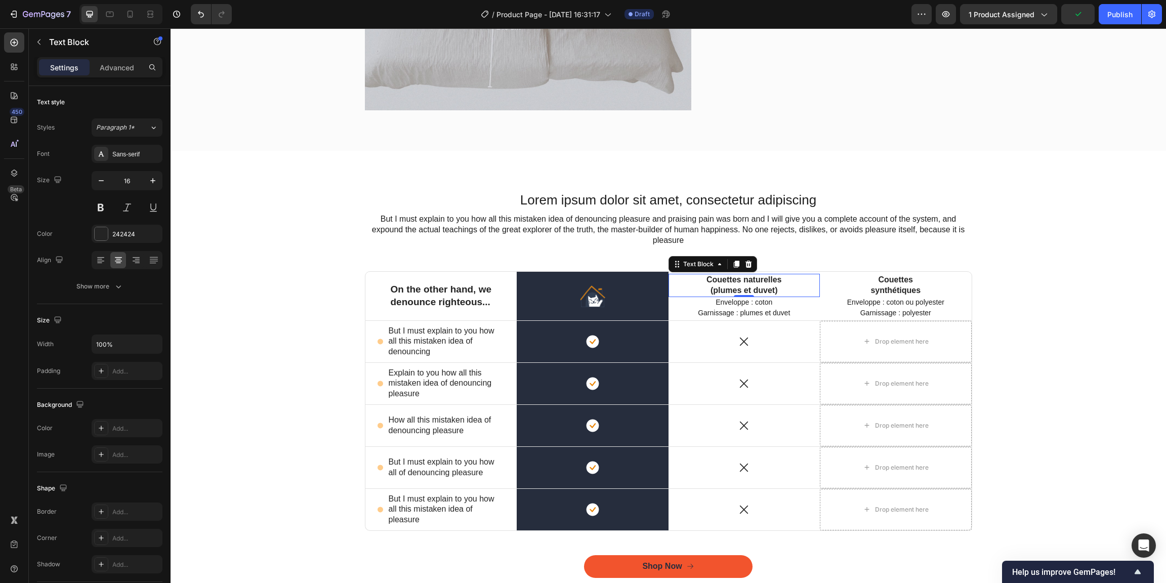
click at [783, 290] on div "Couettes naturelles (plumes et duvet) Text Block 0" at bounding box center [744, 285] width 152 height 23
click at [710, 290] on p "Couettes naturelles (plumes et duvet)" at bounding box center [744, 285] width 77 height 21
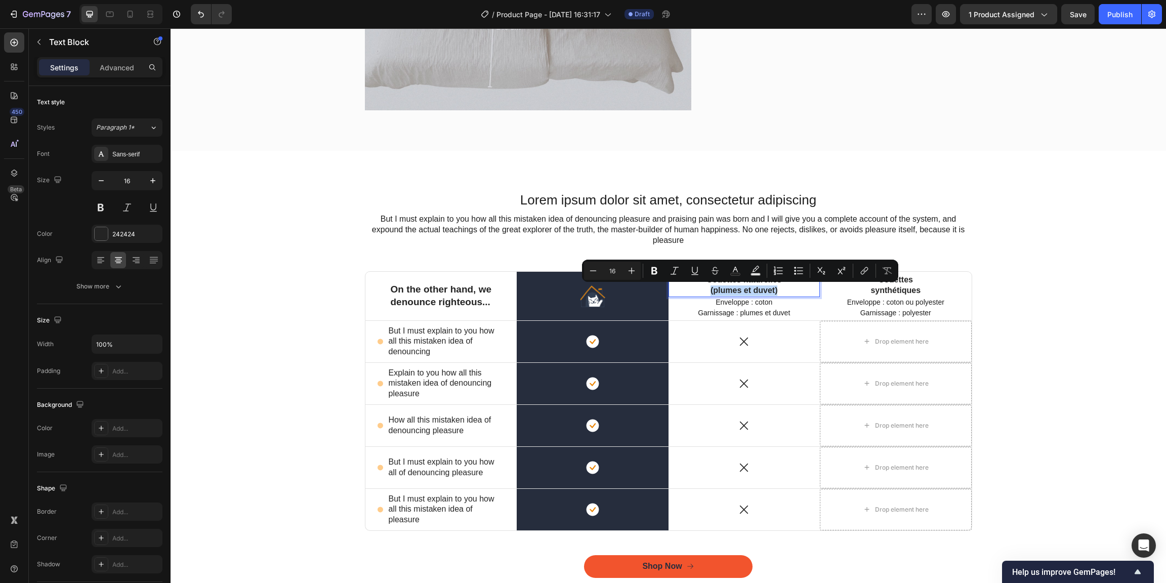
drag, startPoint x: 706, startPoint y: 291, endPoint x: 780, endPoint y: 293, distance: 73.9
click at [780, 293] on div "Couettes naturelles (plumes et duvet)" at bounding box center [744, 285] width 79 height 23
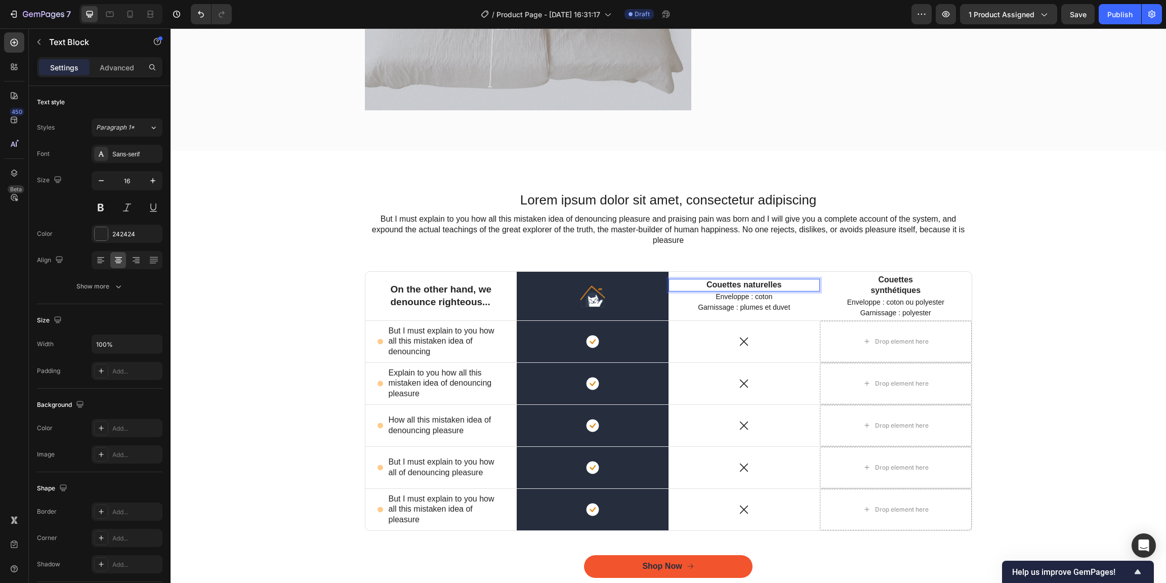
click at [741, 286] on p "Couettes naturelles" at bounding box center [744, 285] width 77 height 11
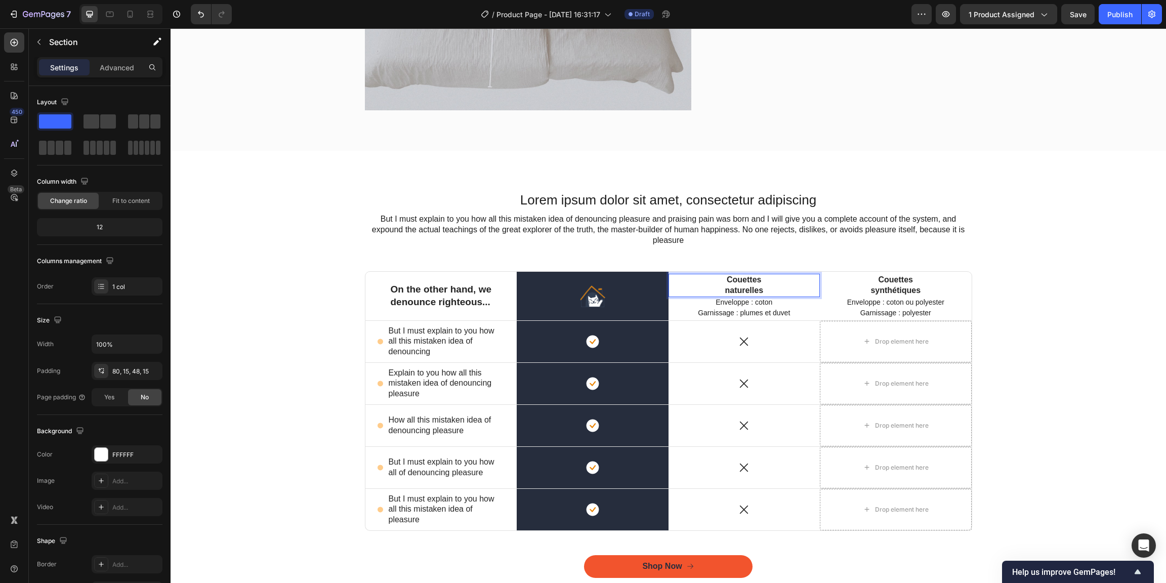
click at [1111, 290] on div "Lorem ipsum dolor sit amet, consectetur adipiscing Heading But I must explain t…" at bounding box center [668, 391] width 980 height 401
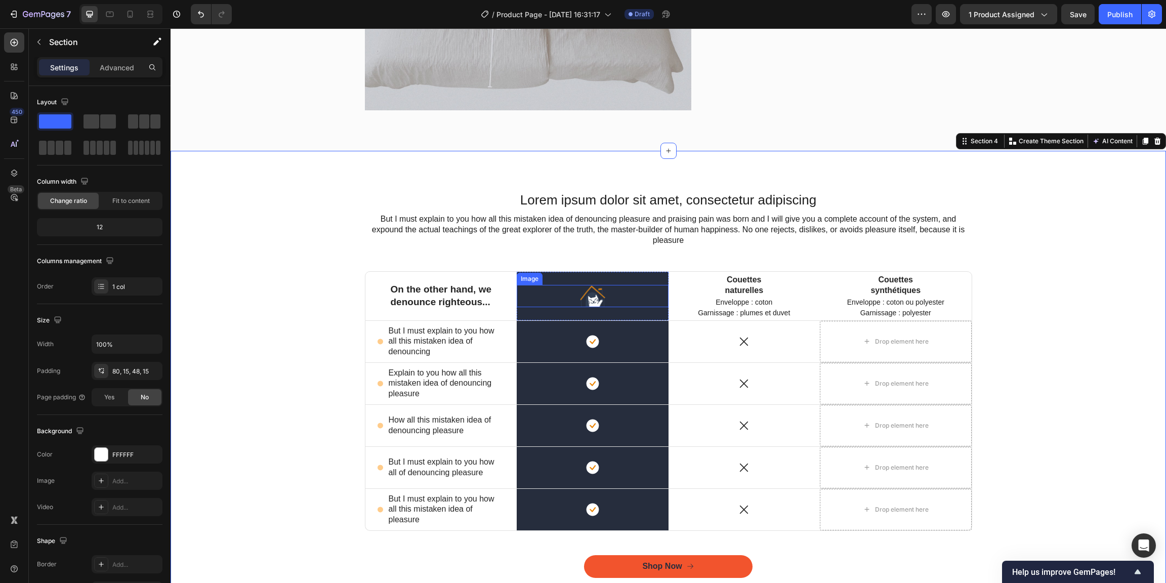
click at [608, 298] on div at bounding box center [593, 296] width 152 height 22
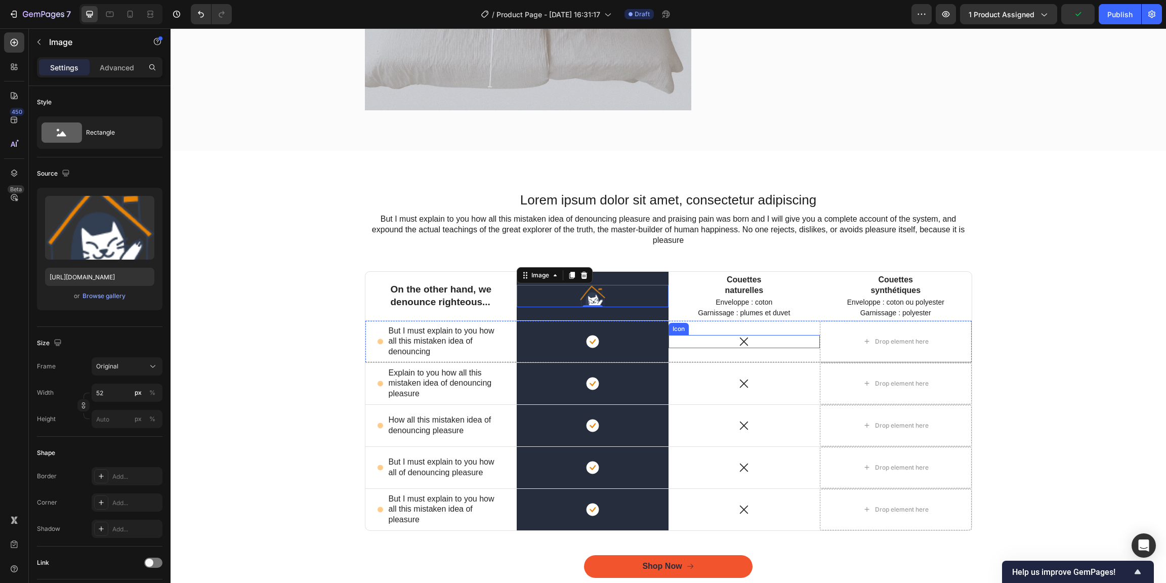
click at [769, 345] on div "Icon" at bounding box center [744, 341] width 152 height 13
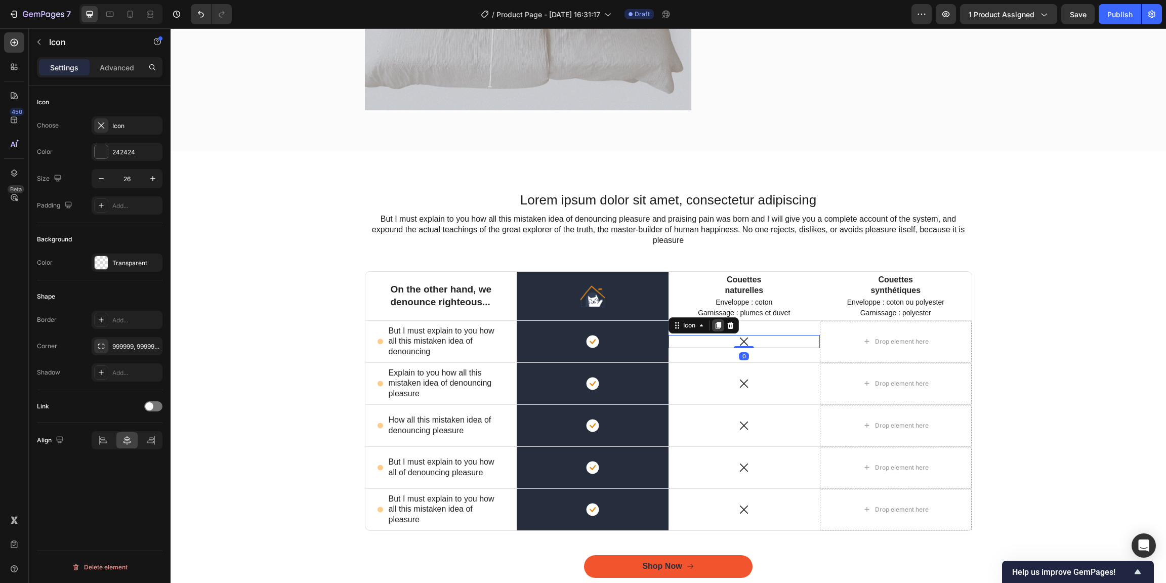
click at [715, 328] on icon at bounding box center [718, 325] width 8 height 8
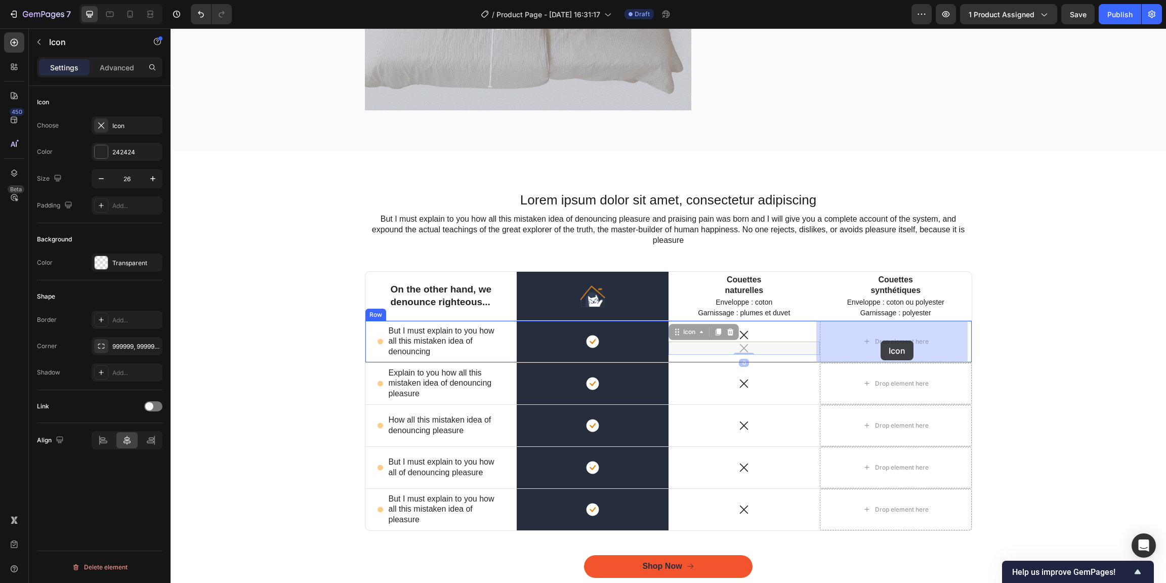
drag, startPoint x: 729, startPoint y: 347, endPoint x: 855, endPoint y: 344, distance: 126.0
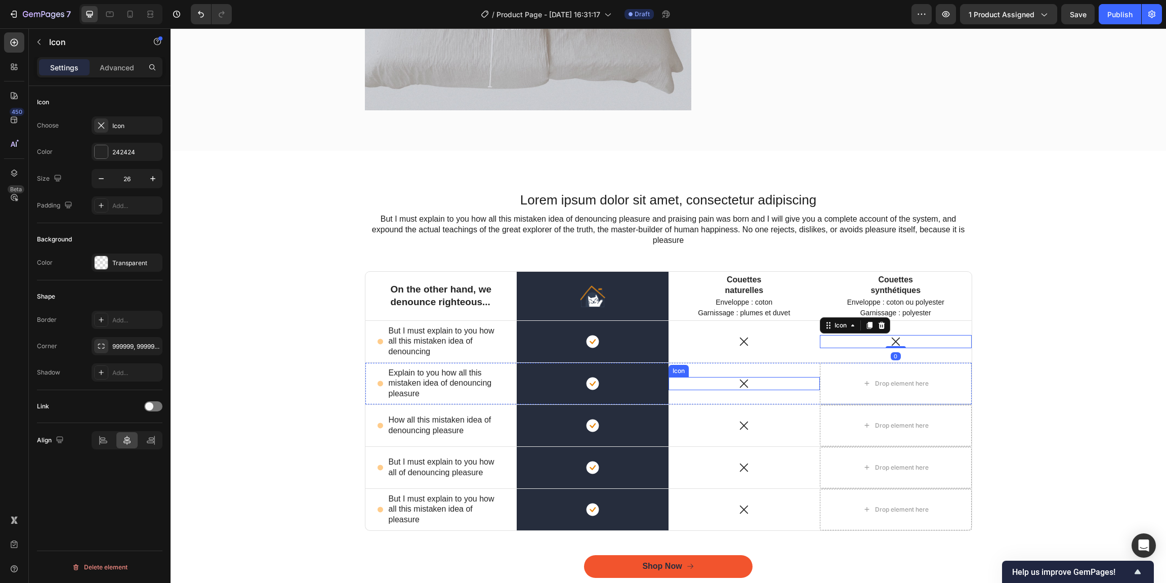
click at [752, 384] on div "Icon" at bounding box center [744, 383] width 152 height 13
click at [715, 369] on icon at bounding box center [718, 367] width 6 height 7
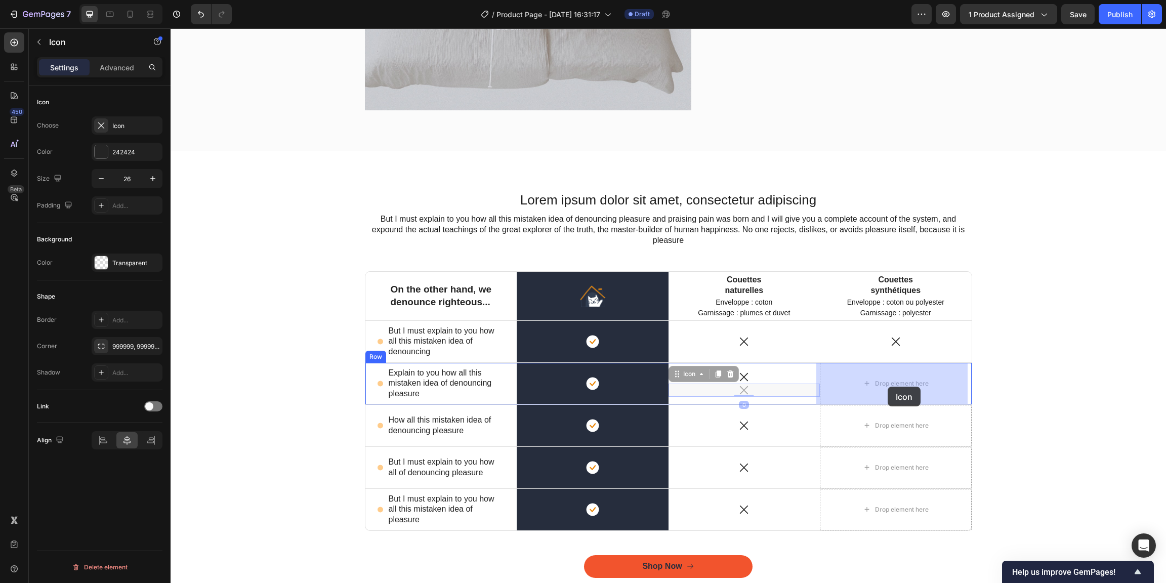
drag, startPoint x: 766, startPoint y: 393, endPoint x: 855, endPoint y: 388, distance: 89.7
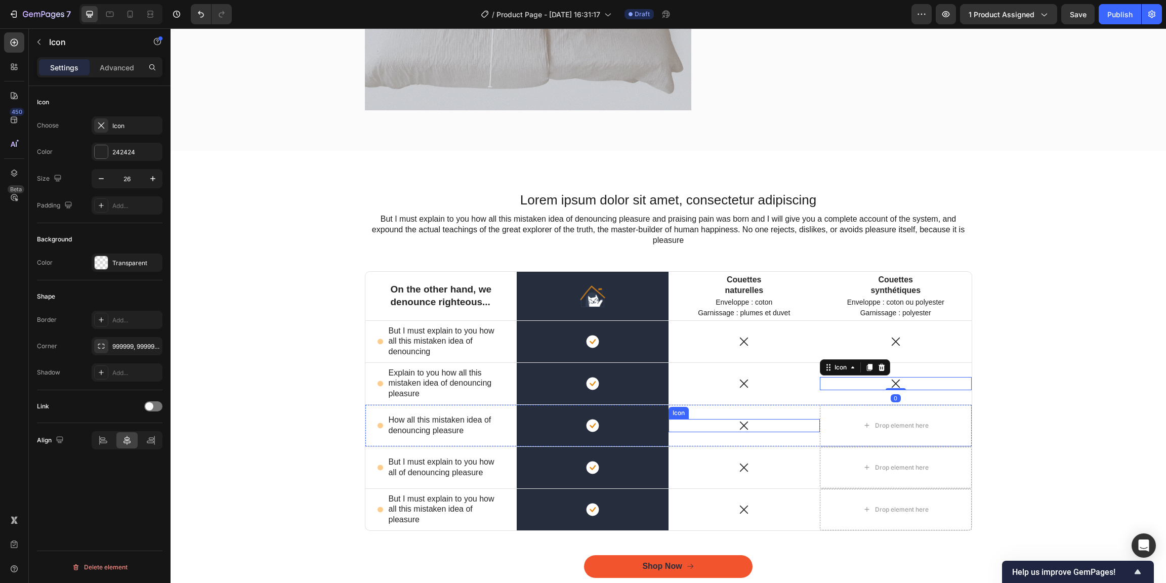
click at [751, 428] on div "Icon" at bounding box center [744, 425] width 152 height 13
click at [715, 410] on icon at bounding box center [718, 409] width 6 height 7
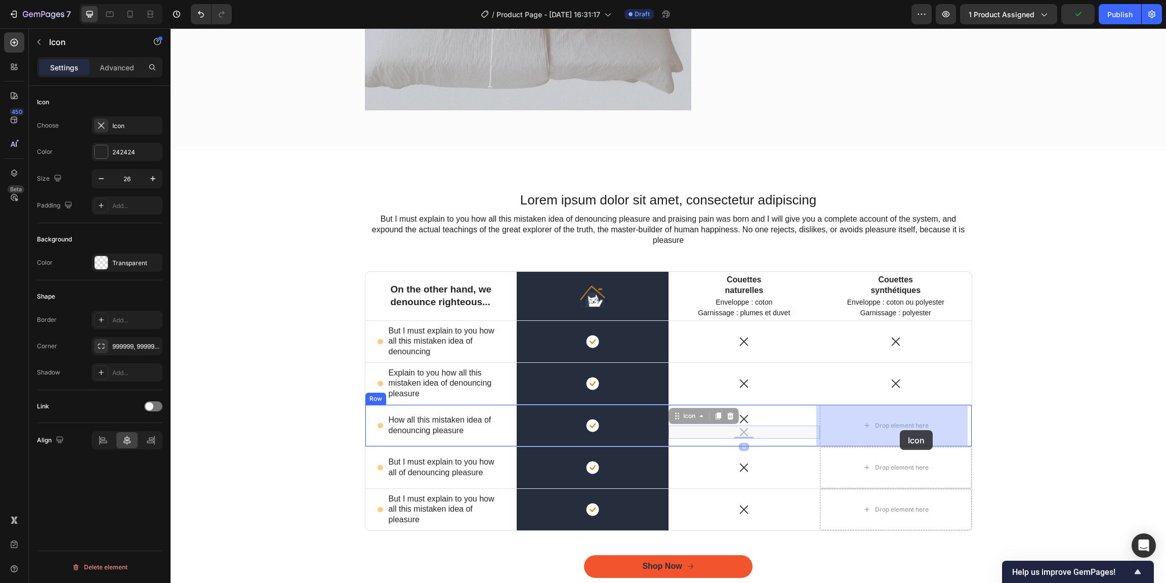
drag, startPoint x: 765, startPoint y: 432, endPoint x: 869, endPoint y: 430, distance: 104.3
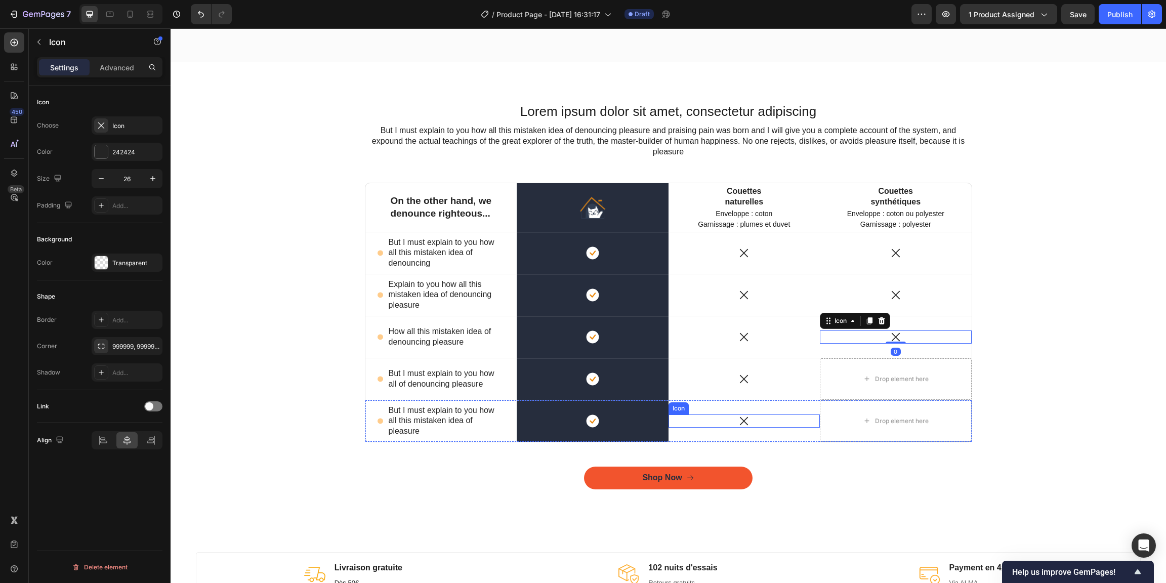
scroll to position [1789, 0]
click at [757, 378] on div "Icon 0" at bounding box center [744, 378] width 152 height 13
click at [715, 365] on icon at bounding box center [718, 362] width 6 height 7
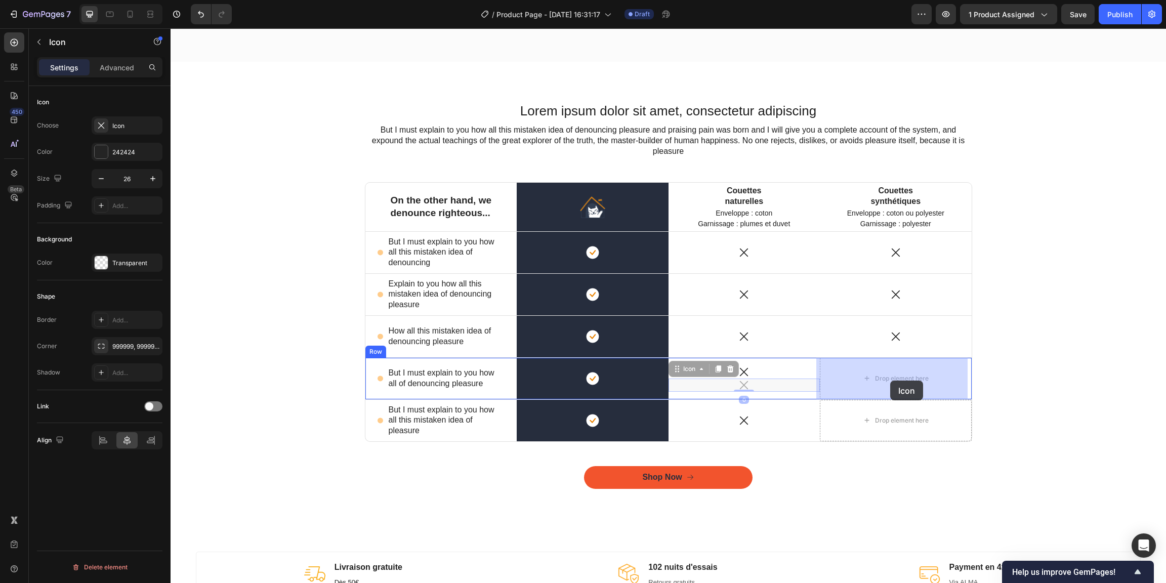
drag, startPoint x: 747, startPoint y: 385, endPoint x: 869, endPoint y: 382, distance: 122.5
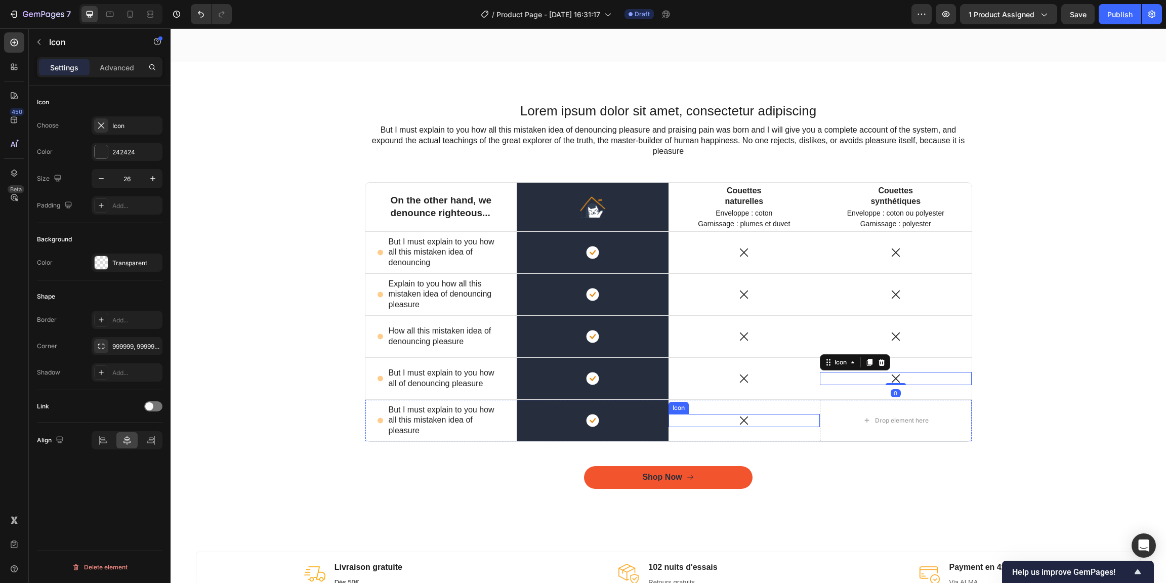
click at [762, 417] on div "Icon" at bounding box center [744, 420] width 152 height 13
drag, startPoint x: 711, startPoint y: 405, endPoint x: 724, endPoint y: 410, distance: 13.4
click at [714, 405] on icon at bounding box center [718, 404] width 8 height 8
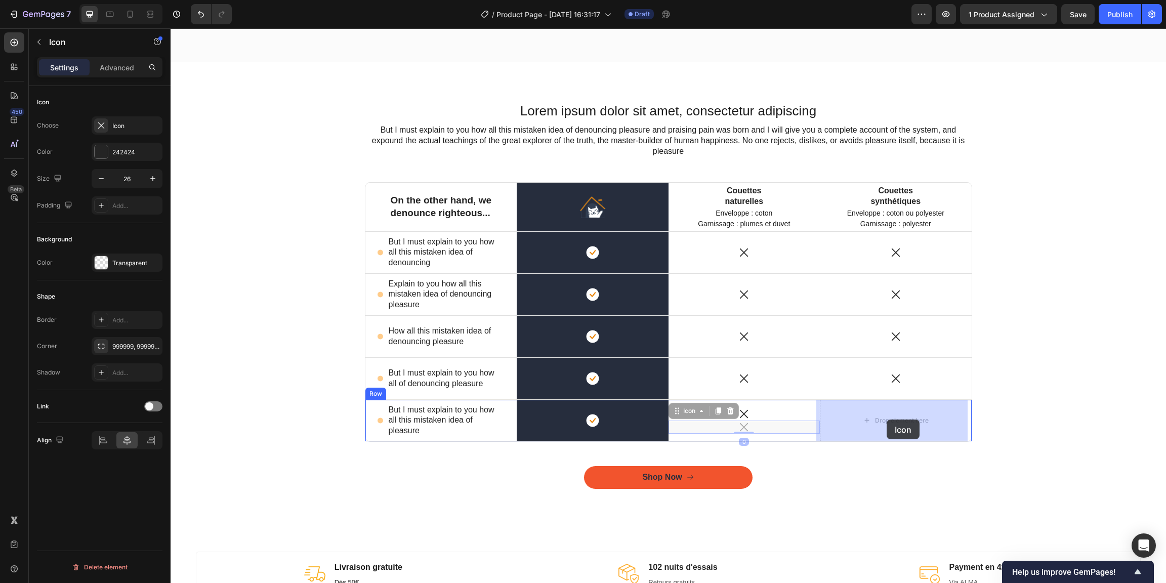
drag, startPoint x: 753, startPoint y: 426, endPoint x: 885, endPoint y: 419, distance: 132.7
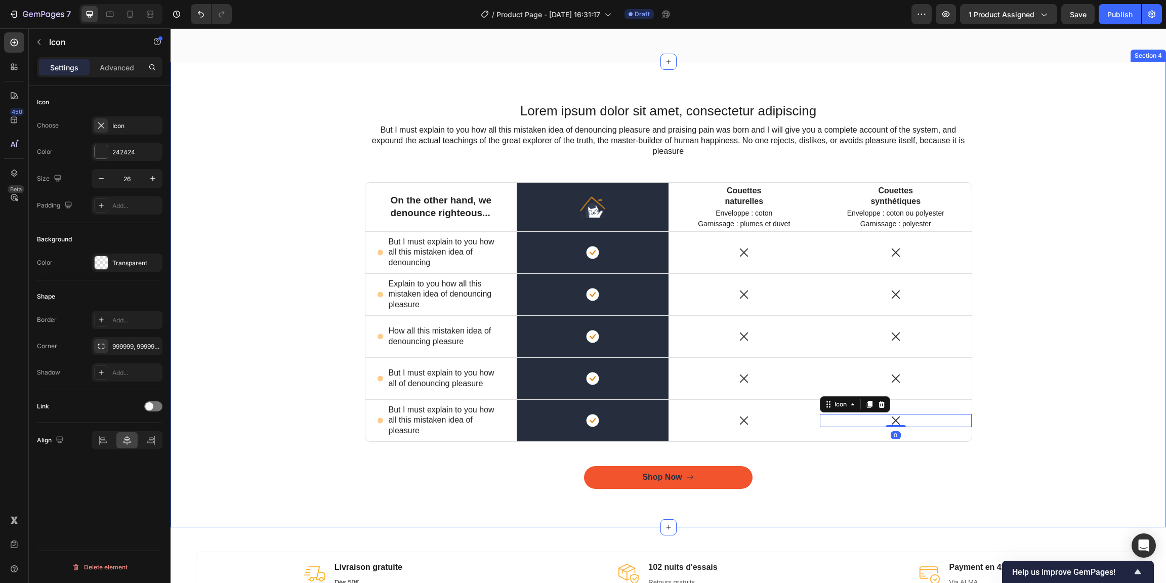
click at [1010, 365] on div "Lorem ipsum dolor sit amet, consectetur adipiscing Heading But I must explain t…" at bounding box center [668, 302] width 980 height 401
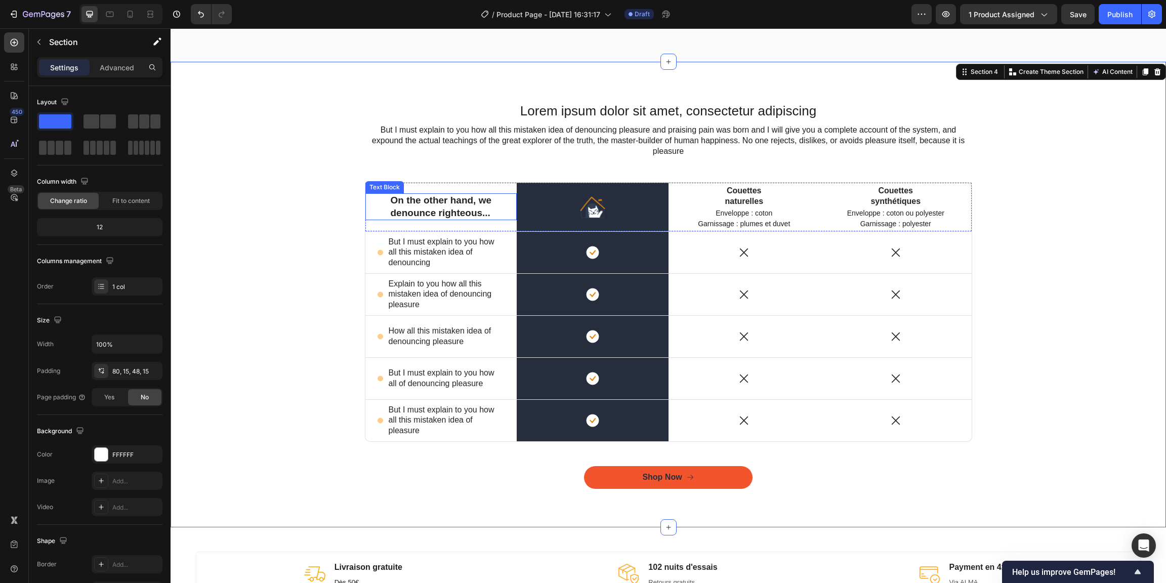
click at [505, 207] on div "On the other hand, we denounce righteous... Text Block" at bounding box center [441, 206] width 152 height 27
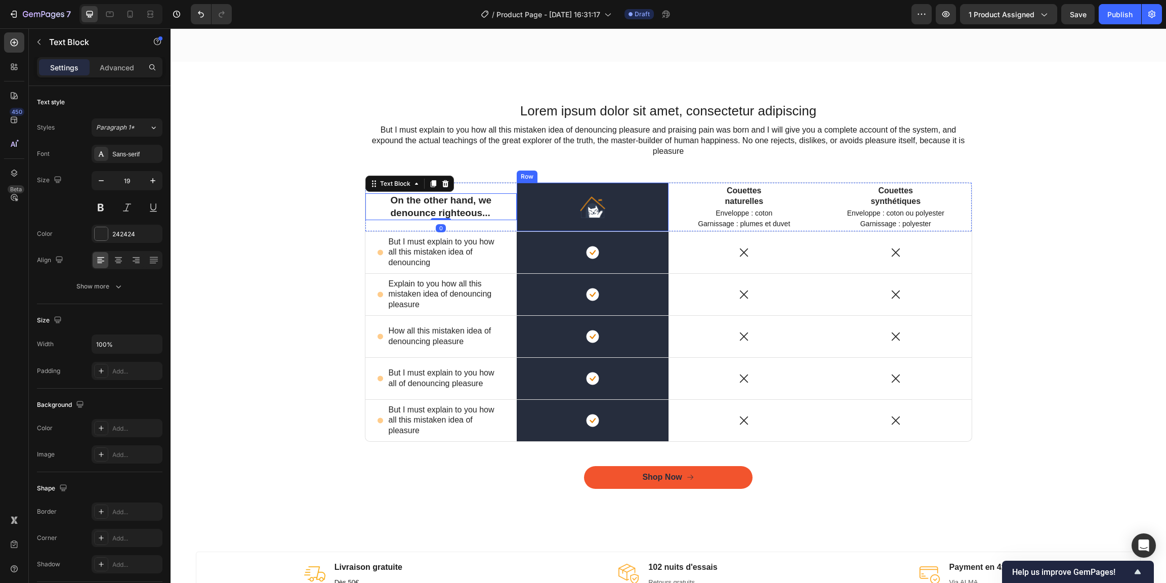
click at [654, 184] on div "Image Row" at bounding box center [593, 207] width 152 height 49
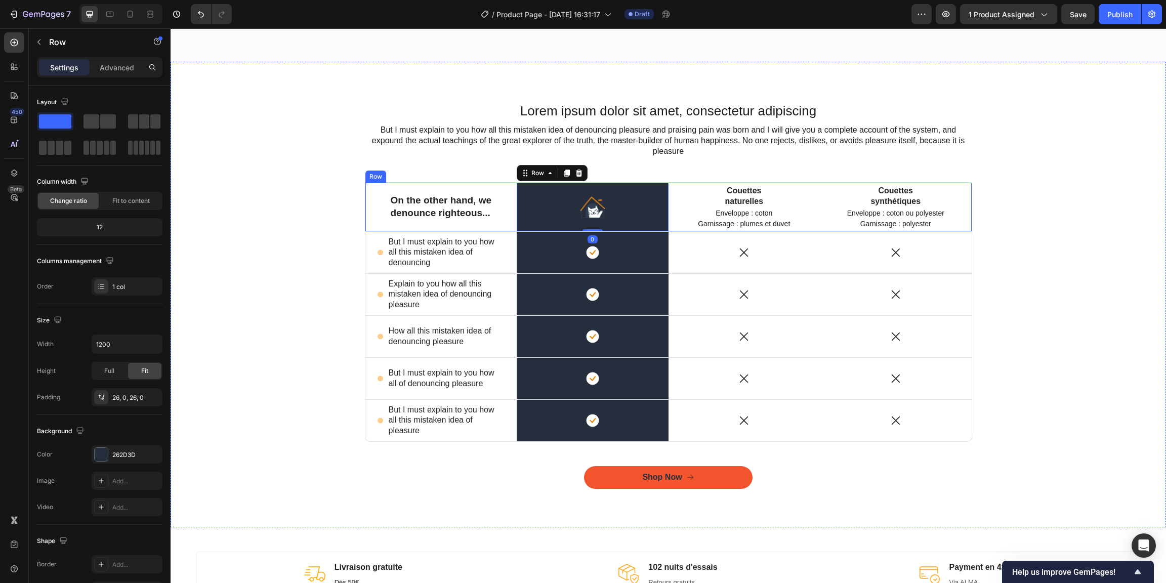
click at [494, 182] on div "On the other hand, we denounce righteous... Text Block Image Row 0 Couettes nat…" at bounding box center [668, 207] width 607 height 50
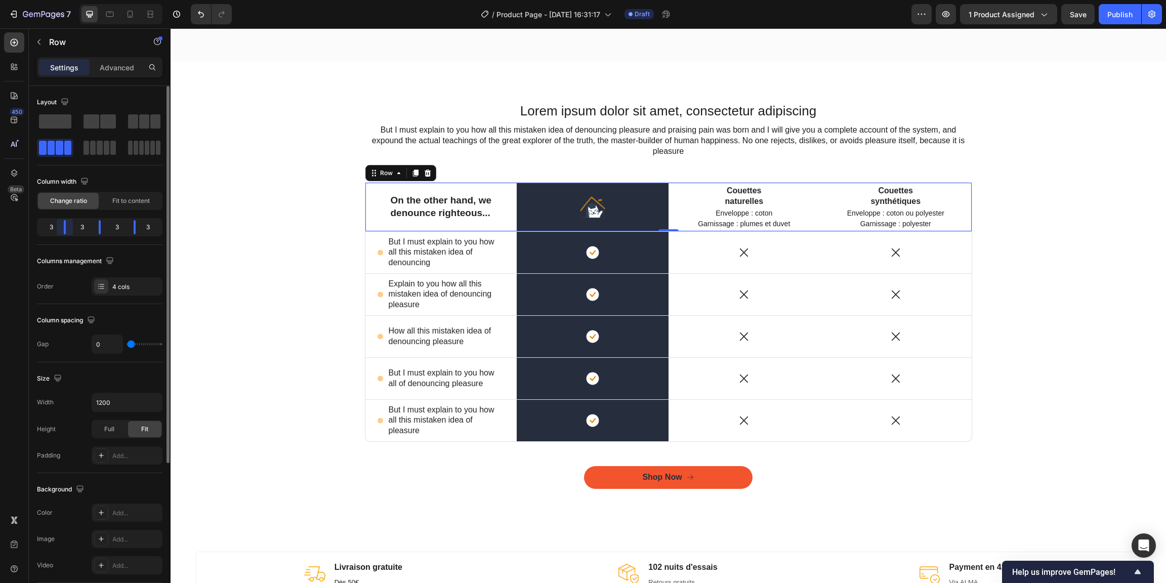
drag, startPoint x: 67, startPoint y: 229, endPoint x: 73, endPoint y: 228, distance: 5.6
click at [73, 228] on div "Layout Column width Change ratio Fit to content 3 3 3 3 Columns management Orde…" at bounding box center [100, 349] width 142 height 526
click at [68, 229] on div "Layout Column width Change ratio Fit to content 3 3 3 3 Columns management Orde…" at bounding box center [100, 349] width 142 height 526
drag, startPoint x: 65, startPoint y: 229, endPoint x: 70, endPoint y: 228, distance: 5.1
click at [70, 228] on div "Layout Column width Change ratio Fit to content 3 3 3 3 Columns management Orde…" at bounding box center [100, 349] width 142 height 526
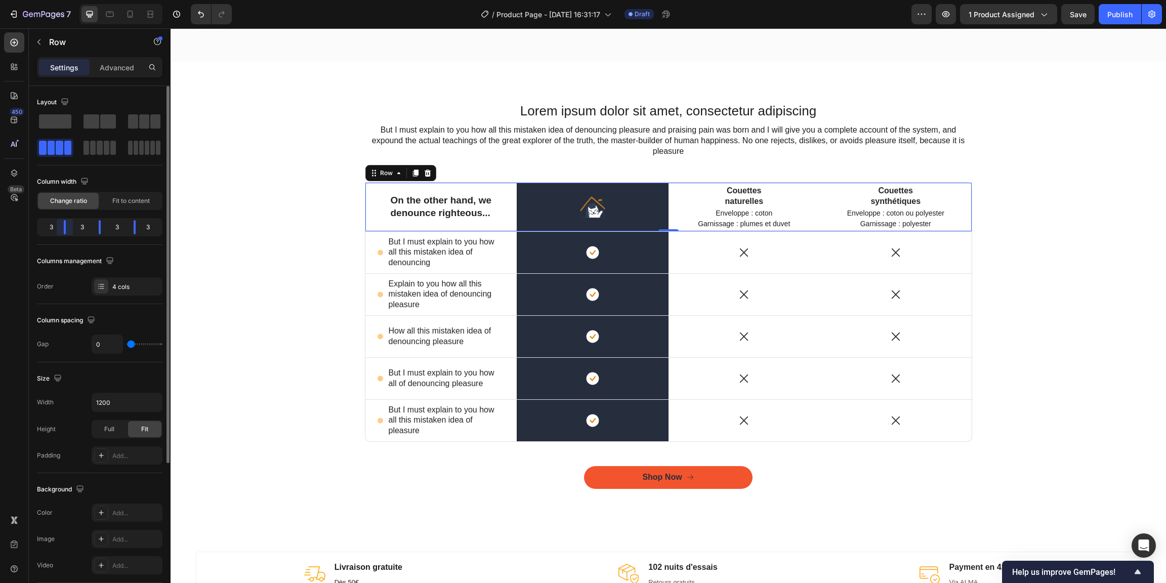
click at [71, 228] on div "Layout Column width Change ratio Fit to content 3 3 3 3 Columns management Orde…" at bounding box center [100, 349] width 142 height 526
drag, startPoint x: 65, startPoint y: 230, endPoint x: 71, endPoint y: 229, distance: 6.2
click at [66, 230] on div "Layout Column width Change ratio Fit to content 3 3 3 3 Columns management Orde…" at bounding box center [100, 349] width 142 height 526
click at [71, 229] on div "Layout Column width Change ratio Fit to content 3 3 3 3 Columns management Orde…" at bounding box center [100, 349] width 142 height 526
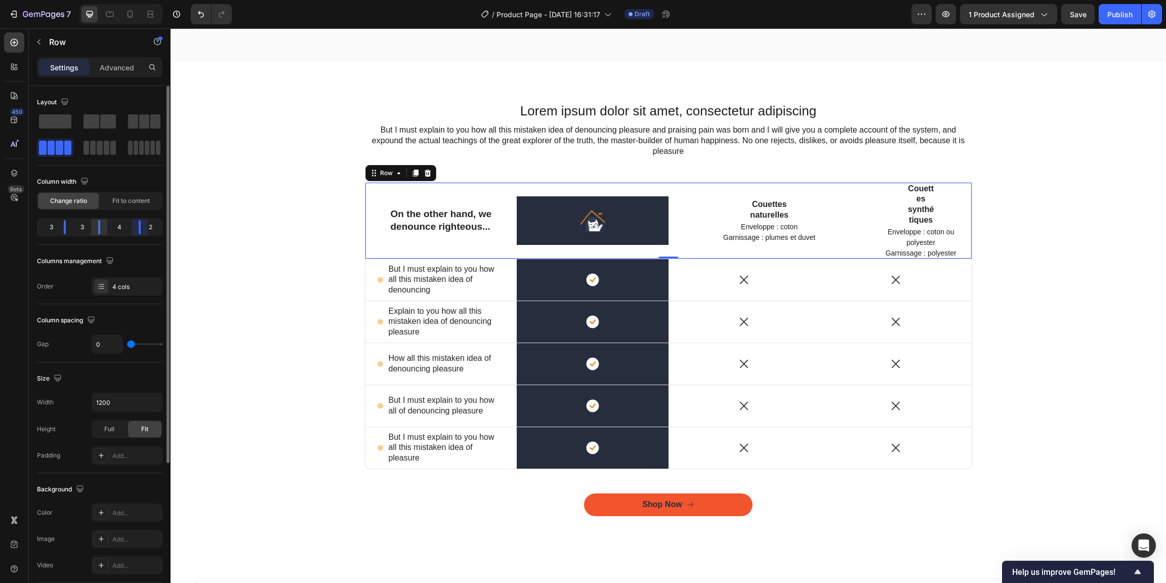
drag, startPoint x: 137, startPoint y: 227, endPoint x: 106, endPoint y: 228, distance: 30.4
click at [140, 227] on div "Layout Column width Change ratio Fit to content 3 3 4 2 Columns management Orde…" at bounding box center [100, 349] width 142 height 526
click at [100, 229] on div at bounding box center [583, 291] width 1166 height 583
drag, startPoint x: 100, startPoint y: 233, endPoint x: 108, endPoint y: 232, distance: 8.7
click at [107, 232] on div "Layout Column width Change ratio Fit to content 3 3 4 2 Columns management Orde…" at bounding box center [100, 349] width 142 height 526
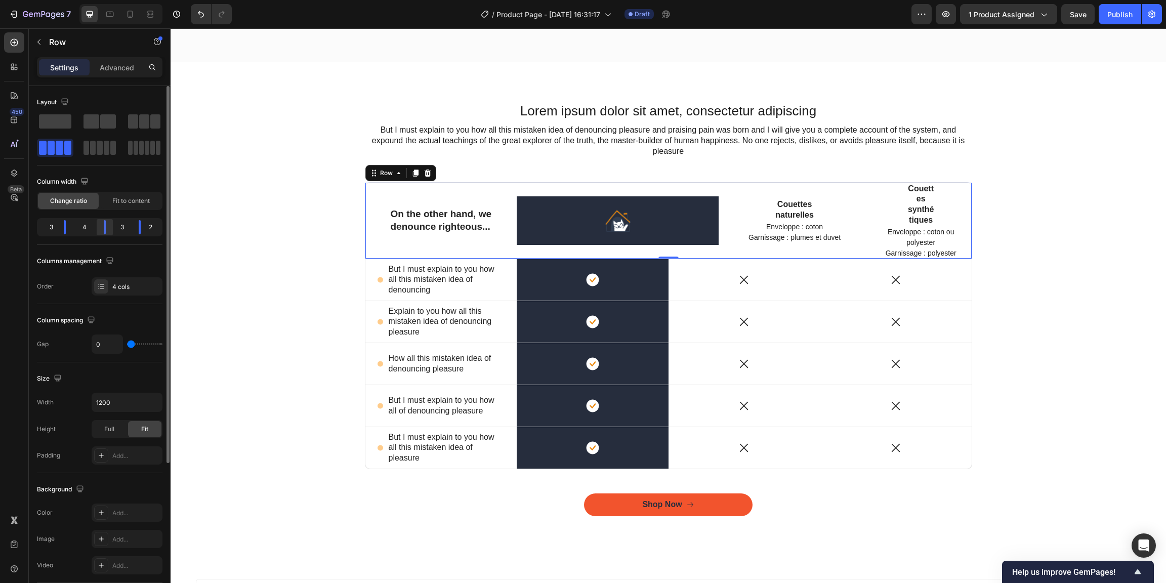
click at [108, 232] on div "Layout Column width Change ratio Fit to content 3 4 3 2 Columns management Orde…" at bounding box center [100, 349] width 142 height 526
drag, startPoint x: 141, startPoint y: 229, endPoint x: 134, endPoint y: 230, distance: 6.7
click at [134, 230] on div "Layout Column width Change ratio Fit to content 3 4 2 3 Columns management Orde…" at bounding box center [100, 349] width 142 height 526
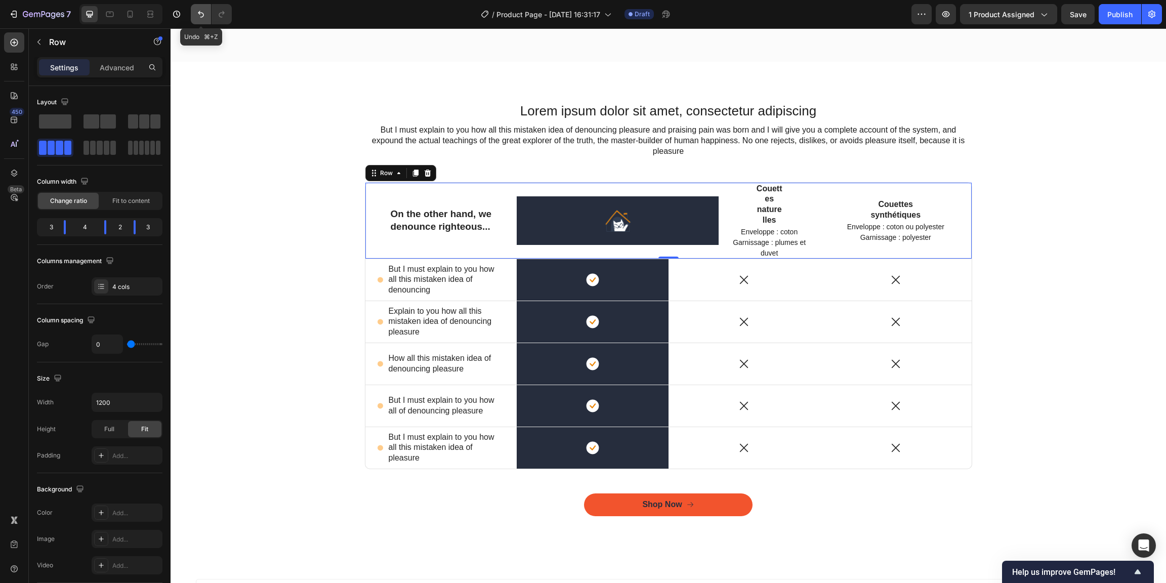
click at [201, 18] on icon "Undo/Redo" at bounding box center [201, 14] width 6 height 7
click at [201, 17] on icon "Undo/Redo" at bounding box center [201, 14] width 6 height 7
click at [202, 16] on icon "Undo/Redo" at bounding box center [201, 14] width 10 height 10
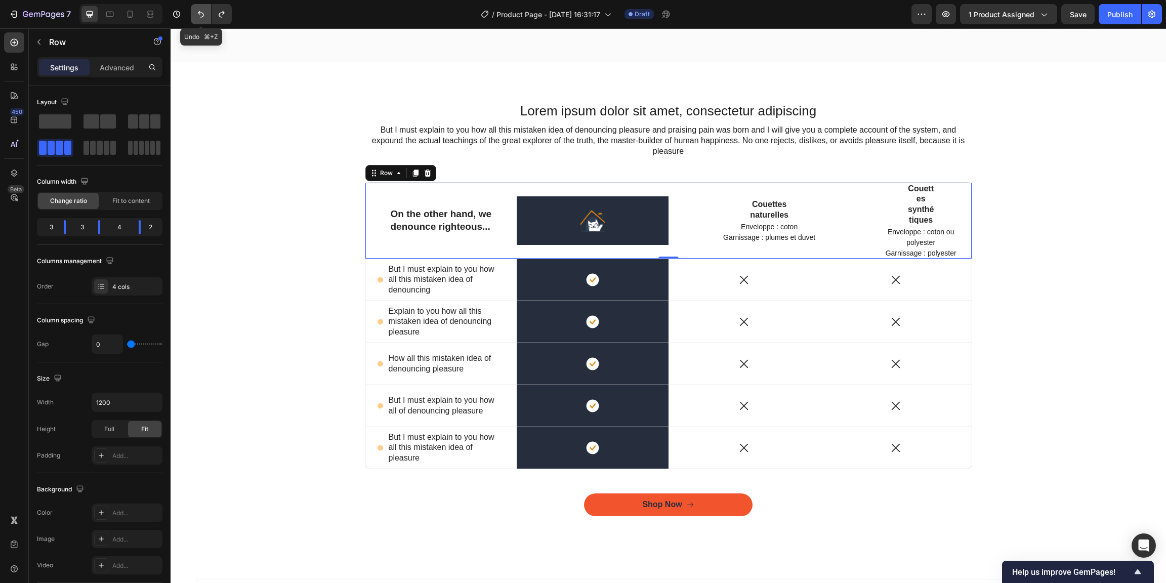
click at [202, 16] on icon "Undo/Redo" at bounding box center [201, 14] width 10 height 10
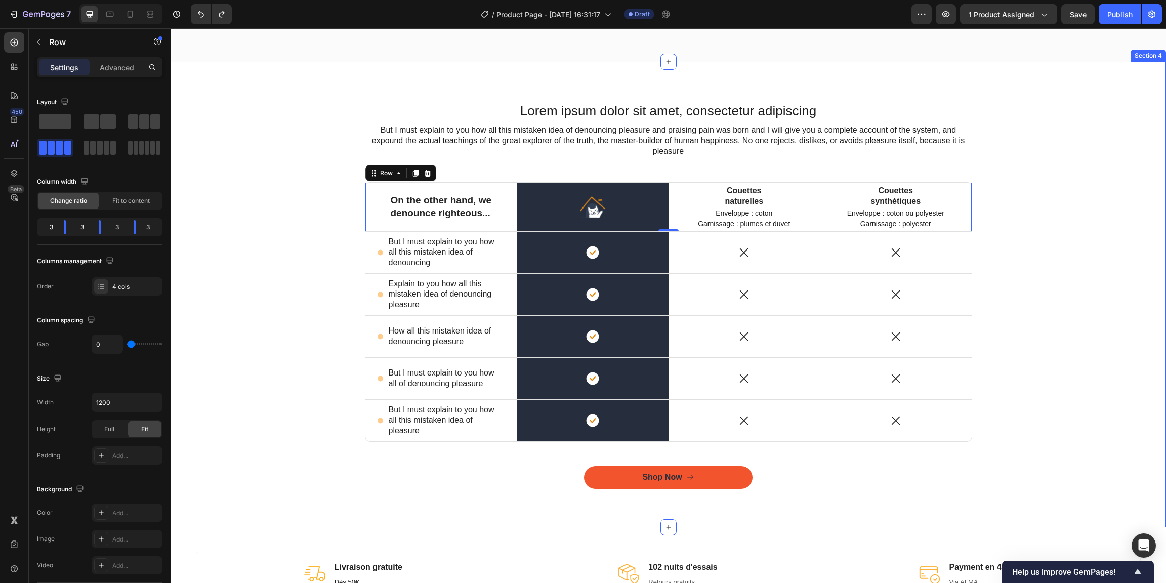
click at [272, 179] on div "Lorem ipsum dolor sit amet, consectetur adipiscing Heading But I must explain t…" at bounding box center [668, 302] width 980 height 401
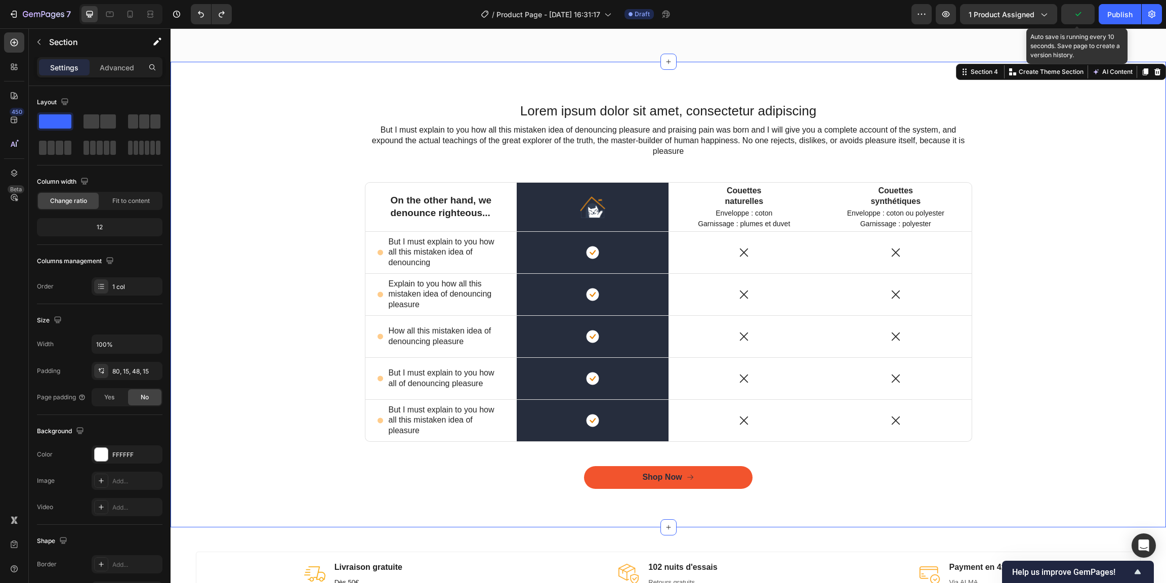
click at [1080, 14] on icon "button" at bounding box center [1078, 14] width 10 height 10
